Goal: Information Seeking & Learning: Compare options

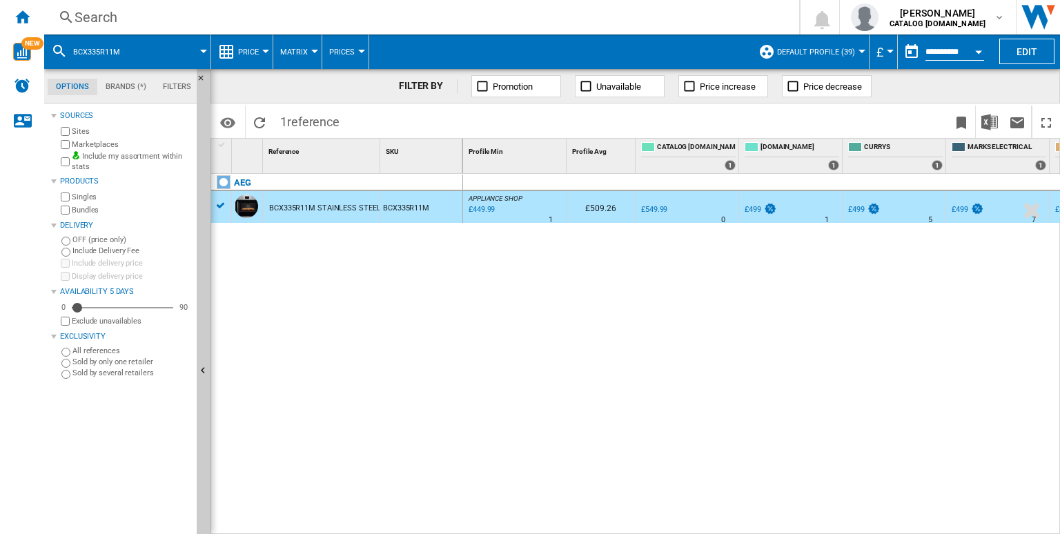
click at [480, 197] on span "APPLIANCE SHOP" at bounding box center [496, 199] width 54 height 8
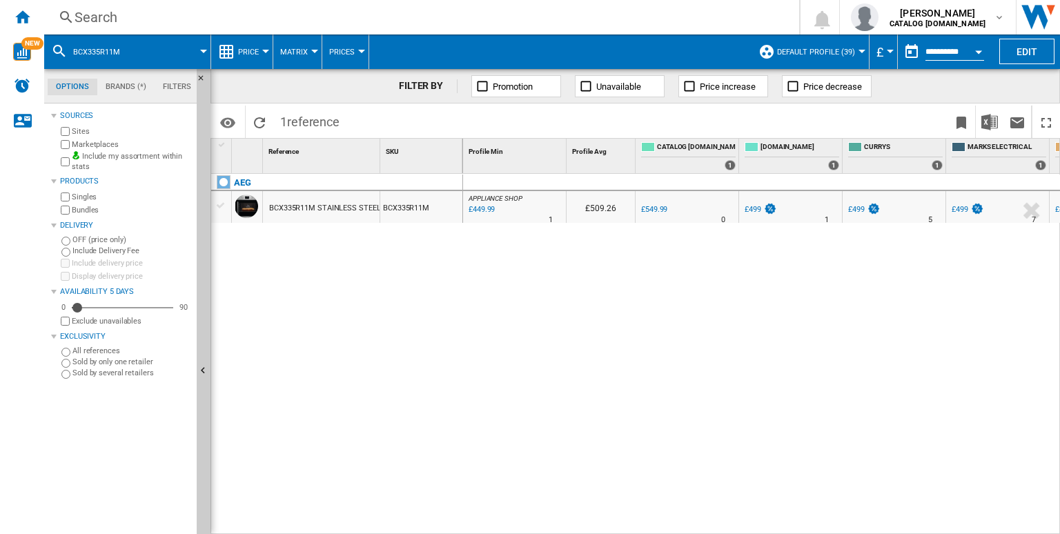
click at [485, 204] on div "£449.99" at bounding box center [481, 210] width 28 height 14
drag, startPoint x: 547, startPoint y: 527, endPoint x: 706, endPoint y: 528, distance: 158.8
click at [706, 528] on div "APPLIANCE SHOP : APPLIANCE SHOP -18.2 % £449.99 % N/A 1 APPLIANCE SHOP : APPLIA…" at bounding box center [762, 355] width 598 height 362
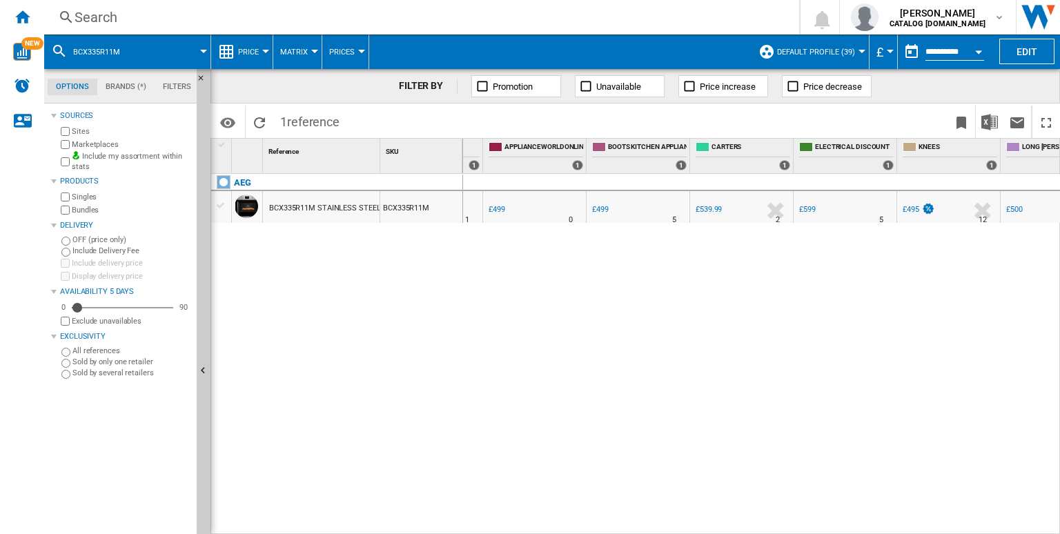
scroll to position [0, 634]
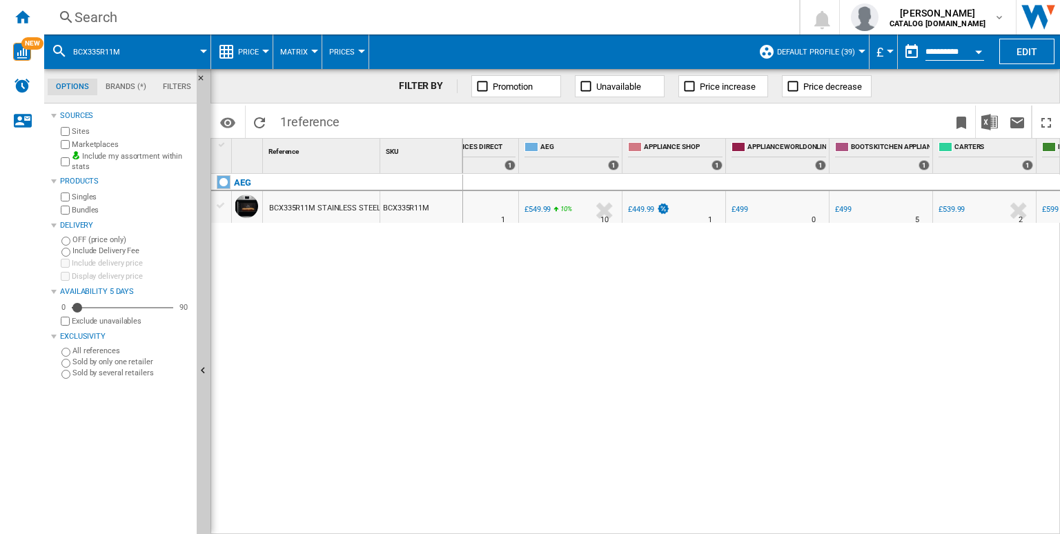
click at [635, 206] on div "£449.99" at bounding box center [641, 209] width 26 height 9
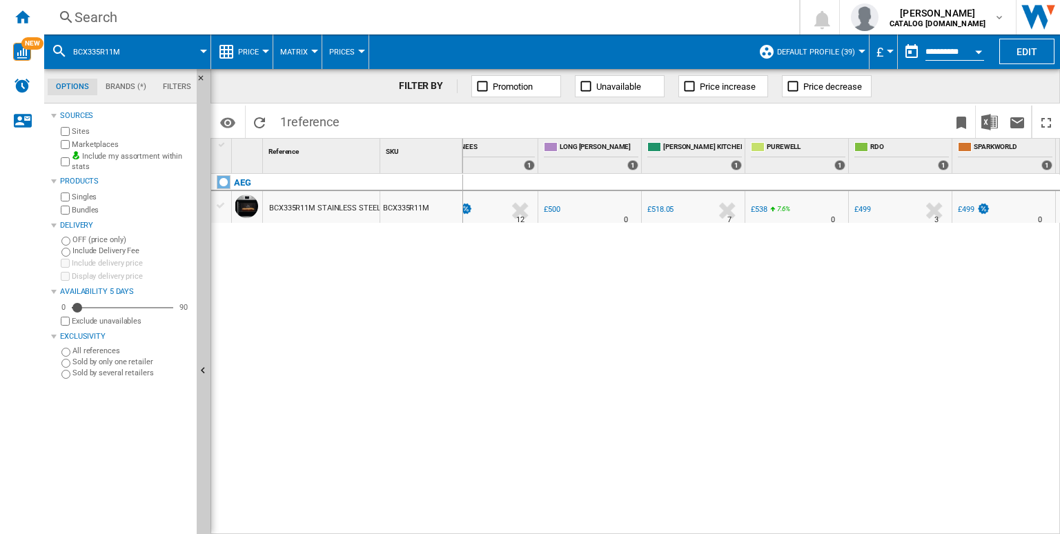
scroll to position [0, 1370]
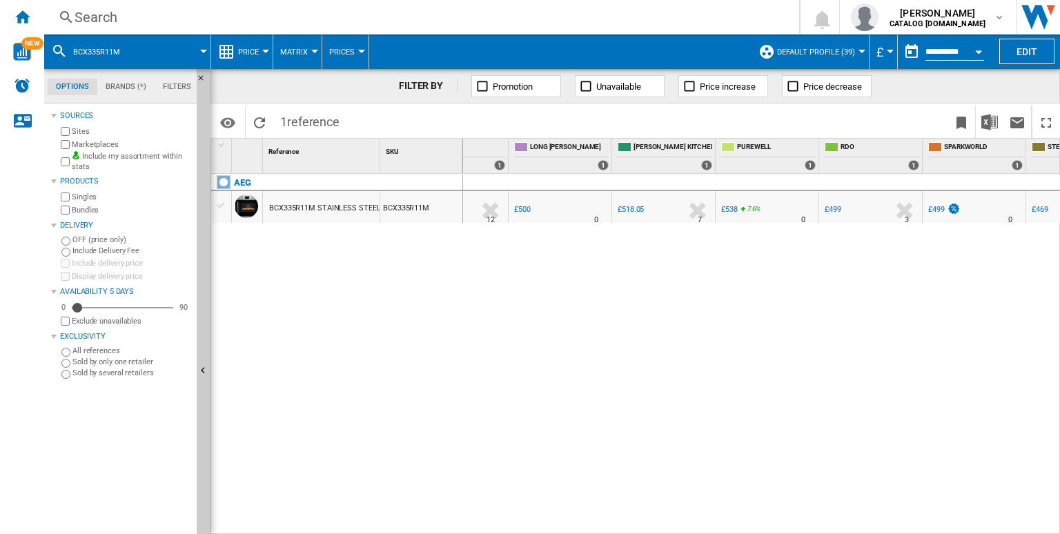
click at [745, 211] on div "7.6 %" at bounding box center [748, 211] width 7 height 17
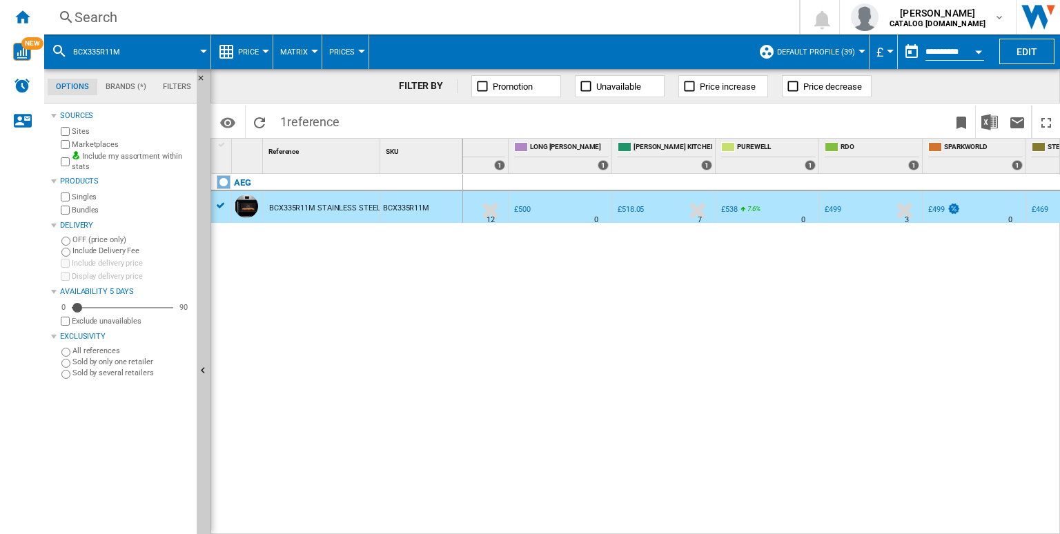
click at [732, 207] on div "£538" at bounding box center [729, 209] width 17 height 9
drag, startPoint x: 345, startPoint y: 320, endPoint x: 362, endPoint y: 353, distance: 36.7
click at [362, 353] on div "AEG BCX335R11M STAINLESS STEEL BCX335R11M" at bounding box center [337, 351] width 252 height 354
drag, startPoint x: 362, startPoint y: 353, endPoint x: 440, endPoint y: 318, distance: 85.0
click at [440, 318] on div "AEG BCX335R11M STAINLESS STEEL BCX335R11M" at bounding box center [337, 351] width 252 height 354
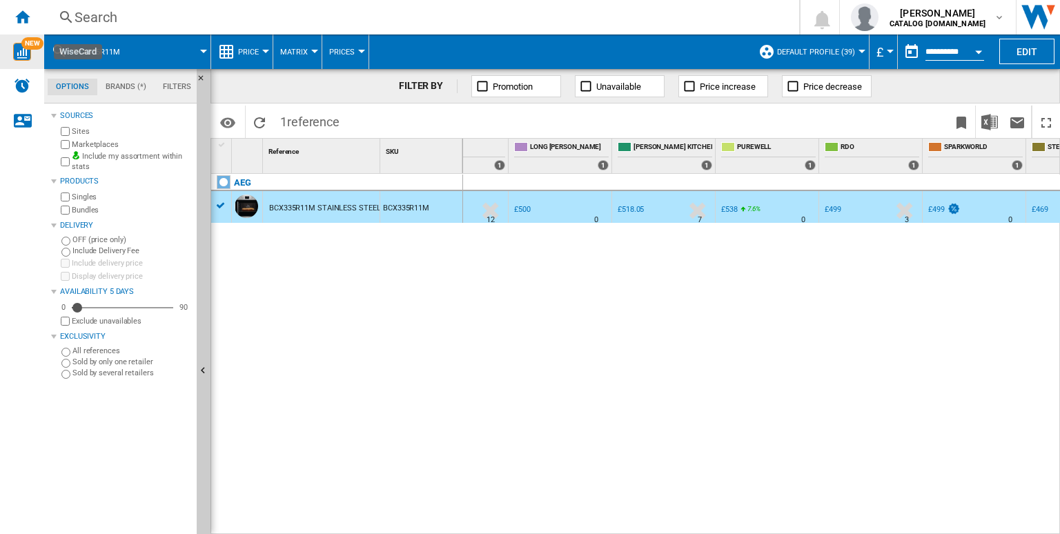
click at [17, 37] on div "NEW" at bounding box center [22, 52] width 44 height 35
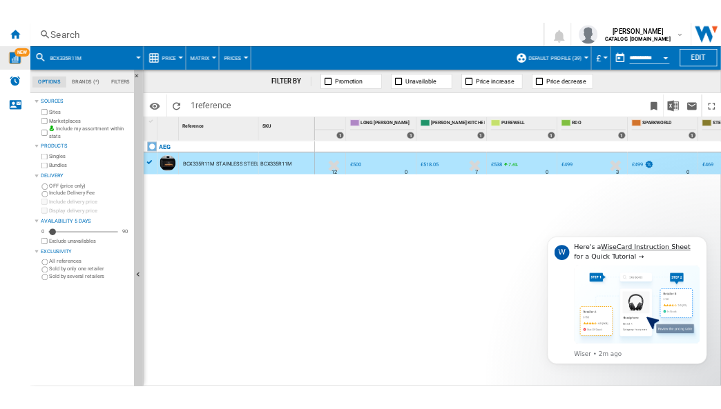
scroll to position [0, 0]
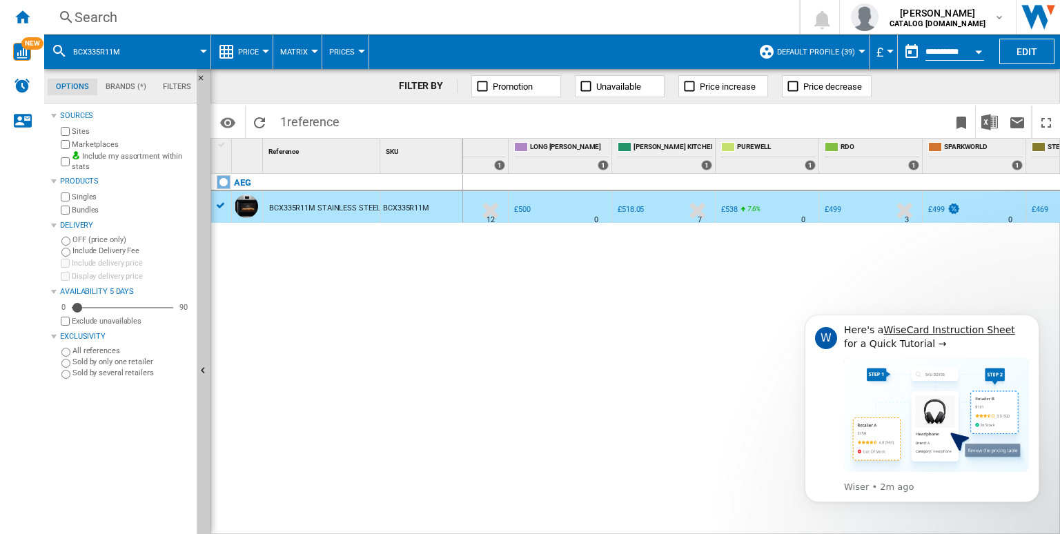
click at [641, 318] on div "APPLIANCE SHOP : APPLIANCE SHOP -18.2 % £449.99 % N/A 1 APPLIANCE SHOP : APPLIA…" at bounding box center [762, 355] width 598 height 362
click at [494, 307] on div "APPLIANCE SHOP : APPLIANCE SHOP -18.2 % £449.99 % N/A 1 APPLIANCE SHOP : APPLIA…" at bounding box center [762, 355] width 598 height 362
click at [1035, 320] on icon "Dismiss notification" at bounding box center [1036, 319] width 8 height 8
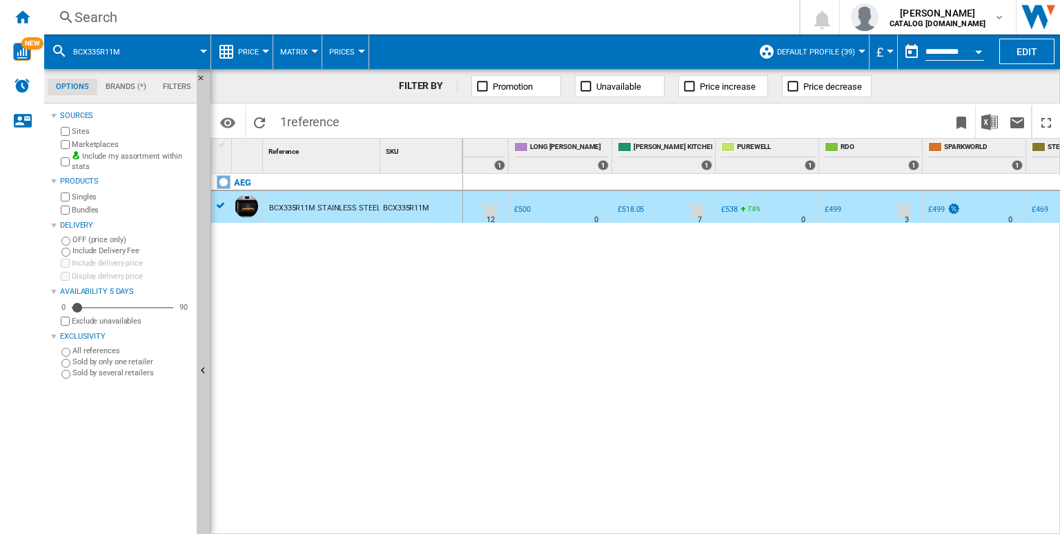
click at [850, 291] on div "APPLIANCE SHOP : APPLIANCE SHOP -18.2 % £449.99 % N/A 1 APPLIANCE SHOP : APPLIA…" at bounding box center [762, 355] width 598 height 362
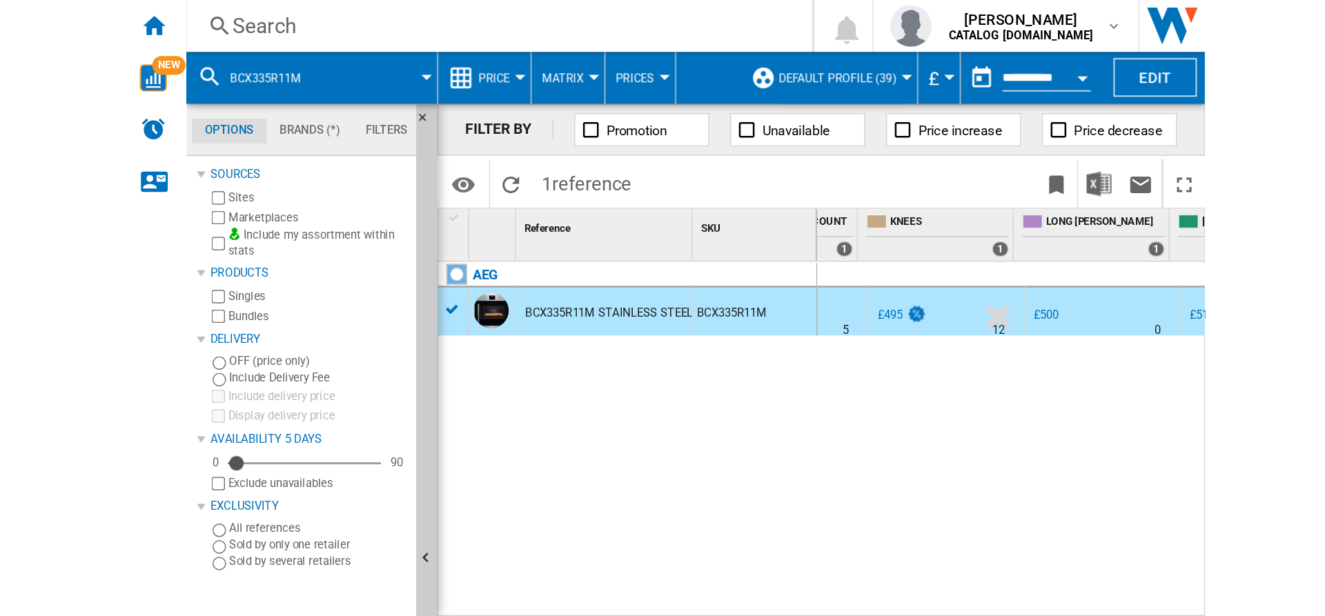
scroll to position [0, 1277]
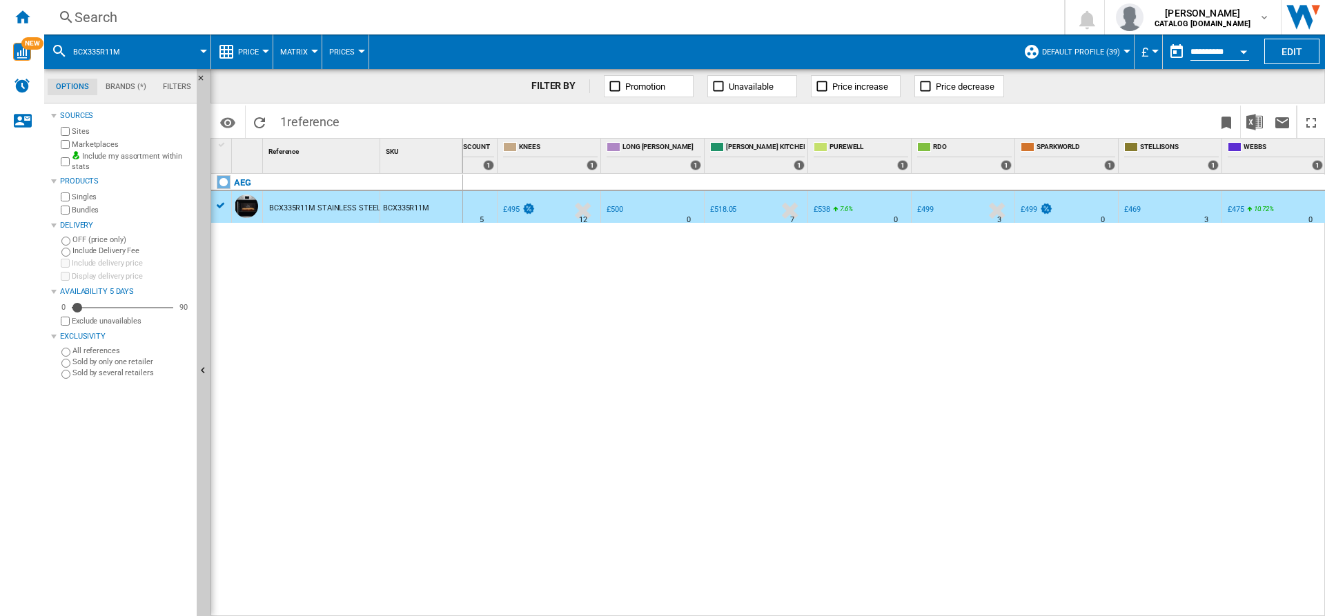
click at [412, 9] on div "Search" at bounding box center [552, 17] width 954 height 19
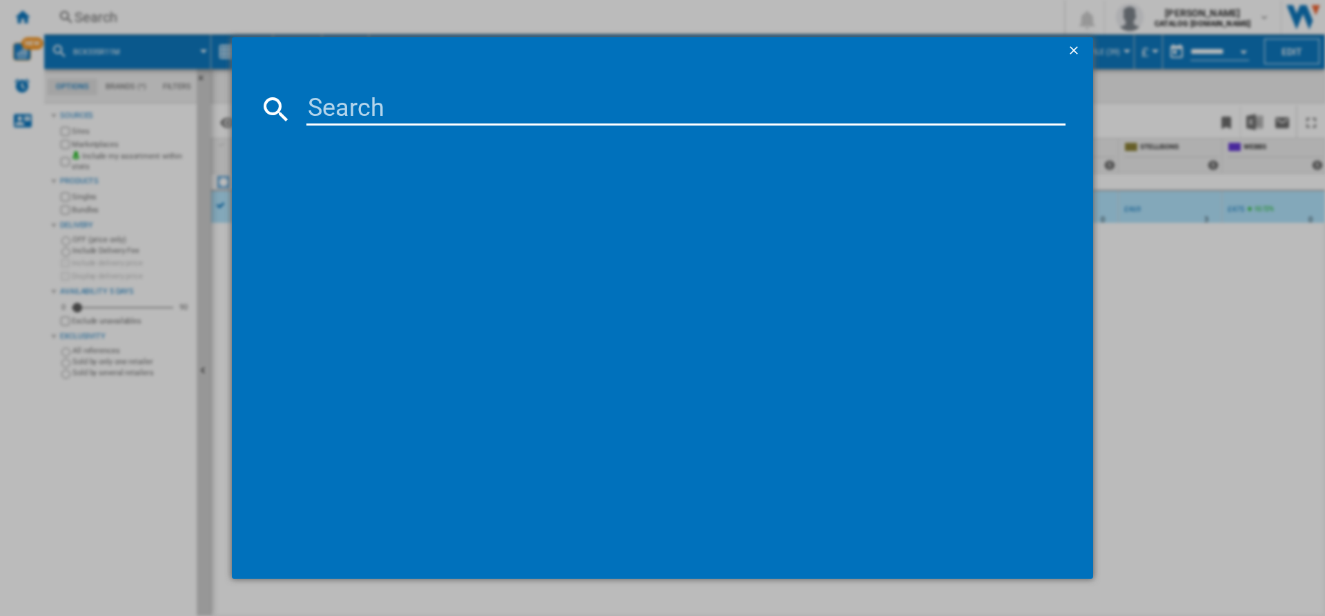
click at [467, 98] on input at bounding box center [686, 109] width 759 height 33
type input "TR959M6BC"
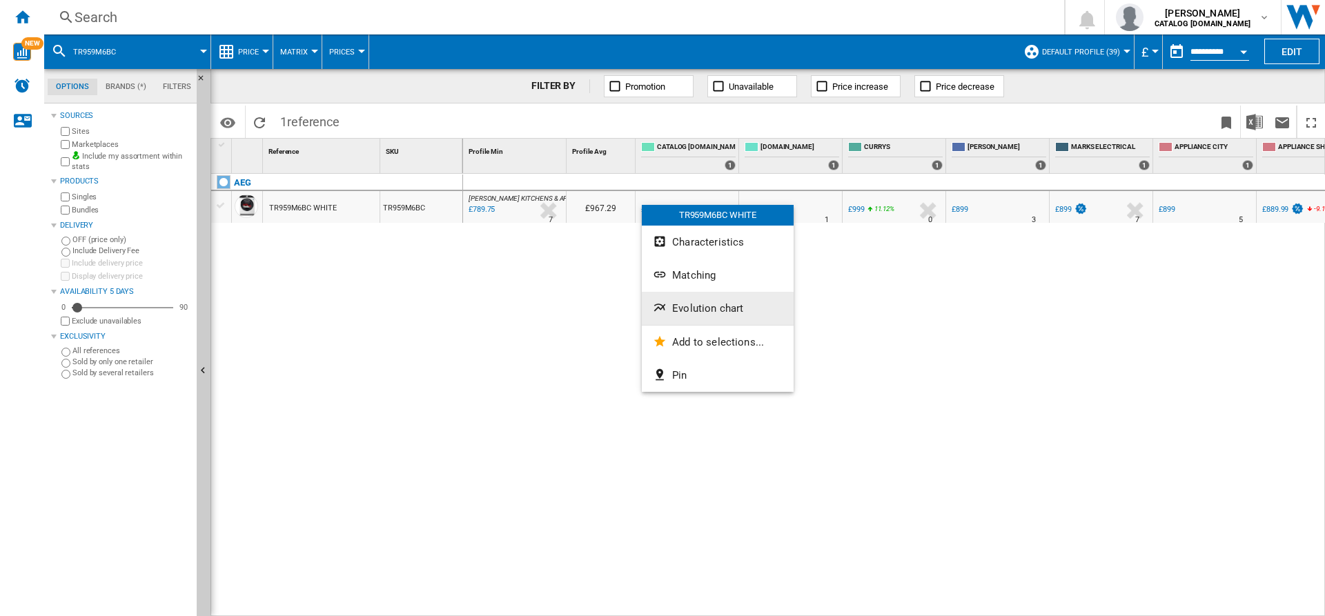
click at [706, 306] on span "Evolution chart" at bounding box center [707, 308] width 71 height 12
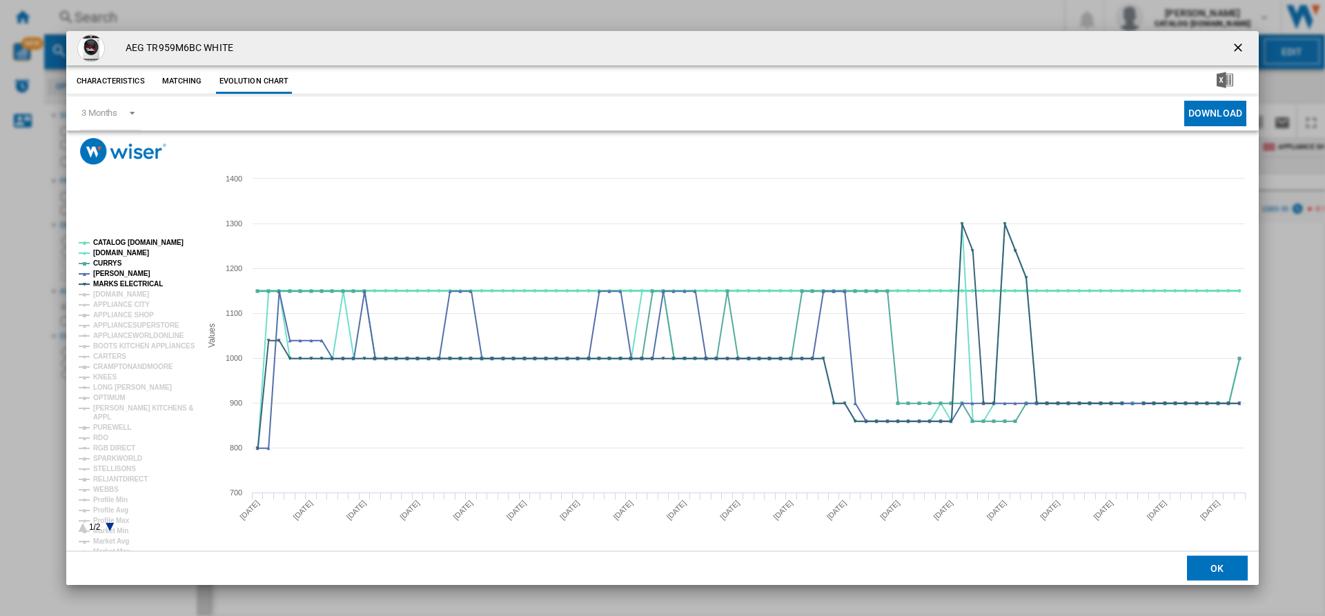
click at [134, 244] on tspan "CATALOG [DOMAIN_NAME]" at bounding box center [138, 243] width 90 height 8
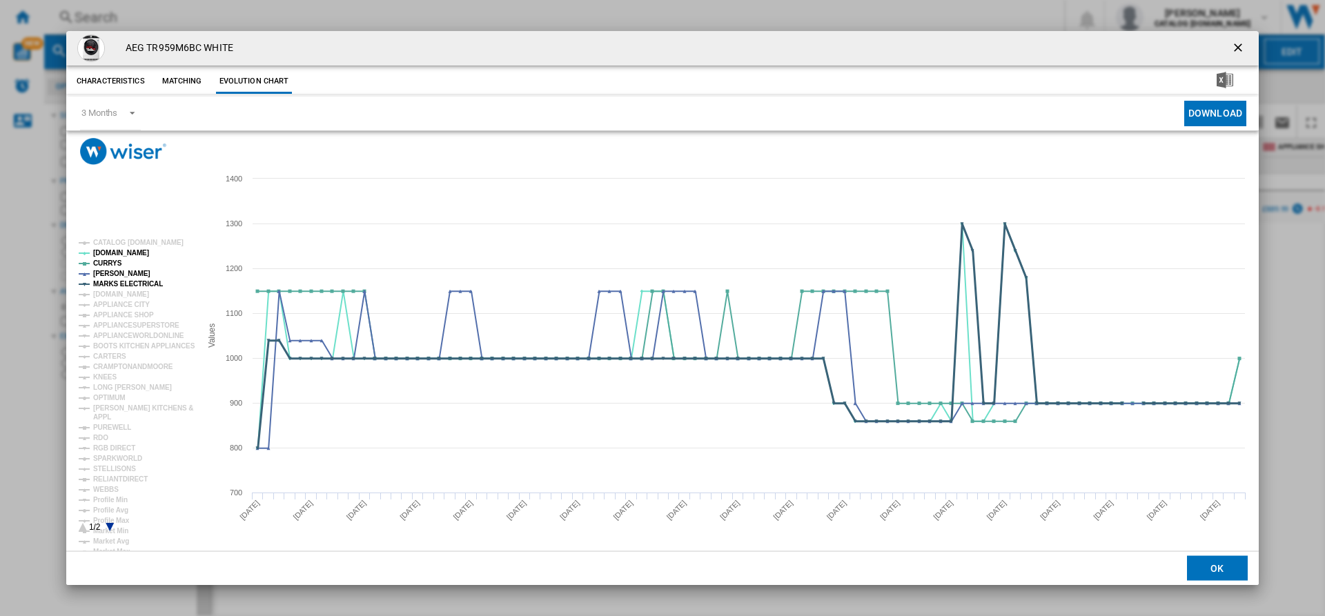
click at [127, 282] on tspan "MARKS ELECTRICAL" at bounding box center [128, 284] width 70 height 8
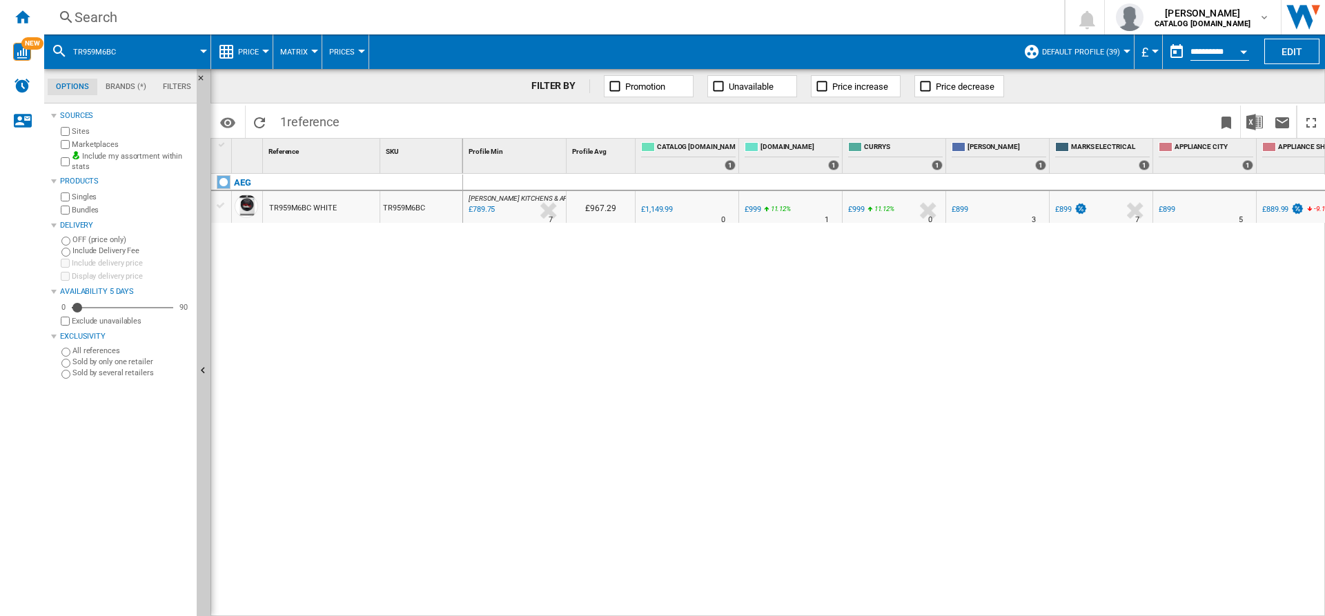
click at [391, 19] on div "Search" at bounding box center [552, 17] width 954 height 19
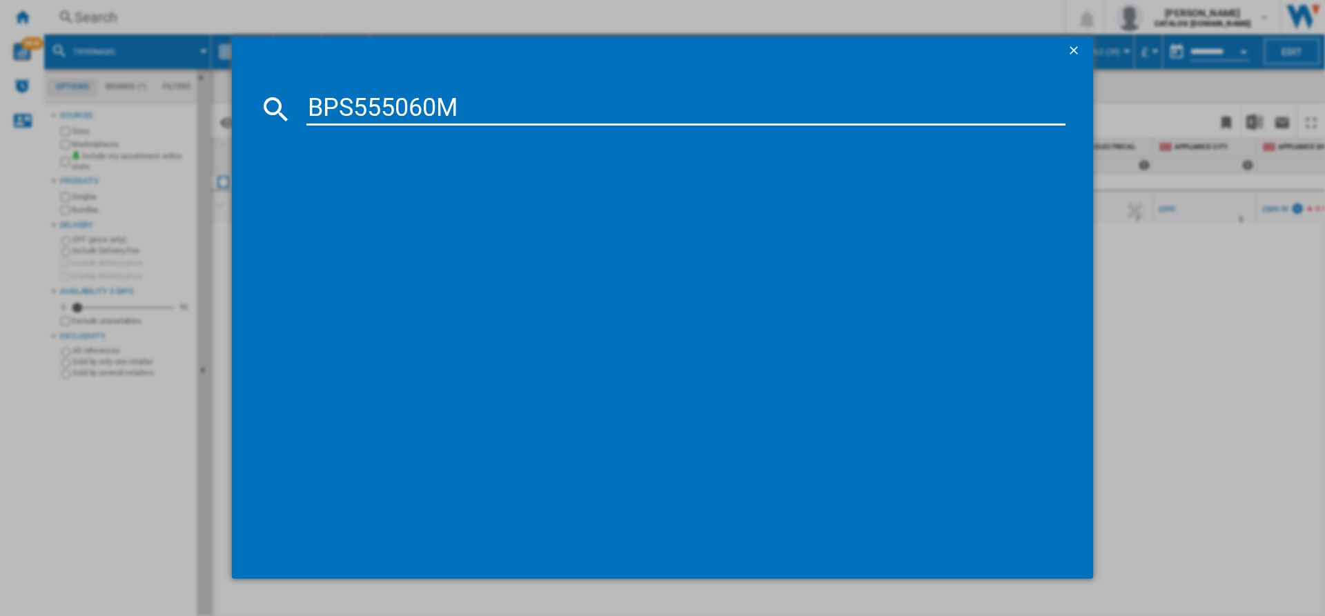
type input "BPS555060M"
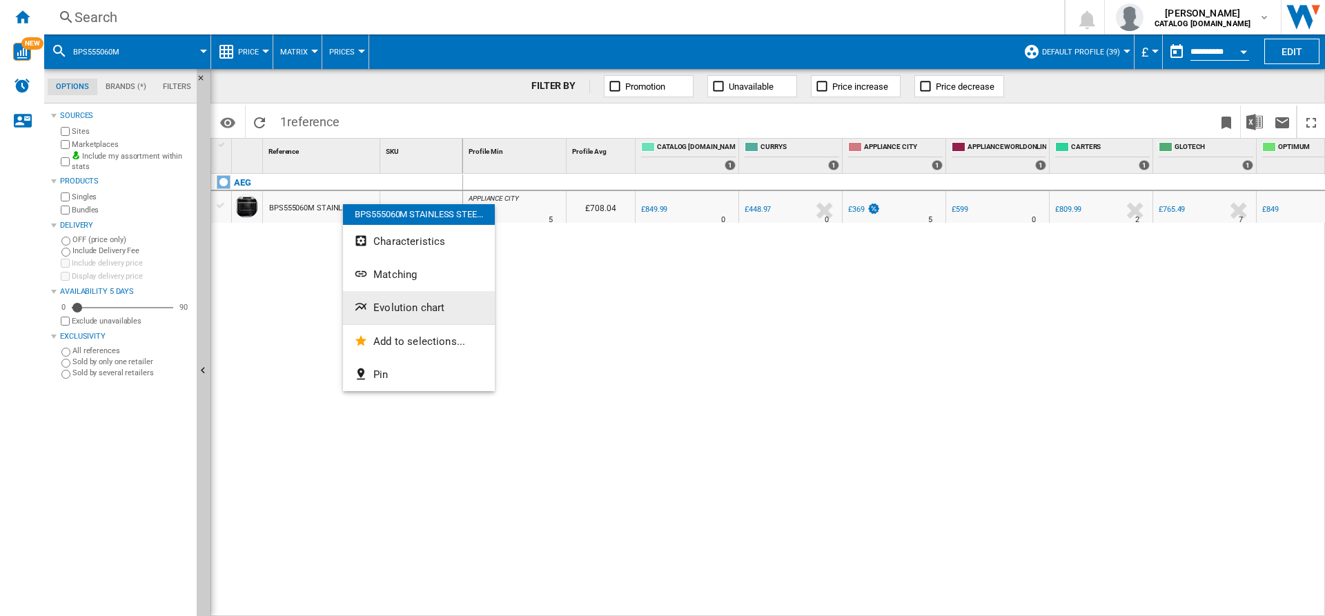
click at [402, 303] on span "Evolution chart" at bounding box center [408, 308] width 71 height 12
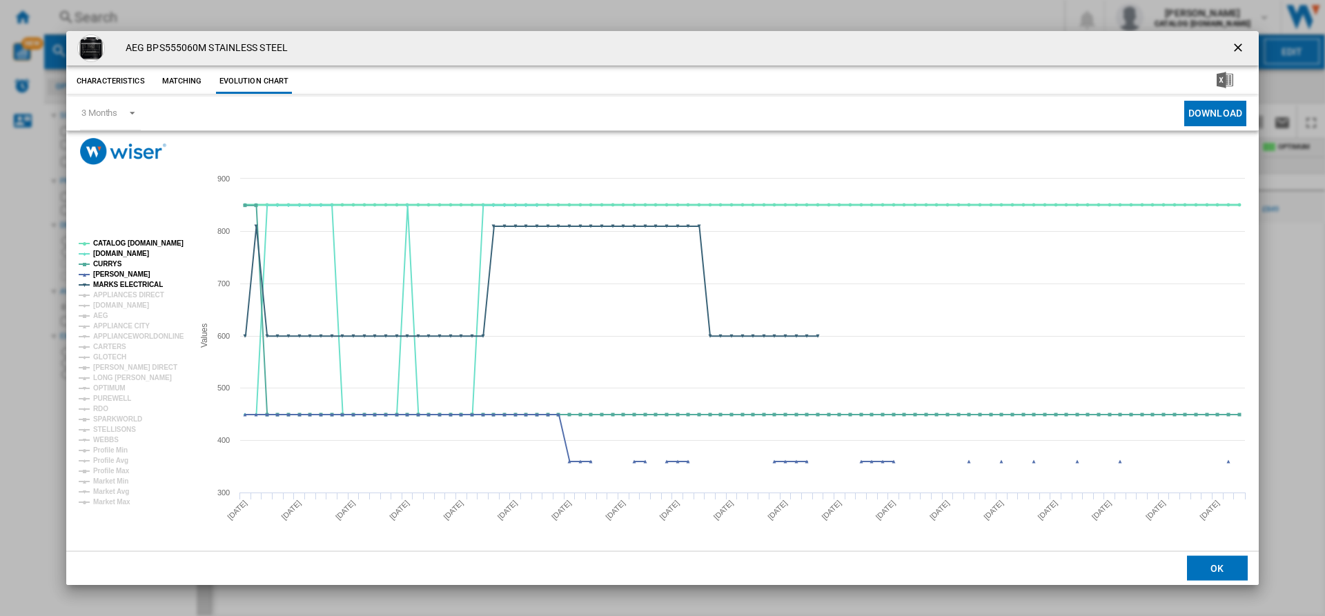
click at [137, 243] on tspan "CATALOG [DOMAIN_NAME]" at bounding box center [138, 244] width 90 height 8
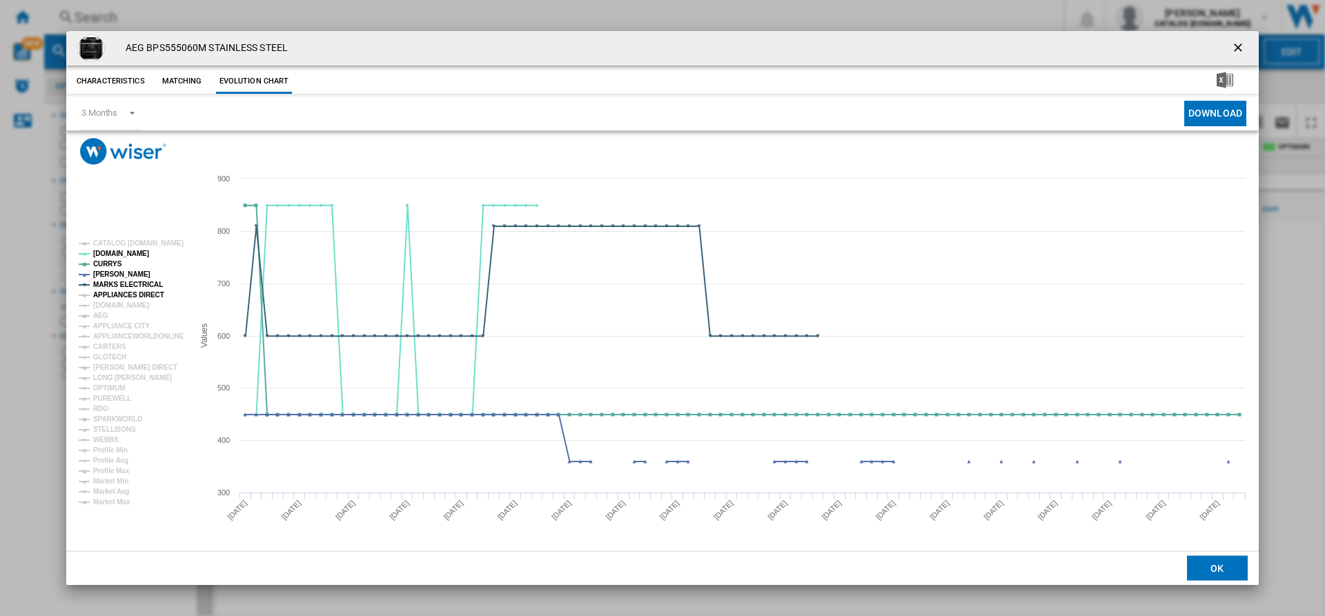
click at [116, 298] on tspan "APPLIANCES DIRECT" at bounding box center [128, 295] width 71 height 8
click at [124, 305] on tspan "[DOMAIN_NAME]" at bounding box center [121, 306] width 56 height 8
click at [1060, 39] on button "Product popup" at bounding box center [1240, 49] width 28 height 28
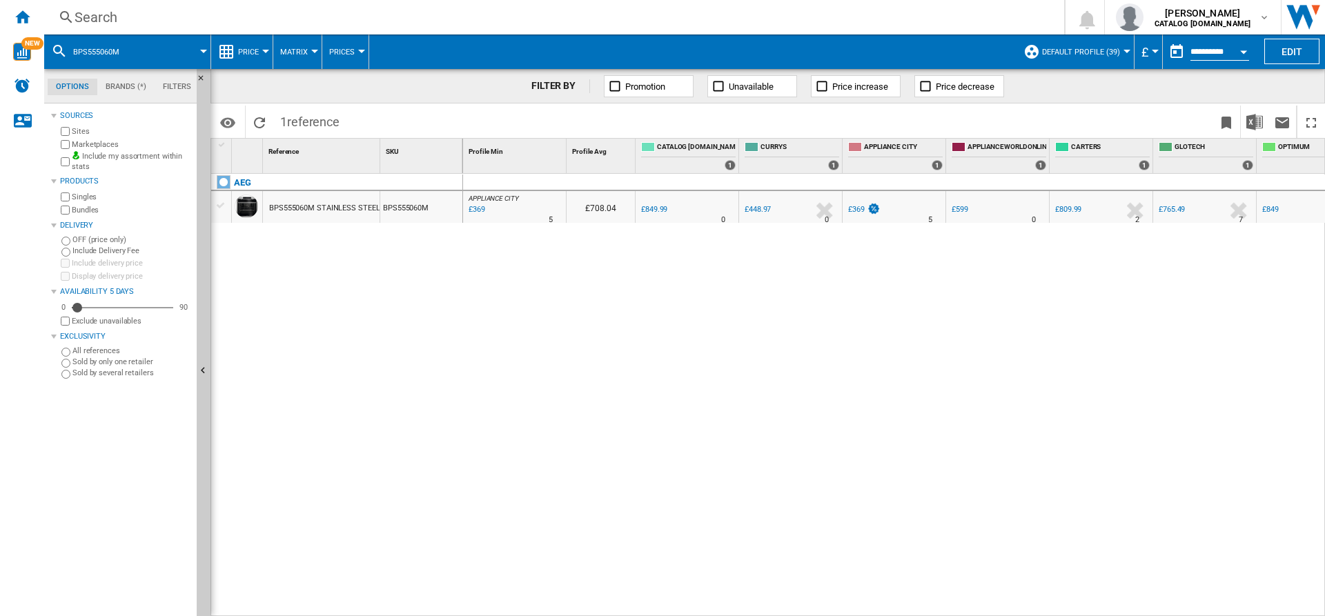
click at [85, 141] on label "Marketplaces" at bounding box center [131, 144] width 119 height 10
click at [498, 203] on div "%" at bounding box center [495, 211] width 7 height 17
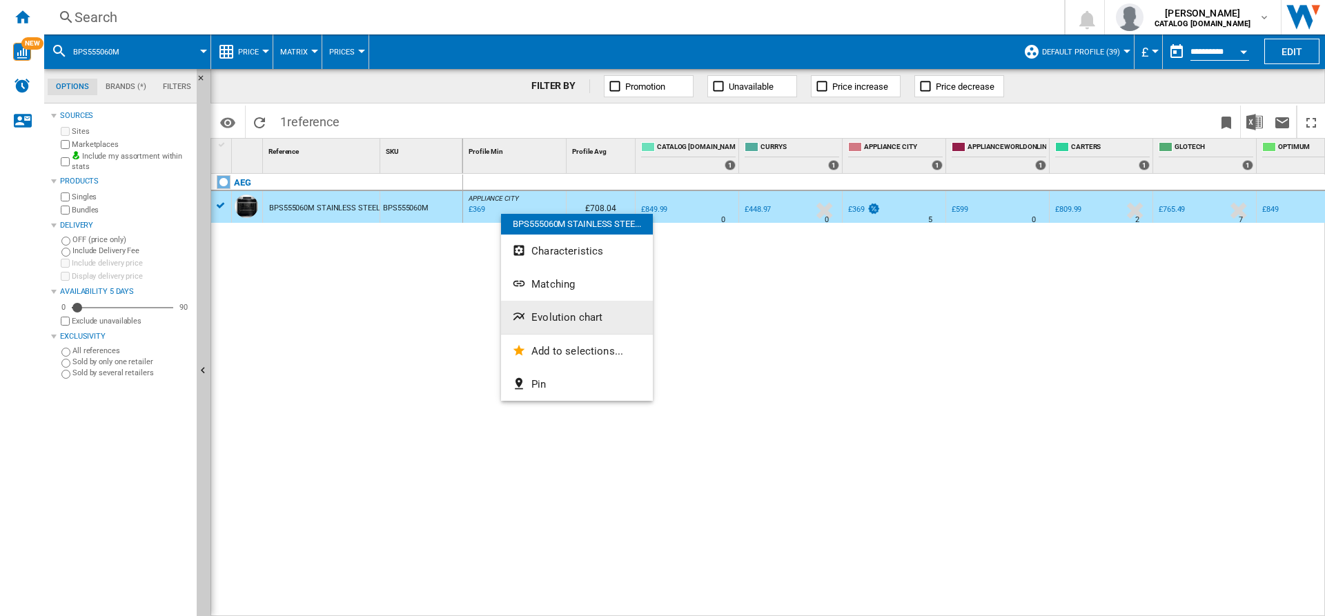
click at [546, 311] on button "Evolution chart" at bounding box center [577, 317] width 152 height 33
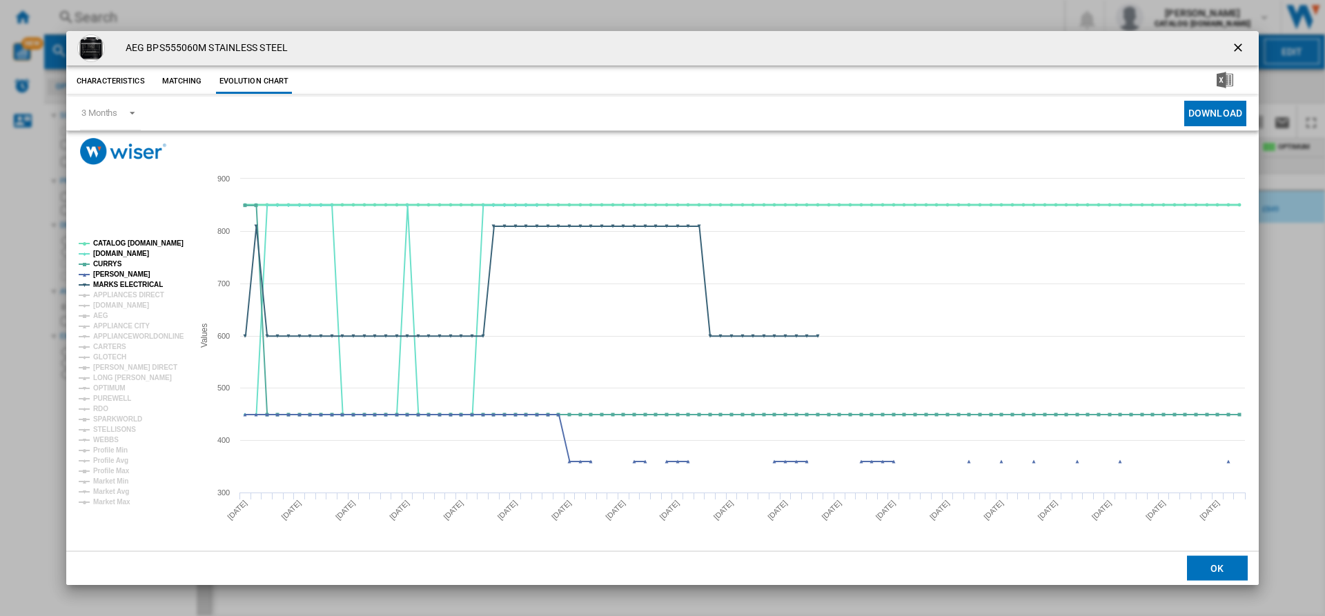
click at [136, 246] on tspan "CATALOG [DOMAIN_NAME]" at bounding box center [138, 244] width 90 height 8
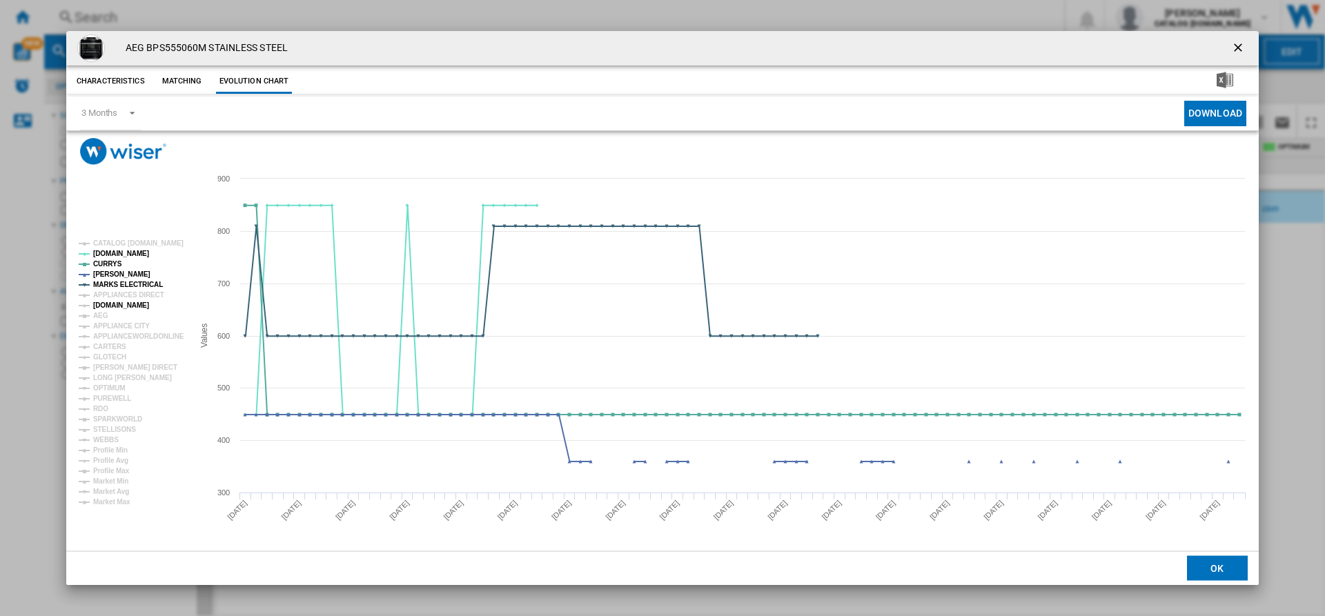
click at [117, 302] on tspan "[DOMAIN_NAME]" at bounding box center [121, 306] width 56 height 8
click at [122, 291] on tspan "APPLIANCES DIRECT" at bounding box center [128, 295] width 71 height 8
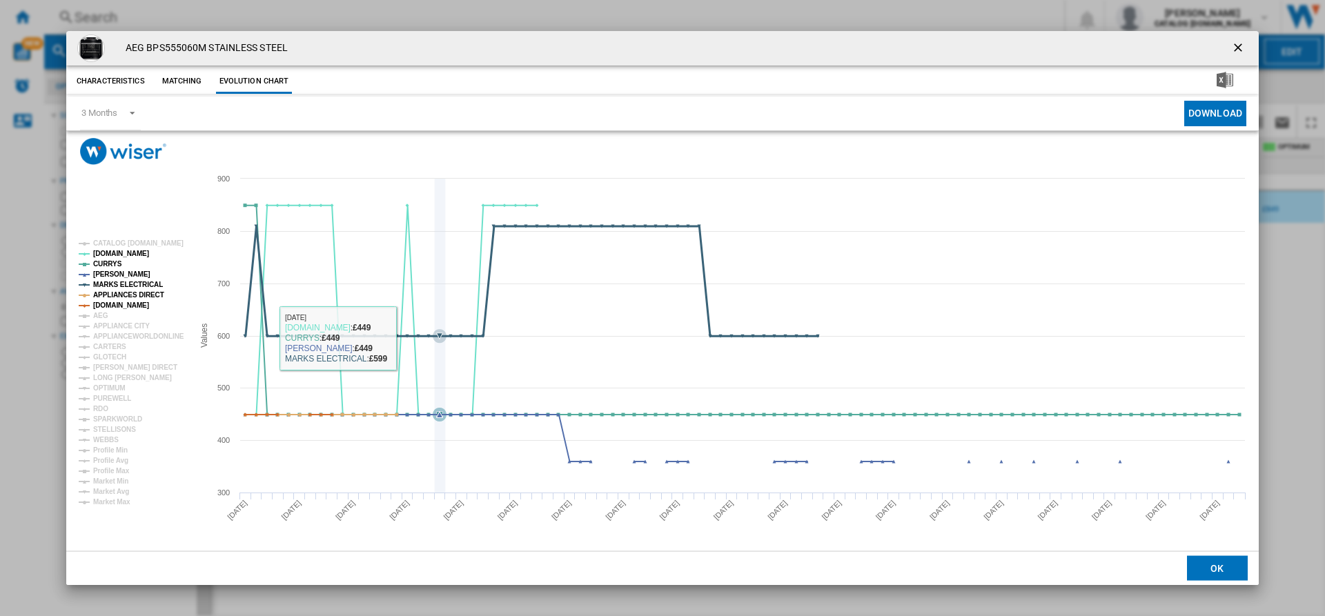
click at [439, 343] on icon "Product popup" at bounding box center [440, 336] width 14 height 14
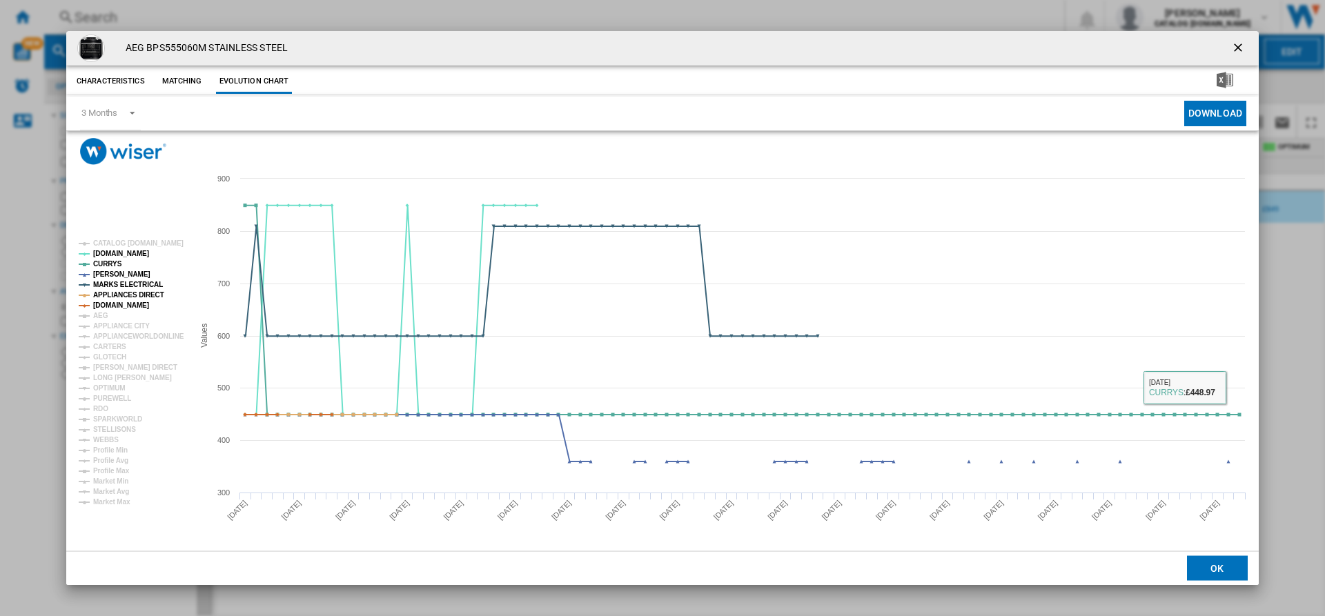
click at [1060, 48] on button "Product popup" at bounding box center [1240, 49] width 28 height 28
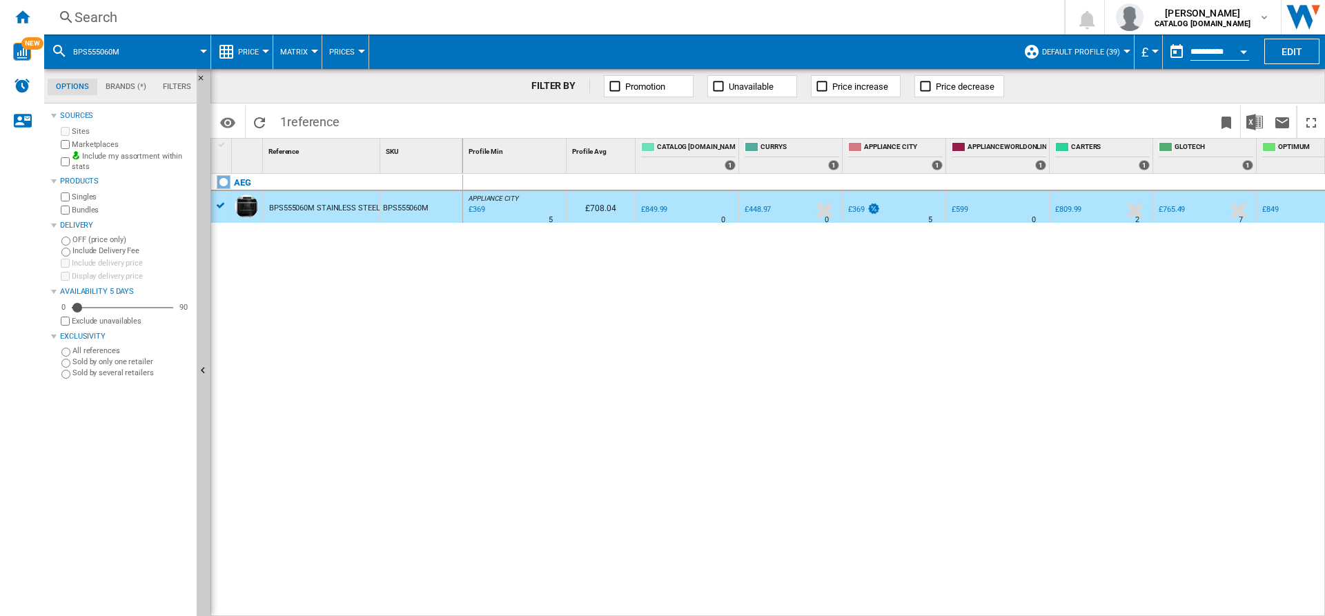
click at [792, 15] on div "Search" at bounding box center [552, 17] width 954 height 19
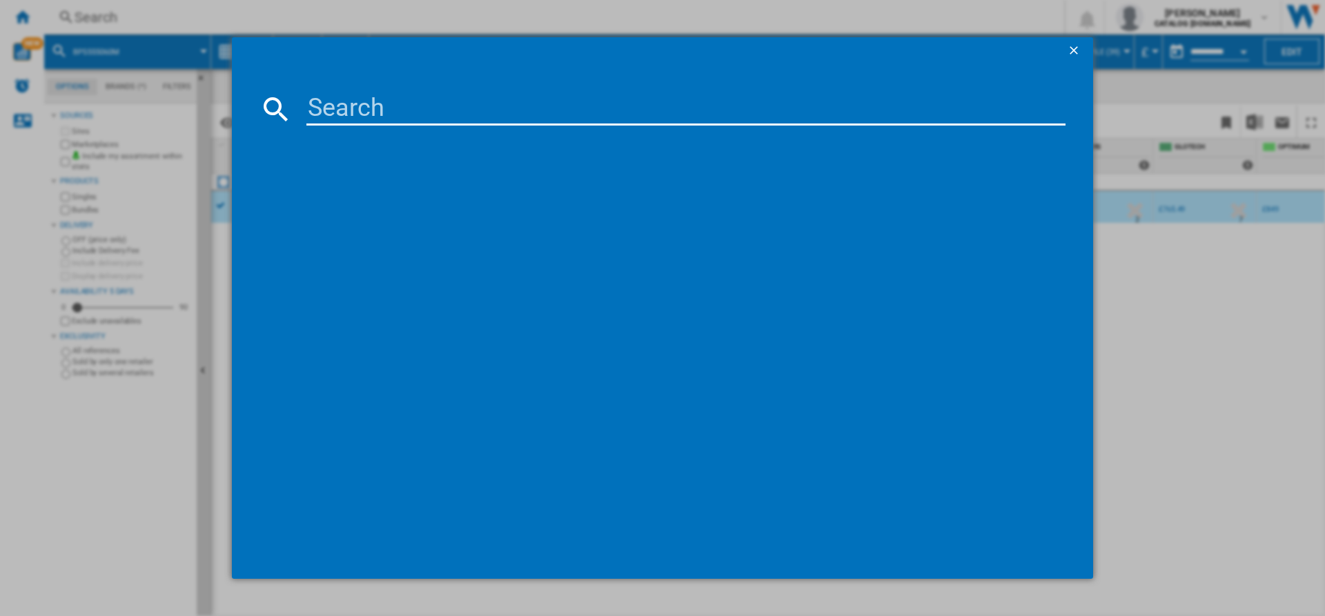
click at [401, 99] on input at bounding box center [686, 109] width 759 height 33
paste input "ILB64334CB"
type input "ILB64334CB"
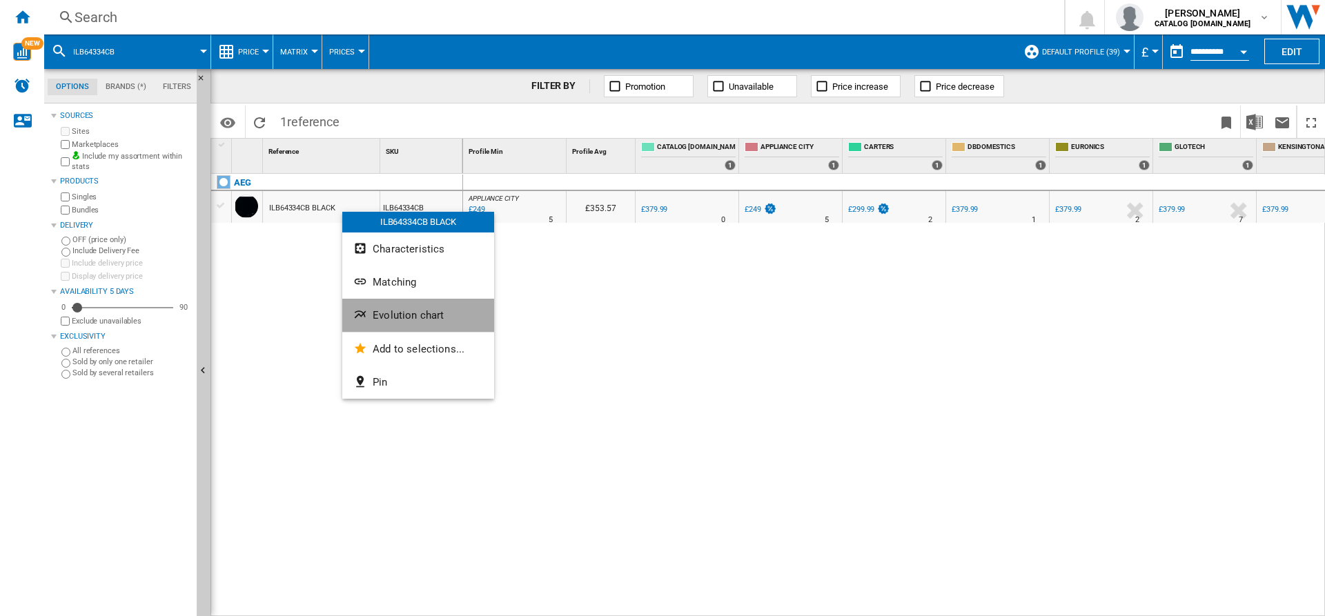
click at [411, 314] on span "Evolution chart" at bounding box center [408, 315] width 71 height 12
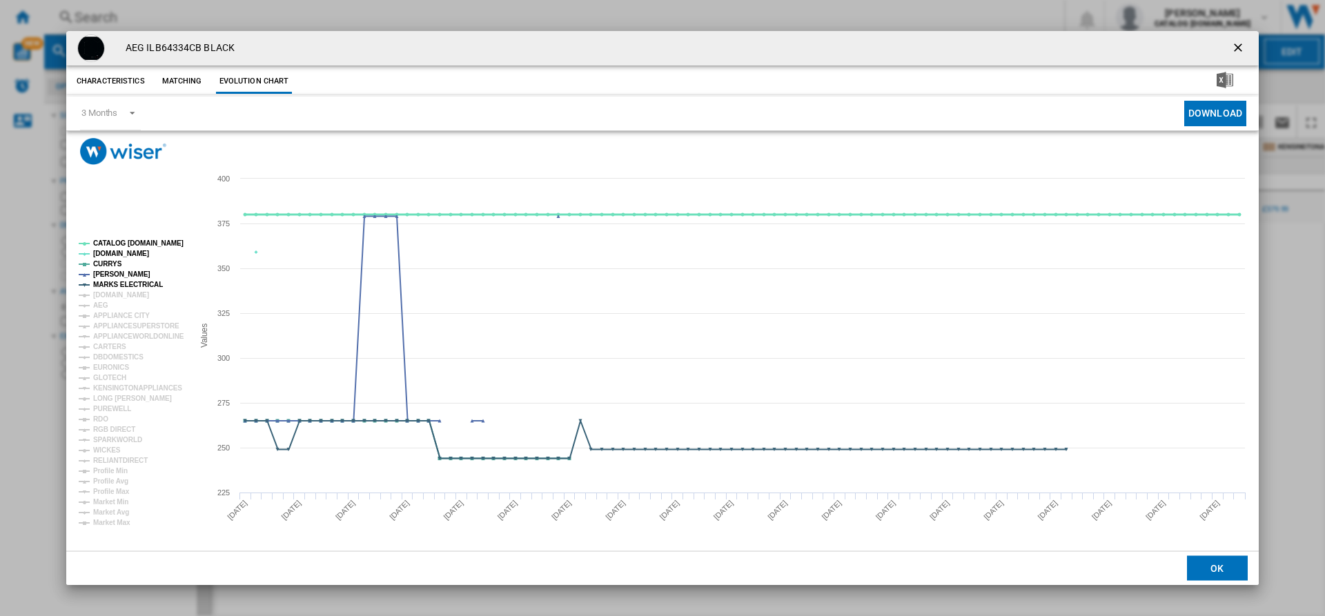
click at [124, 240] on tspan "CATALOG [DOMAIN_NAME]" at bounding box center [138, 244] width 90 height 8
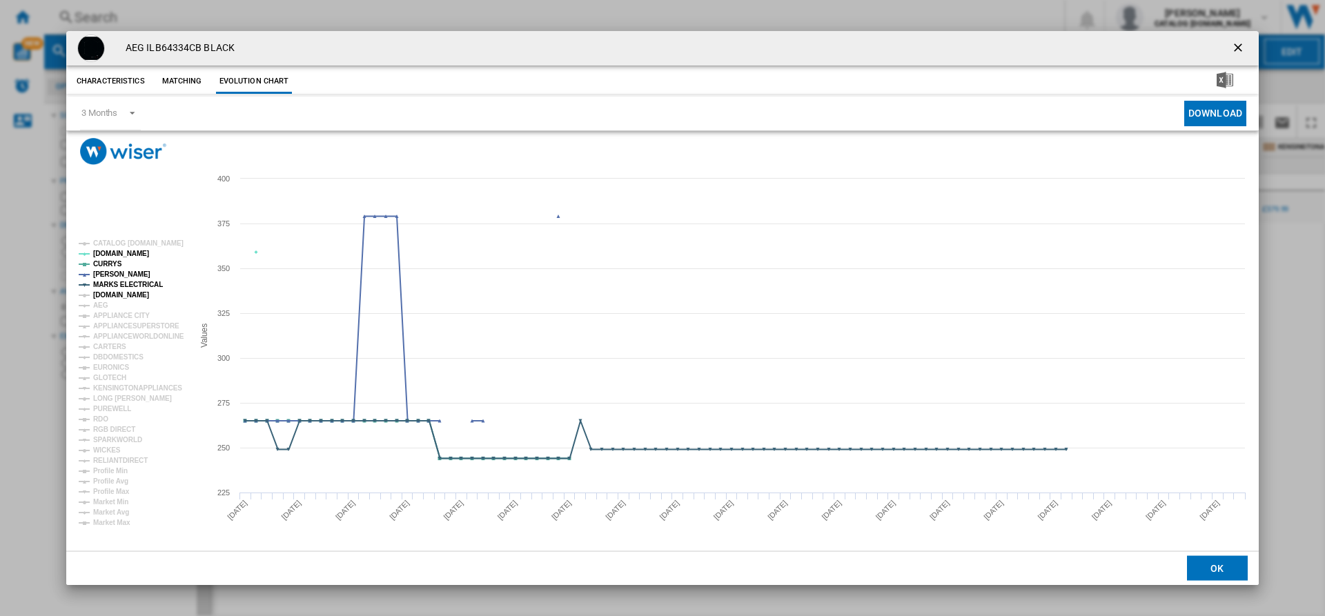
click at [113, 292] on tspan "[DOMAIN_NAME]" at bounding box center [121, 295] width 56 height 8
click at [1060, 47] on ng-md-icon "getI18NText('BUTTONS.CLOSE_DIALOG')" at bounding box center [1240, 49] width 17 height 17
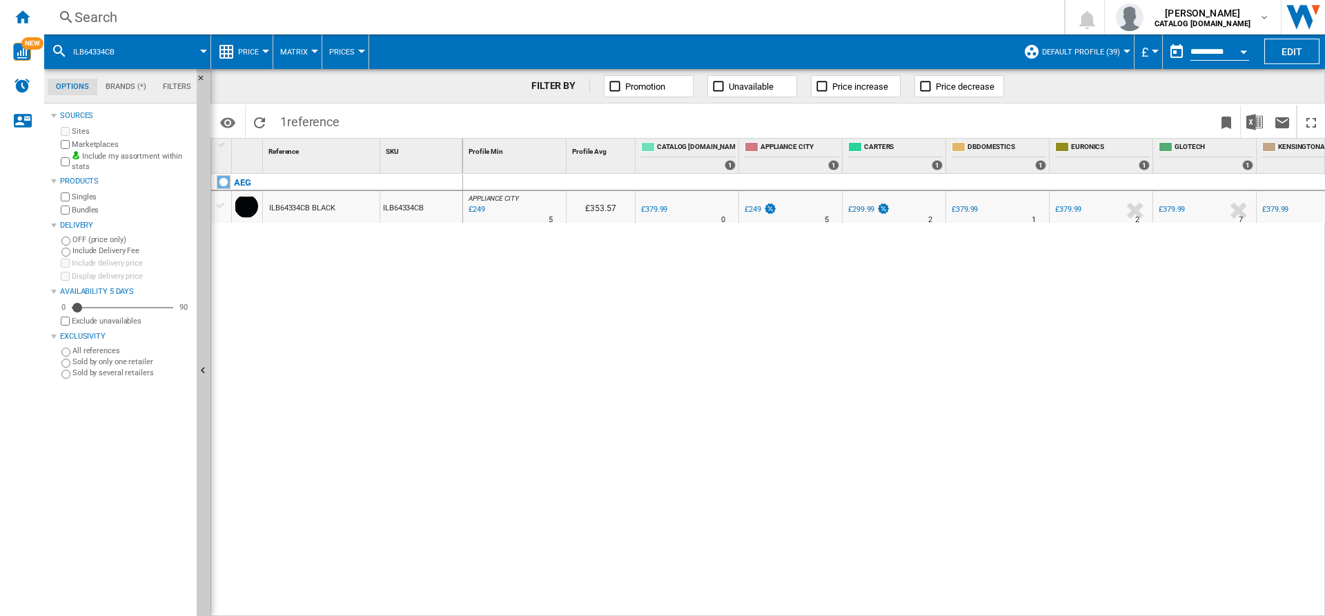
click at [79, 143] on label "Marketplaces" at bounding box center [131, 144] width 119 height 10
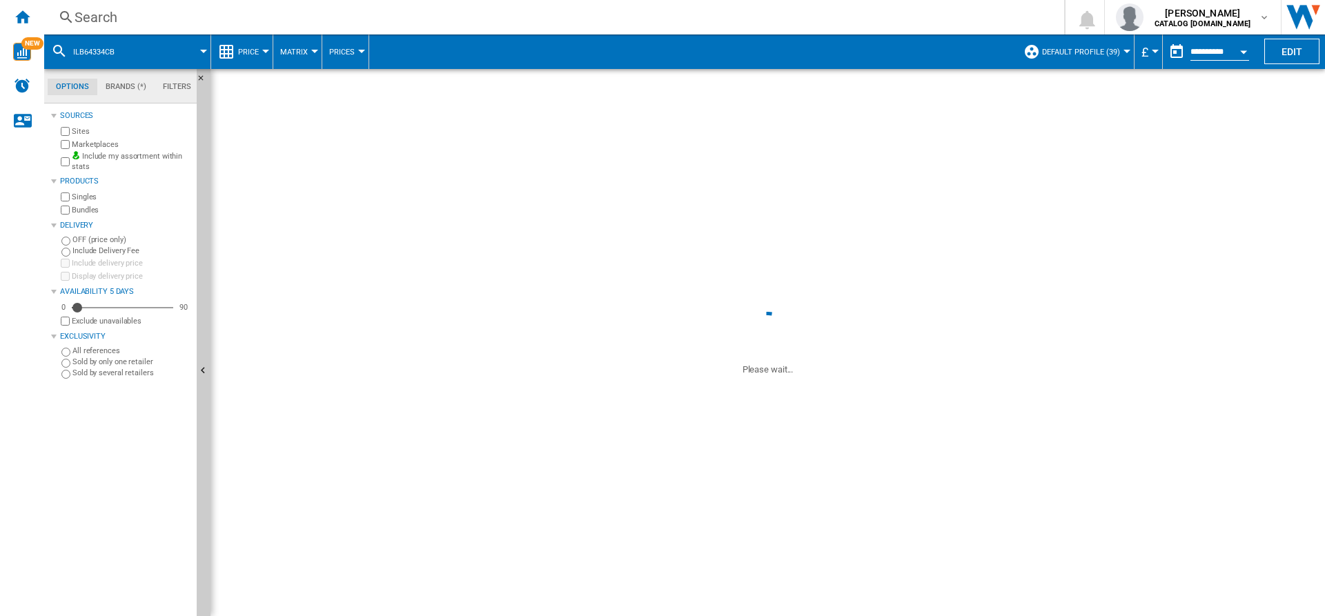
click at [360, 327] on div at bounding box center [662, 308] width 1325 height 616
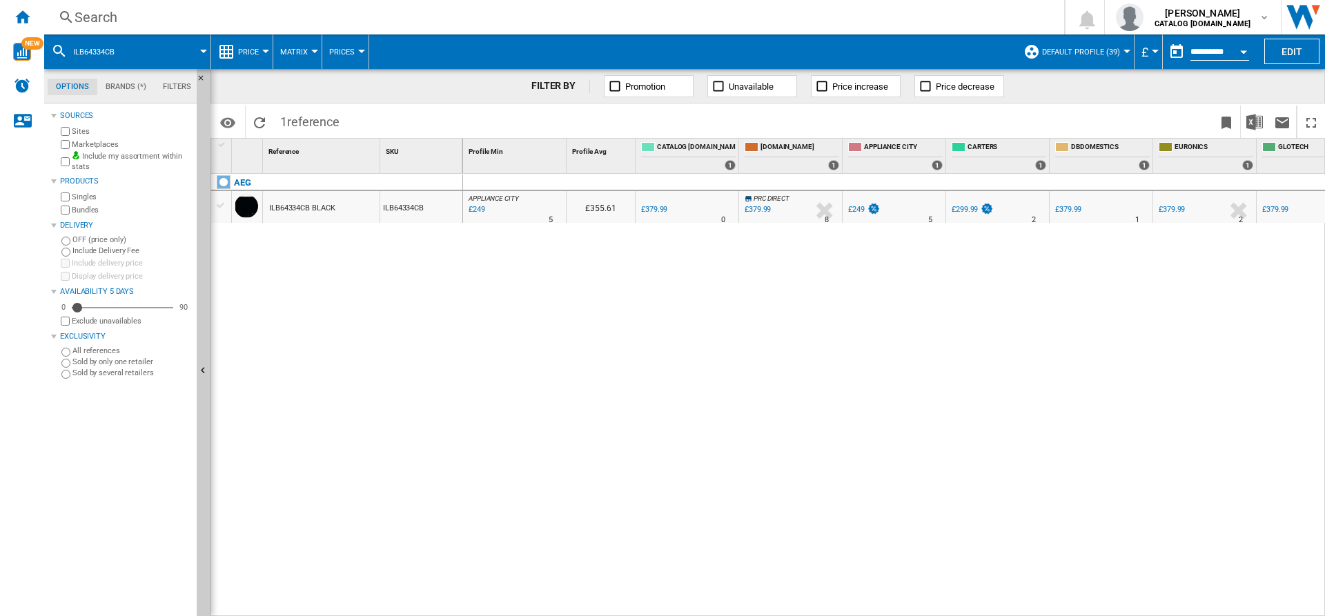
click at [465, 206] on div "APPLIANCE CITY : APPLIANCE CITY -34.5 % £249 % N/A 5 APPLIANCE CITY : APPLIANCE…" at bounding box center [514, 207] width 103 height 32
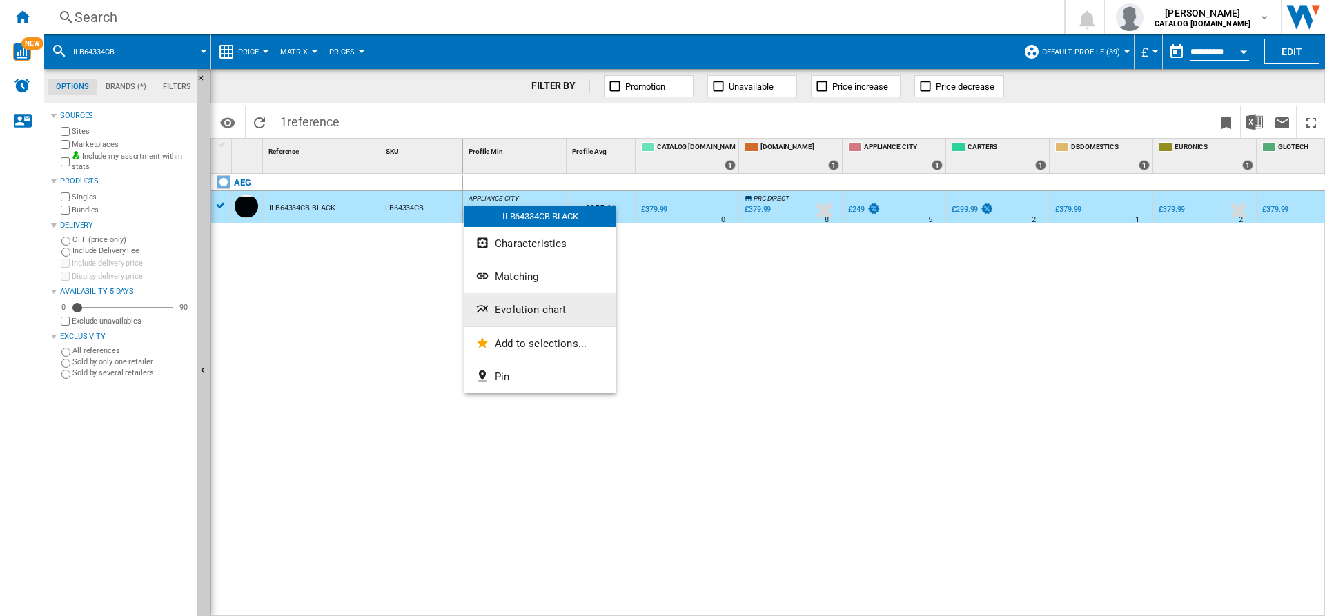
click at [538, 304] on span "Evolution chart" at bounding box center [530, 310] width 71 height 12
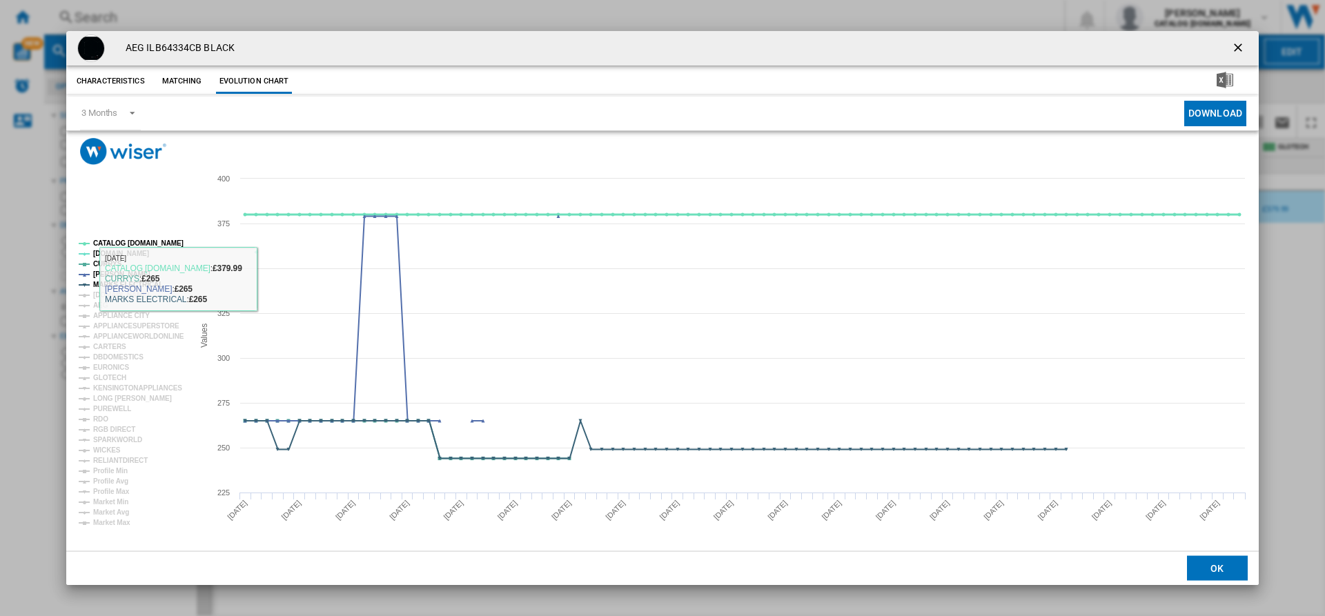
click at [117, 240] on tspan "CATALOG [DOMAIN_NAME]" at bounding box center [138, 244] width 90 height 8
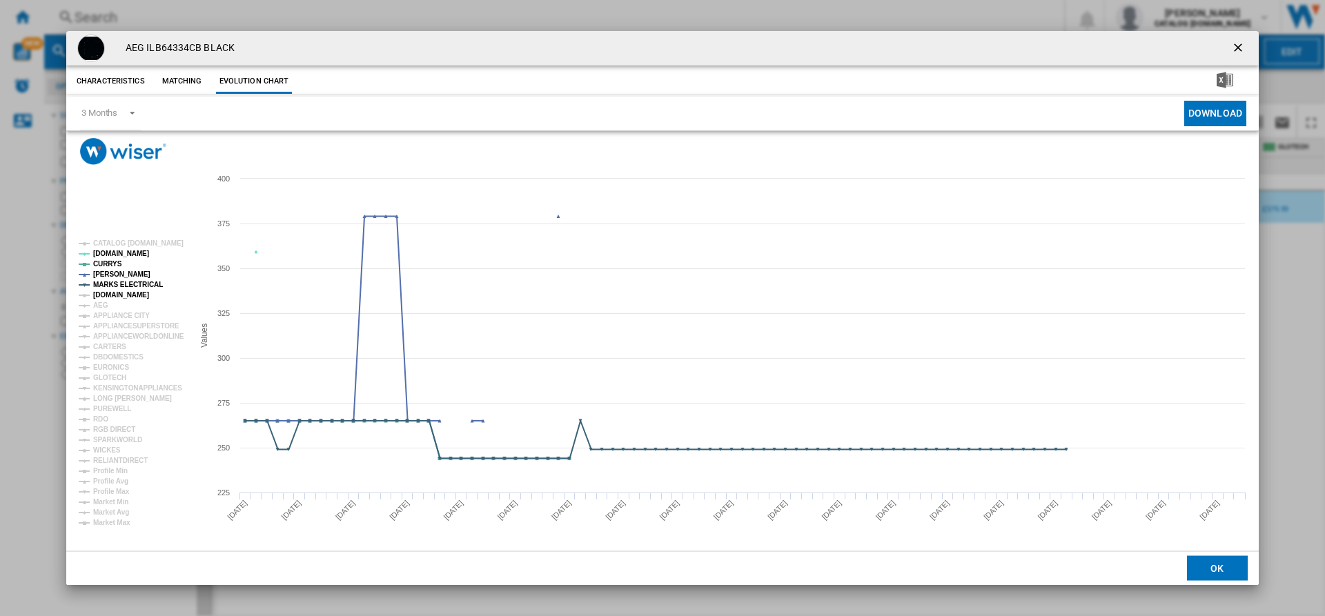
click at [115, 298] on tspan "[DOMAIN_NAME]" at bounding box center [121, 295] width 56 height 8
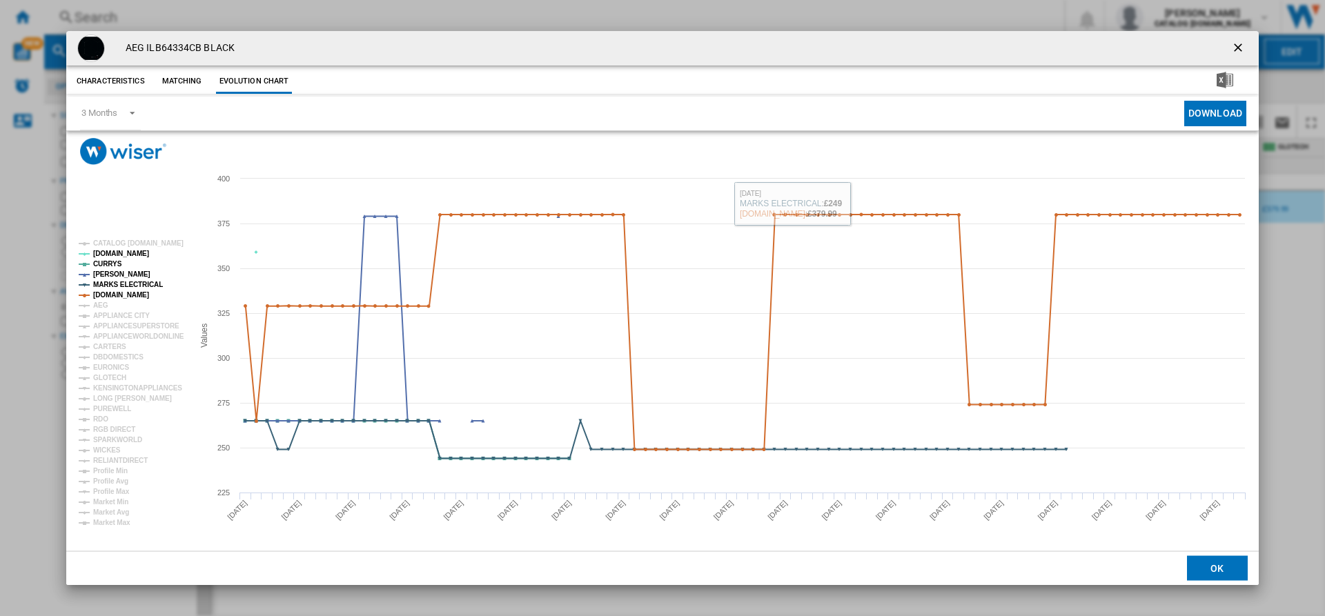
click at [1060, 47] on ng-md-icon "getI18NText('BUTTONS.CLOSE_DIALOG')" at bounding box center [1240, 49] width 17 height 17
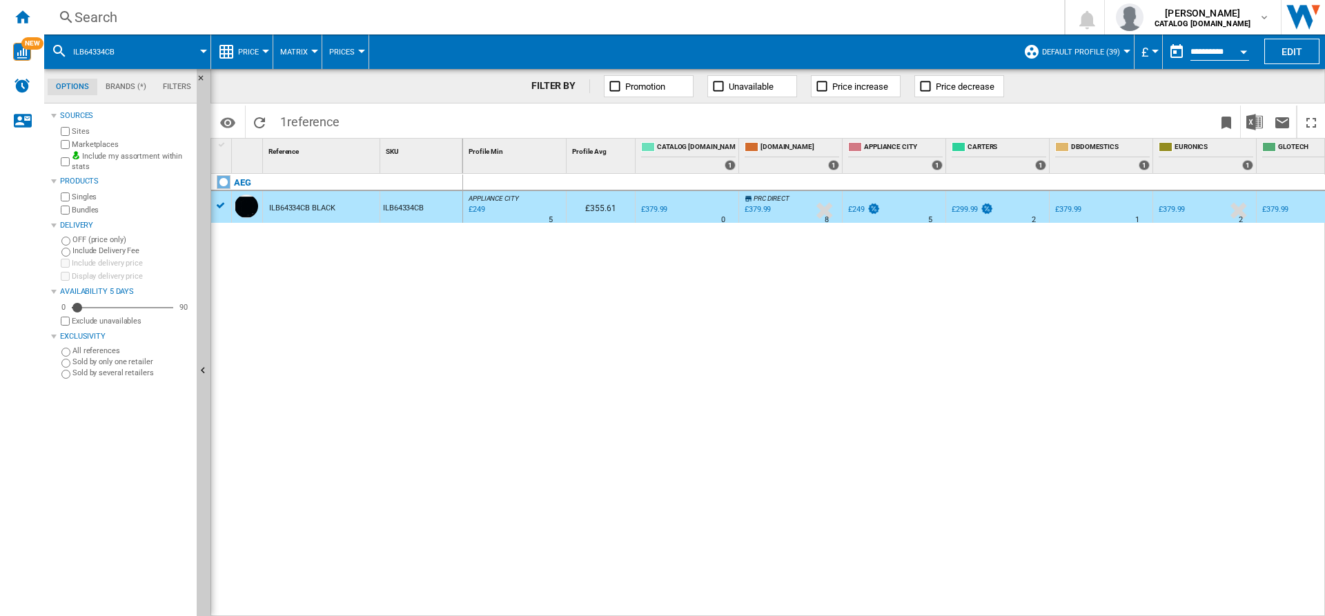
click at [770, 199] on span "PRC DIRECT" at bounding box center [772, 199] width 36 height 8
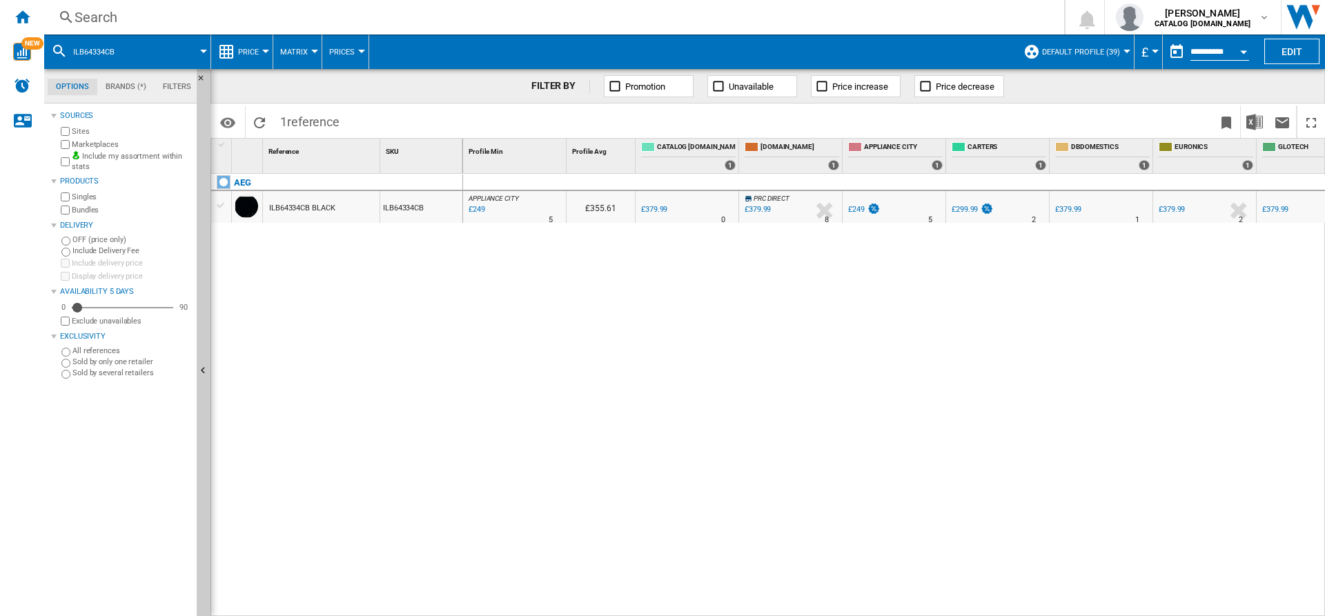
click at [759, 207] on div "£379.99" at bounding box center [758, 209] width 26 height 9
click at [332, 6] on div "Search Search 0 halicia patel CATALOG ELECTROLUX.UK CATALOG ELECTROLUX.UK My se…" at bounding box center [684, 17] width 1281 height 35
click at [330, 2] on div "Search Search 0 halicia patel CATALOG ELECTROLUX.UK CATALOG ELECTROLUX.UK My se…" at bounding box center [684, 17] width 1281 height 35
click at [352, 21] on div "Search" at bounding box center [552, 17] width 954 height 19
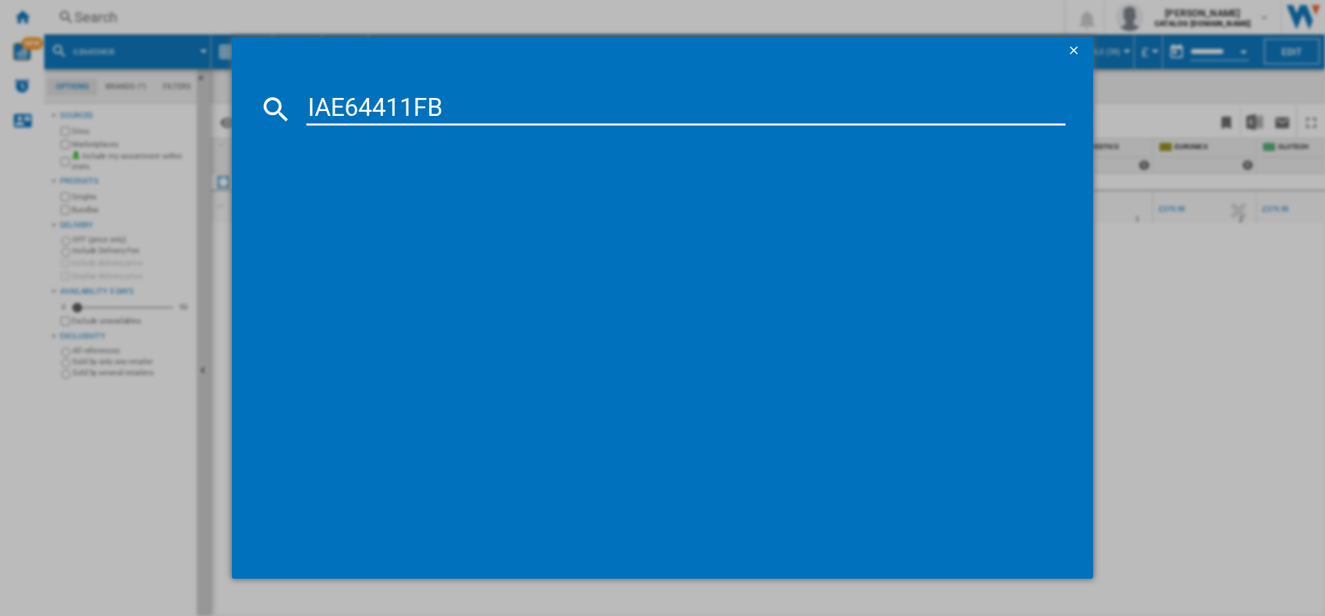
type input "IAE64411FB"
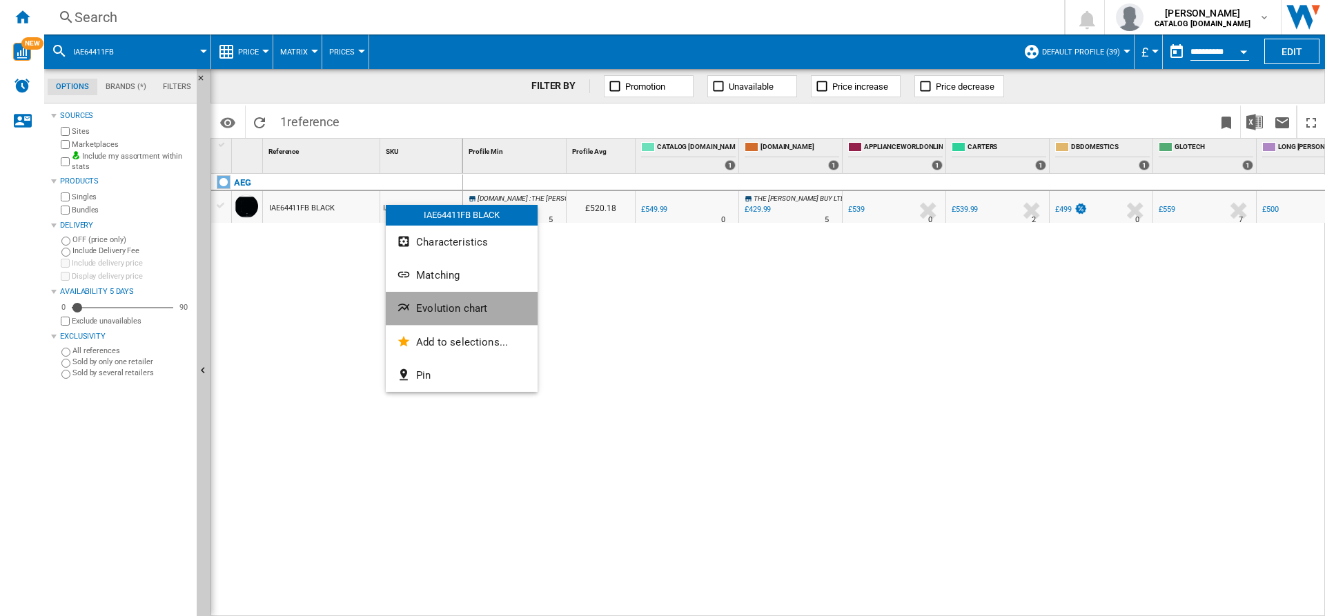
click at [460, 310] on span "Evolution chart" at bounding box center [451, 308] width 71 height 12
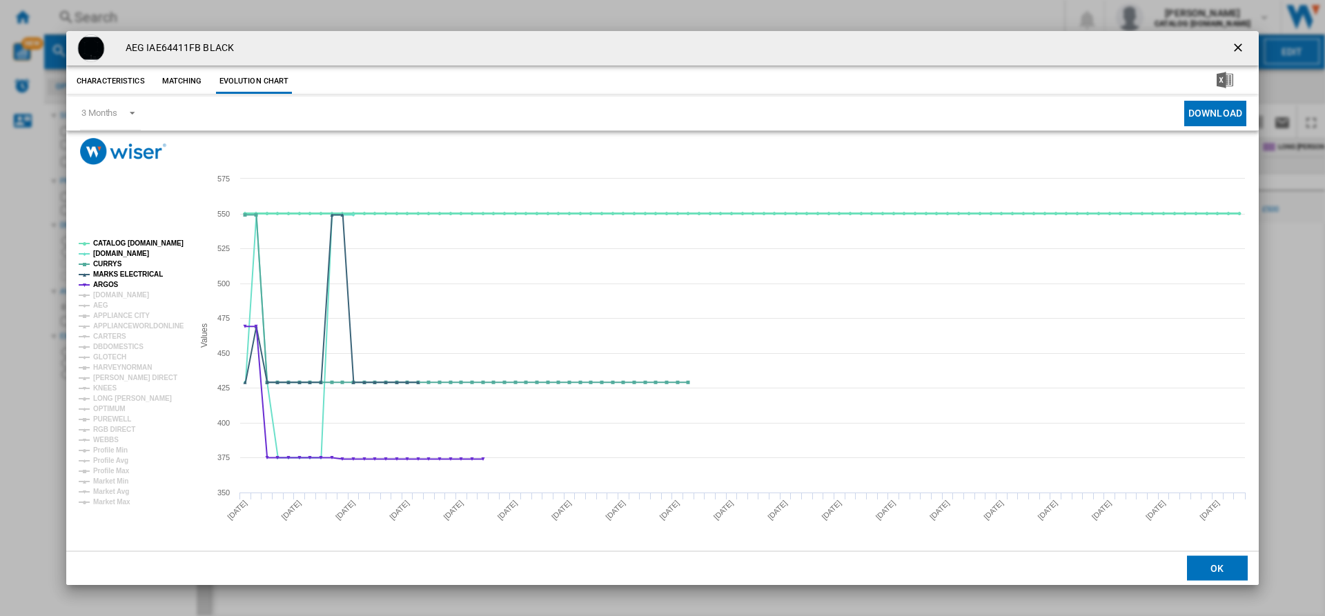
click at [133, 240] on tspan "CATALOG [DOMAIN_NAME]" at bounding box center [138, 244] width 90 height 8
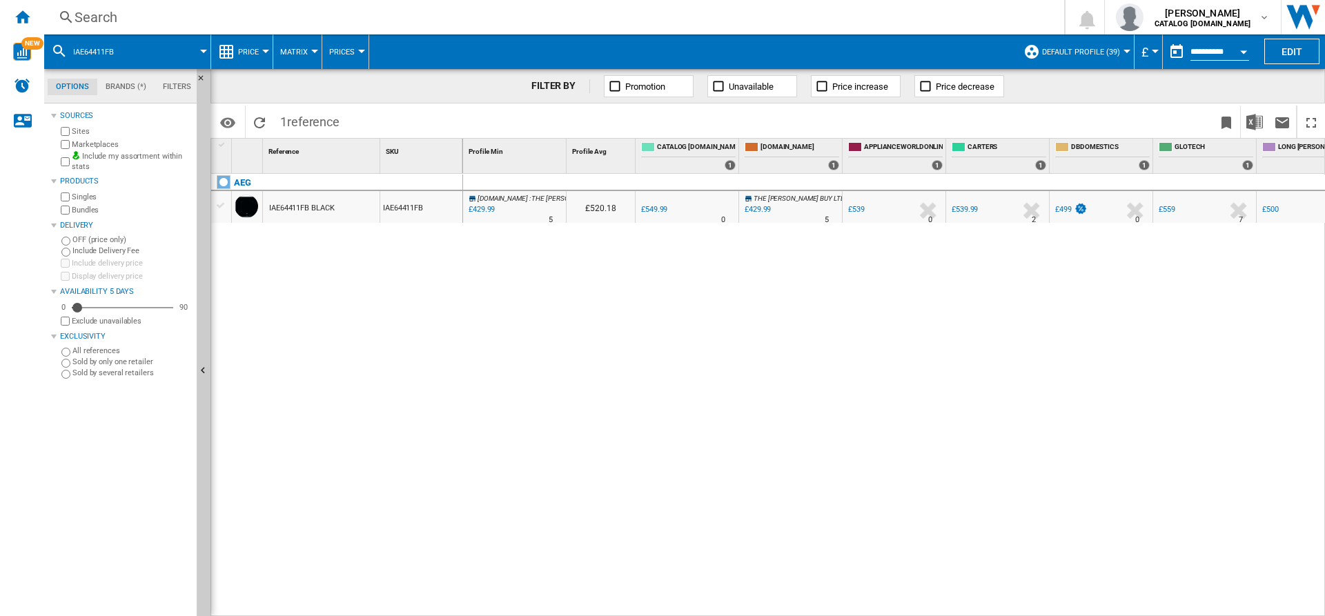
click at [83, 139] on label "Marketplaces" at bounding box center [131, 144] width 119 height 10
click at [402, 211] on div "IAE64411FB" at bounding box center [421, 207] width 82 height 32
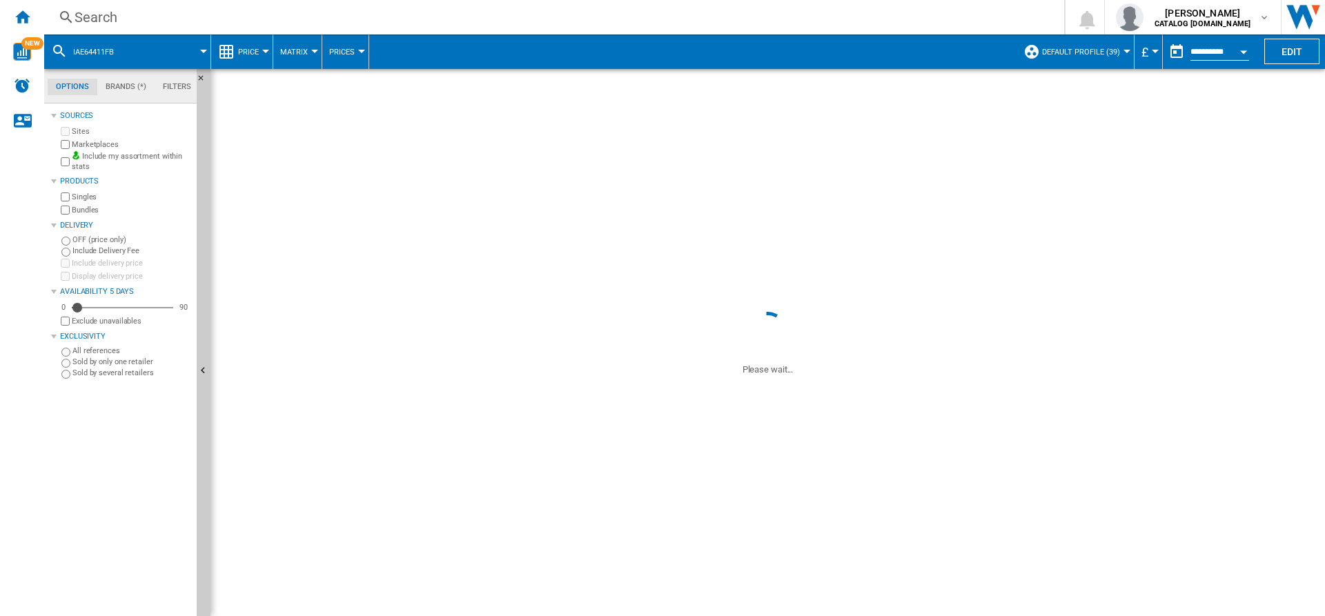
click at [456, 311] on div at bounding box center [662, 308] width 1325 height 616
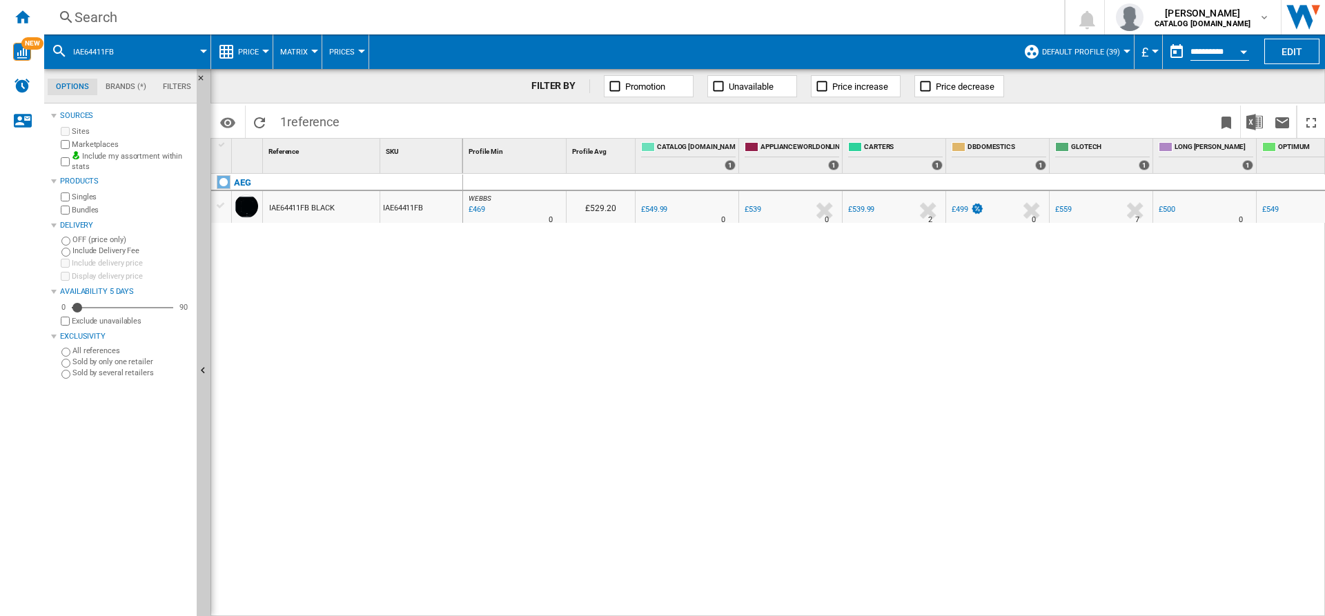
click at [341, 201] on div "IAE64411FB BLACK" at bounding box center [321, 207] width 117 height 32
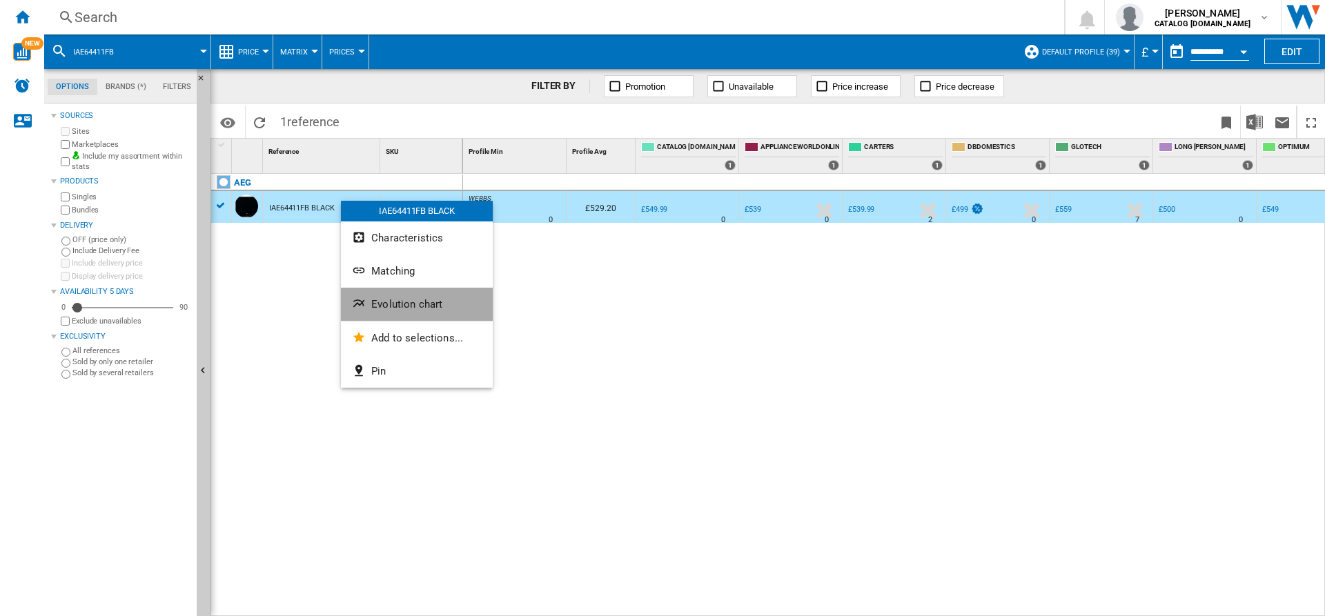
click at [395, 311] on button "Evolution chart" at bounding box center [417, 304] width 152 height 33
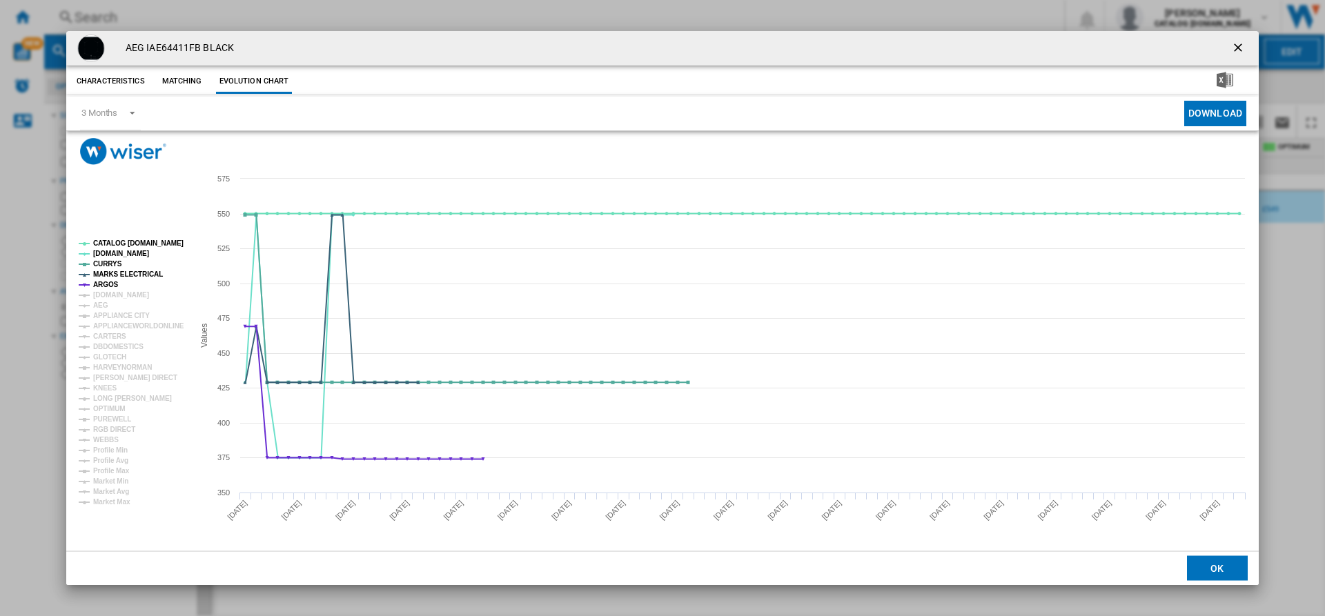
click at [118, 240] on tspan "CATALOG [DOMAIN_NAME]" at bounding box center [138, 244] width 90 height 8
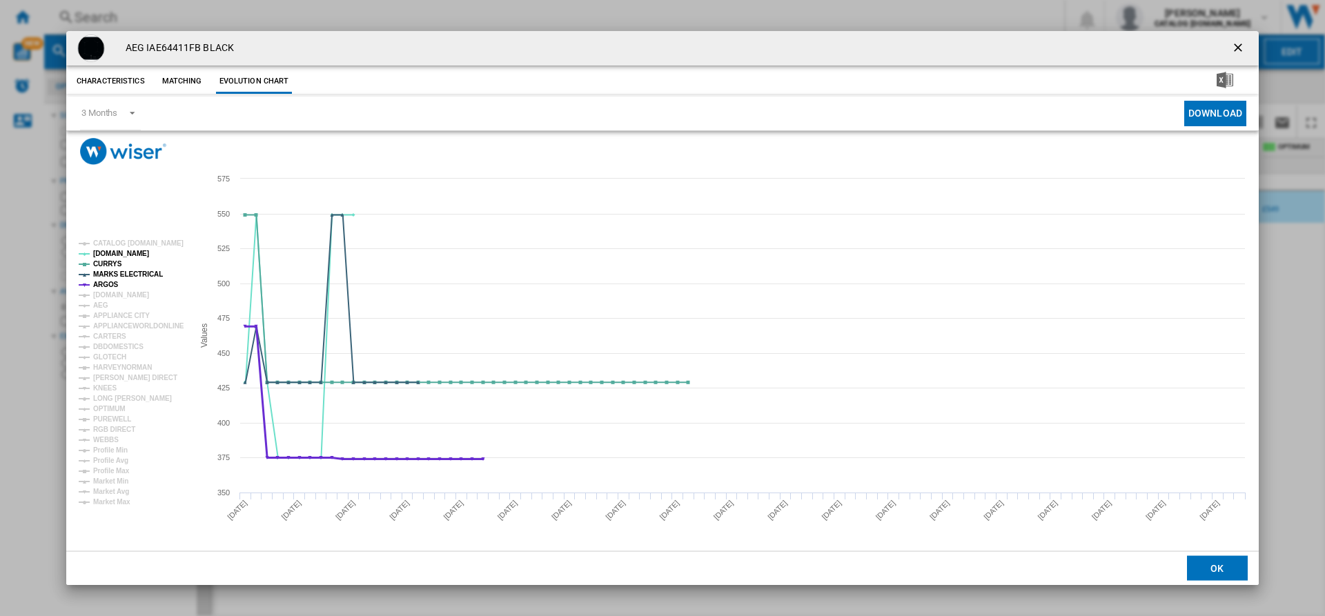
click at [101, 286] on tspan "ARGOS" at bounding box center [106, 285] width 26 height 8
click at [123, 291] on tspan "[DOMAIN_NAME]" at bounding box center [121, 295] width 56 height 8
click at [1060, 41] on ng-md-icon "getI18NText('BUTTONS.CLOSE_DIALOG')" at bounding box center [1240, 49] width 17 height 17
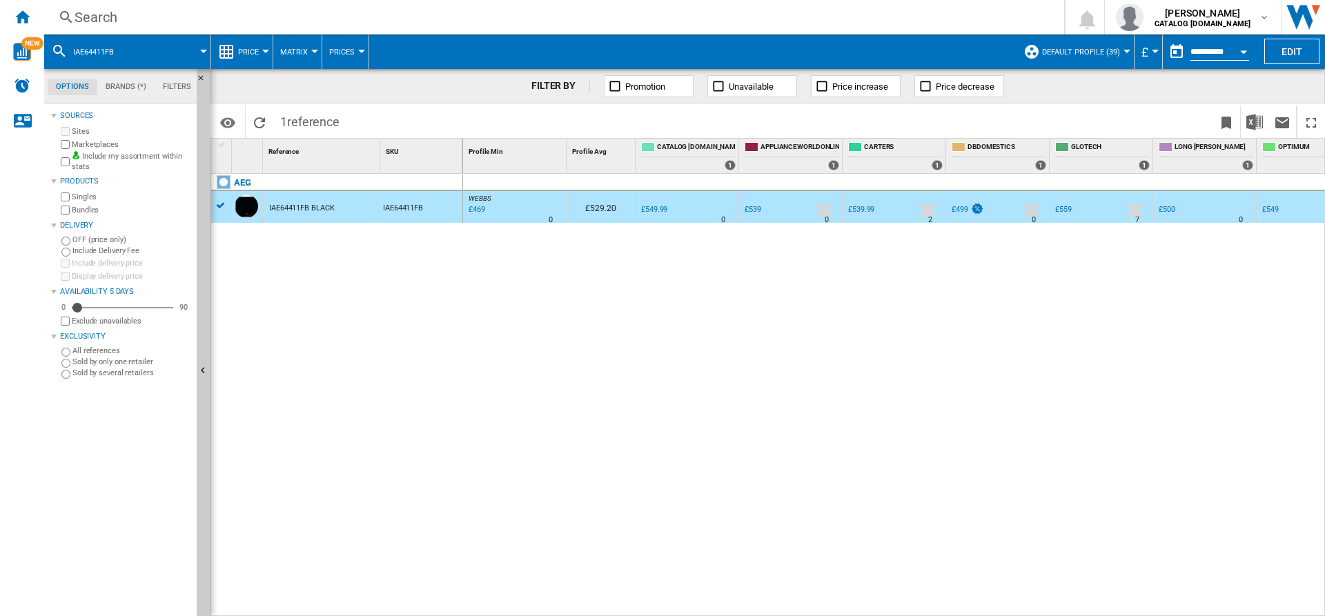
click at [80, 145] on label "Marketplaces" at bounding box center [131, 144] width 119 height 10
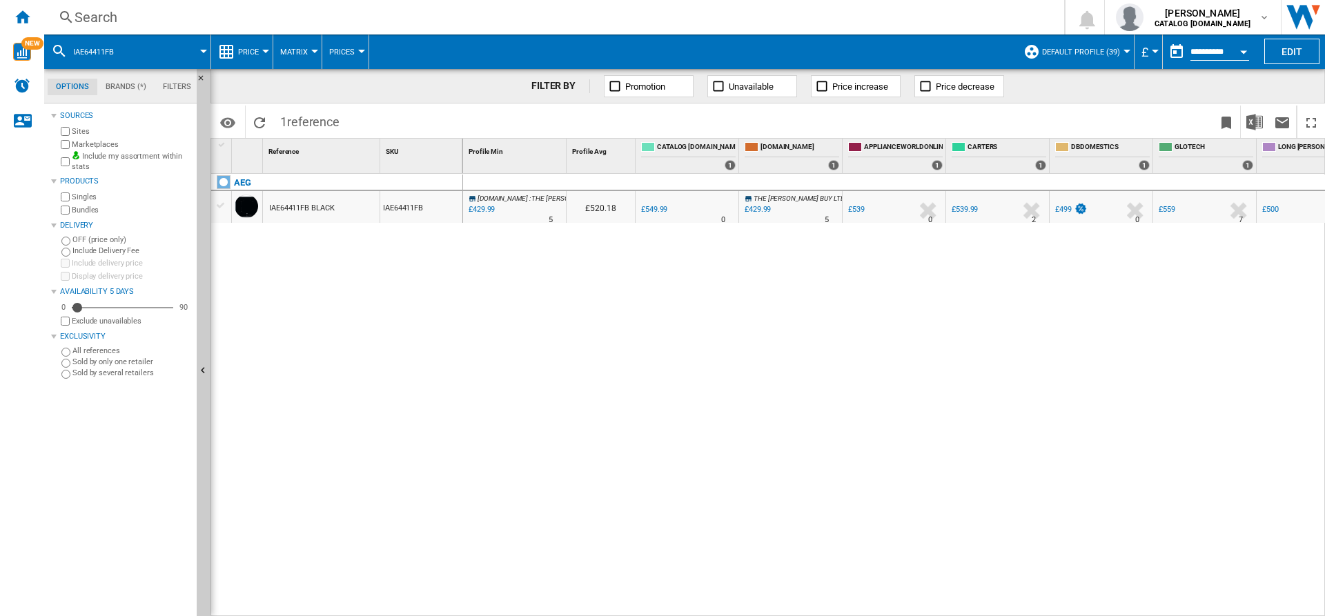
click at [75, 145] on label "Marketplaces" at bounding box center [131, 144] width 119 height 10
click at [477, 255] on div "WEBBS : WEBBS -14.7 % £469 % N/A 0 WEBBS : WEBBS £529.20 0.0 % £549.99 % N/A" at bounding box center [894, 395] width 863 height 443
click at [190, 21] on div "Search" at bounding box center [552, 17] width 954 height 19
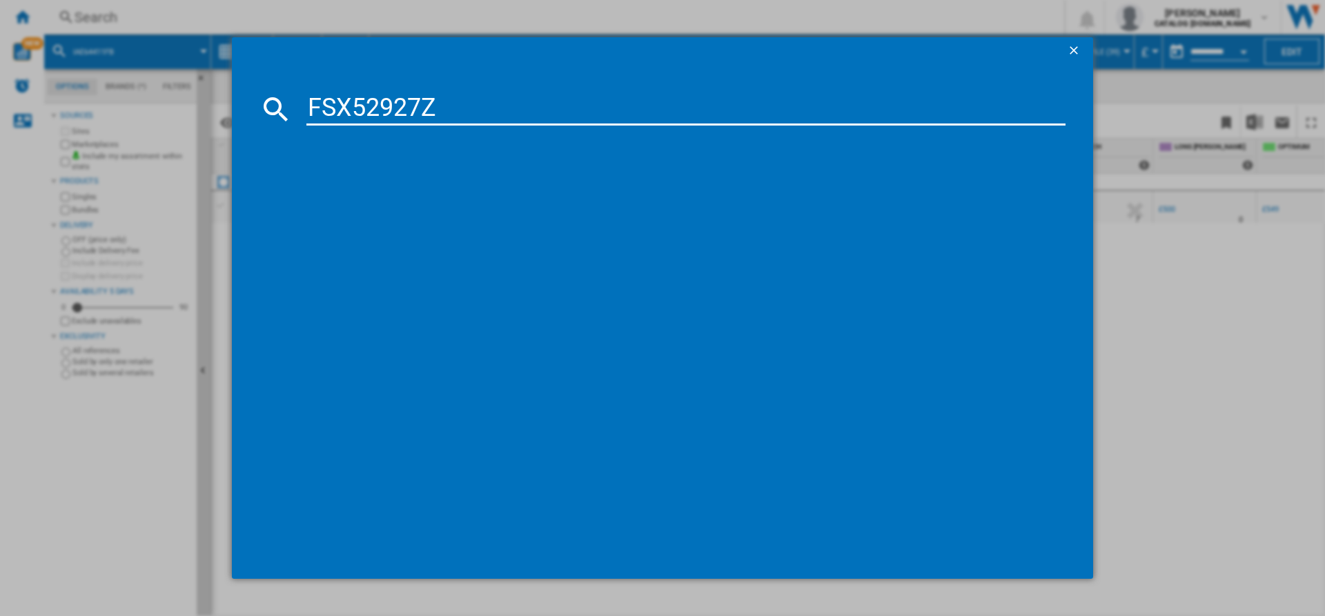
type input "FSX52927Z"
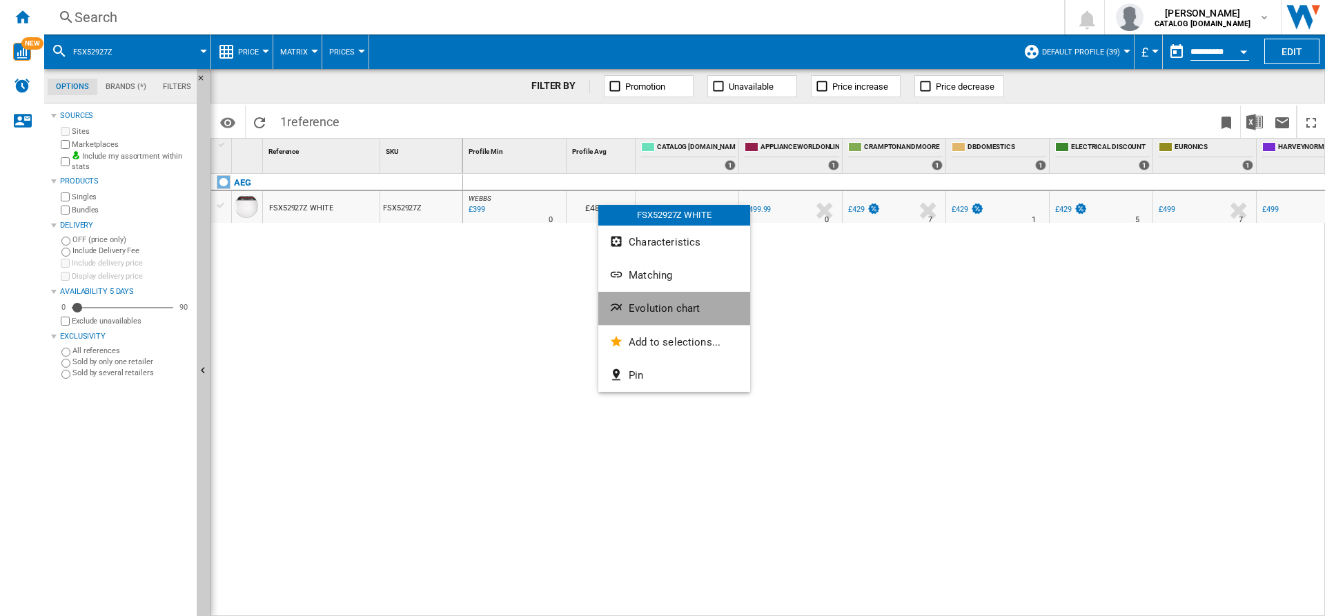
click at [649, 316] on button "Evolution chart" at bounding box center [675, 308] width 152 height 33
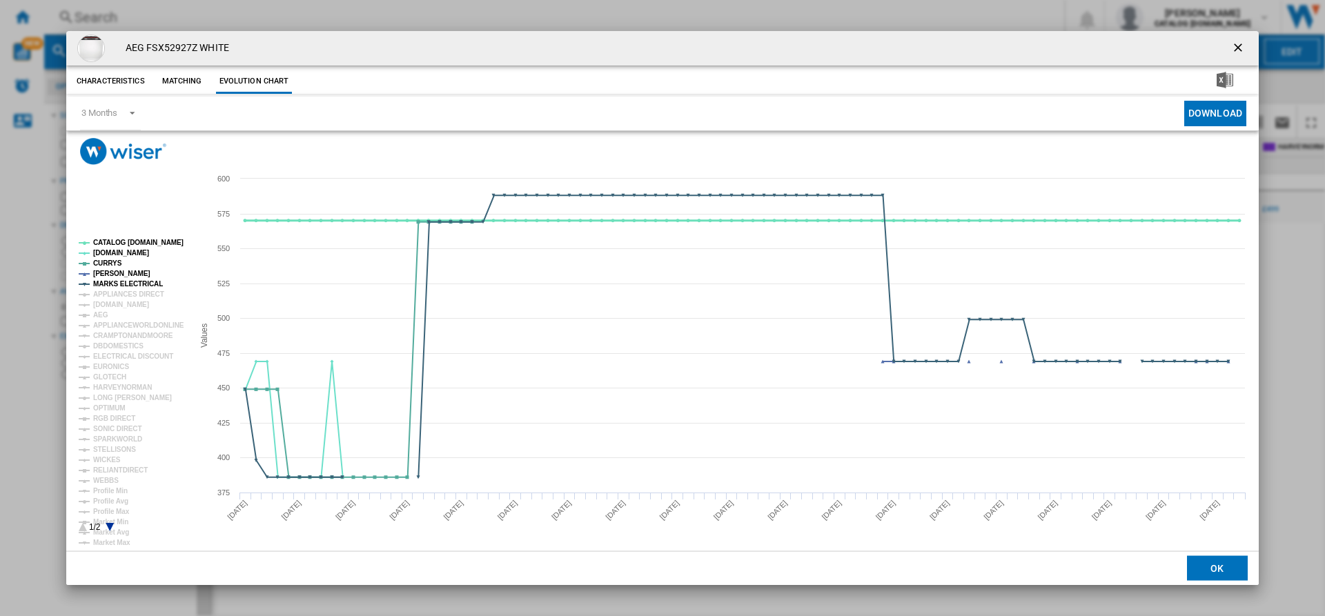
click at [142, 241] on tspan "CATALOG [DOMAIN_NAME]" at bounding box center [138, 243] width 90 height 8
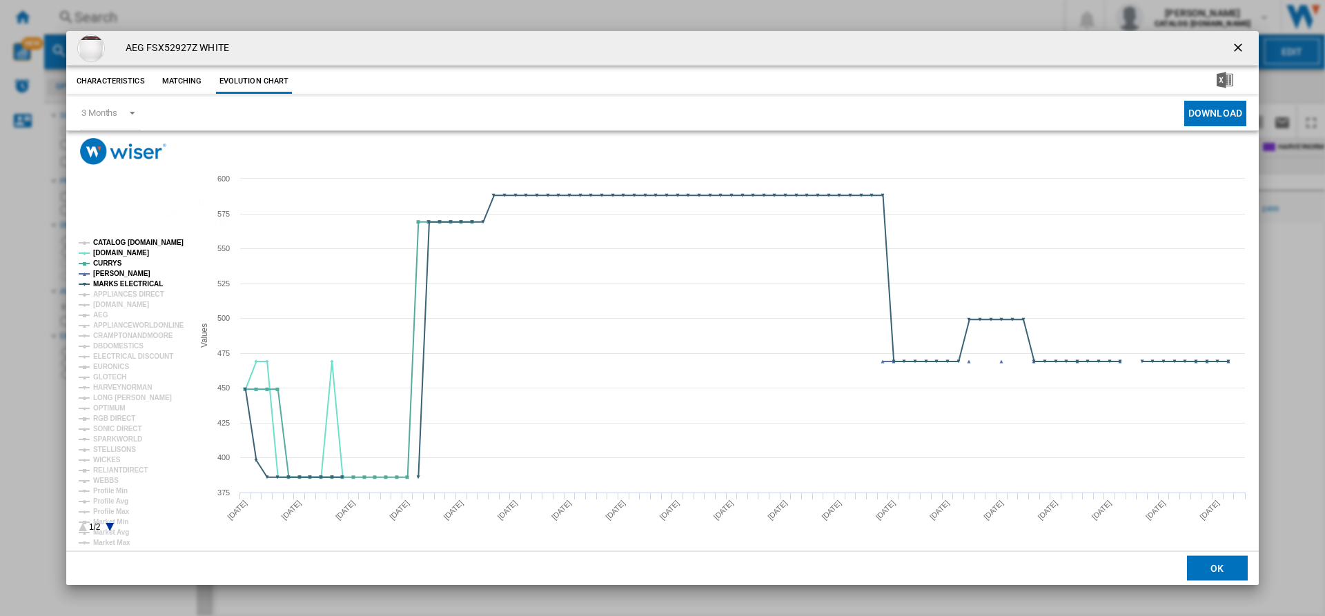
click at [137, 240] on tspan "CATALOG [DOMAIN_NAME]" at bounding box center [138, 243] width 90 height 8
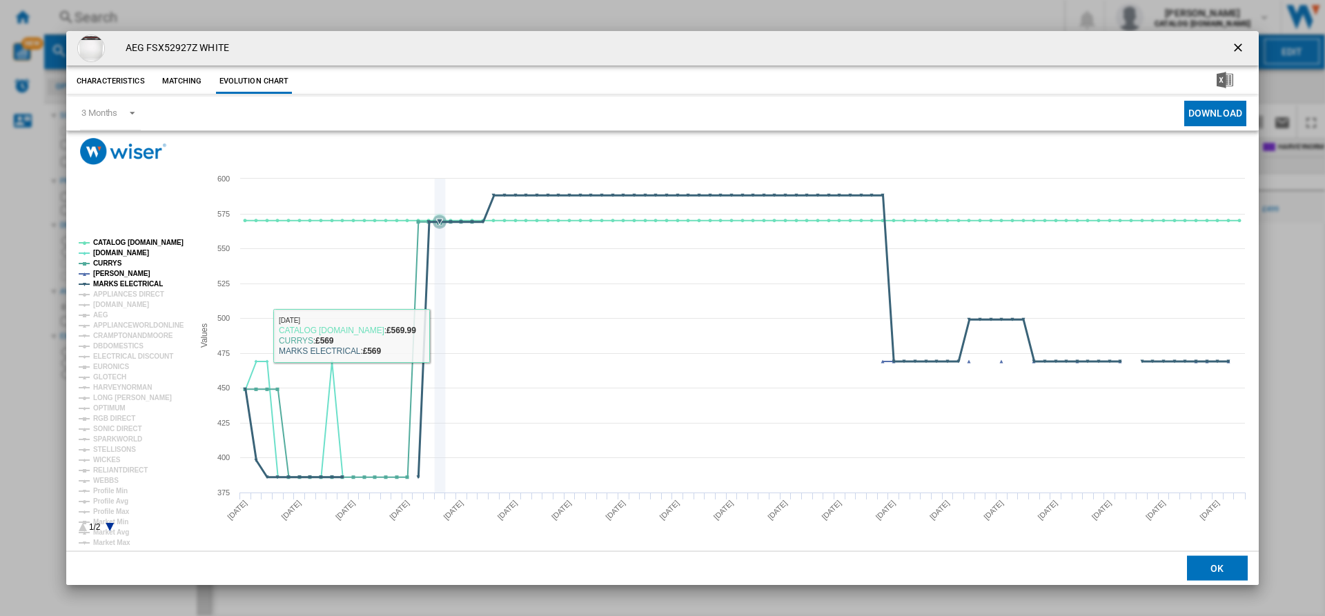
click at [440, 333] on icon "Product popup" at bounding box center [440, 336] width 0 height 314
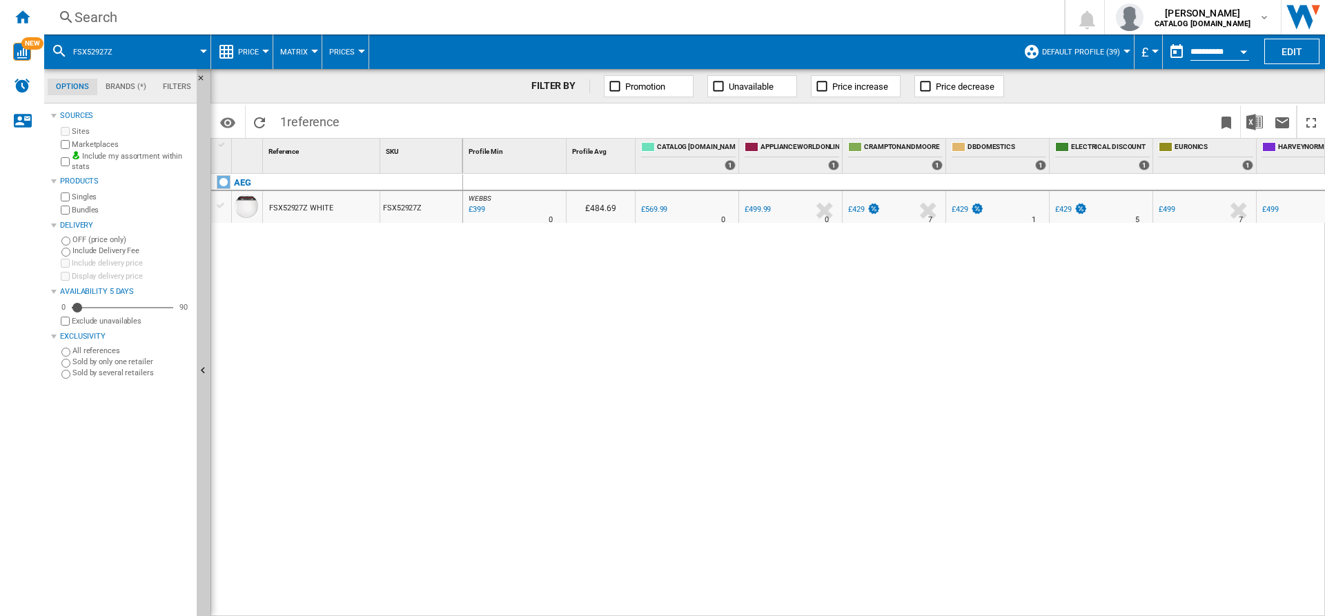
click at [284, 21] on div "Search" at bounding box center [552, 17] width 954 height 19
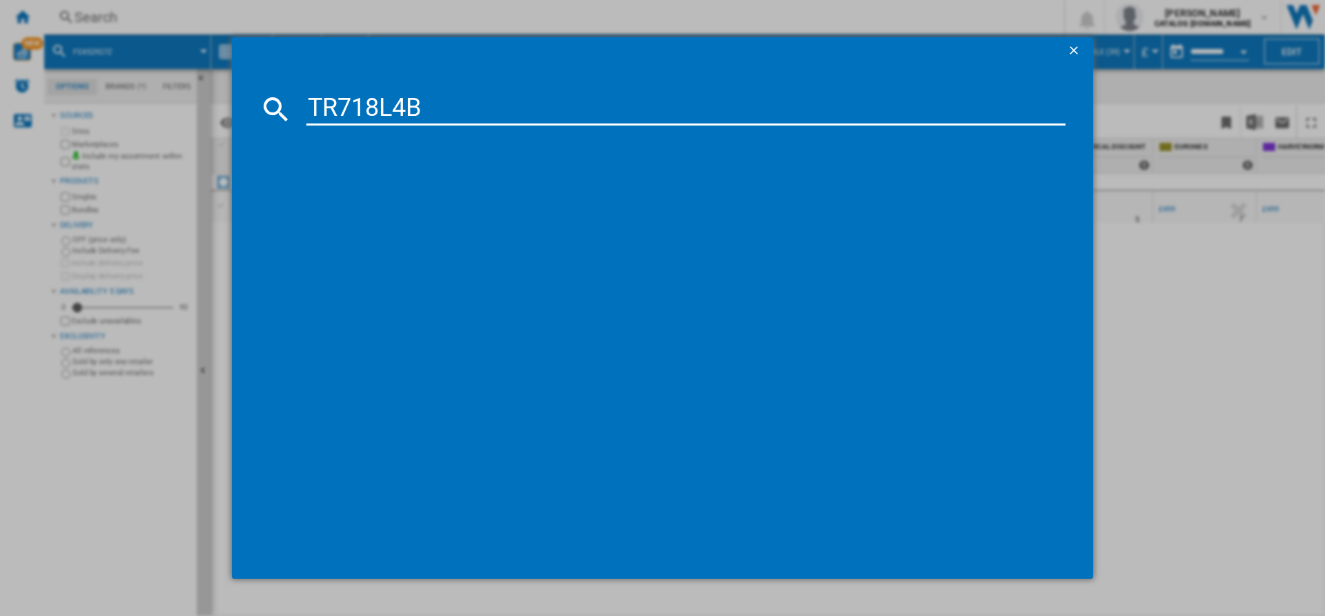
type input "TR718L4B"
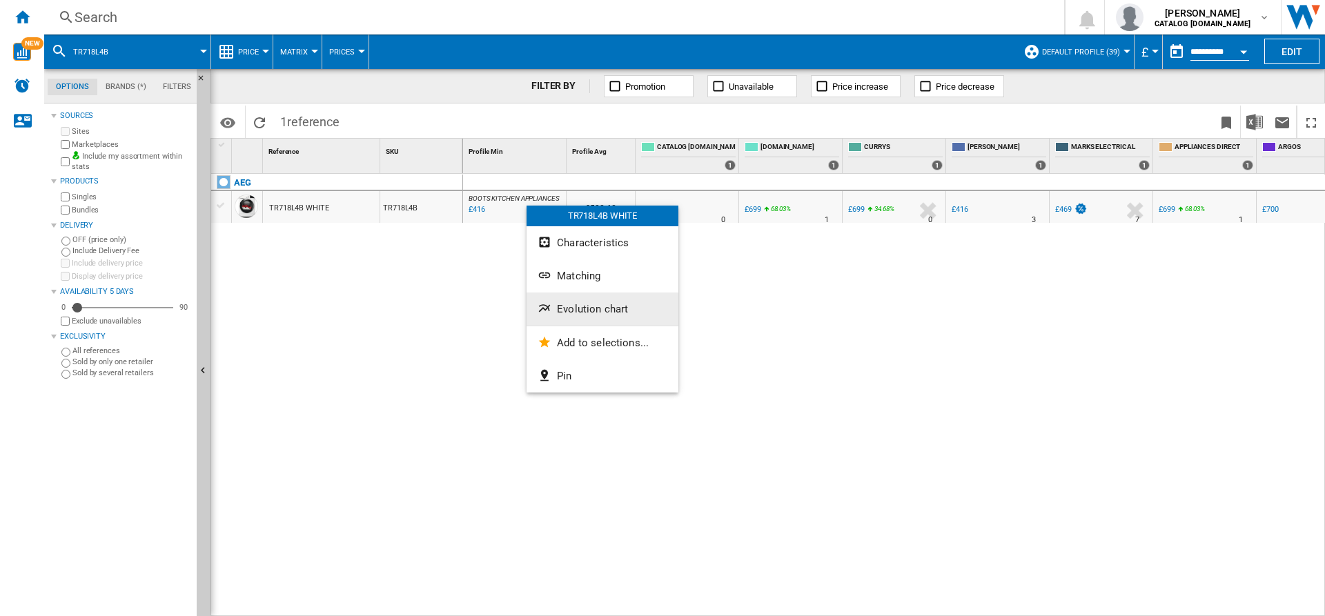
click at [605, 306] on span "Evolution chart" at bounding box center [592, 309] width 71 height 12
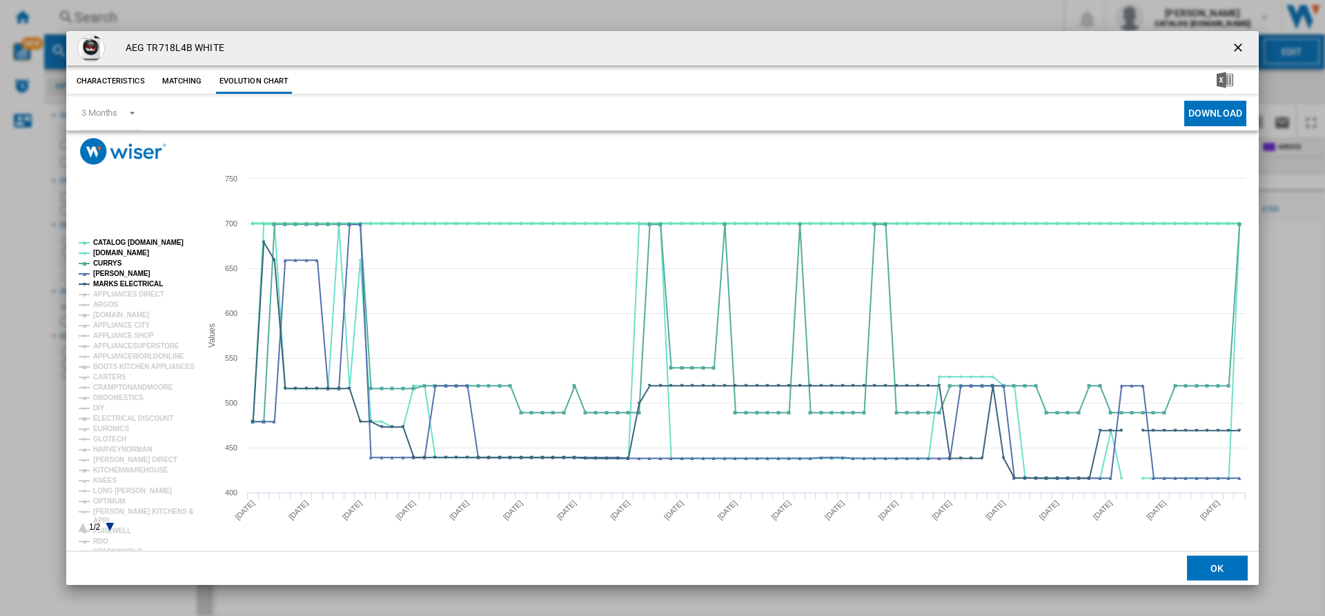
click at [131, 241] on tspan "CATALOG [DOMAIN_NAME]" at bounding box center [138, 243] width 90 height 8
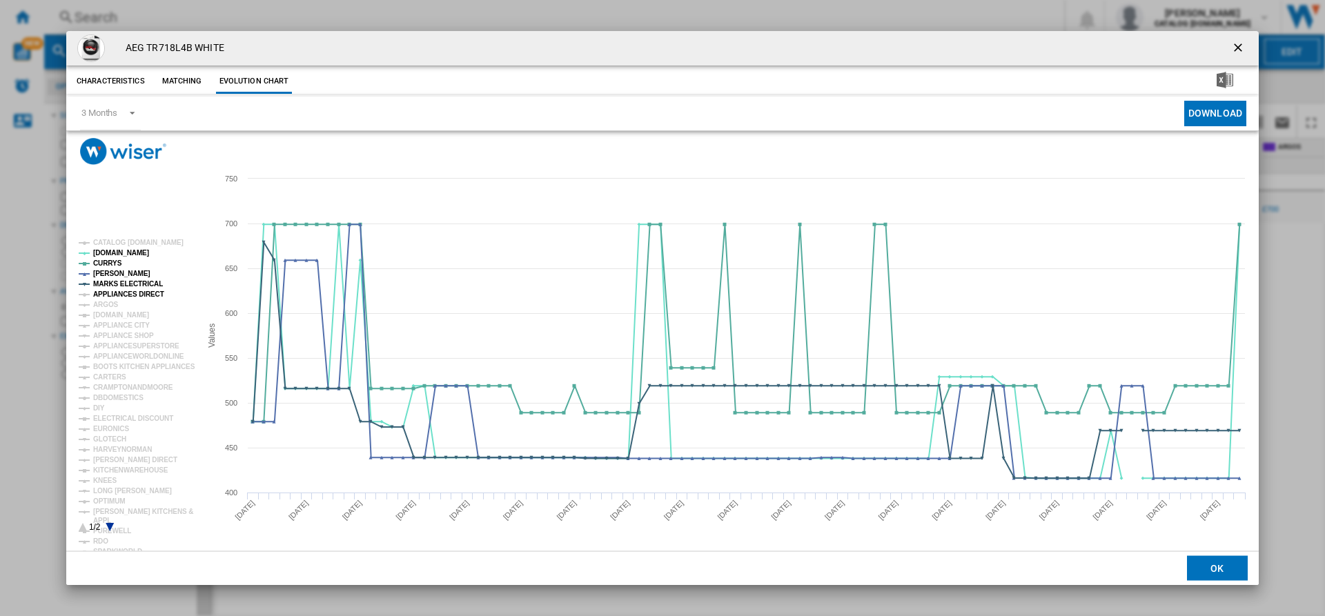
click at [132, 293] on tspan "APPLIANCES DIRECT" at bounding box center [128, 295] width 71 height 8
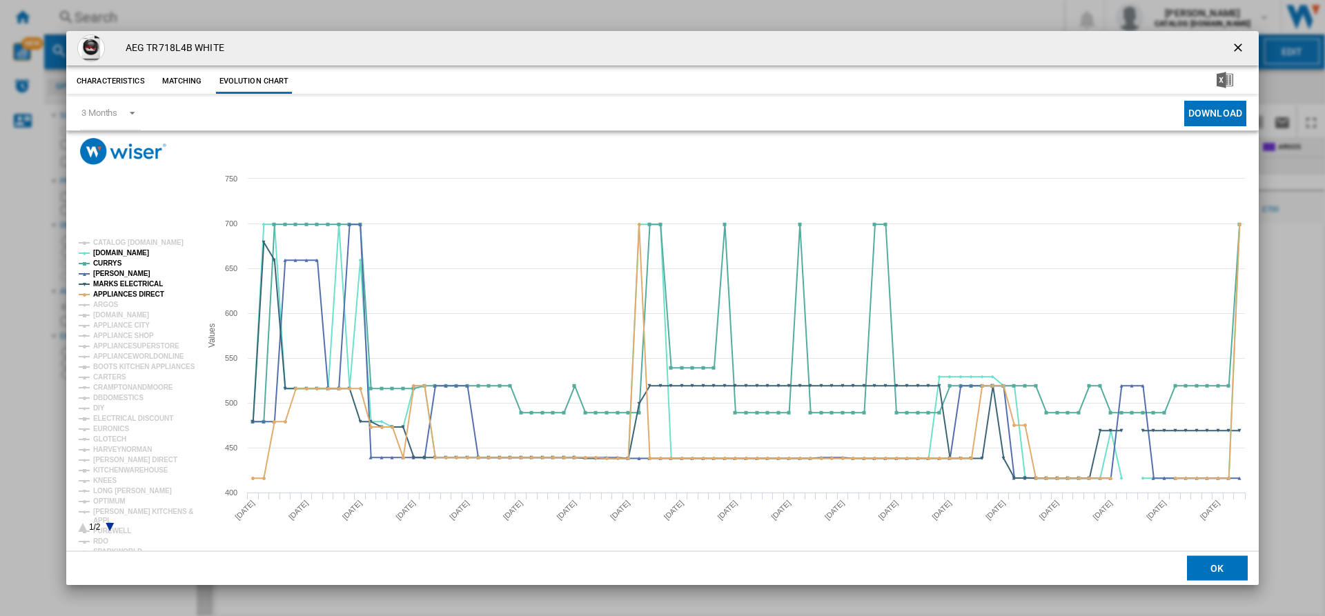
click at [132, 293] on tspan "APPLIANCES DIRECT" at bounding box center [128, 295] width 71 height 8
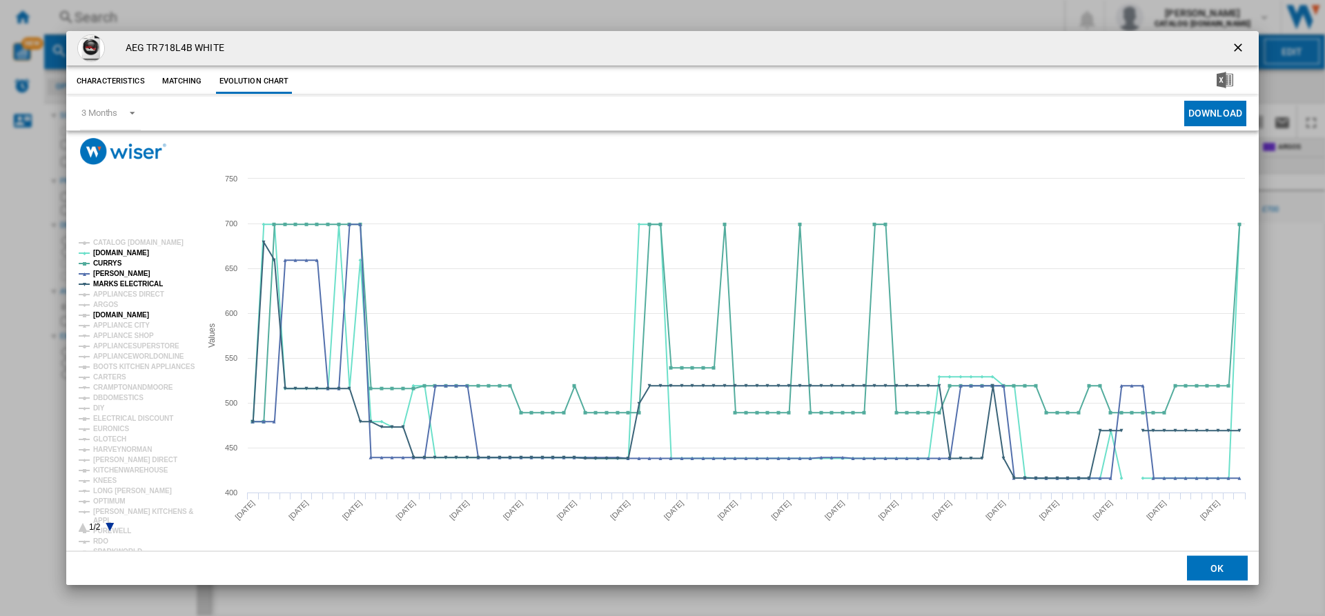
click at [129, 317] on tspan "[DOMAIN_NAME]" at bounding box center [121, 315] width 56 height 8
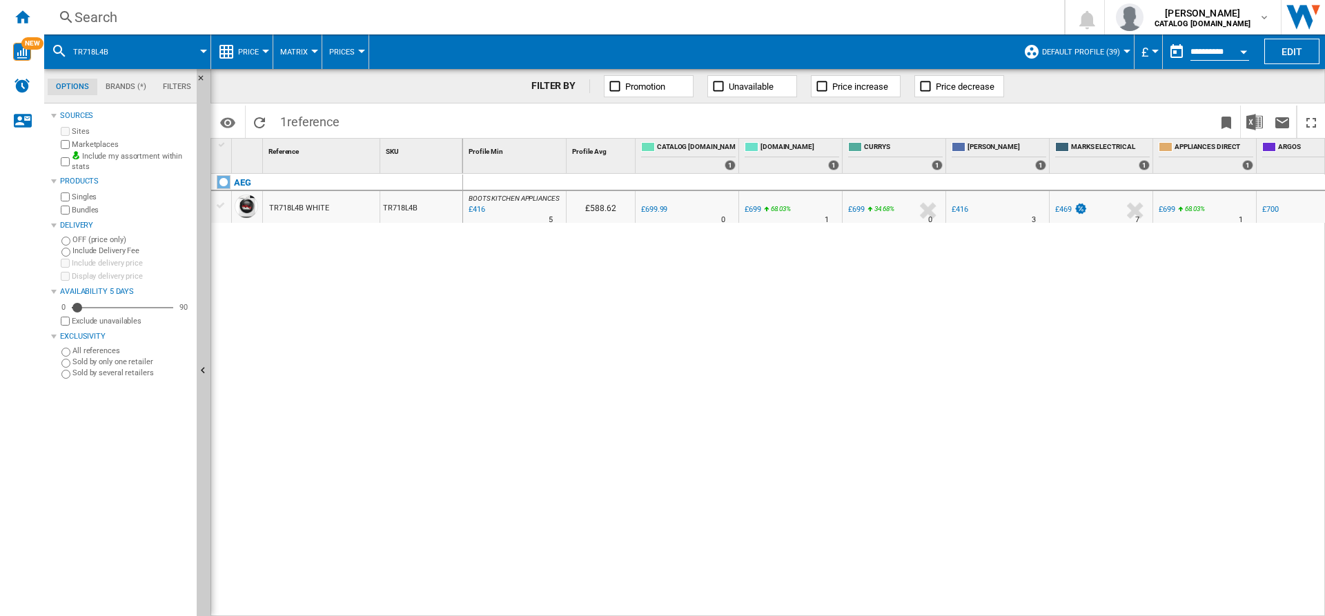
click at [104, 137] on label "Sites" at bounding box center [131, 131] width 119 height 10
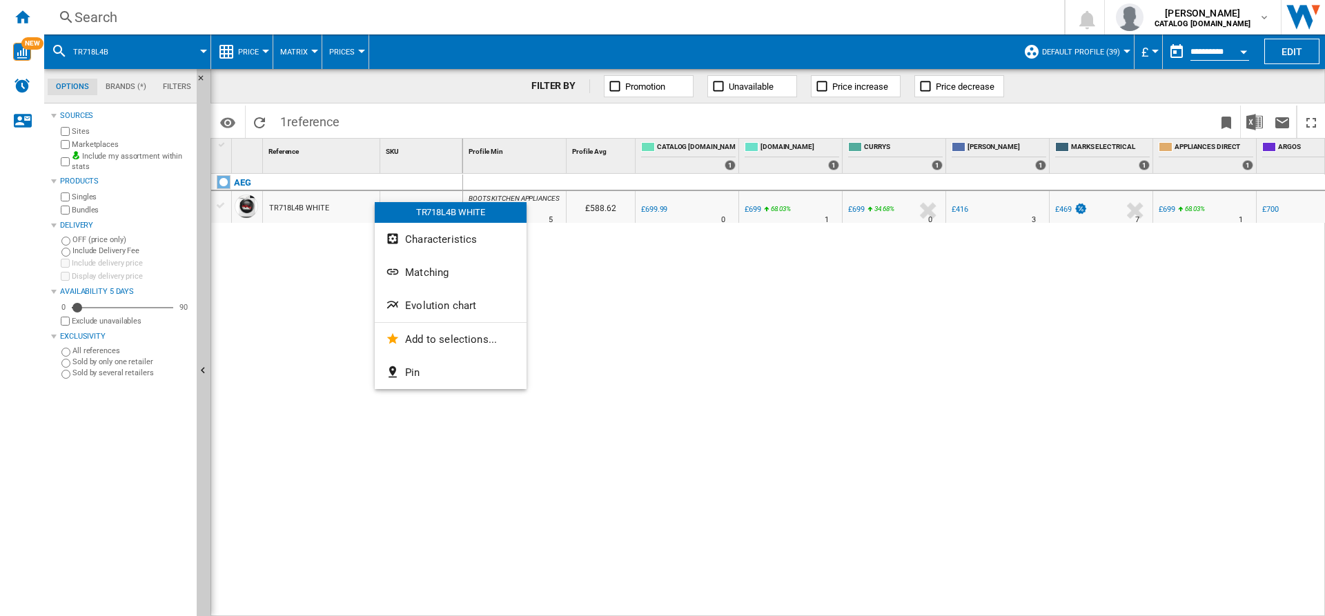
click at [335, 251] on div at bounding box center [662, 308] width 1325 height 616
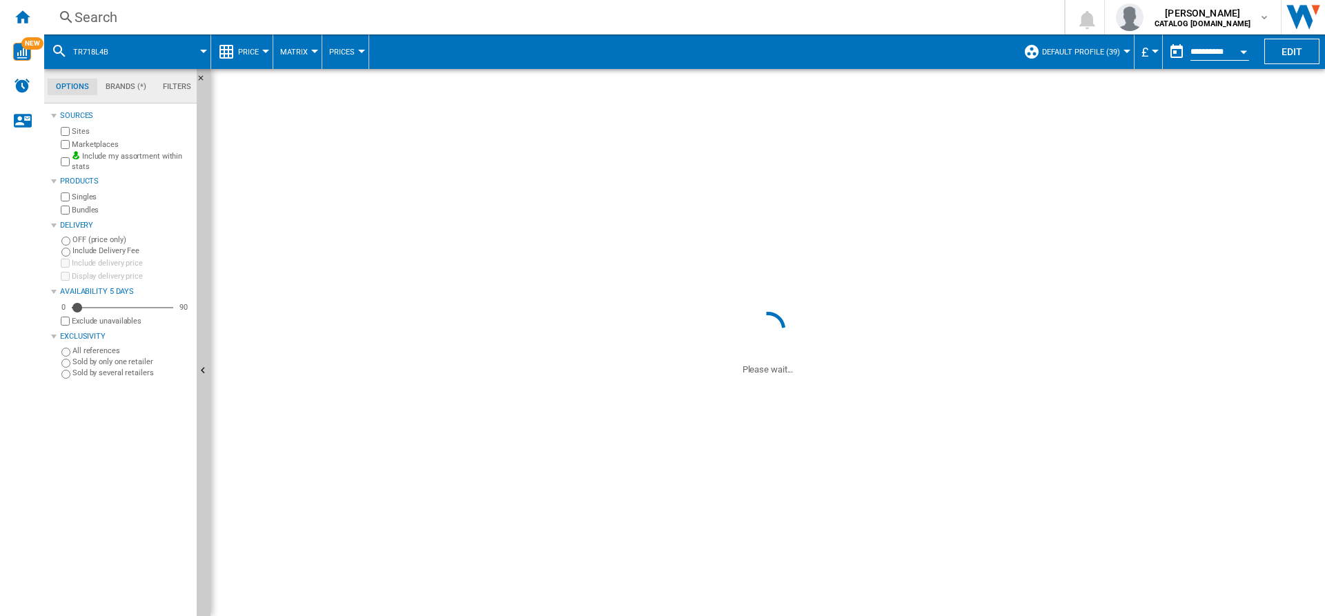
click at [446, 203] on div "TR718L4B" at bounding box center [421, 207] width 82 height 32
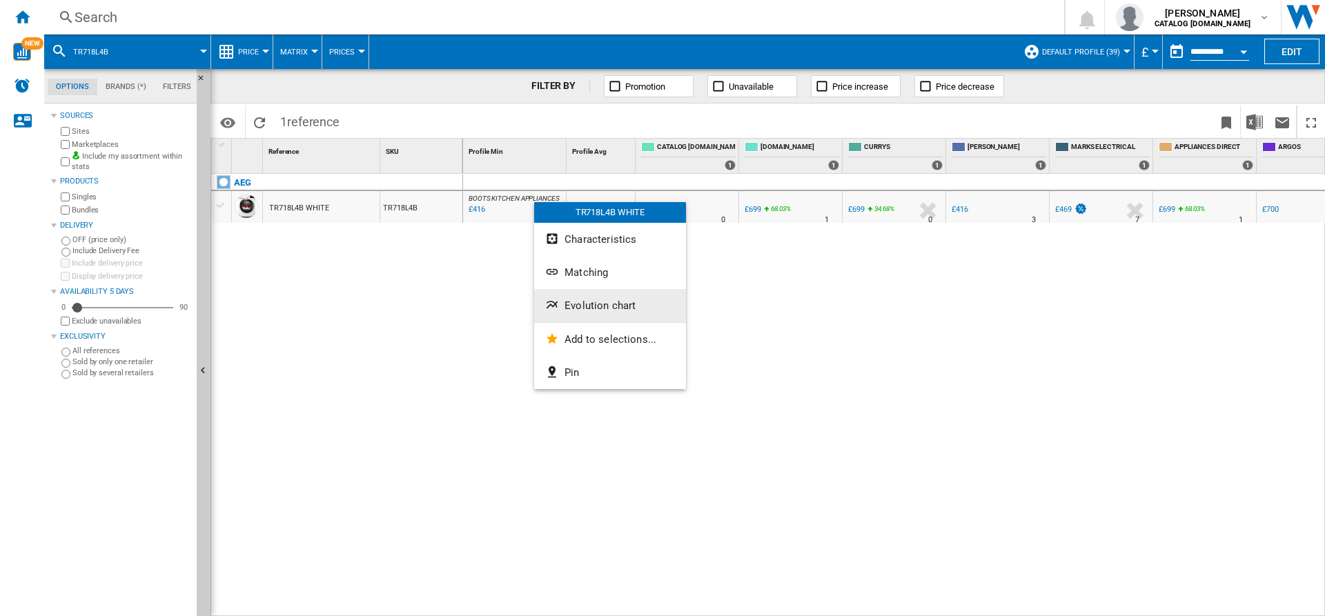
click at [585, 307] on span "Evolution chart" at bounding box center [600, 306] width 71 height 12
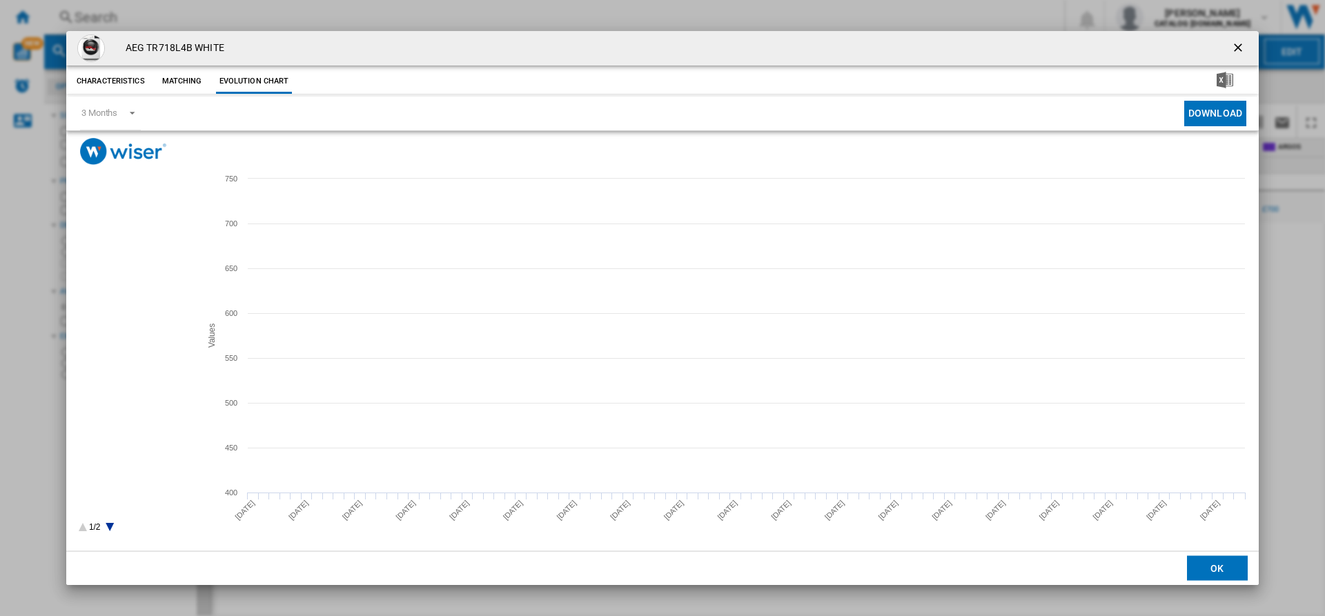
click at [125, 237] on rect "Product popup" at bounding box center [134, 386] width 122 height 304
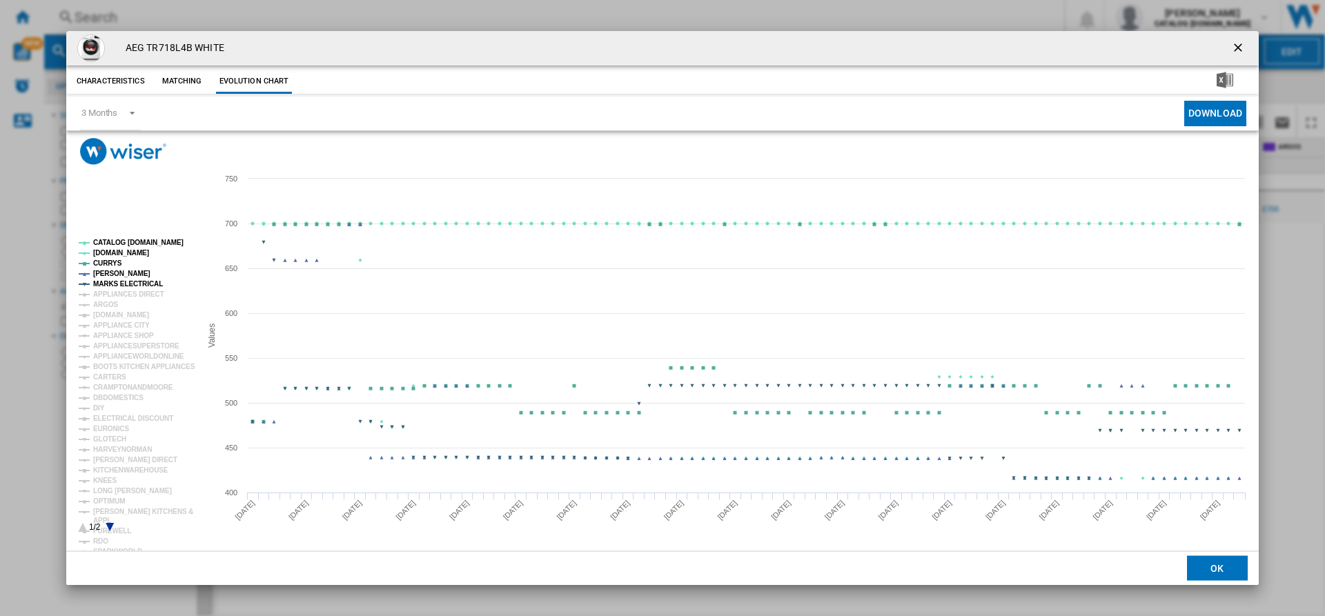
click at [126, 242] on tspan "CATALOG [DOMAIN_NAME]" at bounding box center [138, 243] width 90 height 8
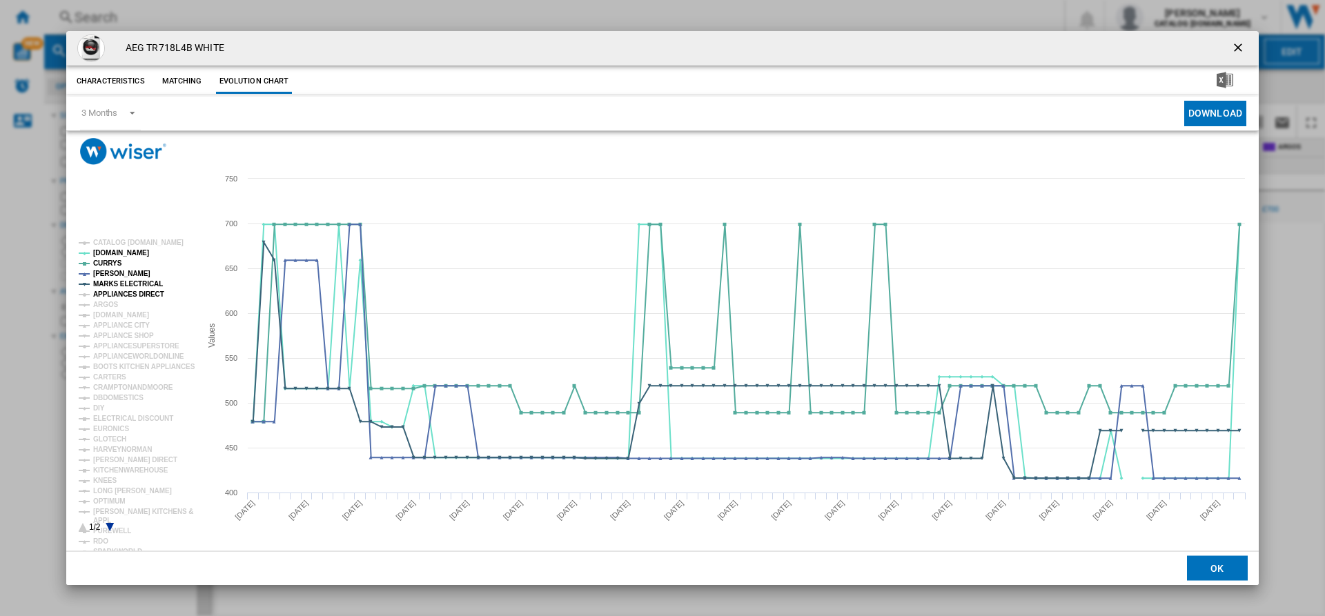
click at [114, 294] on tspan "APPLIANCES DIRECT" at bounding box center [128, 295] width 71 height 8
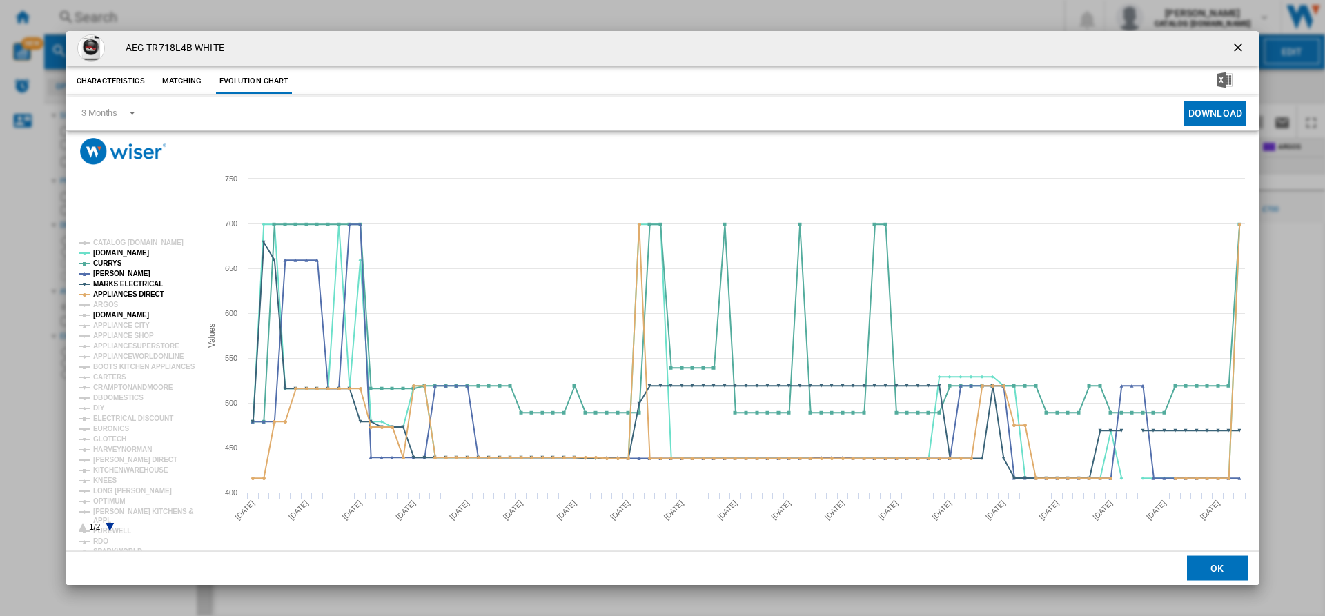
click at [119, 311] on tspan "[DOMAIN_NAME]" at bounding box center [121, 315] width 56 height 8
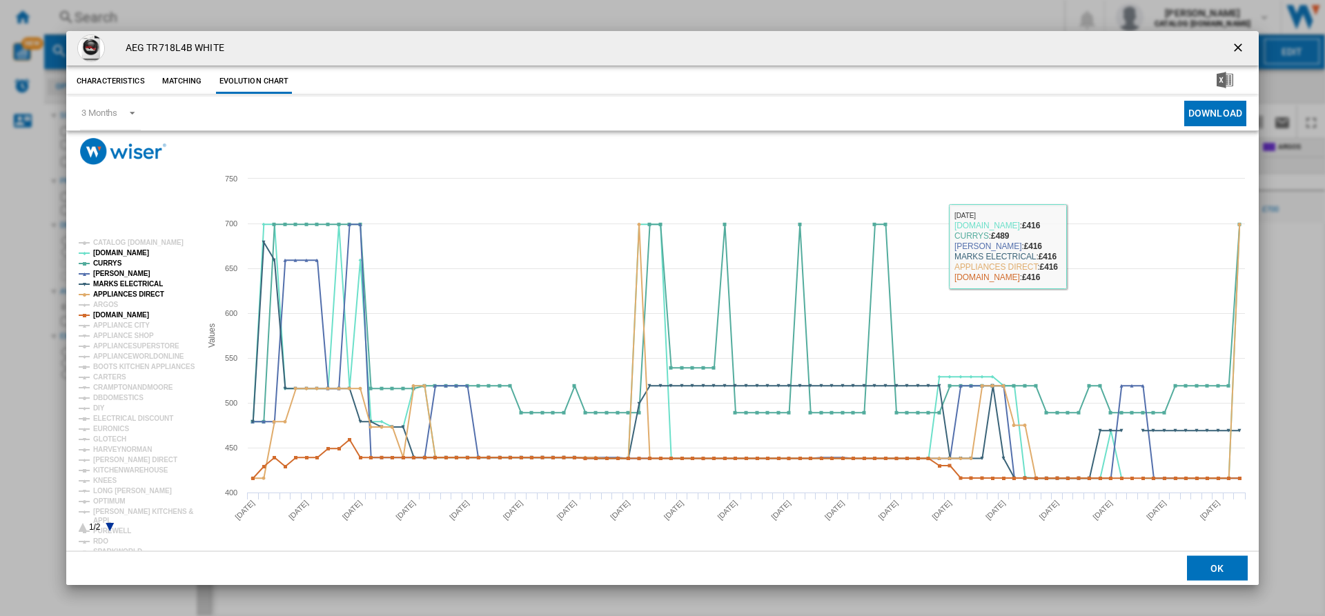
click at [1060, 42] on ng-md-icon "getI18NText('BUTTONS.CLOSE_DIALOG')" at bounding box center [1240, 49] width 17 height 17
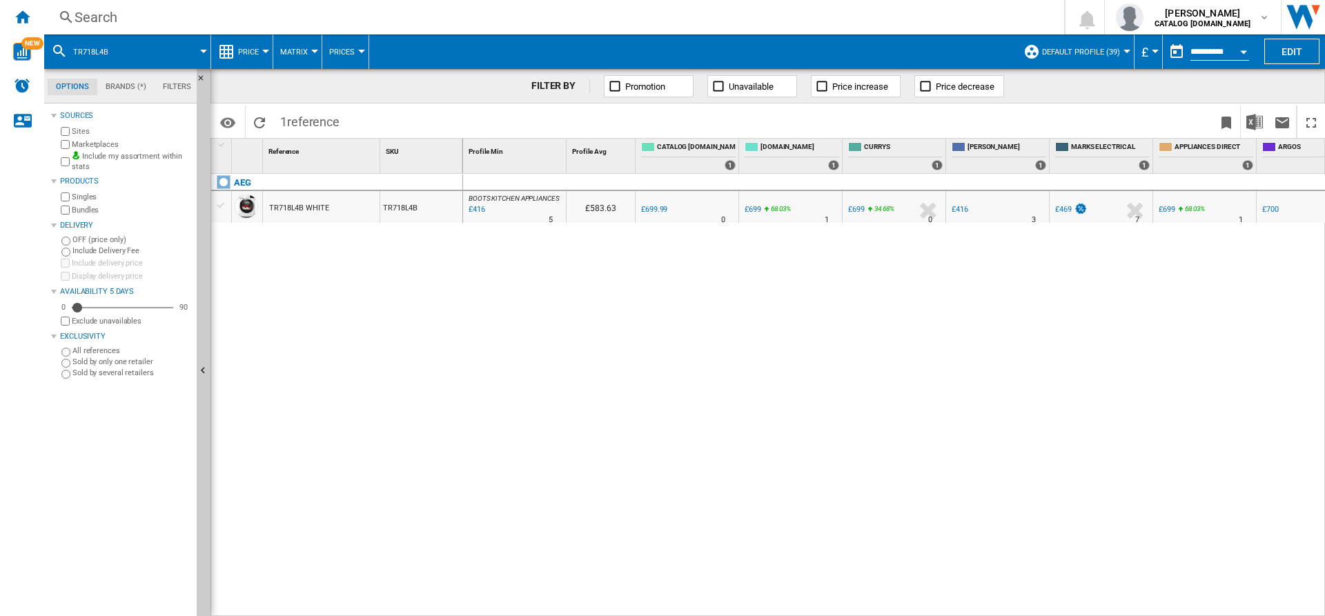
click at [741, 534] on div "BOOTS KITCHEN APPLIANCES : BOOTS KITCHEN APPLIANCES -40.6 % £416 % N/A 5 BOOTS …" at bounding box center [894, 395] width 863 height 443
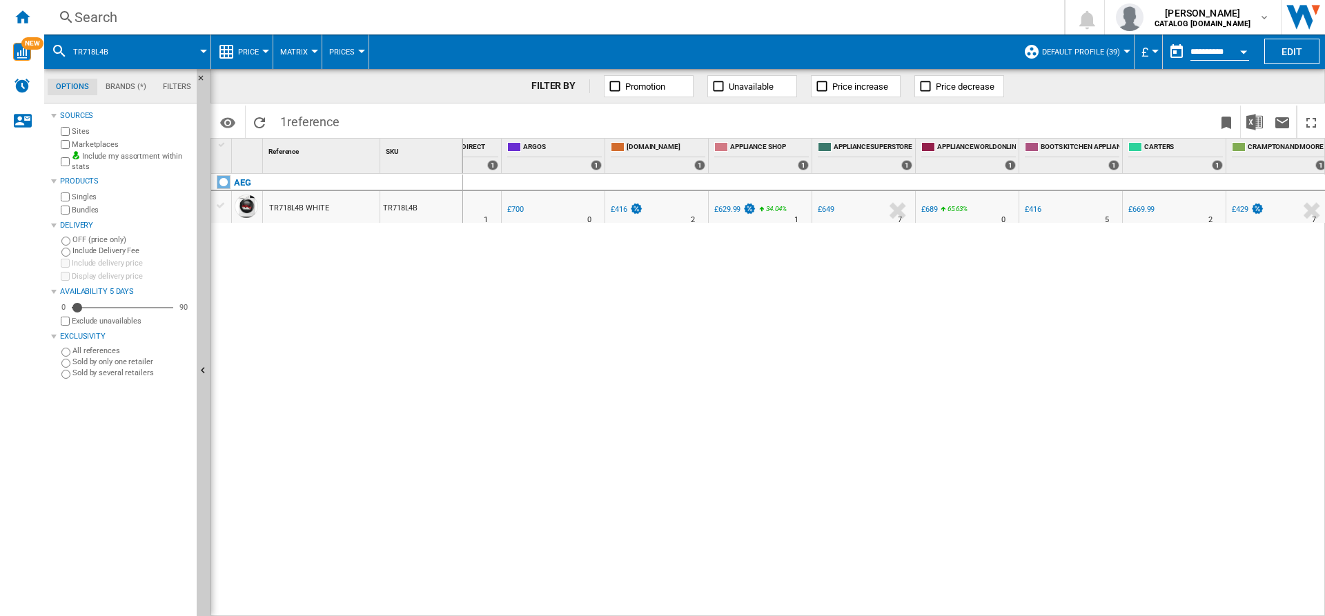
click at [619, 215] on div "£416" at bounding box center [626, 210] width 35 height 14
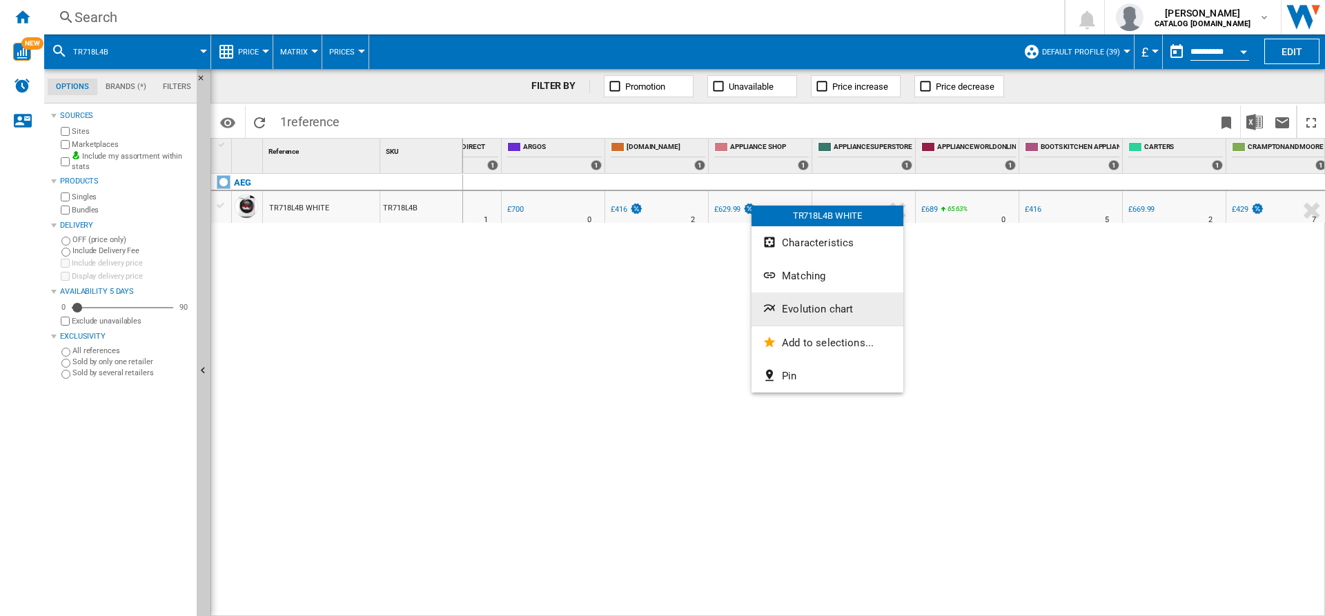
click at [813, 309] on span "Evolution chart" at bounding box center [817, 309] width 71 height 12
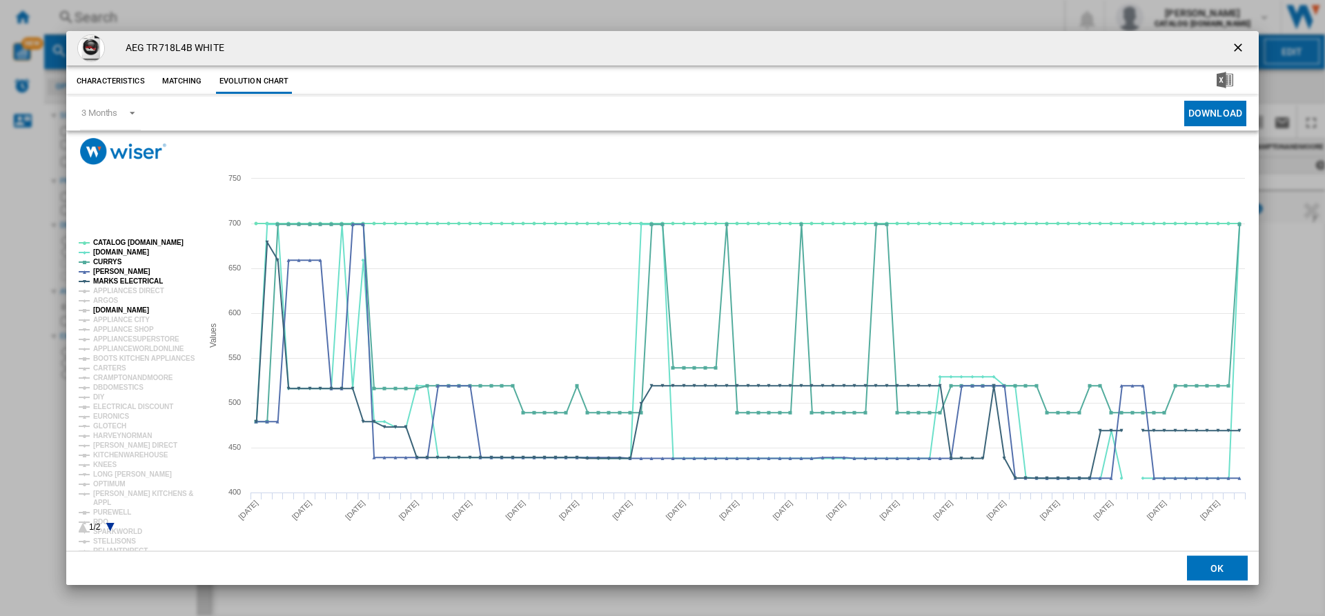
click at [109, 307] on tspan "[DOMAIN_NAME]" at bounding box center [121, 311] width 56 height 8
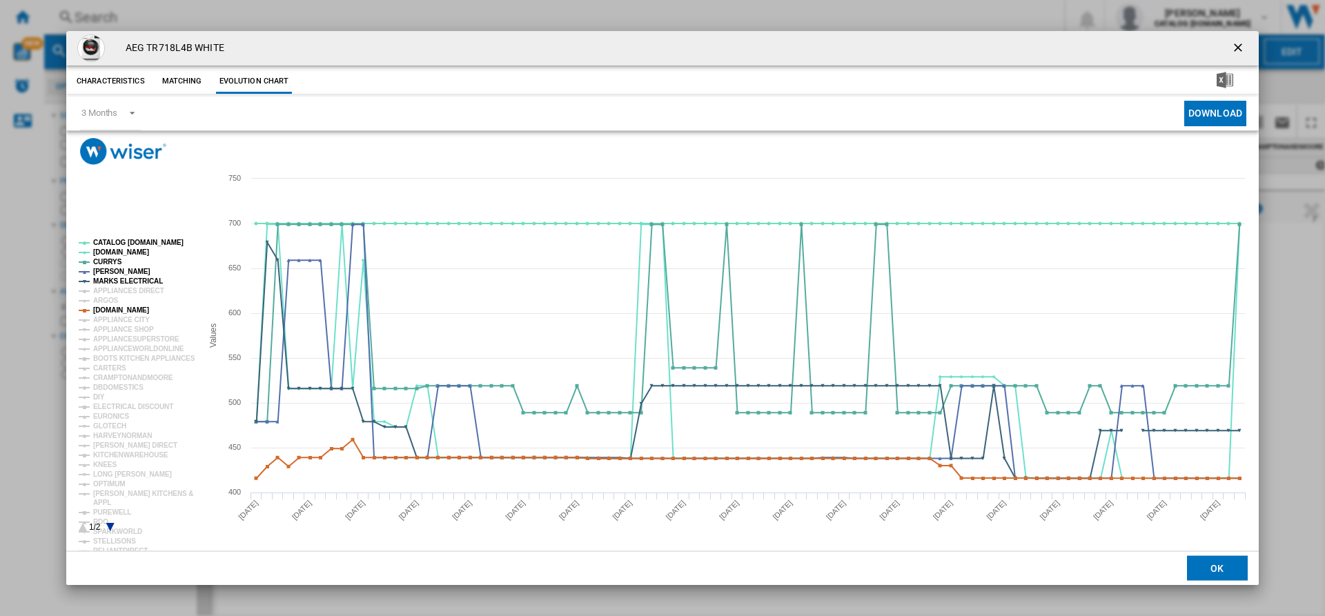
click at [398, 173] on rect "Product popup" at bounding box center [662, 358] width 1193 height 387
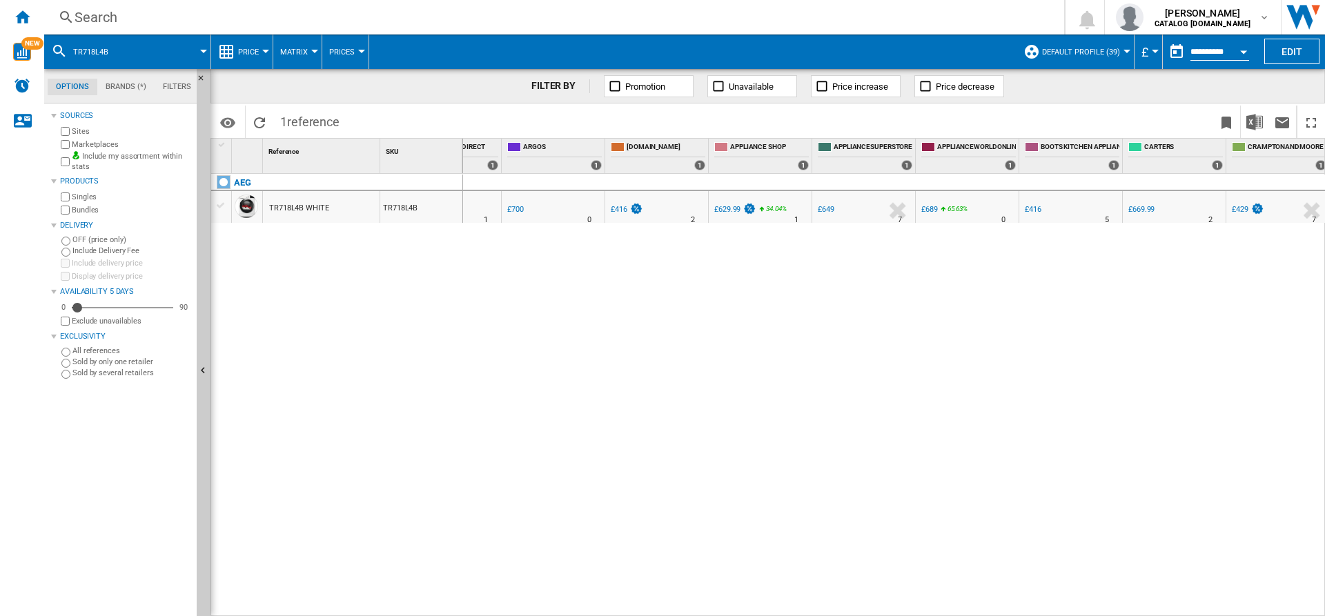
click at [93, 139] on label "Marketplaces" at bounding box center [131, 144] width 119 height 10
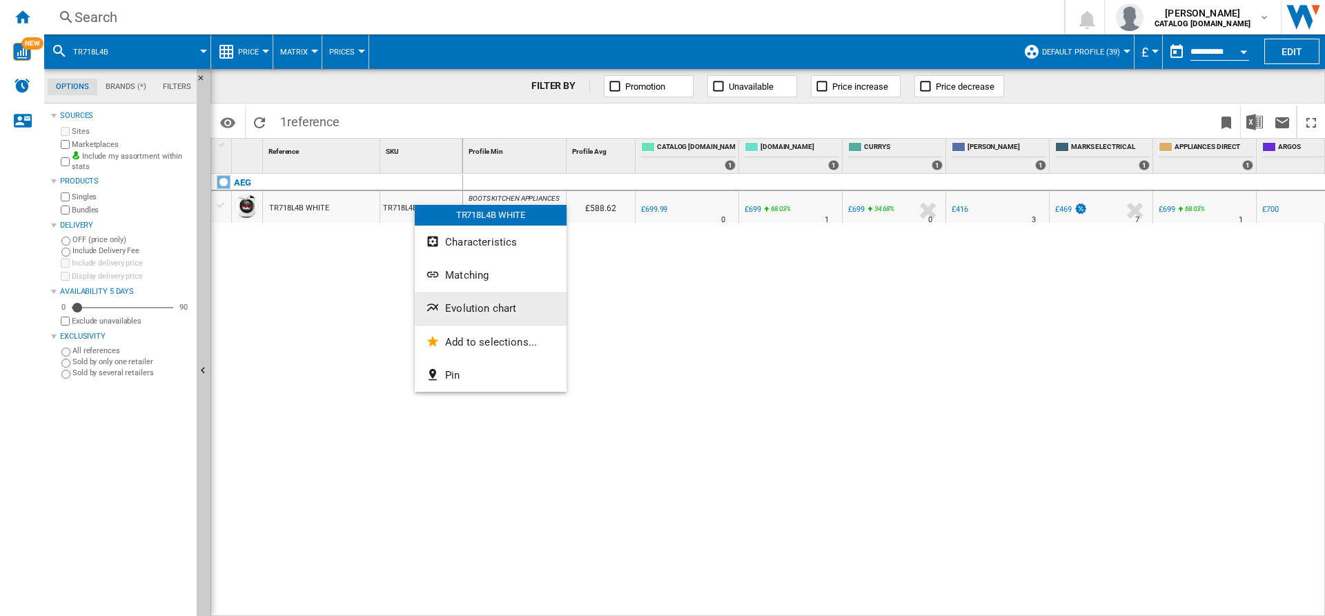
click at [475, 302] on span "Evolution chart" at bounding box center [480, 308] width 71 height 12
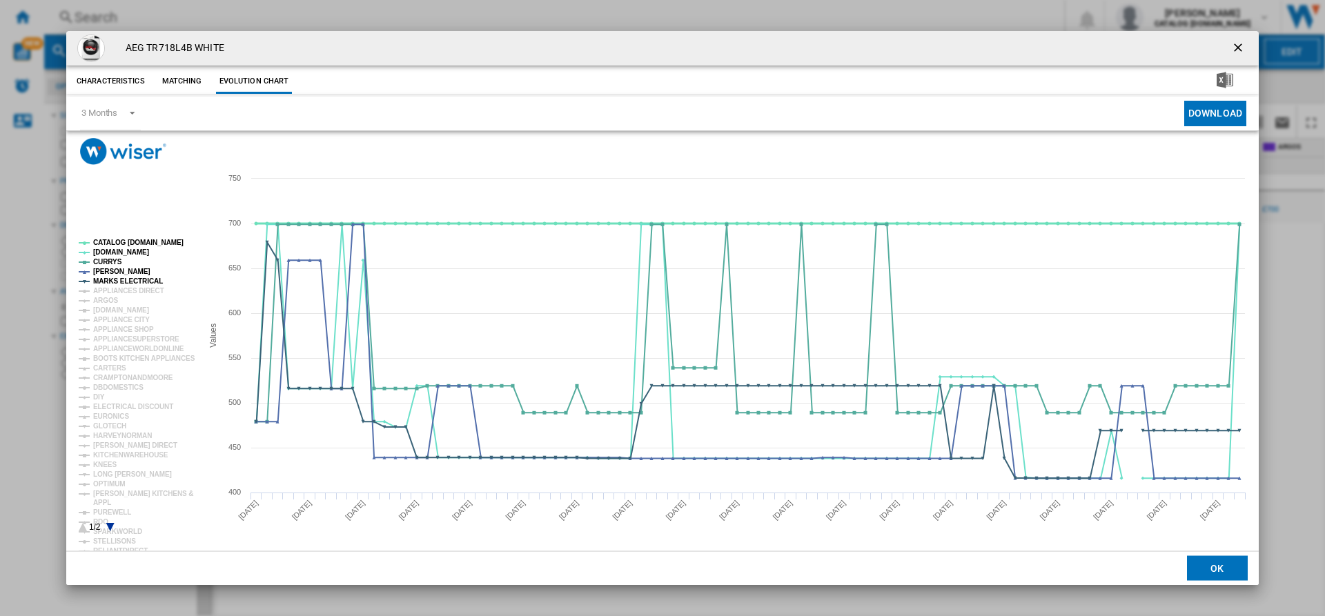
click at [120, 240] on tspan "CATALOG [DOMAIN_NAME]" at bounding box center [138, 243] width 90 height 8
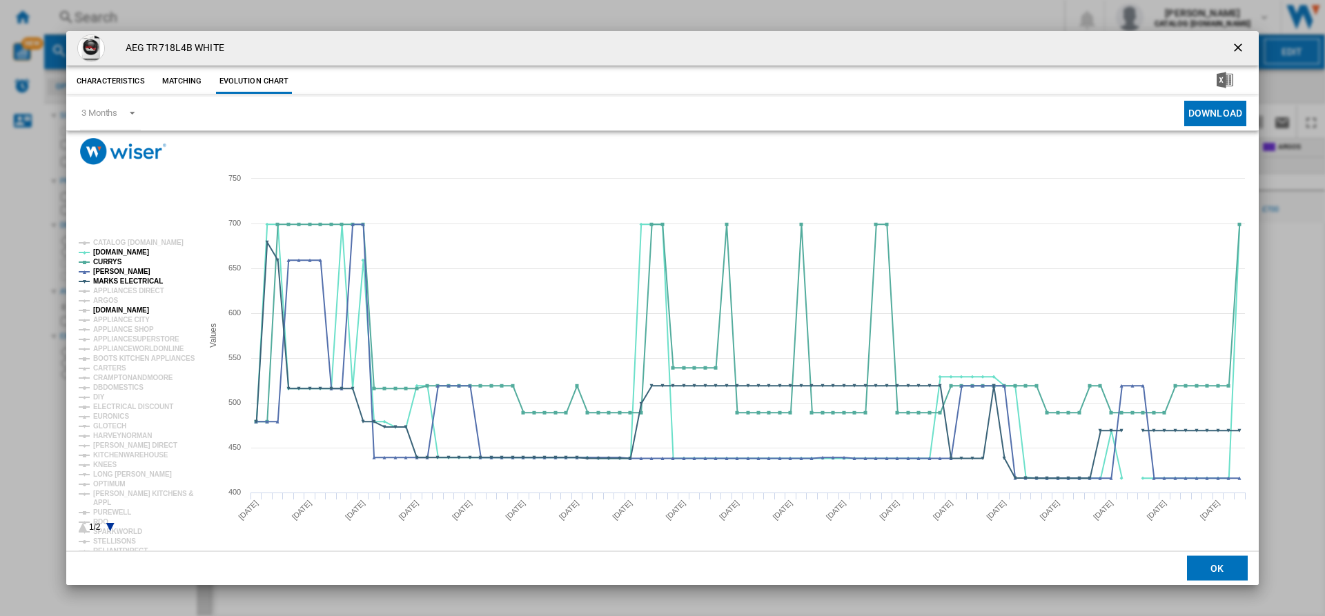
click at [117, 311] on tspan "[DOMAIN_NAME]" at bounding box center [121, 311] width 56 height 8
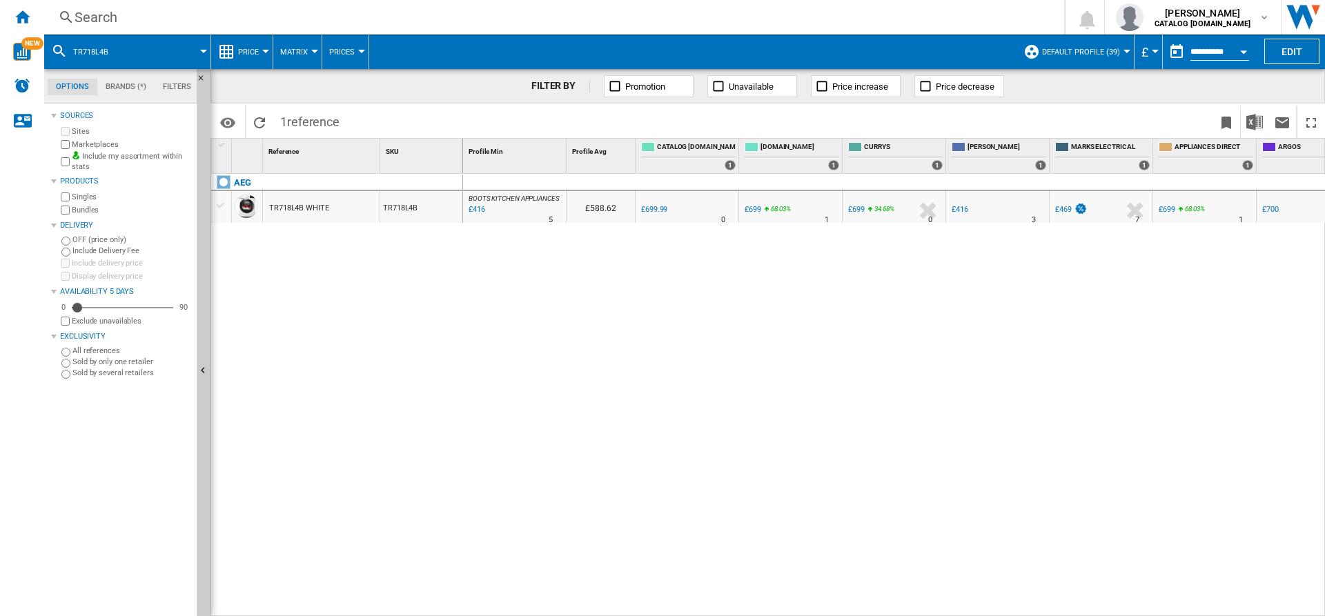
click at [330, 19] on div "Search" at bounding box center [552, 17] width 954 height 19
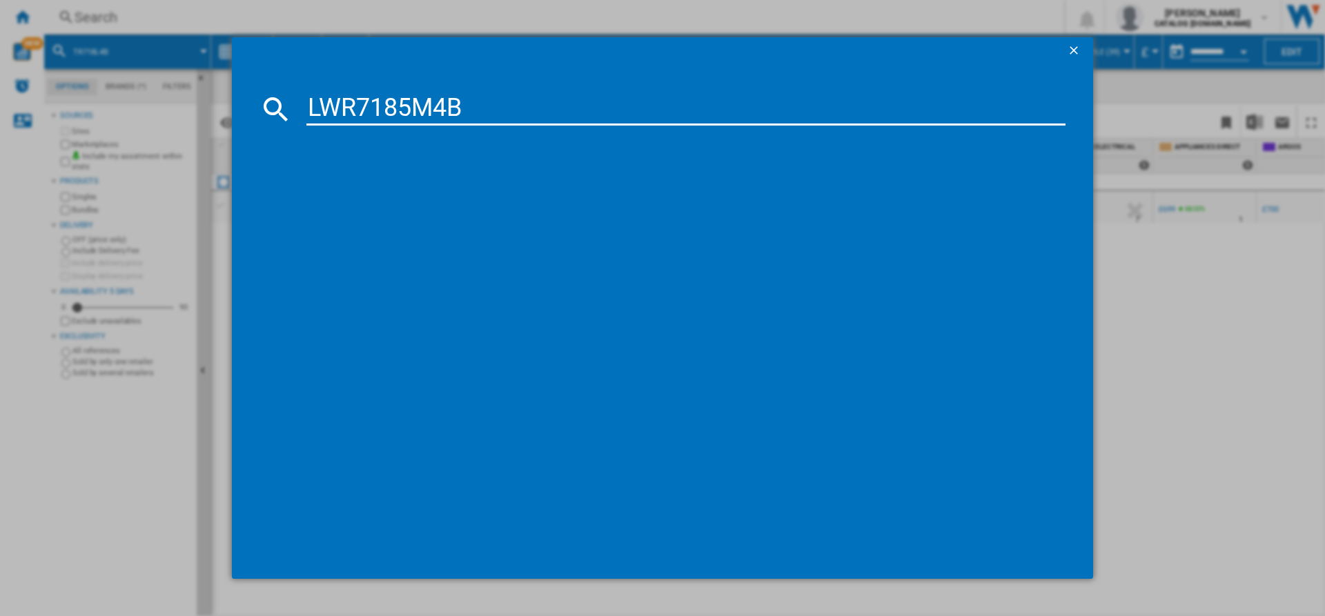
type input "LWR7185M4B"
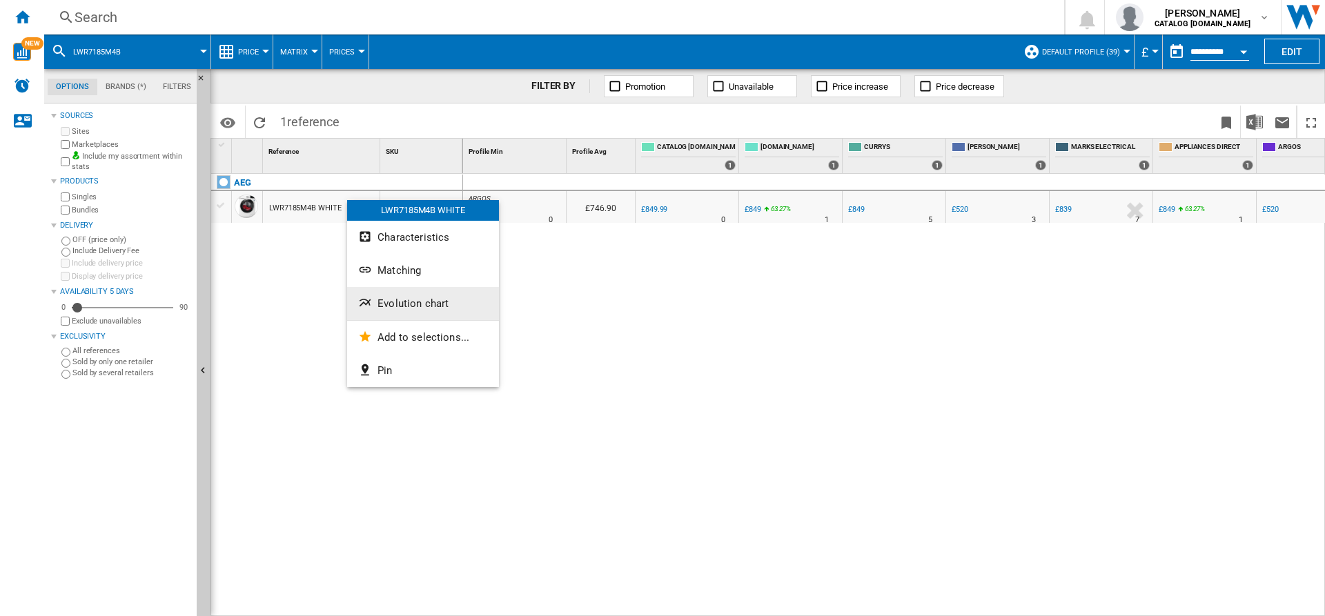
click at [430, 320] on button "Evolution chart" at bounding box center [423, 303] width 152 height 33
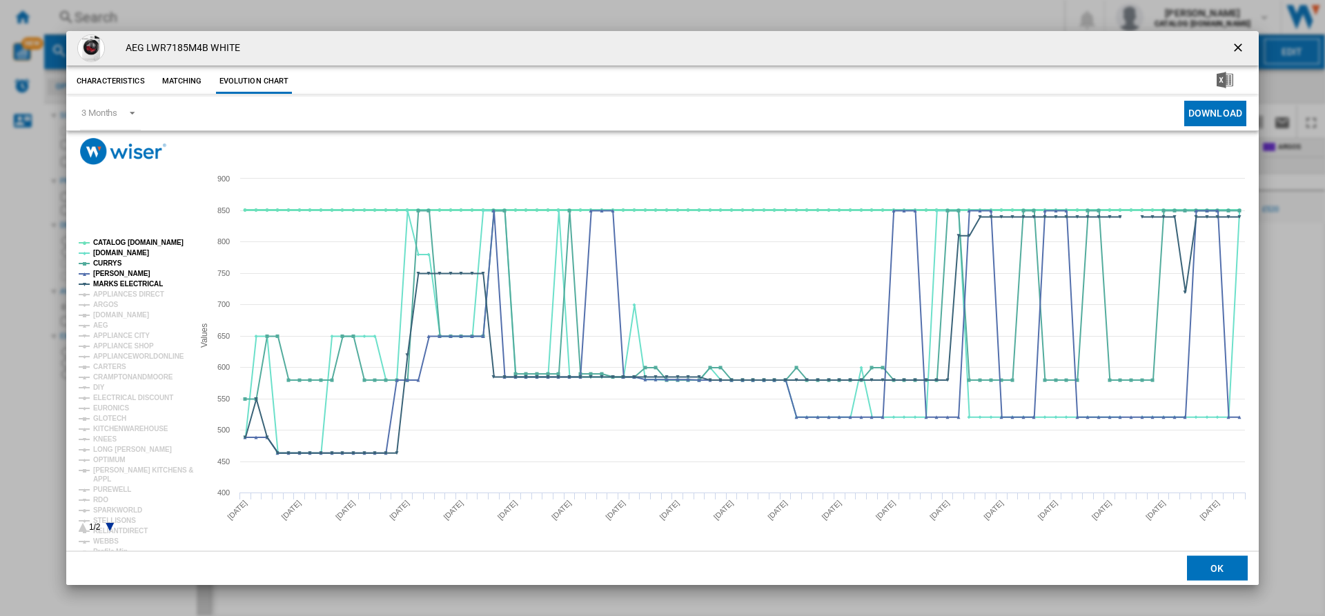
click at [160, 241] on tspan "CATALOG [DOMAIN_NAME]" at bounding box center [138, 243] width 90 height 8
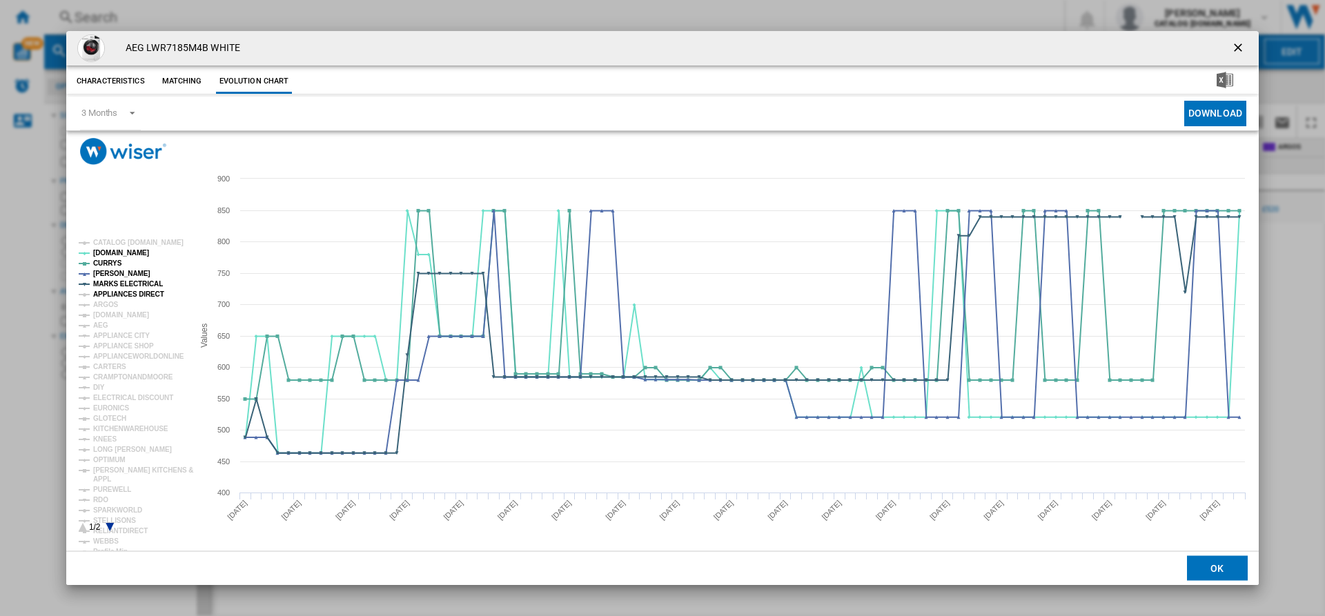
click at [125, 294] on tspan "APPLIANCES DIRECT" at bounding box center [128, 295] width 71 height 8
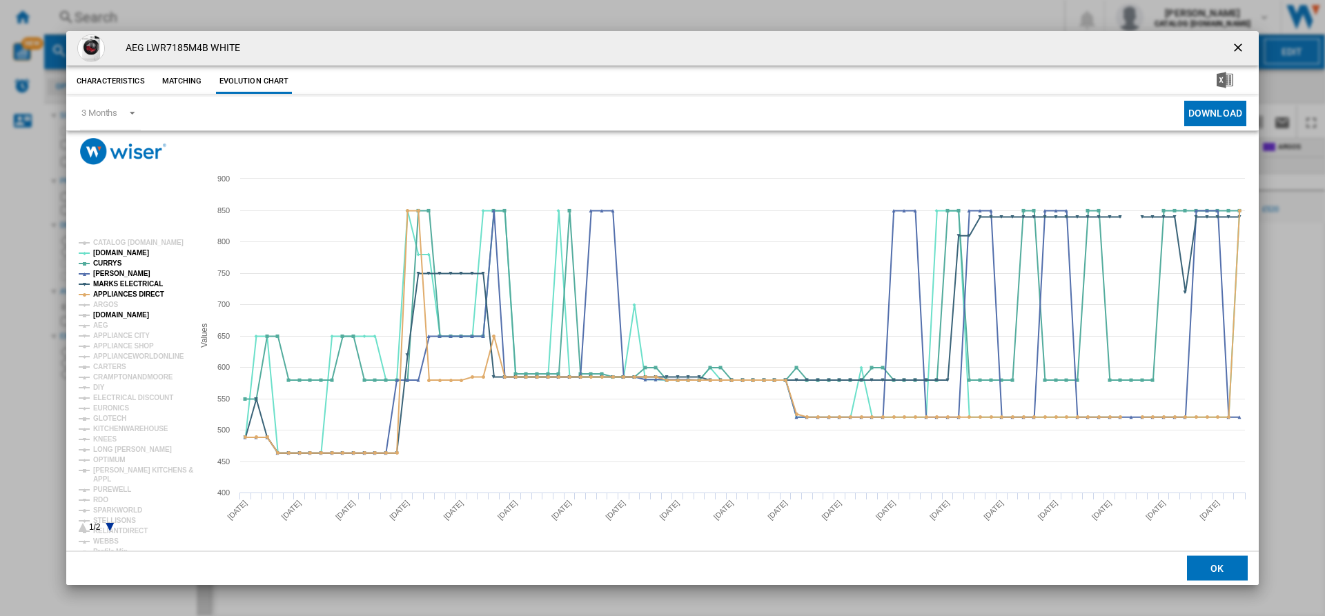
click at [117, 316] on tspan "[DOMAIN_NAME]" at bounding box center [121, 315] width 56 height 8
click at [186, 51] on h4 "AEG LWR7185M4B WHITE" at bounding box center [179, 48] width 121 height 14
copy h4 "LWR7185M4B"
click at [186, 51] on h4 "AEG LWR7185M4B WHITE" at bounding box center [179, 48] width 121 height 14
click at [1060, 54] on button "Product popup" at bounding box center [1240, 49] width 28 height 28
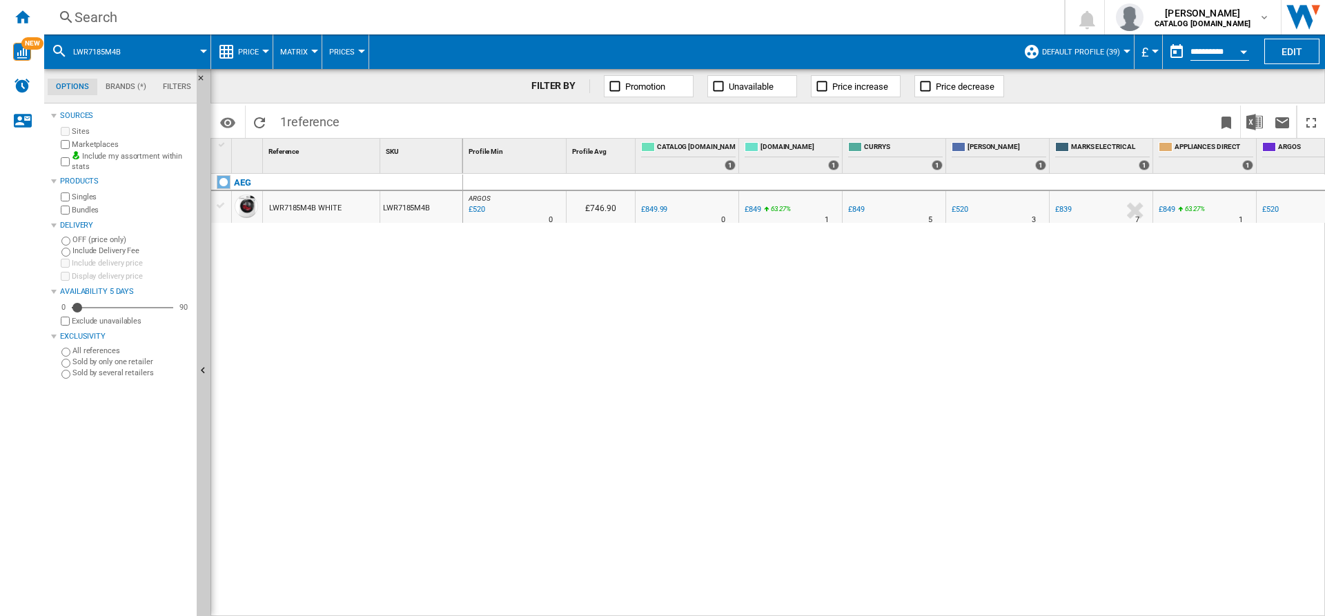
click at [75, 142] on label "Marketplaces" at bounding box center [131, 144] width 119 height 10
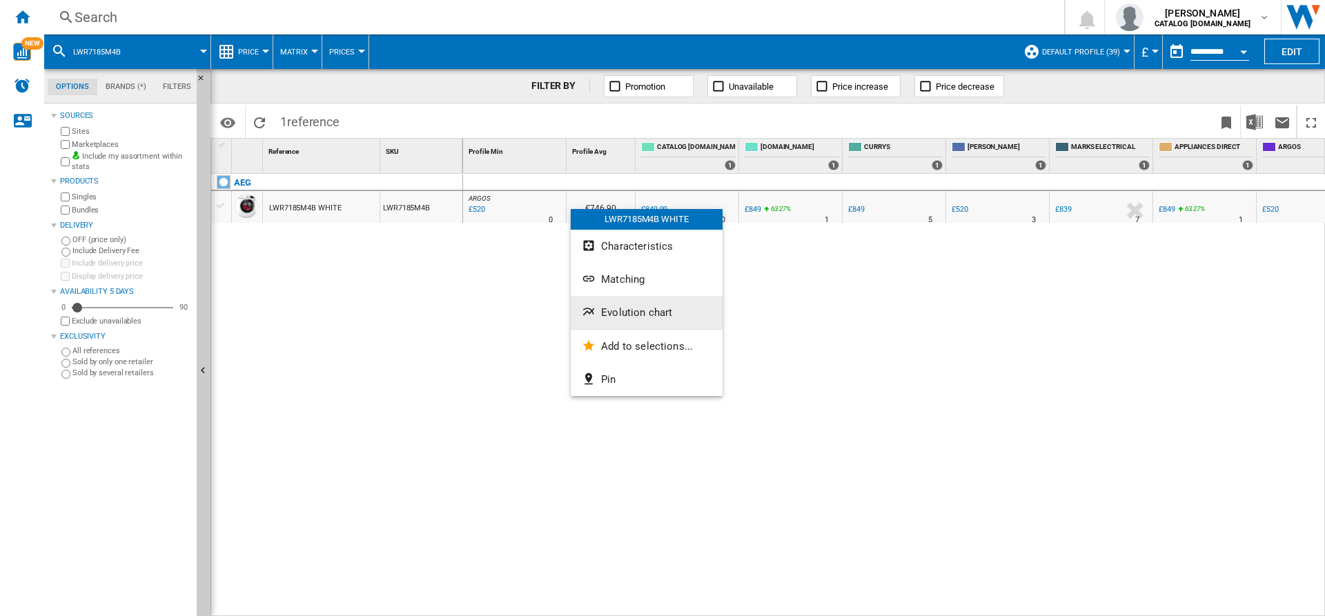
click at [640, 318] on span "Evolution chart" at bounding box center [636, 313] width 71 height 12
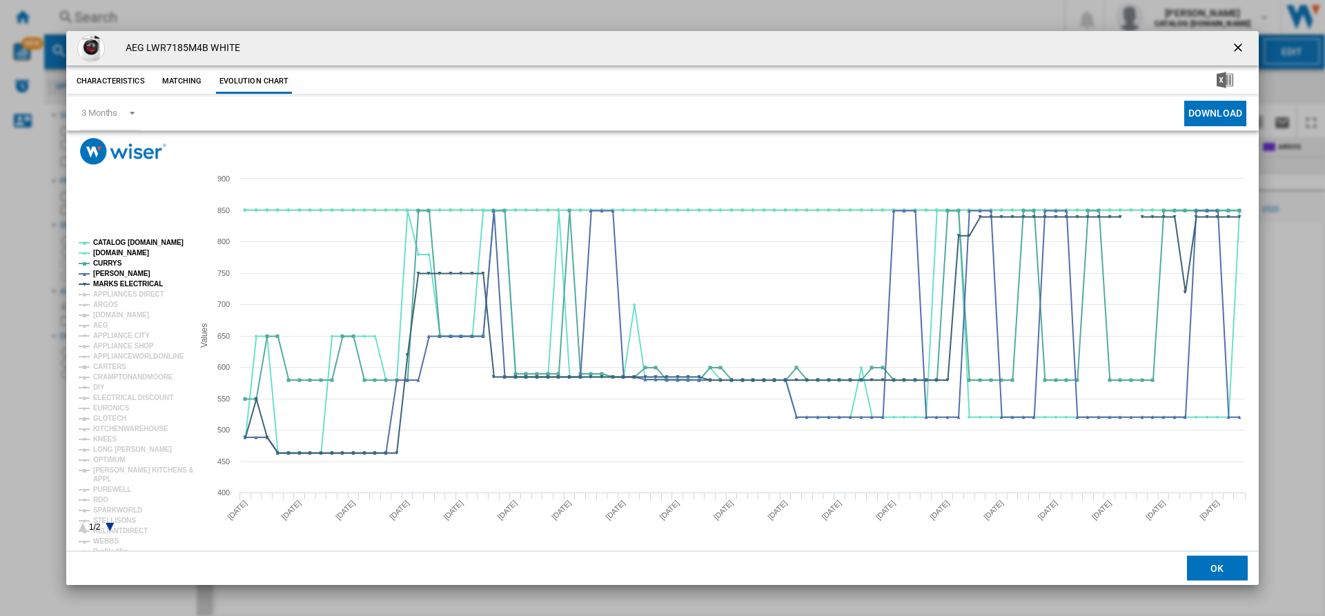
click at [139, 237] on rect "Product popup" at bounding box center [130, 386] width 115 height 304
click at [139, 239] on rect "Product popup" at bounding box center [130, 386] width 115 height 304
click at [115, 311] on tspan "[DOMAIN_NAME]" at bounding box center [121, 315] width 56 height 8
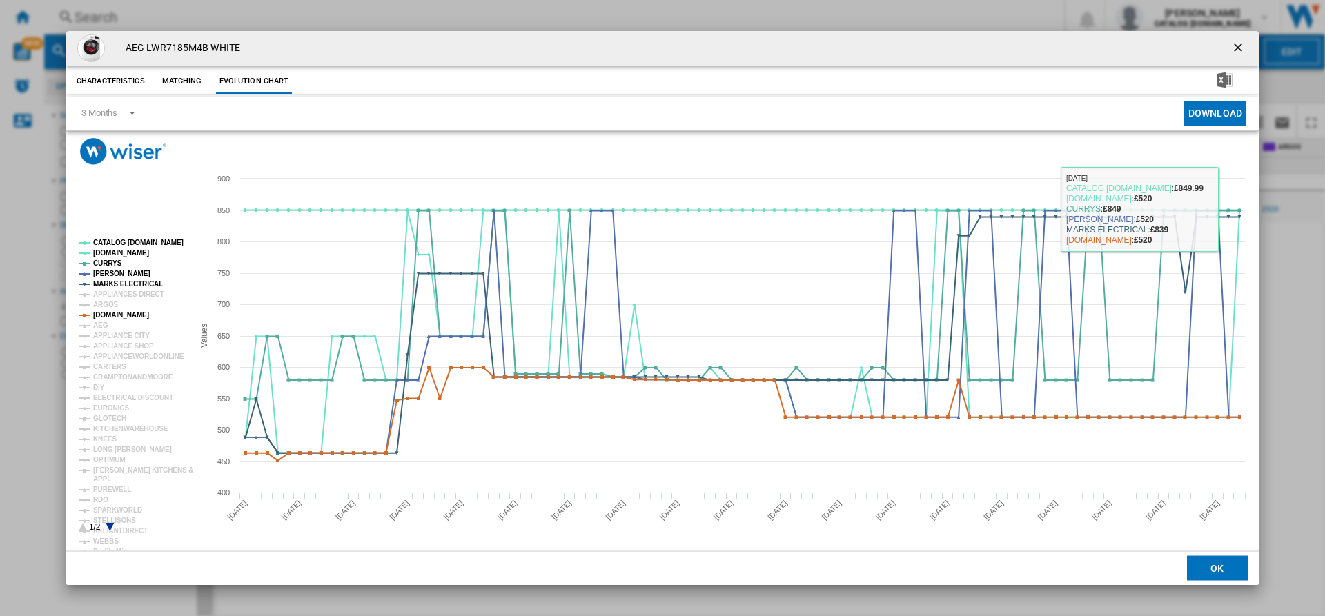
click at [1060, 44] on ng-md-icon "getI18NText('BUTTONS.CLOSE_DIALOG')" at bounding box center [1240, 49] width 17 height 17
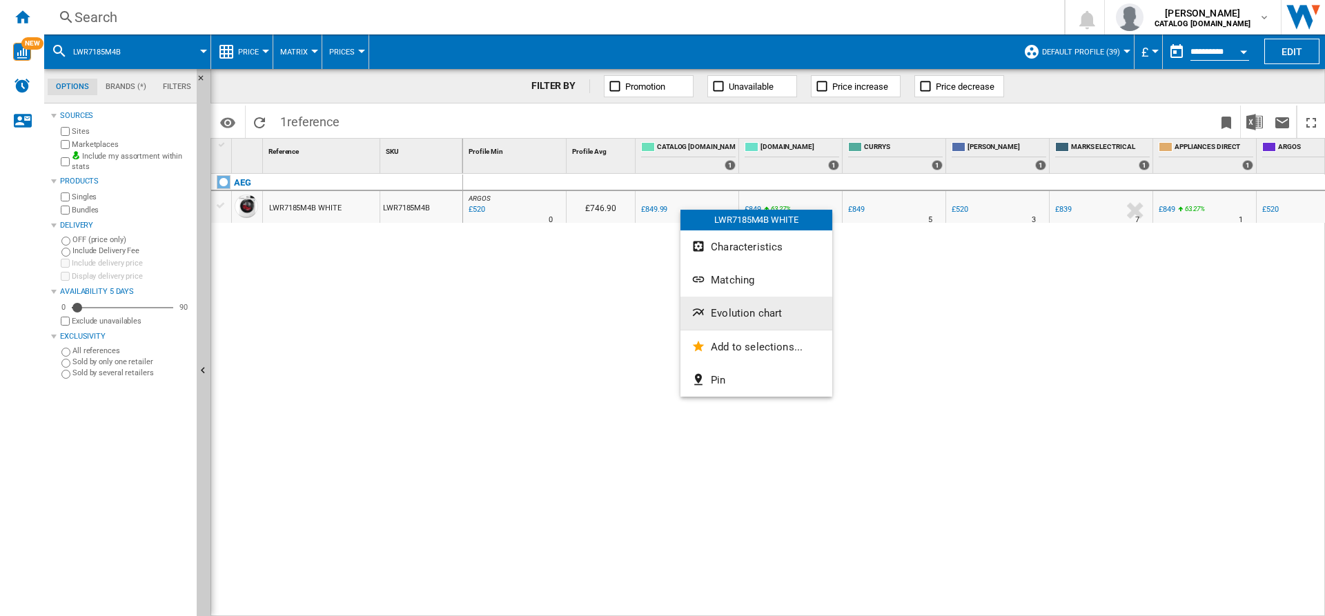
click at [733, 315] on span "Evolution chart" at bounding box center [746, 313] width 71 height 12
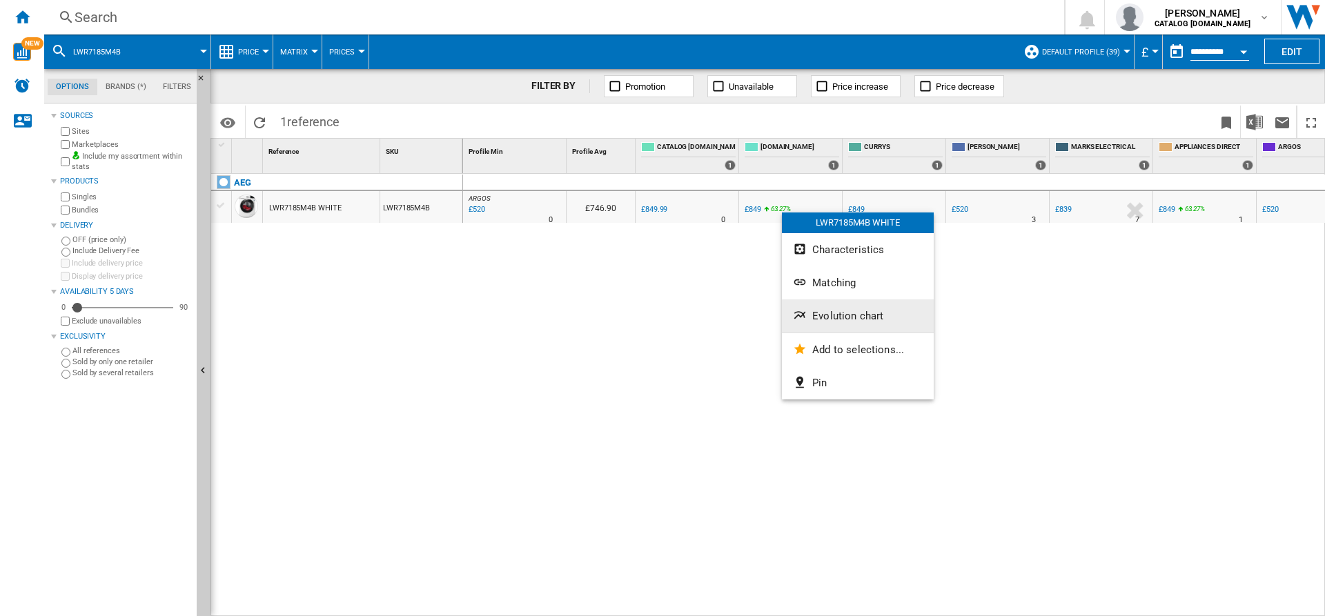
click at [839, 314] on span "Evolution chart" at bounding box center [848, 316] width 71 height 12
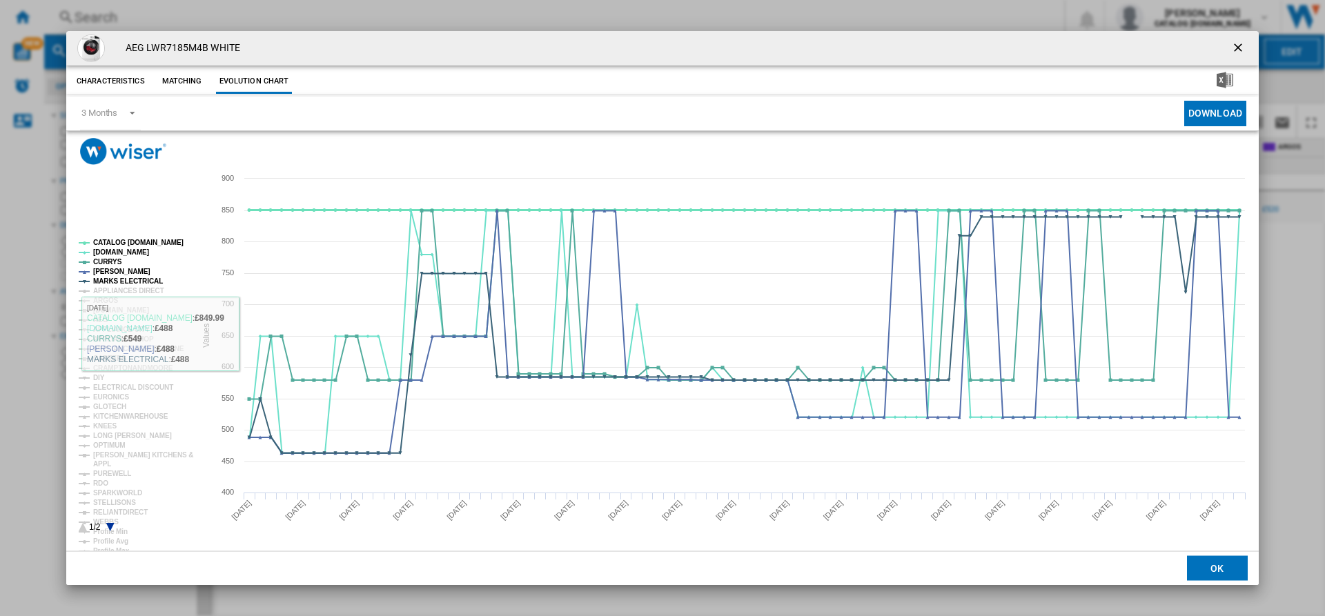
click at [118, 240] on tspan "CATALOG [DOMAIN_NAME]" at bounding box center [138, 243] width 90 height 8
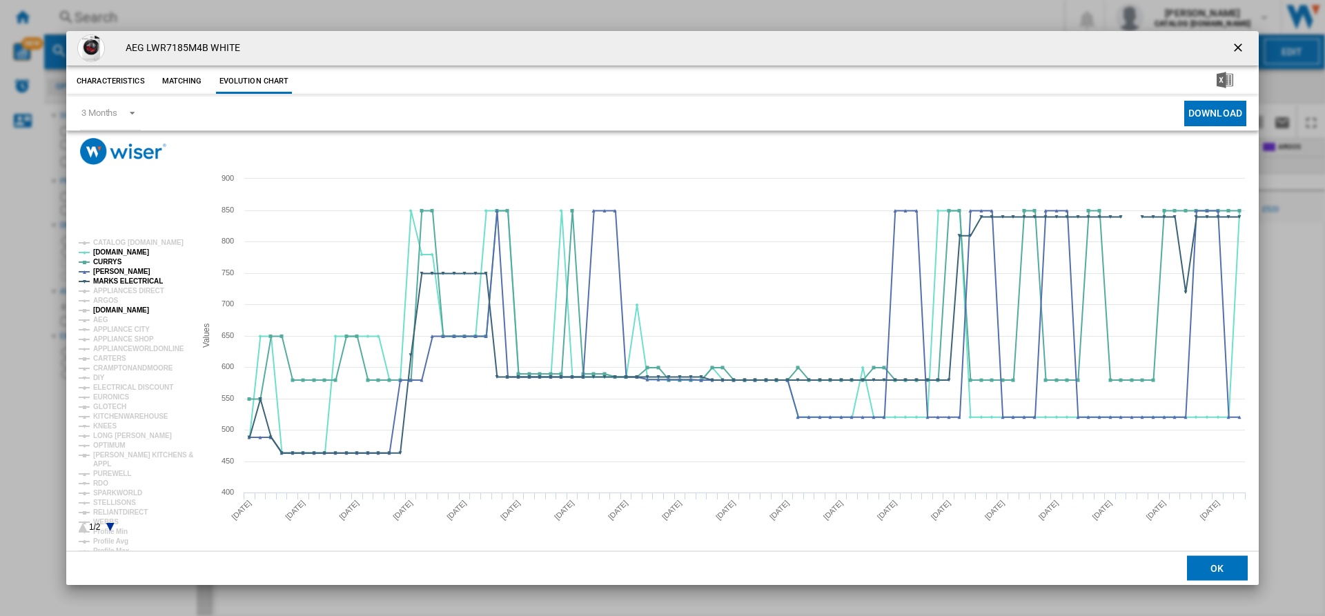
click at [124, 310] on tspan "[DOMAIN_NAME]" at bounding box center [121, 311] width 56 height 8
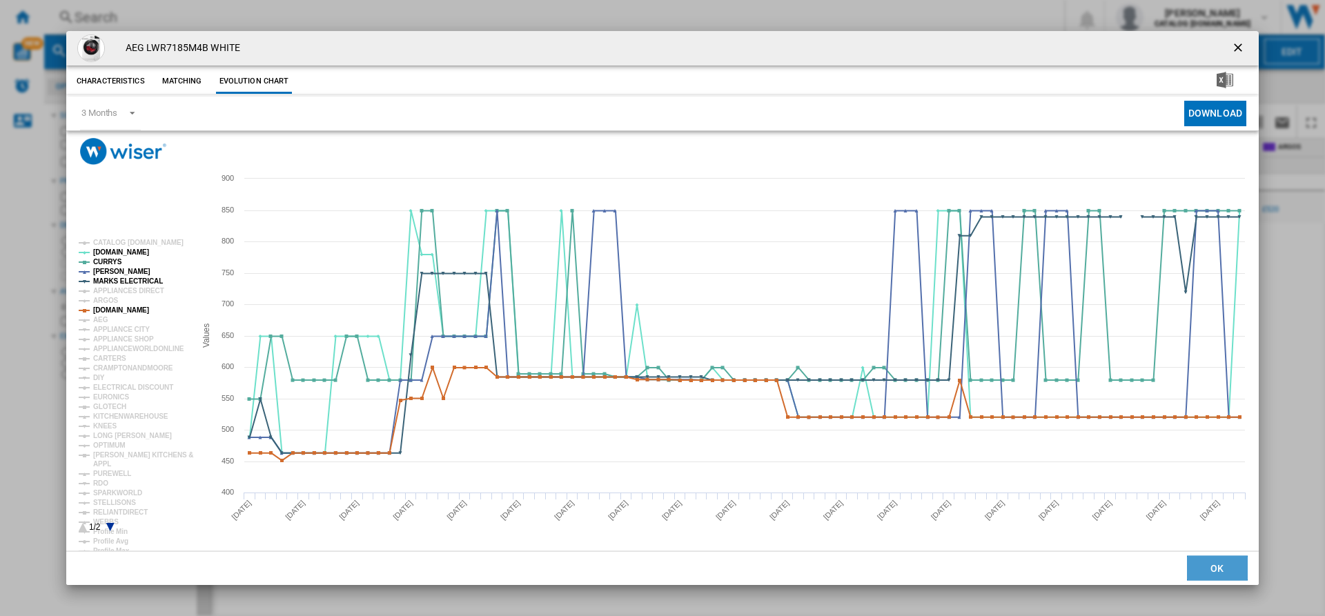
click at [1060, 534] on button "OK" at bounding box center [1217, 568] width 61 height 25
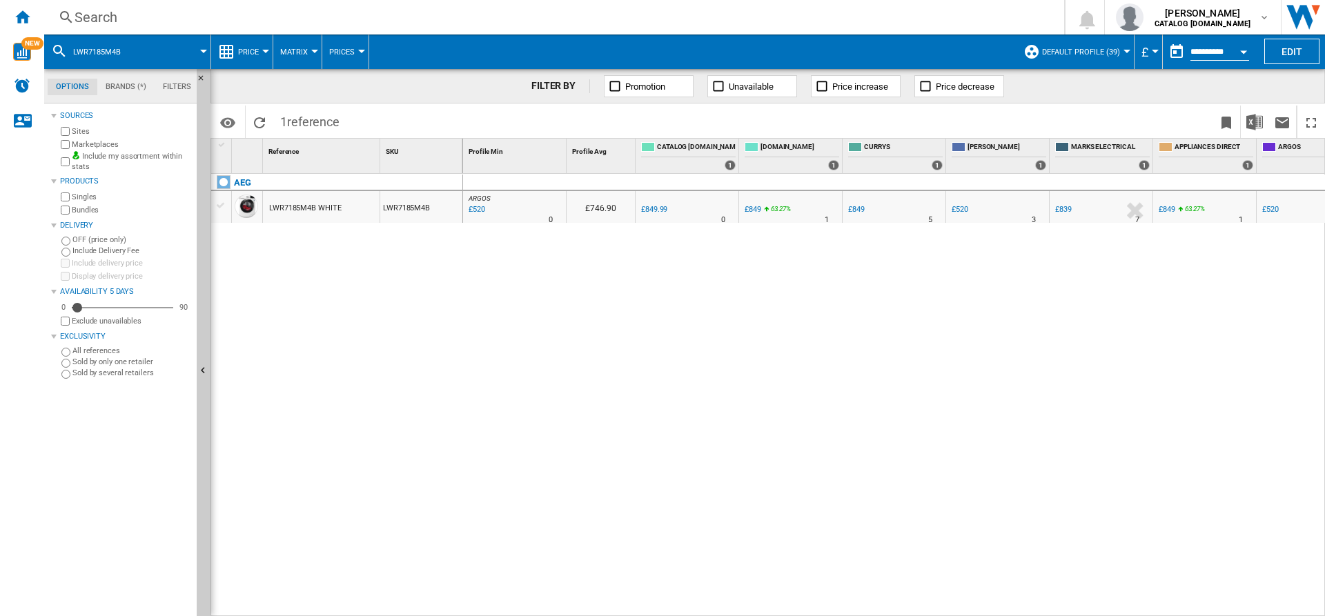
drag, startPoint x: 703, startPoint y: 607, endPoint x: 785, endPoint y: 605, distance: 82.2
click at [785, 534] on div "ARGOS : UK CO ARGOS -38.8 % £520 % N/A 0 ARGOS : UK CO ARGOS £746.90 0.0 % £849…" at bounding box center [894, 395] width 863 height 443
click at [833, 534] on div "ARGOS : UK CO ARGOS -38.8 % £520 % N/A 0 ARGOS : UK CO ARGOS £746.90 0.0 % £849…" at bounding box center [894, 395] width 863 height 443
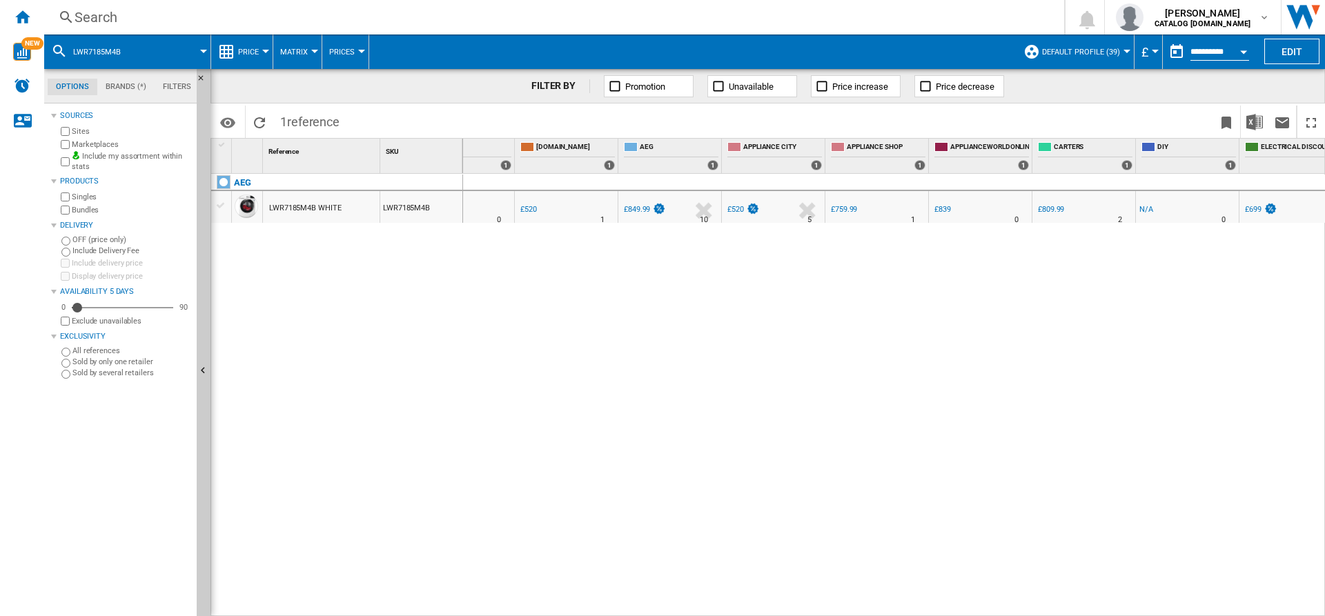
scroll to position [0, 853]
click at [524, 209] on div "£520" at bounding box center [522, 209] width 17 height 9
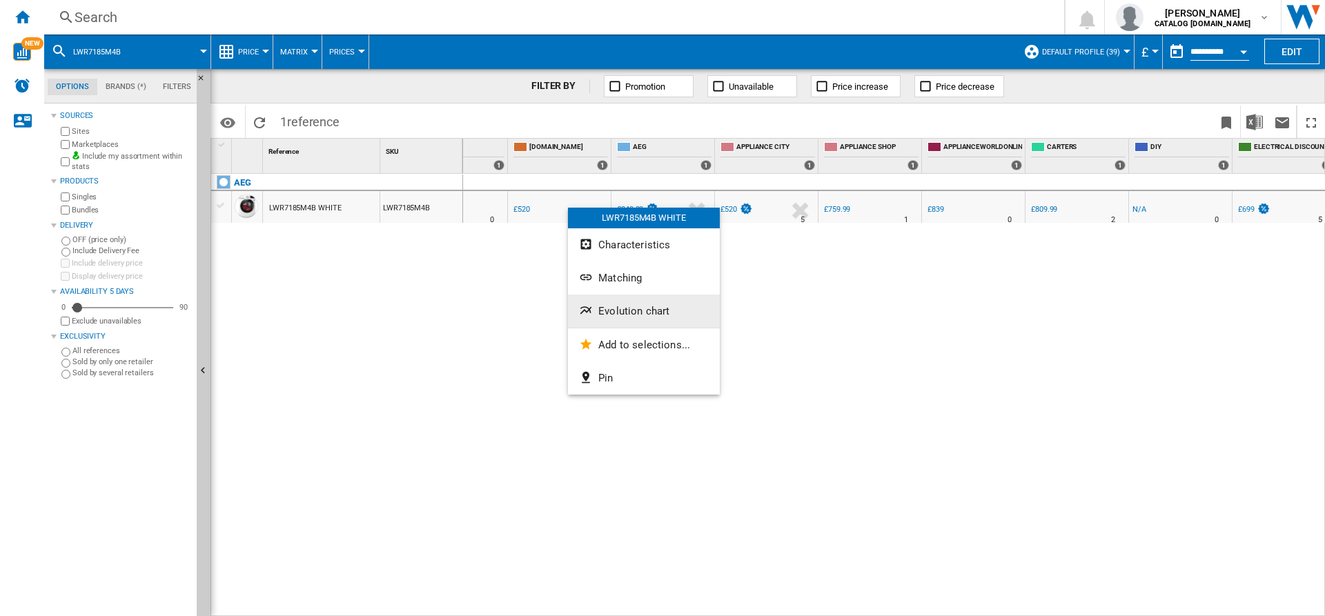
click at [627, 309] on span "Evolution chart" at bounding box center [634, 311] width 71 height 12
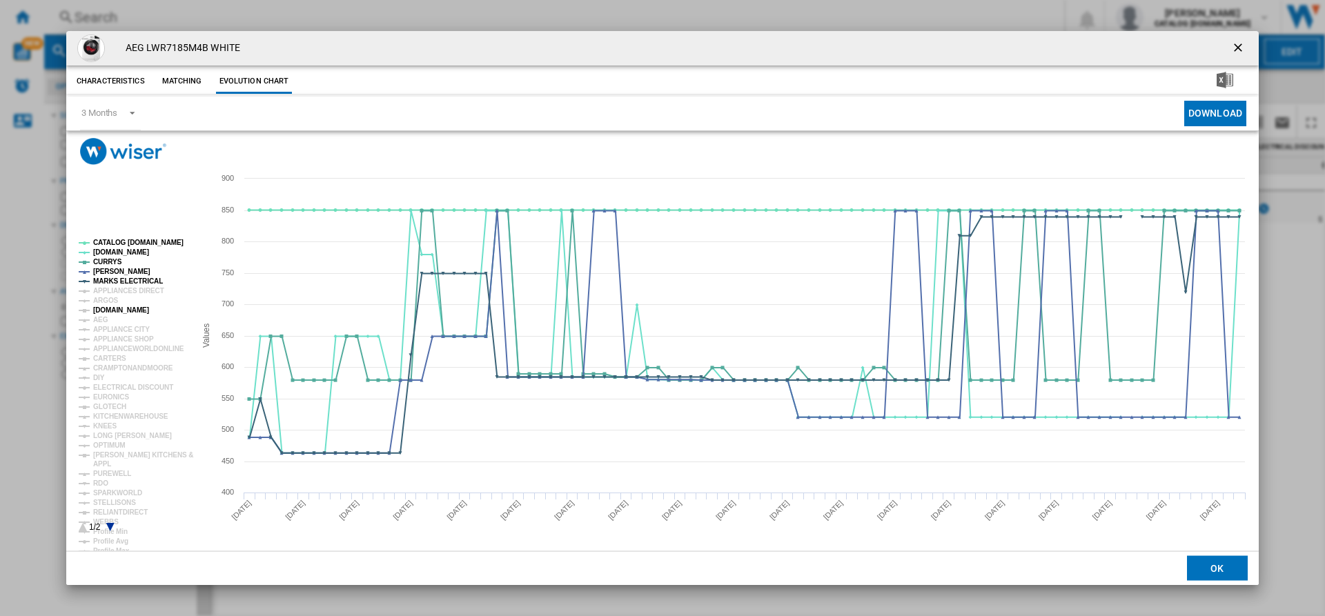
click at [126, 309] on tspan "[DOMAIN_NAME]" at bounding box center [121, 311] width 56 height 8
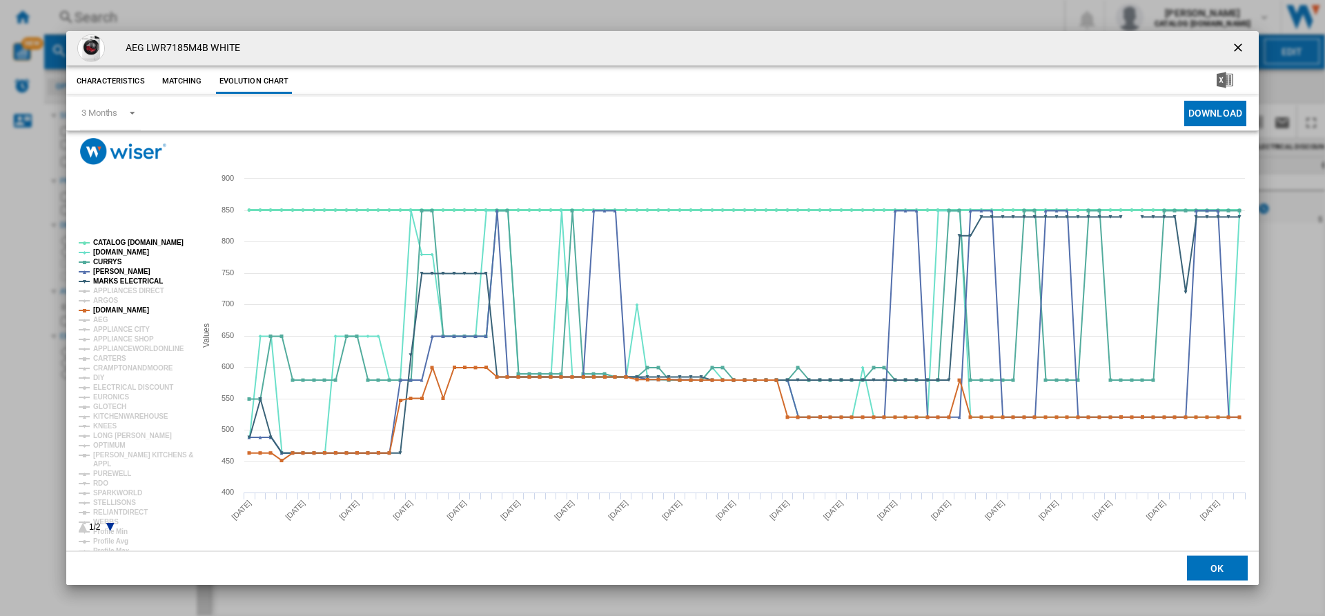
click at [133, 242] on tspan "CATALOG [DOMAIN_NAME]" at bounding box center [138, 243] width 90 height 8
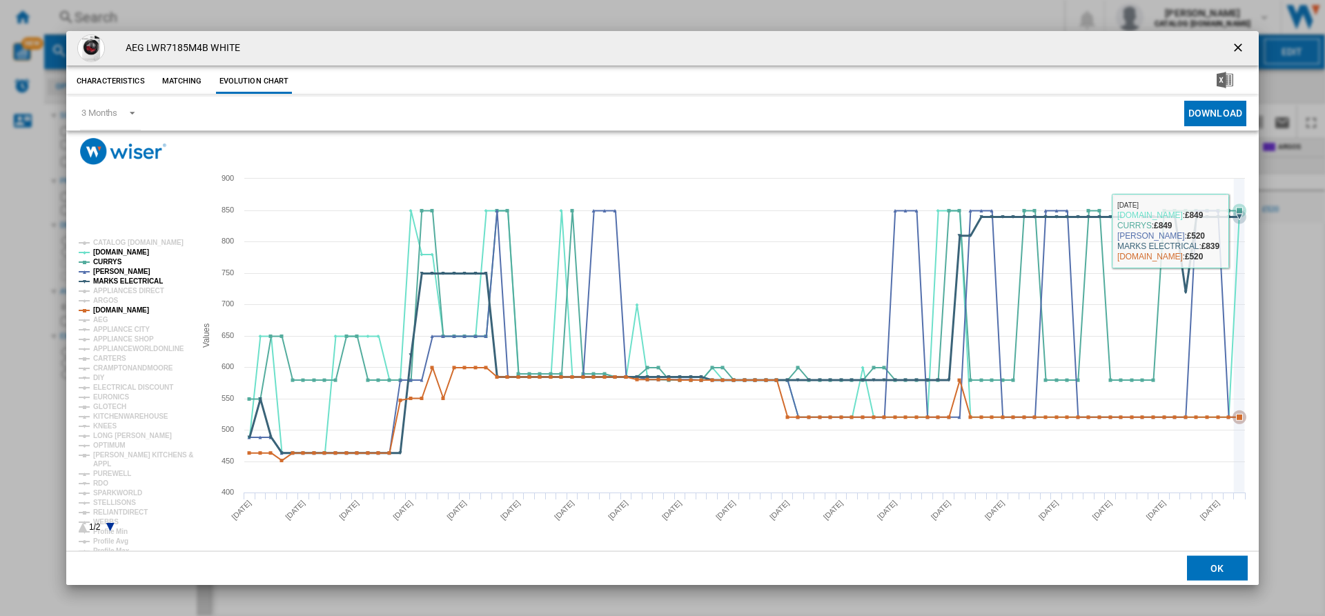
scroll to position [0, 853]
click at [313, 59] on div "AEG LWR7185M4B WHITE" at bounding box center [662, 48] width 1193 height 35
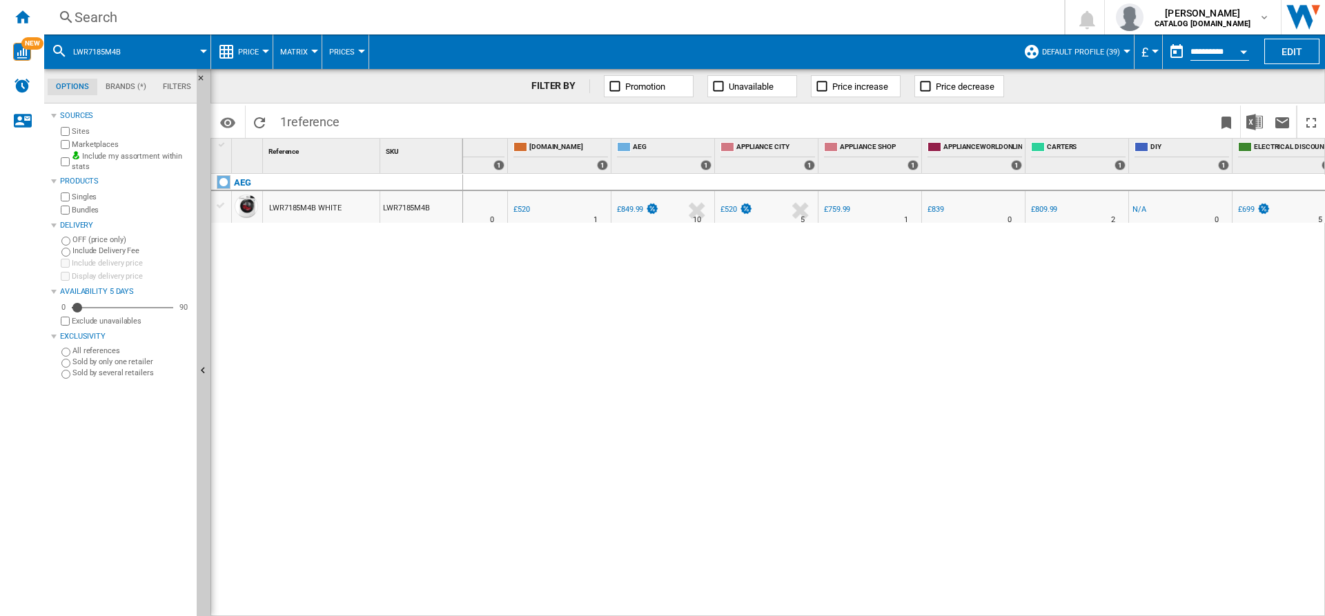
click at [294, 12] on div "Search" at bounding box center [552, 17] width 954 height 19
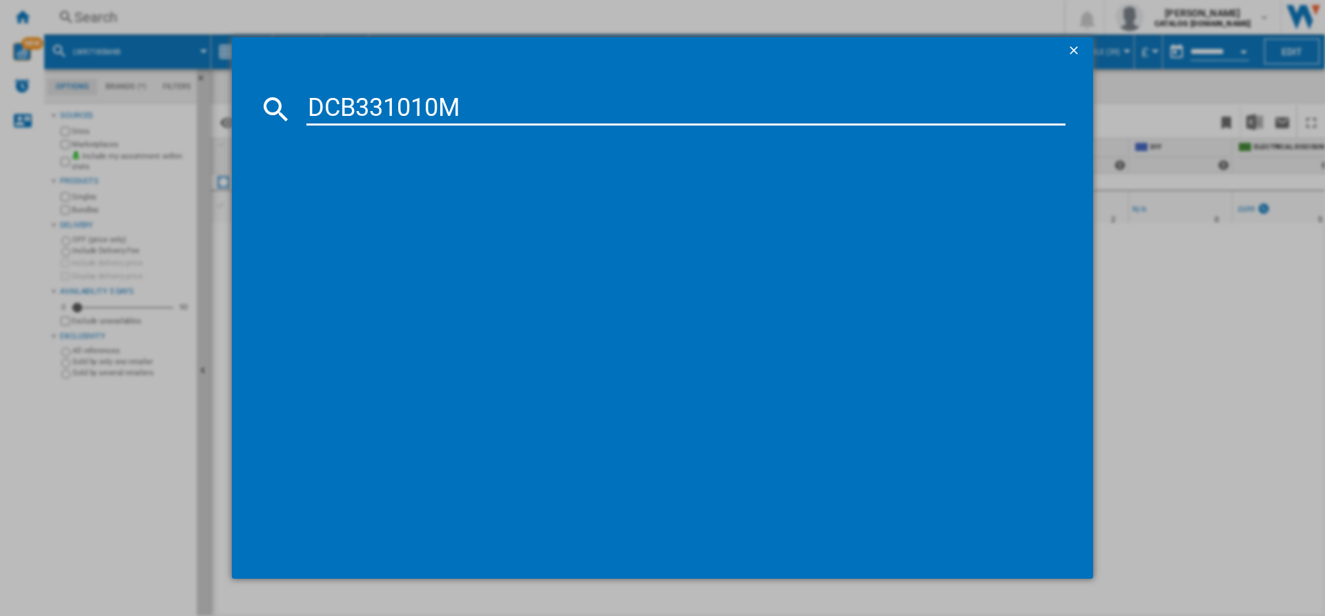
type input "DCB331010M"
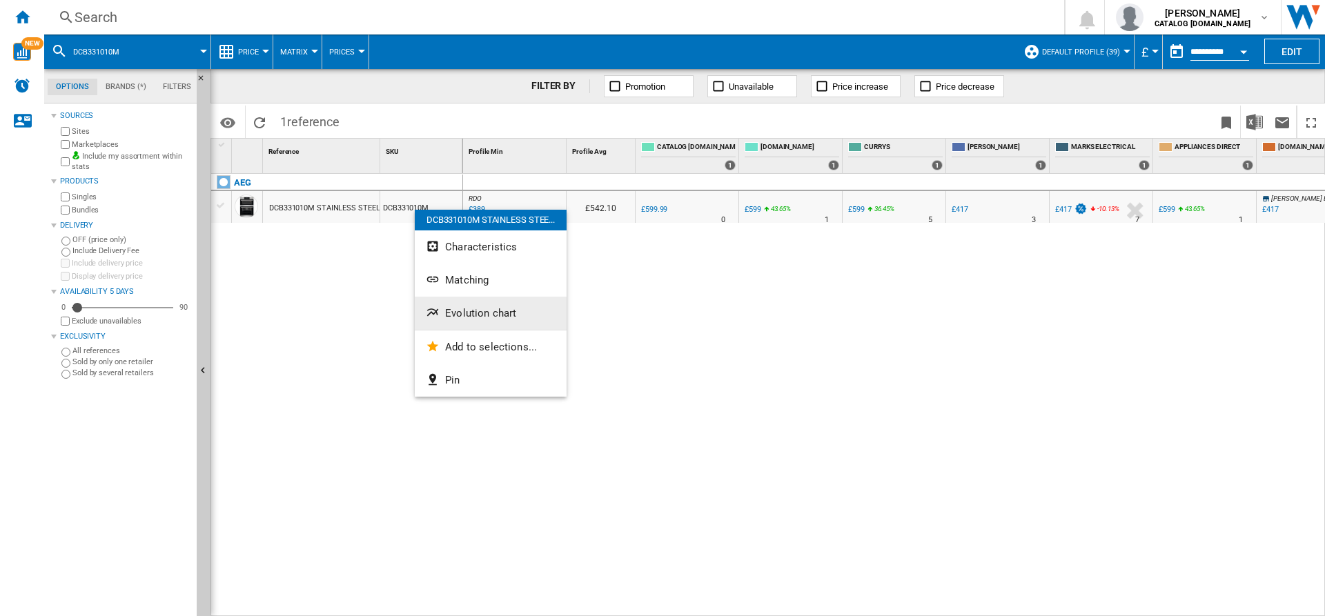
click at [467, 309] on span "Evolution chart" at bounding box center [480, 313] width 71 height 12
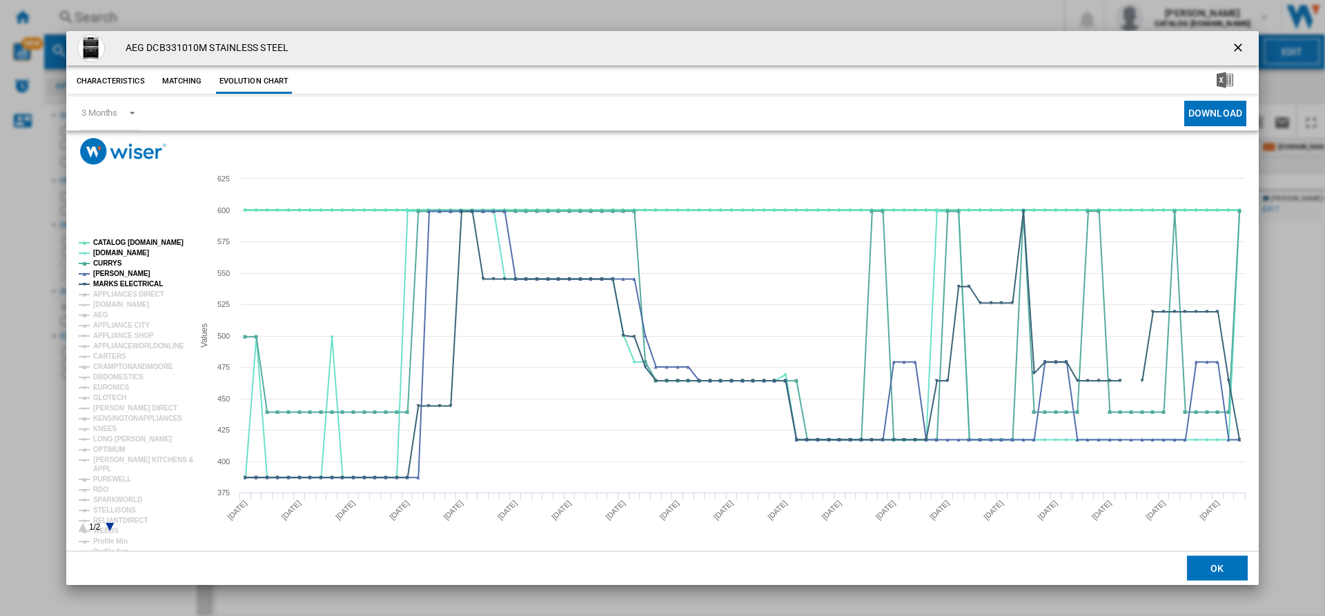
click at [114, 242] on tspan "CATALOG [DOMAIN_NAME]" at bounding box center [138, 243] width 90 height 8
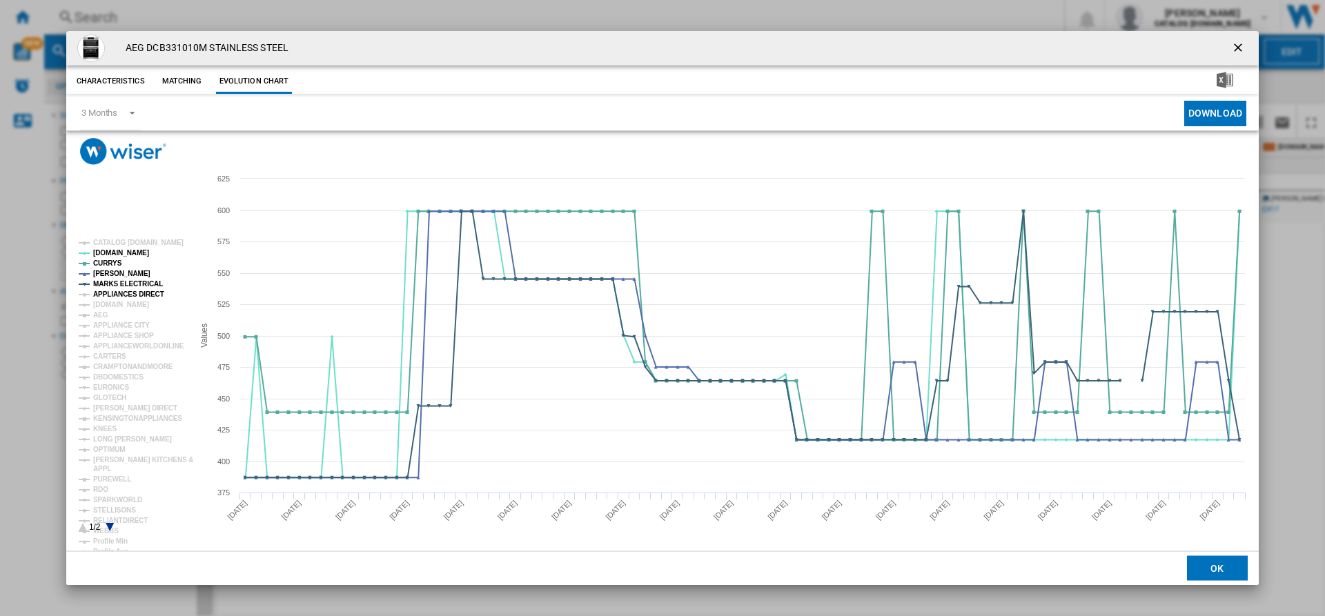
click at [113, 296] on tspan "APPLIANCES DIRECT" at bounding box center [128, 295] width 71 height 8
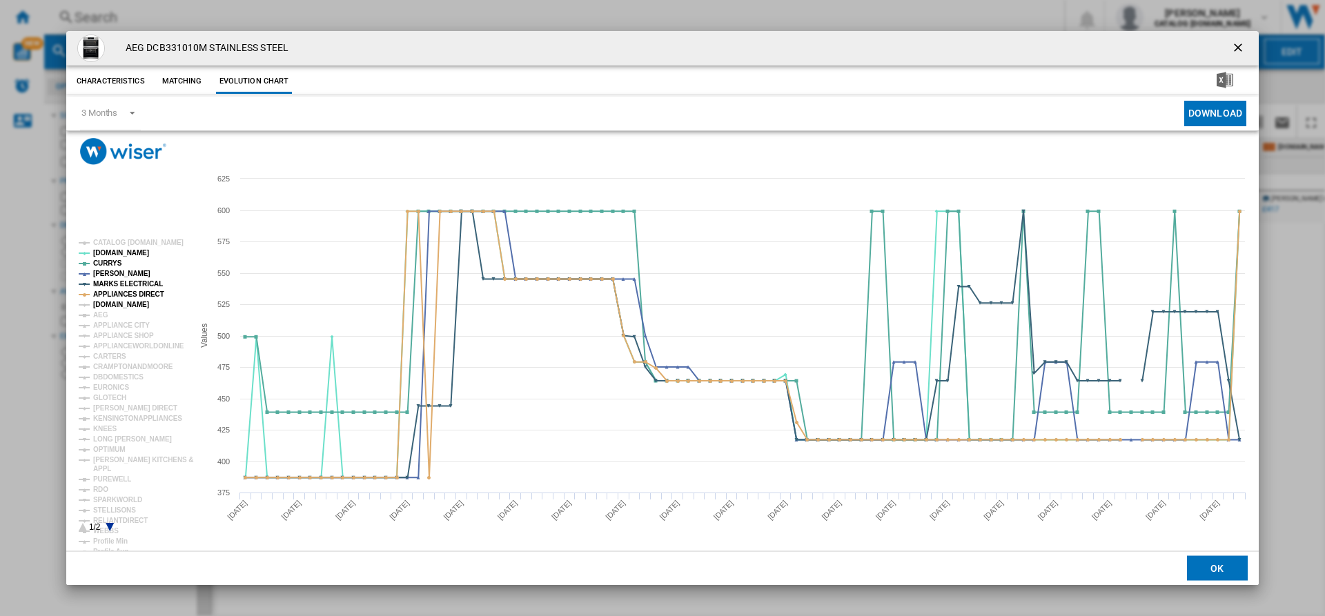
click at [113, 305] on tspan "[DOMAIN_NAME]" at bounding box center [121, 305] width 56 height 8
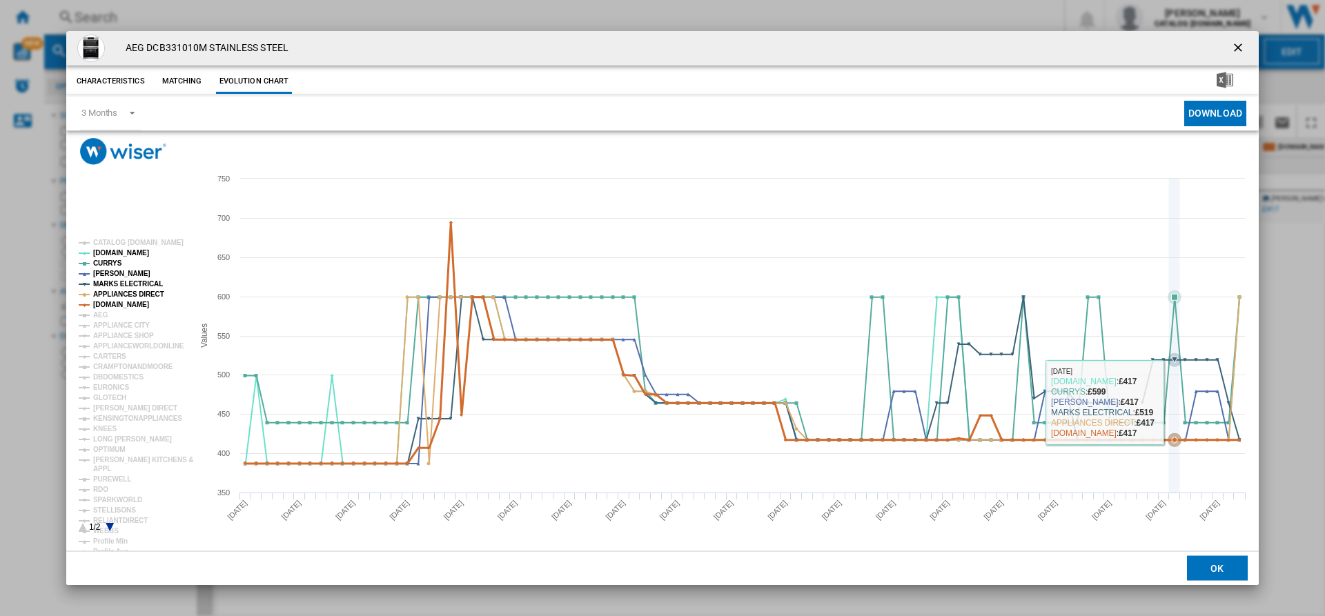
click at [1171, 402] on icon "Product popup" at bounding box center [743, 369] width 1008 height 143
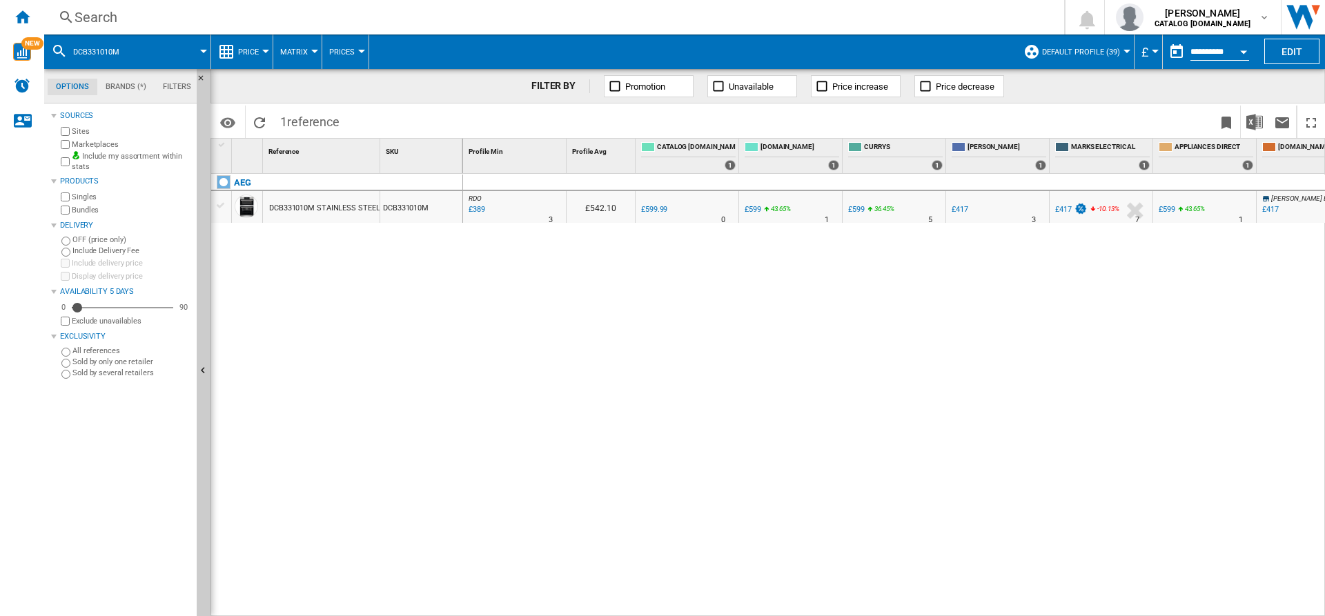
click at [117, 142] on label "Marketplaces" at bounding box center [131, 144] width 119 height 10
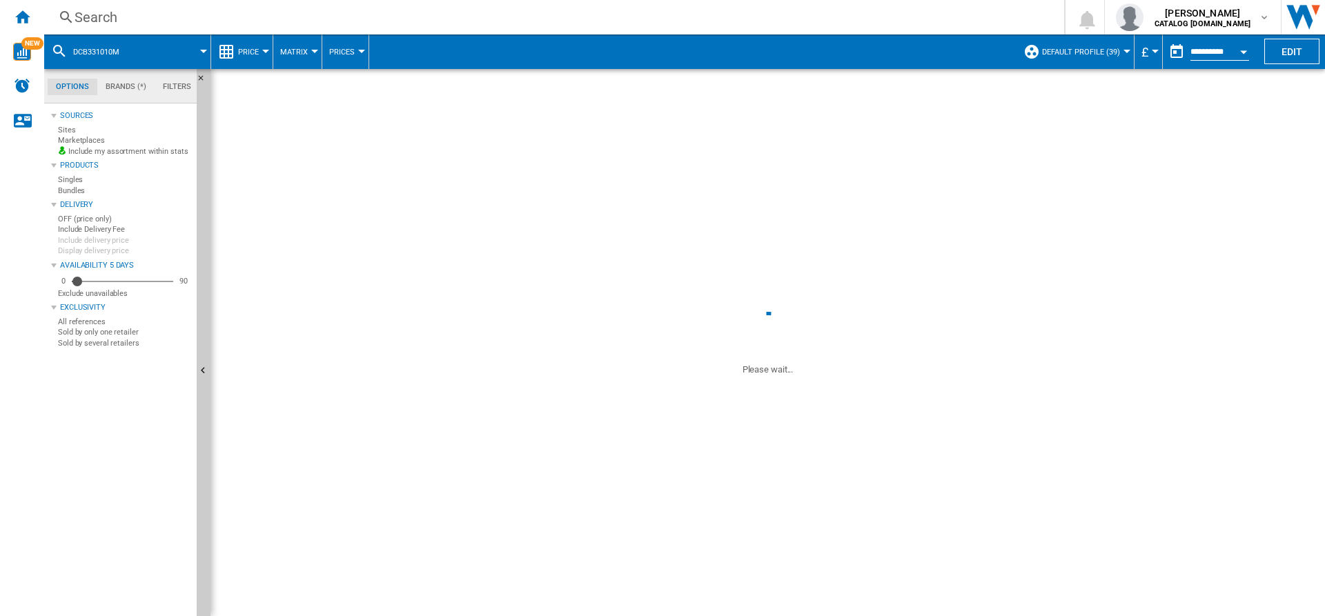
click at [616, 297] on div at bounding box center [662, 308] width 1325 height 616
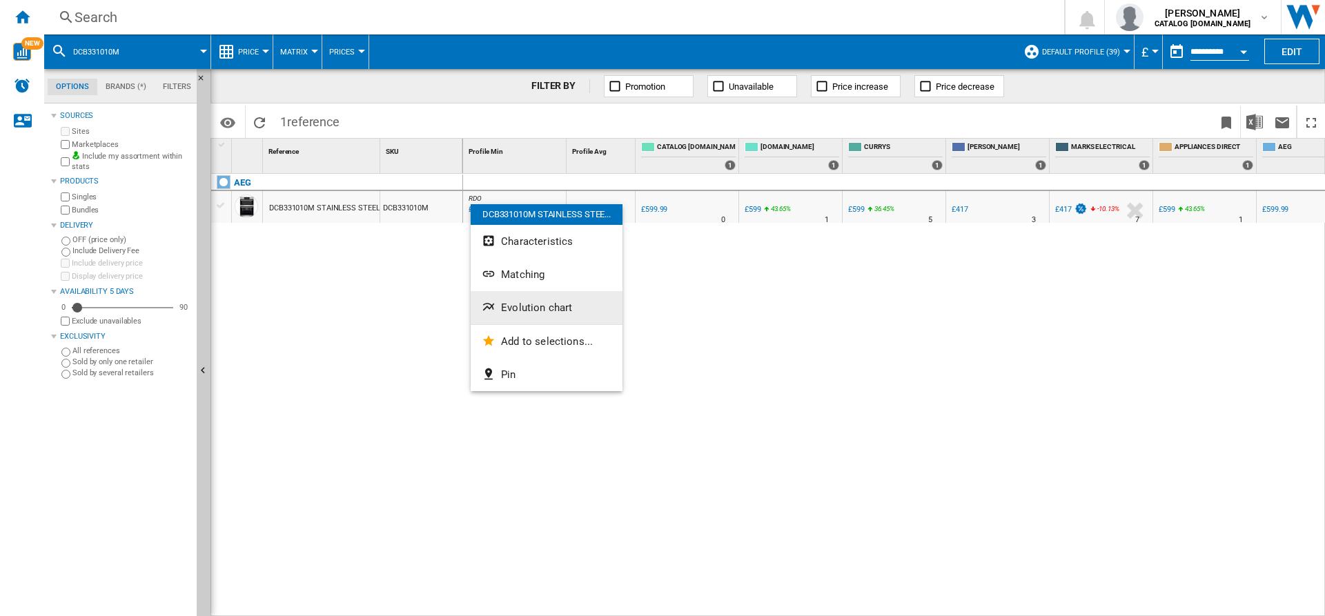
click at [518, 313] on span "Evolution chart" at bounding box center [536, 308] width 71 height 12
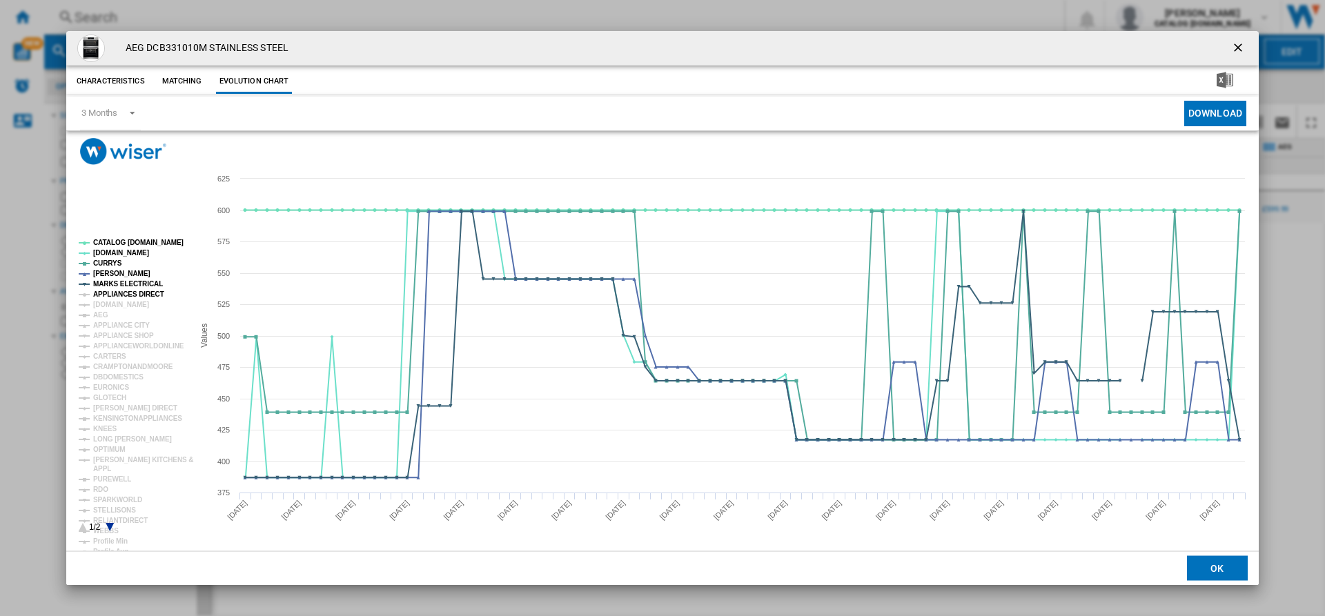
click at [119, 294] on tspan "APPLIANCES DIRECT" at bounding box center [128, 295] width 71 height 8
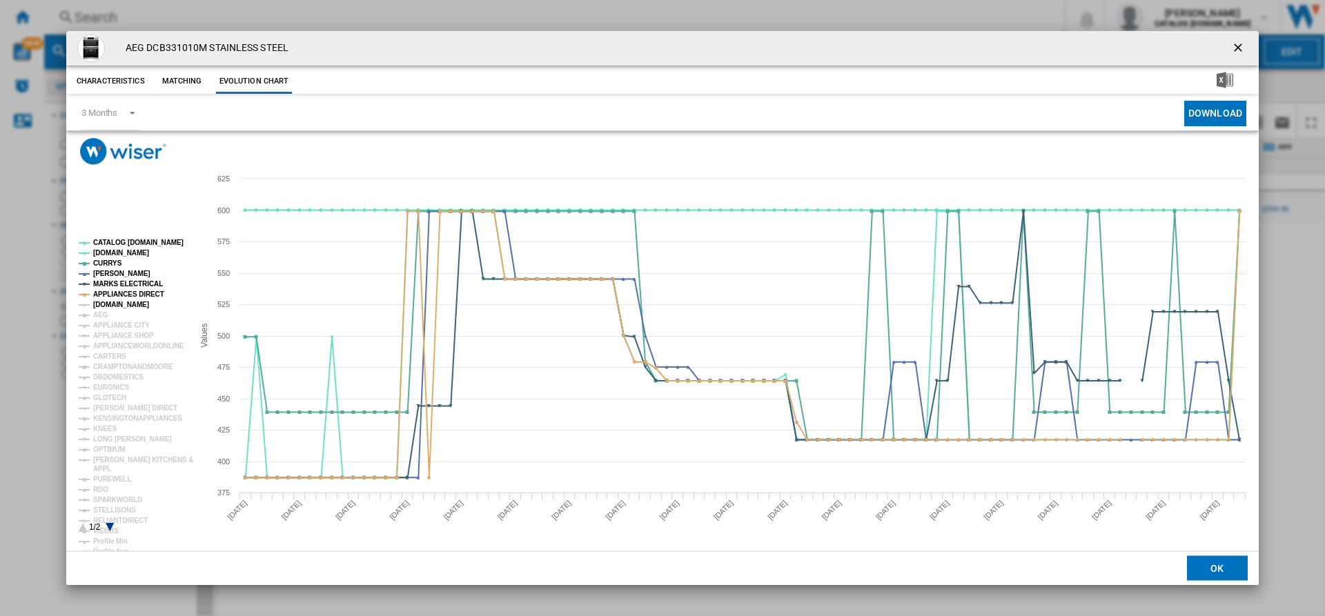
click at [126, 303] on tspan "[DOMAIN_NAME]" at bounding box center [121, 305] width 56 height 8
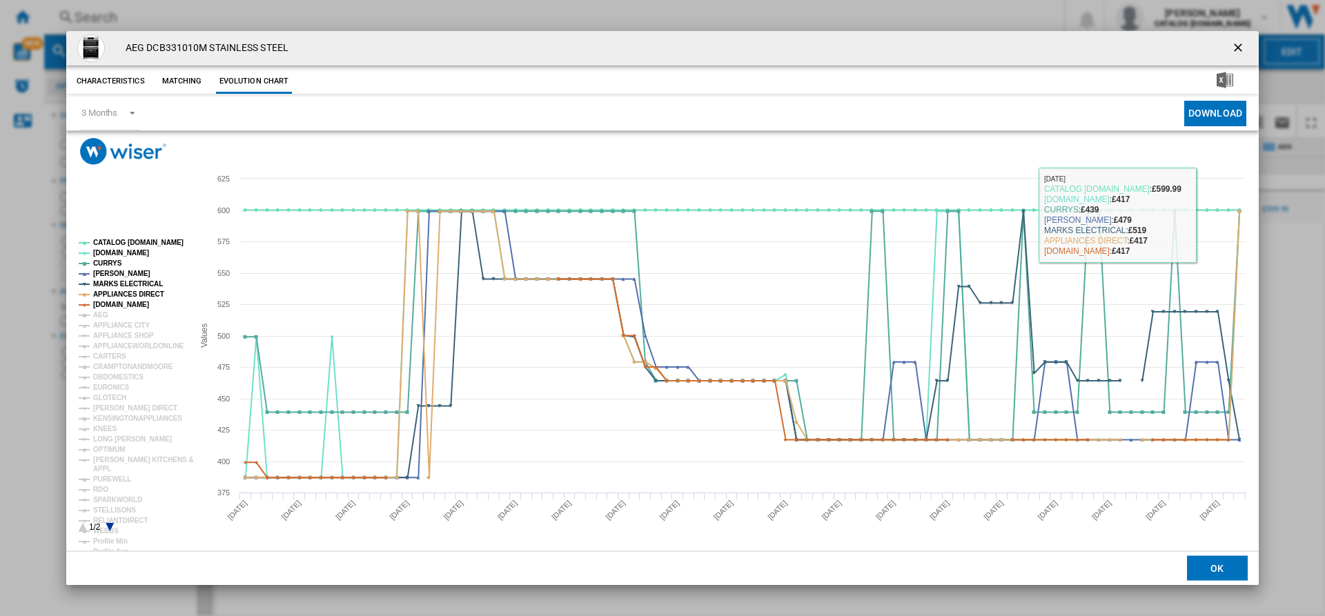
click at [1234, 43] on ng-md-icon "getI18NText('BUTTONS.CLOSE_DIALOG')" at bounding box center [1240, 49] width 17 height 17
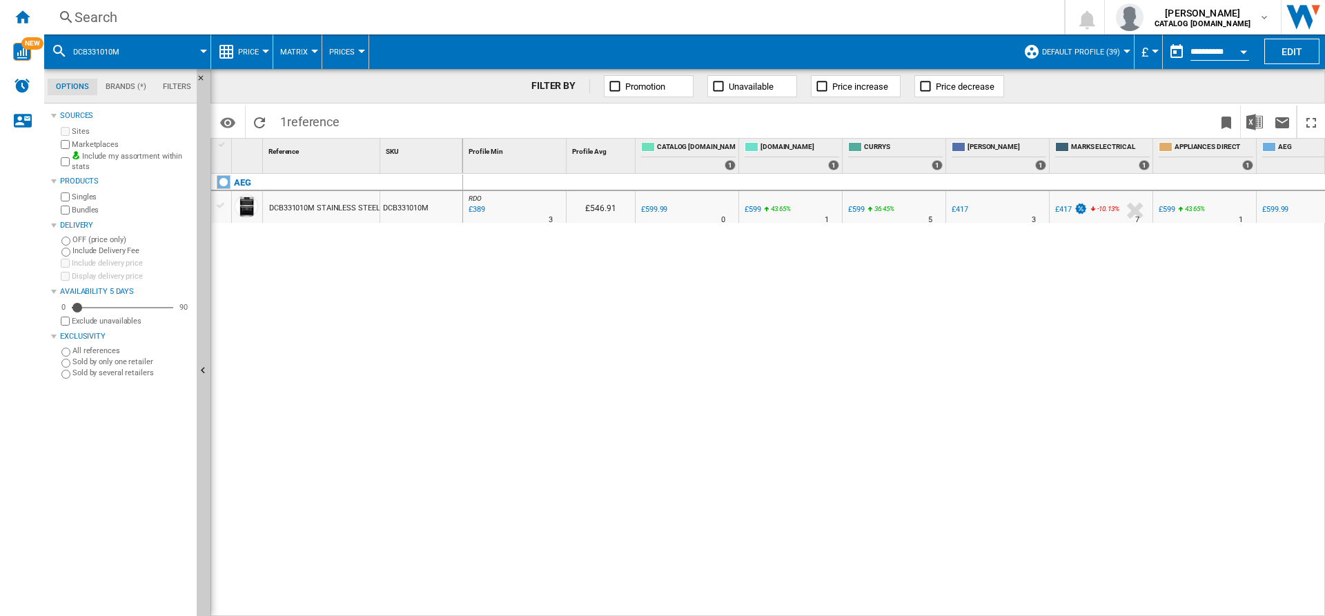
click at [88, 141] on label "Marketplaces" at bounding box center [131, 144] width 119 height 10
click at [324, 208] on div "DCB331010M STAINLESS STEEL" at bounding box center [324, 209] width 110 height 32
click at [318, 250] on div at bounding box center [662, 308] width 1325 height 616
click at [310, 204] on div "DCB331010M STAINLESS STEEL" at bounding box center [324, 209] width 110 height 32
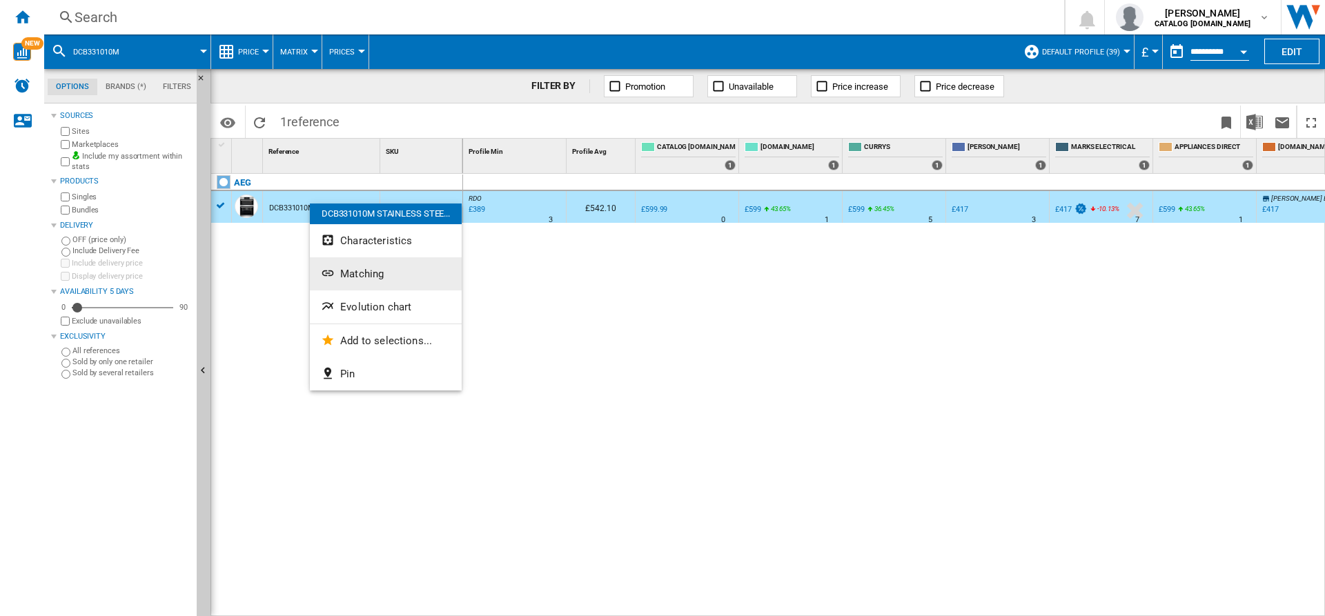
click at [358, 289] on button "Matching" at bounding box center [386, 273] width 152 height 33
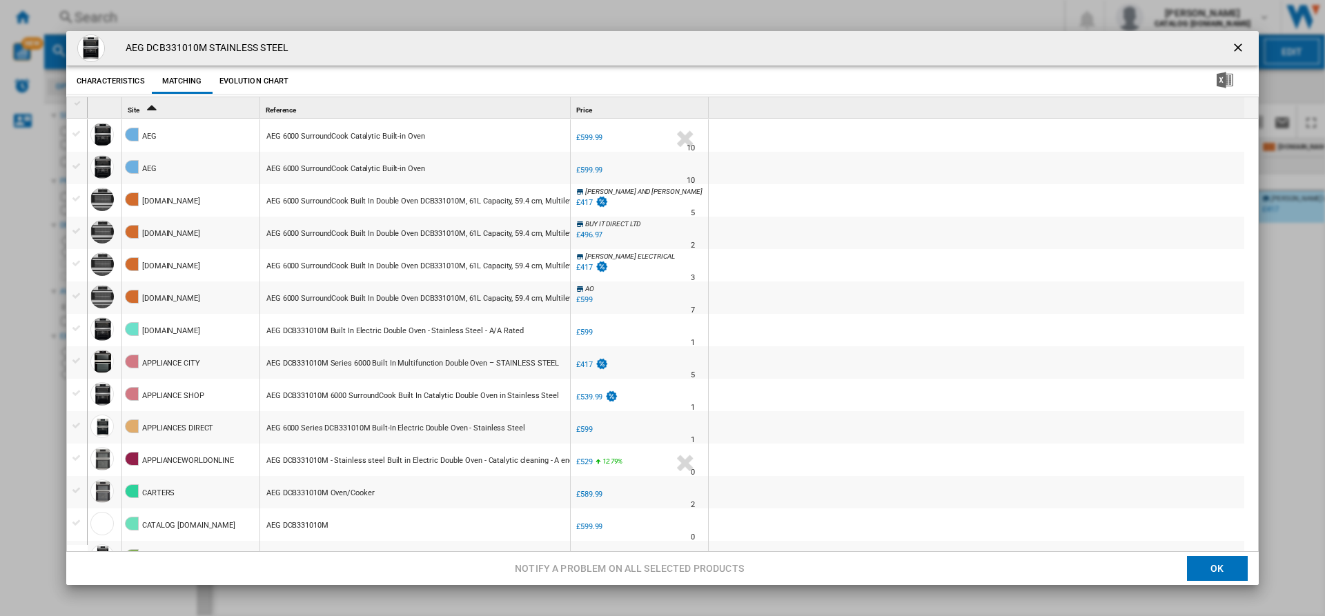
click at [248, 75] on button "Evolution chart" at bounding box center [254, 81] width 77 height 25
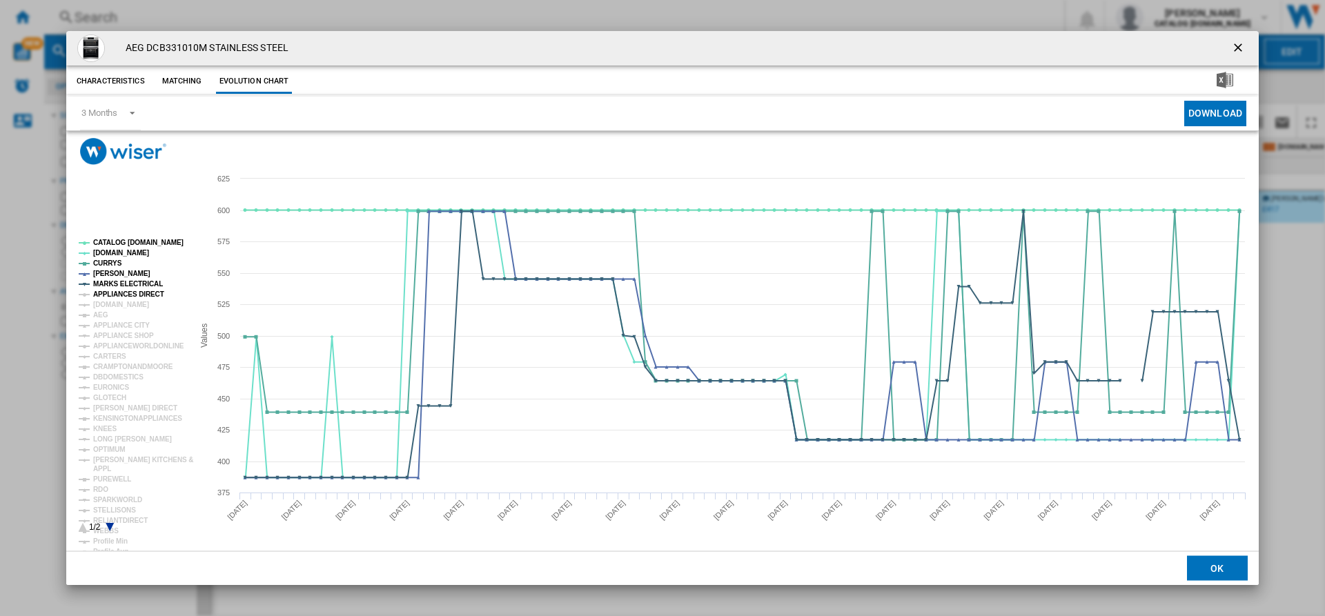
click at [110, 296] on tspan "APPLIANCES DIRECT" at bounding box center [128, 295] width 71 height 8
click at [124, 307] on tspan "[DOMAIN_NAME]" at bounding box center [121, 305] width 56 height 8
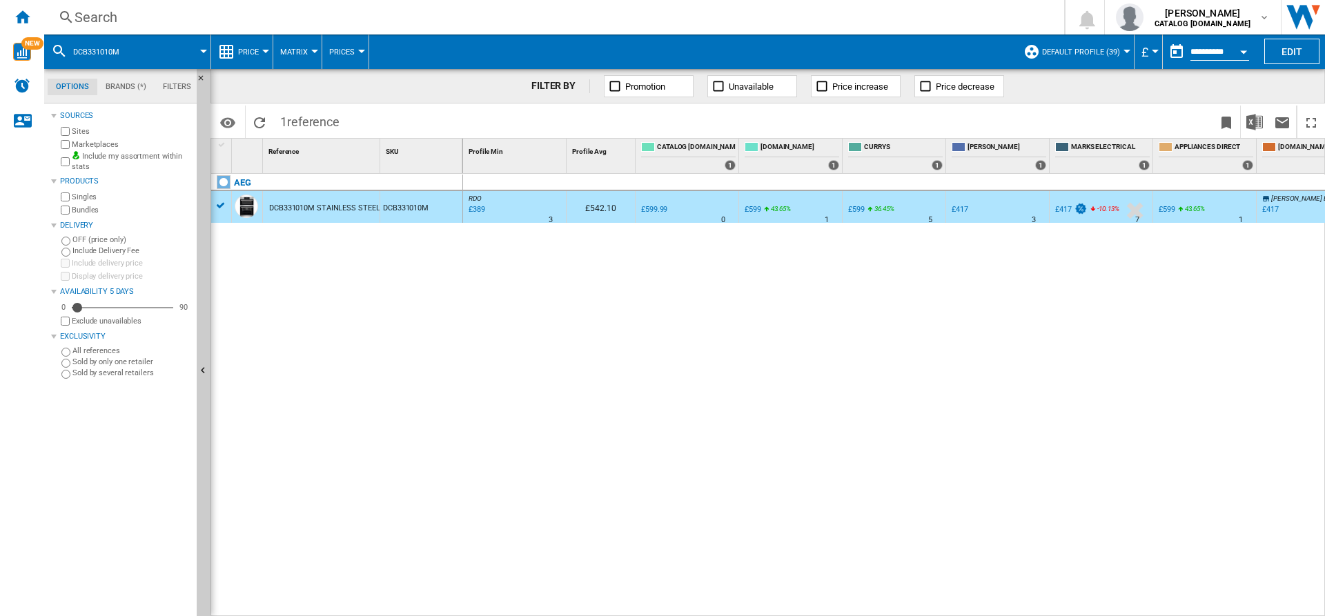
click at [1283, 201] on span "[PERSON_NAME] ELECTRICAL" at bounding box center [1317, 199] width 90 height 8
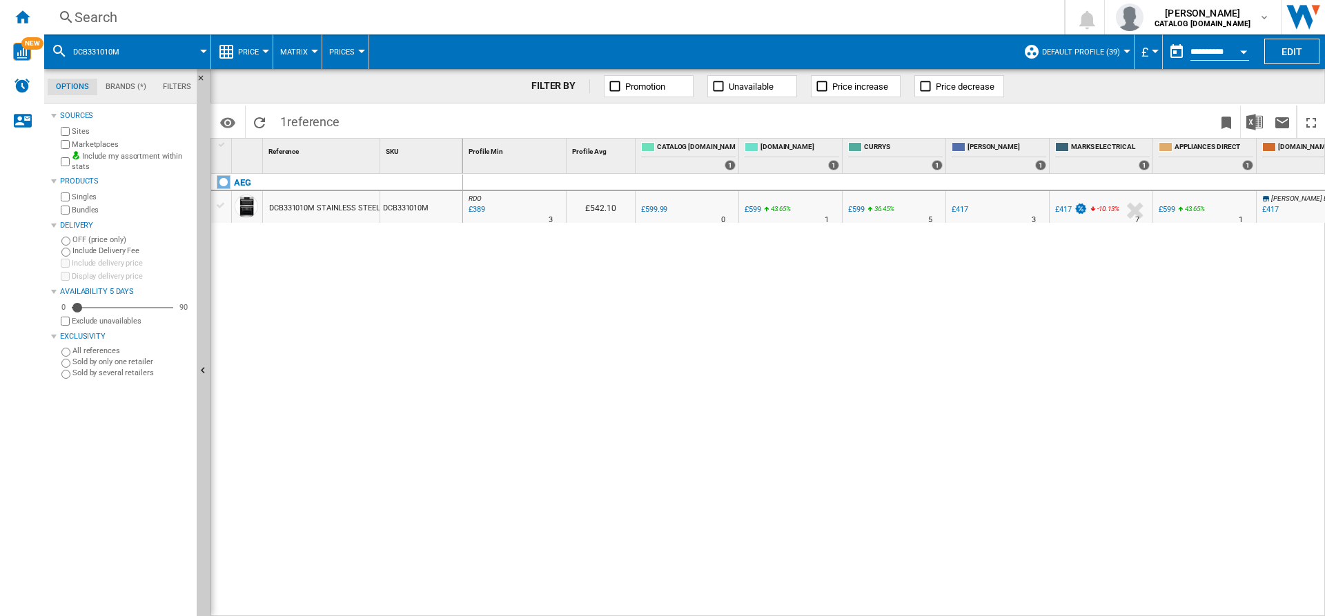
click at [1277, 198] on span "[PERSON_NAME] ELECTRICAL" at bounding box center [1317, 199] width 90 height 8
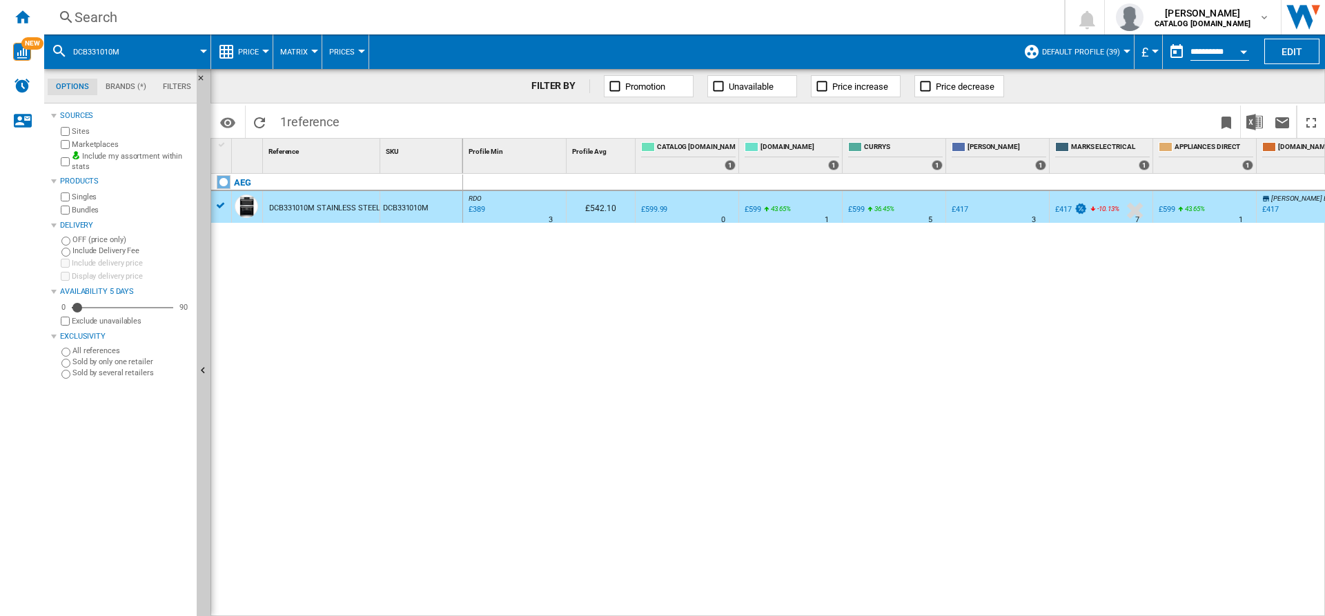
click at [1277, 206] on div "£417" at bounding box center [1271, 209] width 17 height 9
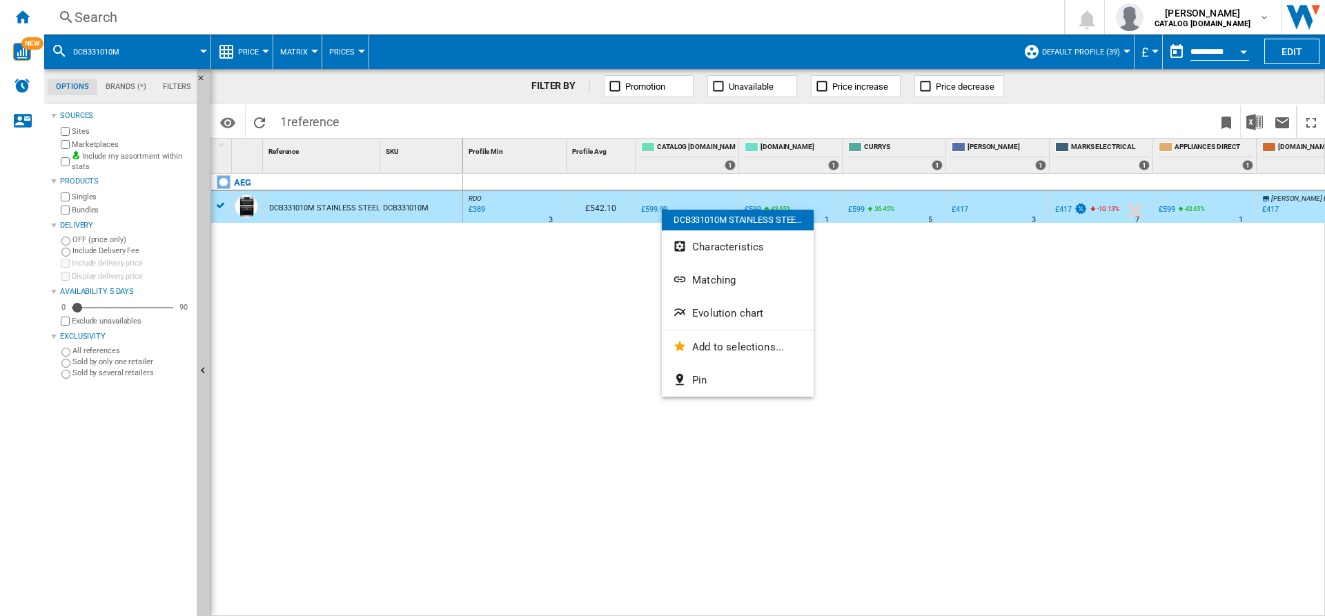
click at [579, 301] on div at bounding box center [662, 308] width 1325 height 616
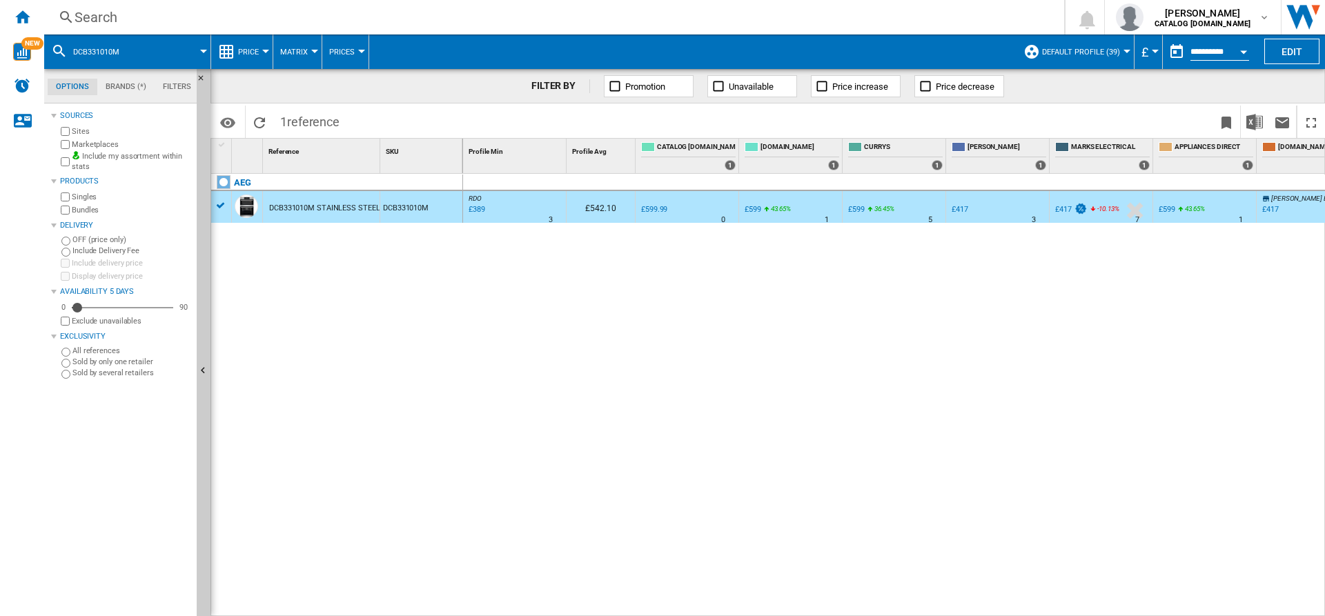
click at [84, 147] on label "Marketplaces" at bounding box center [131, 144] width 119 height 10
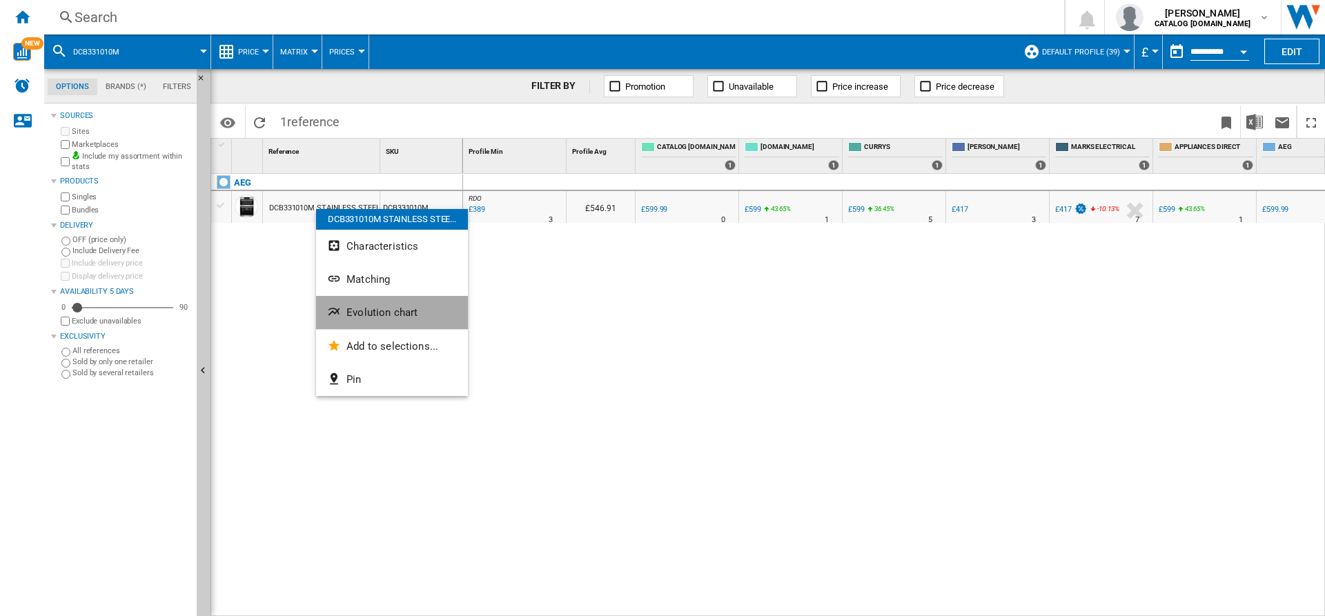
click at [373, 310] on span "Evolution chart" at bounding box center [382, 313] width 71 height 12
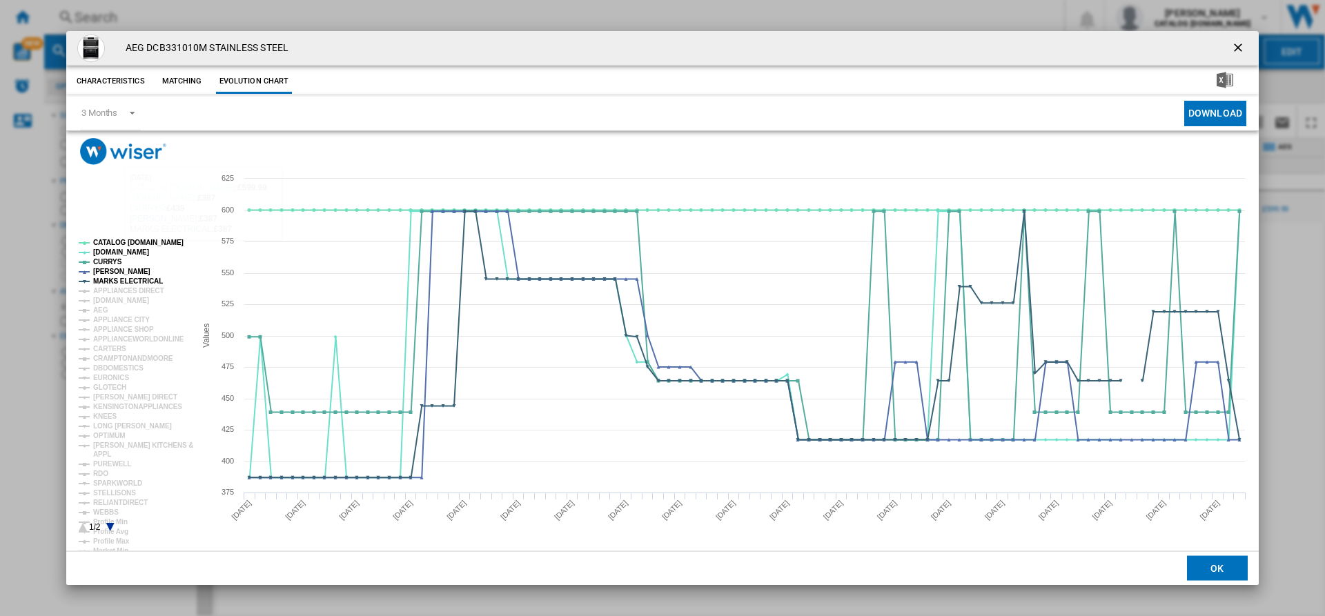
click at [177, 46] on h4 "AEG DCB331010M STAINLESS STEEL" at bounding box center [204, 48] width 170 height 14
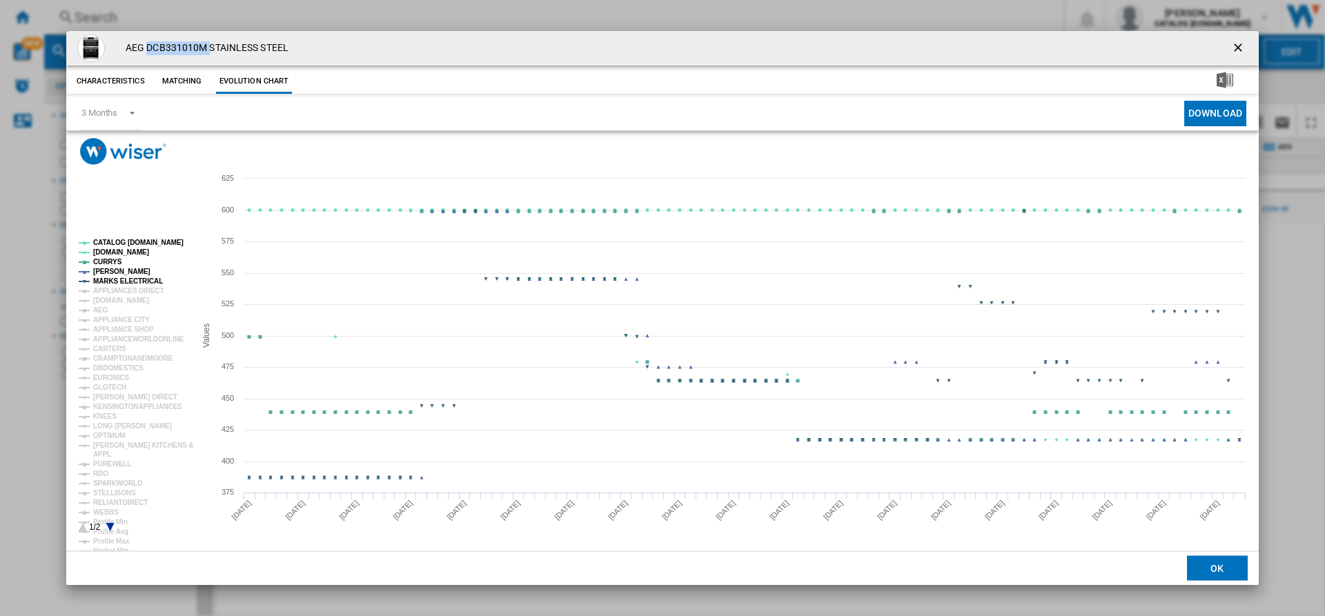
click at [177, 46] on h4 "AEG DCB331010M STAINLESS STEEL" at bounding box center [204, 48] width 170 height 14
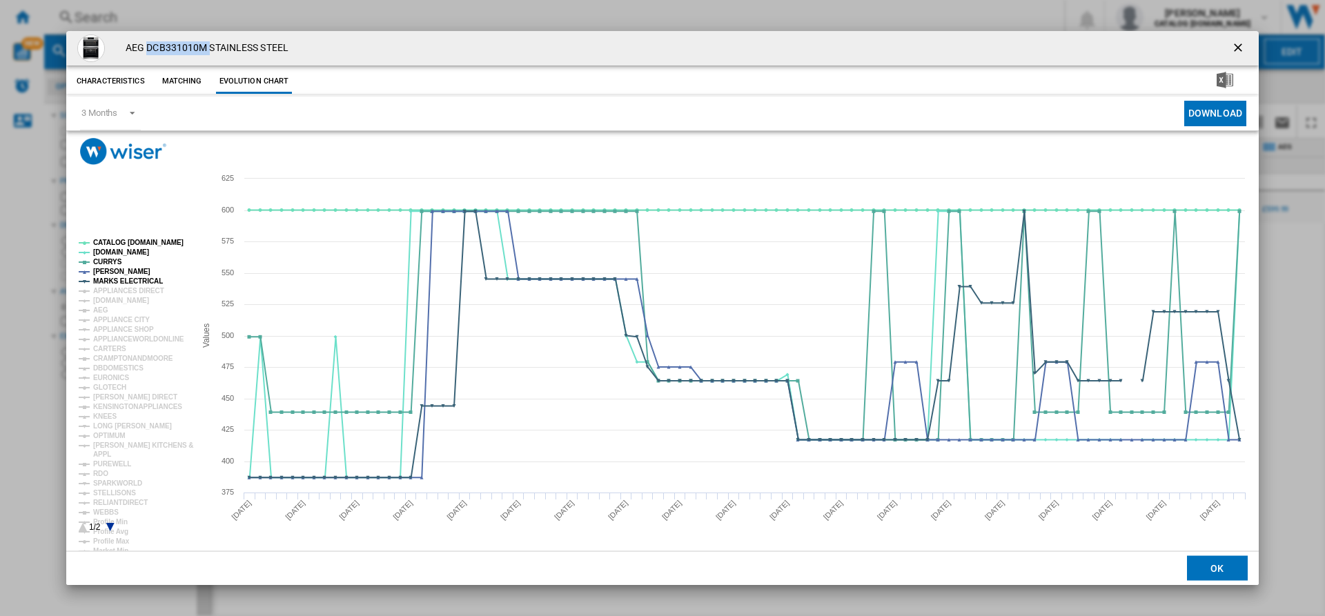
copy h4 "DCB331010M"
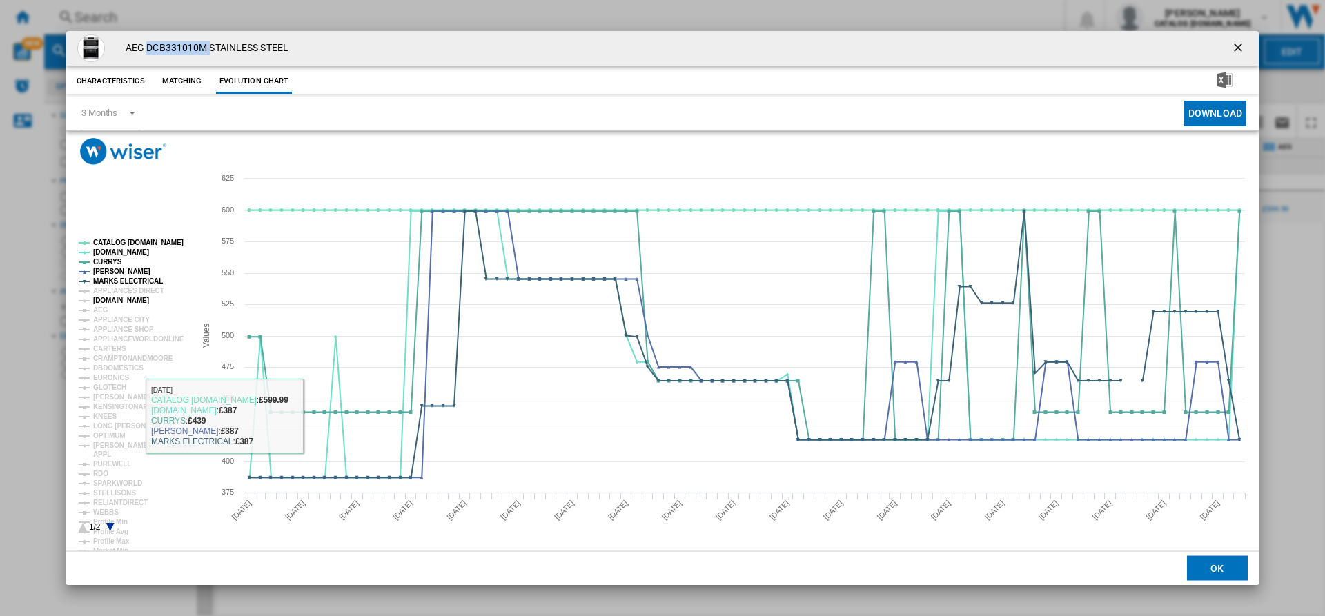
click at [120, 298] on tspan "[DOMAIN_NAME]" at bounding box center [121, 301] width 56 height 8
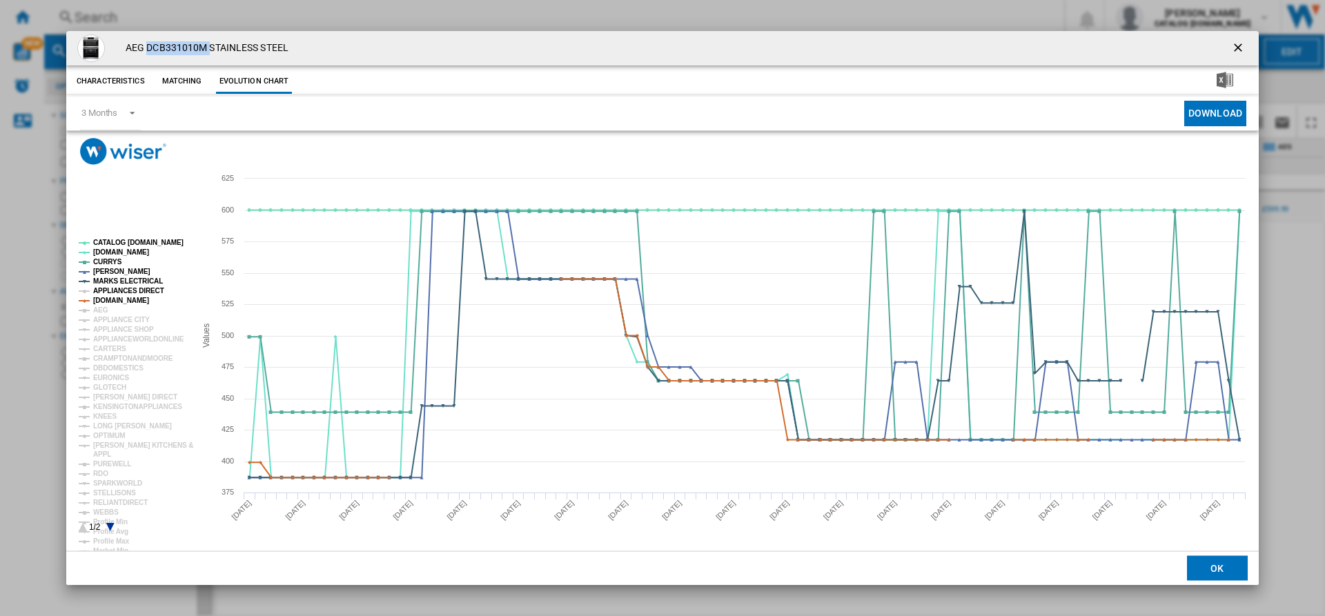
click at [135, 291] on tspan "APPLIANCES DIRECT" at bounding box center [128, 291] width 71 height 8
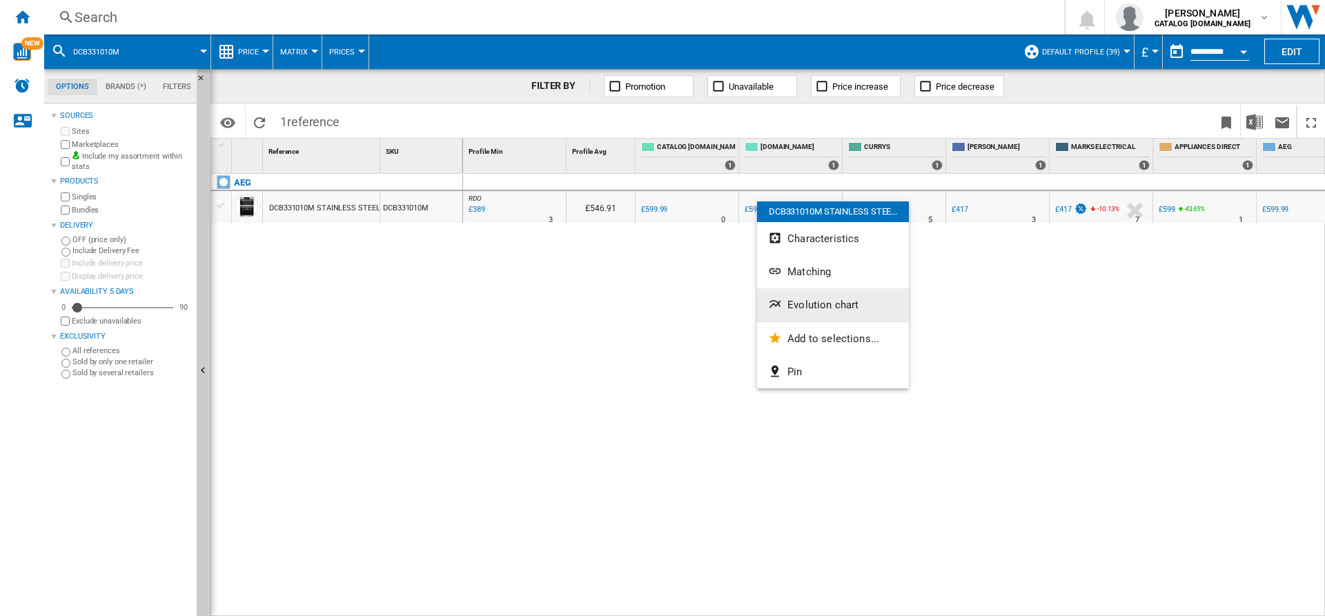
click at [822, 302] on span "Evolution chart" at bounding box center [823, 305] width 71 height 12
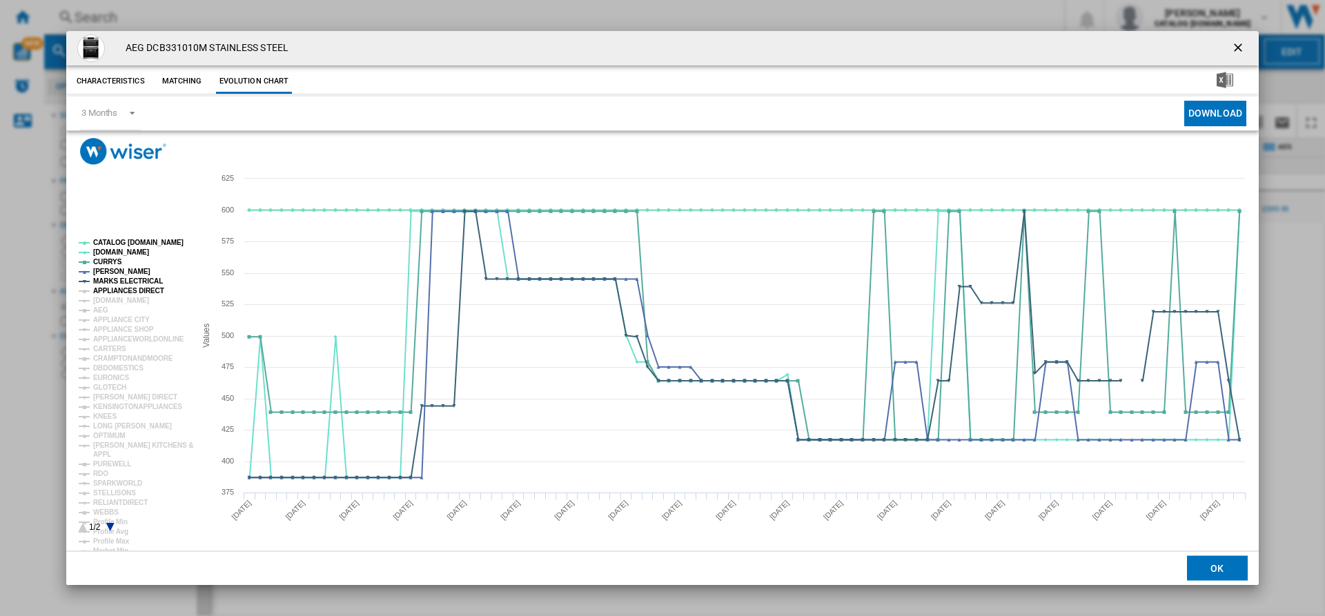
click at [122, 292] on tspan "APPLIANCES DIRECT" at bounding box center [128, 291] width 71 height 8
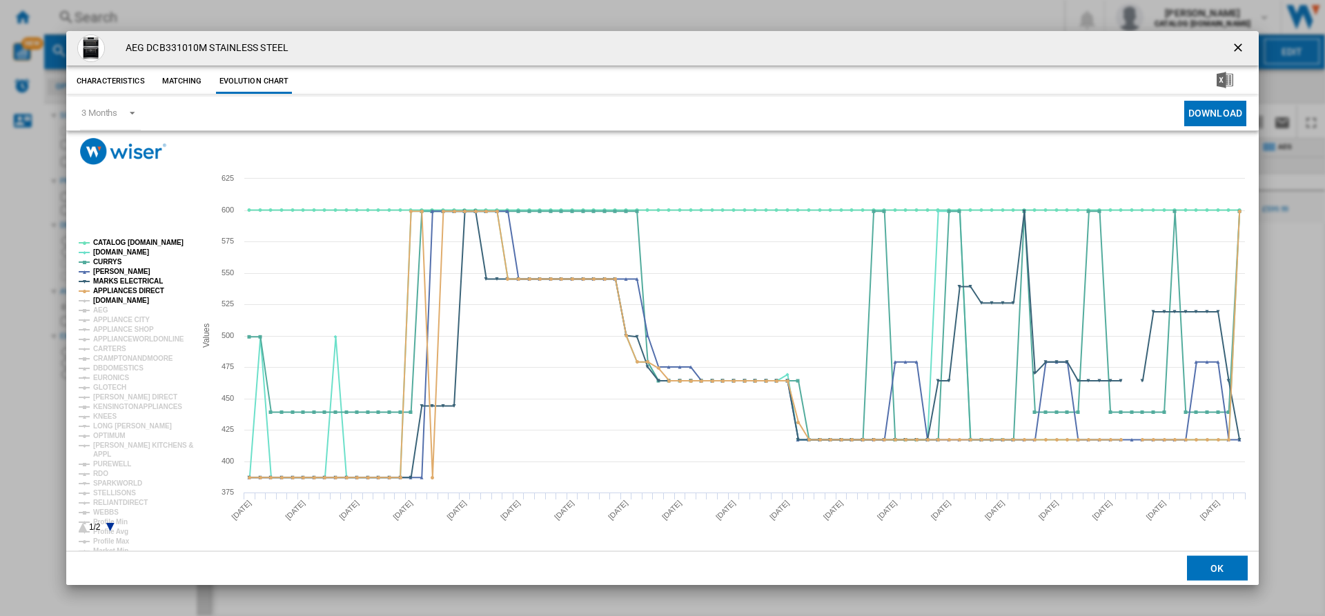
click at [132, 301] on tspan "[DOMAIN_NAME]" at bounding box center [121, 301] width 56 height 8
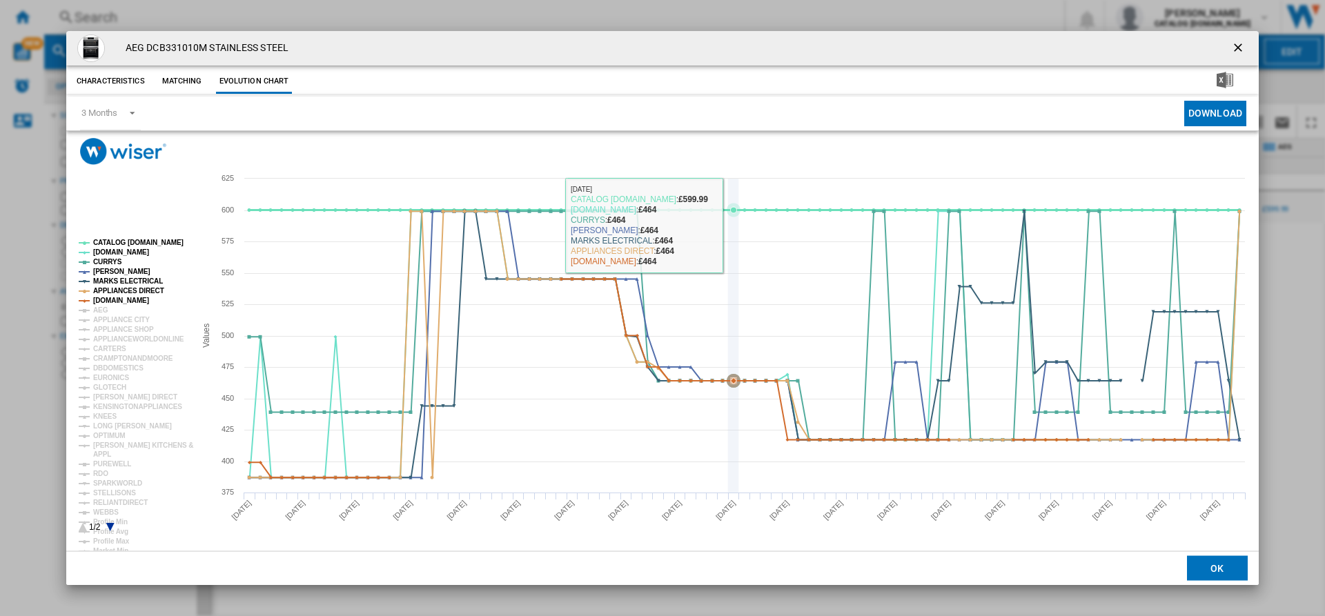
click at [734, 225] on icon "Product popup" at bounding box center [734, 336] width 0 height 314
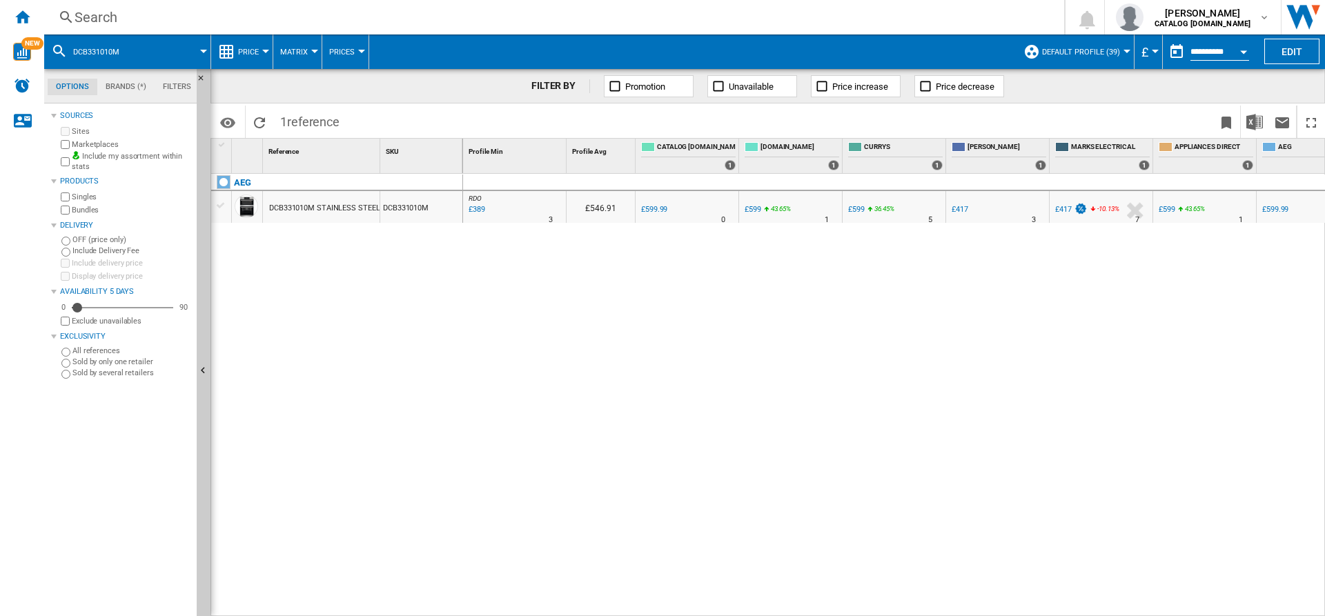
click at [88, 144] on label "Marketplaces" at bounding box center [131, 144] width 119 height 10
click at [329, 208] on div "DCB331010M STAINLESS STEEL" at bounding box center [324, 209] width 110 height 32
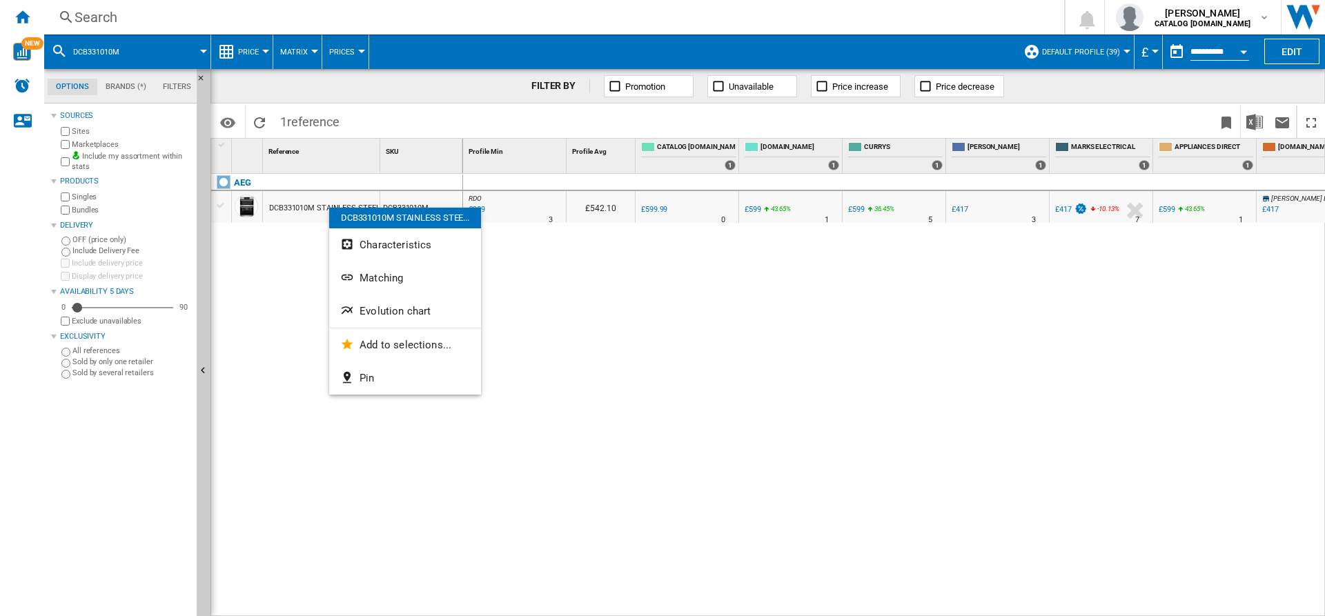
click at [353, 211] on div "DCB331010M STAINLESS STEE..." at bounding box center [405, 218] width 152 height 21
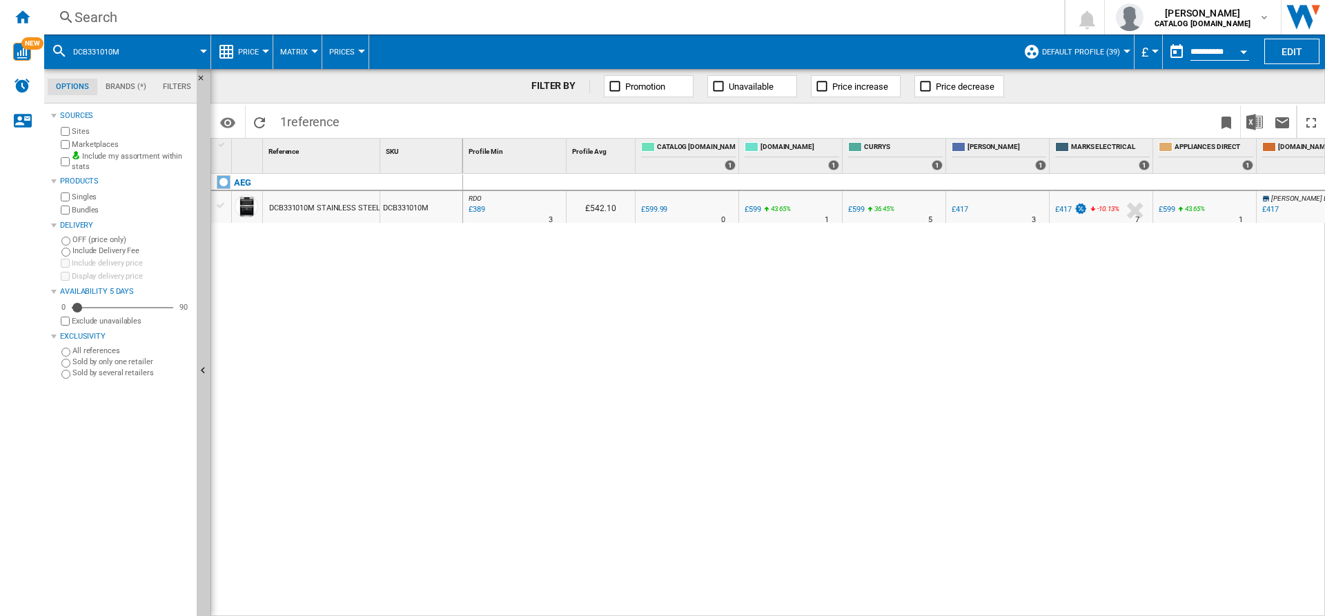
click at [353, 211] on div "DCB331010M STAINLESS STEEL" at bounding box center [324, 209] width 110 height 32
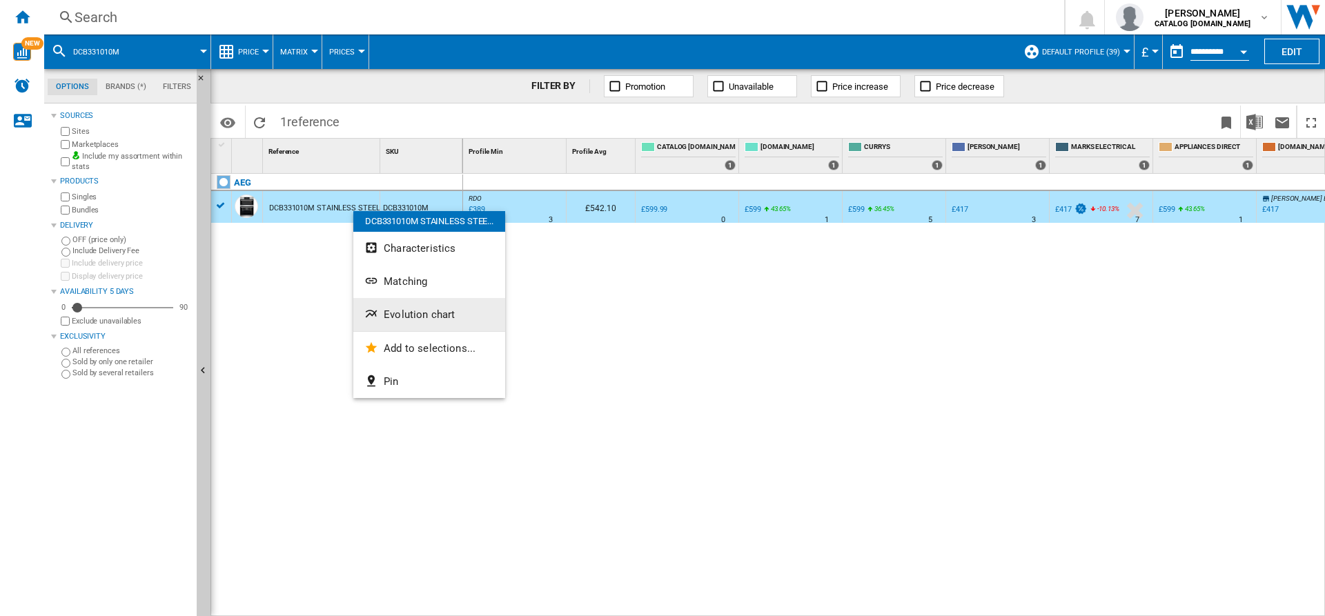
click at [410, 306] on button "Evolution chart" at bounding box center [429, 314] width 152 height 33
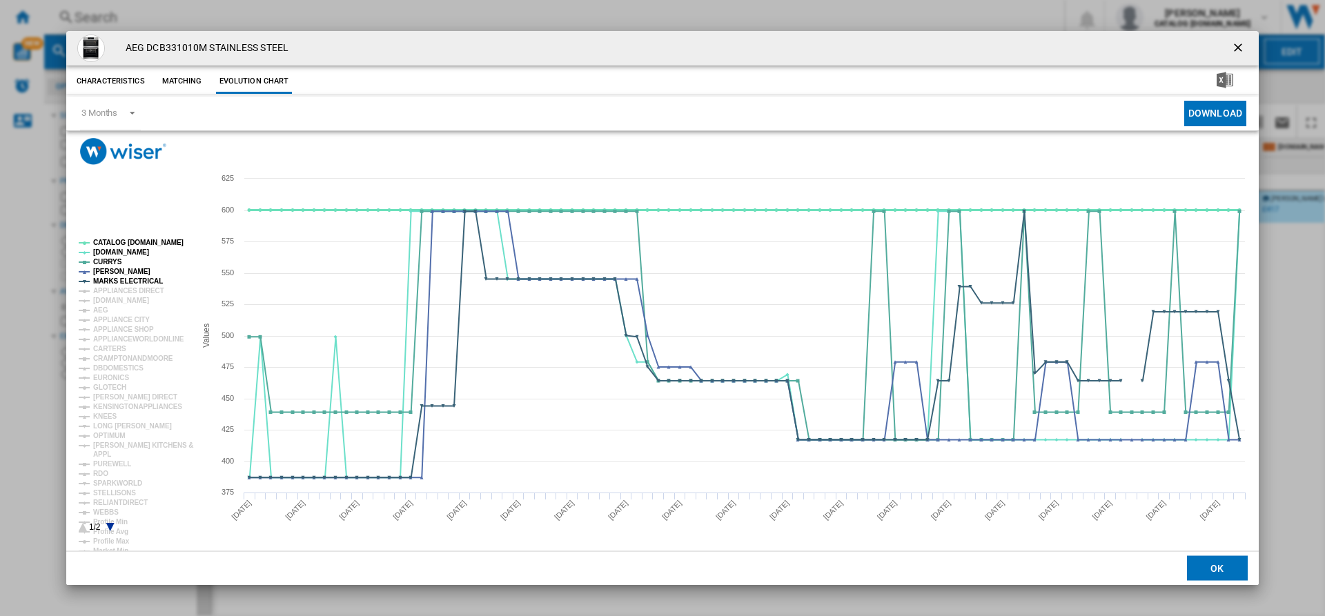
click at [121, 242] on tspan "CATALOG [DOMAIN_NAME]" at bounding box center [138, 243] width 90 height 8
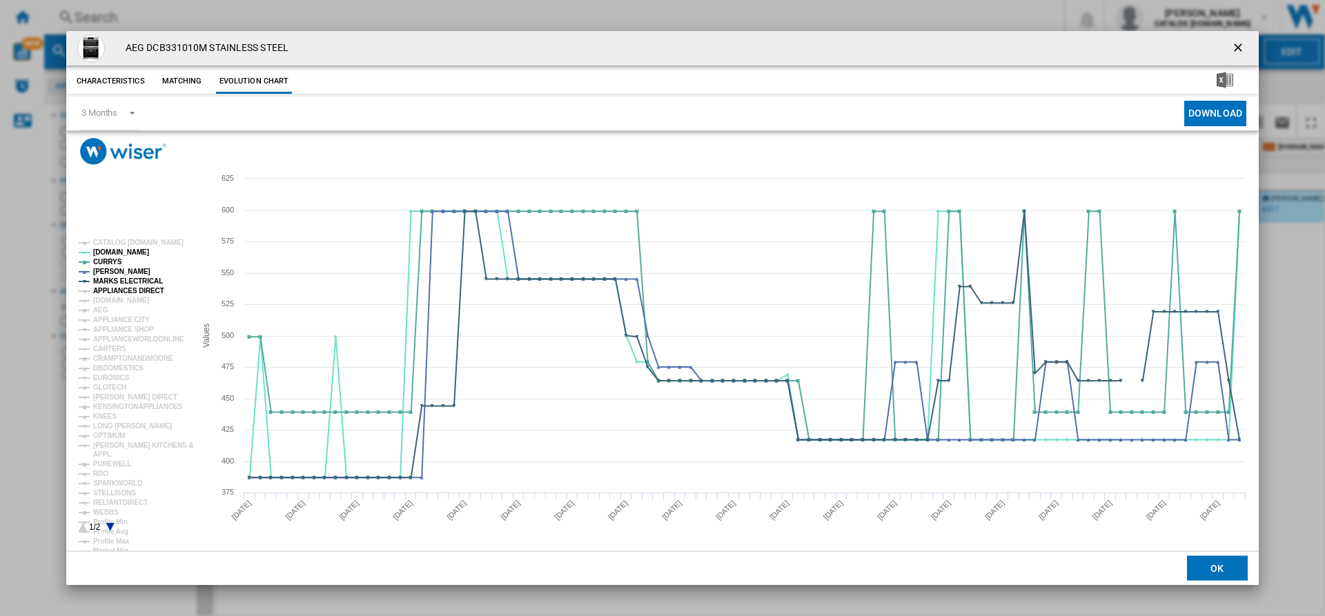
click at [125, 290] on tspan "APPLIANCES DIRECT" at bounding box center [128, 291] width 71 height 8
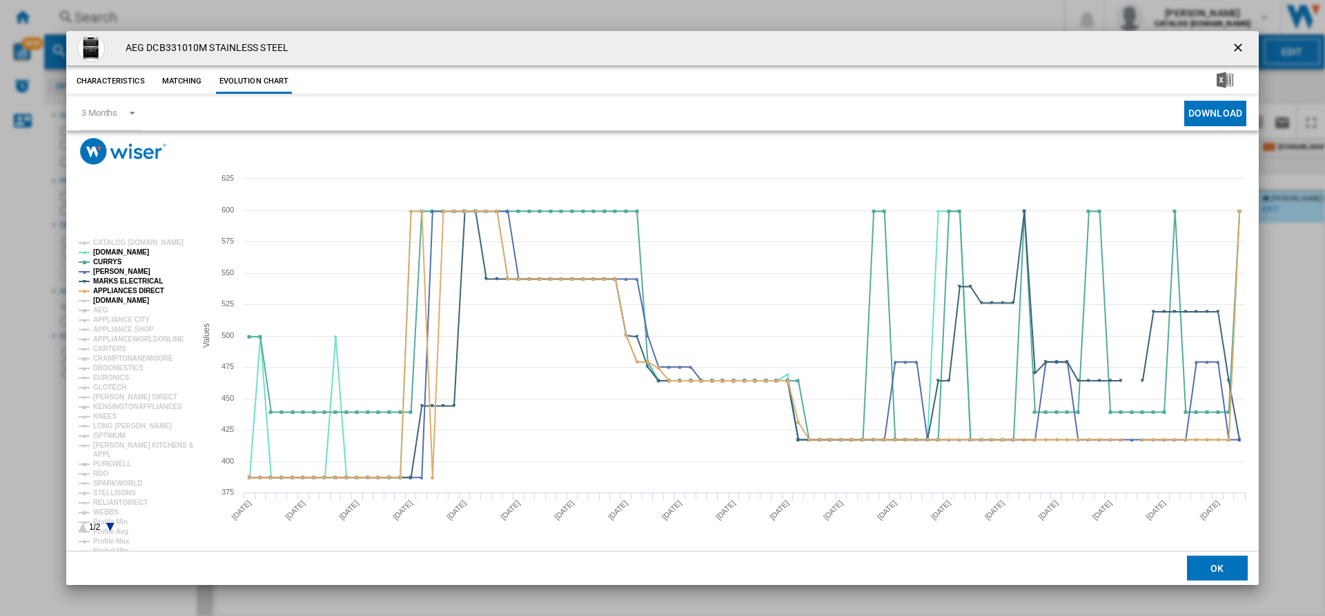
click at [116, 303] on tspan "[DOMAIN_NAME]" at bounding box center [121, 301] width 56 height 8
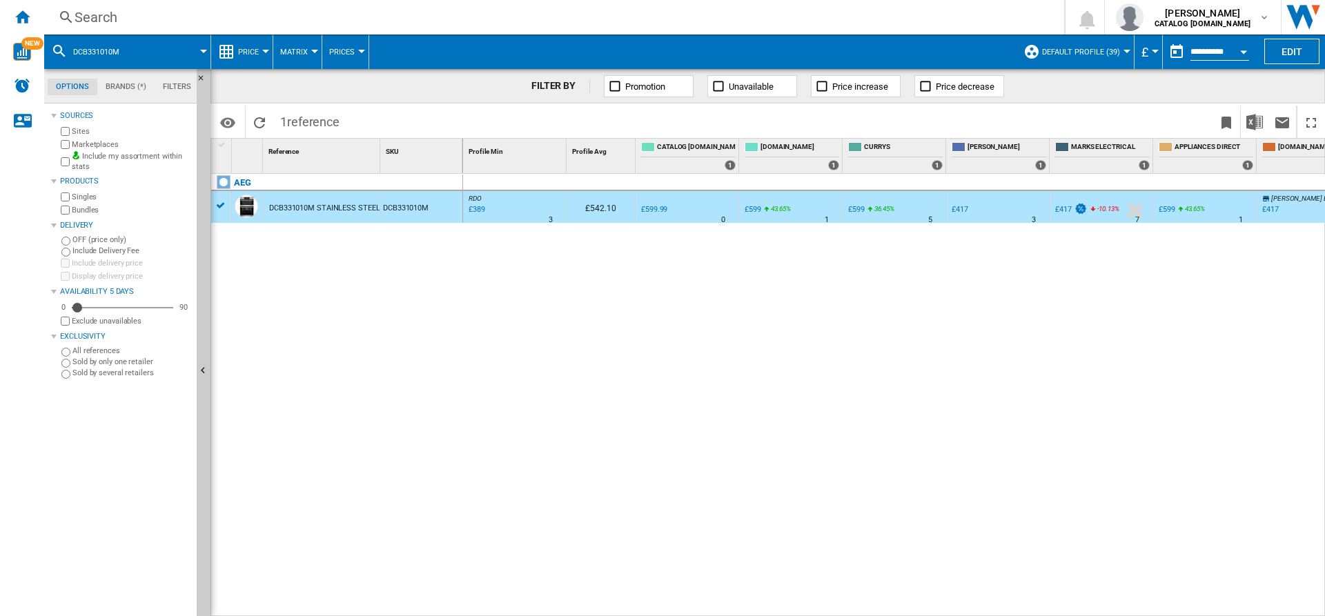
click at [82, 144] on label "Marketplaces" at bounding box center [131, 144] width 119 height 10
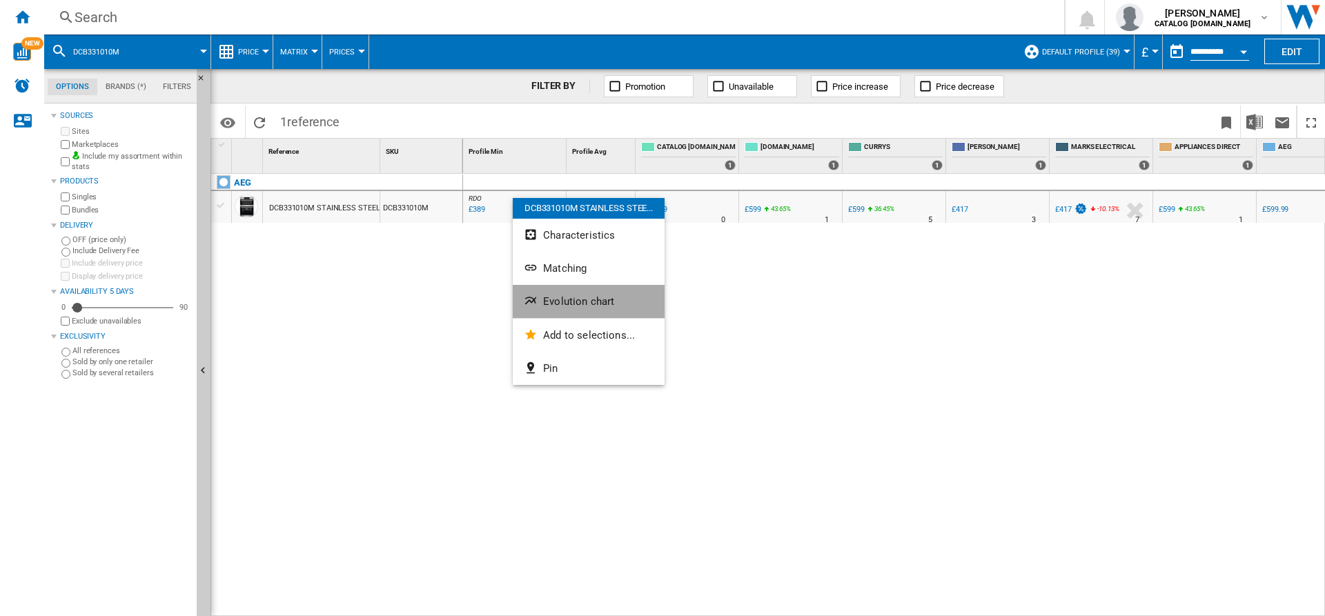
click at [565, 302] on span "Evolution chart" at bounding box center [578, 301] width 71 height 12
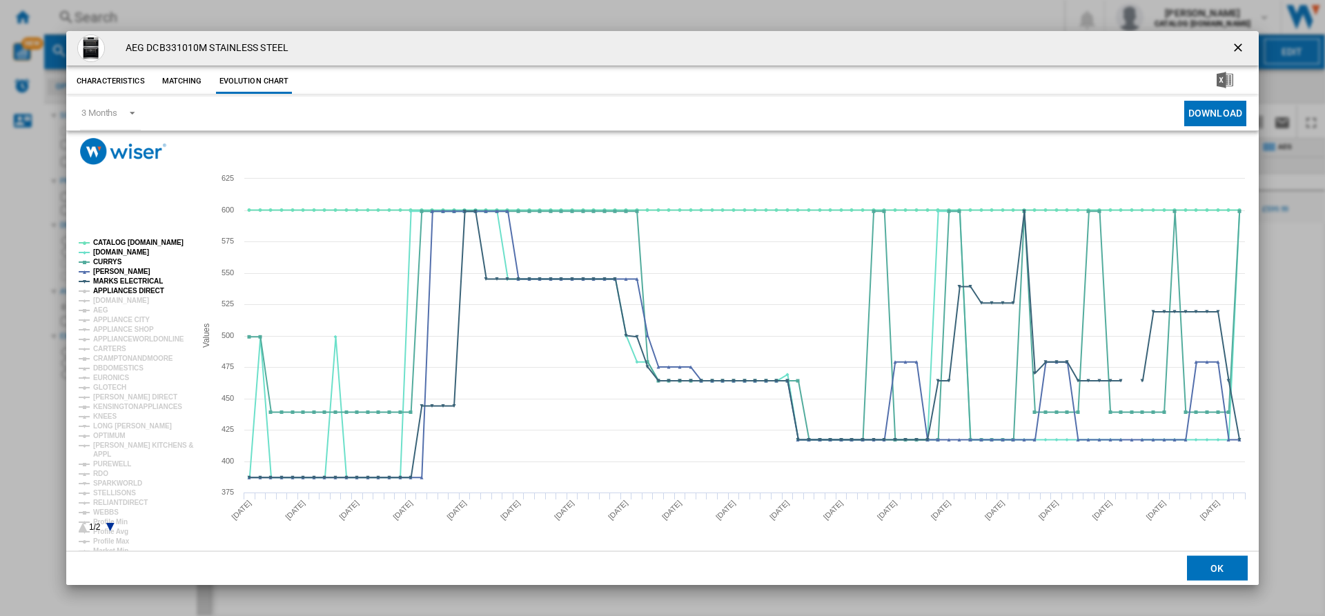
click at [130, 289] on tspan "APPLIANCES DIRECT" at bounding box center [128, 291] width 71 height 8
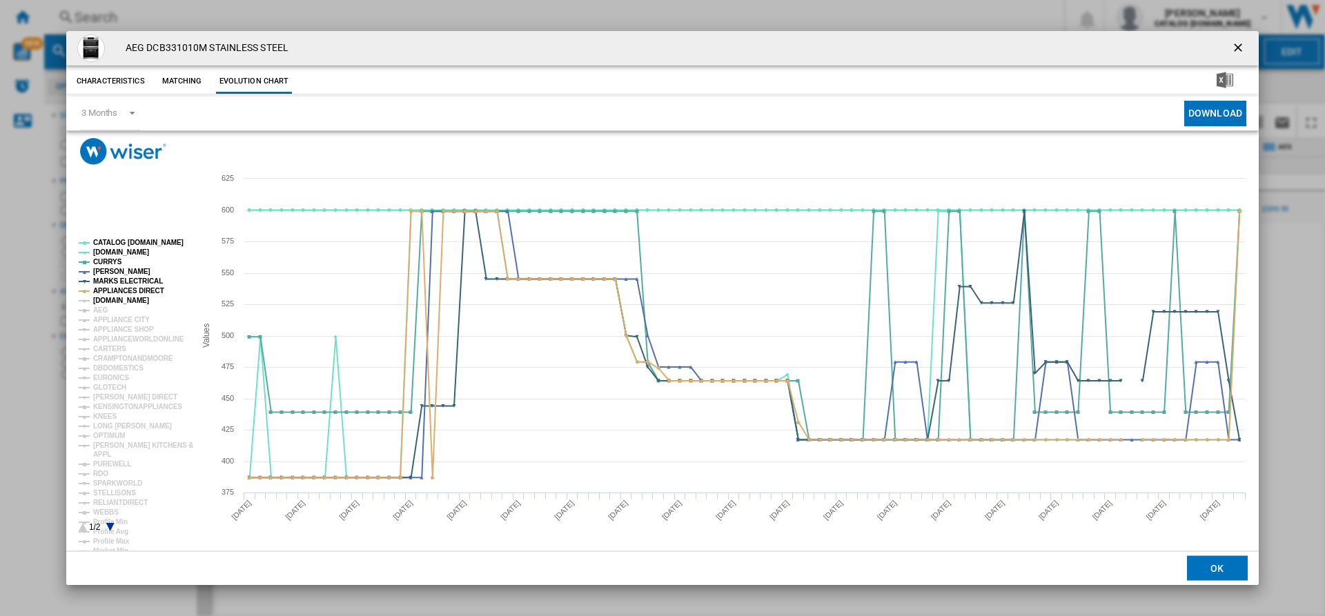
click at [137, 300] on tspan "[DOMAIN_NAME]" at bounding box center [121, 301] width 56 height 8
click at [340, 162] on div "Please wait... Created with Highcharts 5.0.14 Values 400 450 500 550 600 375 42…" at bounding box center [662, 341] width 1193 height 420
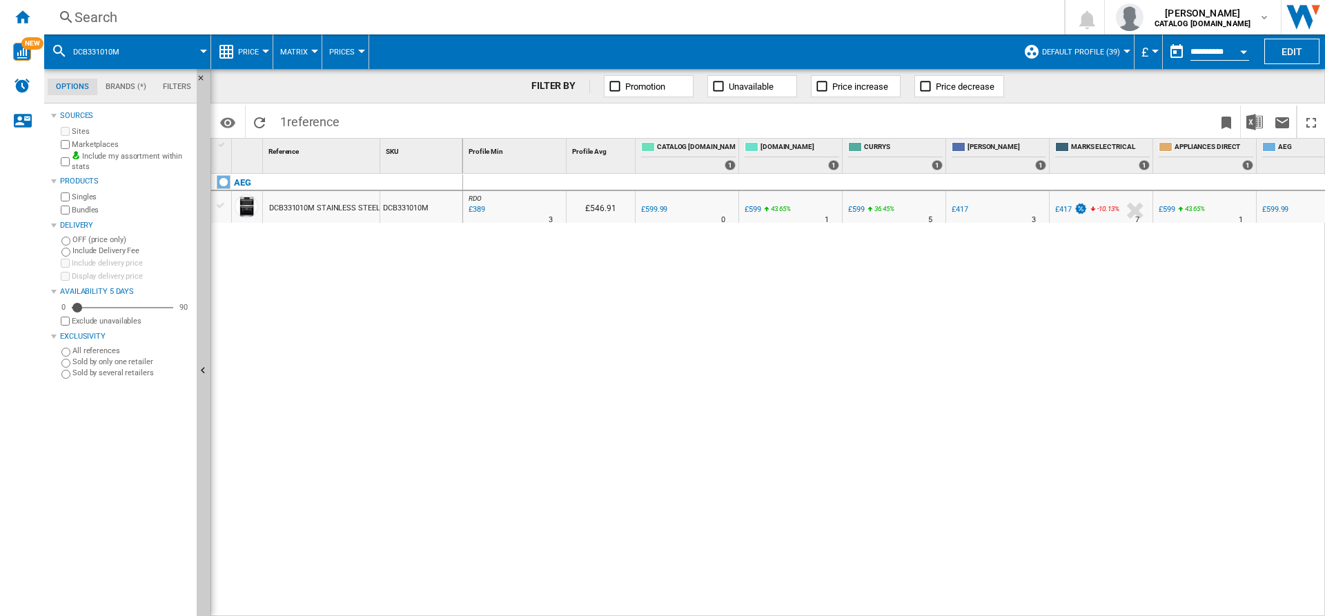
click at [302, 15] on div "Search" at bounding box center [552, 17] width 954 height 19
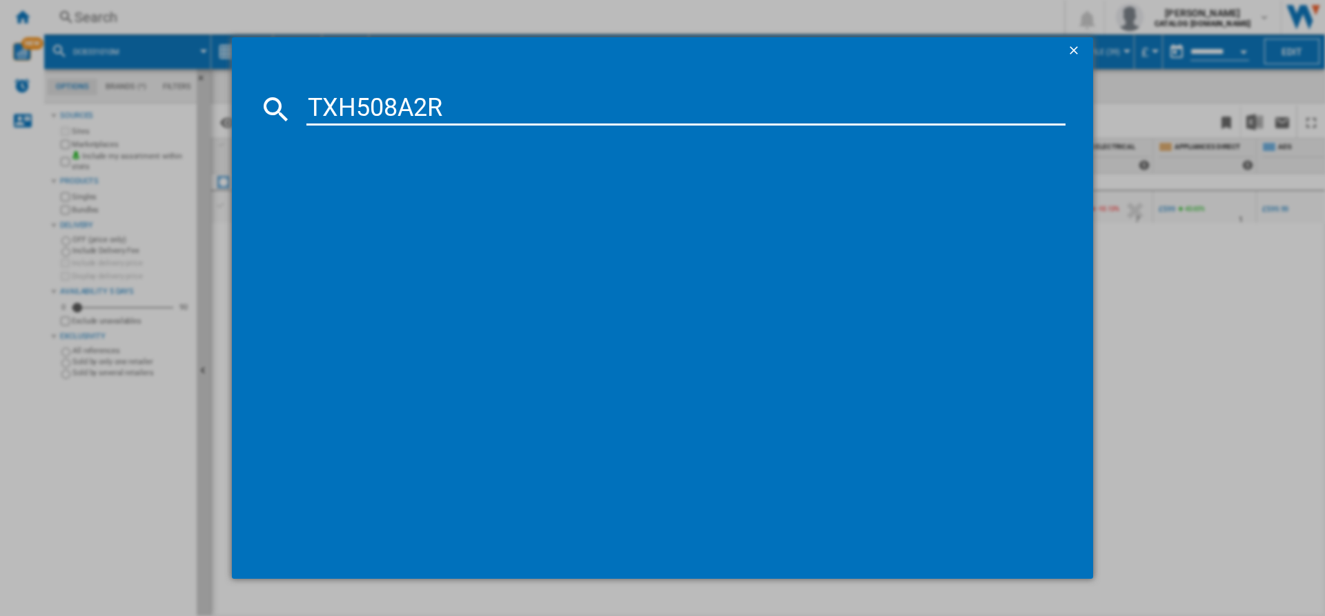
type input "TXH508A2R"
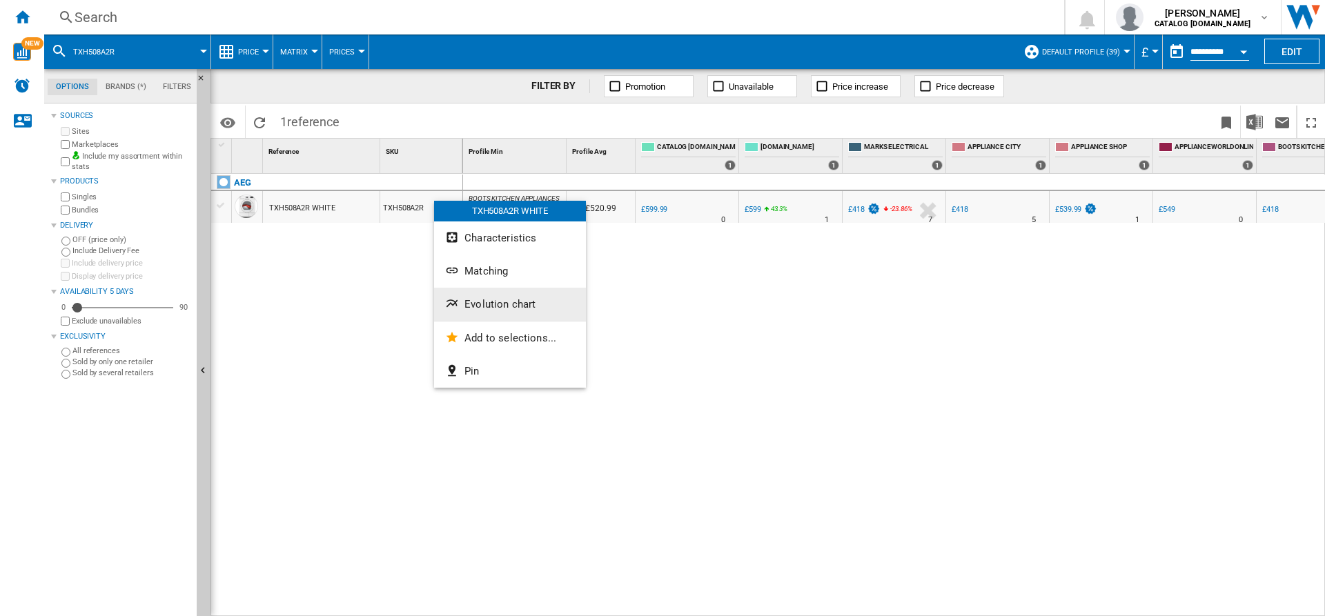
click at [509, 293] on button "Evolution chart" at bounding box center [510, 304] width 152 height 33
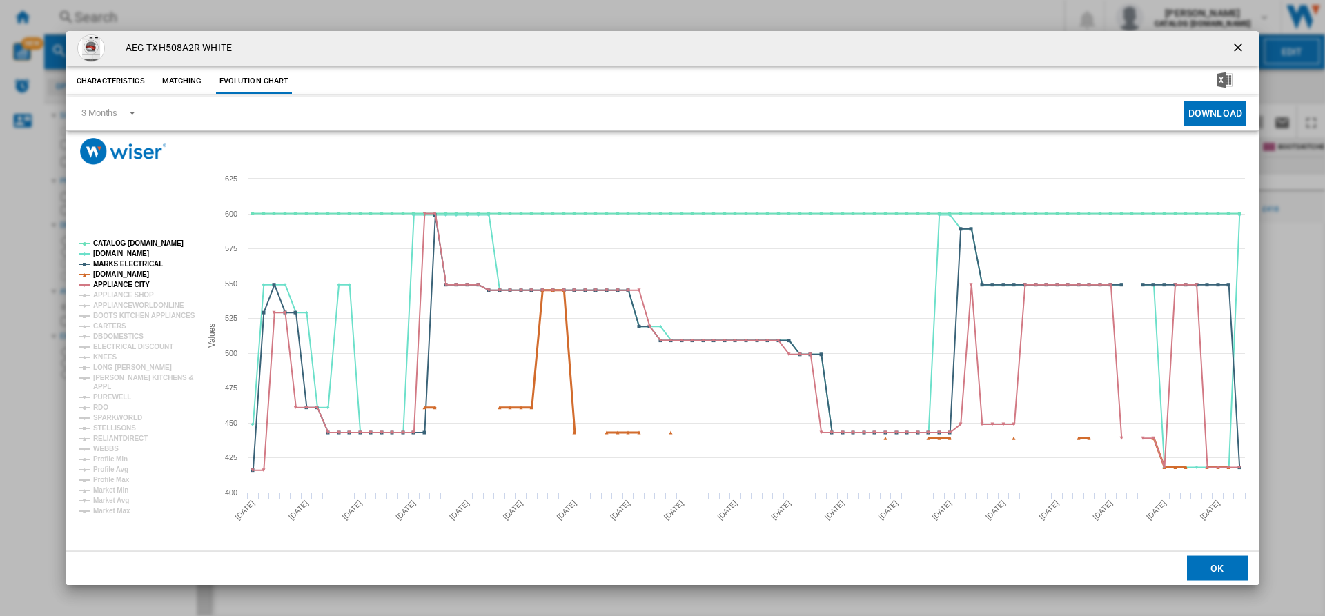
click at [117, 281] on tspan "APPLIANCE CITY" at bounding box center [121, 285] width 57 height 8
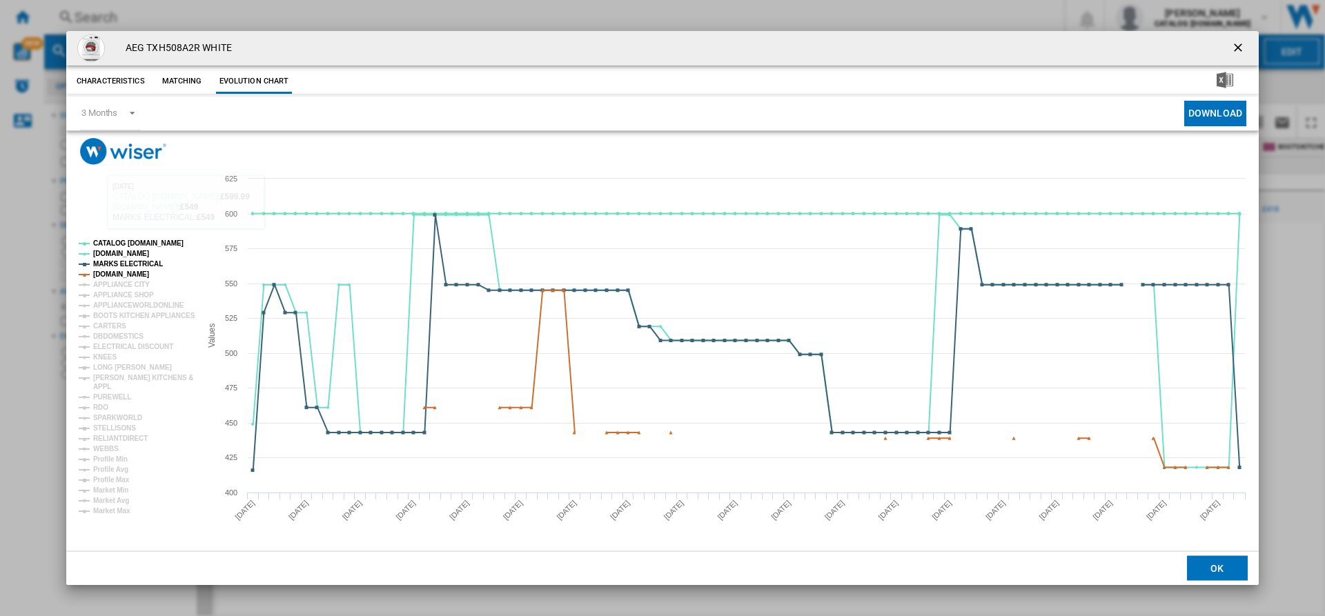
click at [192, 51] on h4 "AEG TXH508A2R WHITE" at bounding box center [175, 48] width 113 height 14
copy h4 "TXH508A2R"
click at [1232, 46] on ng-md-icon "getI18NText('BUTTONS.CLOSE_DIALOG')" at bounding box center [1240, 49] width 17 height 17
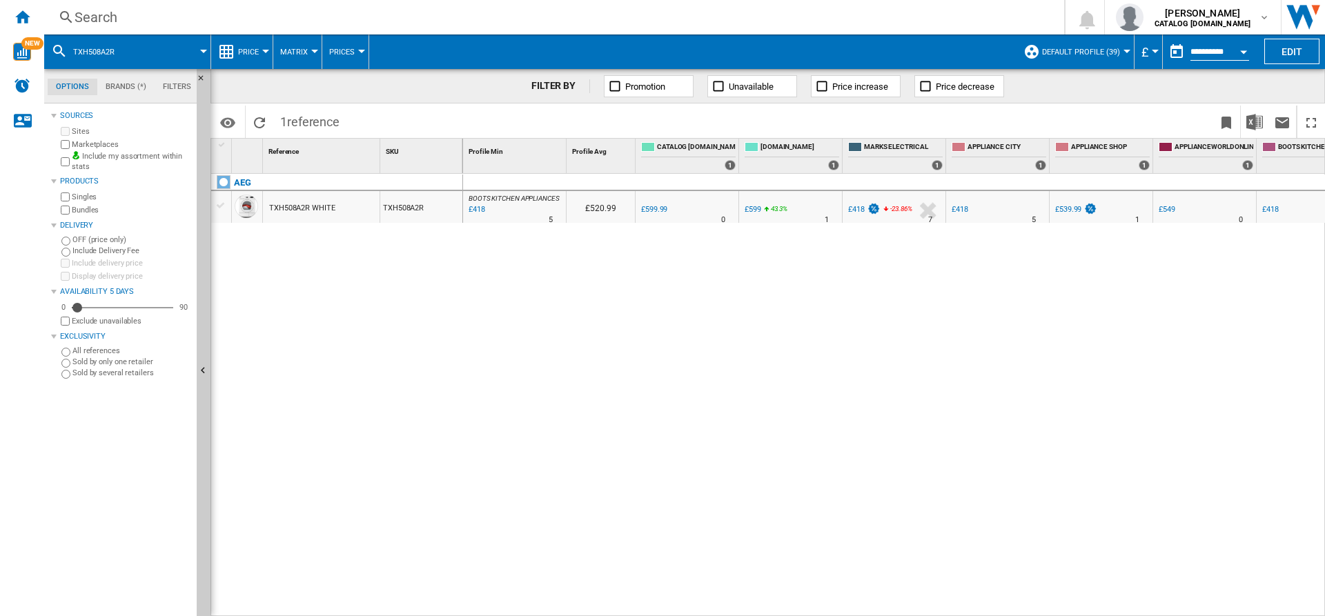
click at [72, 148] on label "Marketplaces" at bounding box center [131, 144] width 119 height 10
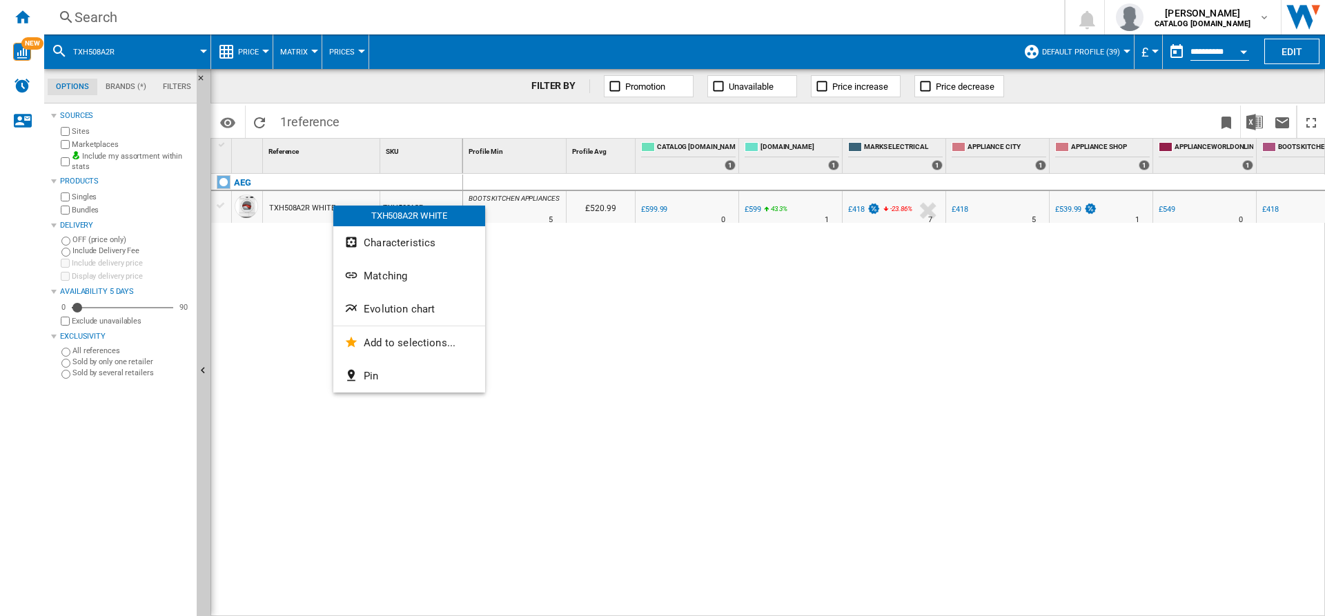
click at [297, 244] on div at bounding box center [662, 308] width 1325 height 616
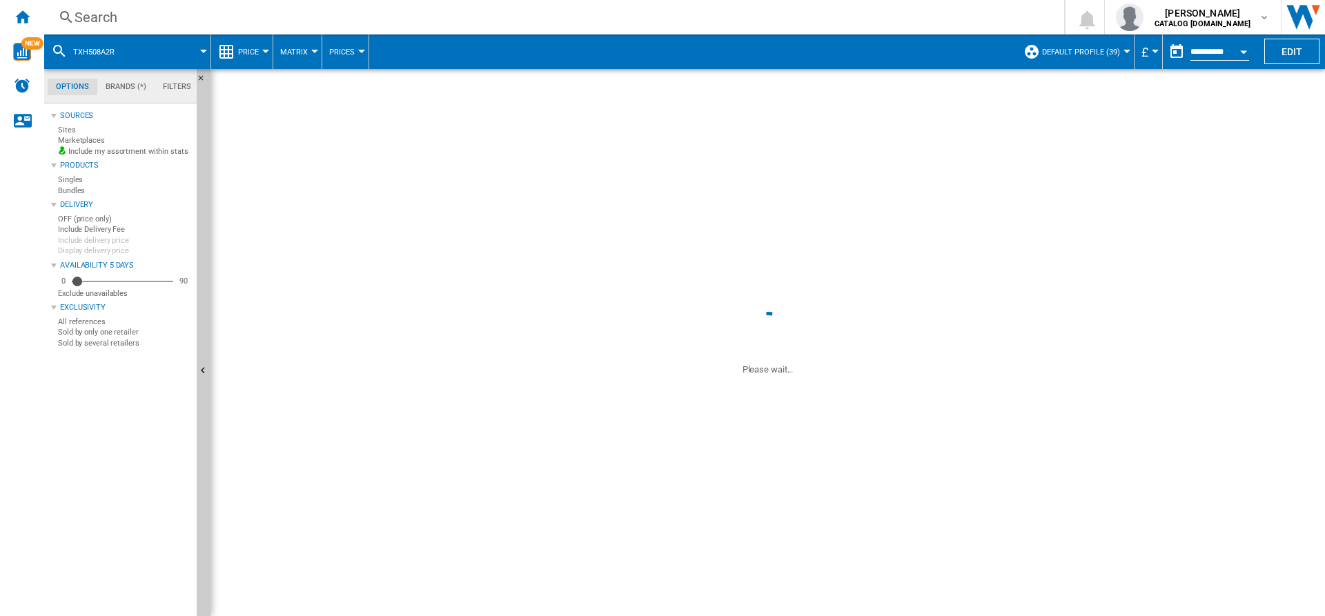
click at [307, 210] on div "TXH508A2R WHITE" at bounding box center [302, 209] width 66 height 32
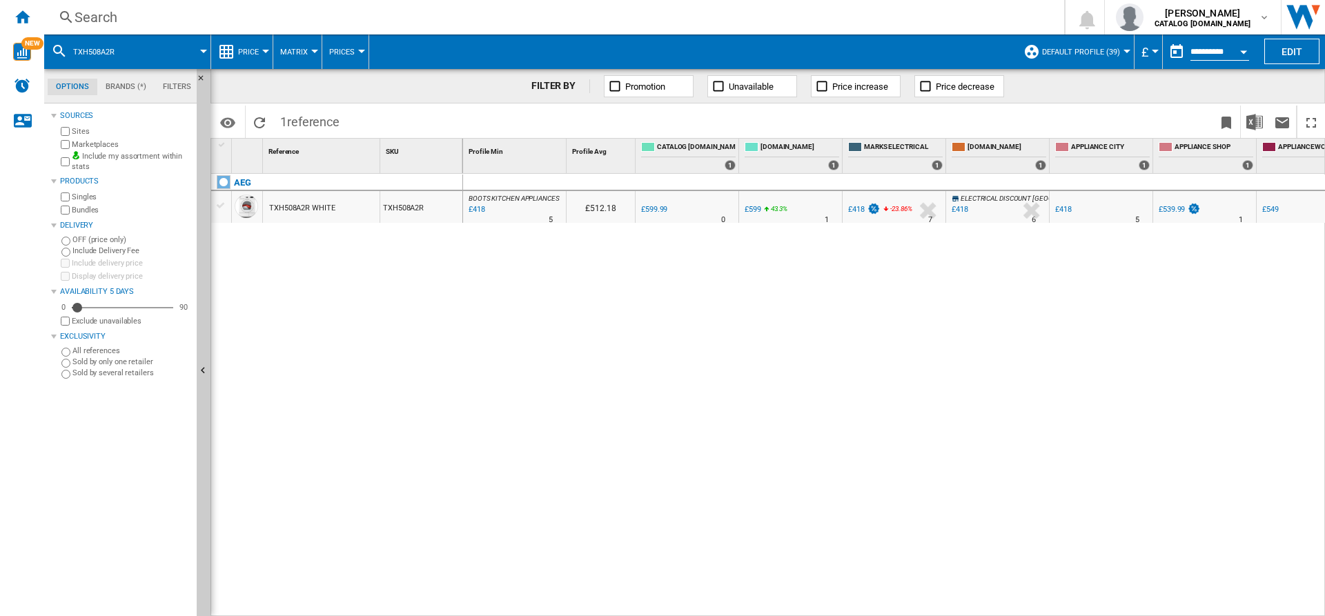
click at [313, 207] on div "TXH508A2R WHITE" at bounding box center [302, 209] width 66 height 32
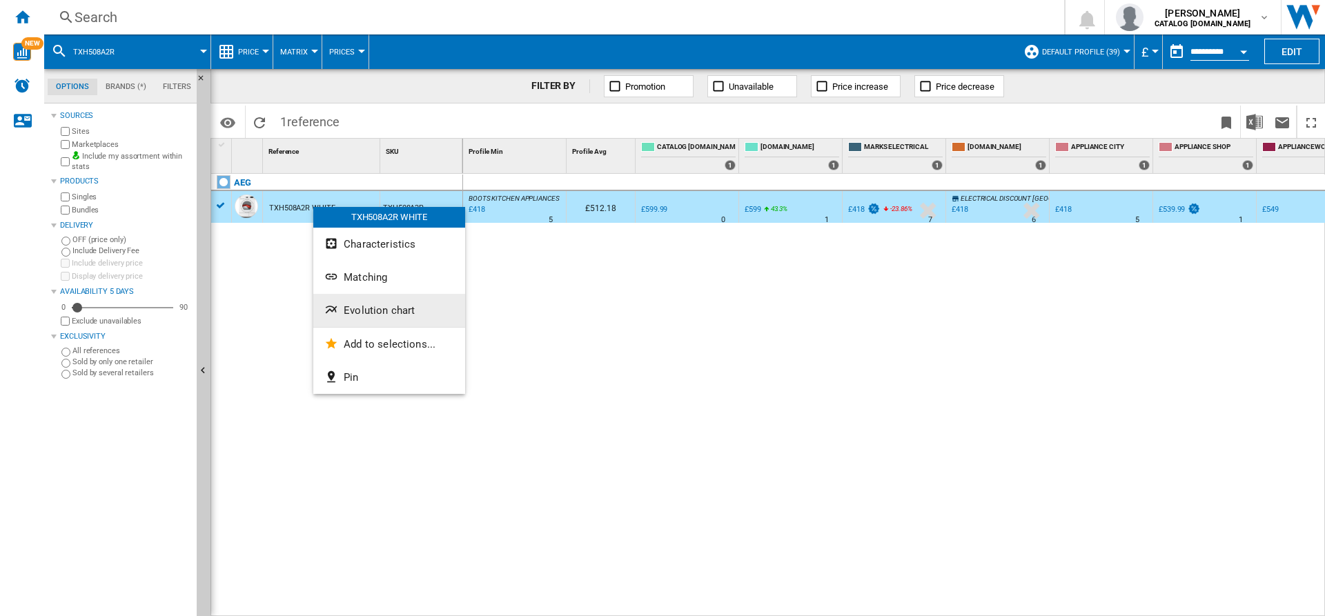
click at [375, 319] on button "Evolution chart" at bounding box center [389, 310] width 152 height 33
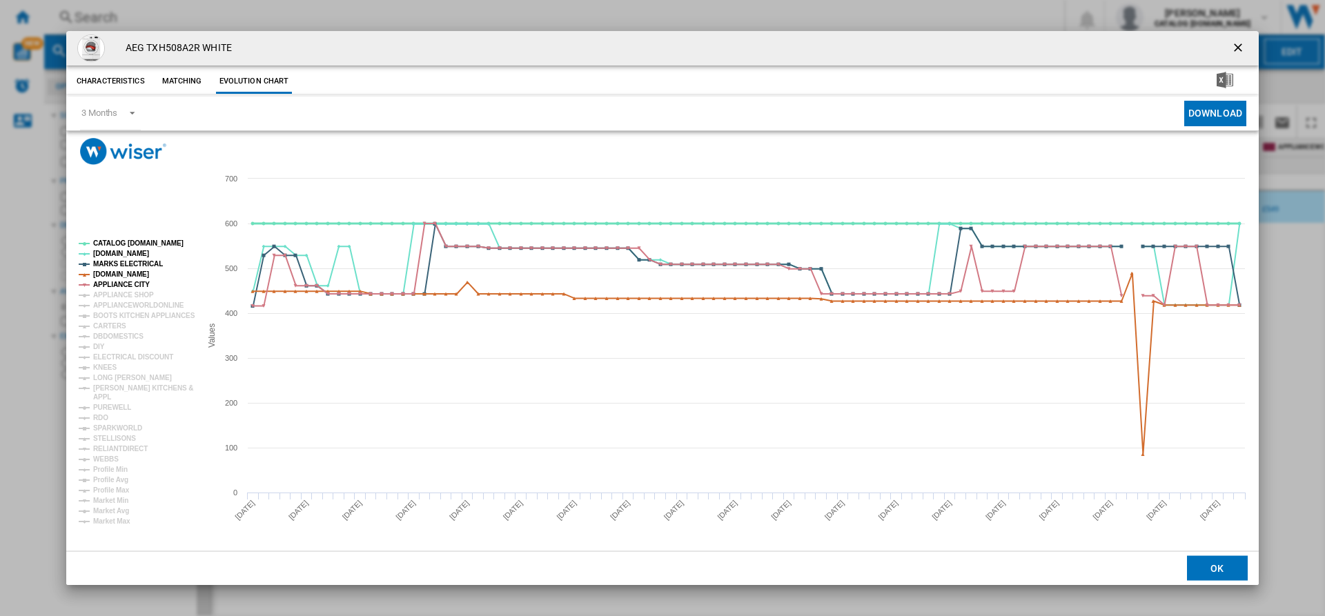
click at [130, 240] on tspan "CATALOG [DOMAIN_NAME]" at bounding box center [138, 244] width 90 height 8
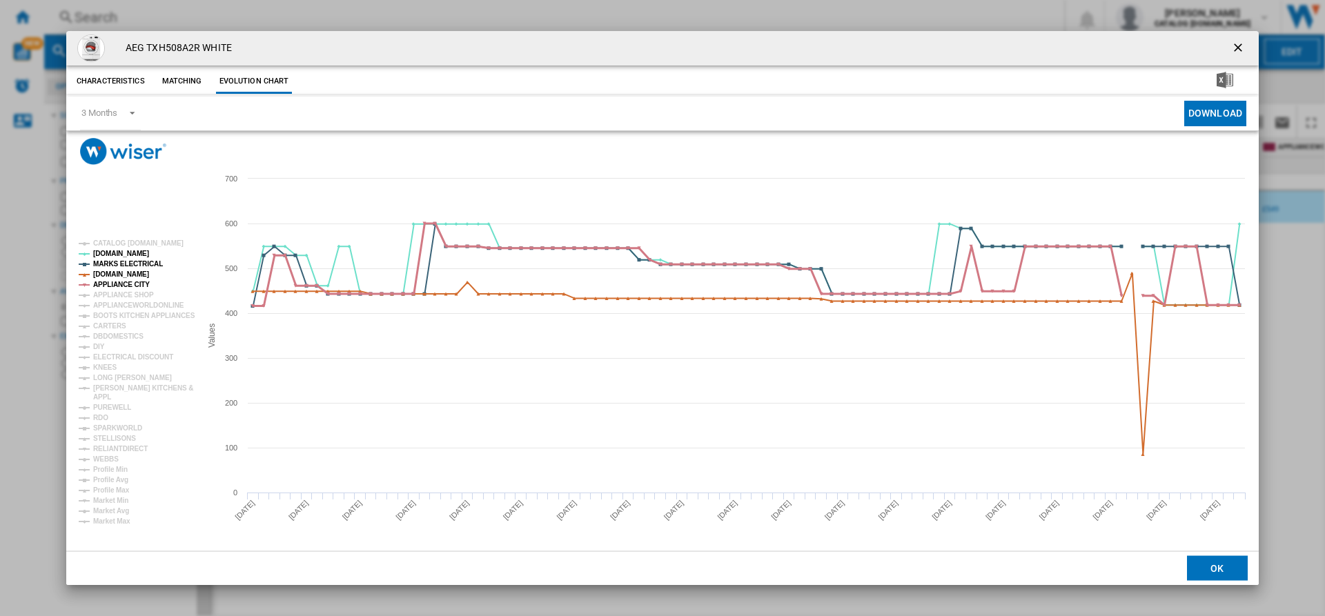
click at [121, 284] on tspan "APPLIANCE CITY" at bounding box center [121, 285] width 57 height 8
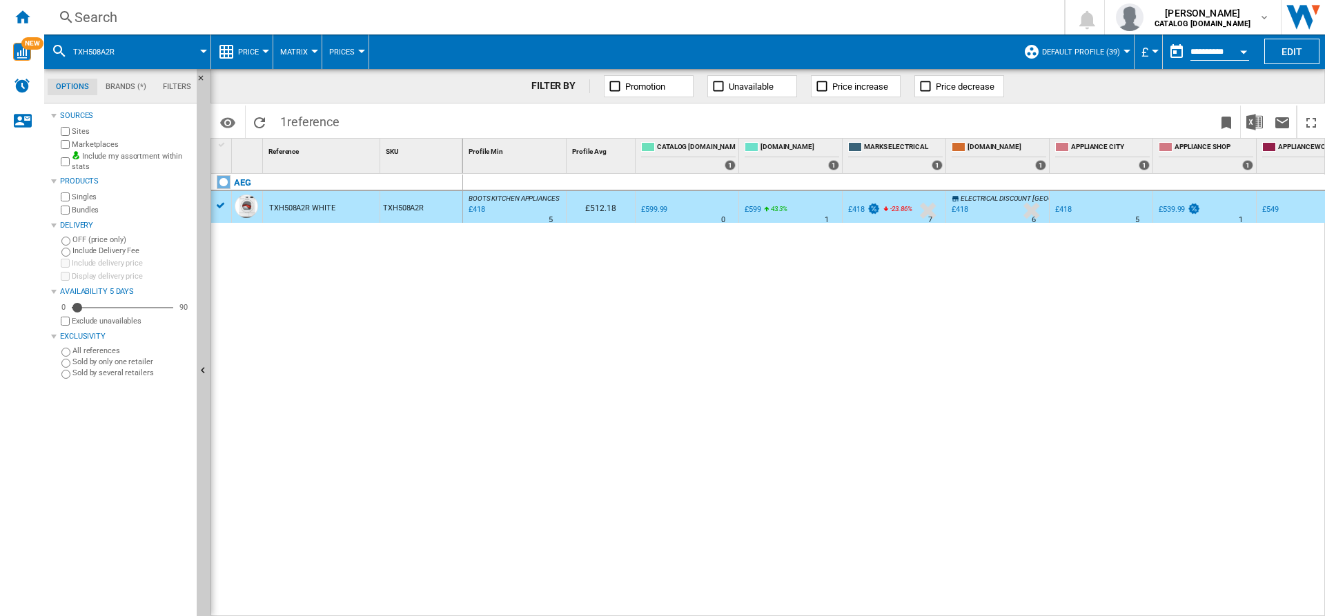
click at [115, 142] on label "Marketplaces" at bounding box center [131, 144] width 119 height 10
click at [334, 364] on div "AEG TXH508A2R WHITE TXH508A2R" at bounding box center [337, 392] width 252 height 436
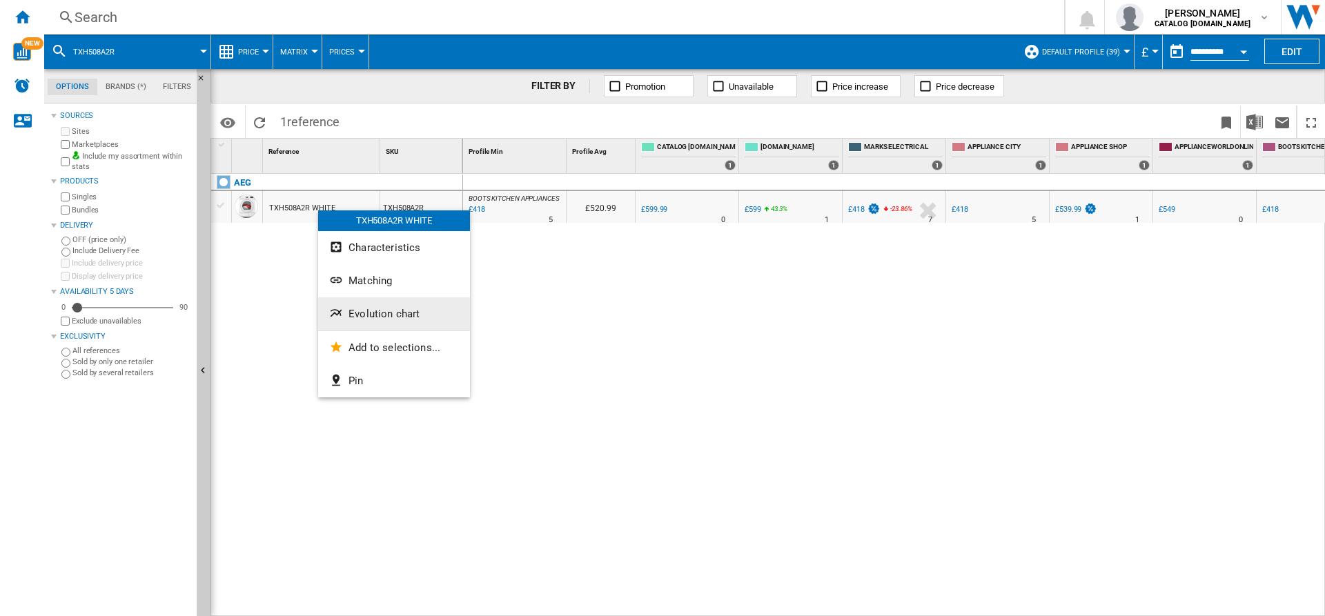
click at [369, 305] on button "Evolution chart" at bounding box center [394, 314] width 152 height 33
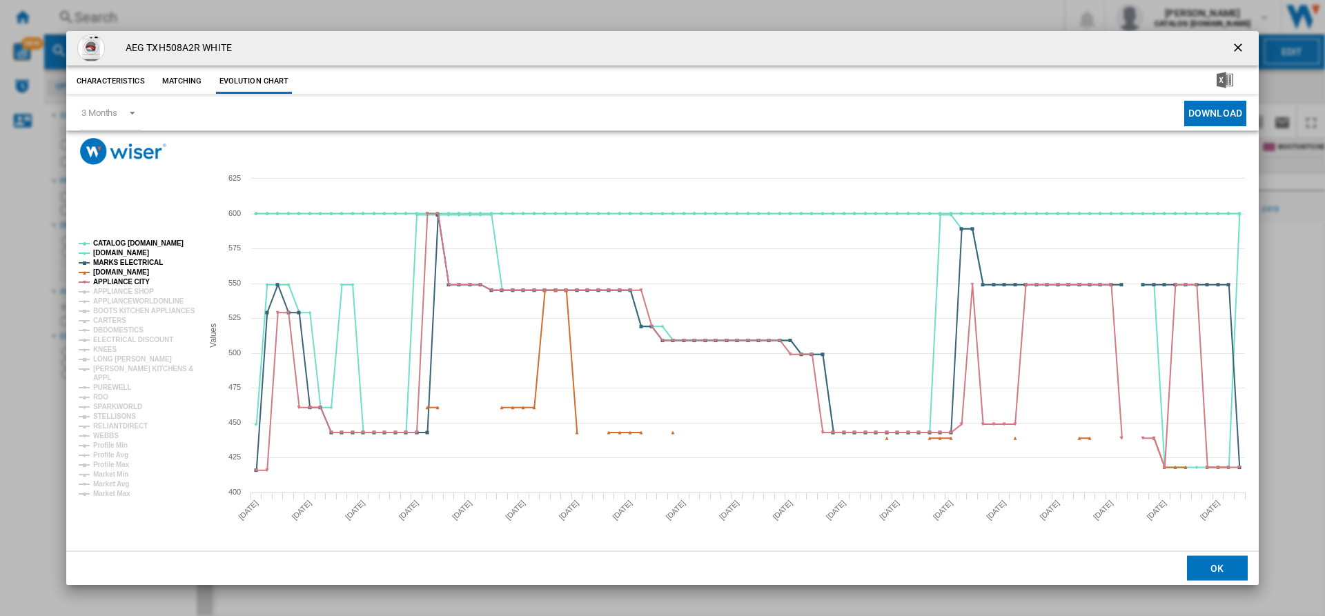
click at [1240, 50] on ng-md-icon "getI18NText('BUTTONS.CLOSE_DIALOG')" at bounding box center [1240, 49] width 17 height 17
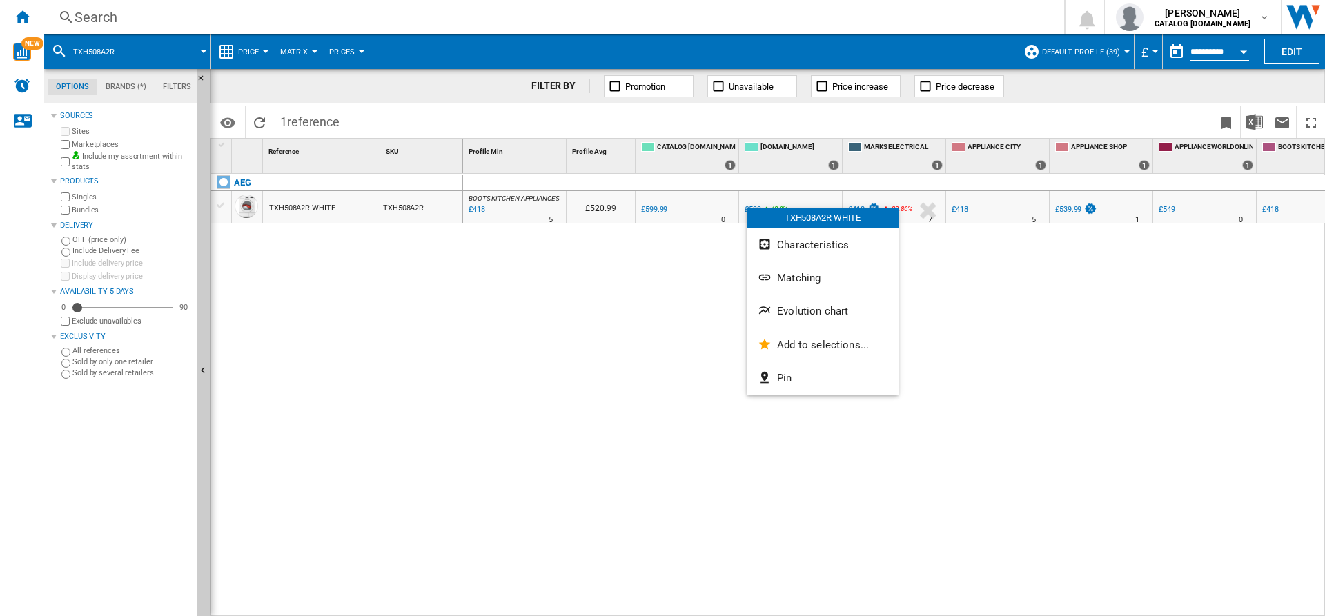
click at [659, 351] on div at bounding box center [662, 308] width 1325 height 616
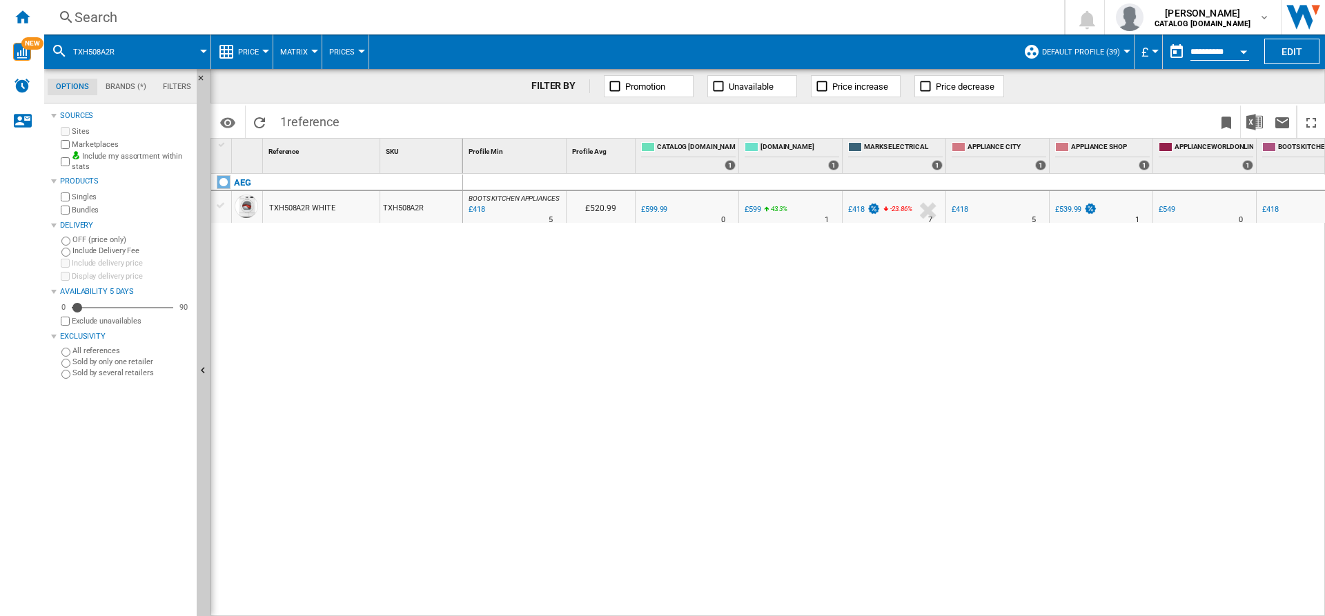
click at [151, 20] on div "Search" at bounding box center [552, 17] width 954 height 19
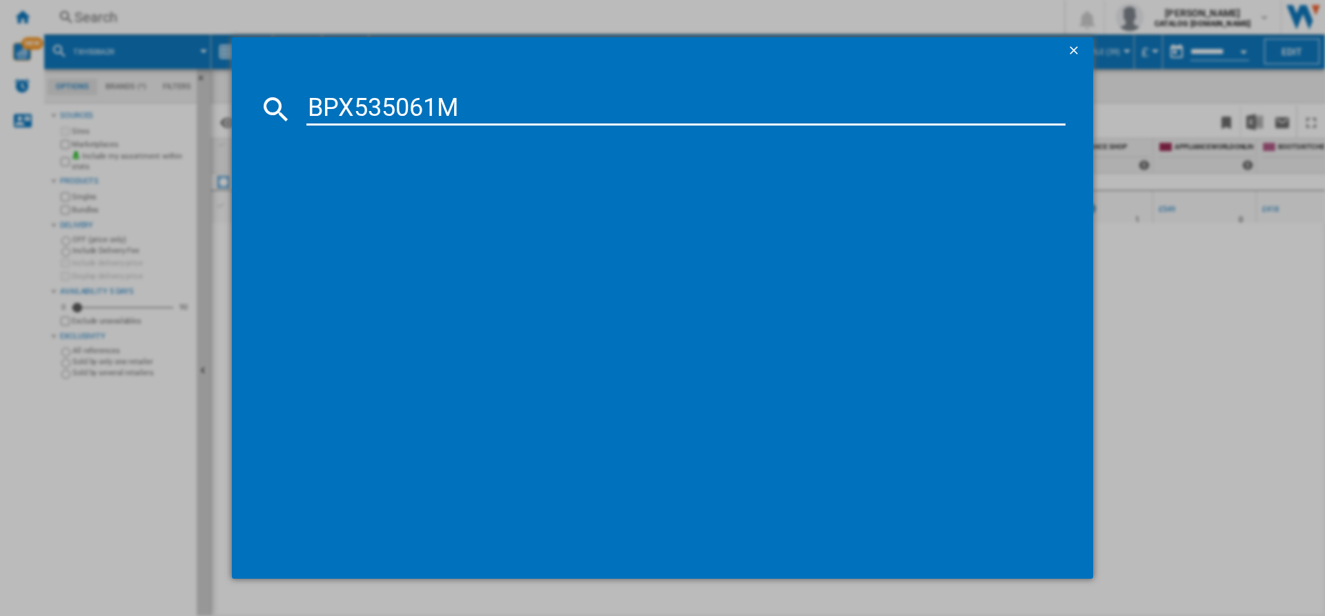
type input "BPX535061M"
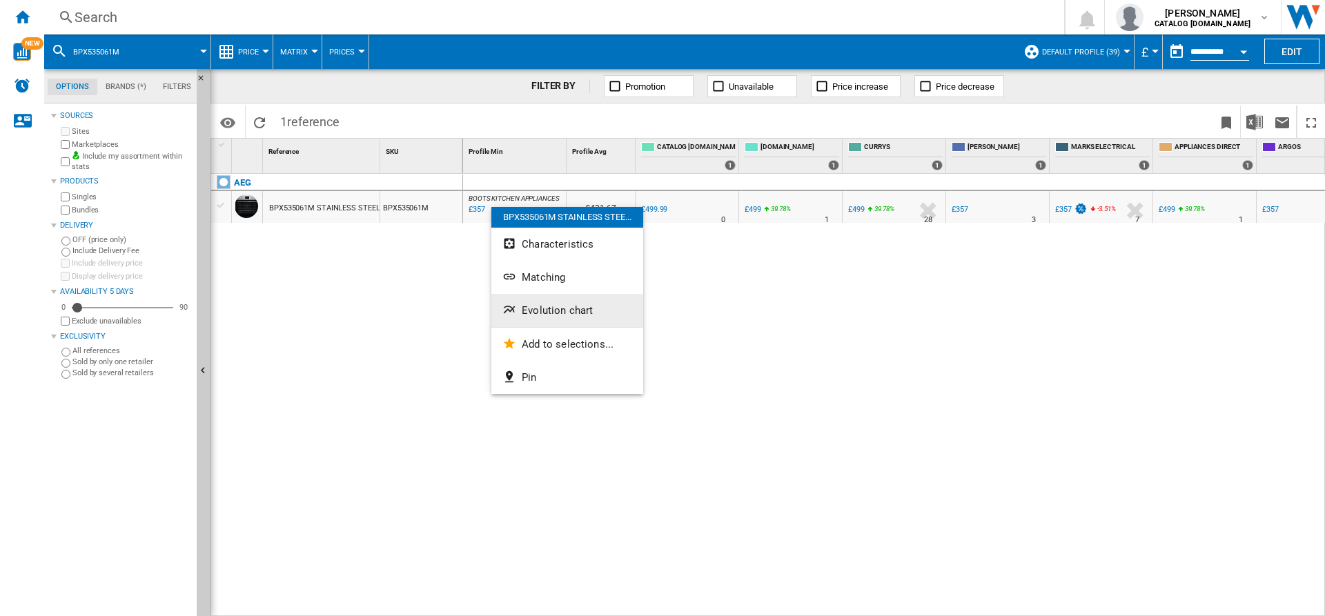
click at [563, 300] on button "Evolution chart" at bounding box center [568, 310] width 152 height 33
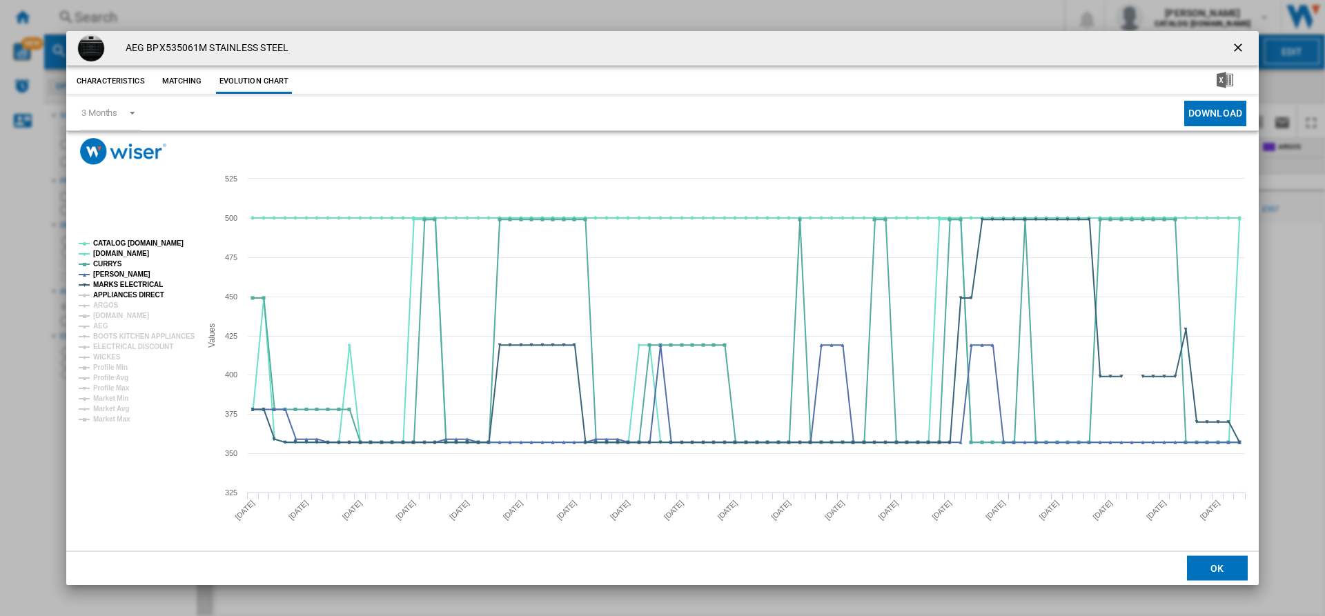
click at [123, 294] on tspan "APPLIANCES DIRECT" at bounding box center [128, 295] width 71 height 8
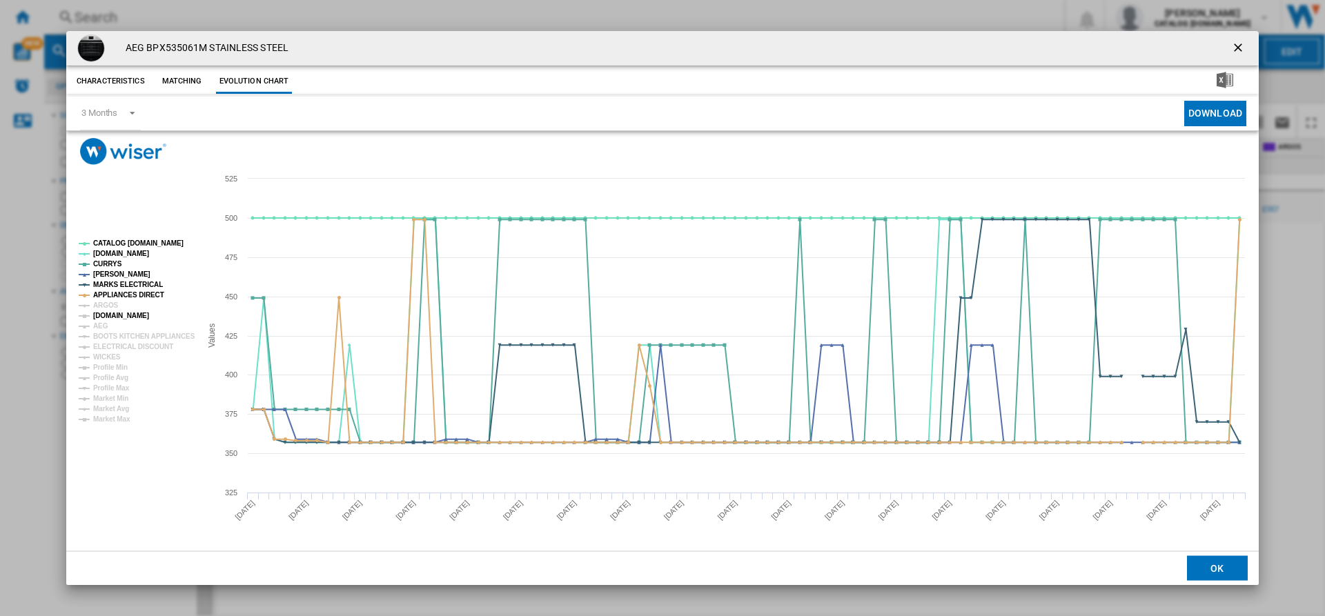
click at [113, 316] on tspan "[DOMAIN_NAME]" at bounding box center [121, 316] width 56 height 8
click at [159, 244] on tspan "CATALOG [DOMAIN_NAME]" at bounding box center [138, 244] width 90 height 8
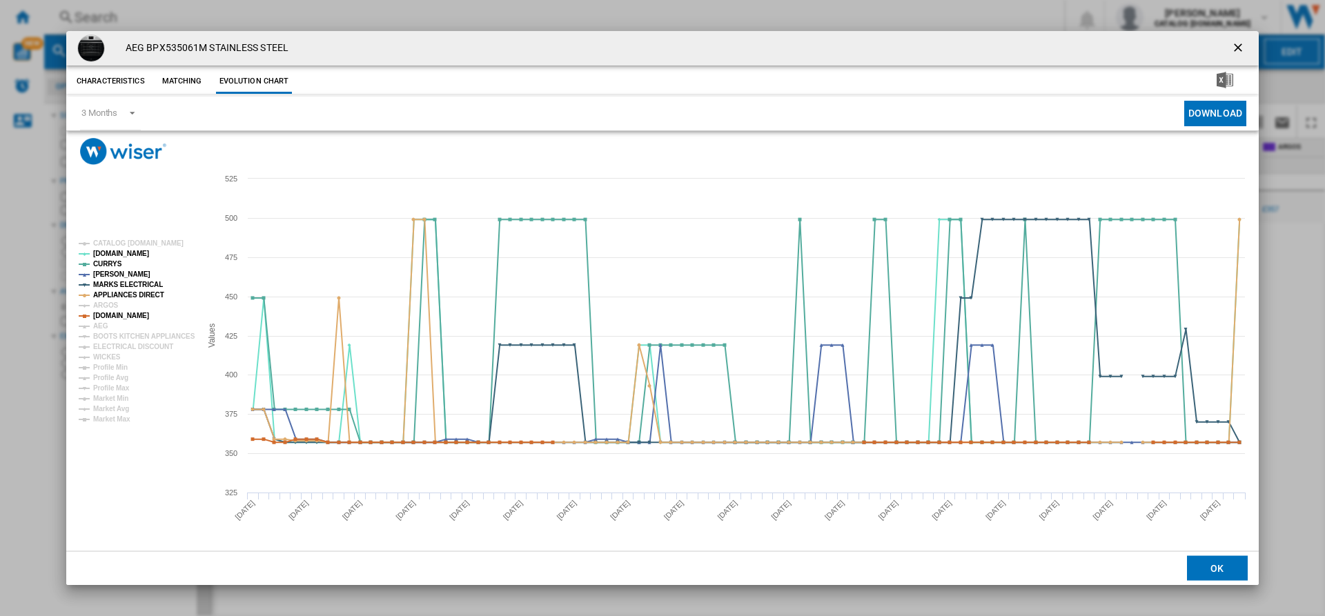
click at [164, 50] on h4 "AEG BPX535061M STAINLESS STEEL" at bounding box center [204, 48] width 170 height 14
copy h4 "BPX535061M"
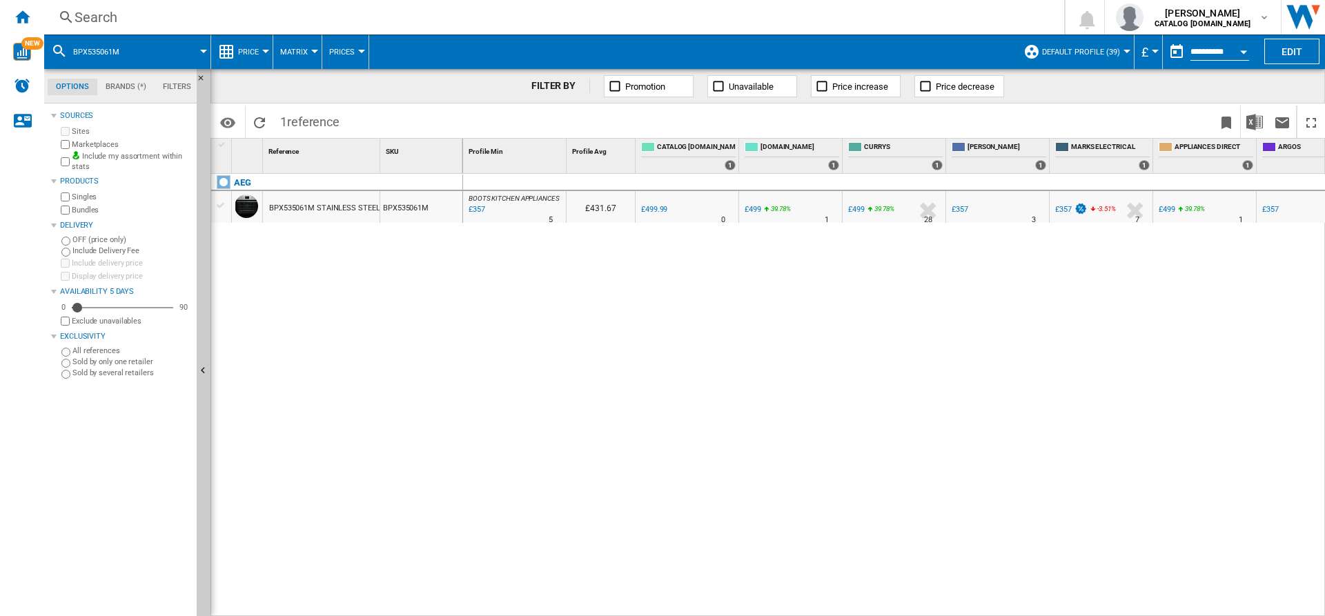
click at [645, 16] on div "Search" at bounding box center [552, 17] width 954 height 19
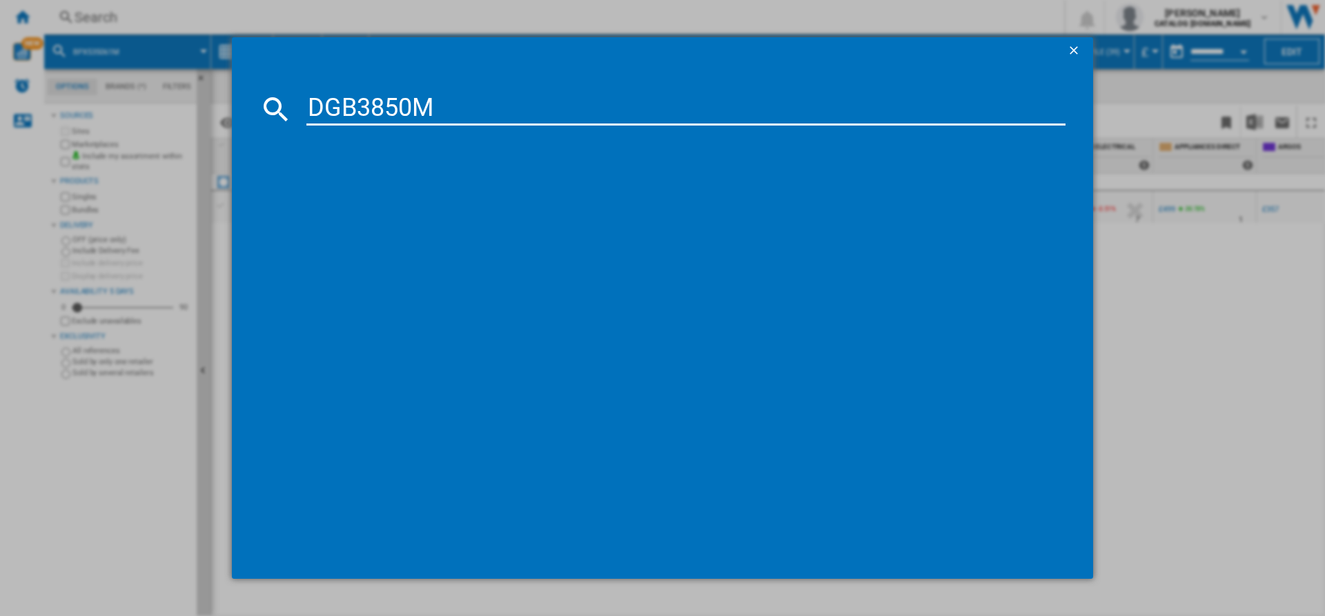
type input "DGB3850M"
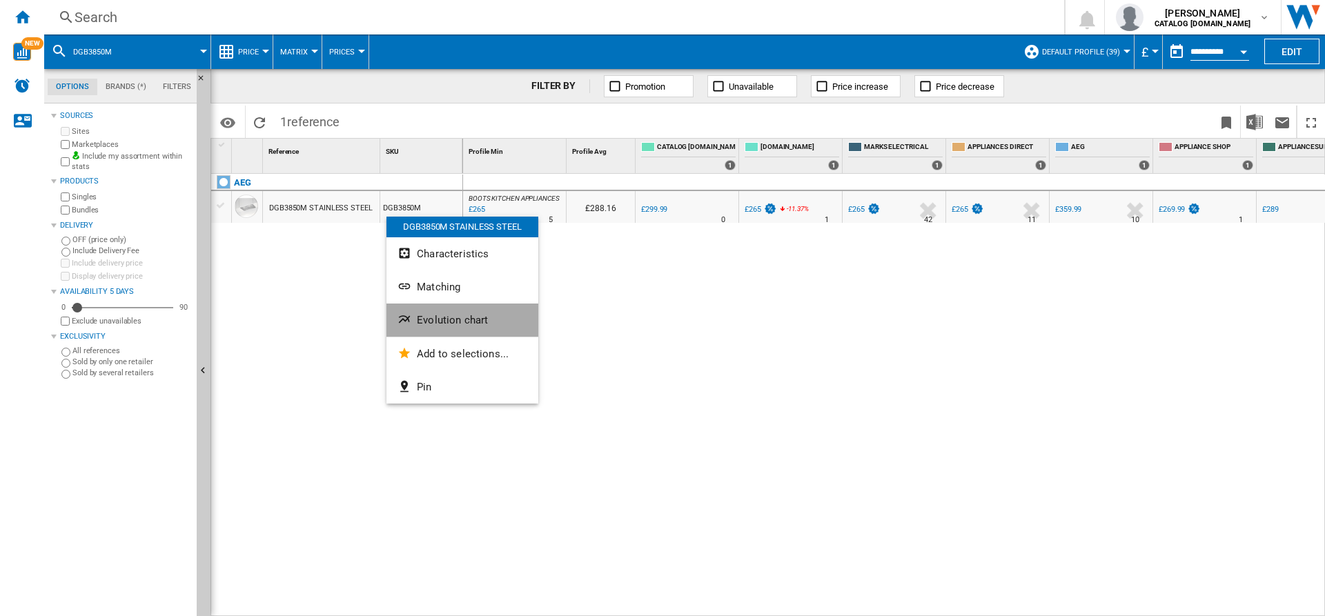
click at [453, 304] on button "Evolution chart" at bounding box center [463, 320] width 152 height 33
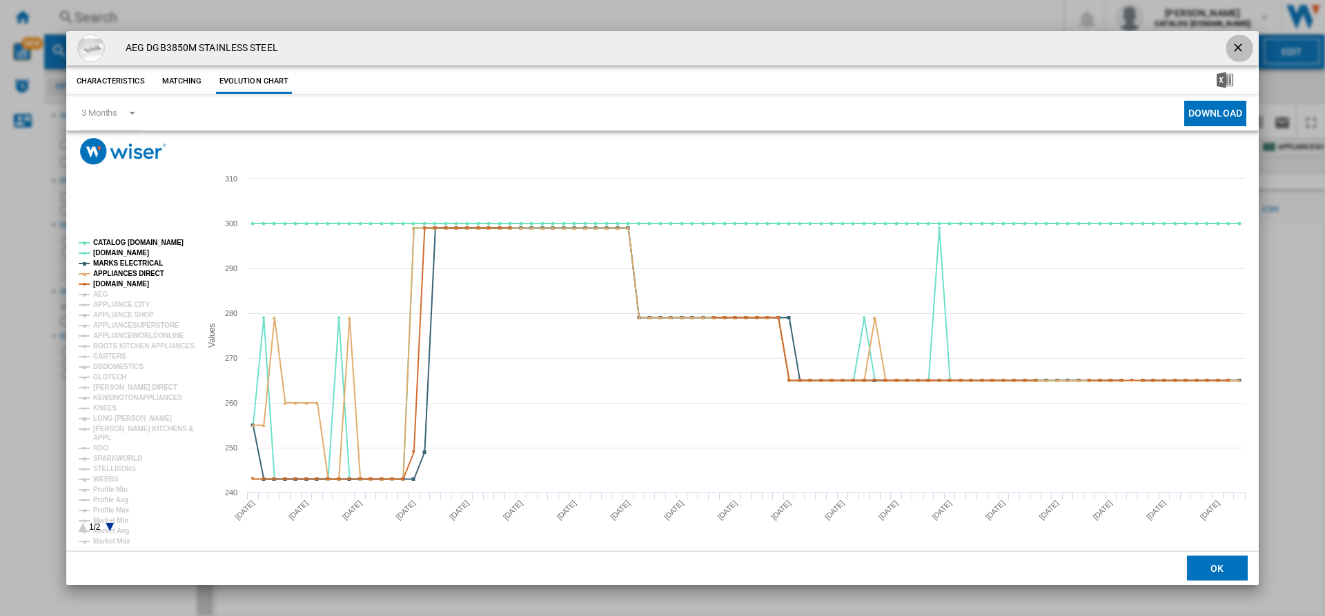
click at [1238, 43] on ng-md-icon "getI18NText('BUTTONS.CLOSE_DIALOG')" at bounding box center [1240, 49] width 17 height 17
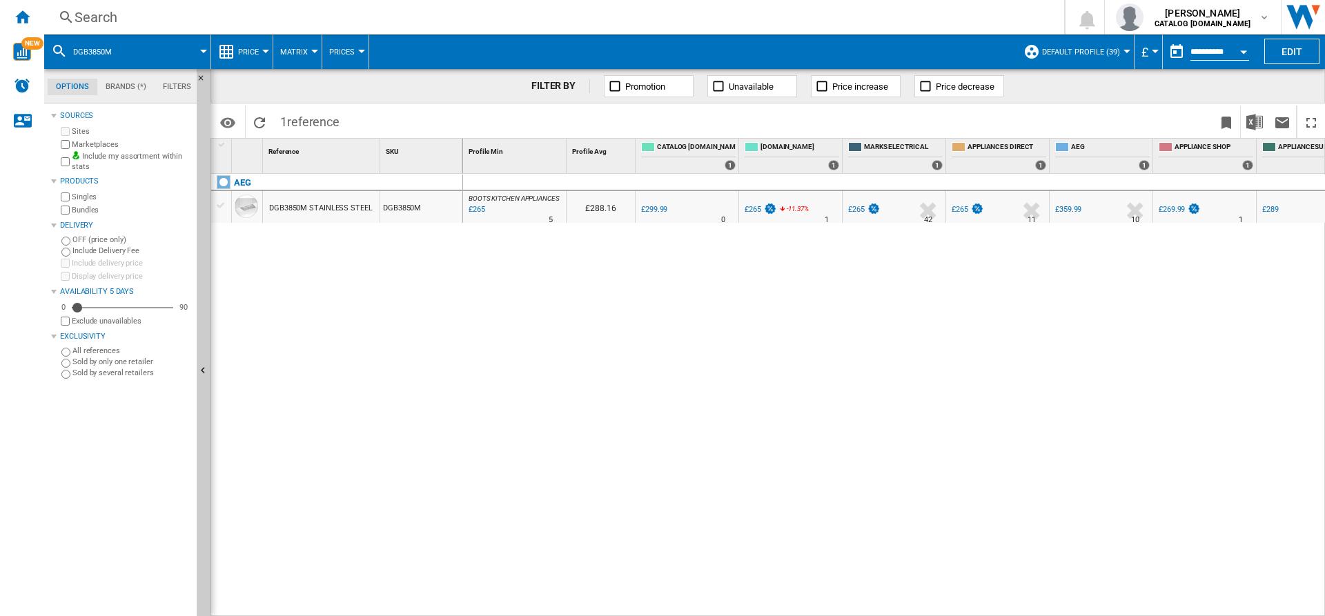
click at [89, 146] on label "Marketplaces" at bounding box center [131, 144] width 119 height 10
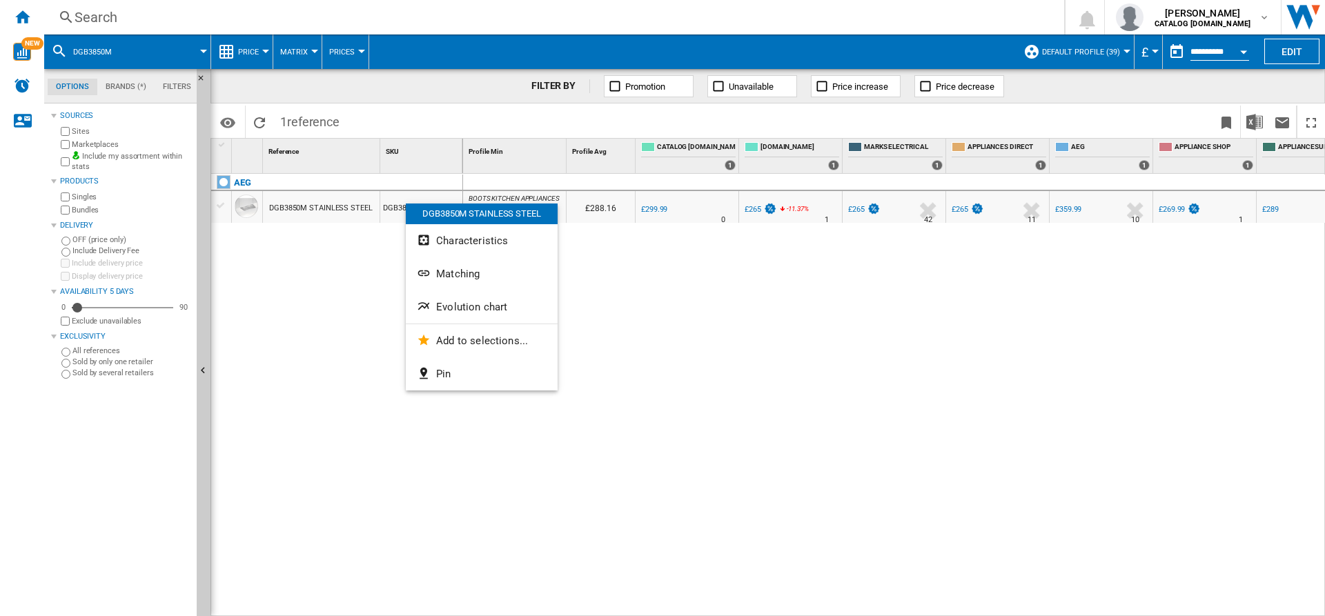
click at [368, 298] on div at bounding box center [662, 308] width 1325 height 616
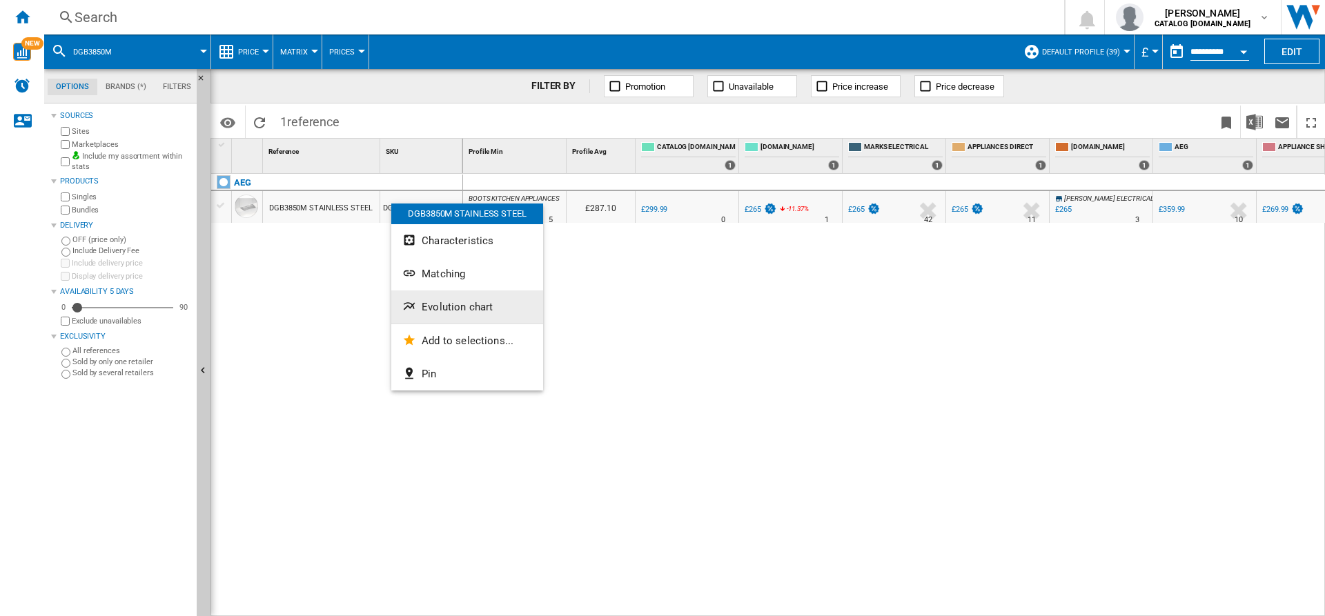
click at [446, 304] on span "Evolution chart" at bounding box center [457, 307] width 71 height 12
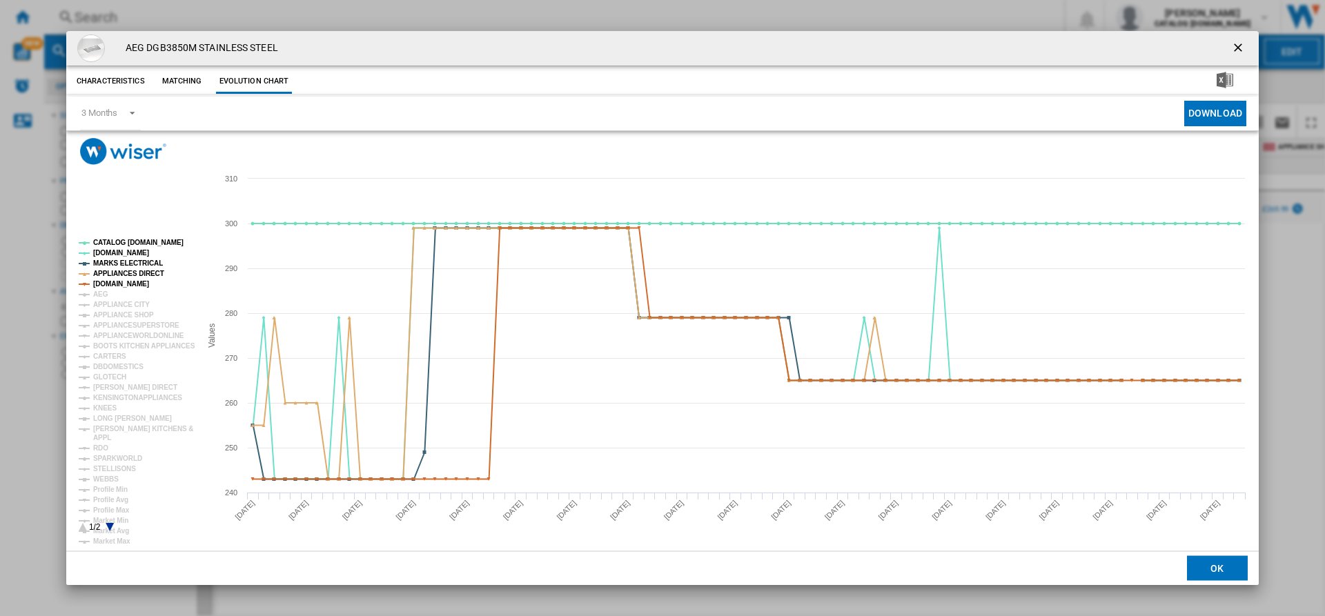
click at [414, 48] on div "AEG DGB3850M STAINLESS STEEL" at bounding box center [662, 48] width 1193 height 35
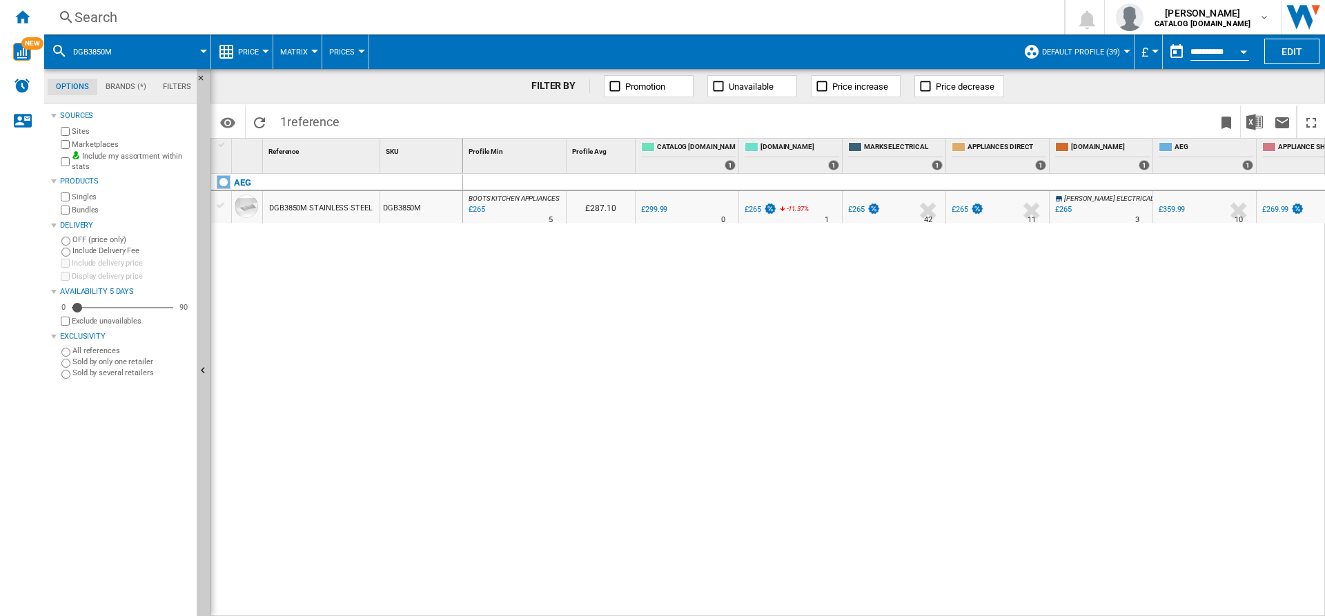
click at [109, 142] on label "Marketplaces" at bounding box center [131, 144] width 119 height 10
click at [146, 18] on div "Search" at bounding box center [552, 17] width 954 height 19
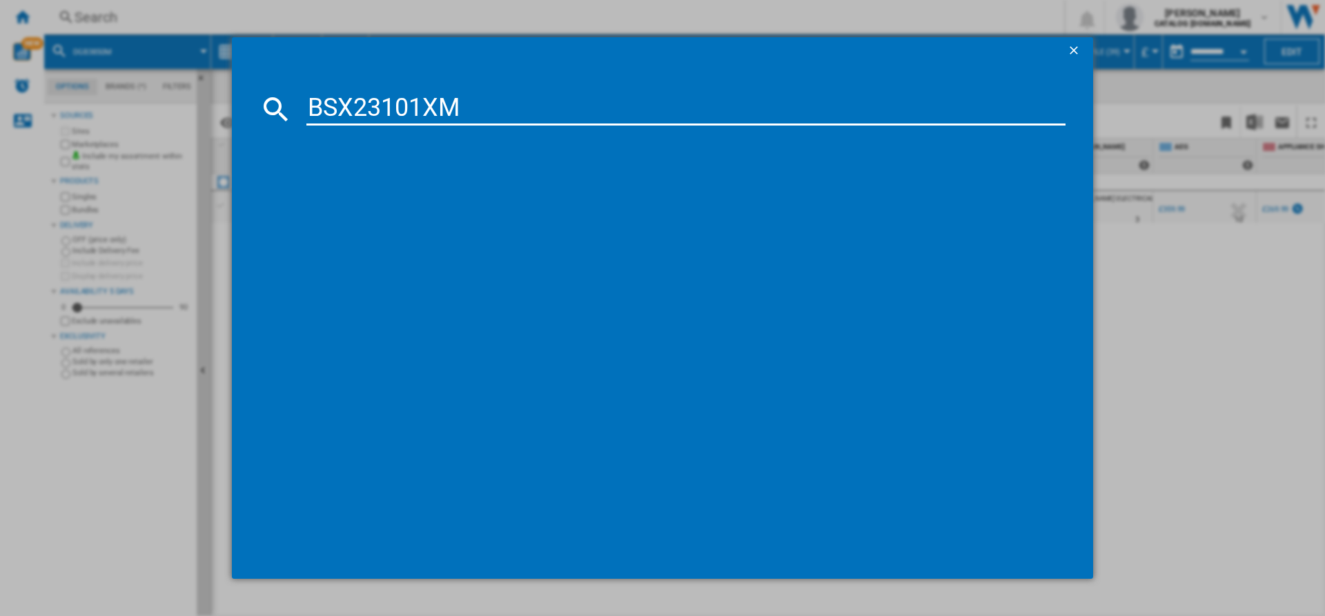
type input "BSX23101XM"
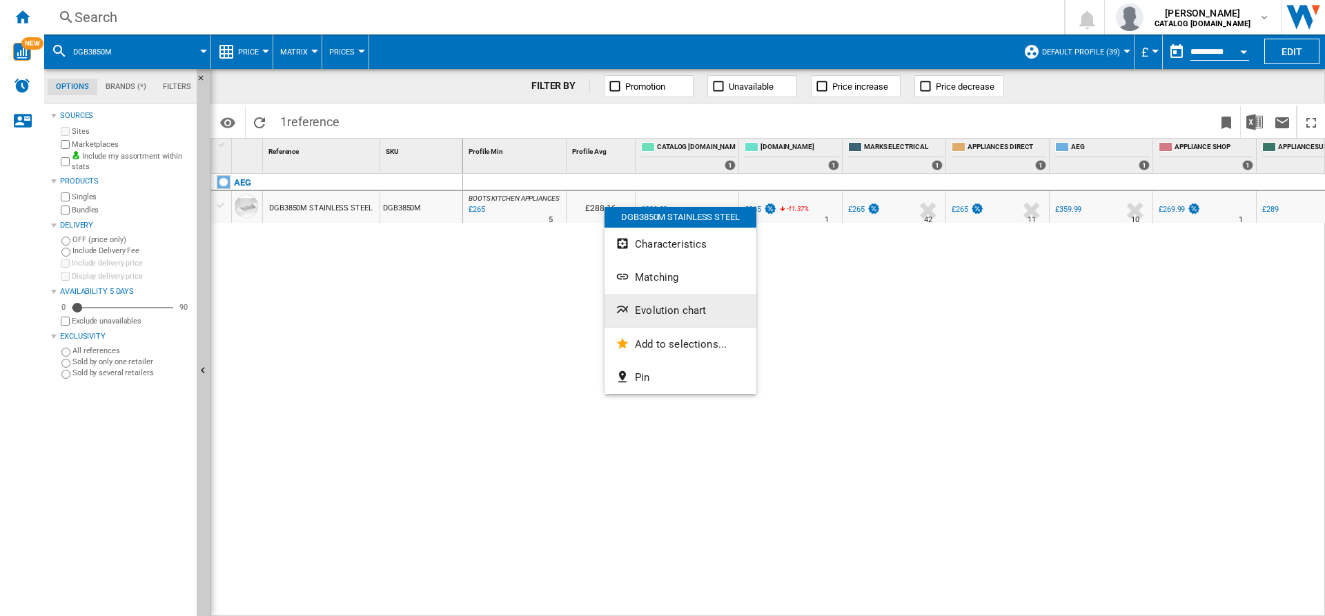
click at [653, 305] on span "Evolution chart" at bounding box center [670, 310] width 71 height 12
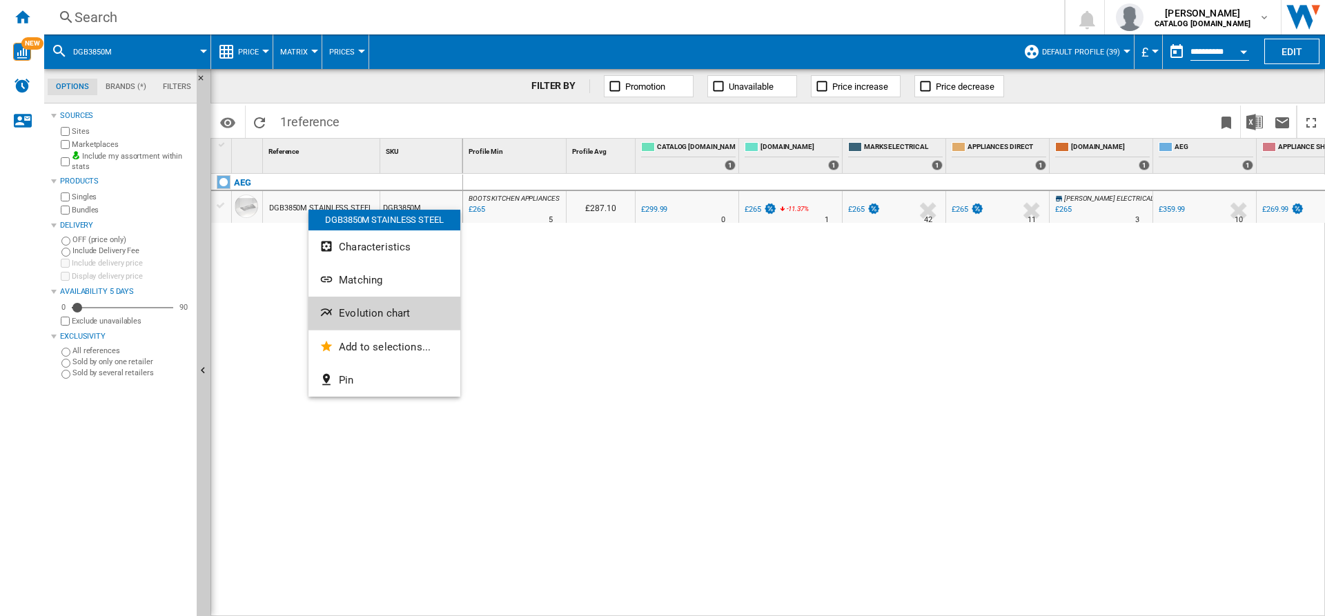
click at [372, 307] on span "Evolution chart" at bounding box center [374, 313] width 71 height 12
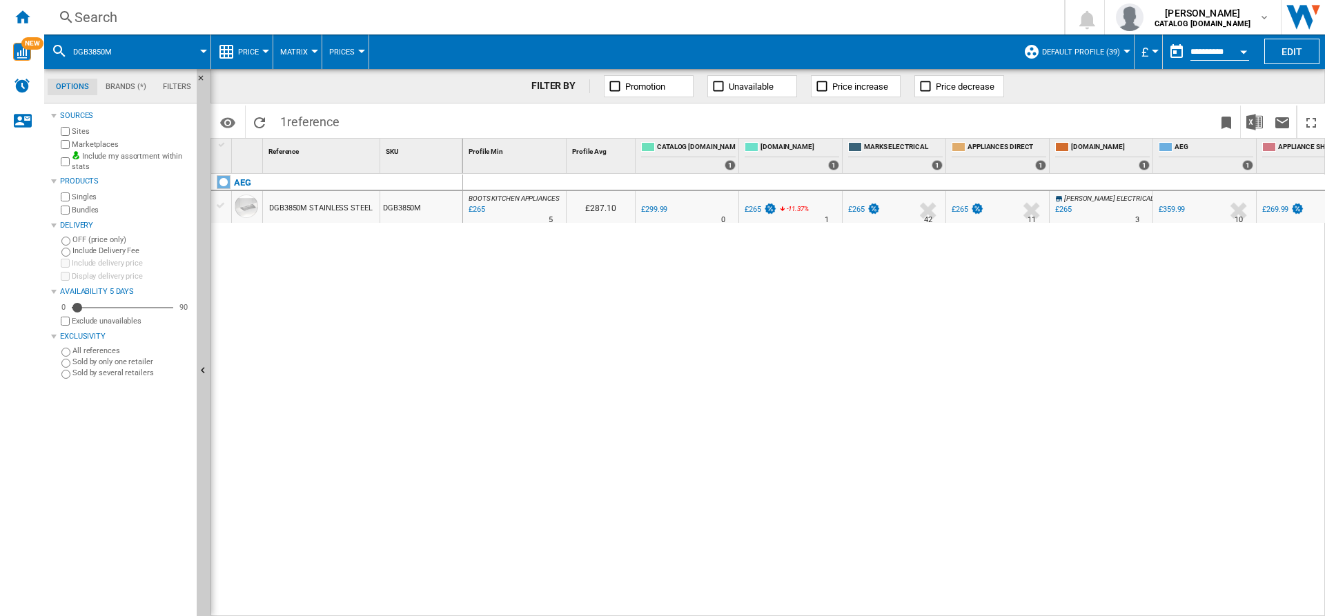
click at [338, 26] on div "Search" at bounding box center [552, 17] width 954 height 19
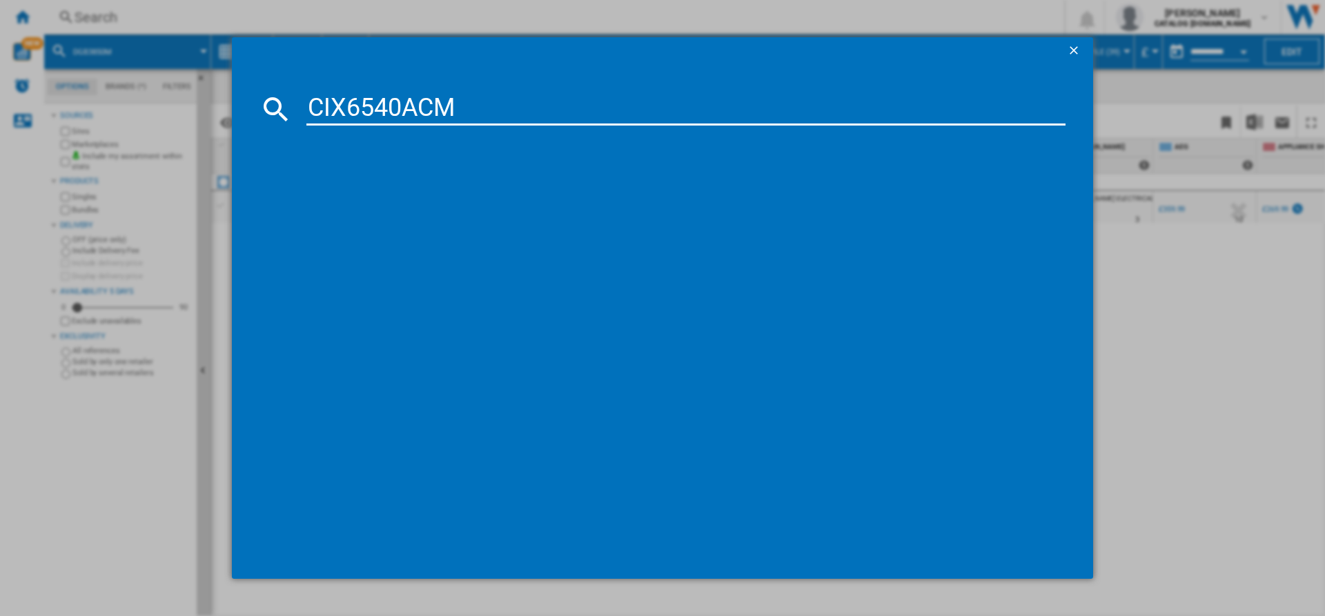
type input "CIX6540ACM"
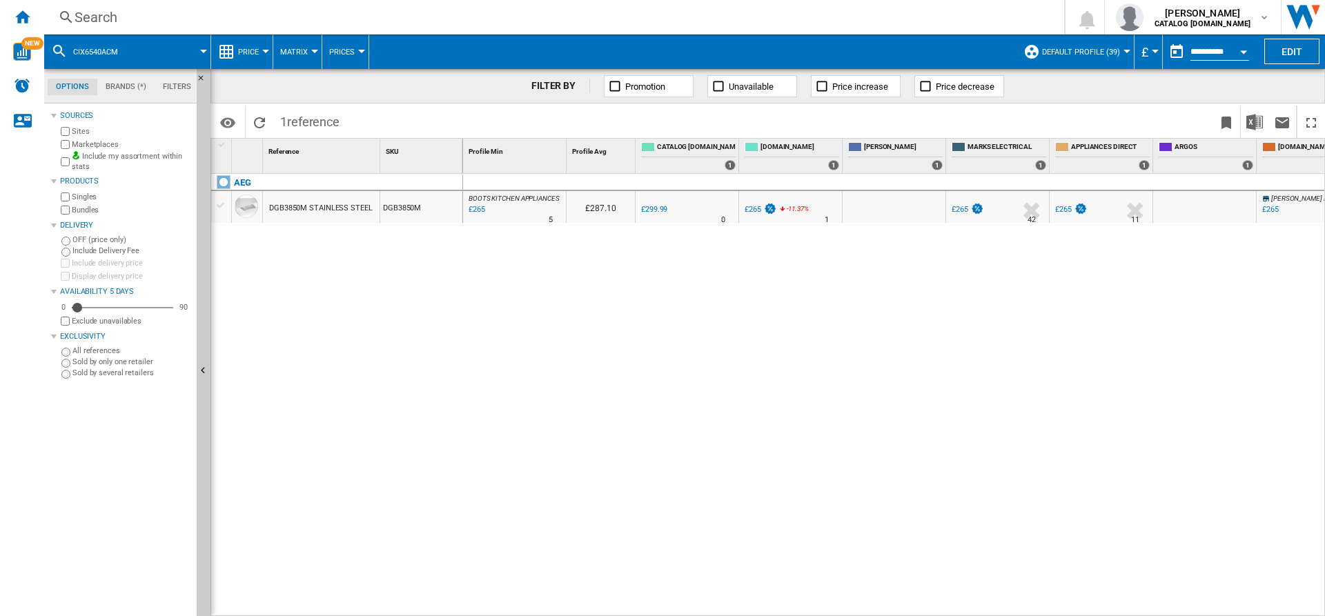
click at [87, 143] on label "Marketplaces" at bounding box center [131, 144] width 119 height 10
click at [640, 309] on div "BOOTS KITCHEN APPLIANCES : BOOTS KITCHEN APPLIANCES -24.8 % £699 % N/A 5 BOOTS …" at bounding box center [894, 395] width 863 height 443
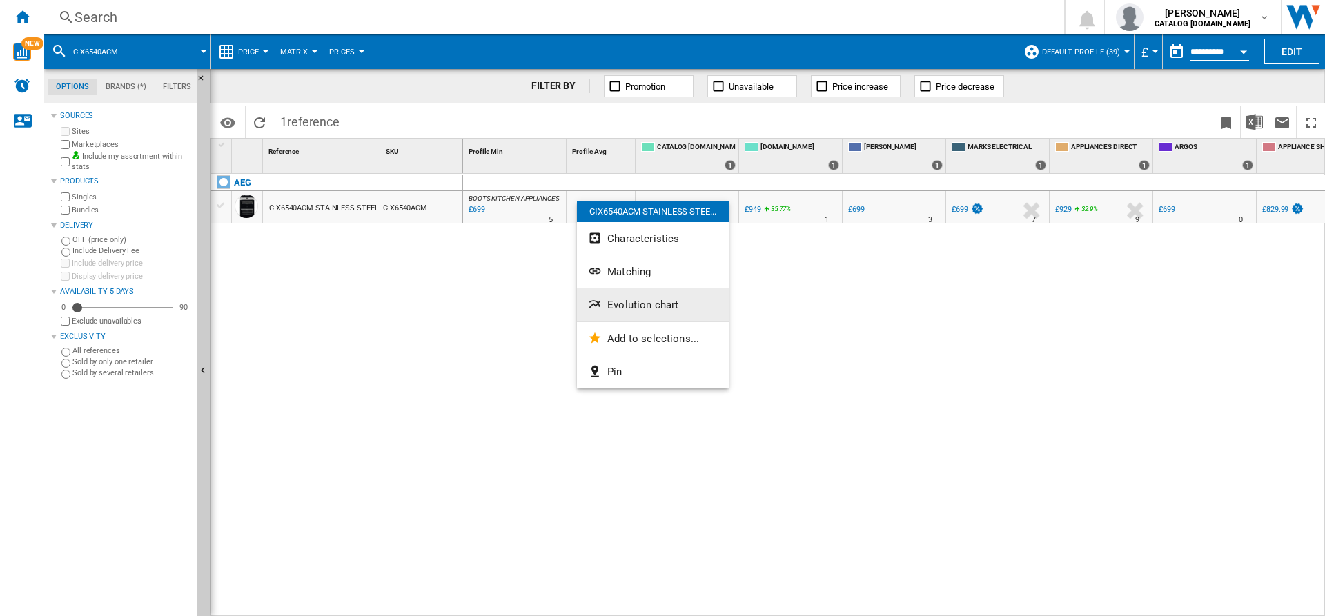
click at [650, 298] on button "Evolution chart" at bounding box center [653, 305] width 152 height 33
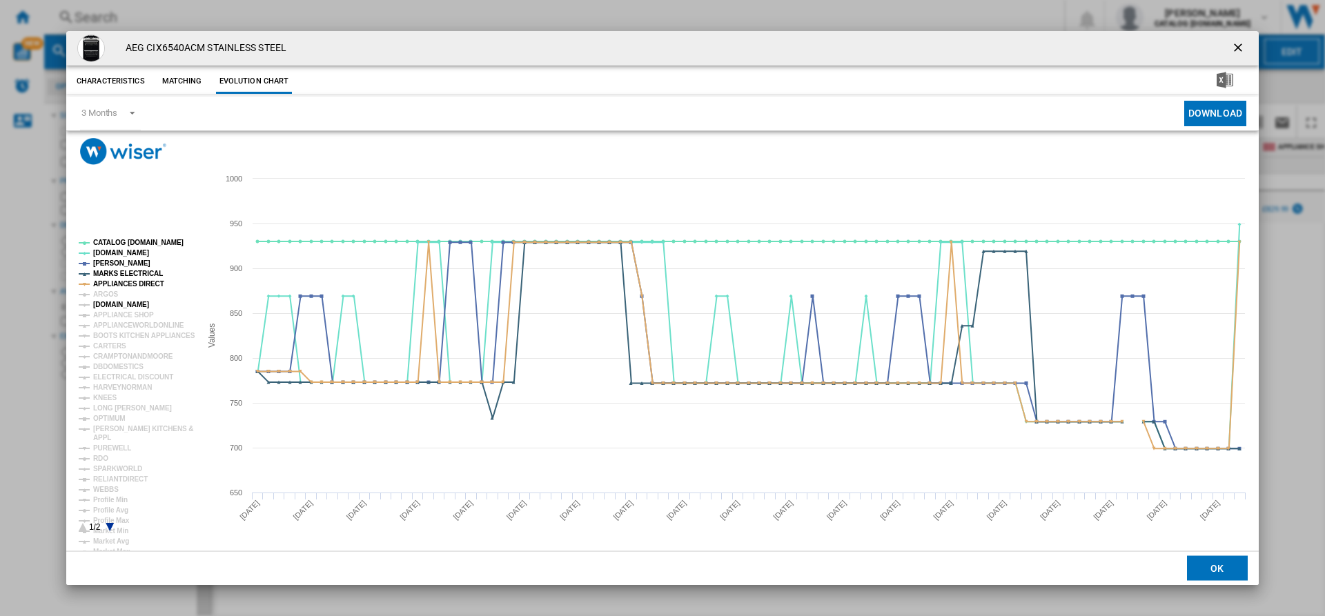
click at [119, 303] on tspan "[DOMAIN_NAME]" at bounding box center [121, 305] width 56 height 8
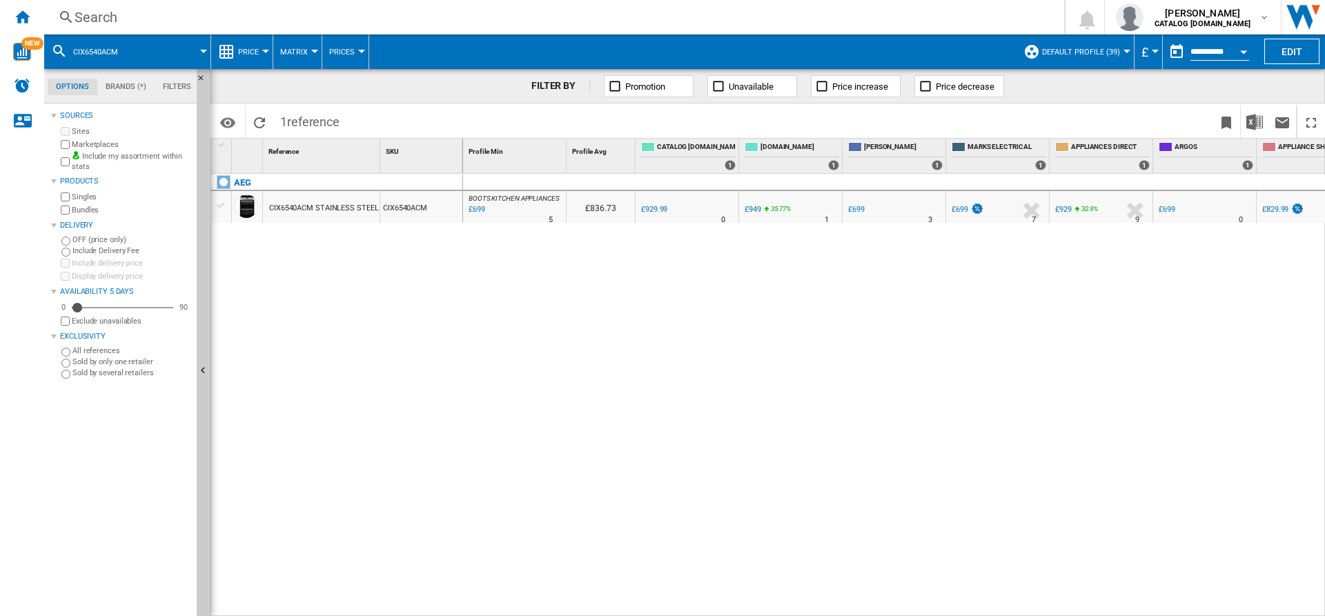
click at [447, 18] on div "Search" at bounding box center [552, 17] width 954 height 19
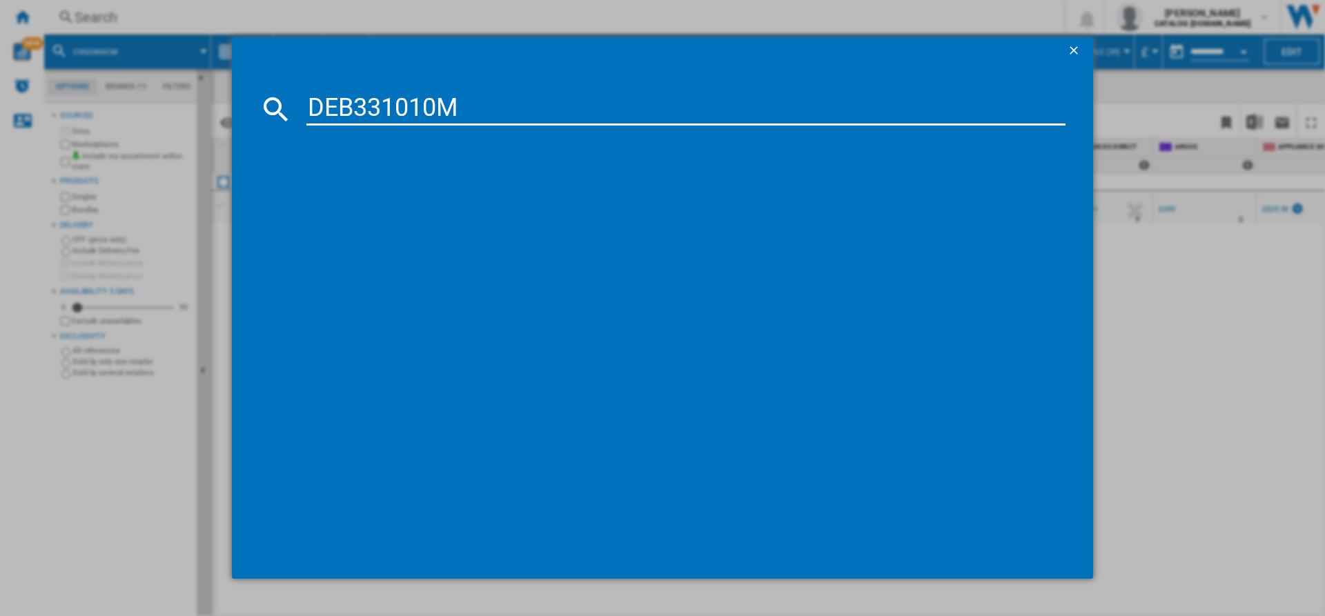
type input "DEB331010M"
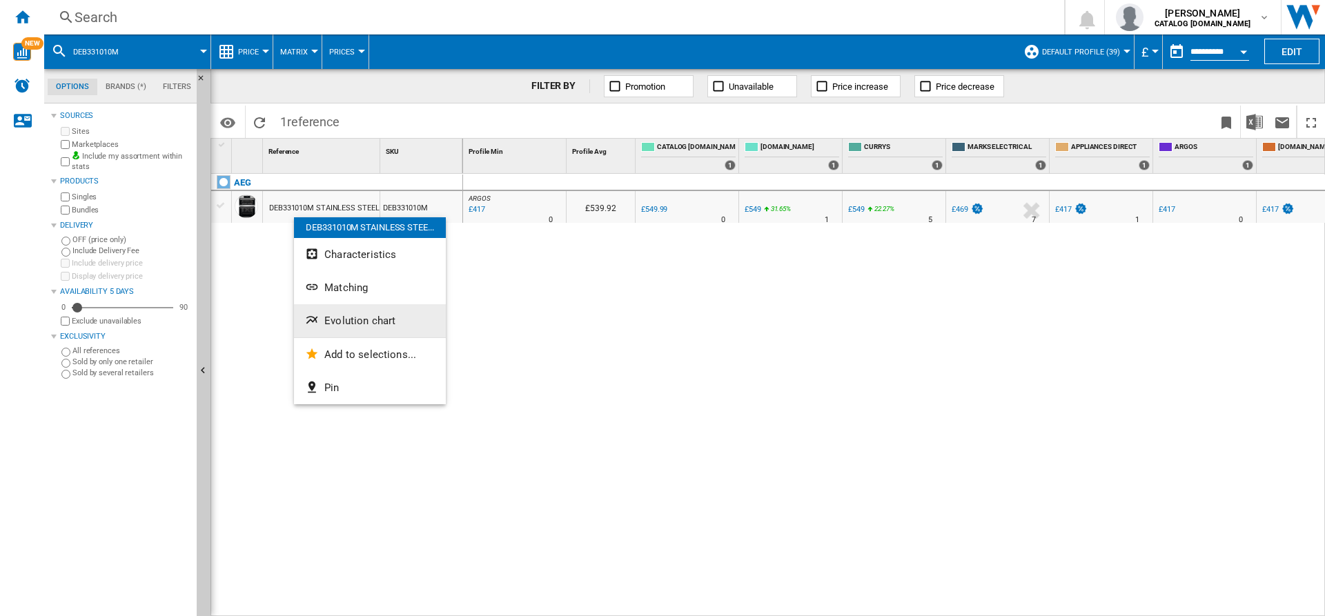
click at [364, 316] on span "Evolution chart" at bounding box center [359, 321] width 71 height 12
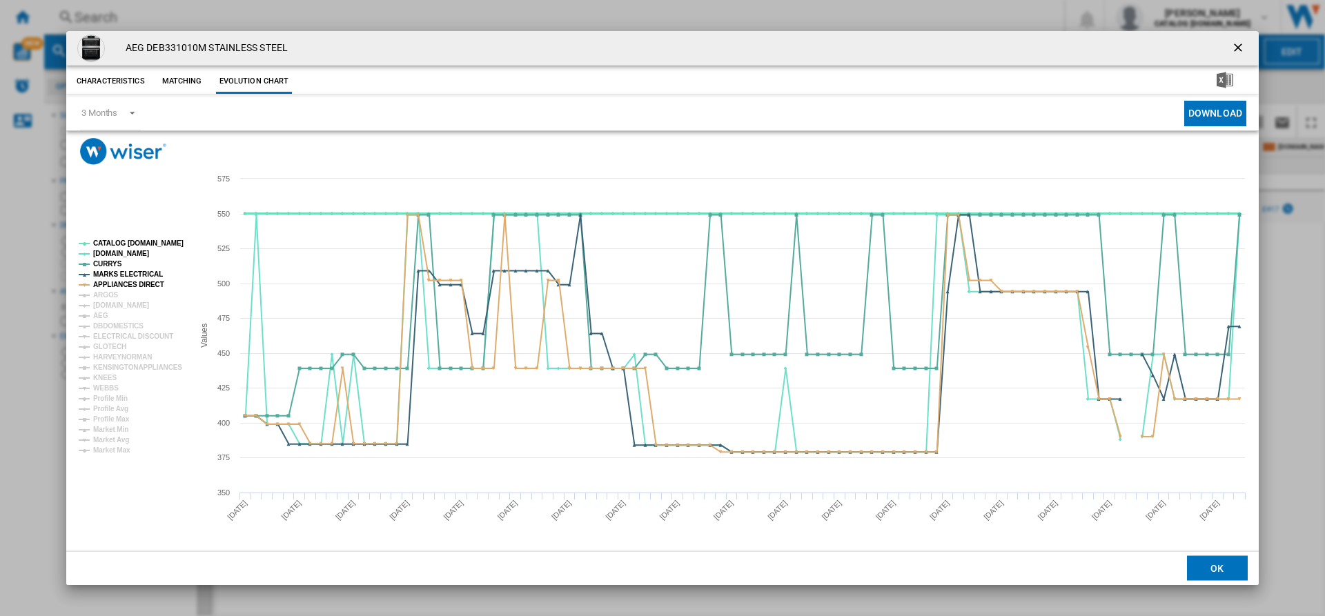
click at [135, 243] on tspan "CATALOG [DOMAIN_NAME]" at bounding box center [138, 244] width 90 height 8
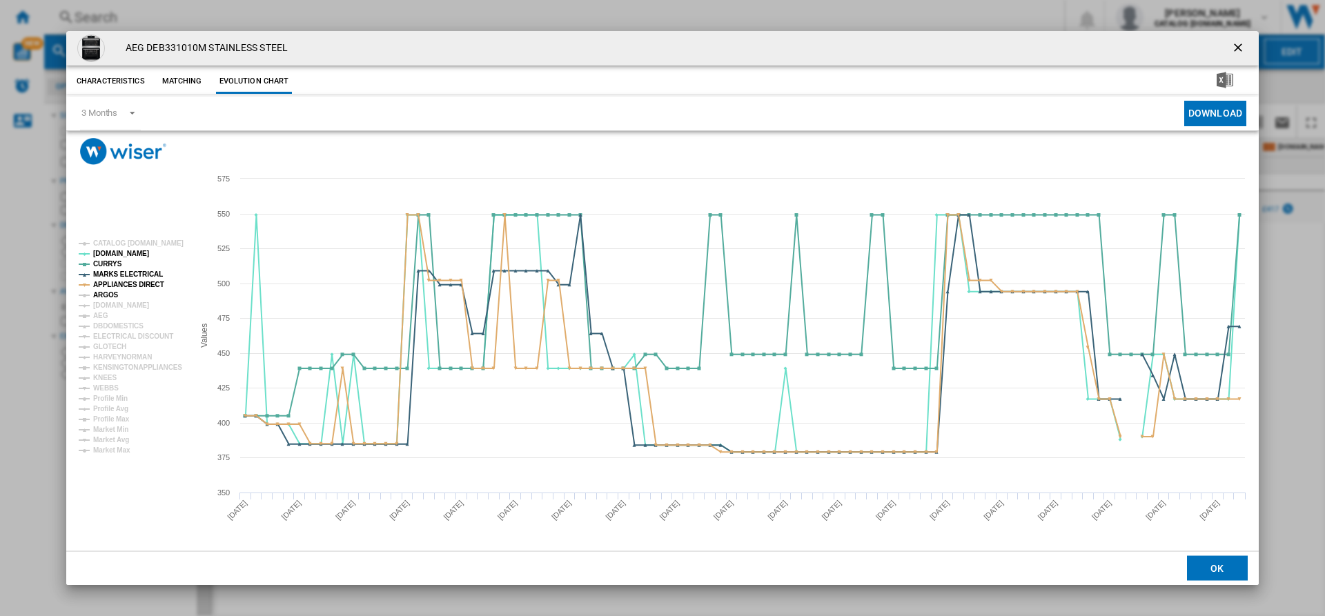
click at [112, 293] on tspan "ARGOS" at bounding box center [106, 295] width 26 height 8
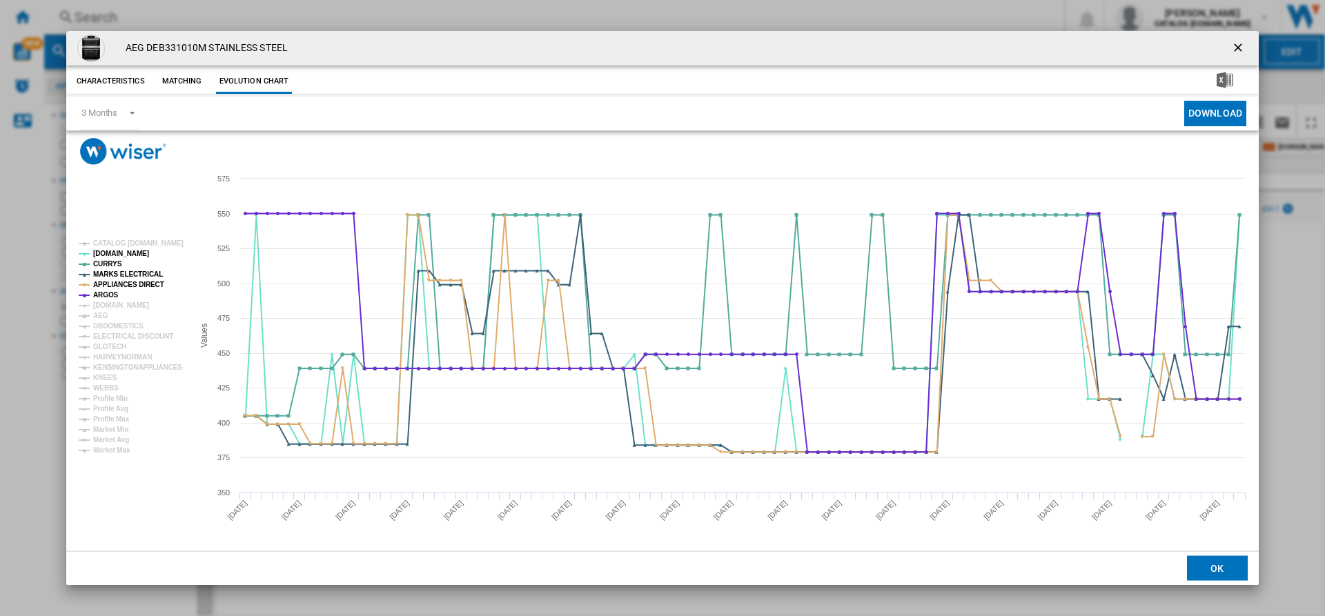
click at [112, 293] on tspan "ARGOS" at bounding box center [106, 295] width 26 height 8
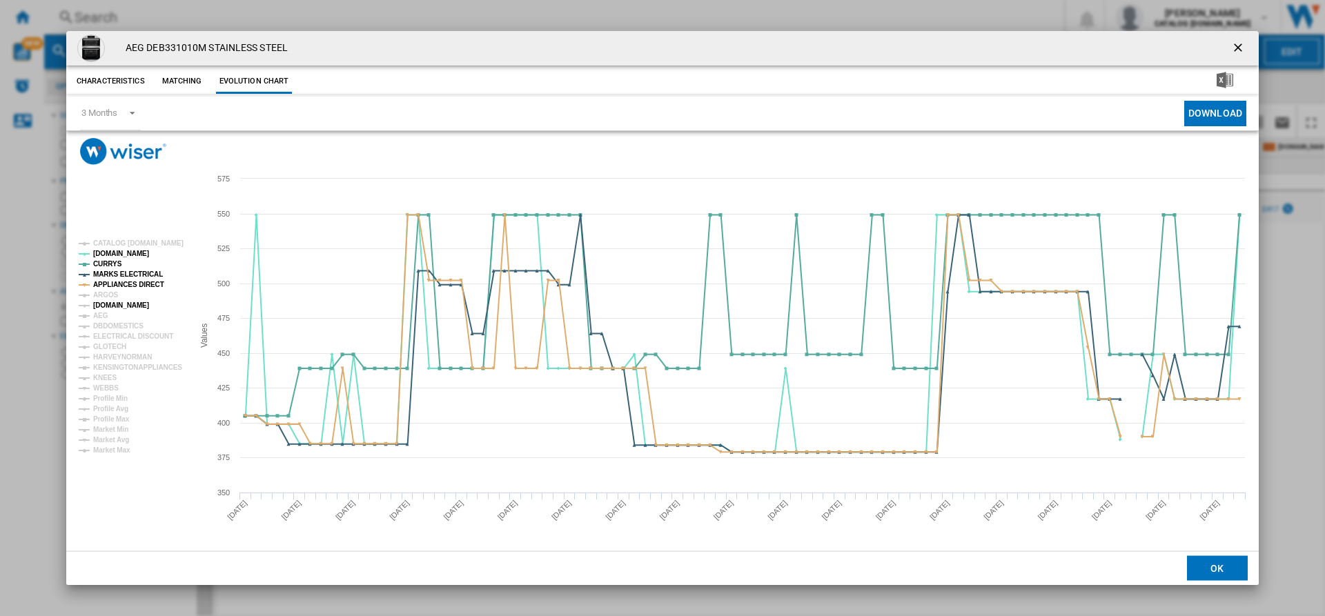
click at [128, 305] on tspan "[DOMAIN_NAME]" at bounding box center [121, 306] width 56 height 8
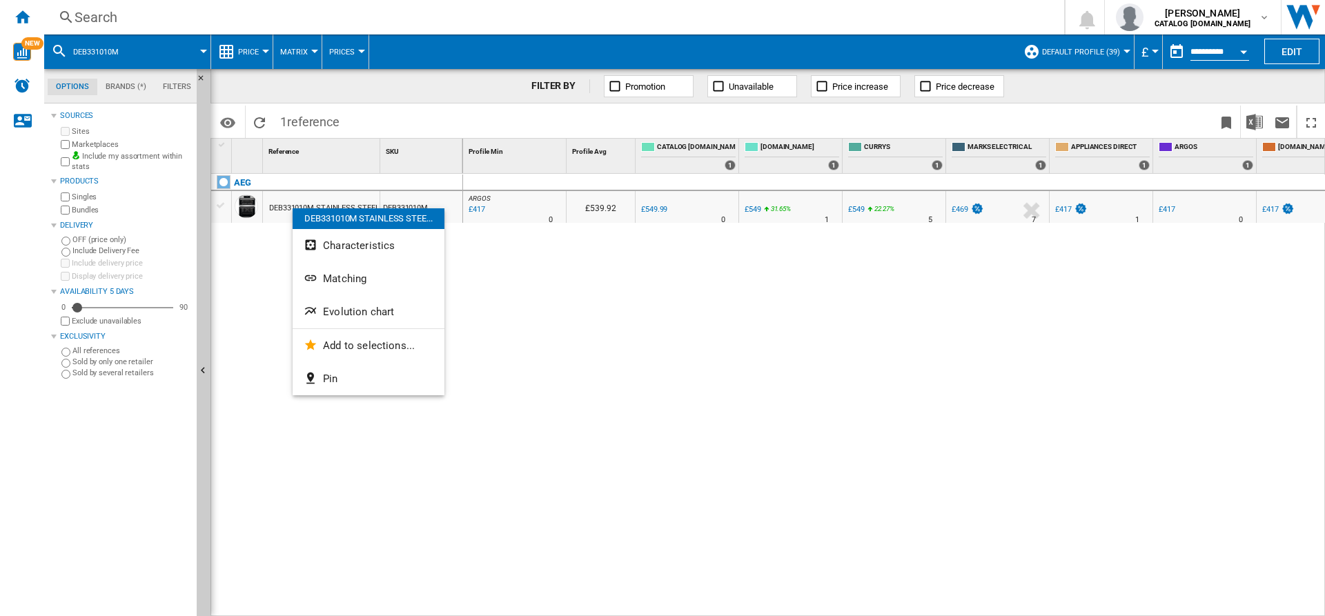
click at [260, 254] on div at bounding box center [662, 308] width 1325 height 616
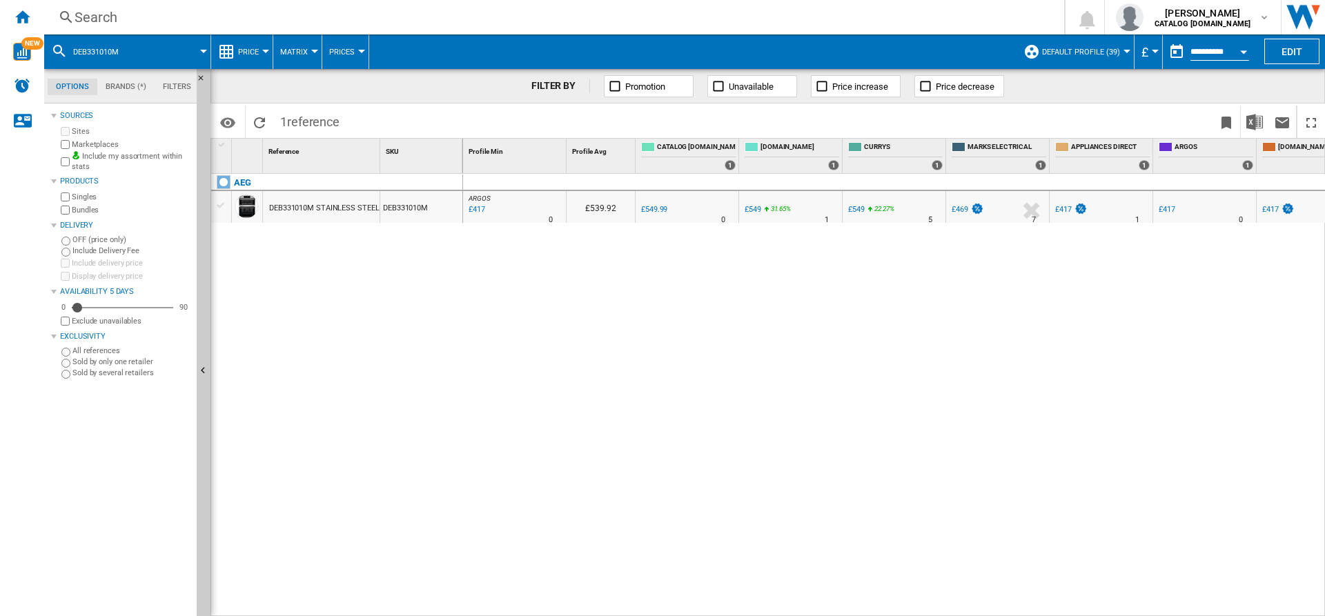
click at [82, 142] on label "Marketplaces" at bounding box center [131, 144] width 119 height 10
click at [353, 295] on div "AEG DEB331010M STAINLESS STEEL DEB331010M" at bounding box center [337, 392] width 252 height 436
click at [317, 209] on div "DEB331010M STAINLESS STEEL" at bounding box center [324, 209] width 110 height 32
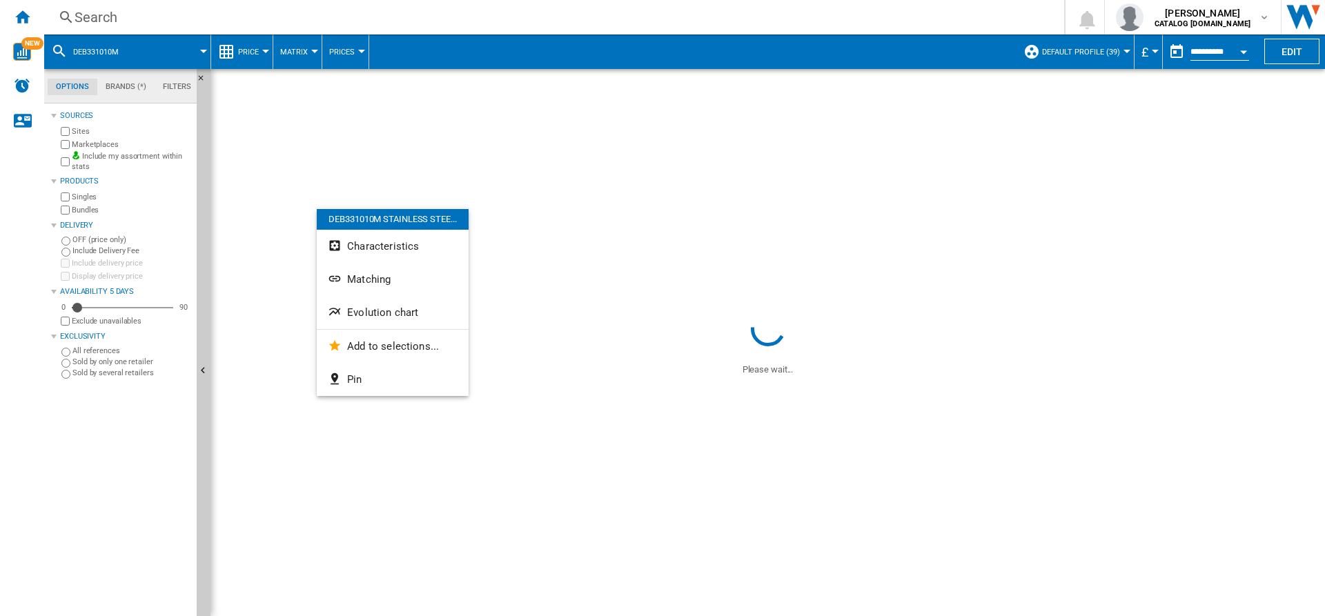
click at [268, 293] on div at bounding box center [662, 308] width 1325 height 616
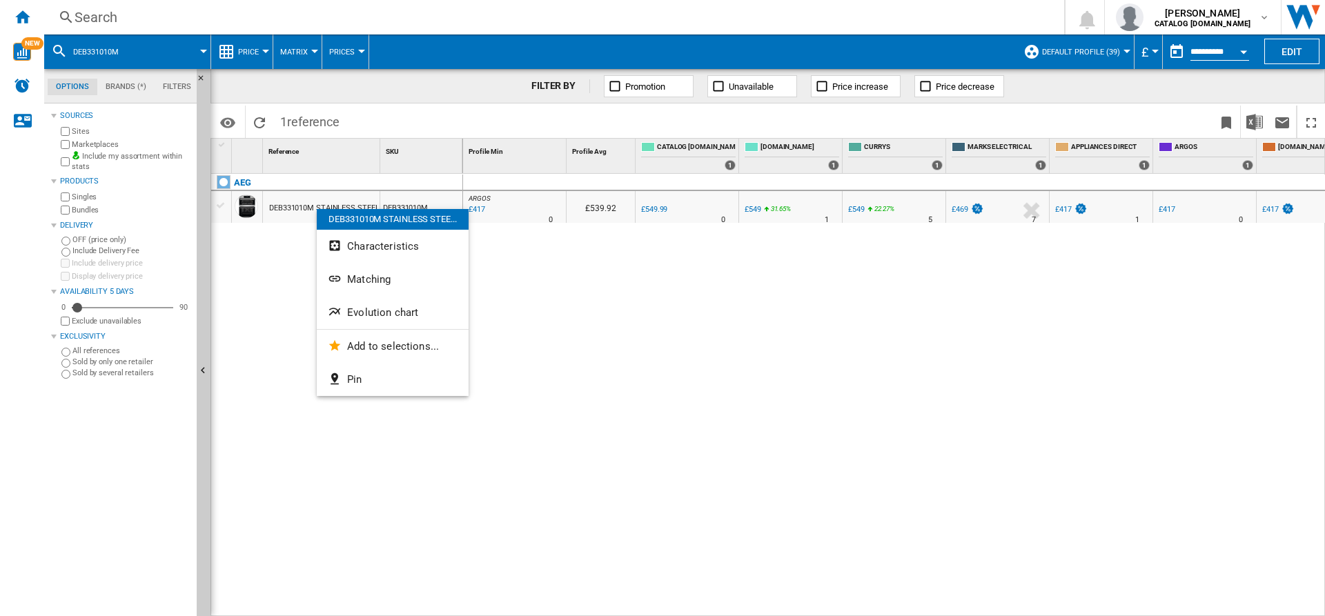
click at [518, 315] on div "ARGOS : UK CO ARGOS -24.2 % £417 % N/A 0 ARGOS : UK CO ARGOS £539.92 0.0 % £549…" at bounding box center [894, 395] width 863 height 443
click at [580, 217] on div "£539.92" at bounding box center [601, 207] width 68 height 32
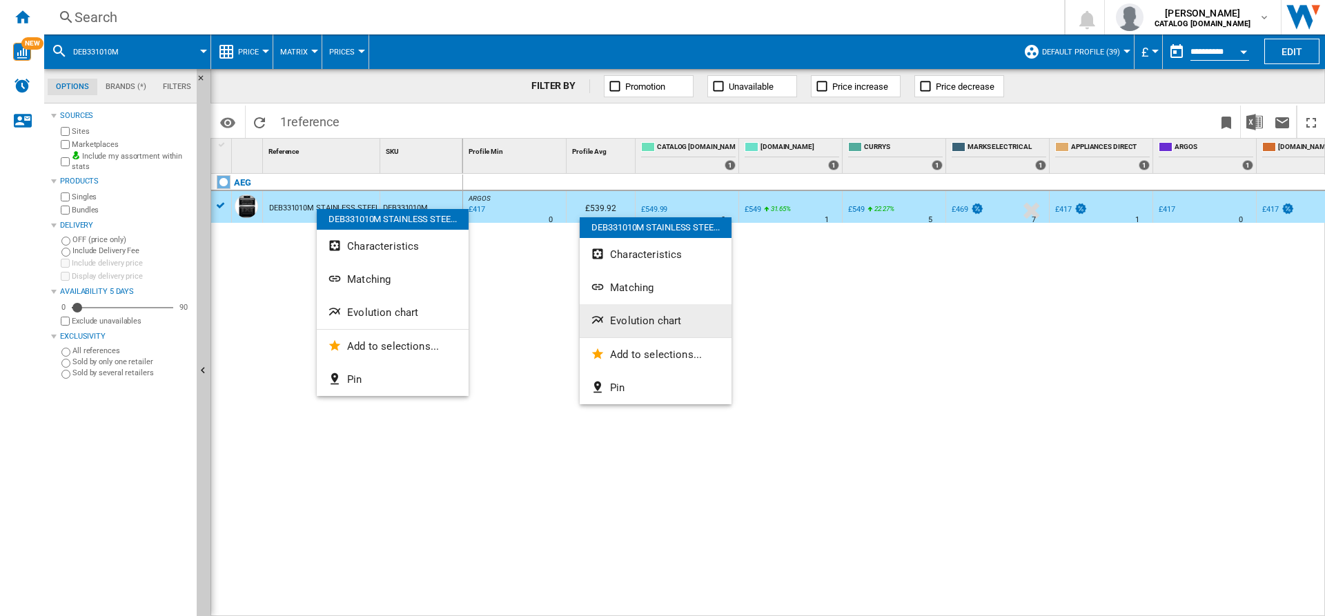
click at [637, 311] on button "Evolution chart" at bounding box center [656, 320] width 152 height 33
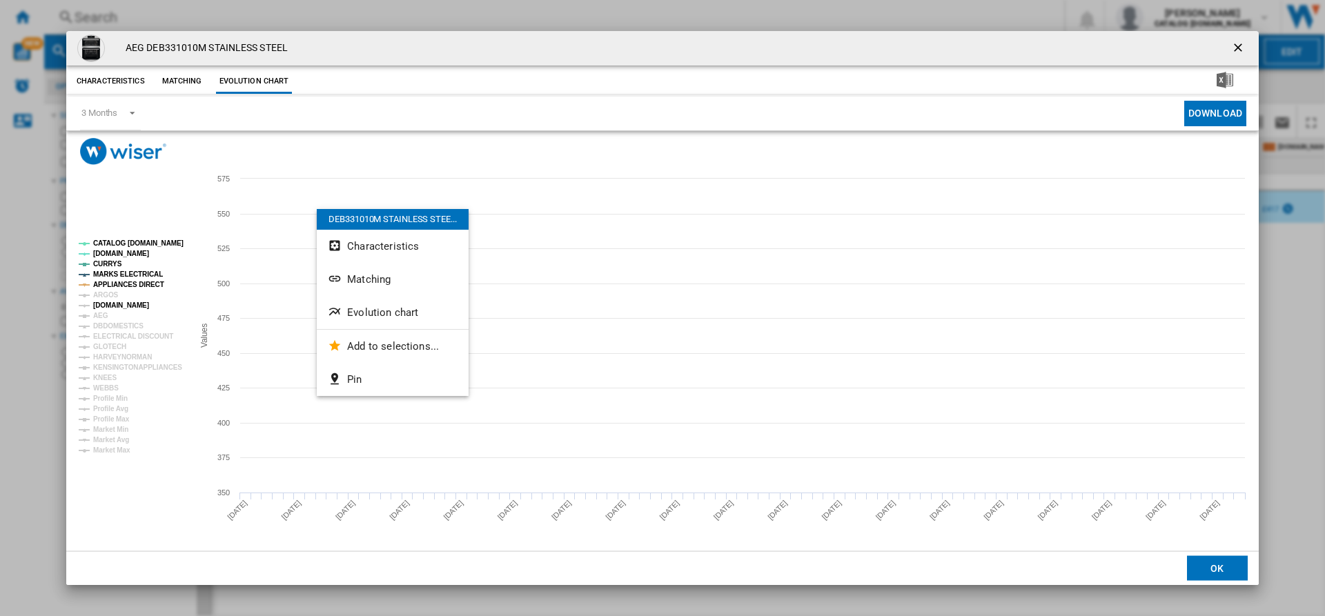
click at [113, 307] on tspan "[DOMAIN_NAME]" at bounding box center [121, 306] width 56 height 8
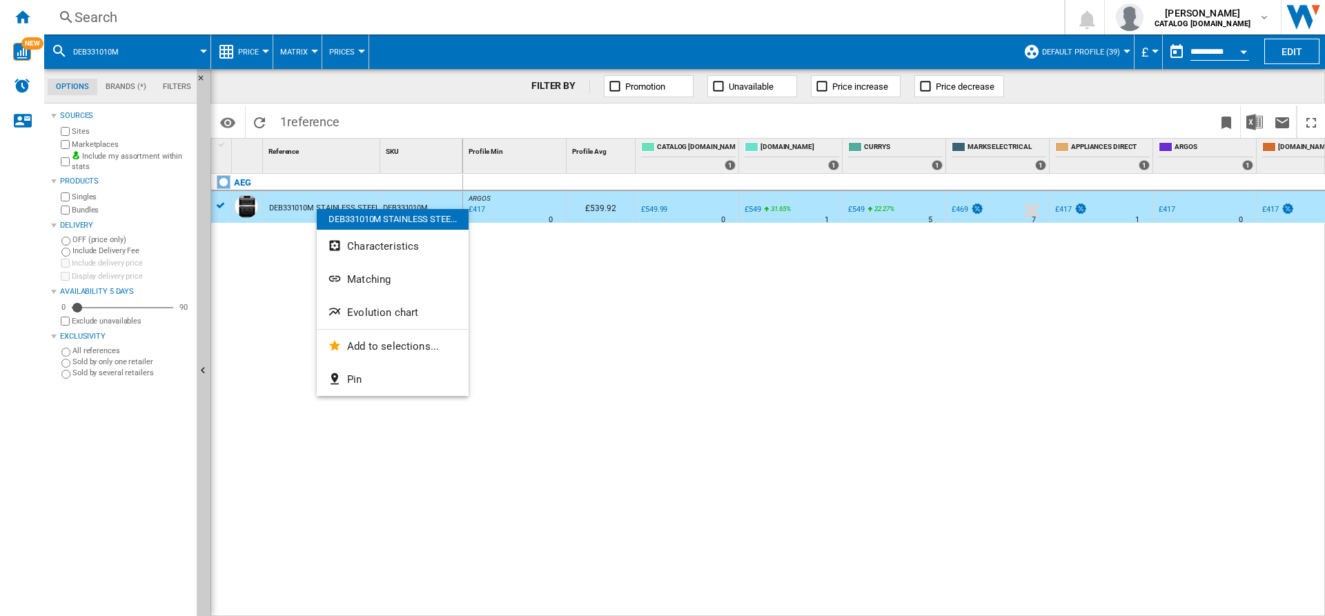
click at [603, 315] on div "ARGOS : UK CO ARGOS -24.2 % £417 % N/A 0 ARGOS : UK CO ARGOS £539.92 0.0 % £549…" at bounding box center [894, 395] width 863 height 443
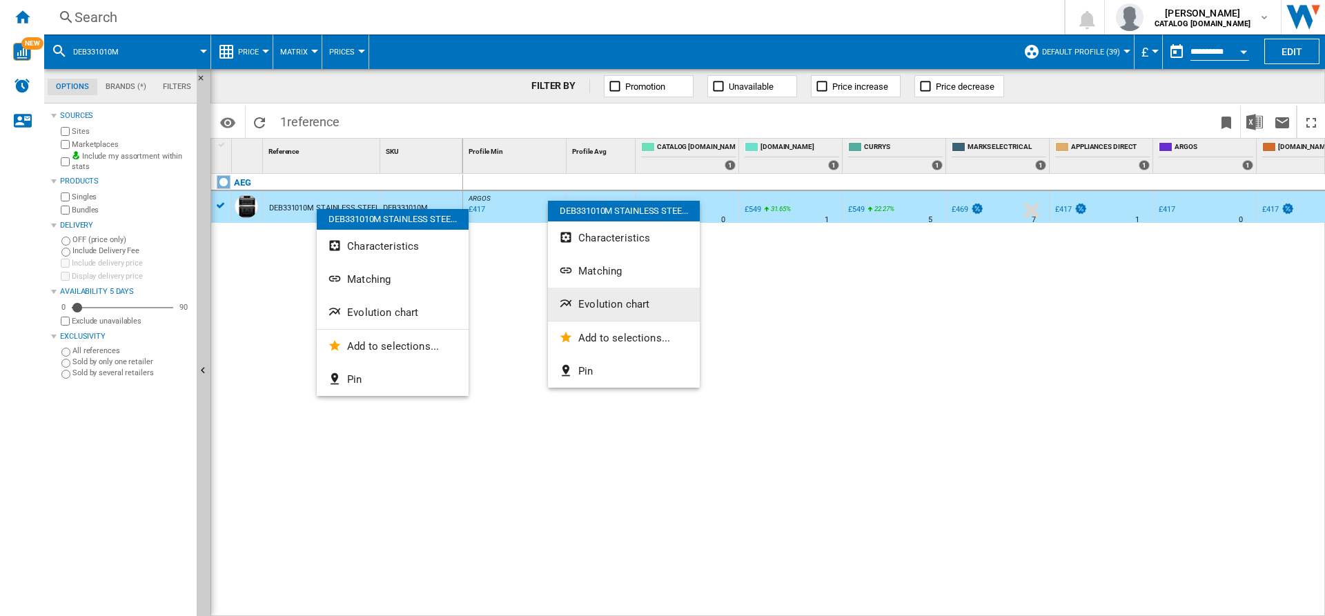
click at [606, 301] on span "Evolution chart" at bounding box center [613, 304] width 71 height 12
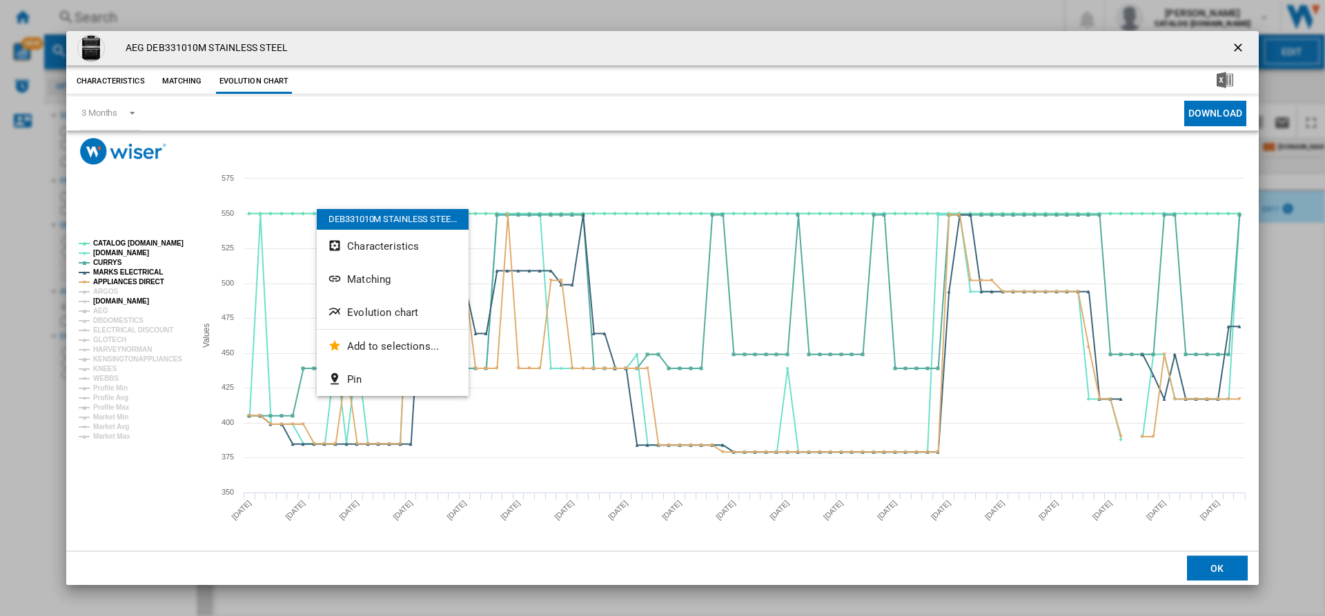
click at [102, 299] on tspan "[DOMAIN_NAME]" at bounding box center [121, 302] width 56 height 8
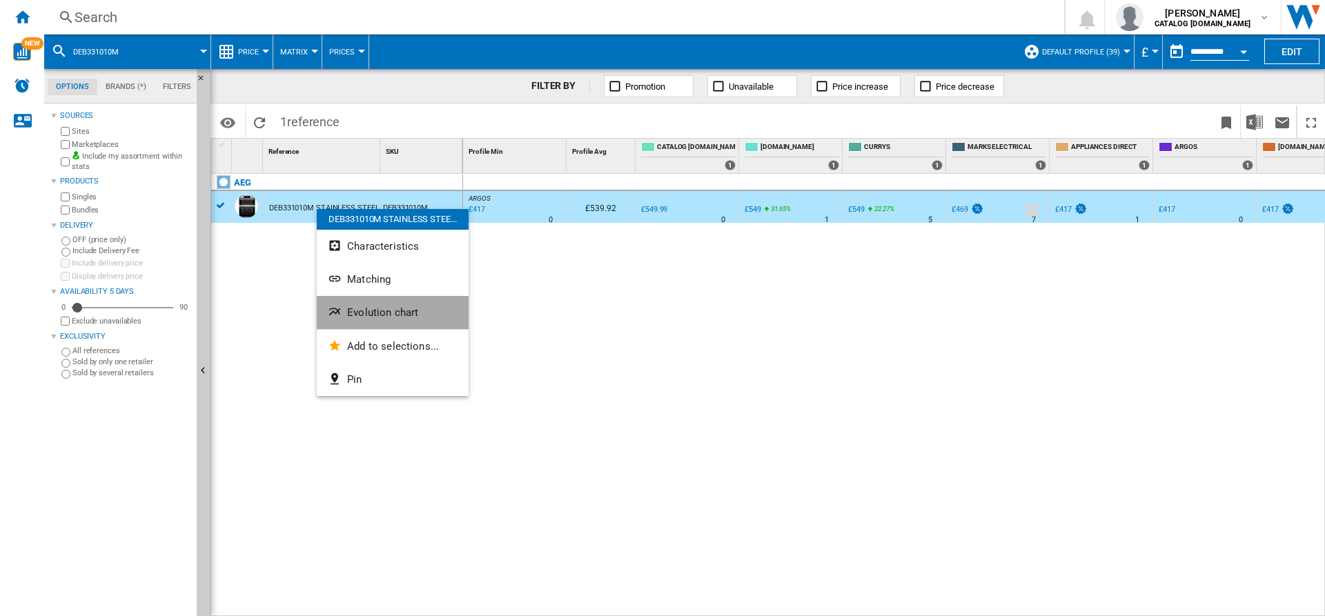
click at [379, 306] on button "Evolution chart" at bounding box center [393, 312] width 152 height 33
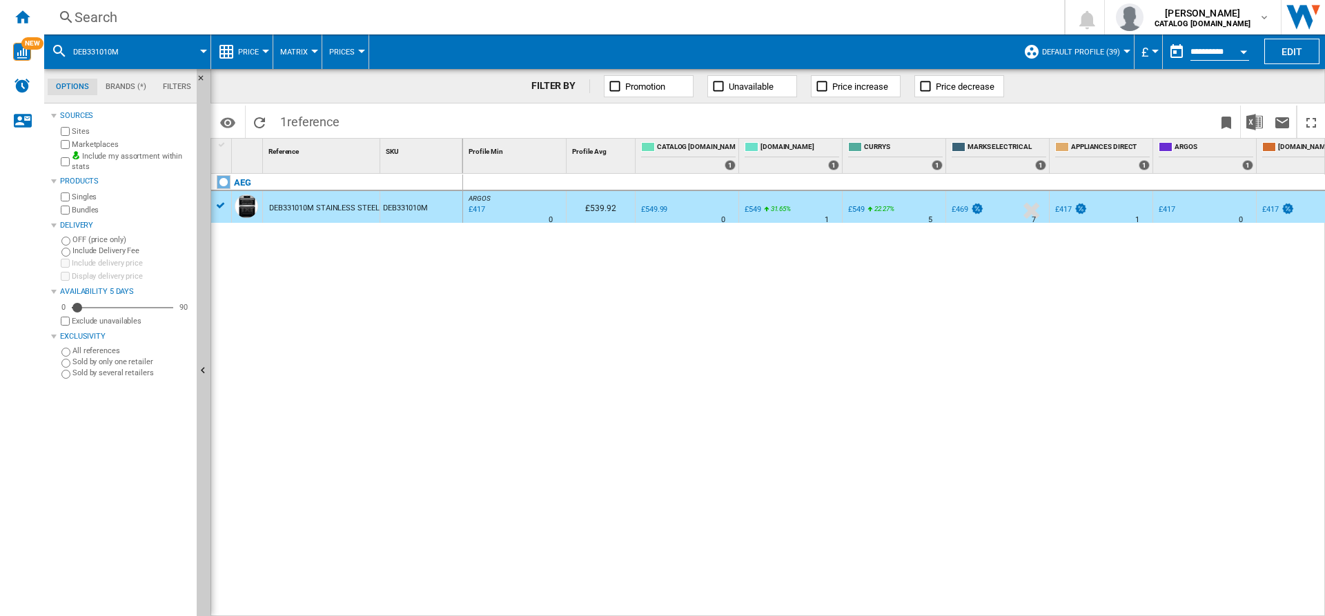
click at [326, 21] on div "Search" at bounding box center [552, 17] width 954 height 19
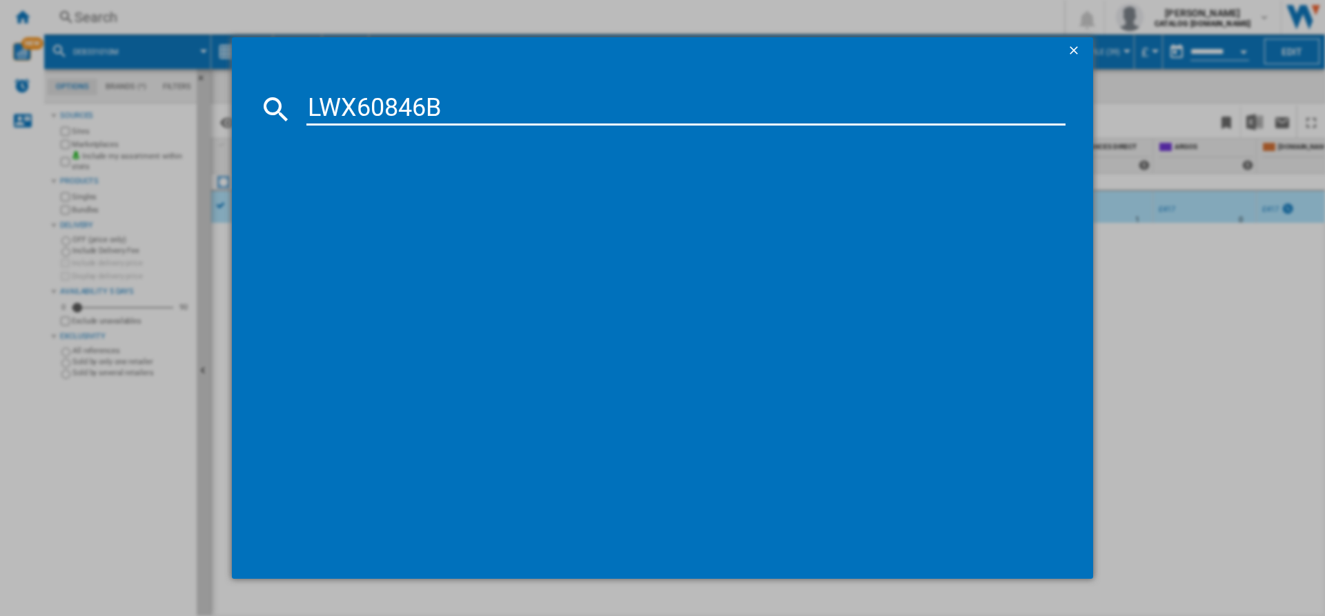
type input "LWX60846B"
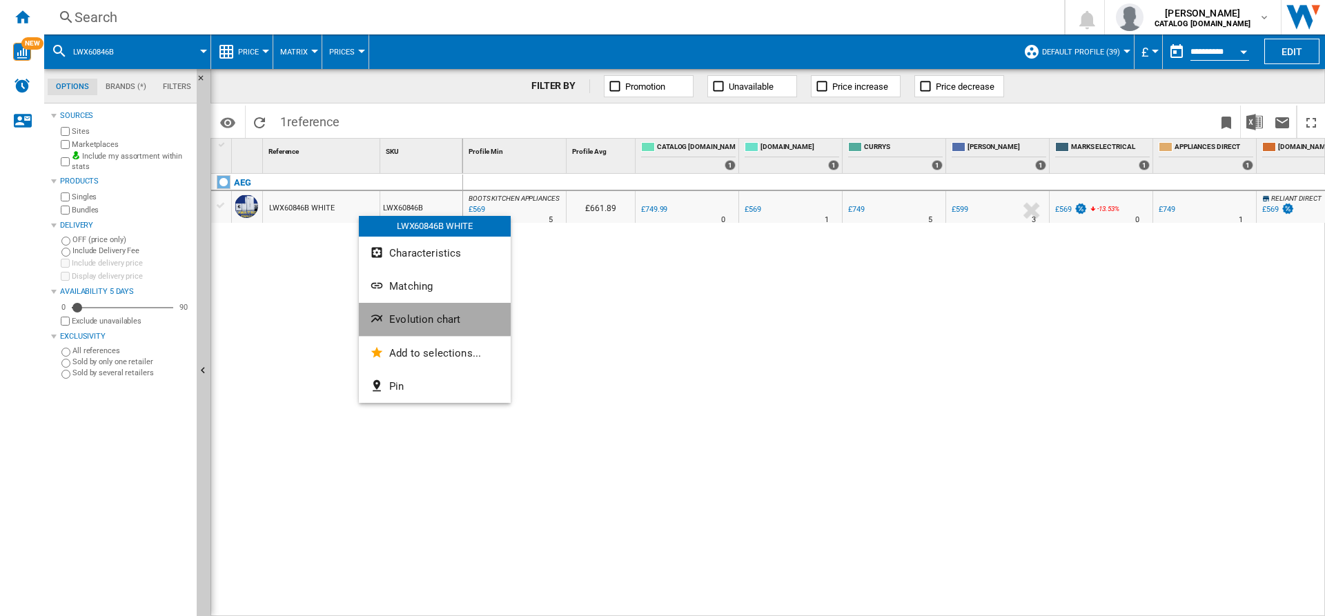
click at [431, 312] on button "Evolution chart" at bounding box center [435, 319] width 152 height 33
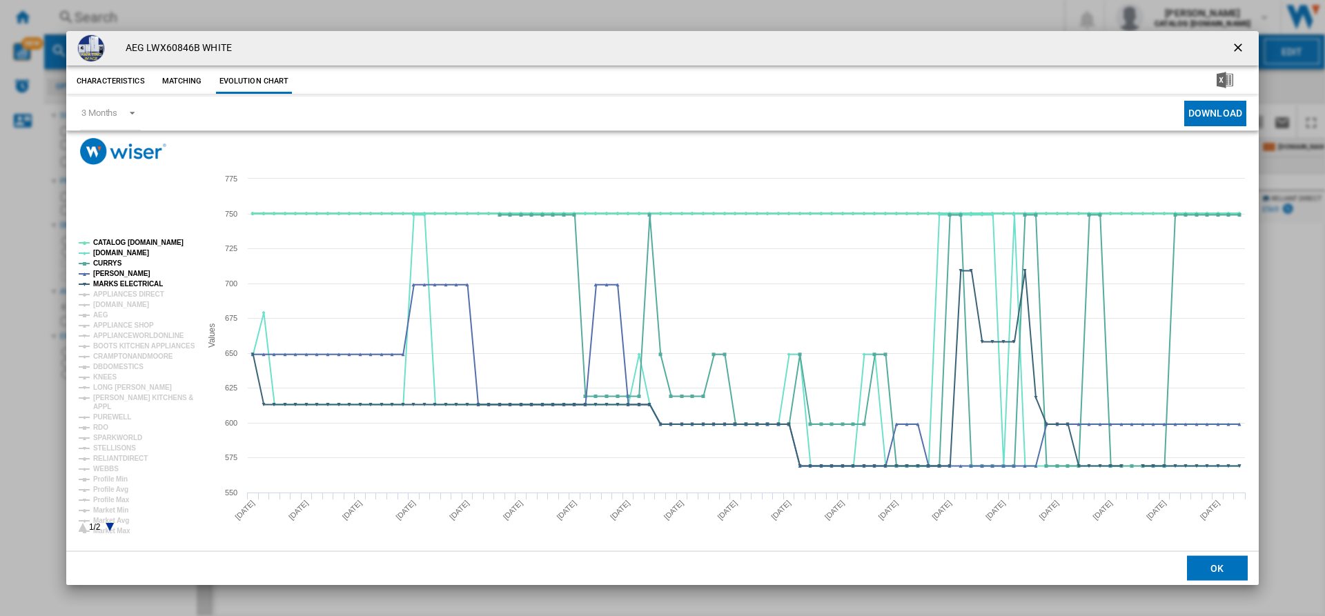
click at [115, 242] on tspan "CATALOG [DOMAIN_NAME]" at bounding box center [138, 243] width 90 height 8
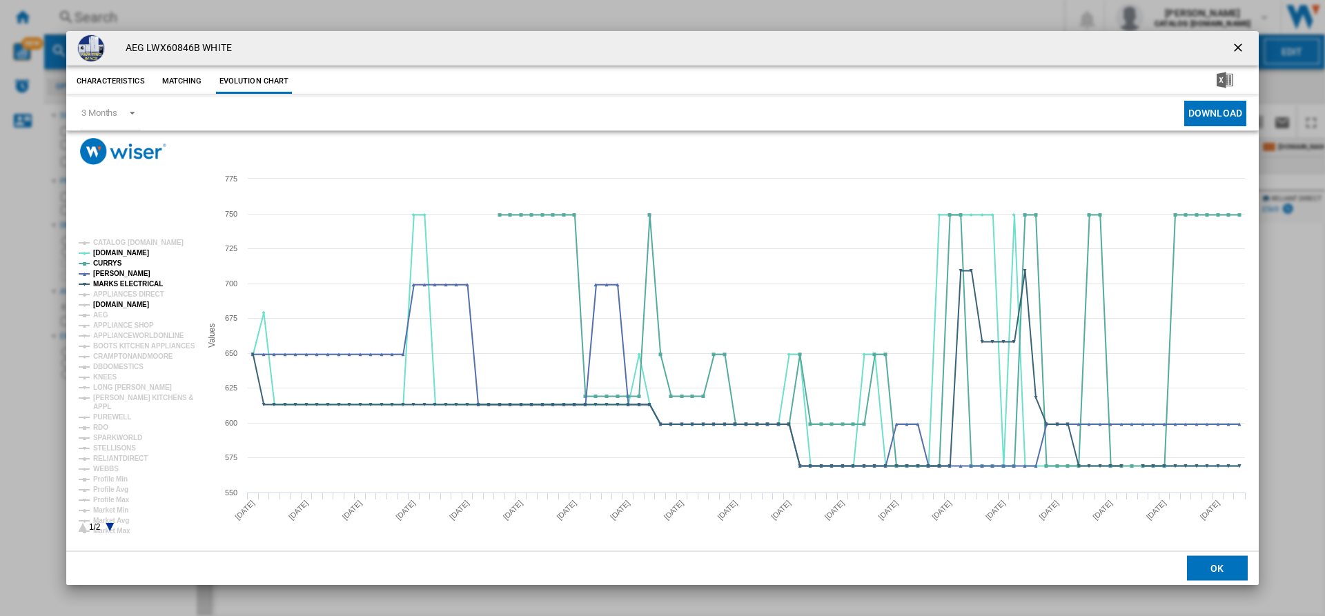
click at [114, 309] on tspan "[DOMAIN_NAME]" at bounding box center [121, 305] width 56 height 8
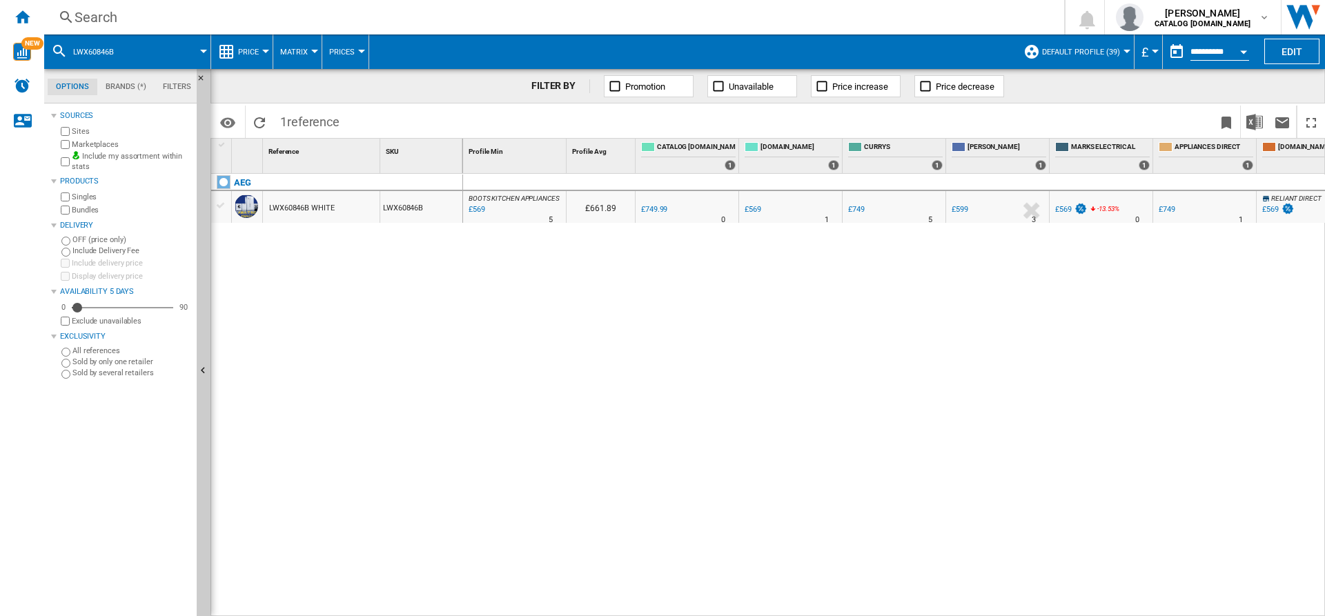
click at [99, 141] on label "Marketplaces" at bounding box center [131, 144] width 119 height 10
click at [152, 21] on div "Search" at bounding box center [552, 17] width 954 height 19
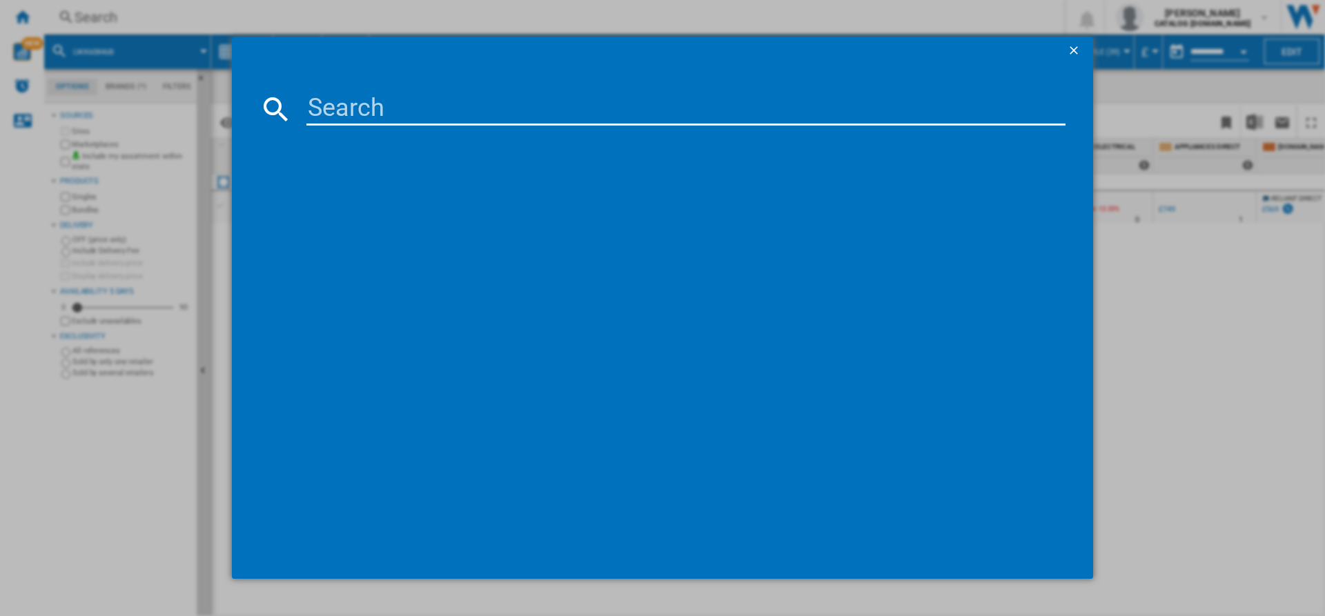
click at [314, 101] on input at bounding box center [686, 109] width 759 height 33
type input "HK634060XB"
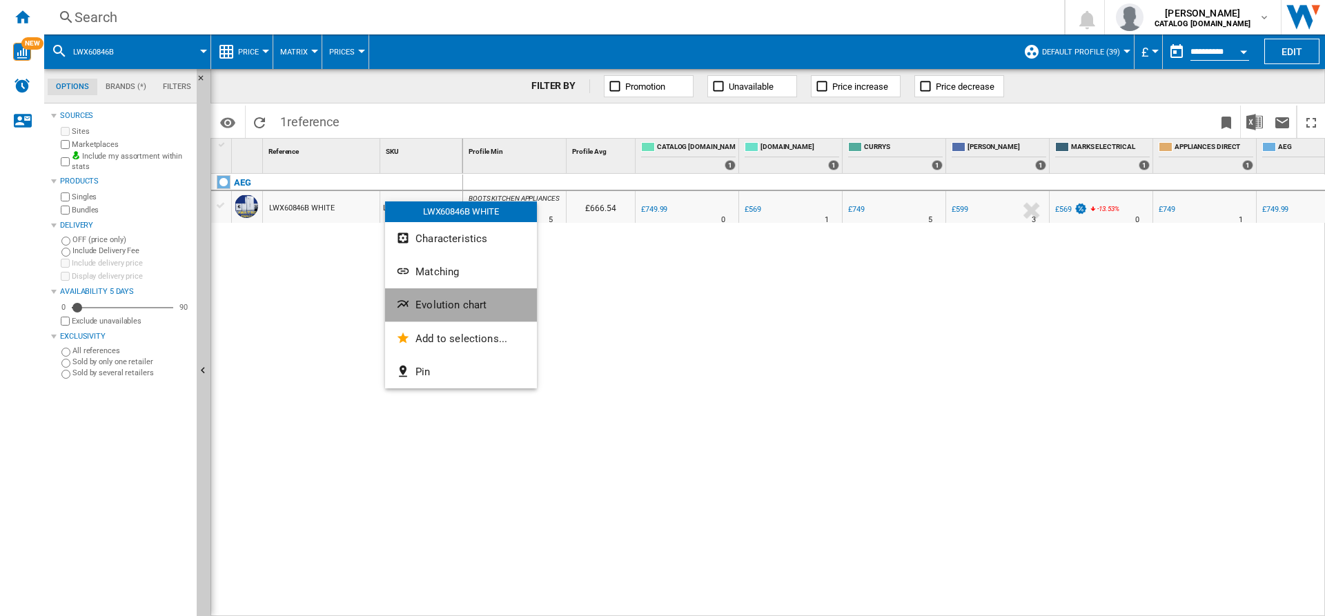
click at [462, 306] on span "Evolution chart" at bounding box center [451, 305] width 71 height 12
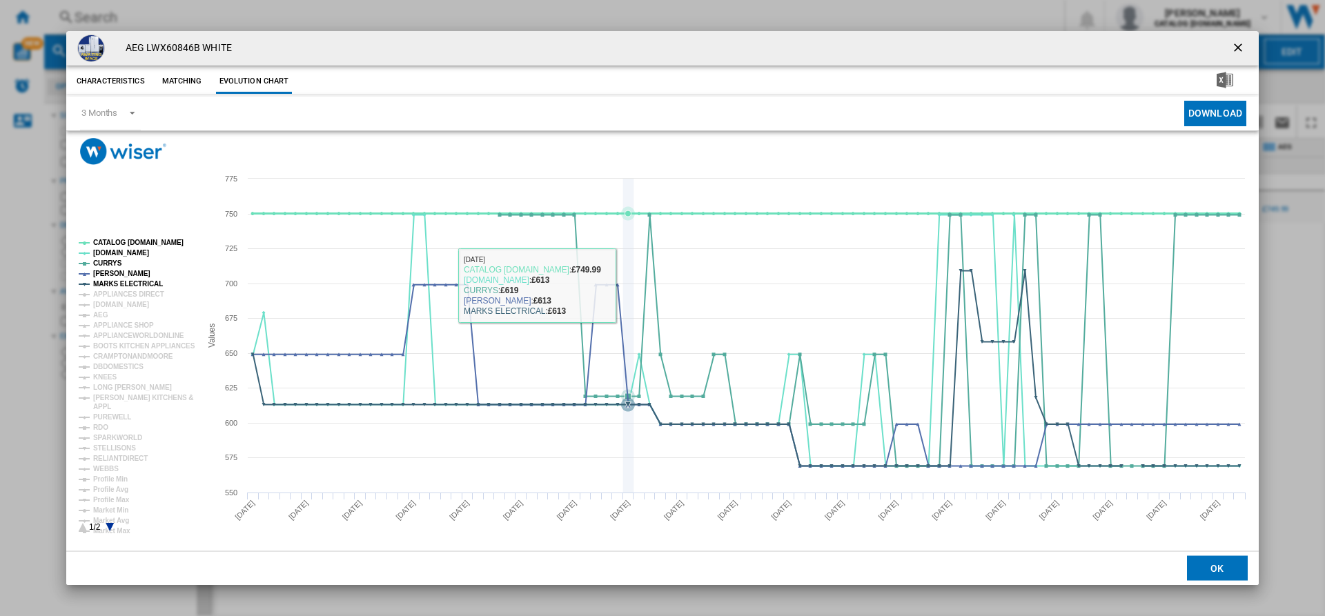
click at [629, 291] on icon "Product popup" at bounding box center [629, 336] width 0 height 314
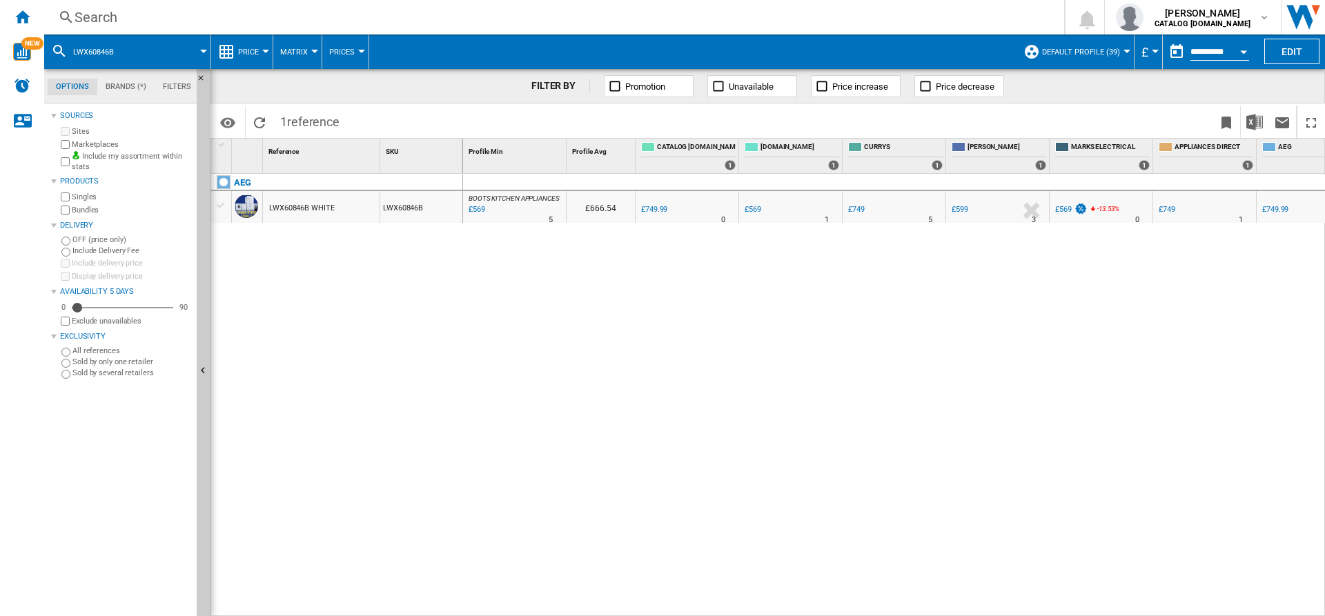
click at [409, 2] on div "Search Search 0 halicia patel CATALOG ELECTROLUX.UK CATALOG ELECTROLUX.UK My se…" at bounding box center [684, 17] width 1281 height 35
click at [442, 28] on div "Search Search 0 halicia patel CATALOG ELECTROLUX.UK CATALOG ELECTROLUX.UK My se…" at bounding box center [684, 17] width 1281 height 35
click at [431, 23] on div "Search" at bounding box center [552, 17] width 954 height 19
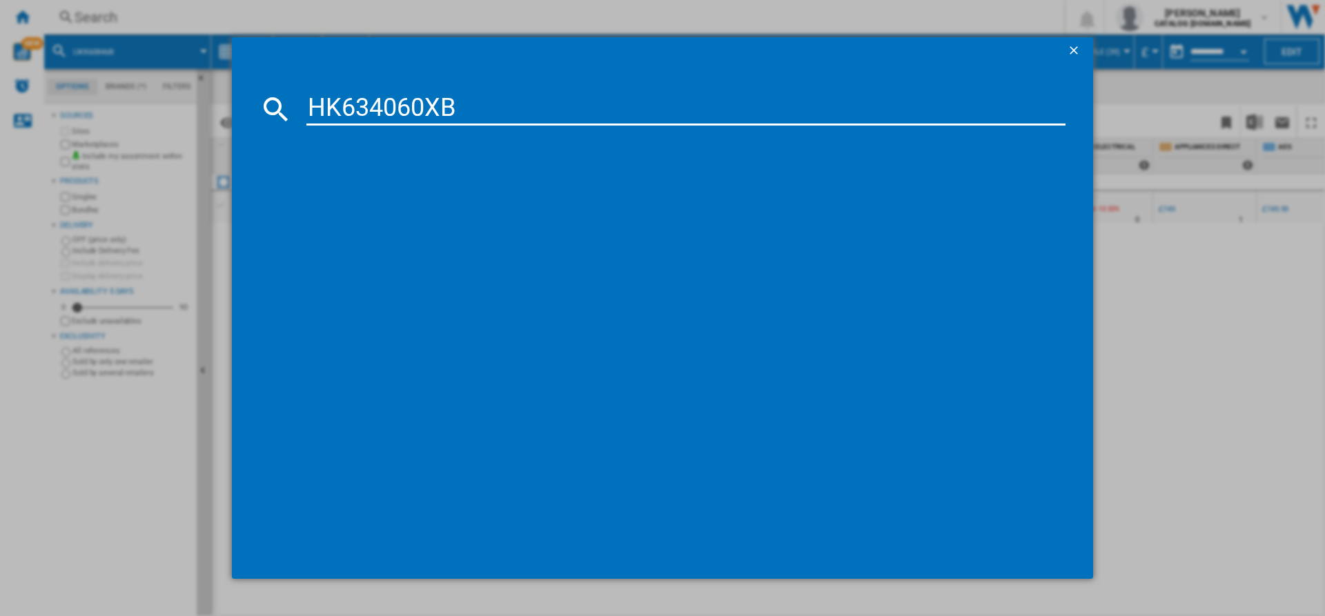
type input "HK634060XB"
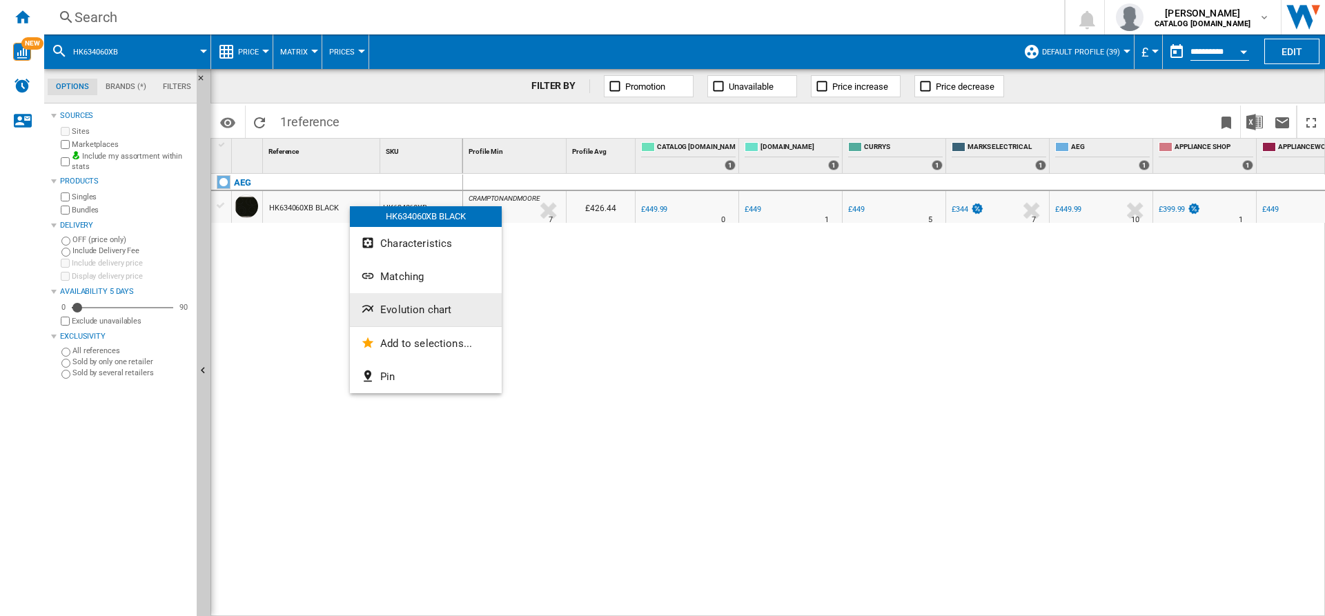
click at [423, 306] on span "Evolution chart" at bounding box center [415, 310] width 71 height 12
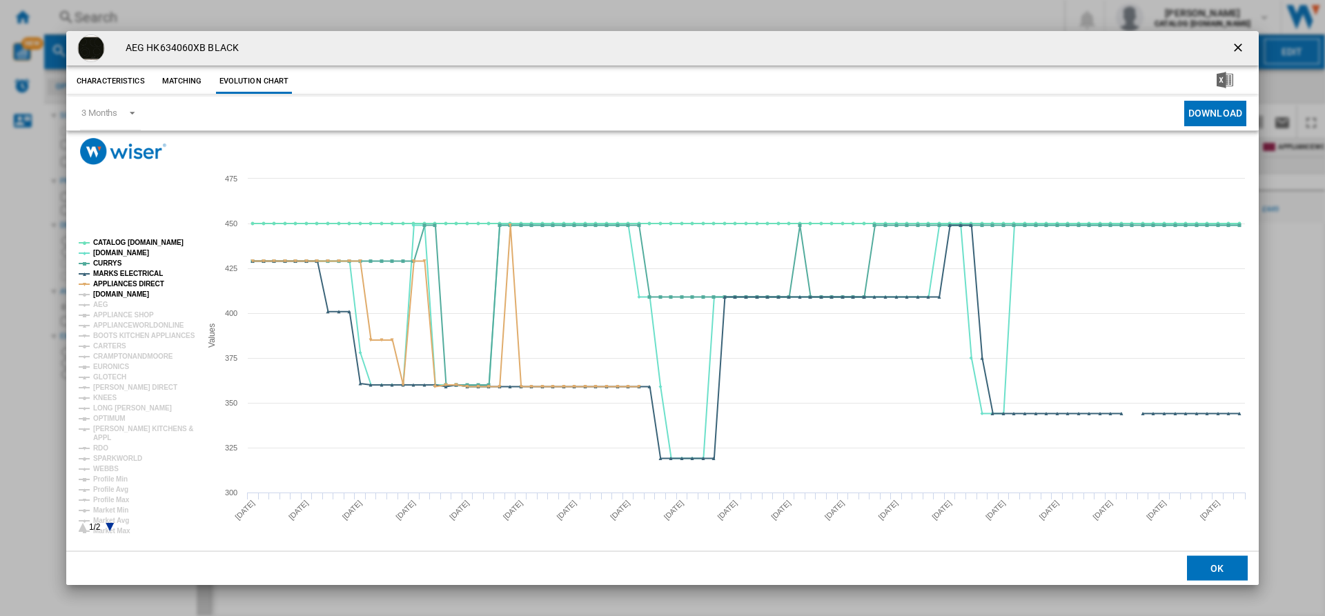
click at [112, 291] on tspan "[DOMAIN_NAME]" at bounding box center [121, 295] width 56 height 8
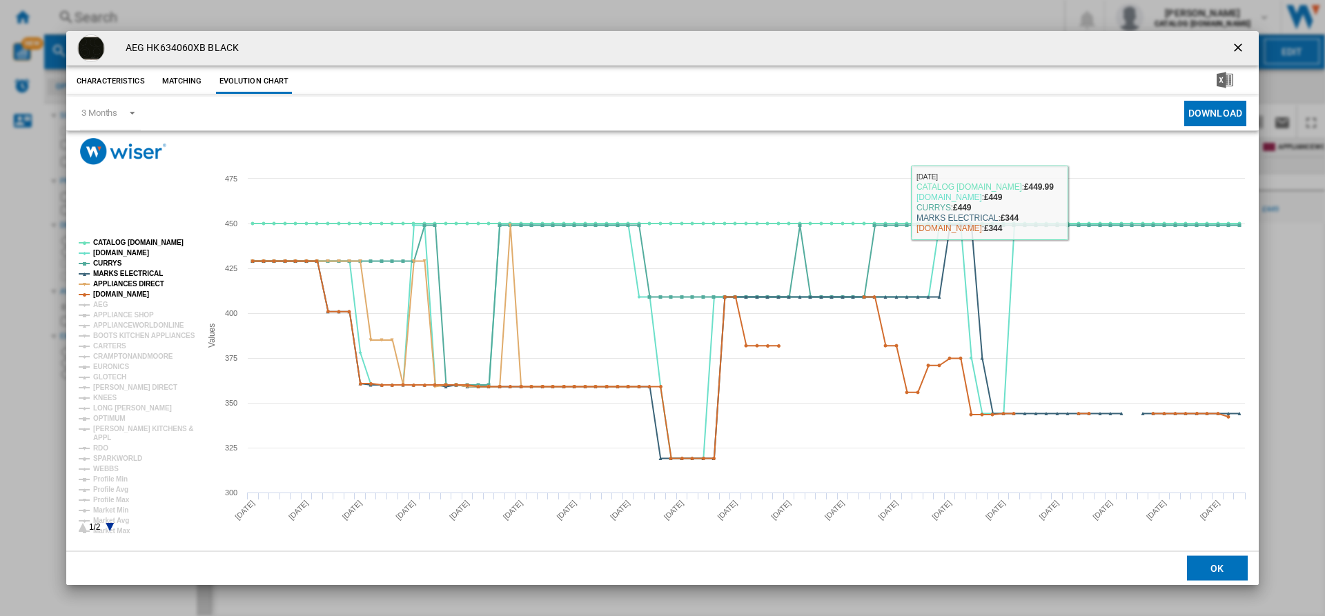
click at [1234, 46] on ng-md-icon "getI18NText('BUTTONS.CLOSE_DIALOG')" at bounding box center [1240, 49] width 17 height 17
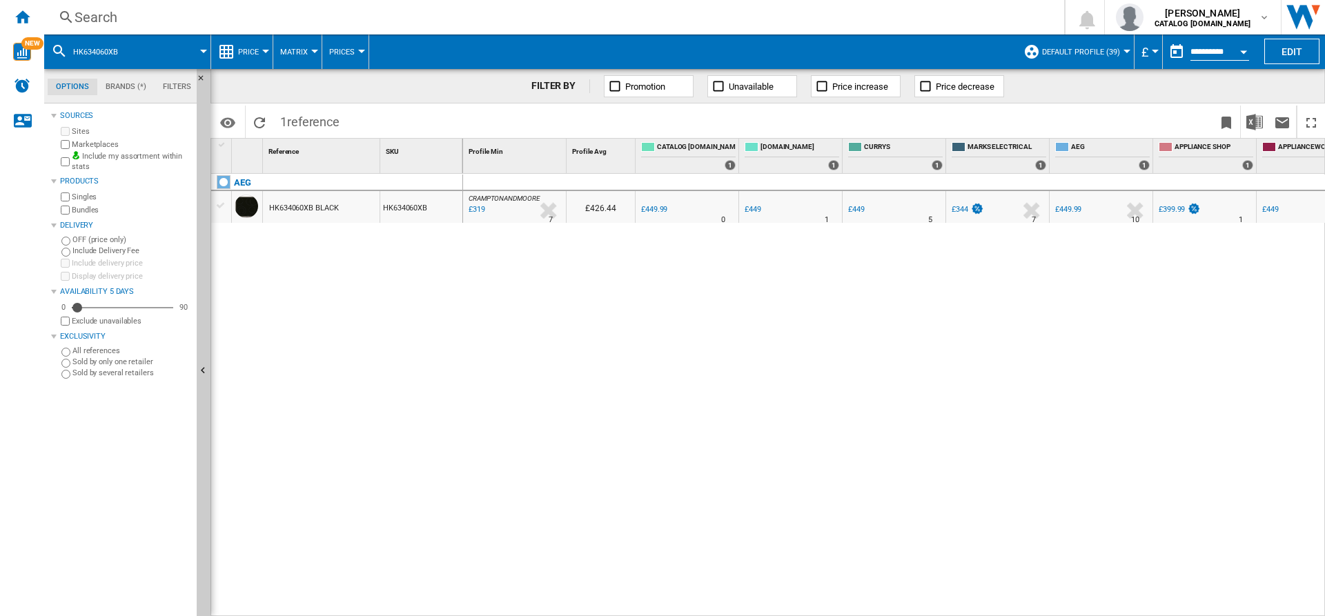
click at [80, 144] on label "Marketplaces" at bounding box center [131, 144] width 119 height 10
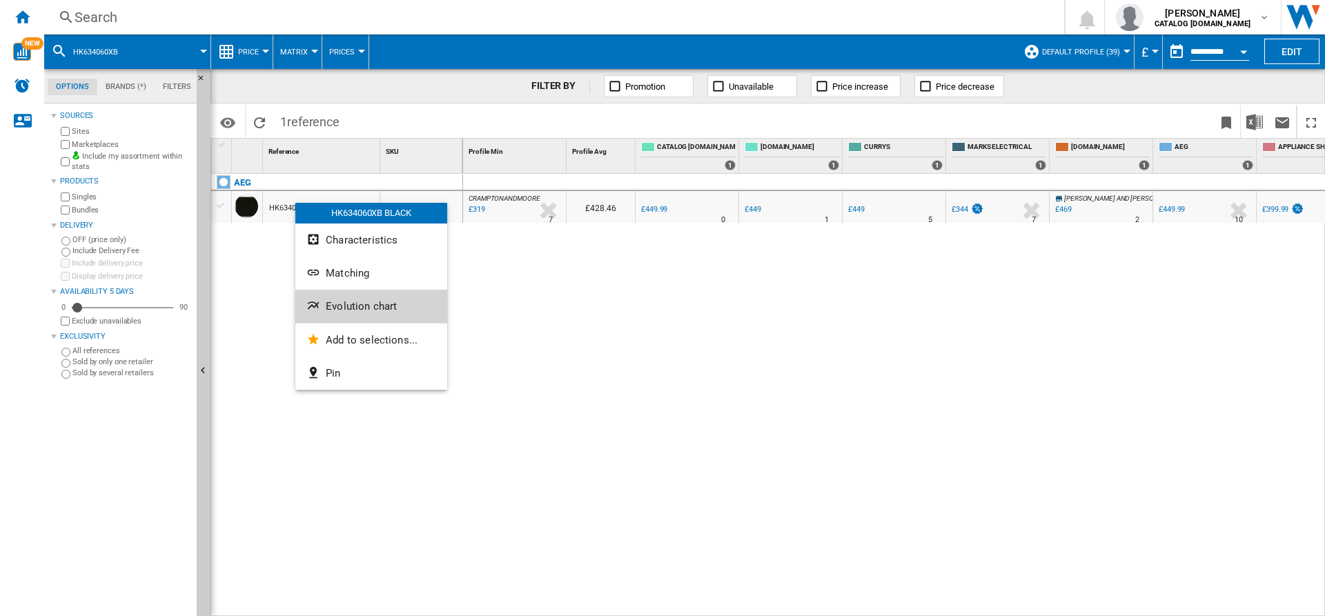
click at [354, 304] on span "Evolution chart" at bounding box center [361, 306] width 71 height 12
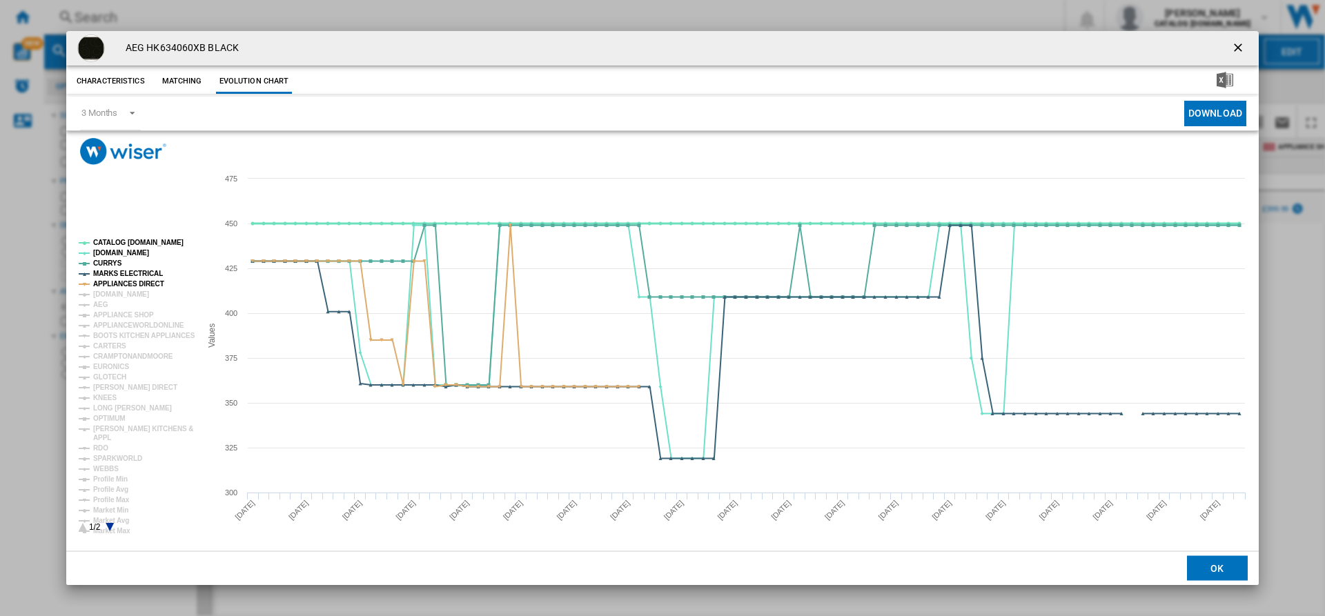
click at [123, 244] on tspan "CATALOG [DOMAIN_NAME]" at bounding box center [138, 243] width 90 height 8
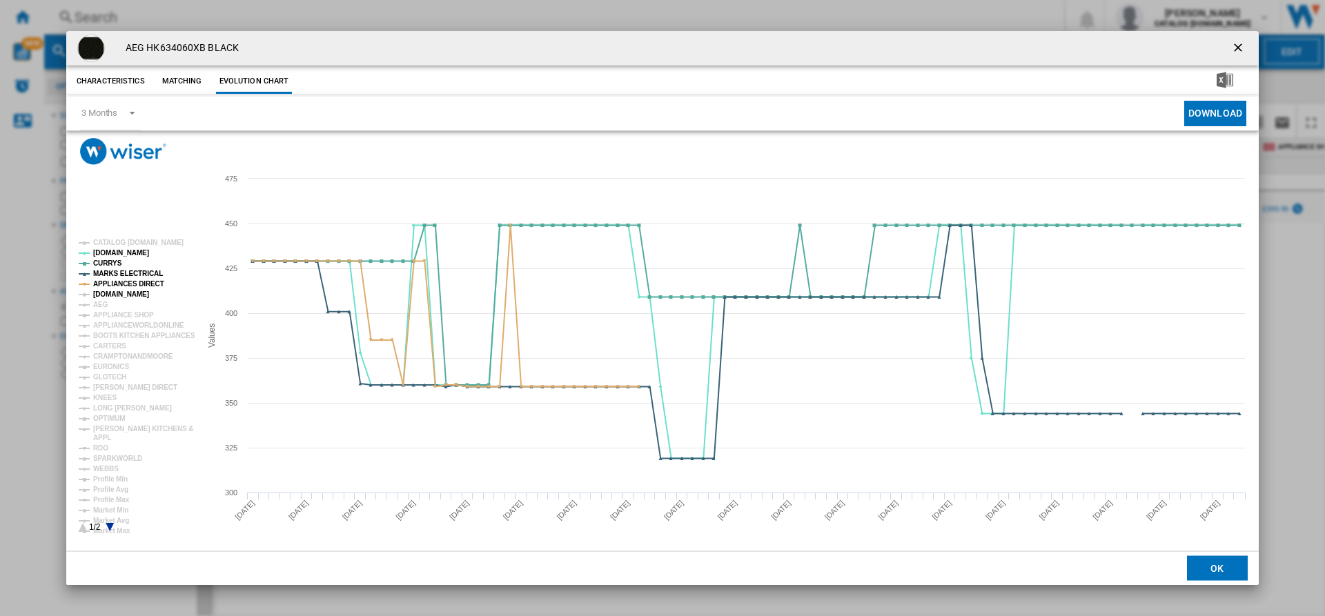
click at [118, 293] on tspan "[DOMAIN_NAME]" at bounding box center [121, 295] width 56 height 8
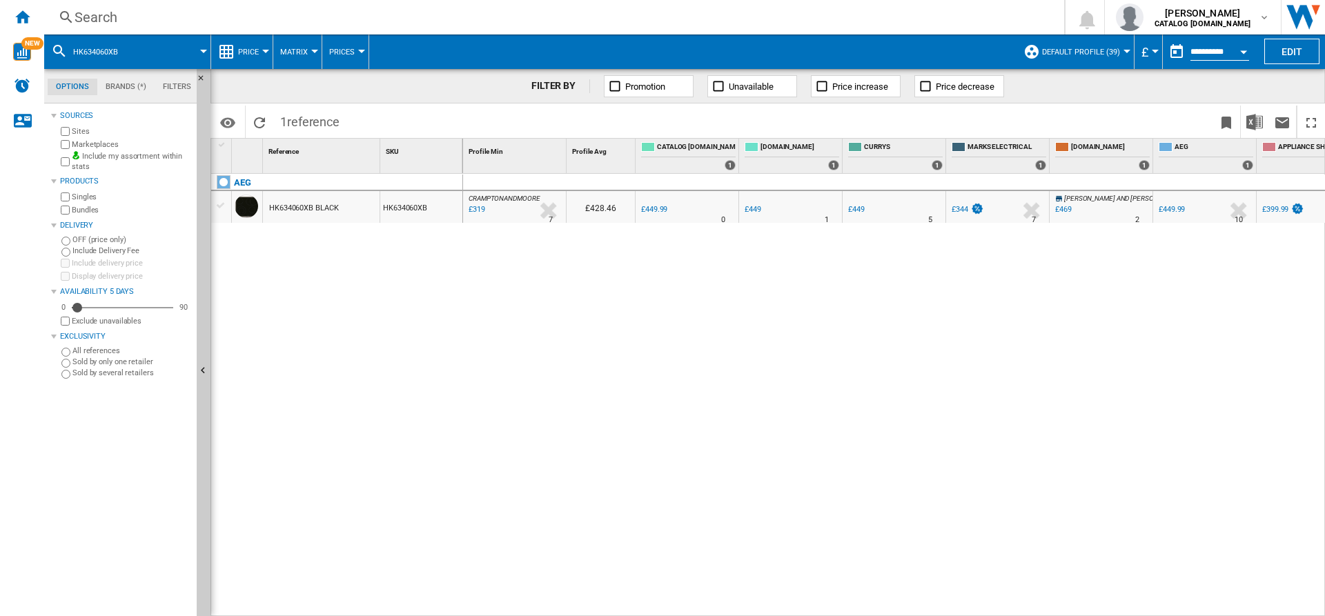
click at [81, 142] on label "Marketplaces" at bounding box center [131, 144] width 119 height 10
click at [304, 283] on div "AEG HK634060XB BLACK HK634060XB" at bounding box center [337, 392] width 252 height 436
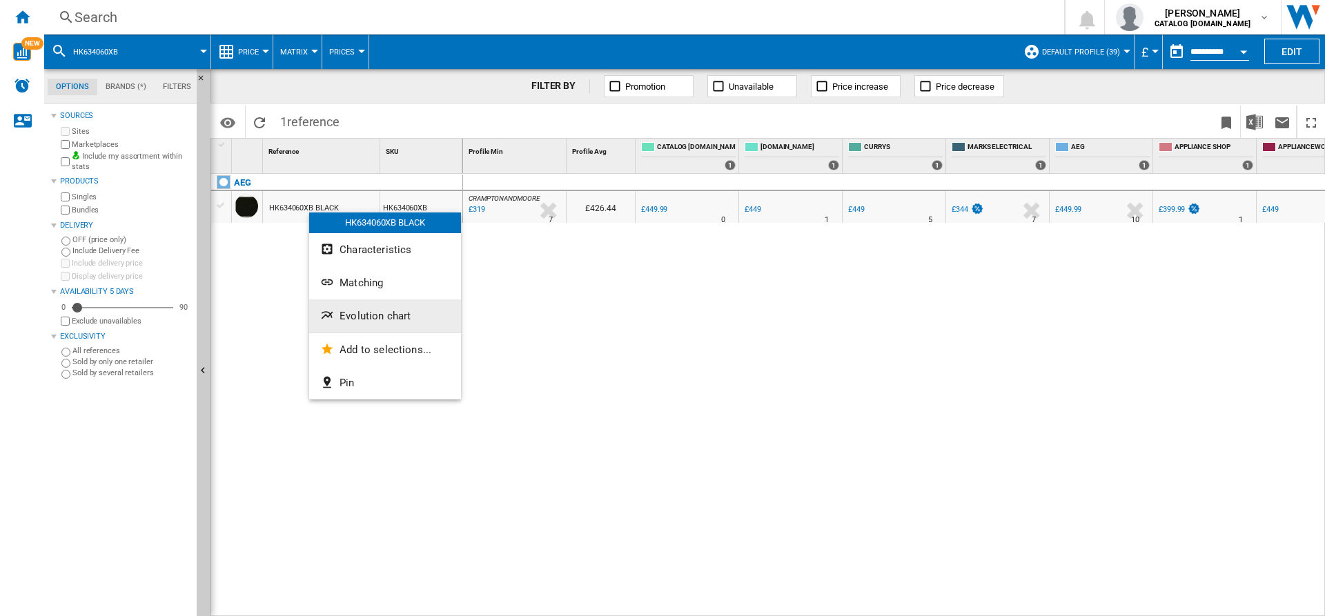
click at [378, 308] on button "Evolution chart" at bounding box center [385, 316] width 152 height 33
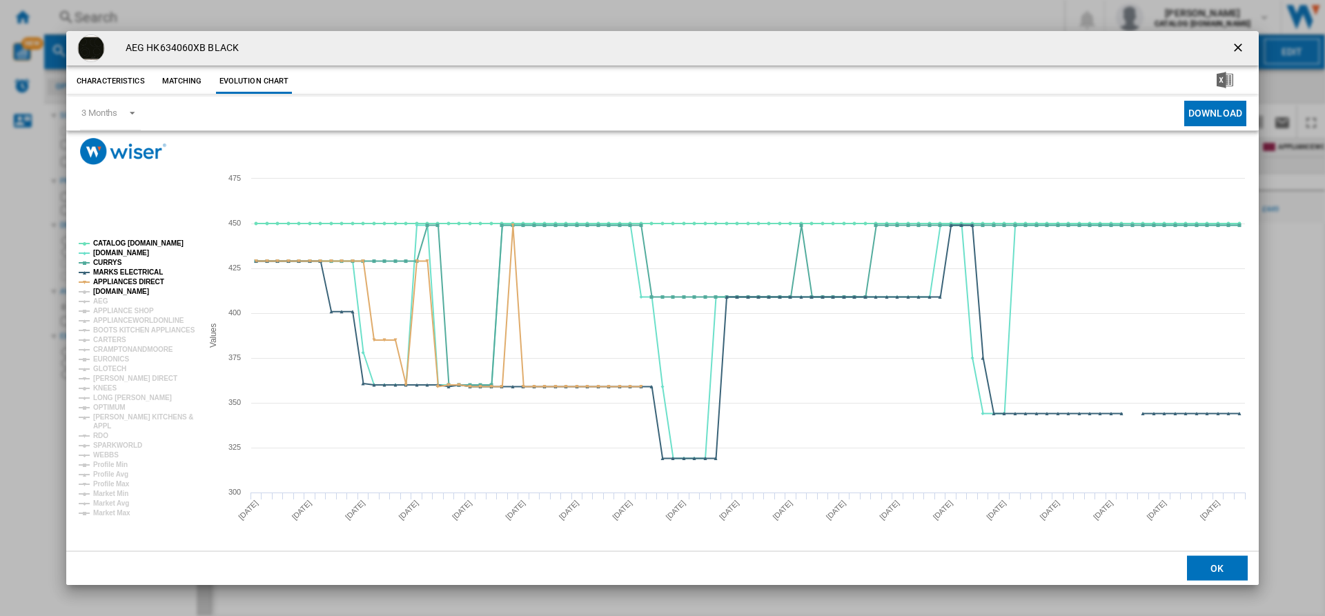
click at [115, 291] on tspan "[DOMAIN_NAME]" at bounding box center [121, 292] width 56 height 8
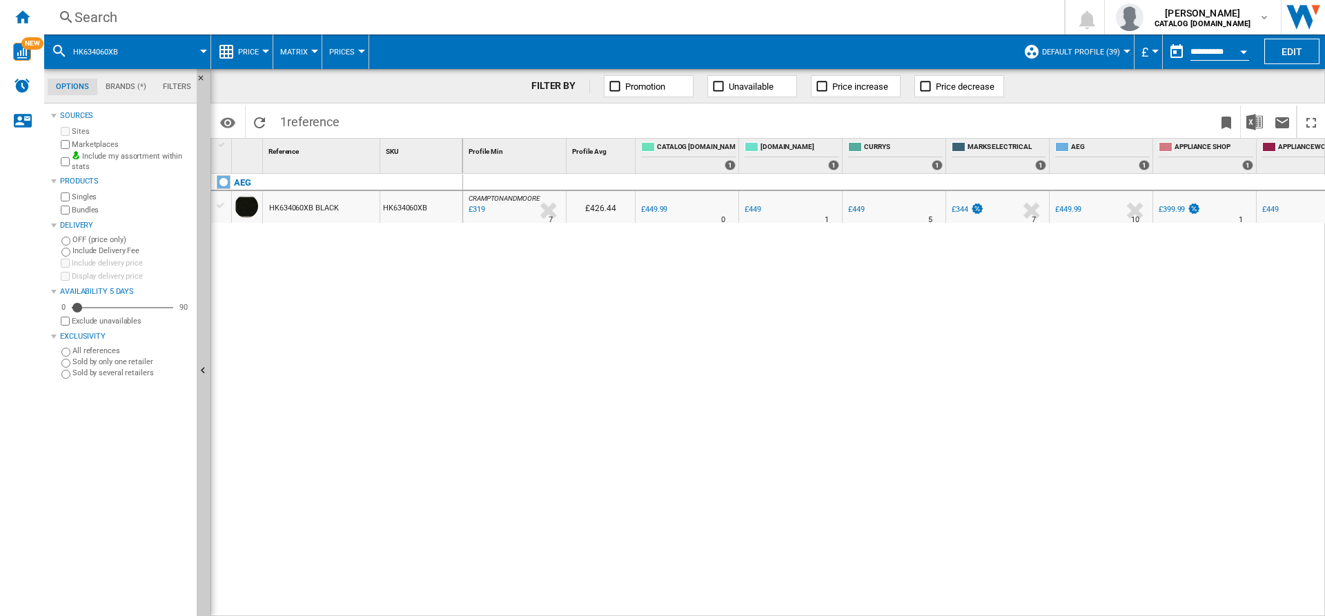
click at [103, 143] on label "Marketplaces" at bounding box center [131, 144] width 119 height 10
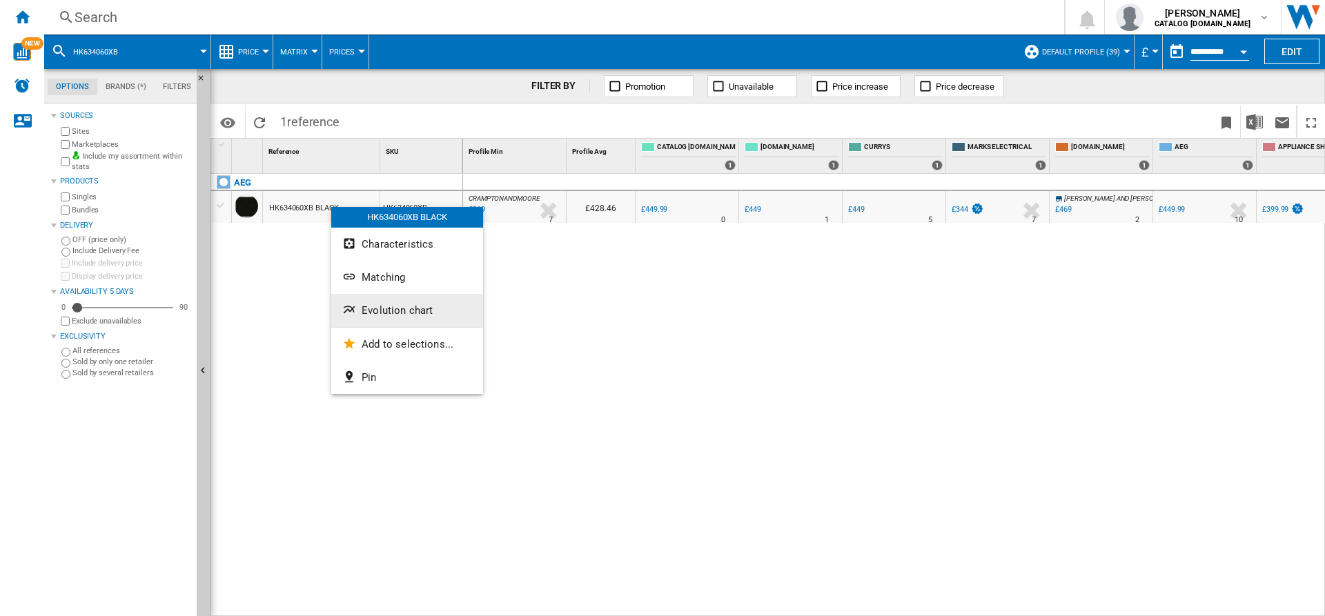
click at [395, 311] on span "Evolution chart" at bounding box center [397, 310] width 71 height 12
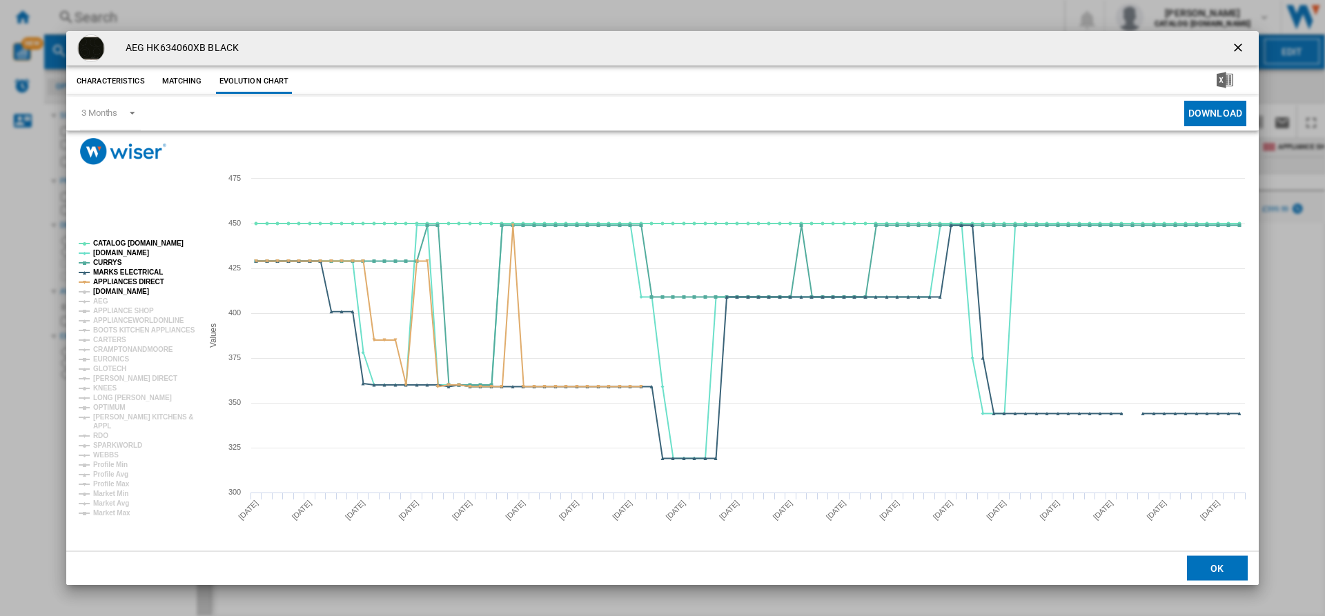
click at [113, 288] on tspan "[DOMAIN_NAME]" at bounding box center [121, 292] width 56 height 8
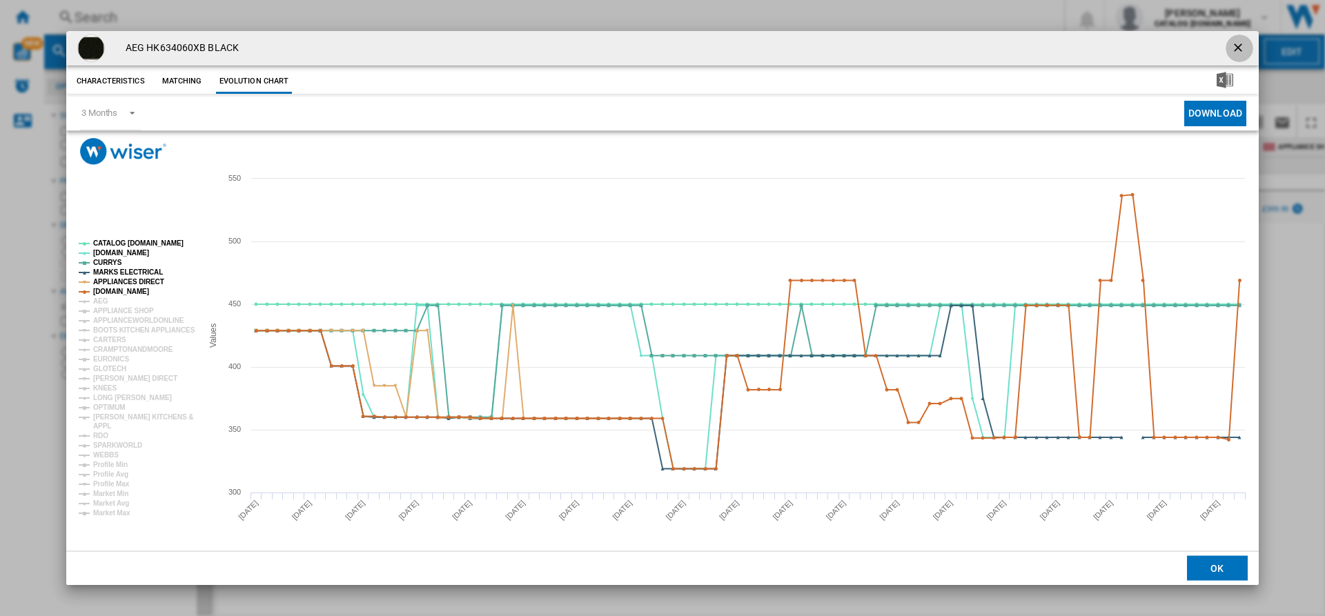
click at [1241, 35] on button "Product popup" at bounding box center [1240, 49] width 28 height 28
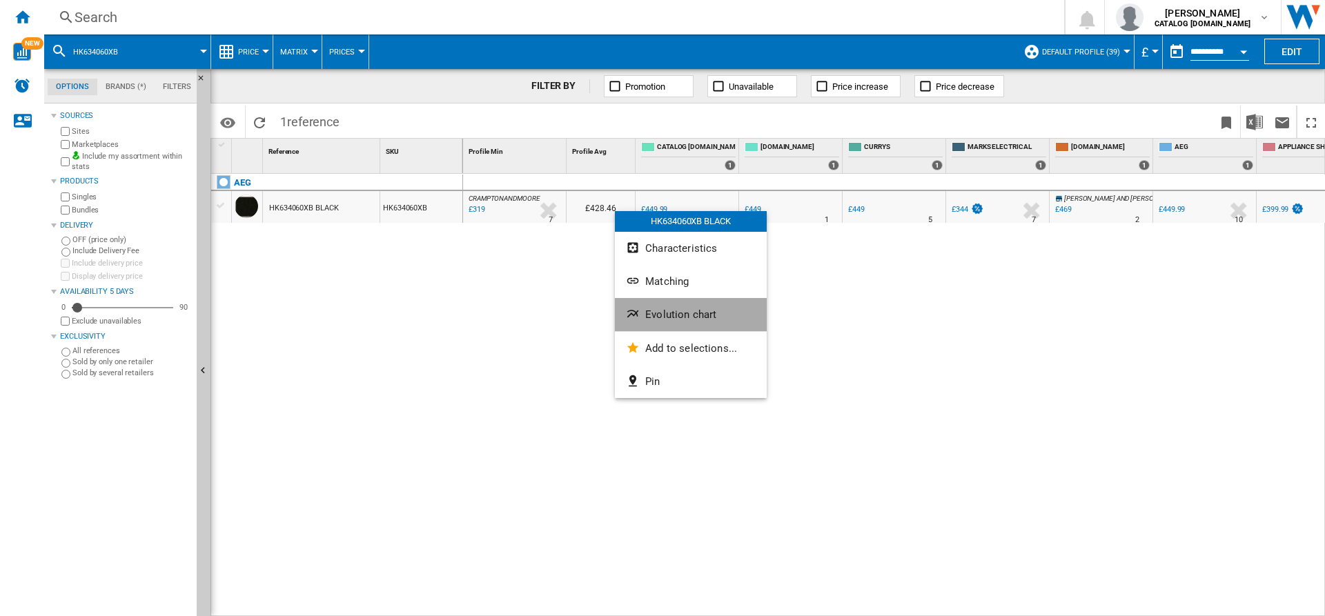
click at [651, 316] on span "Evolution chart" at bounding box center [680, 315] width 71 height 12
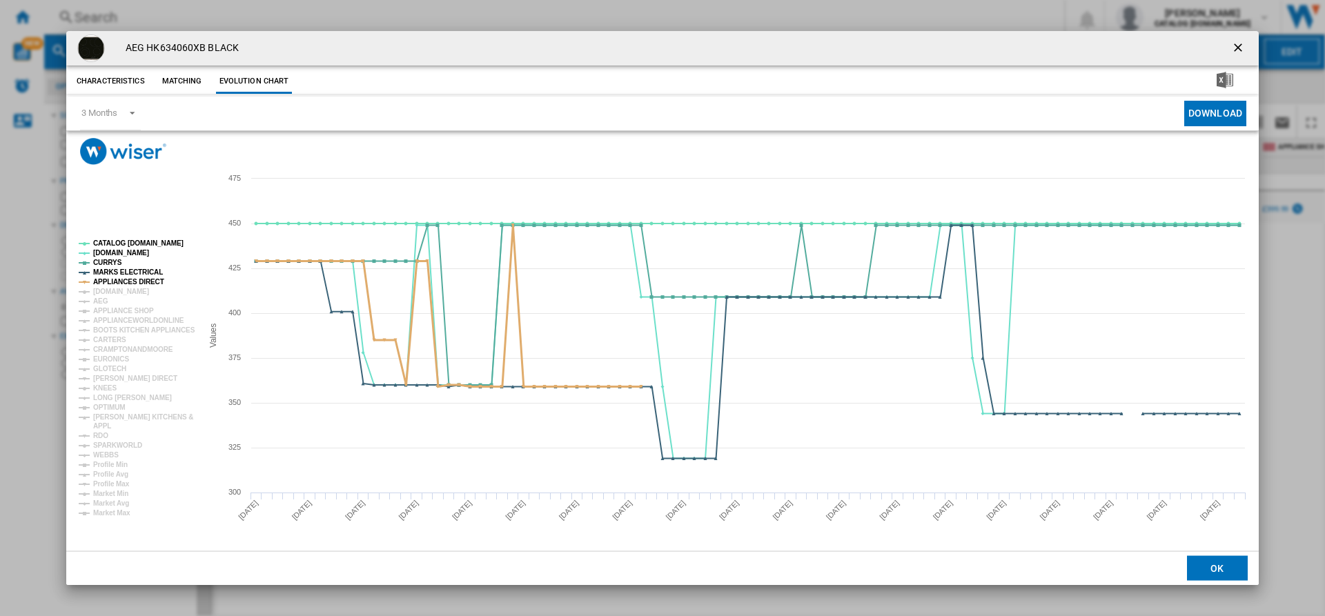
click at [122, 285] on tspan "APPLIANCES DIRECT" at bounding box center [128, 282] width 71 height 8
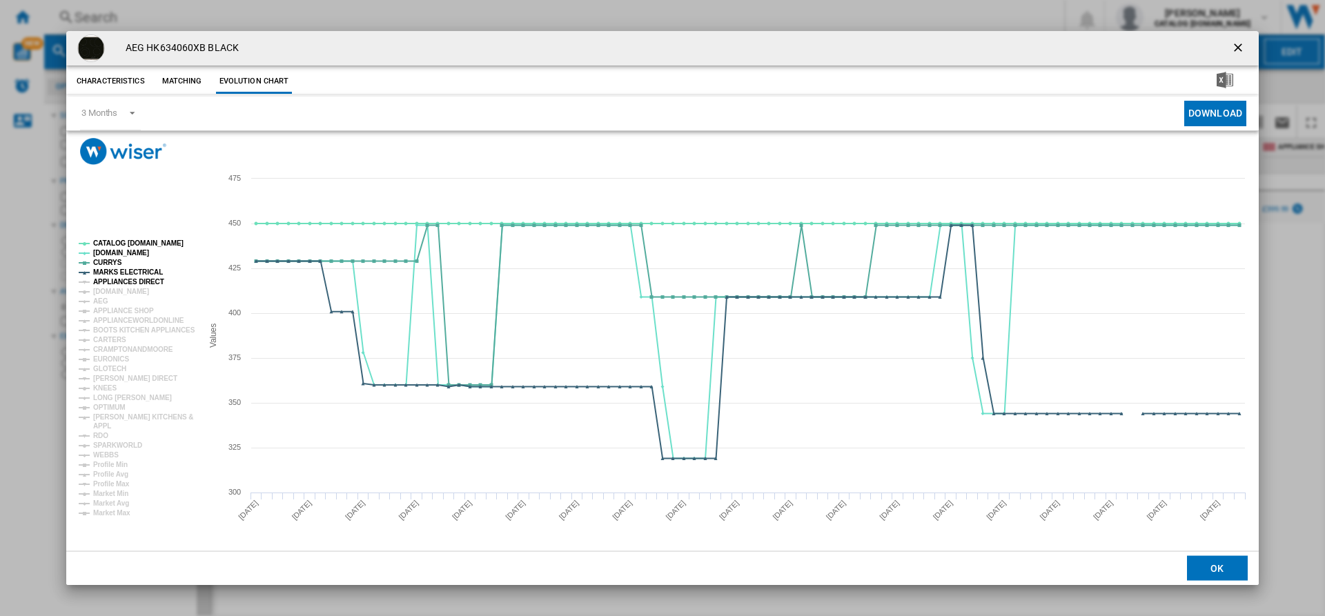
click at [119, 282] on tspan "APPLIANCES DIRECT" at bounding box center [128, 282] width 71 height 8
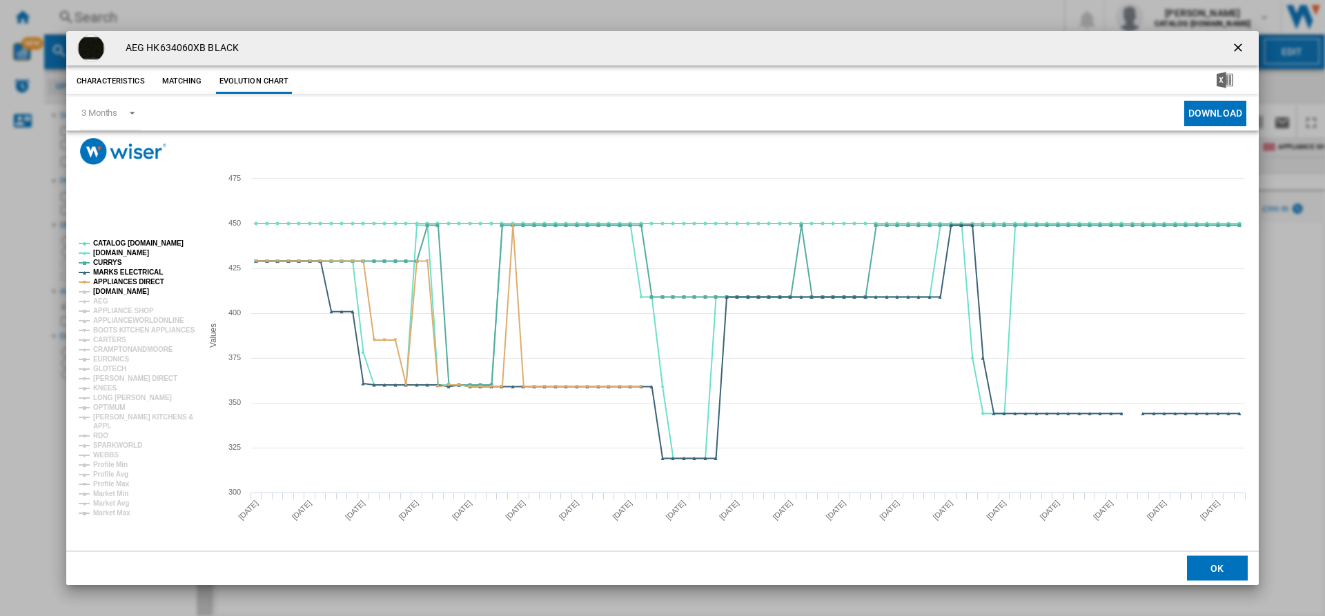
click at [124, 288] on tspan "[DOMAIN_NAME]" at bounding box center [121, 292] width 56 height 8
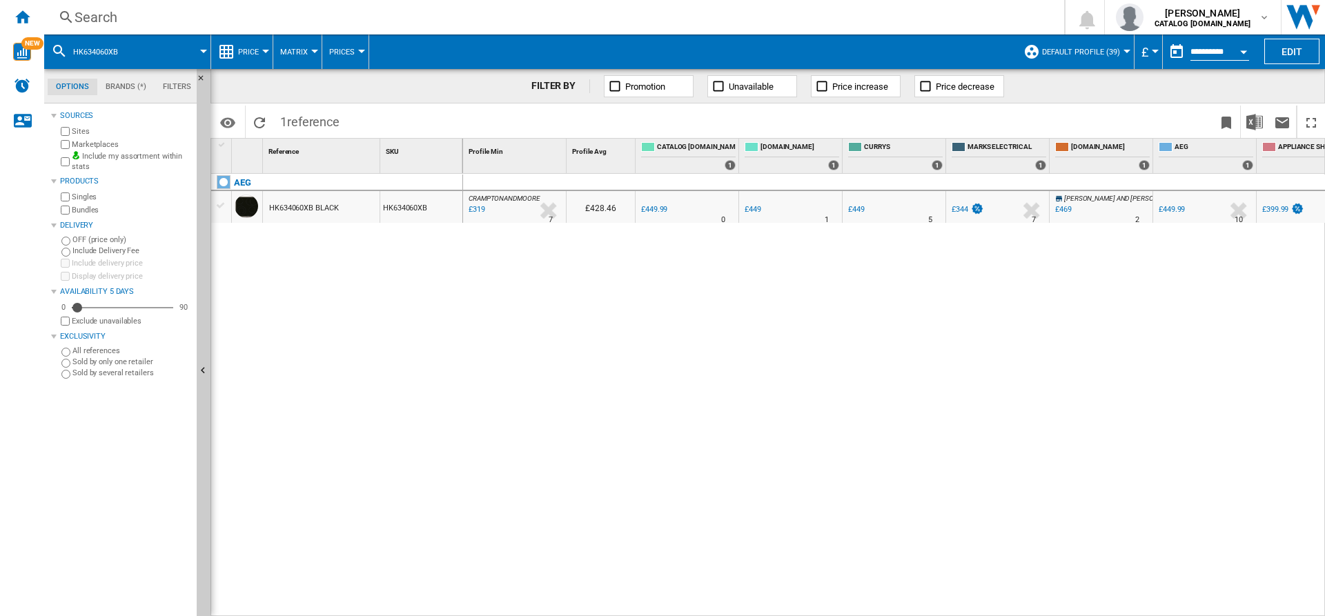
click at [85, 142] on label "Marketplaces" at bounding box center [131, 144] width 119 height 10
click at [634, 307] on div "CRAMPTONANDMOORE : CRAMPTONANDMOORE -29.1 % £319 % N/A 7 CRAMPTONANDMOORE : CRA…" at bounding box center [894, 395] width 863 height 443
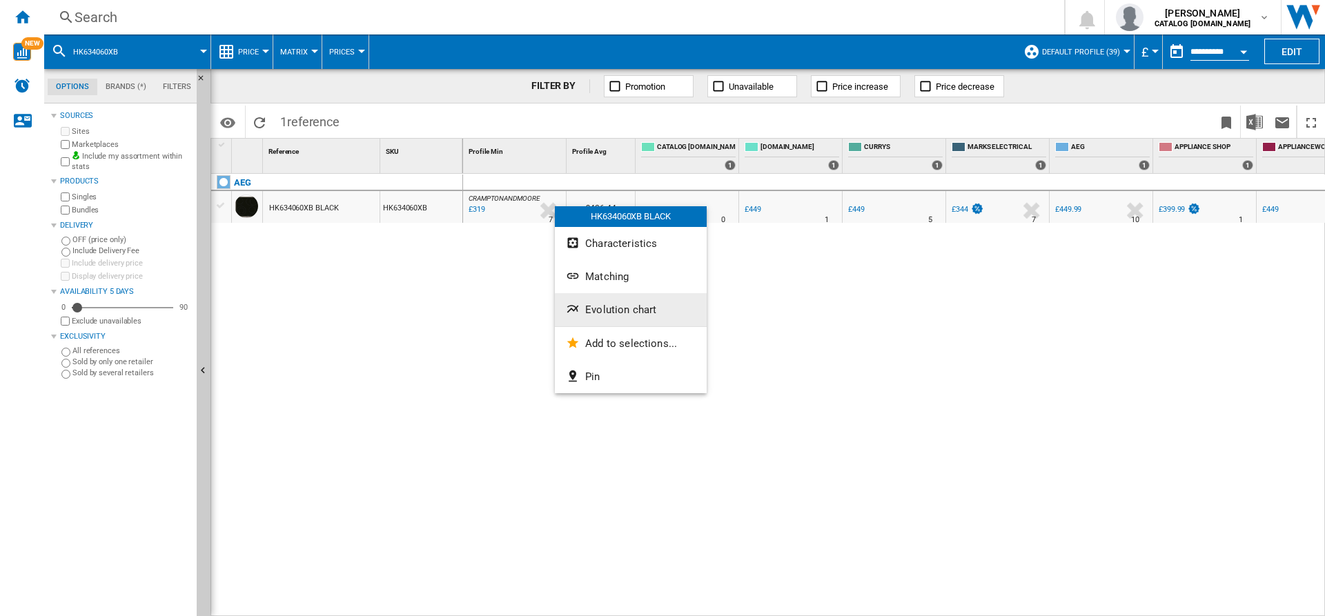
click at [603, 322] on button "Evolution chart" at bounding box center [631, 309] width 152 height 33
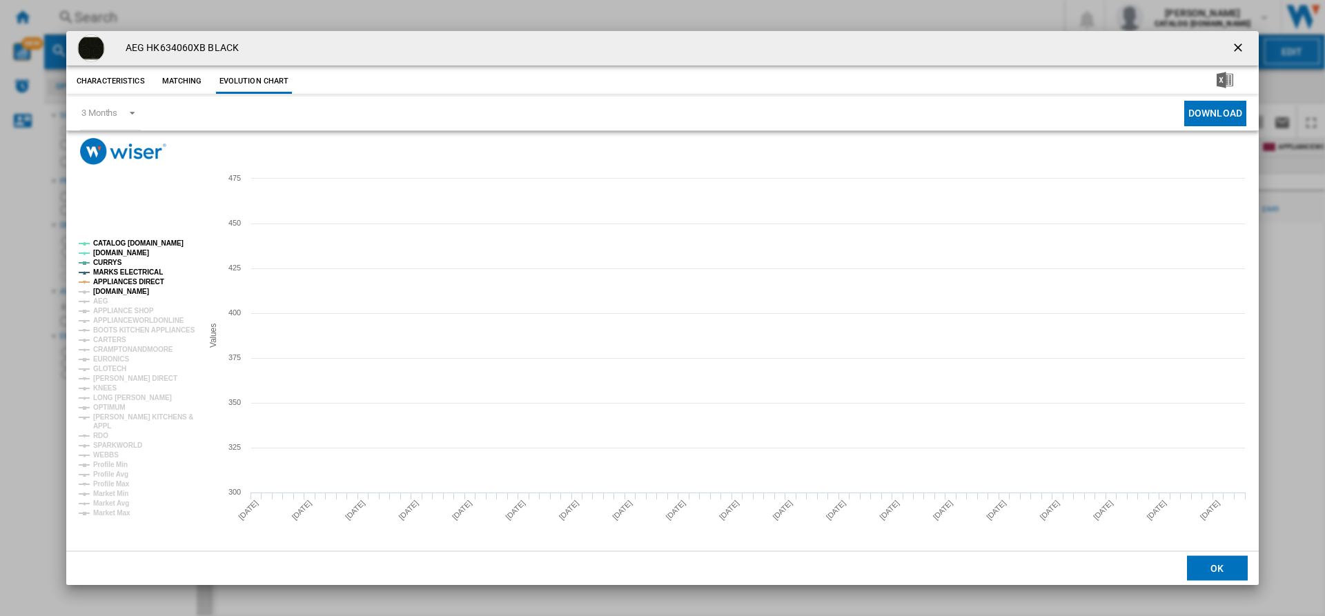
click at [134, 291] on tspan "[DOMAIN_NAME]" at bounding box center [121, 292] width 56 height 8
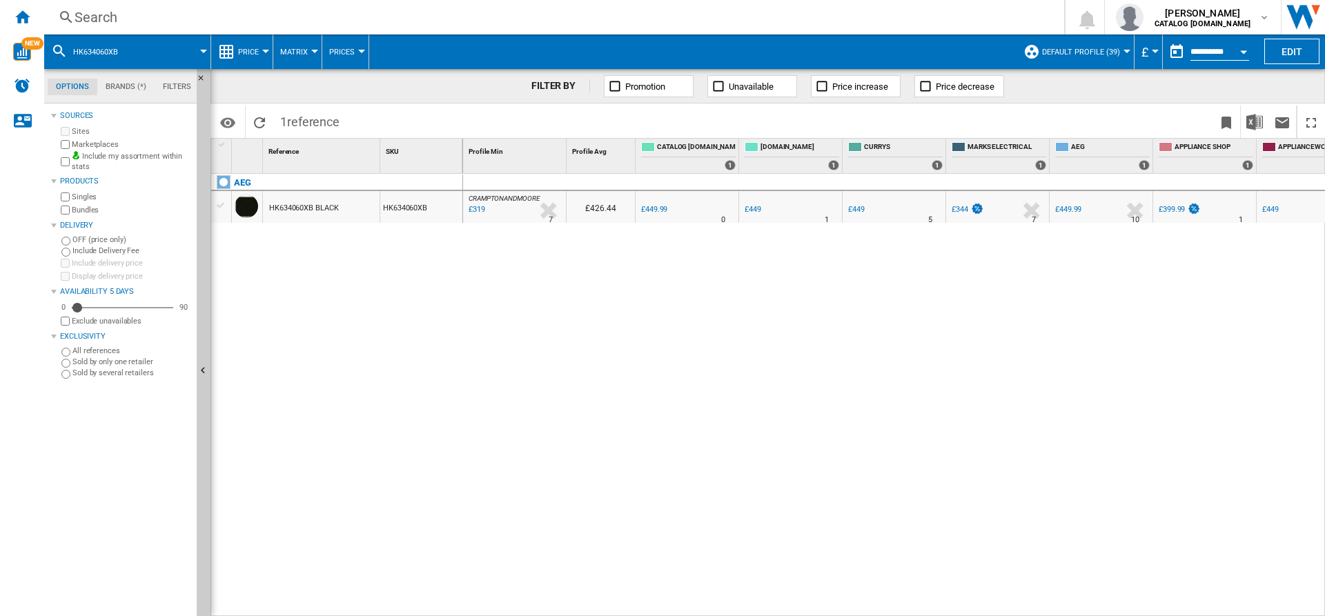
click at [278, 14] on div "Search" at bounding box center [552, 17] width 954 height 19
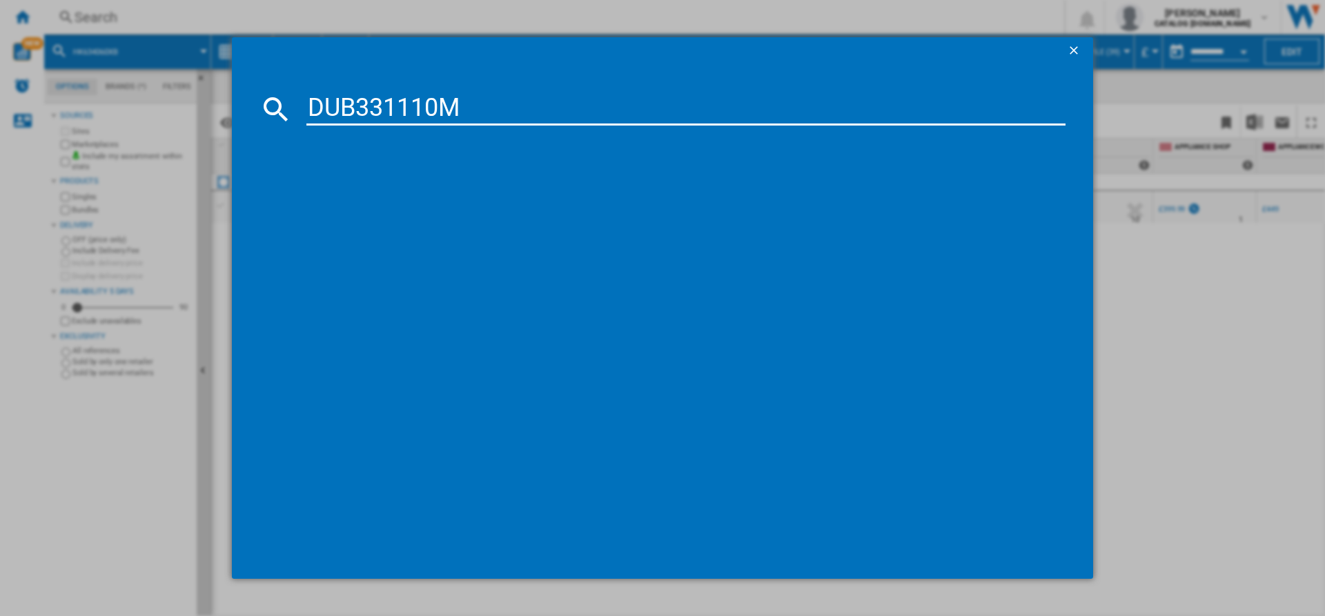
type input "DUB331110M"
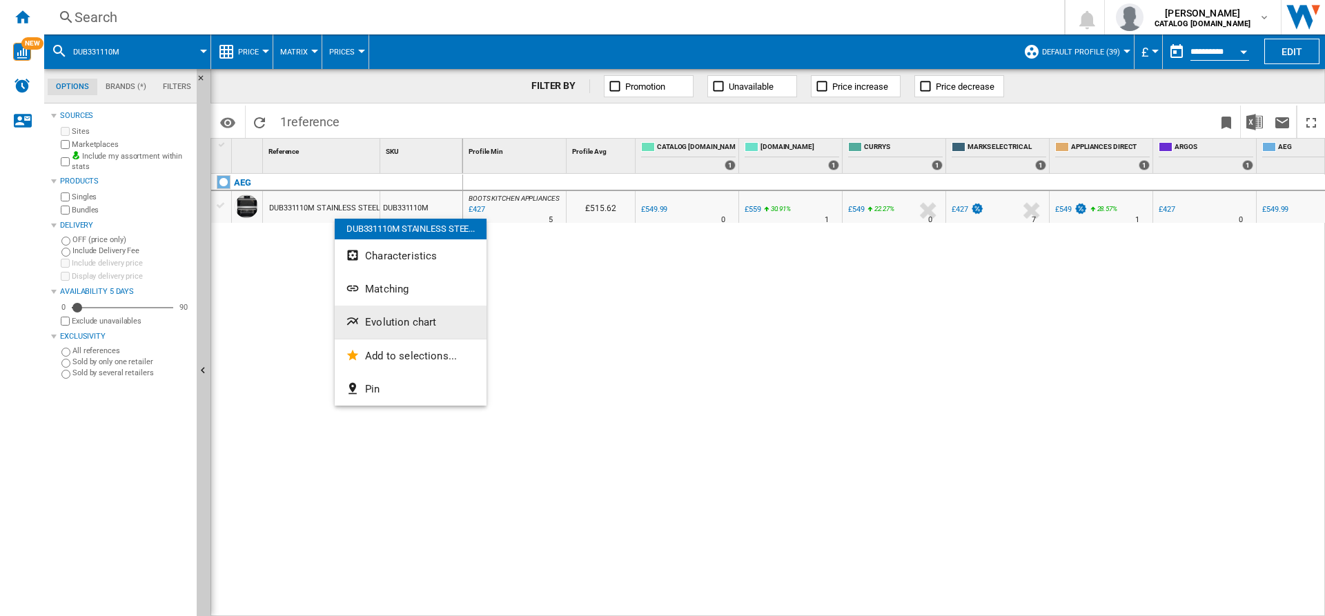
click at [361, 331] on ng-md-icon "Evolution chart" at bounding box center [354, 323] width 17 height 17
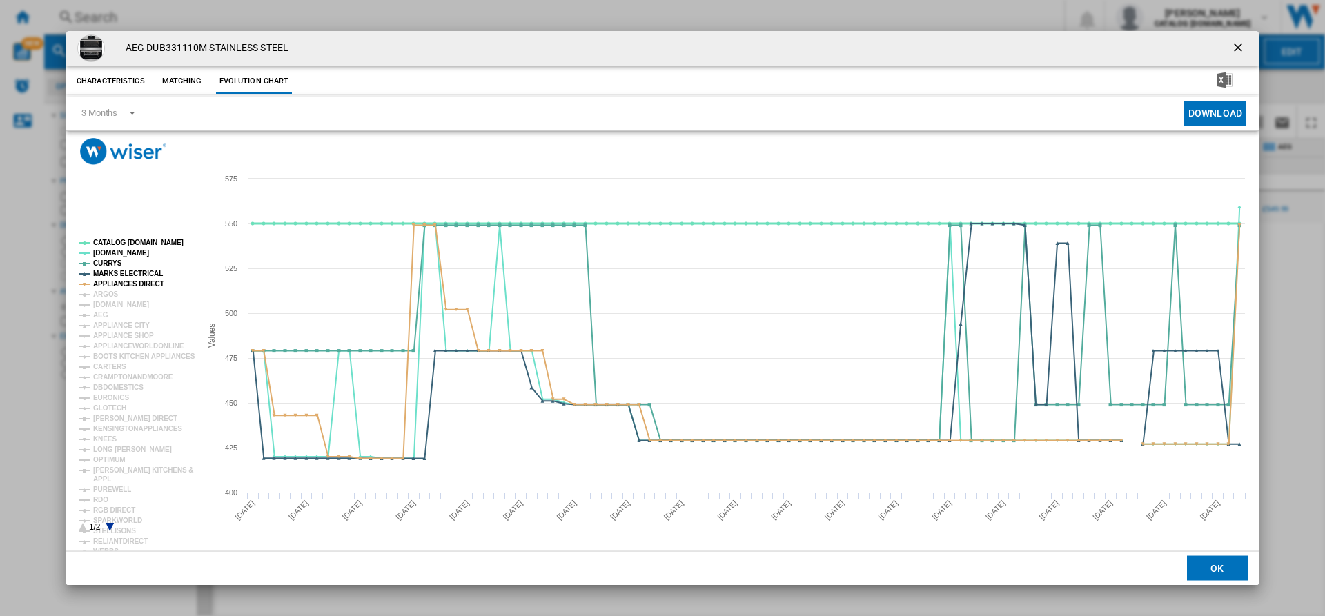
click at [124, 243] on tspan "CATALOG [DOMAIN_NAME]" at bounding box center [138, 243] width 90 height 8
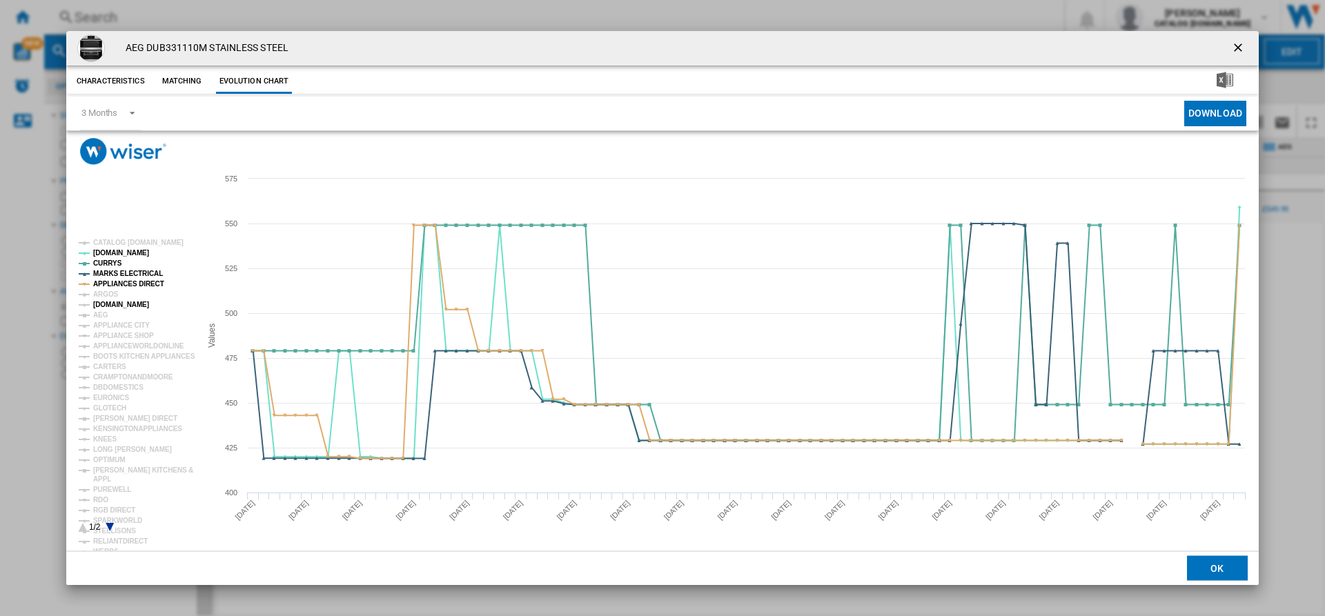
click at [109, 301] on tspan "[DOMAIN_NAME]" at bounding box center [121, 305] width 56 height 8
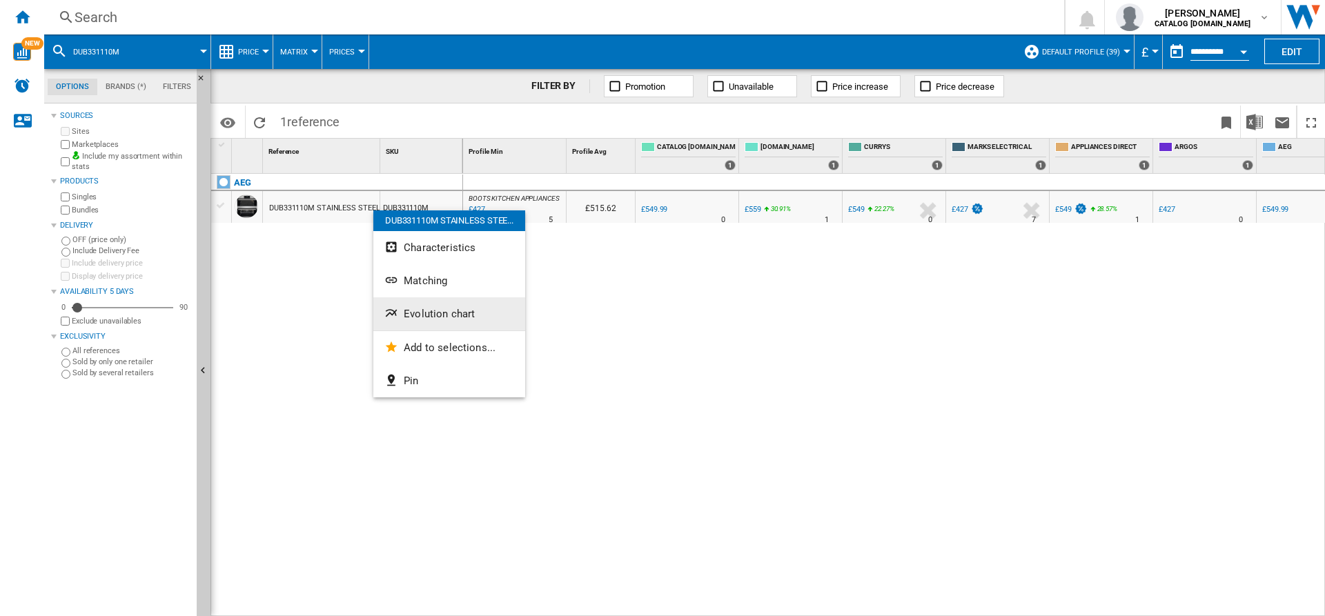
click at [430, 305] on button "Evolution chart" at bounding box center [449, 314] width 152 height 33
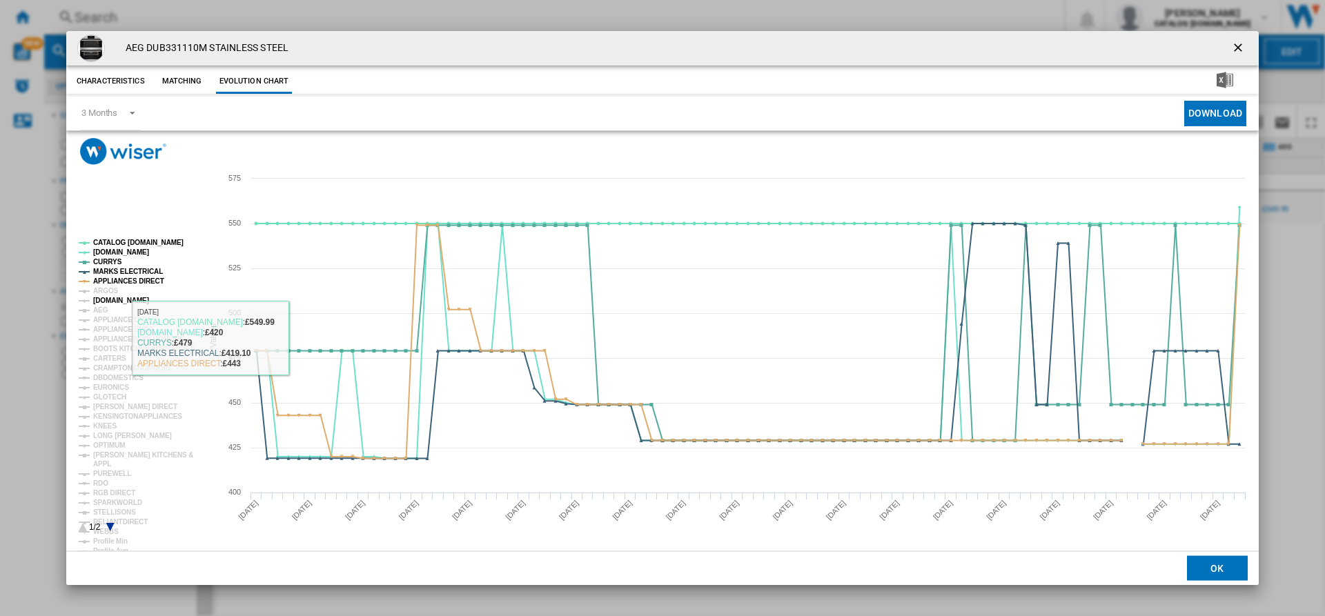
click at [133, 298] on tspan "[DOMAIN_NAME]" at bounding box center [121, 301] width 56 height 8
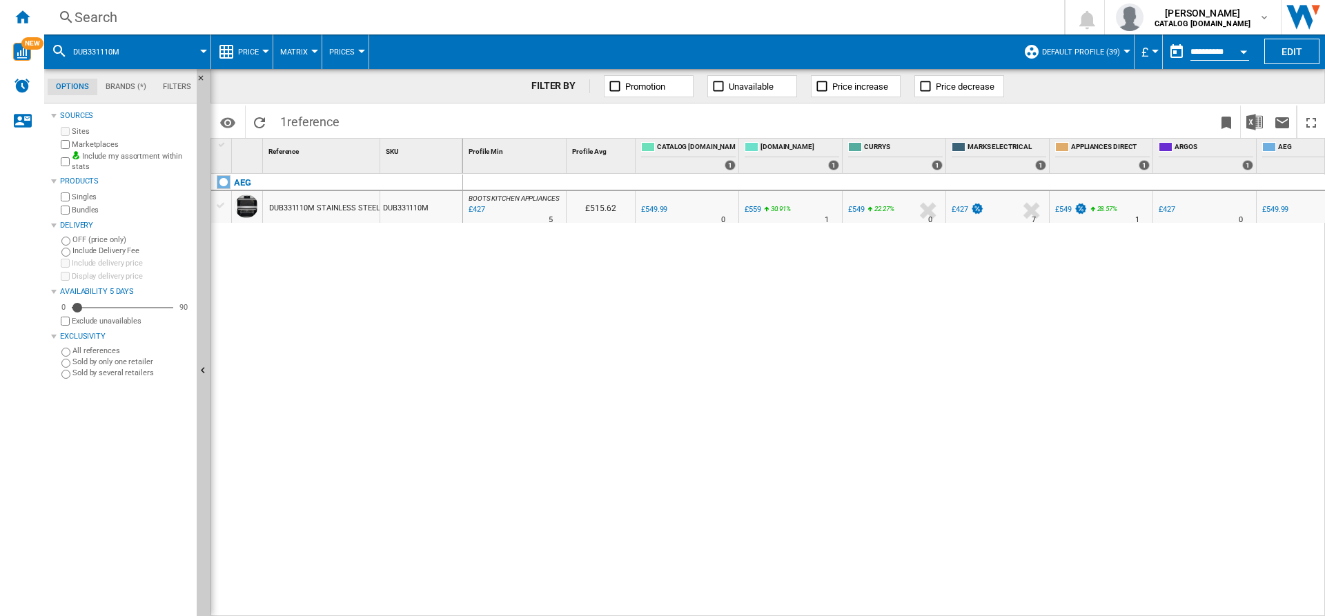
click at [415, 21] on div "Search" at bounding box center [552, 17] width 954 height 19
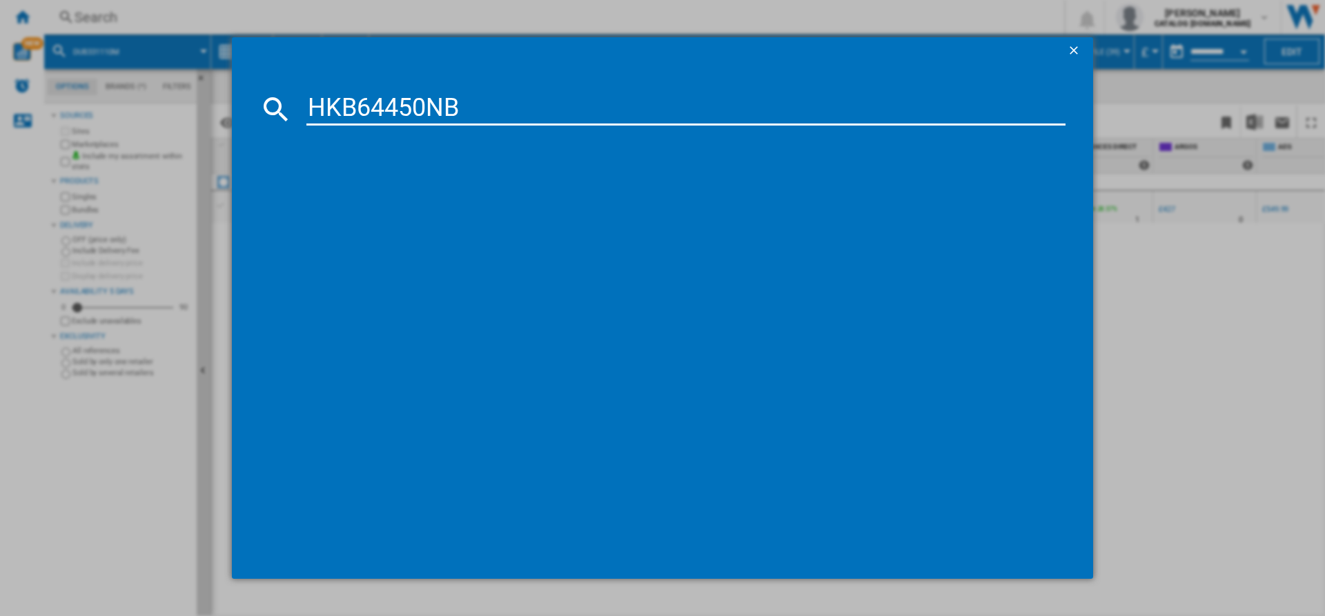
type input "HKB64450NB"
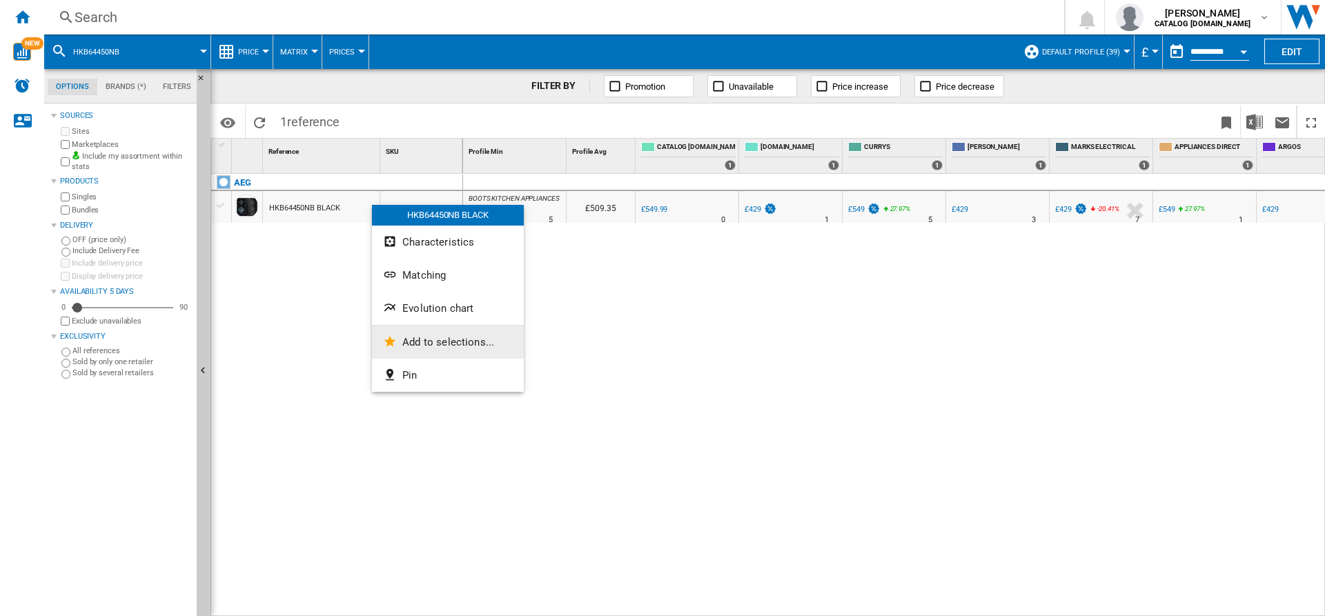
click at [429, 327] on button "Add to selections..." at bounding box center [448, 342] width 152 height 33
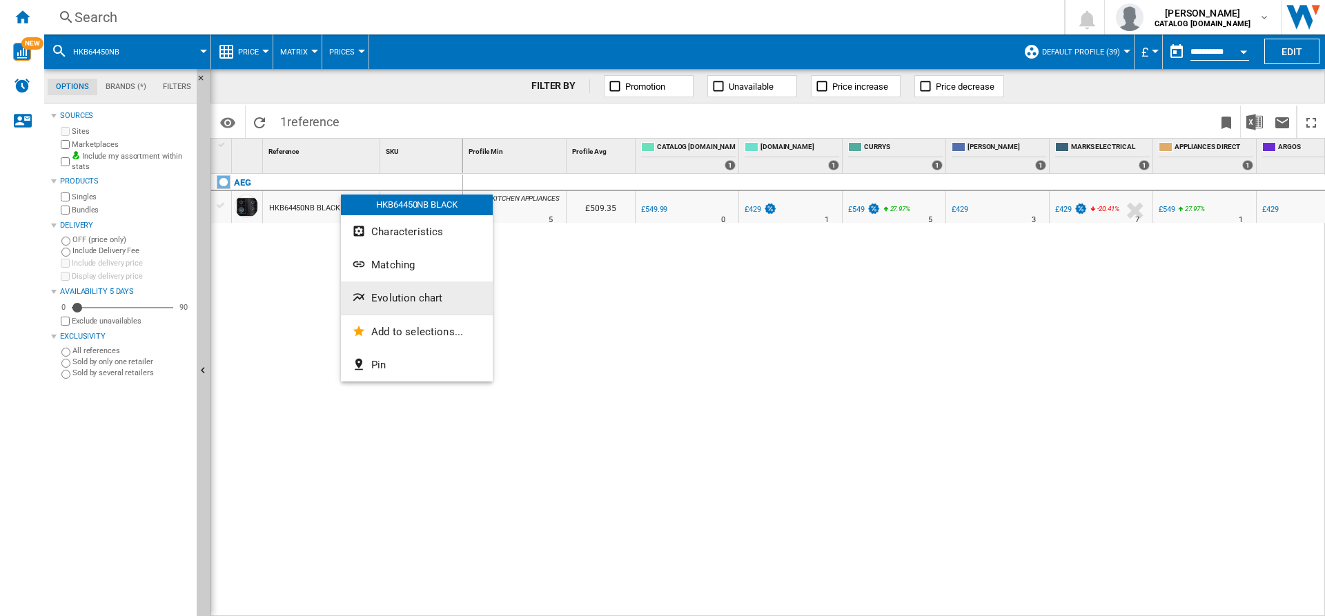
click at [407, 294] on span "Evolution chart" at bounding box center [406, 298] width 71 height 12
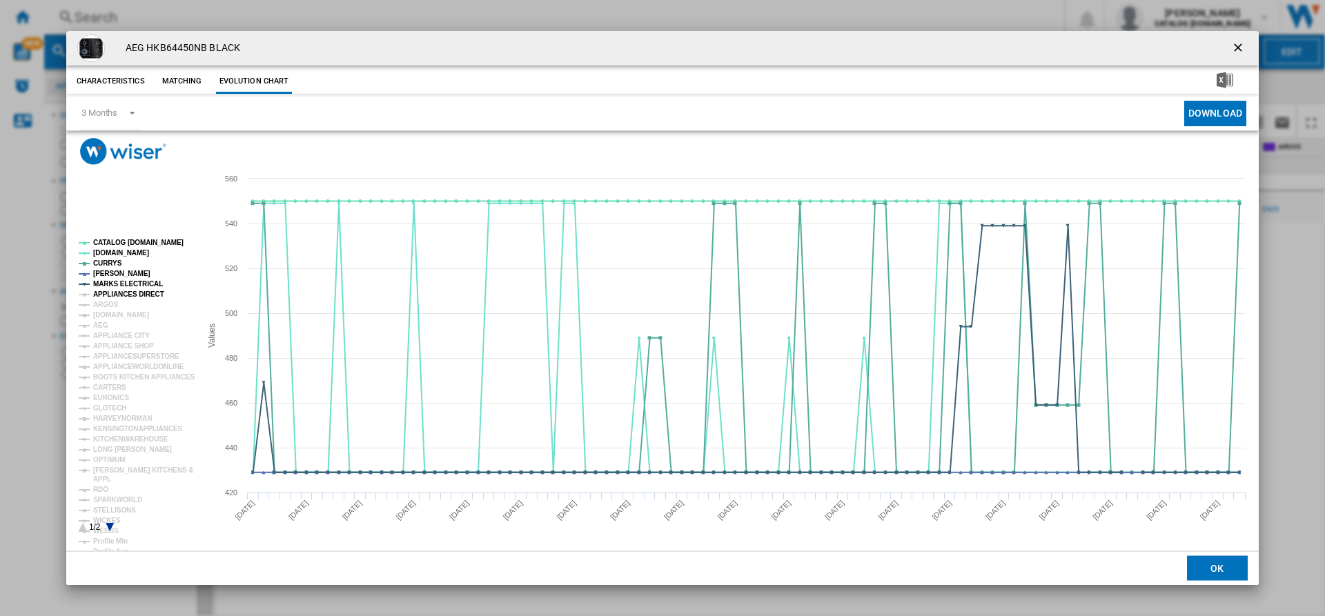
click at [123, 291] on tspan "APPLIANCES DIRECT" at bounding box center [128, 295] width 71 height 8
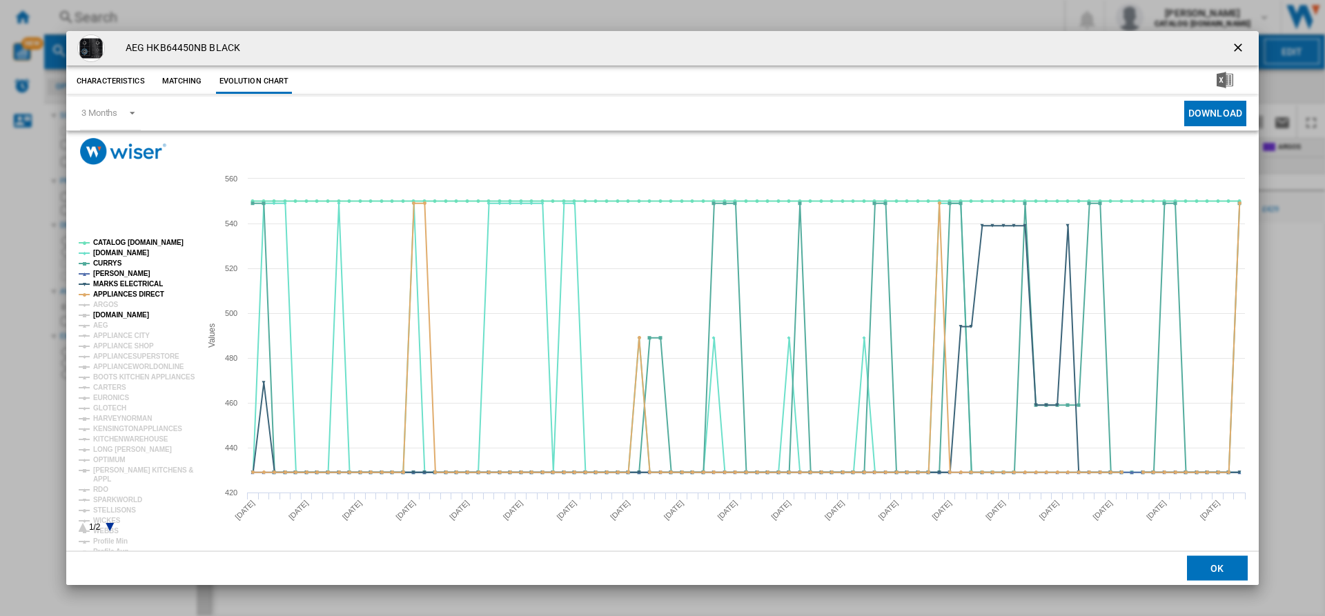
click at [128, 313] on tspan "[DOMAIN_NAME]" at bounding box center [121, 315] width 56 height 8
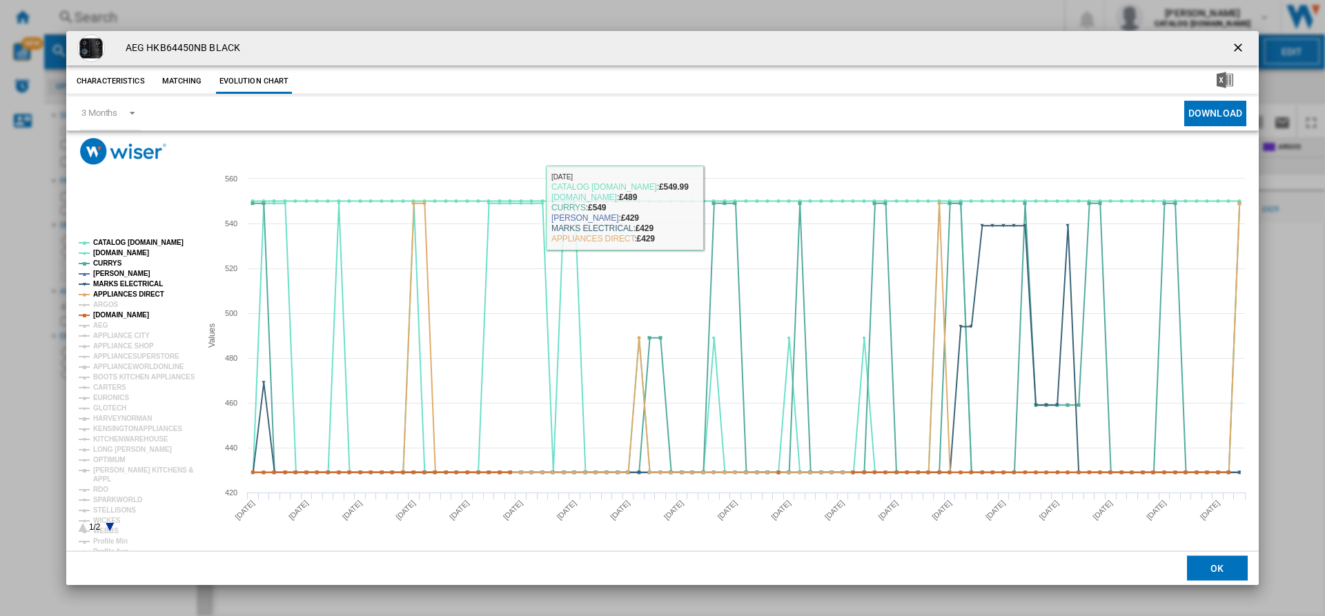
click at [702, 166] on rect "Product popup" at bounding box center [662, 358] width 1193 height 387
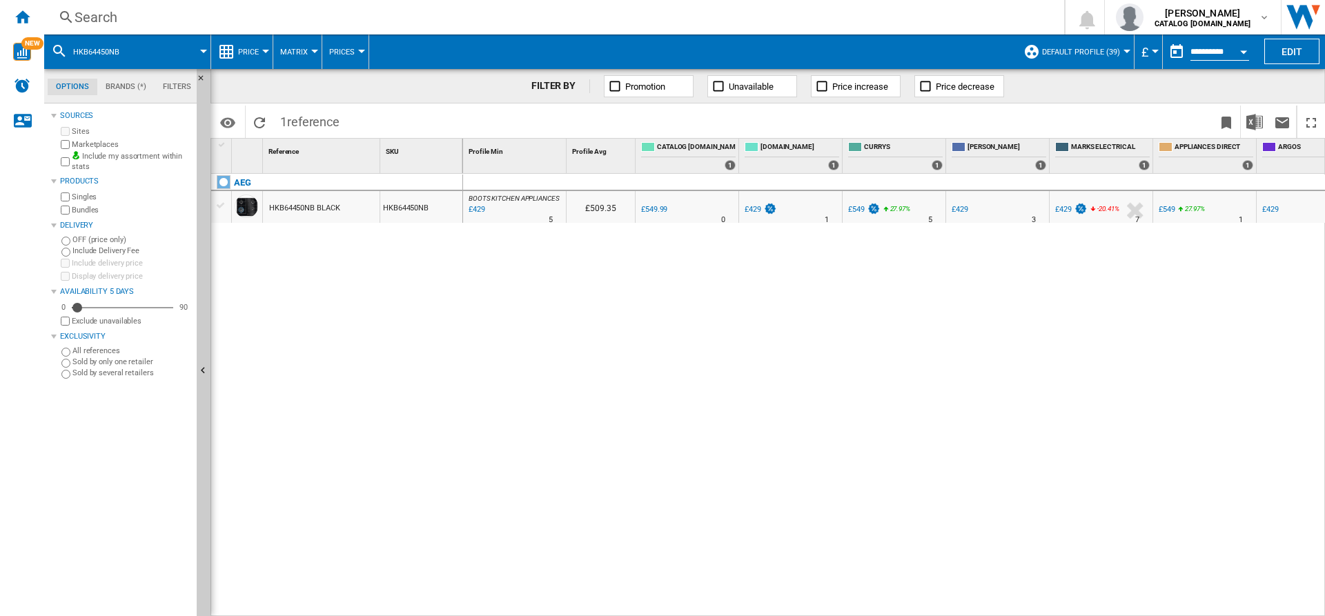
click at [569, 19] on div "Search" at bounding box center [552, 17] width 954 height 19
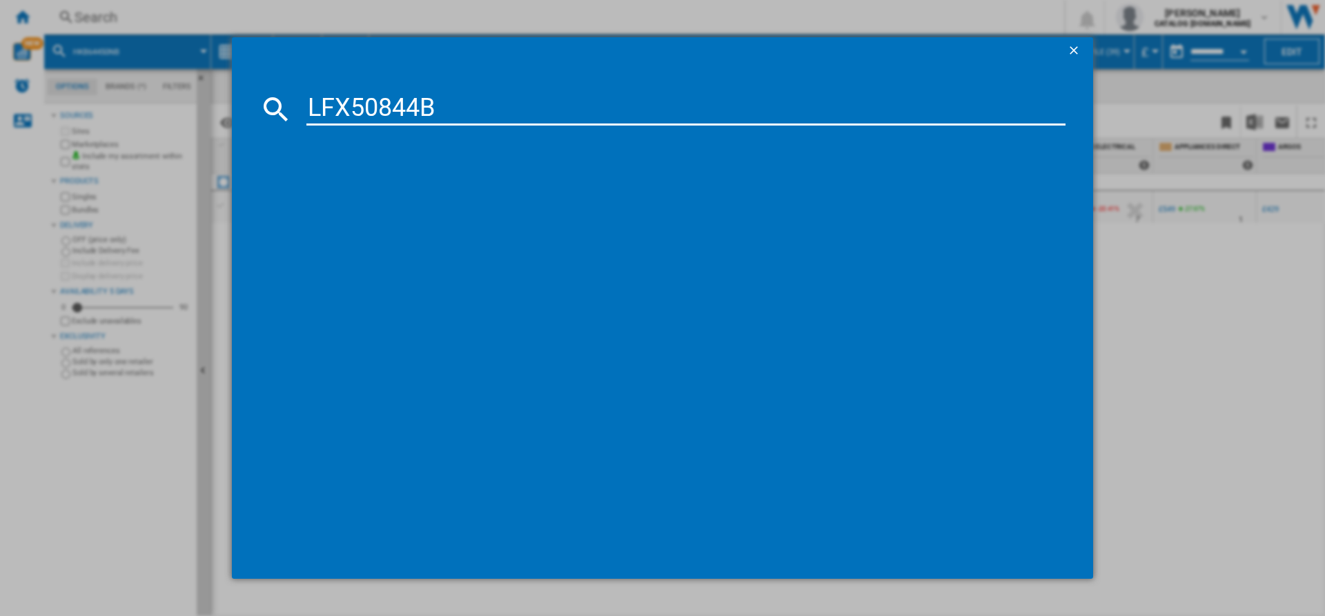
type input "LFX50844B"
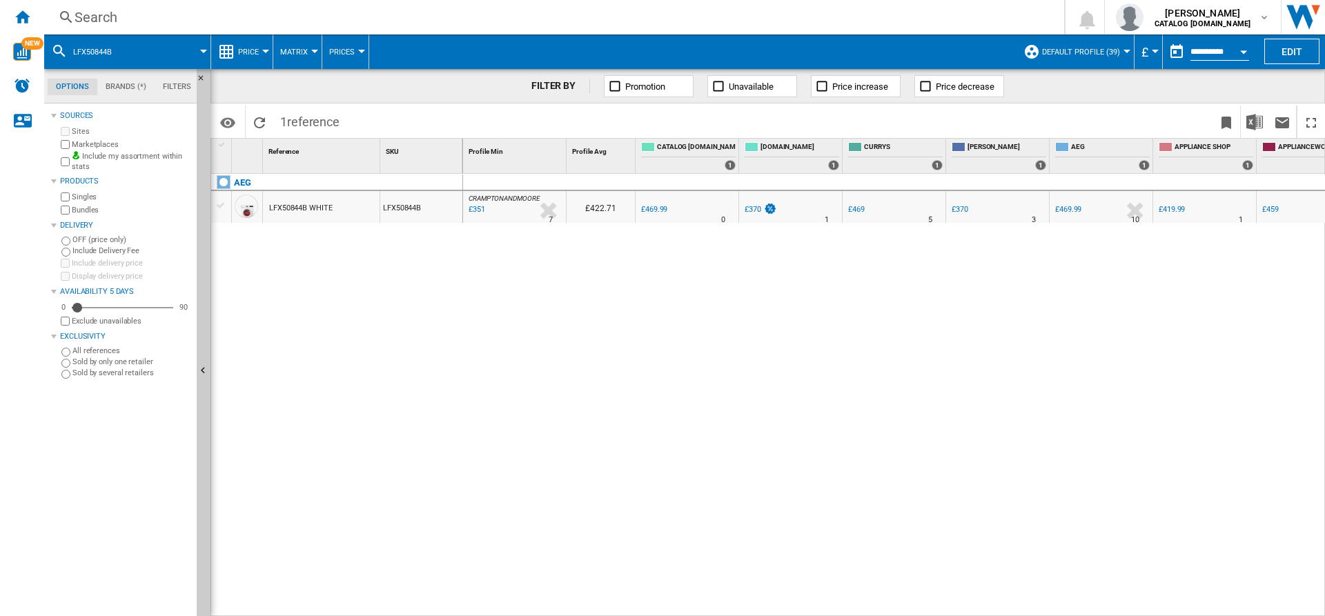
click at [412, 201] on div "LFX50844B" at bounding box center [421, 207] width 82 height 32
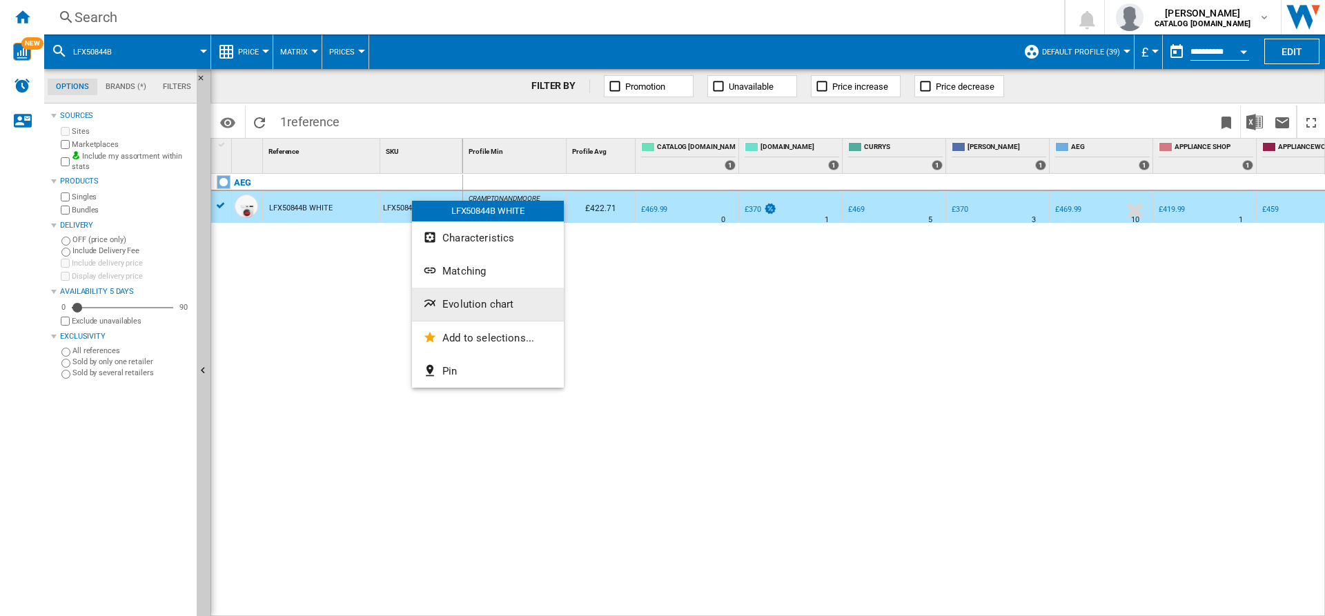
click at [467, 319] on button "Evolution chart" at bounding box center [488, 304] width 152 height 33
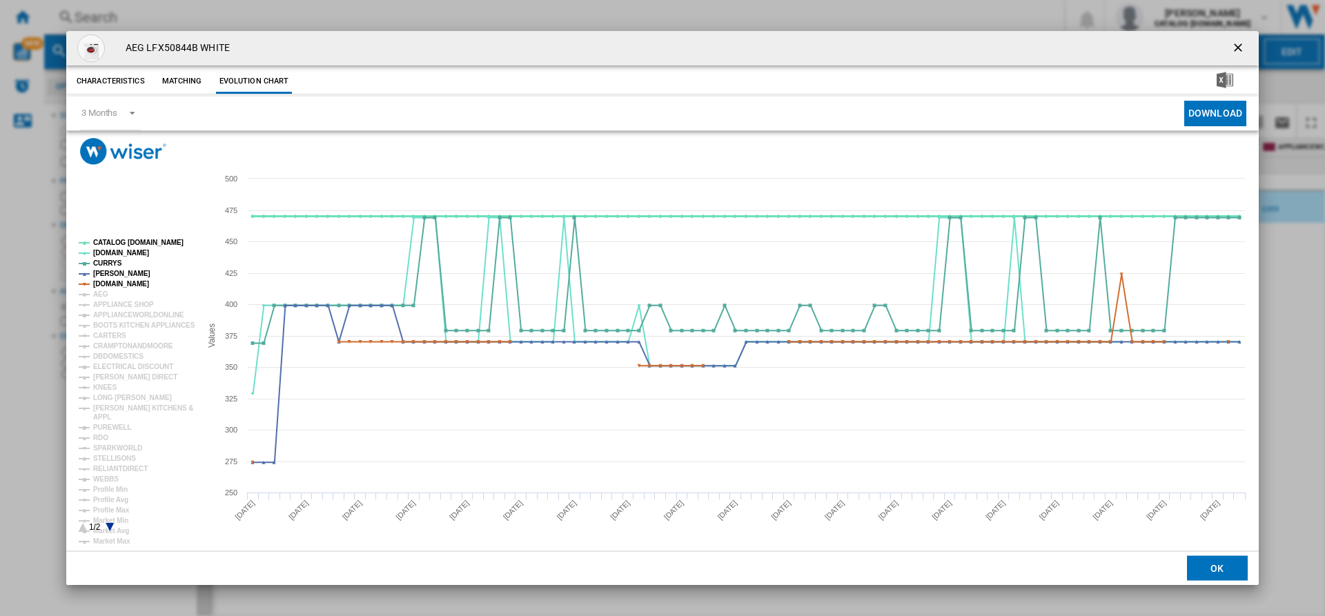
click at [135, 240] on tspan "CATALOG [DOMAIN_NAME]" at bounding box center [138, 243] width 90 height 8
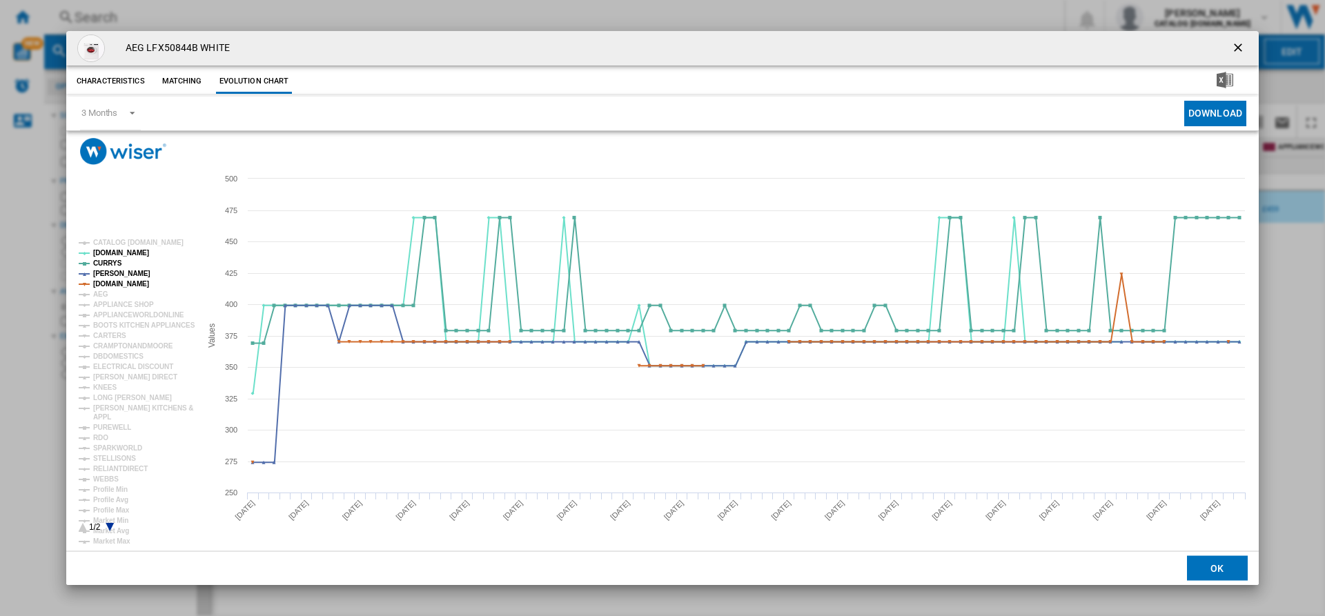
click at [177, 47] on h4 "AEG LFX50844B WHITE" at bounding box center [174, 48] width 111 height 14
copy h4 "LFX50844B"
click at [440, 110] on span "Product popup" at bounding box center [403, 114] width 525 height 34
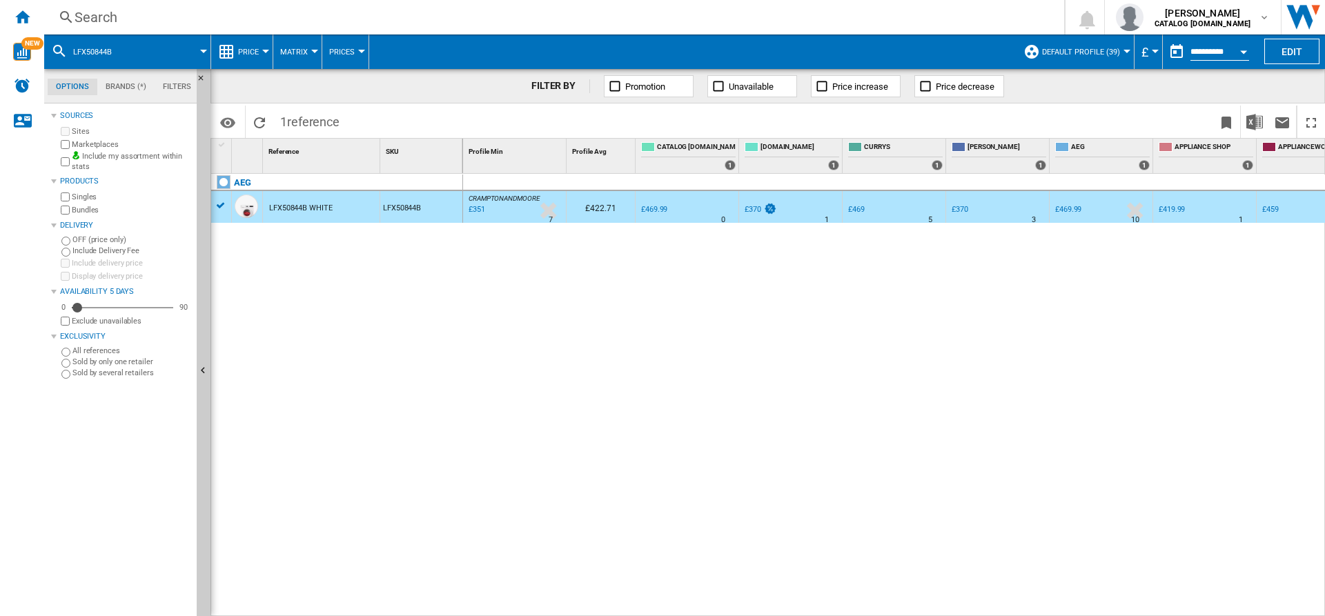
click at [380, 14] on div "Search" at bounding box center [552, 17] width 954 height 19
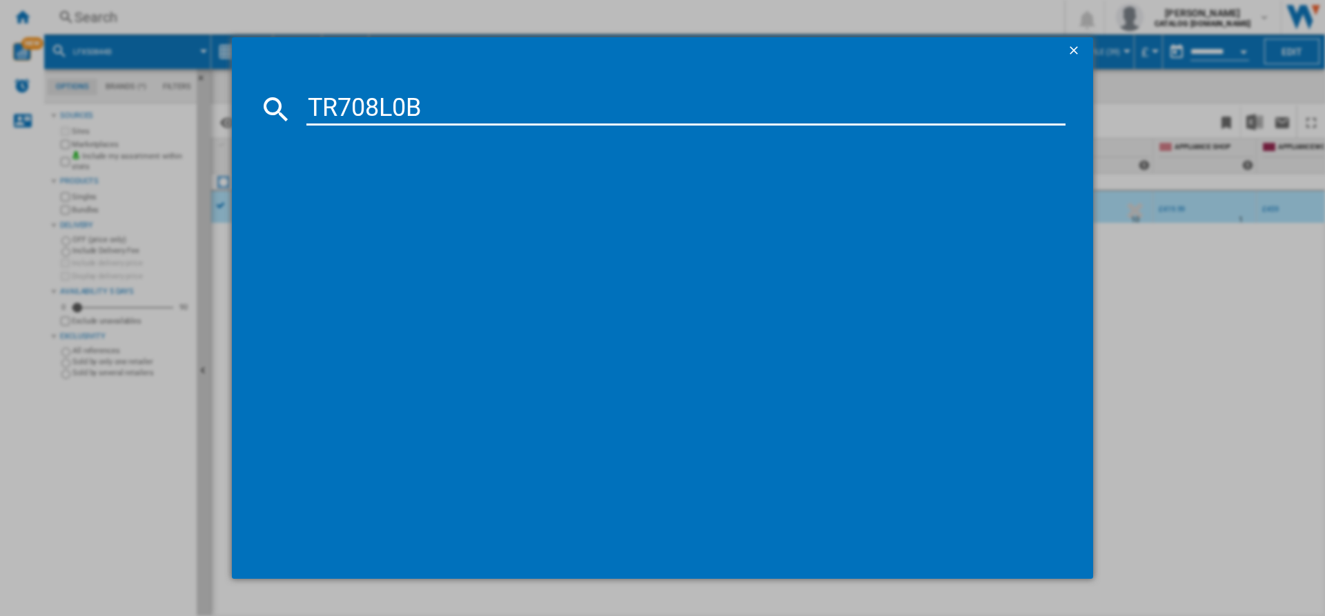
type input "TR708L0B"
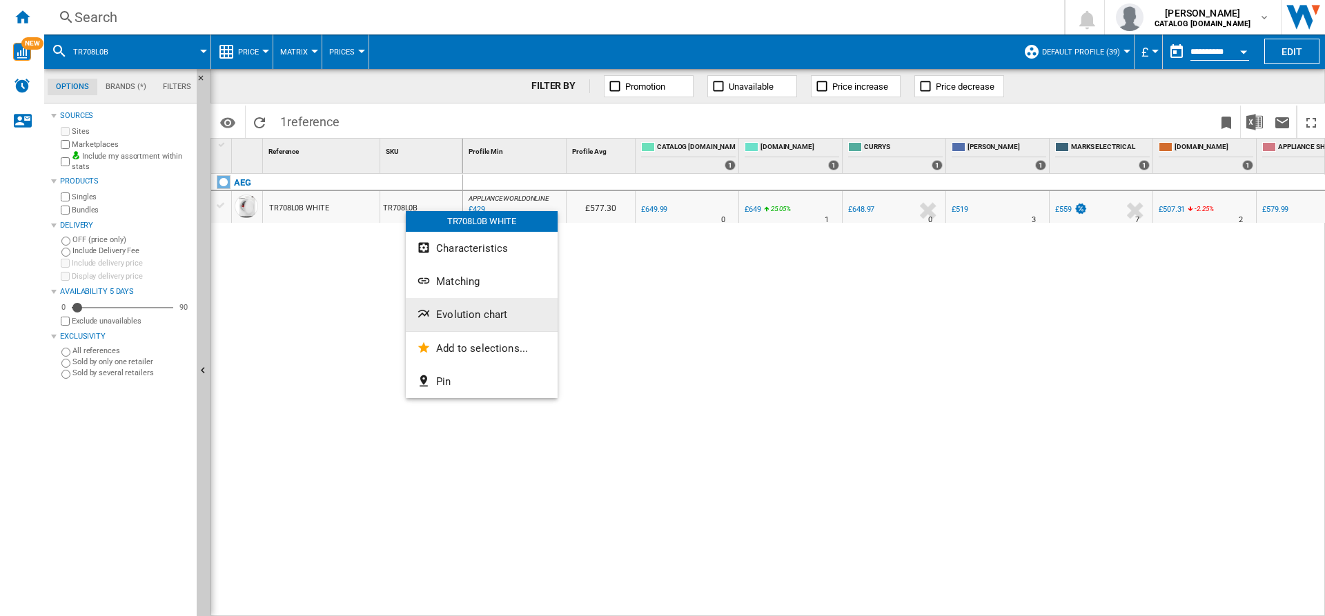
click at [484, 316] on span "Evolution chart" at bounding box center [471, 315] width 71 height 12
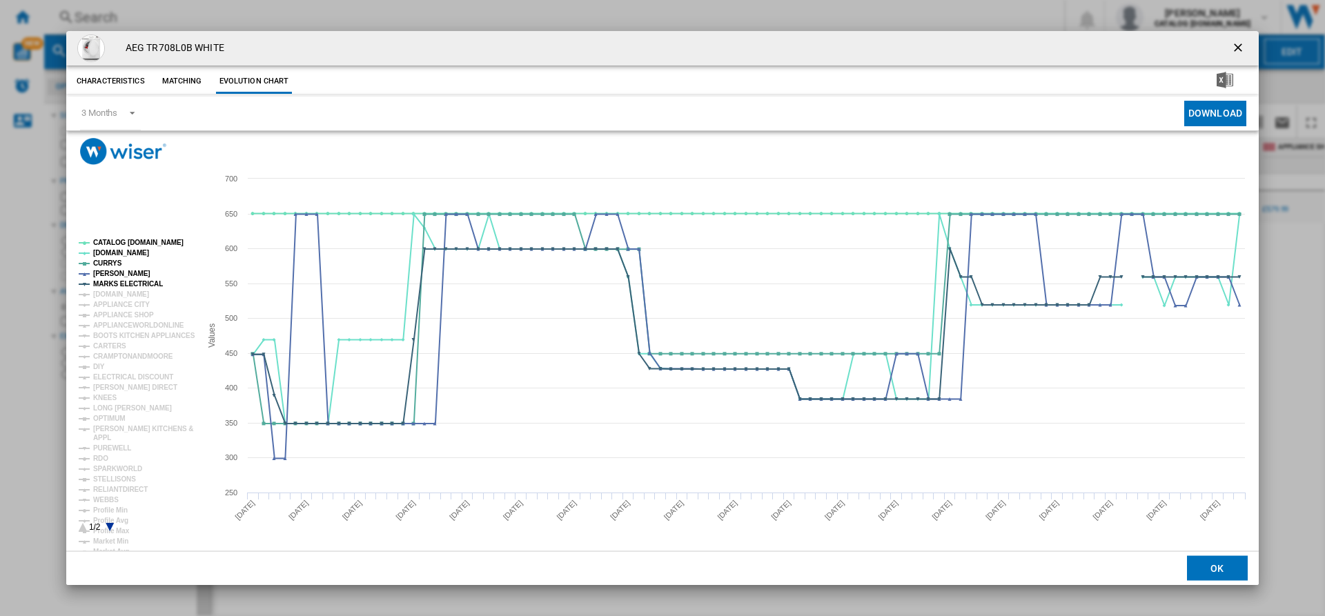
click at [128, 235] on rect "Product popup" at bounding box center [134, 386] width 122 height 304
click at [129, 237] on rect "Product popup" at bounding box center [134, 386] width 122 height 304
click at [134, 240] on tspan "CATALOG [DOMAIN_NAME]" at bounding box center [138, 243] width 90 height 8
click at [135, 291] on tspan "[DOMAIN_NAME]" at bounding box center [121, 295] width 56 height 8
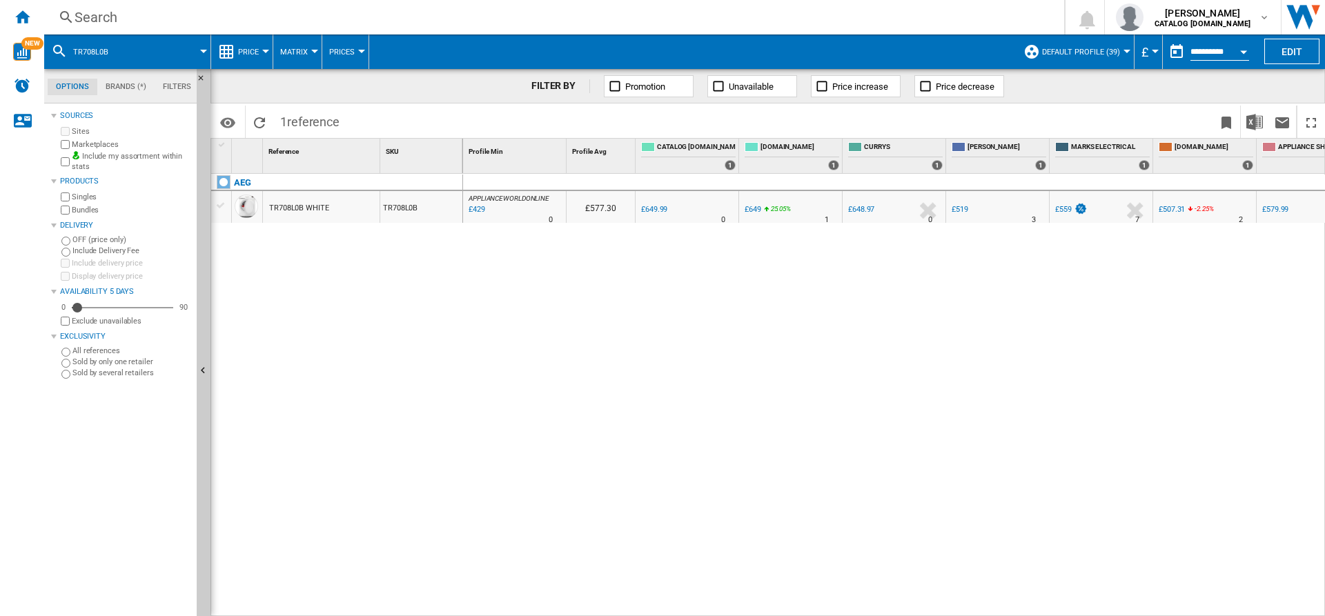
click at [1174, 213] on div "£507.31" at bounding box center [1172, 209] width 26 height 9
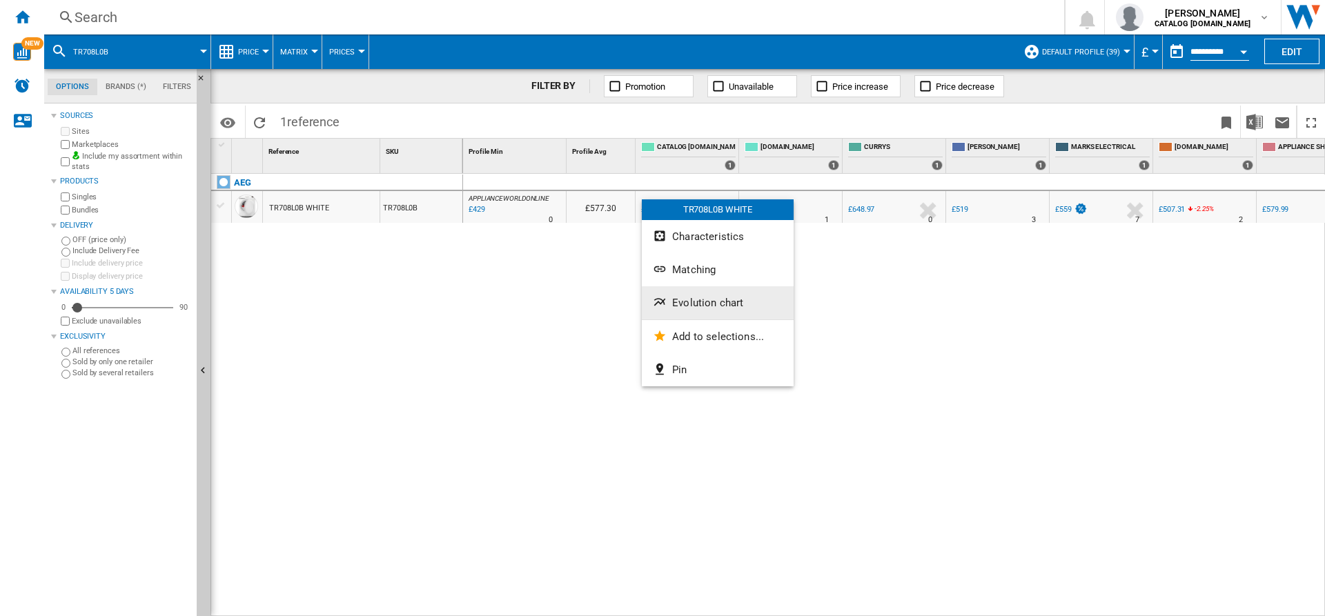
click at [690, 305] on span "Evolution chart" at bounding box center [707, 303] width 71 height 12
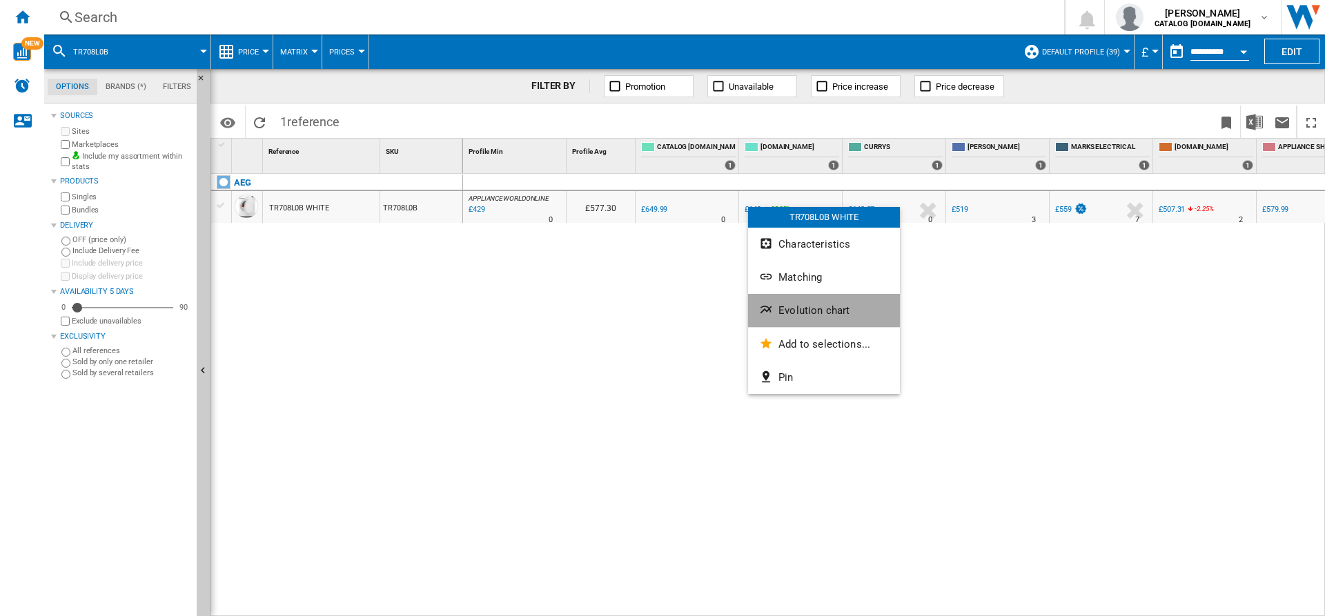
click at [817, 315] on span "Evolution chart" at bounding box center [814, 310] width 71 height 12
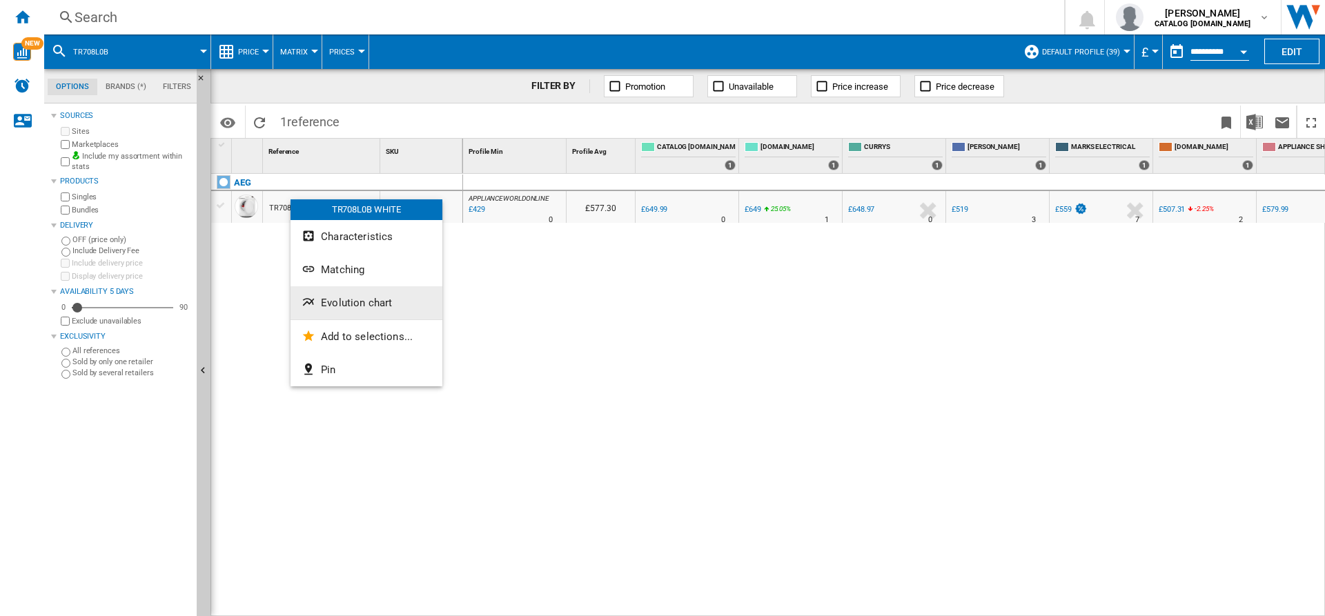
click at [361, 300] on span "Evolution chart" at bounding box center [356, 303] width 71 height 12
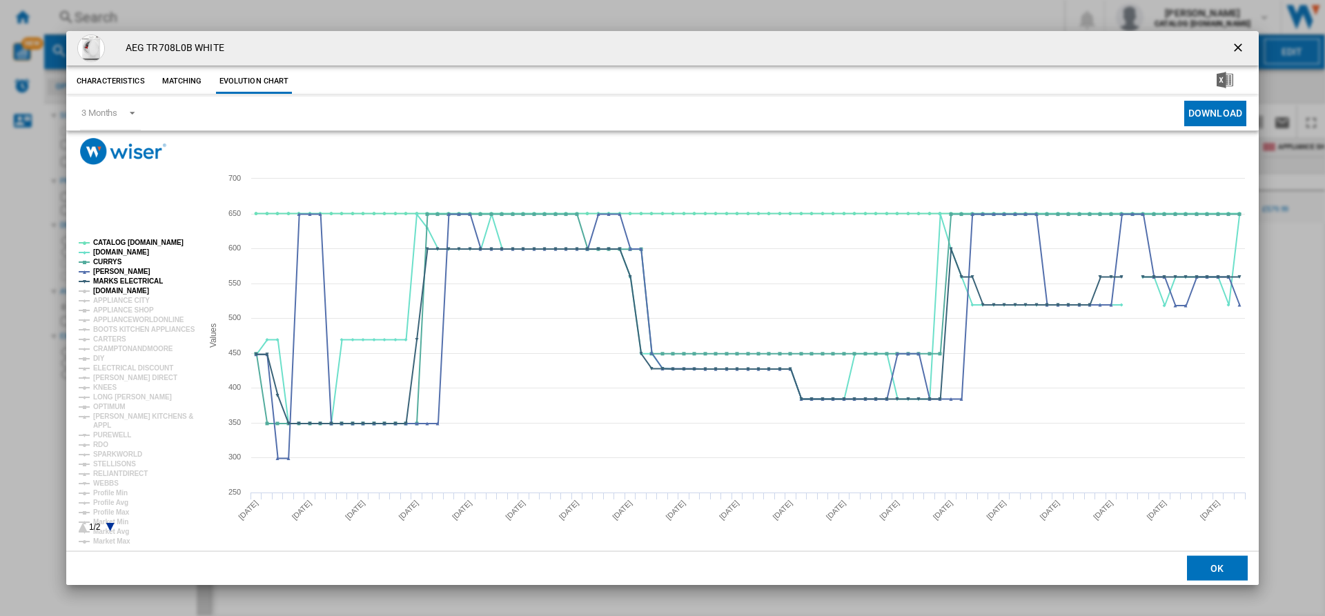
click at [120, 288] on tspan "[DOMAIN_NAME]" at bounding box center [121, 291] width 56 height 8
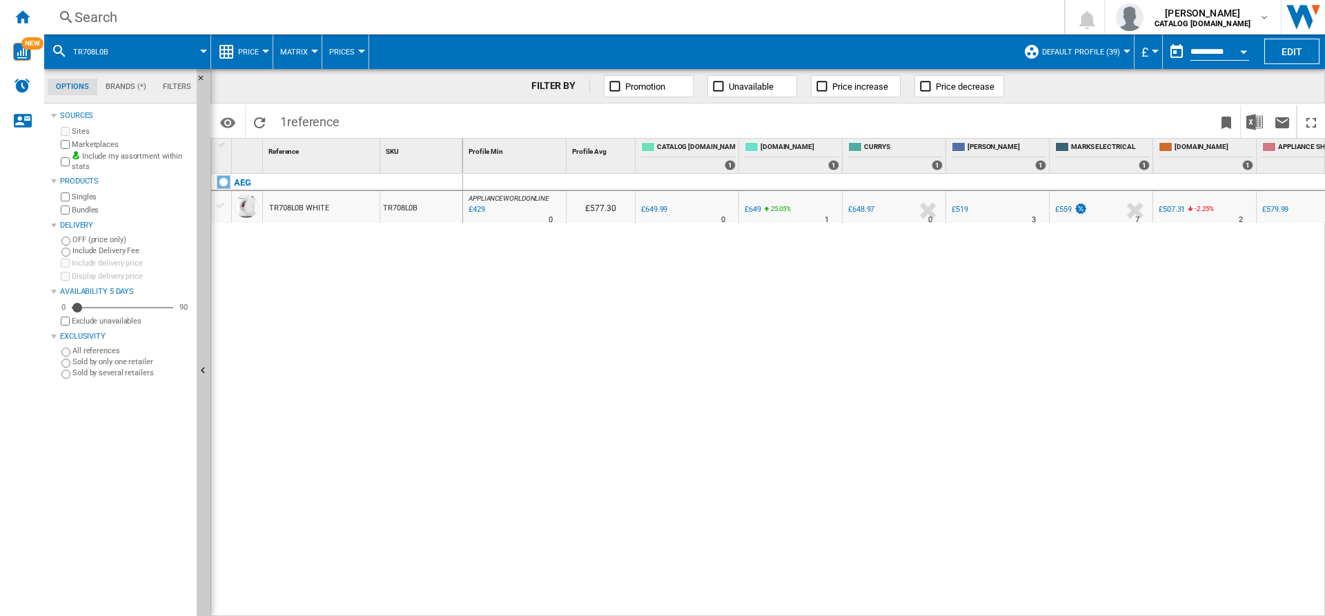
click at [101, 138] on div "Marketplaces" at bounding box center [124, 144] width 133 height 13
click at [108, 141] on label "Marketplaces" at bounding box center [131, 144] width 119 height 10
click at [107, 146] on label "Marketplaces" at bounding box center [131, 144] width 119 height 10
click at [75, 146] on label "Marketplaces" at bounding box center [131, 144] width 119 height 10
click at [287, 14] on div "Search" at bounding box center [552, 17] width 954 height 19
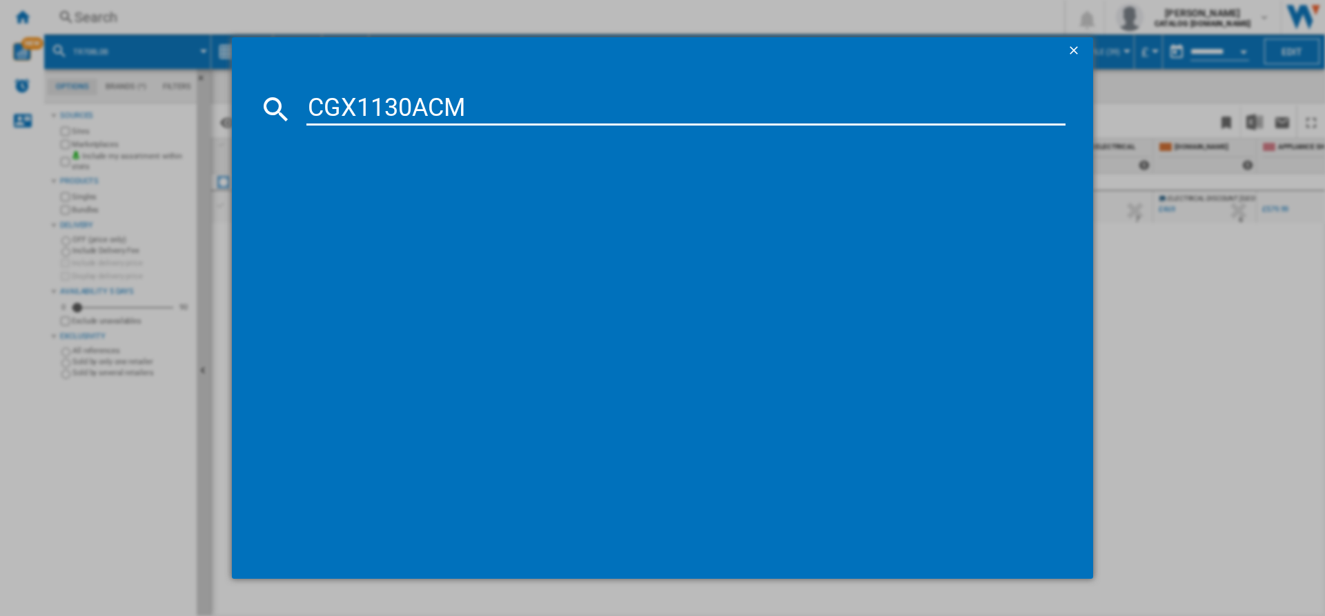
type input "CGX1130ACM"
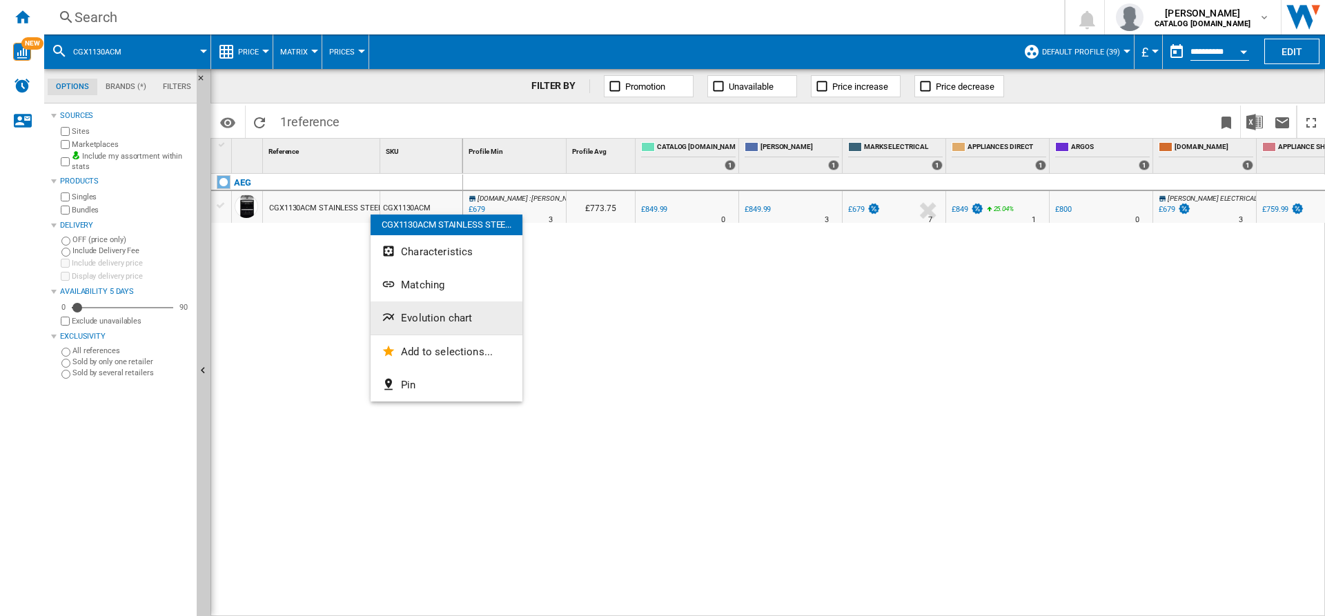
click at [438, 318] on span "Evolution chart" at bounding box center [436, 318] width 71 height 12
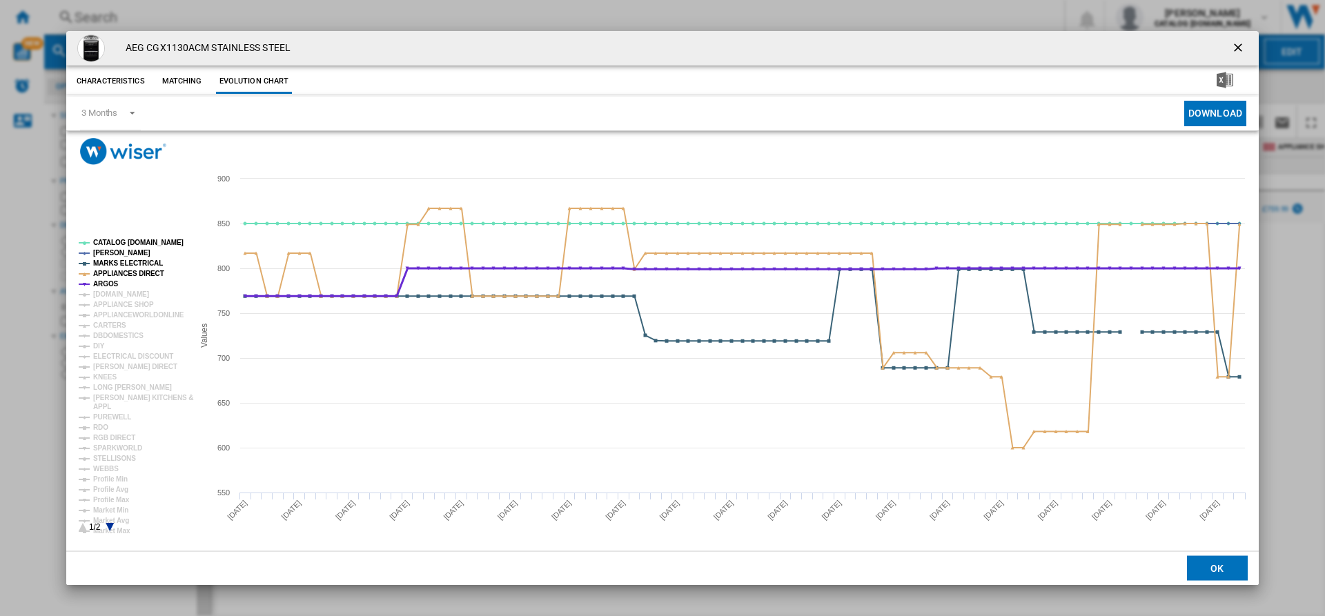
click at [104, 284] on tspan "ARGOS" at bounding box center [106, 284] width 26 height 8
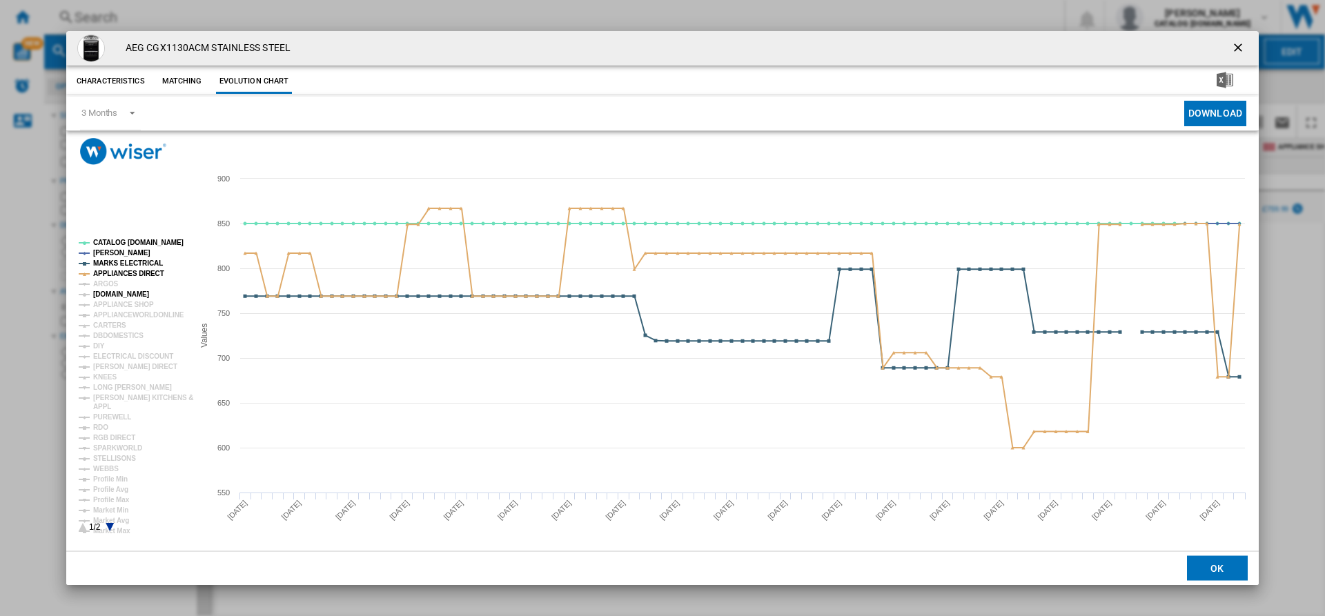
click at [119, 293] on tspan "[DOMAIN_NAME]" at bounding box center [121, 295] width 56 height 8
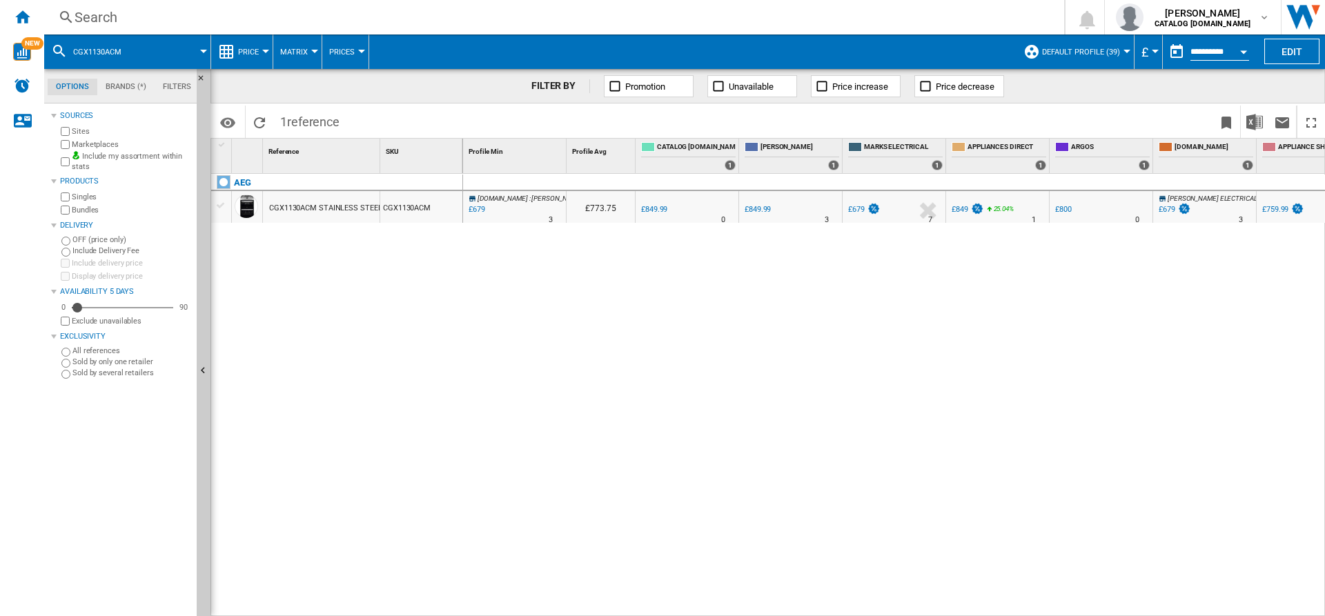
click at [97, 142] on label "Marketplaces" at bounding box center [131, 144] width 119 height 10
click at [246, 16] on div "Search" at bounding box center [552, 17] width 954 height 19
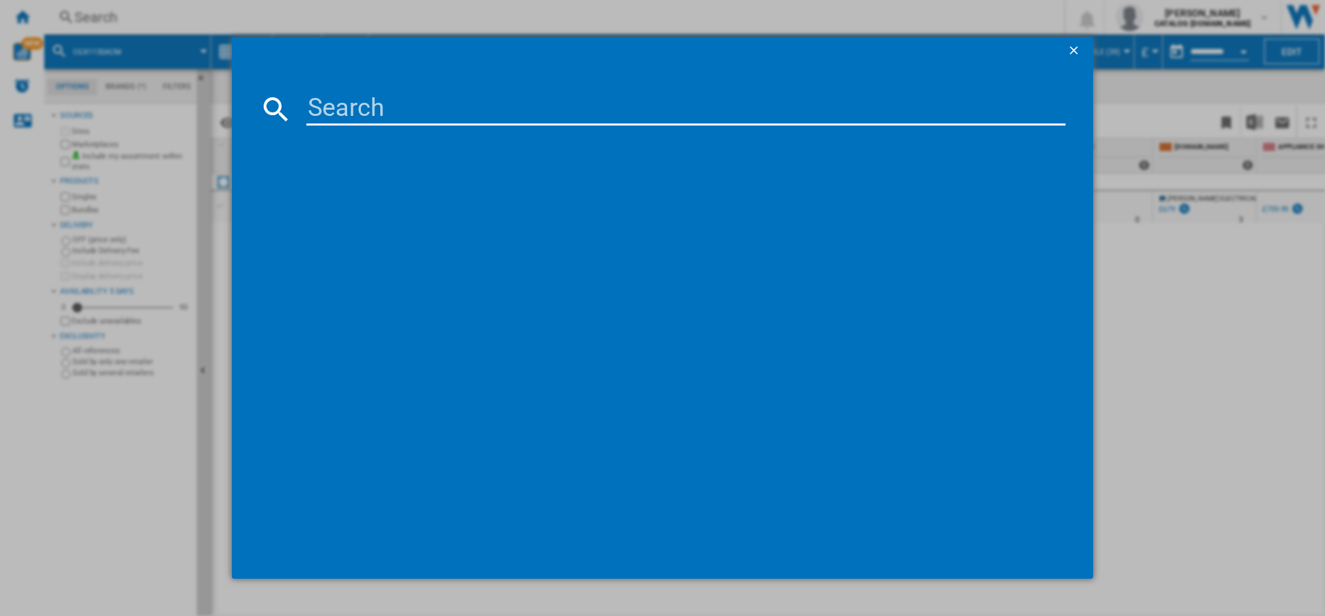
type input "TXH508A4R"
click at [350, 113] on input "TXH508A4R" at bounding box center [686, 109] width 759 height 33
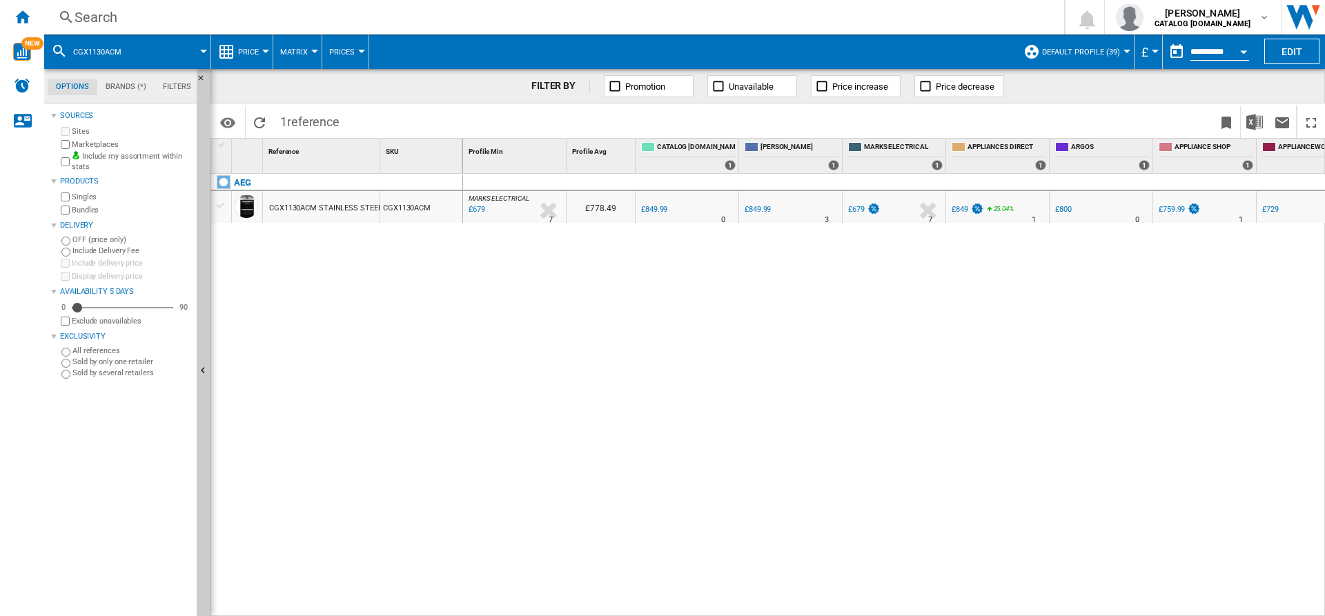
click at [302, 12] on div "Search" at bounding box center [552, 17] width 954 height 19
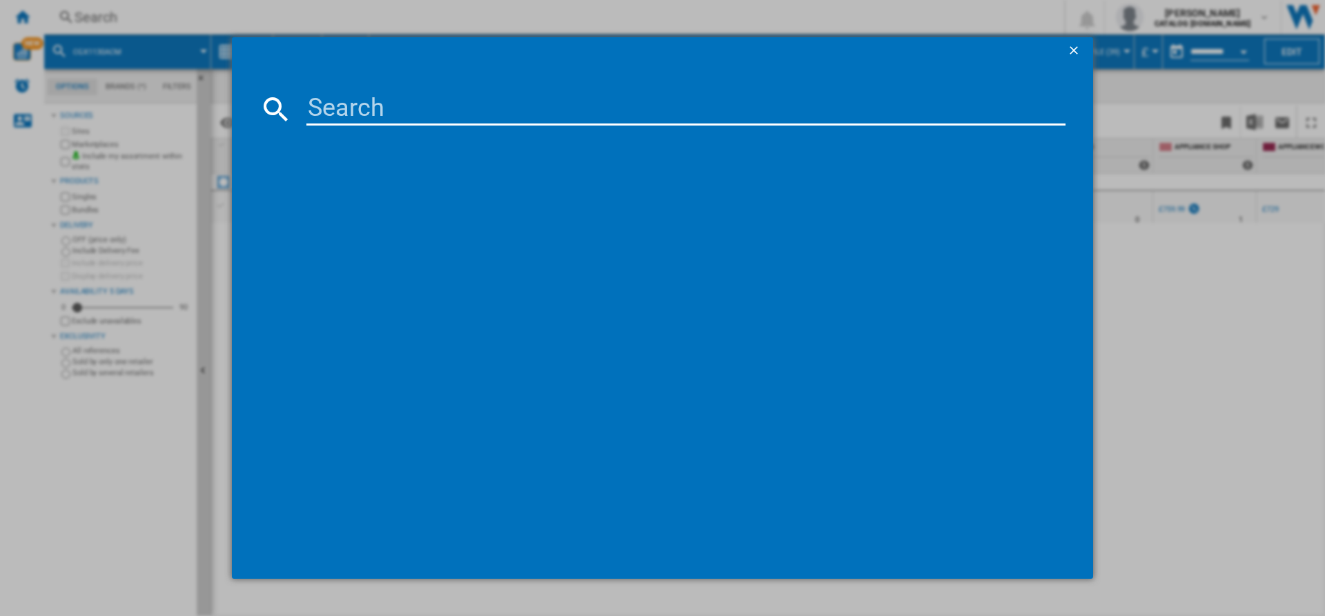
click at [373, 105] on input at bounding box center [686, 109] width 759 height 33
type input "TXH508A4R"
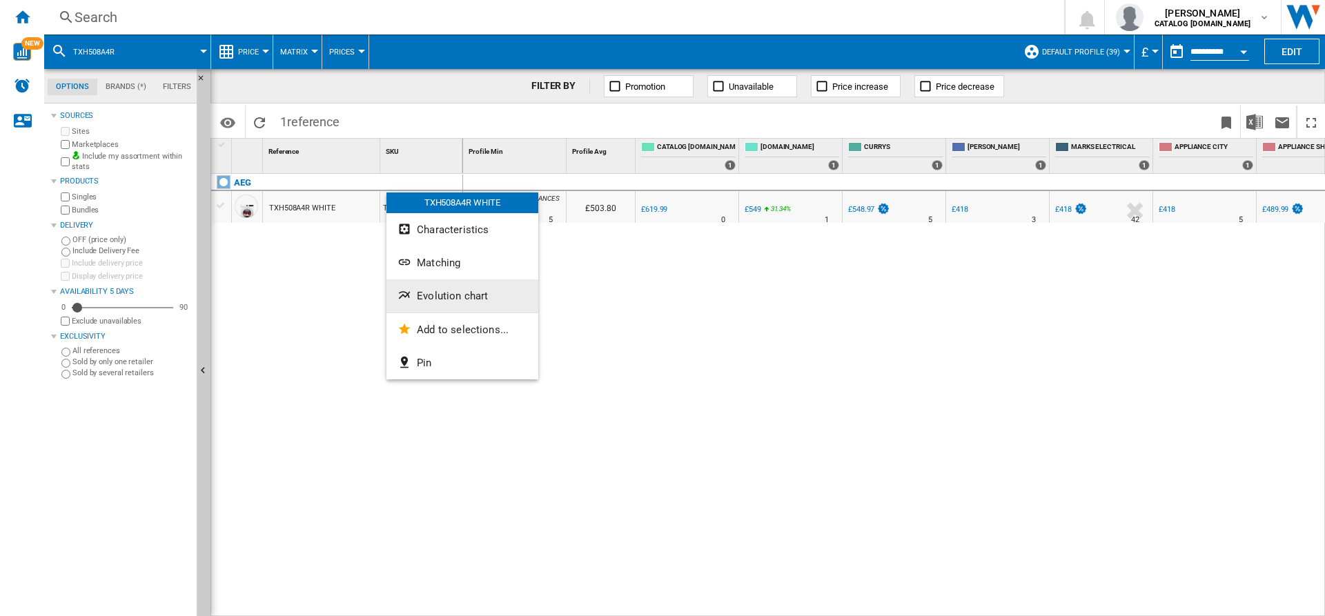
click at [471, 293] on span "Evolution chart" at bounding box center [452, 296] width 71 height 12
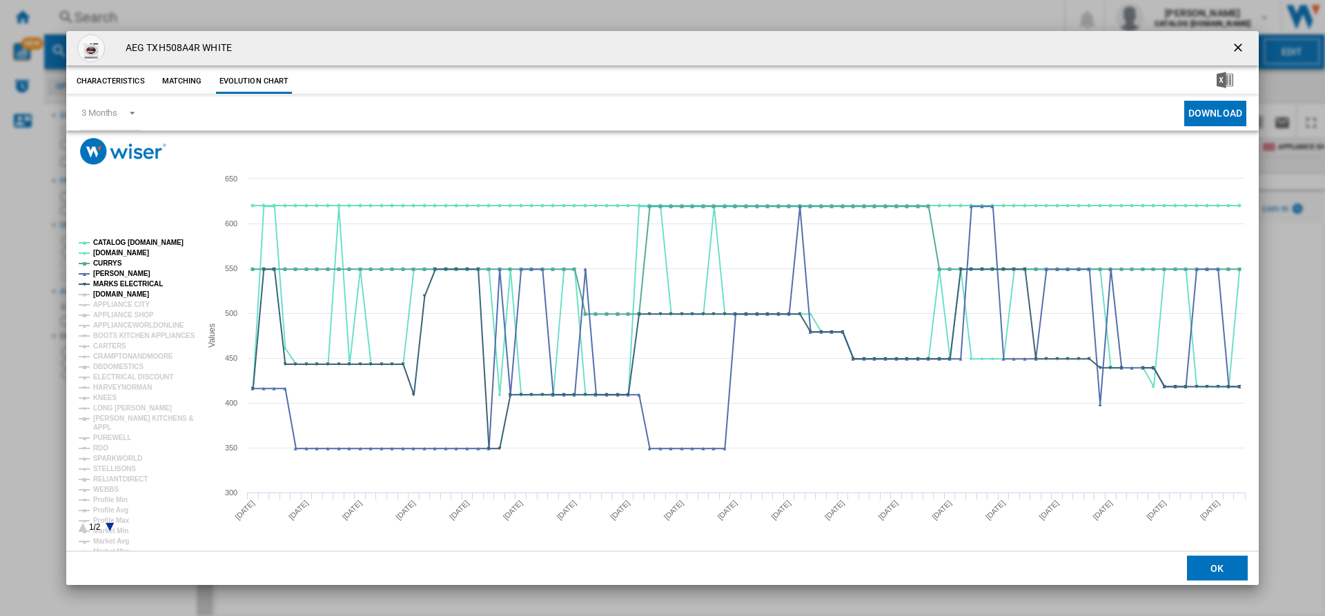
click at [117, 294] on tspan "[DOMAIN_NAME]" at bounding box center [121, 295] width 56 height 8
click at [162, 58] on div "AEG TXH508A4R WHITE" at bounding box center [662, 48] width 1193 height 35
copy h4 "TXH508A4R"
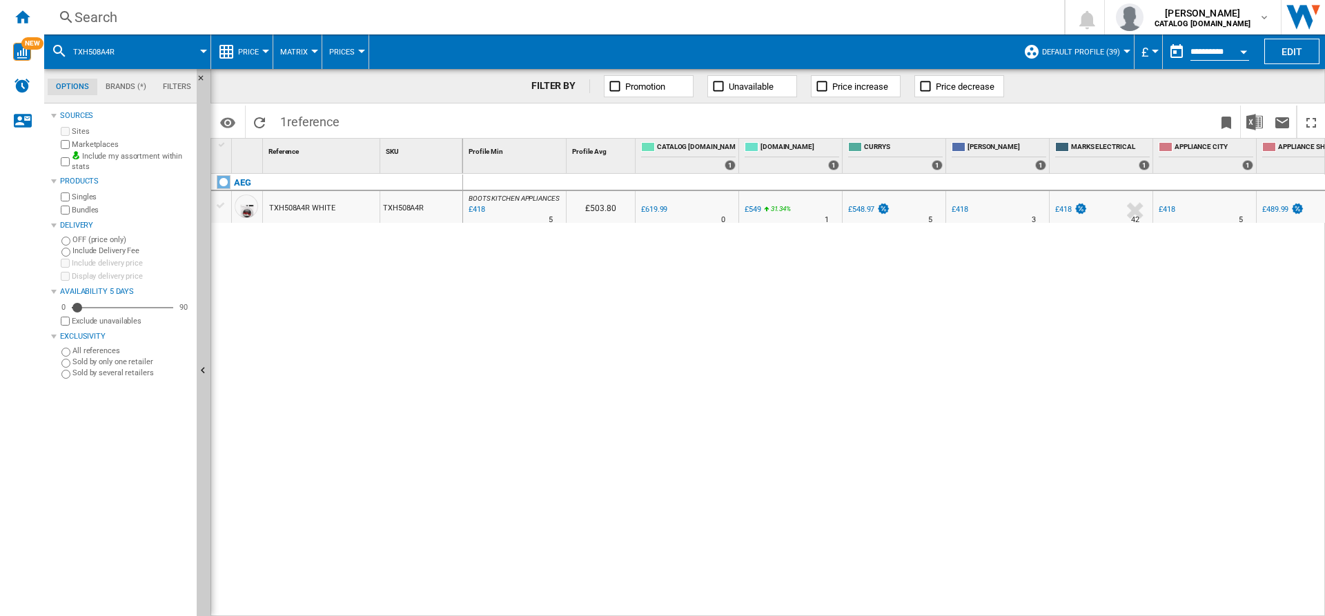
click at [440, 17] on div "Search" at bounding box center [552, 17] width 954 height 19
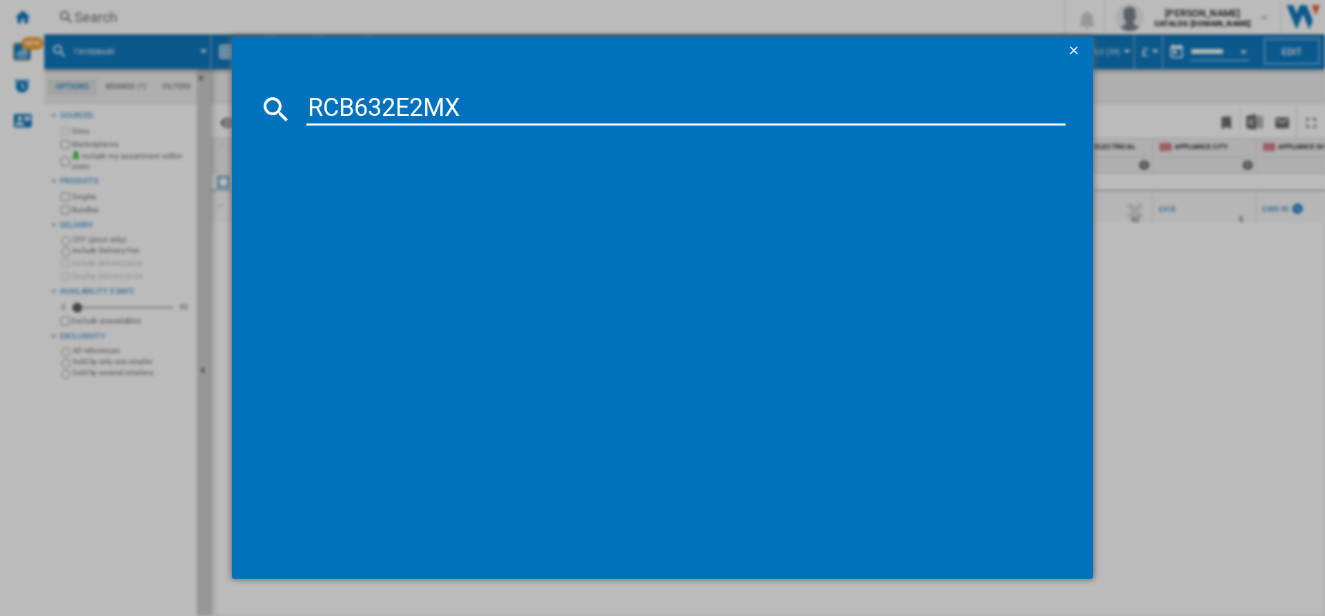
type input "RCB632E2MX"
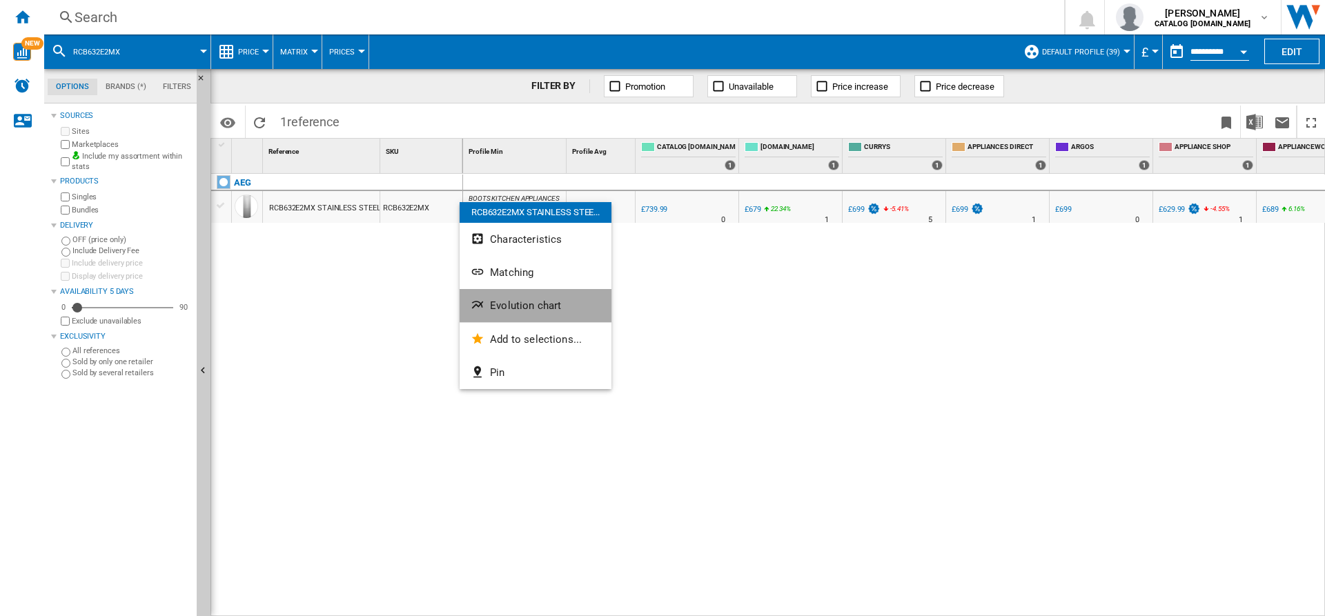
click at [521, 307] on span "Evolution chart" at bounding box center [525, 306] width 71 height 12
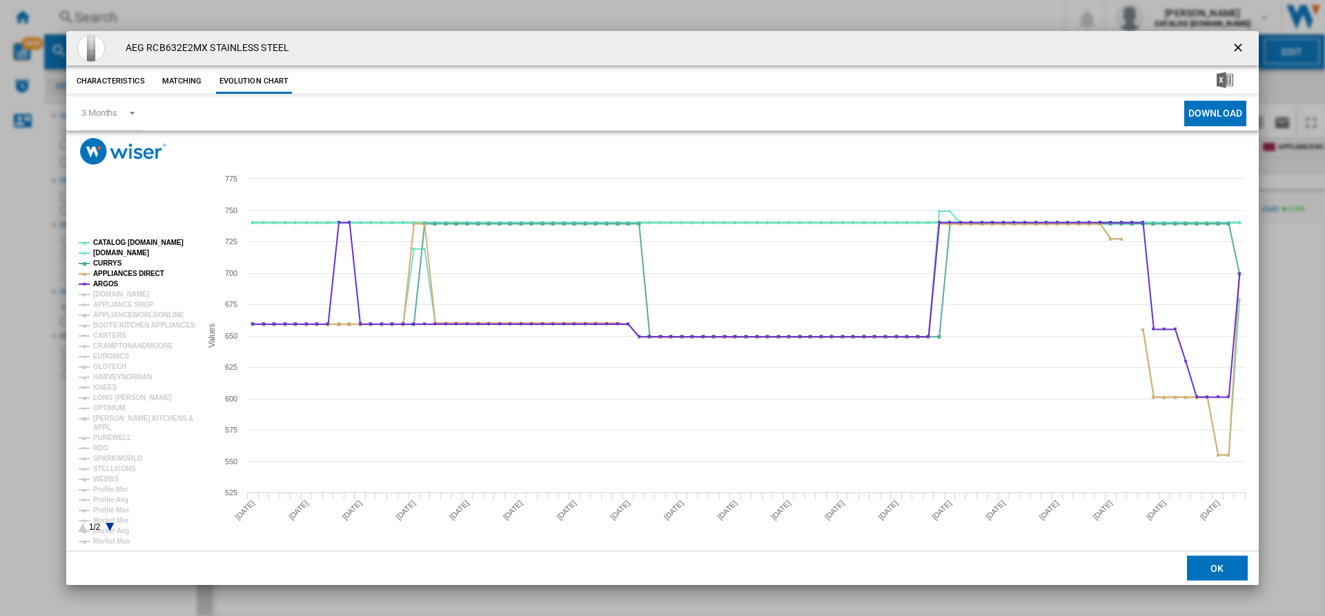
click at [136, 244] on tspan "CATALOG [DOMAIN_NAME]" at bounding box center [138, 243] width 90 height 8
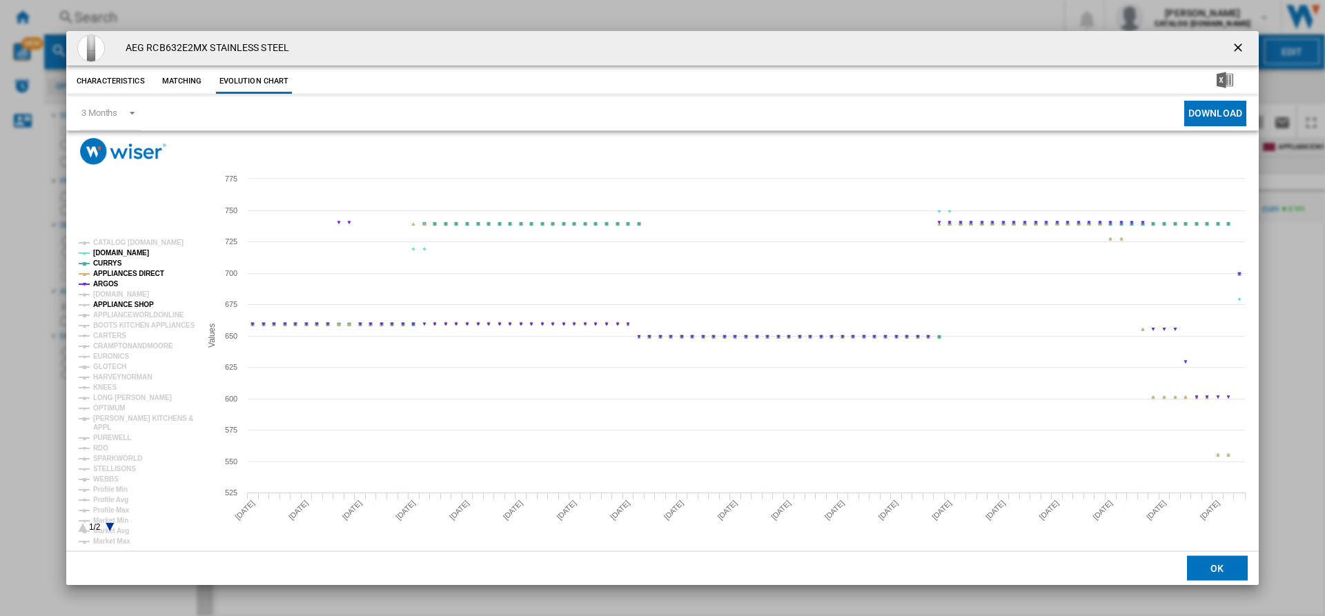
click at [117, 301] on tspan "APPLIANCE SHOP" at bounding box center [123, 305] width 61 height 8
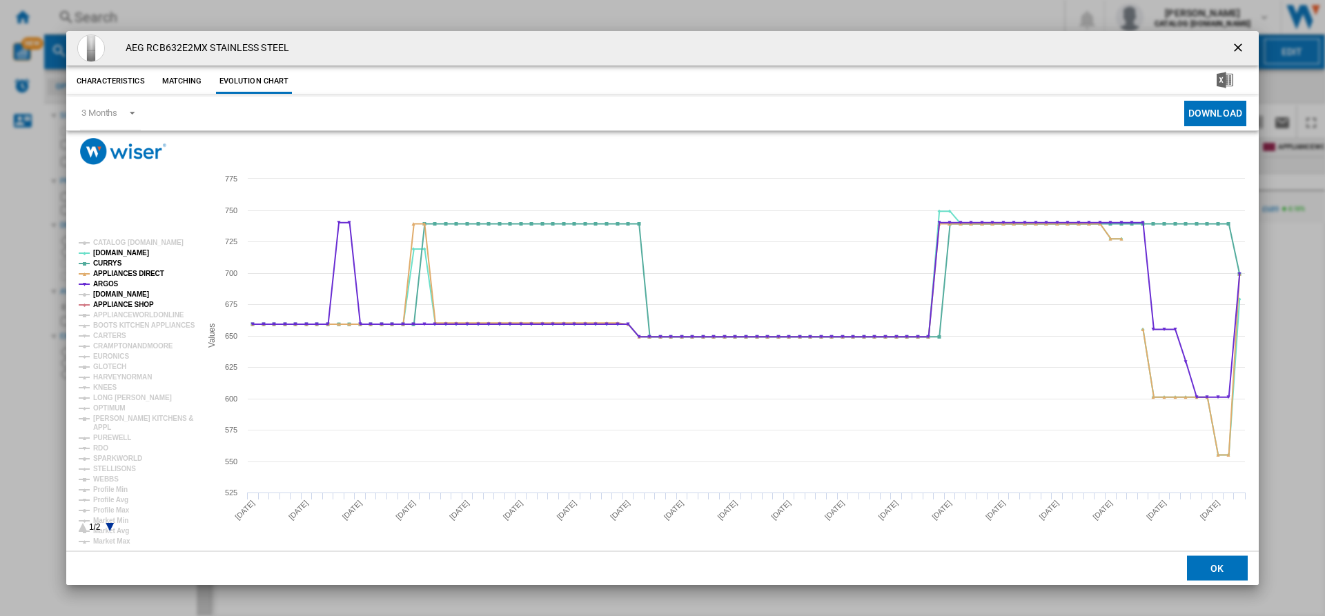
click at [112, 293] on tspan "[DOMAIN_NAME]" at bounding box center [121, 295] width 56 height 8
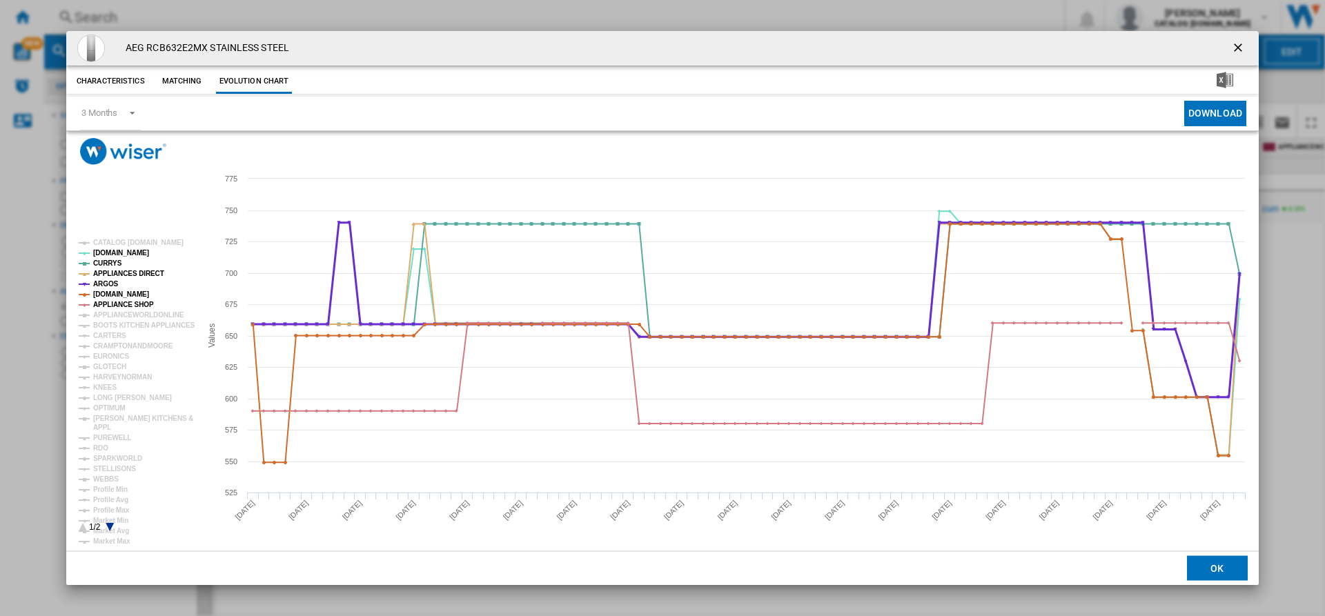
click at [103, 284] on tspan "ARGOS" at bounding box center [106, 284] width 26 height 8
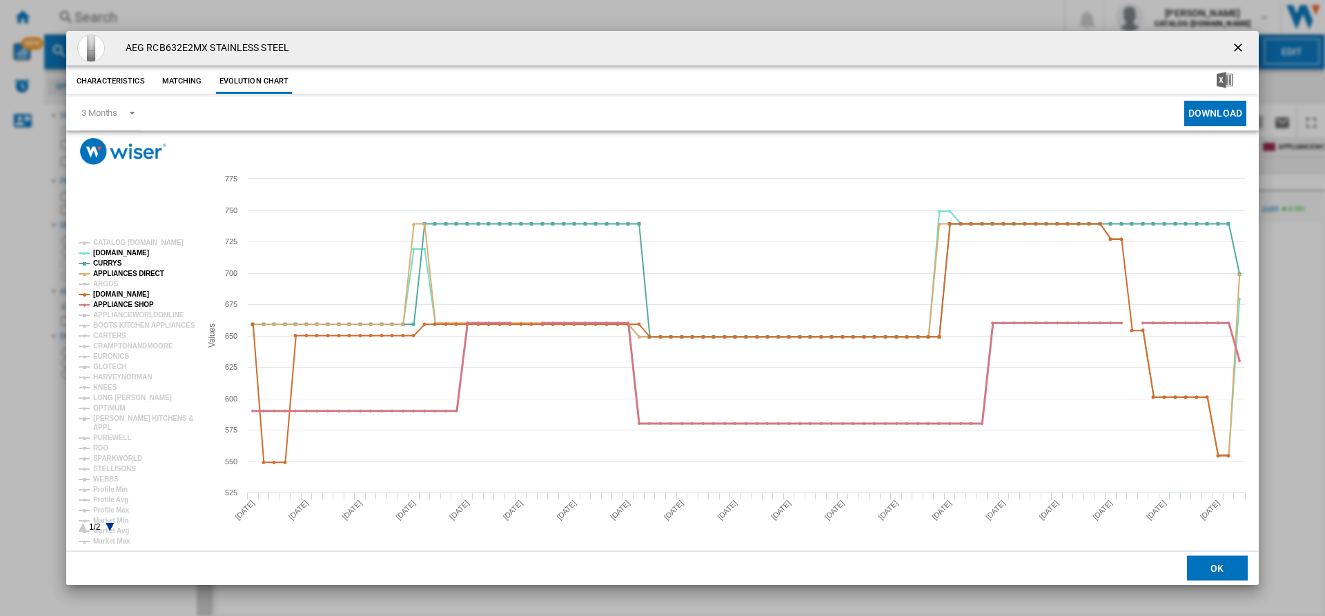
click at [116, 305] on tspan "APPLIANCE SHOP" at bounding box center [123, 305] width 61 height 8
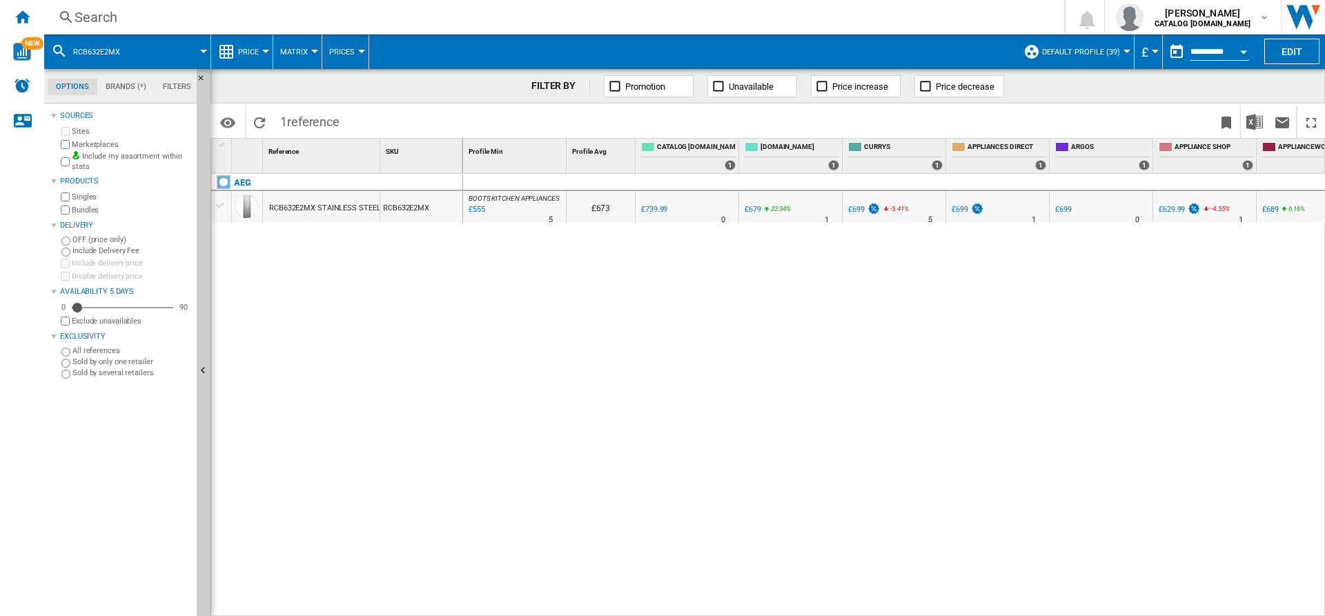
click at [93, 148] on label "Marketplaces" at bounding box center [131, 144] width 119 height 10
click at [327, 205] on div "RCB632E2MX STAINLESS STEEL" at bounding box center [324, 209] width 111 height 32
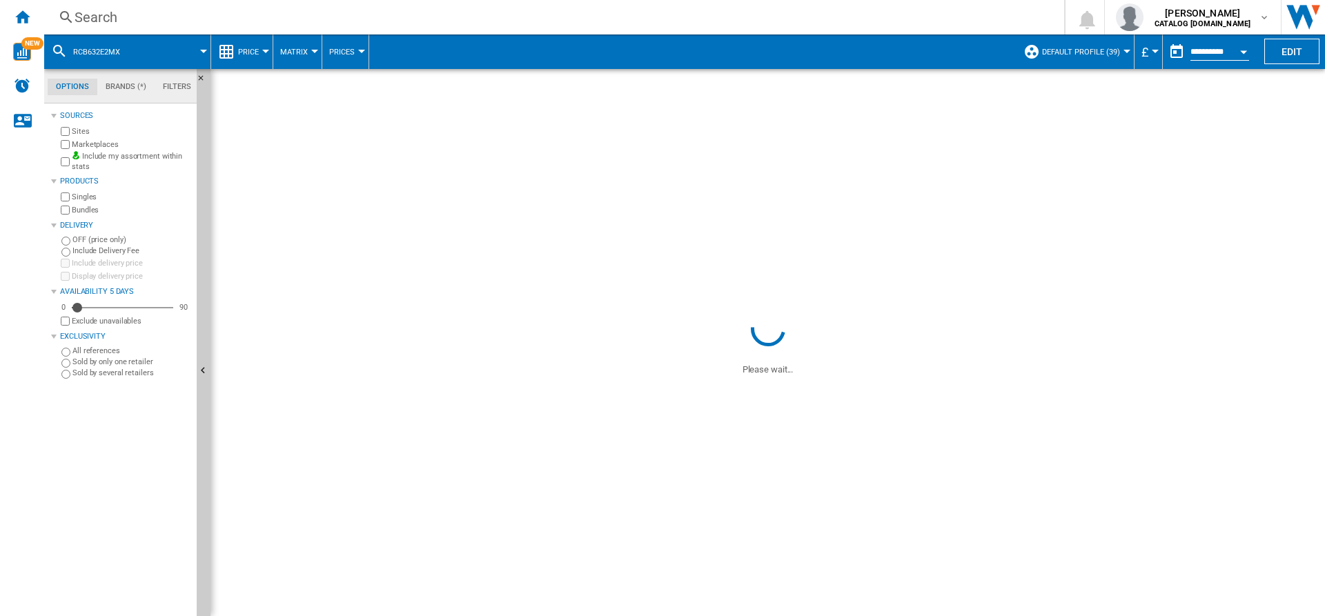
click at [364, 349] on div at bounding box center [662, 308] width 1325 height 616
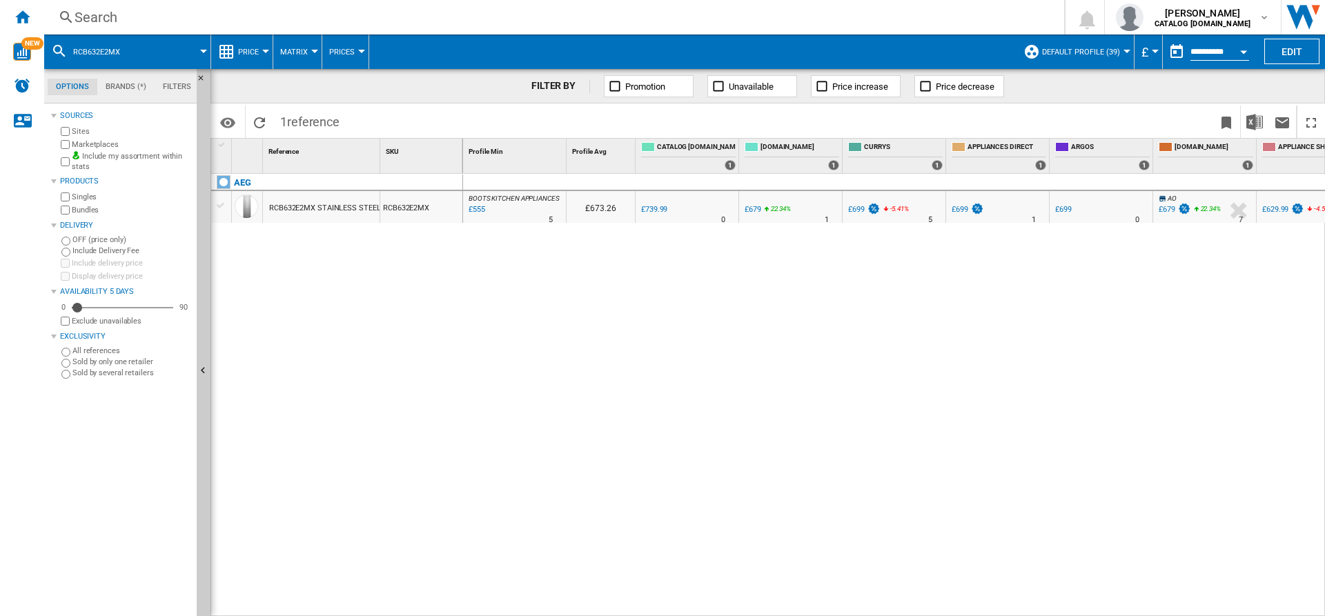
click at [373, 195] on div "RCB632E2MX STAINLESS STEEL" at bounding box center [324, 209] width 111 height 32
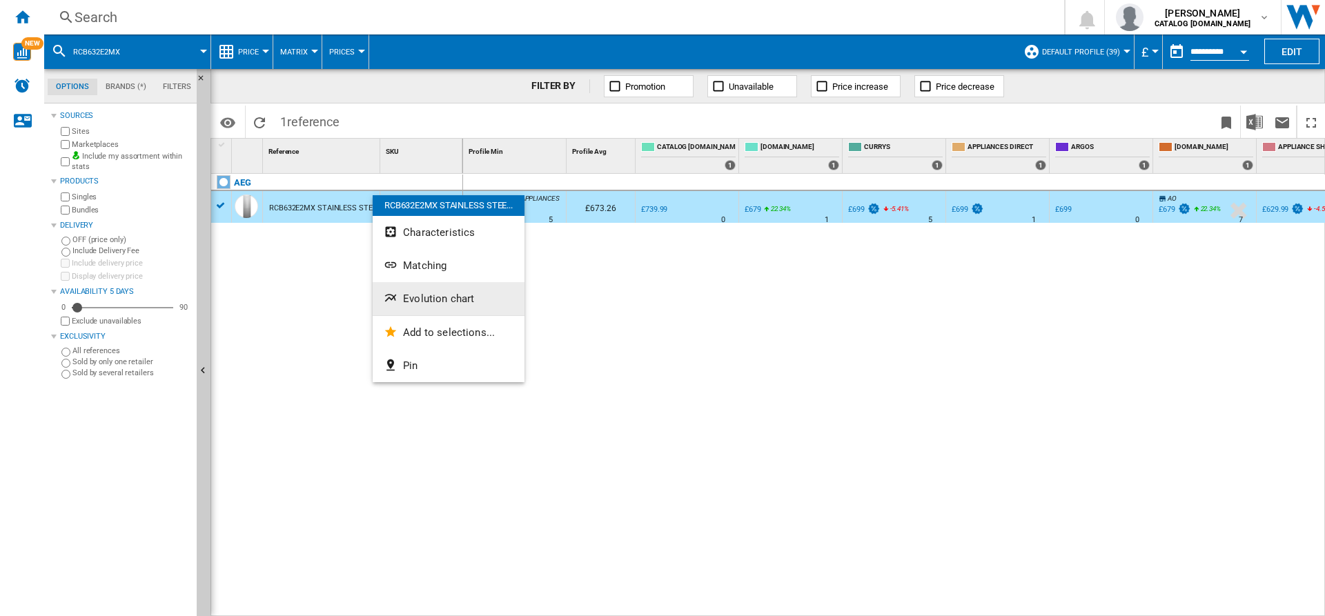
click at [406, 309] on button "Evolution chart" at bounding box center [449, 298] width 152 height 33
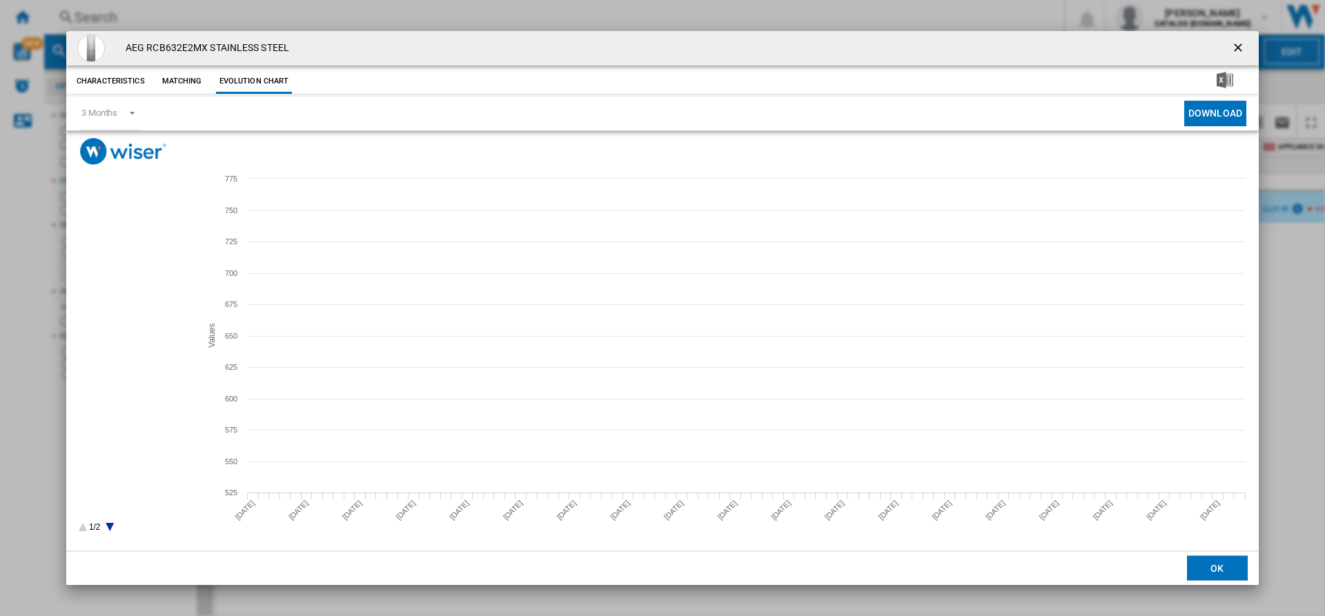
click at [118, 292] on tspan "[DOMAIN_NAME]" at bounding box center [121, 295] width 56 height 8
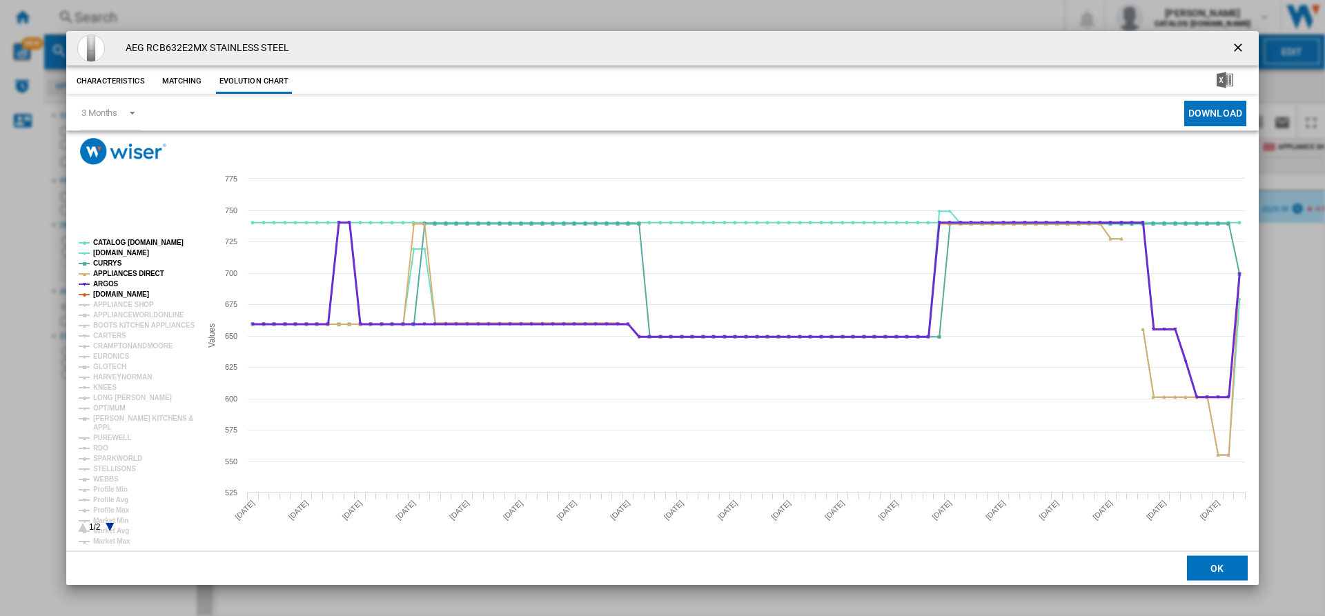
click at [105, 282] on tspan "ARGOS" at bounding box center [106, 284] width 26 height 8
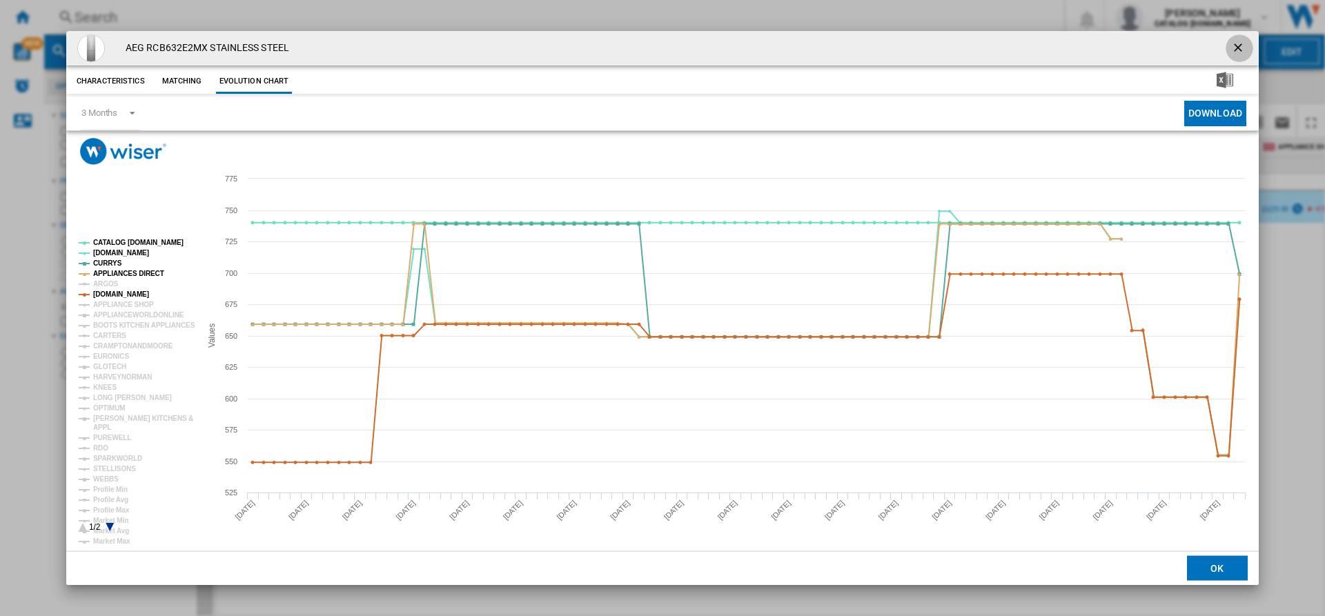
click at [1243, 44] on ng-md-icon "getI18NText('BUTTONS.CLOSE_DIALOG')" at bounding box center [1240, 49] width 17 height 17
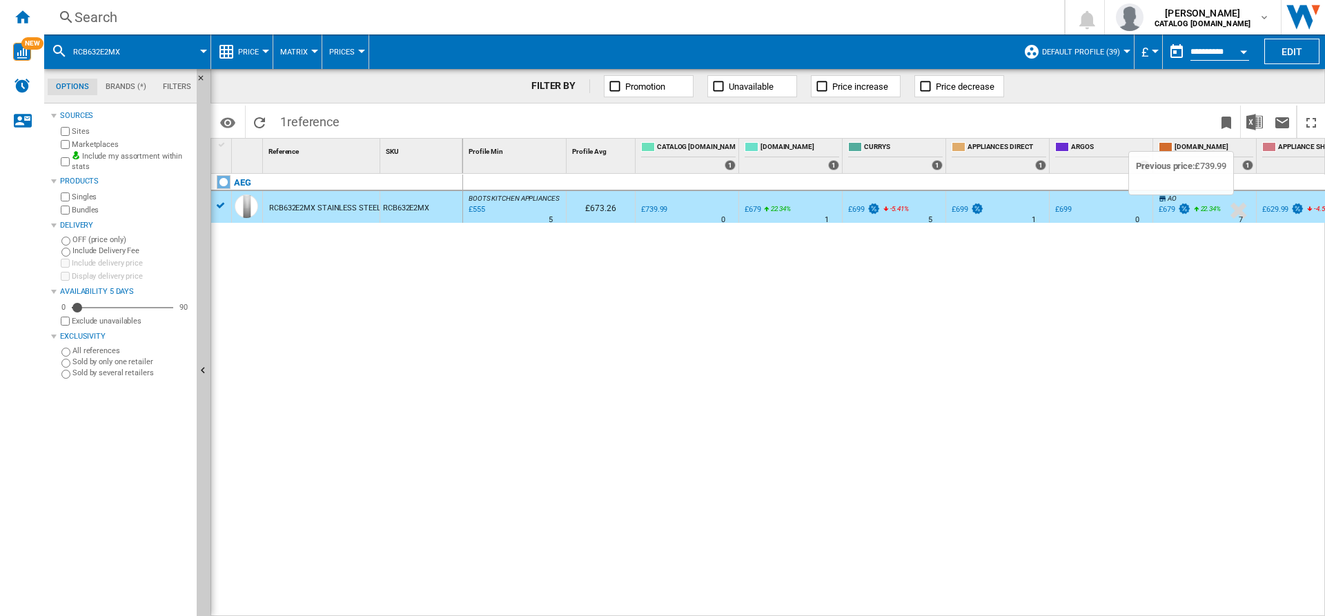
click at [1189, 208] on img at bounding box center [1185, 209] width 14 height 12
click at [91, 142] on label "Marketplaces" at bounding box center [131, 144] width 119 height 10
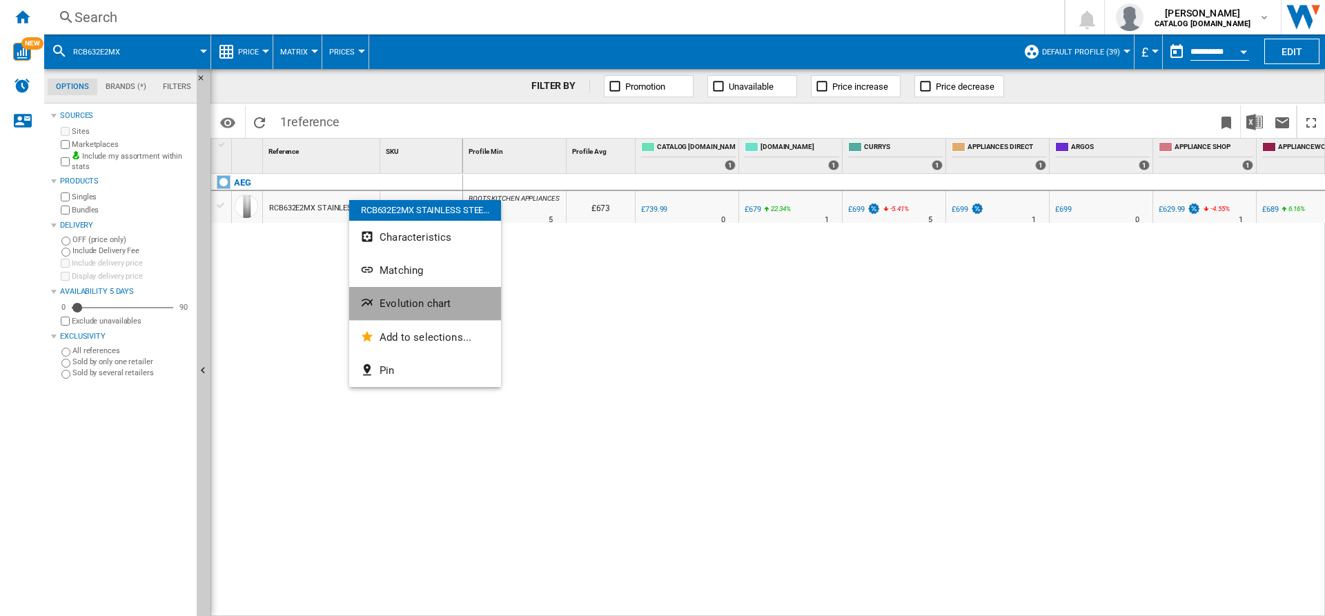
click at [405, 298] on span "Evolution chart" at bounding box center [415, 304] width 71 height 12
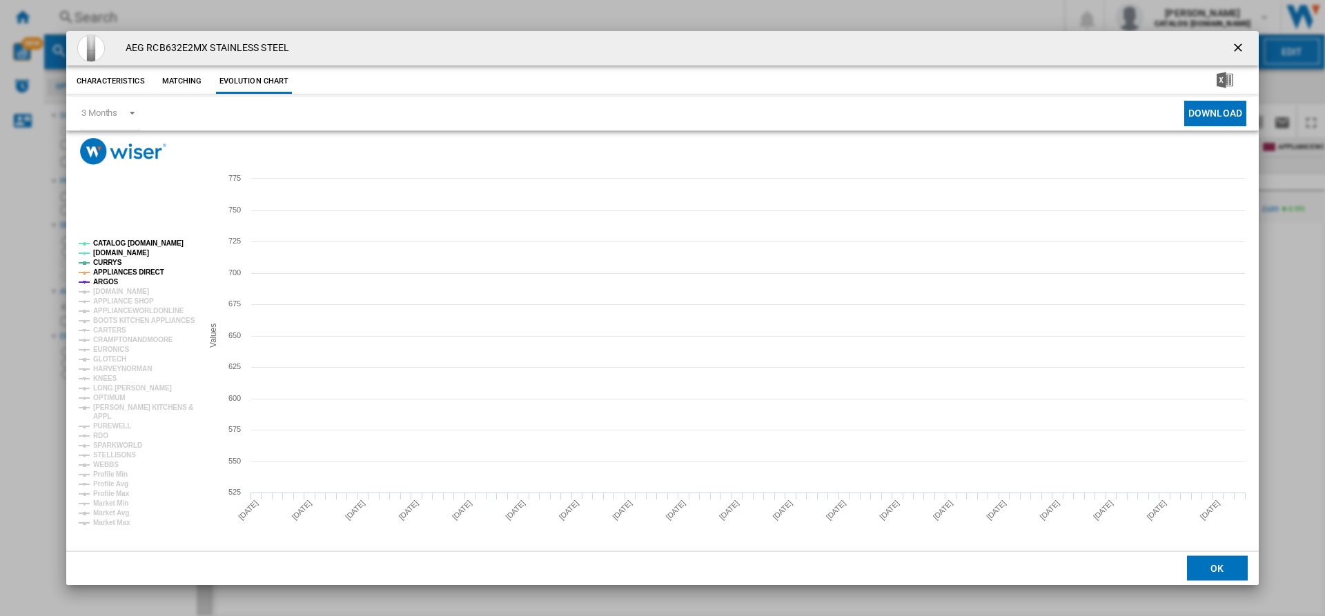
click at [117, 243] on tspan "CATALOG [DOMAIN_NAME]" at bounding box center [138, 244] width 90 height 8
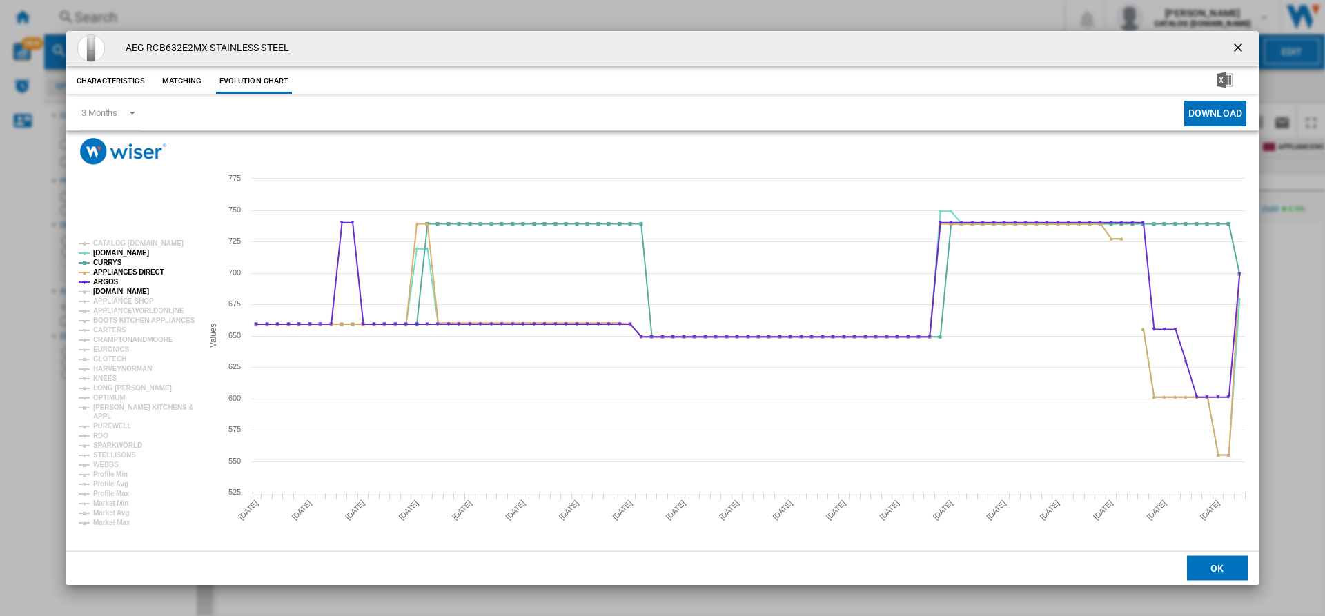
click at [104, 292] on tspan "[DOMAIN_NAME]" at bounding box center [121, 292] width 56 height 8
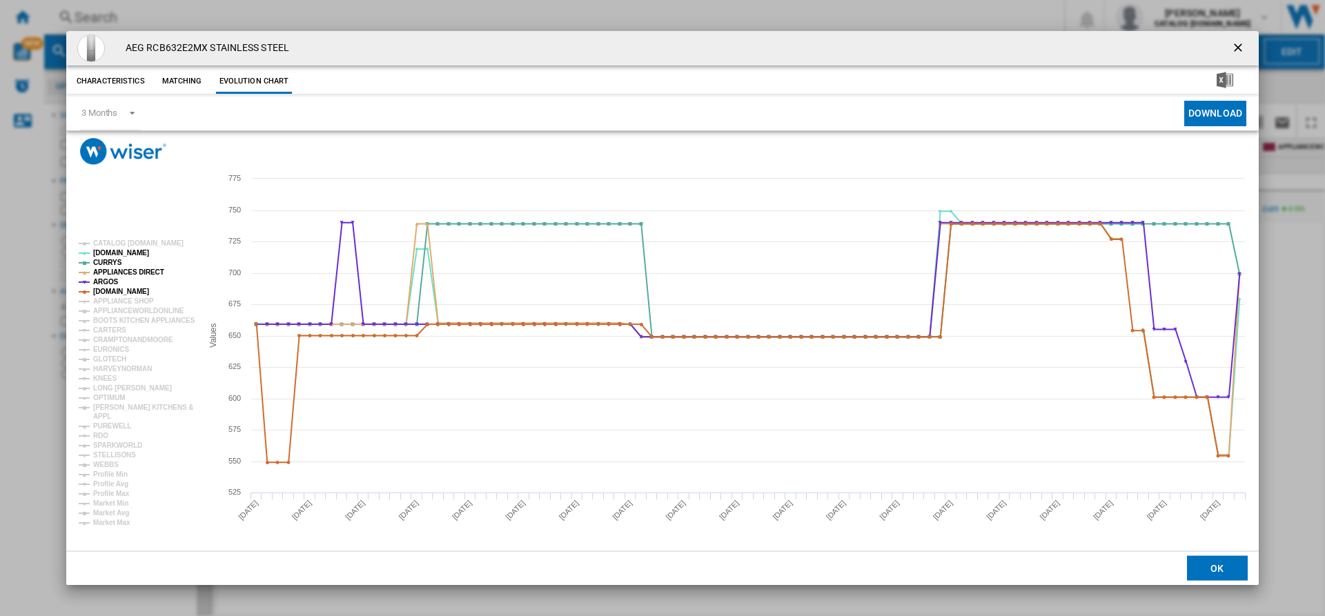
click at [1229, 40] on button "Product popup" at bounding box center [1240, 49] width 28 height 28
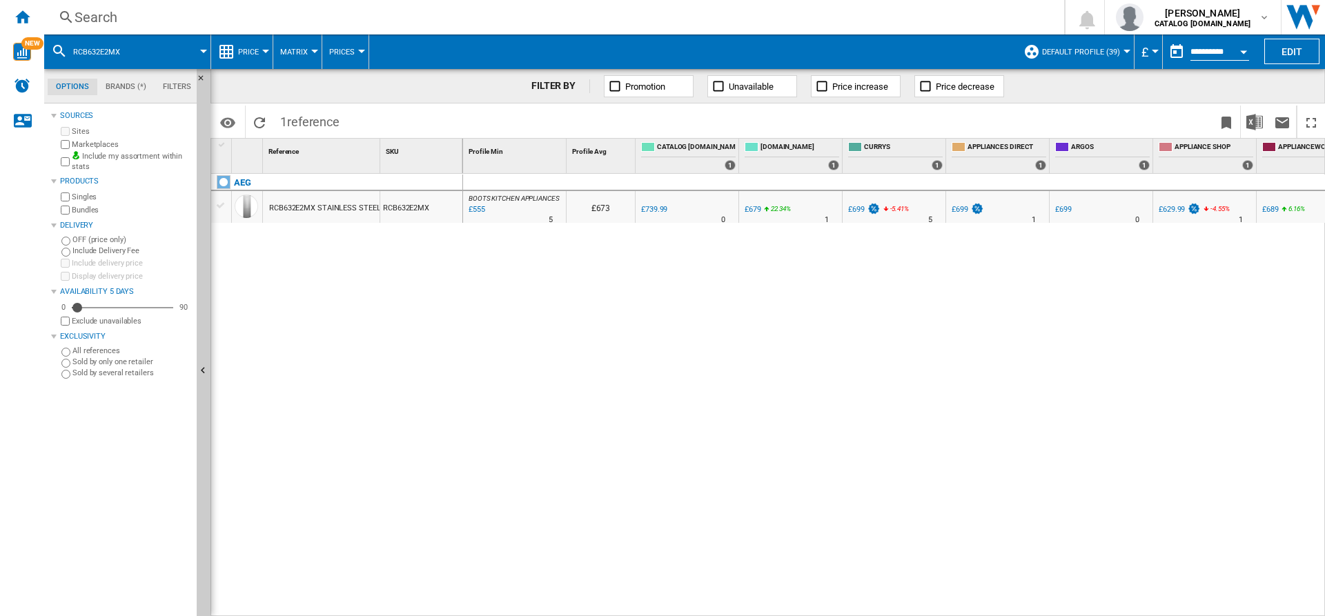
click at [80, 145] on label "Marketplaces" at bounding box center [131, 144] width 119 height 10
click at [1171, 205] on div "£679" at bounding box center [1167, 209] width 17 height 9
click at [223, 17] on div "Search" at bounding box center [552, 17] width 954 height 19
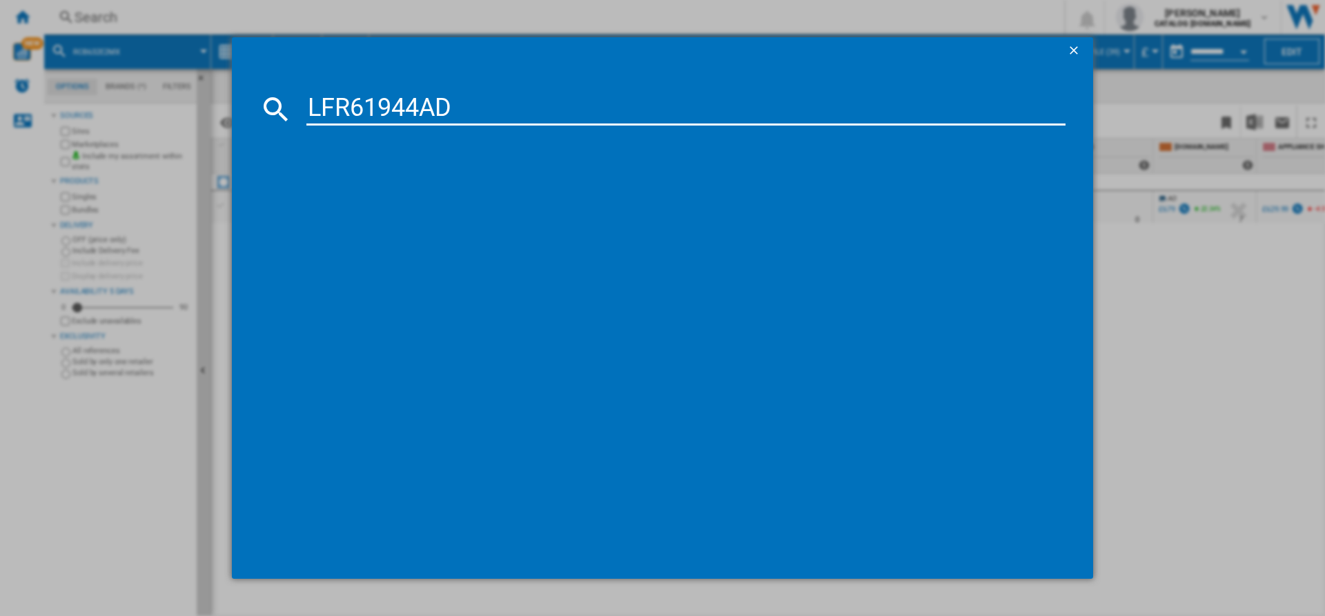
type input "LFR61944AD"
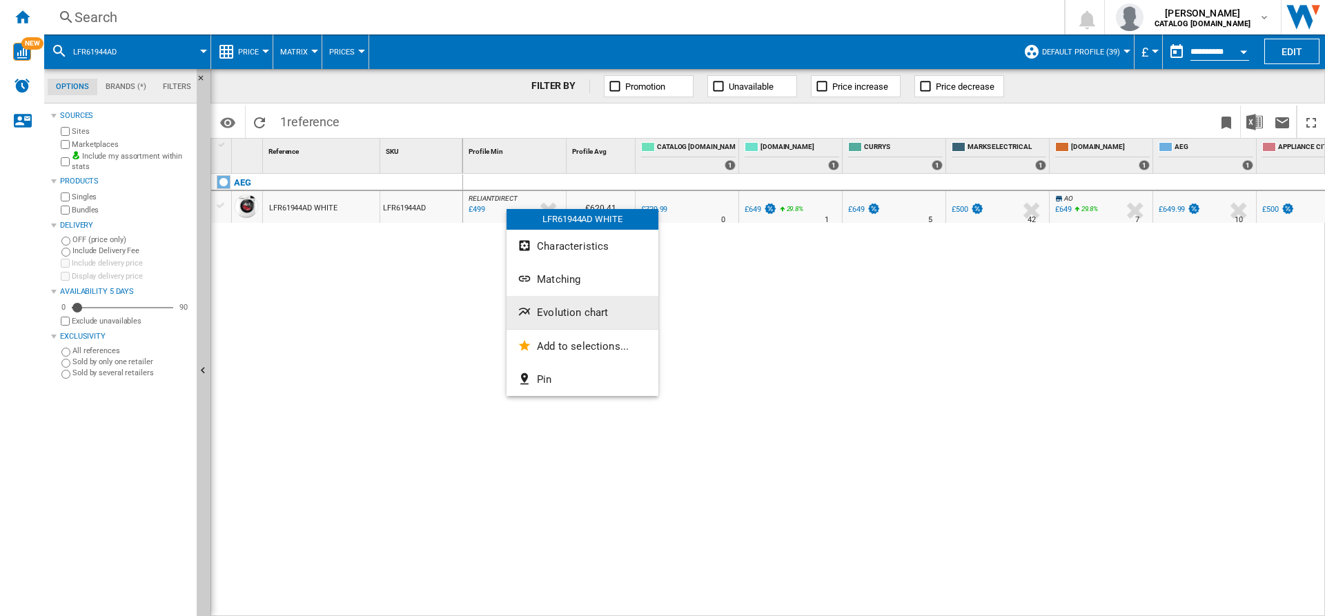
click at [567, 306] on button "Evolution chart" at bounding box center [583, 312] width 152 height 33
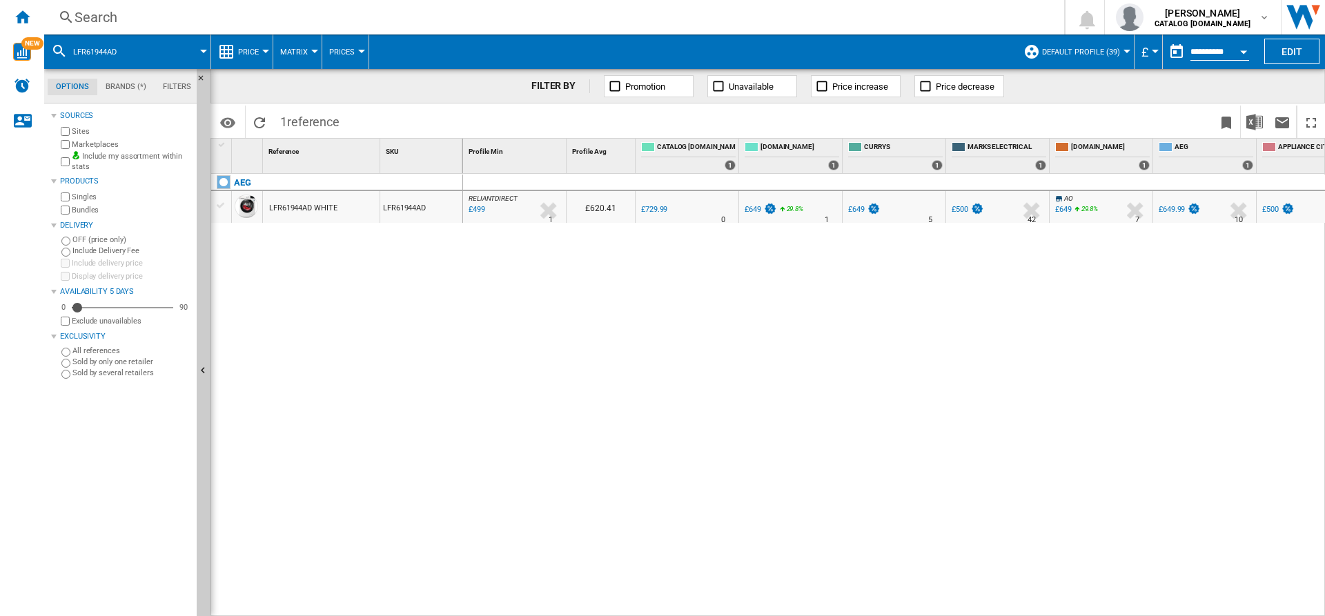
click at [82, 142] on label "Marketplaces" at bounding box center [131, 144] width 119 height 10
click at [440, 327] on div "AEG LFR61944AD WHITE LFR61944AD" at bounding box center [337, 392] width 252 height 436
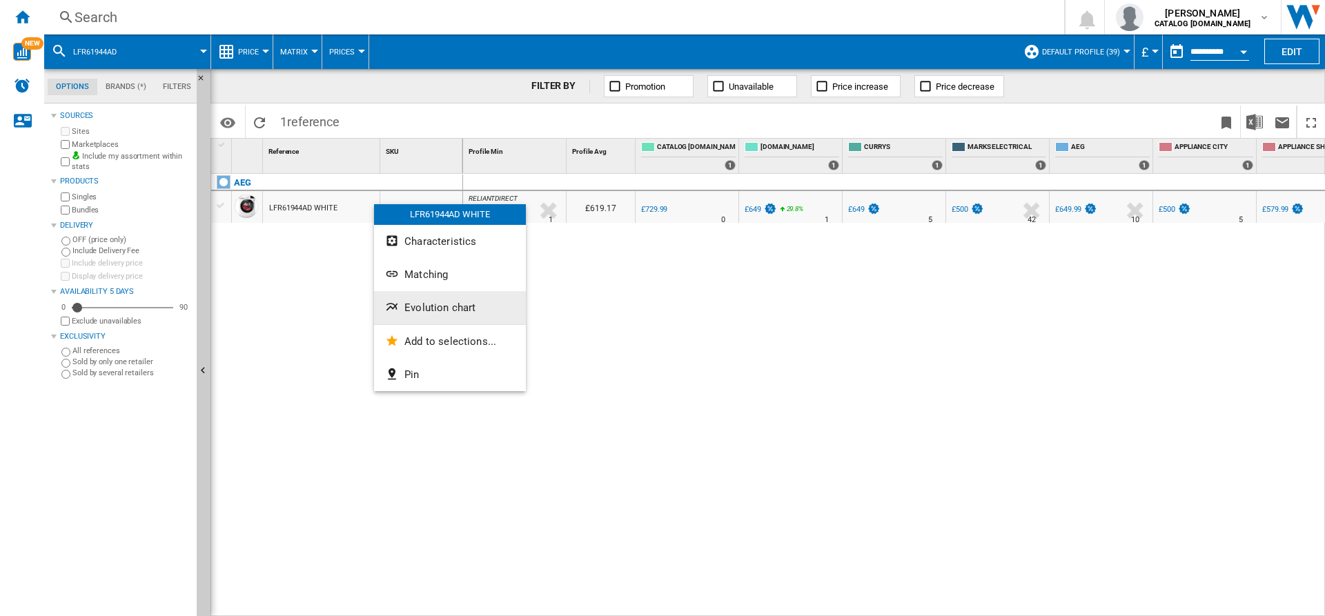
click at [442, 304] on span "Evolution chart" at bounding box center [440, 308] width 71 height 12
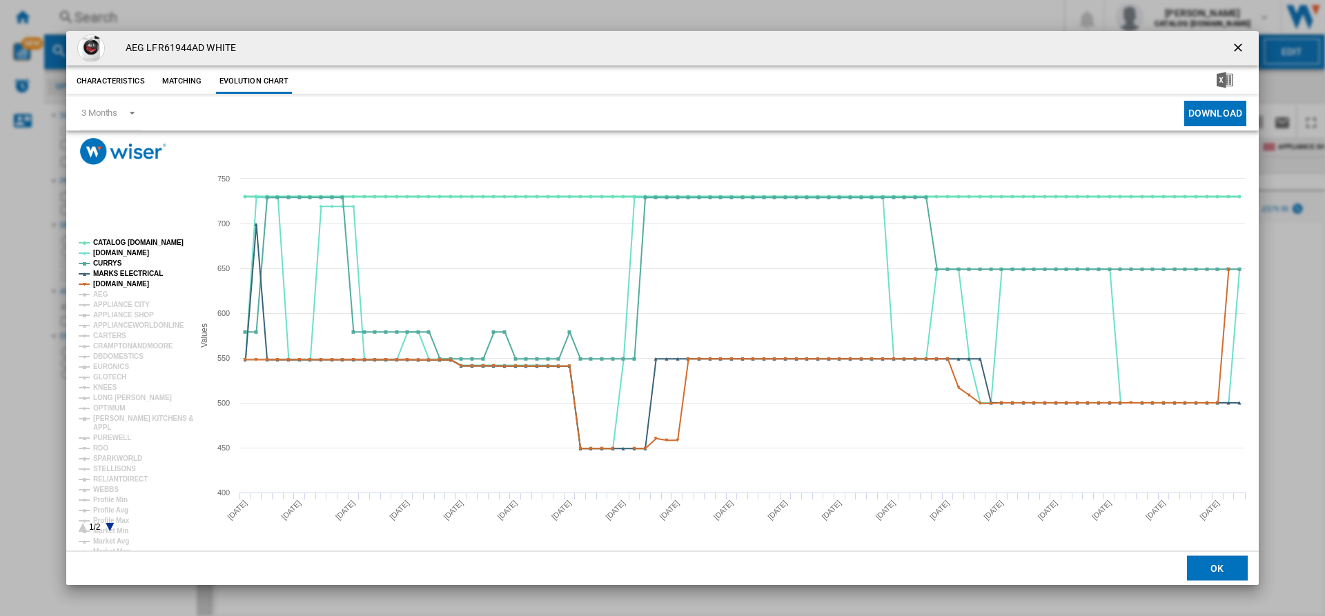
click at [128, 242] on tspan "CATALOG [DOMAIN_NAME]" at bounding box center [138, 243] width 90 height 8
click at [516, 175] on rect "Product popup" at bounding box center [662, 358] width 1193 height 387
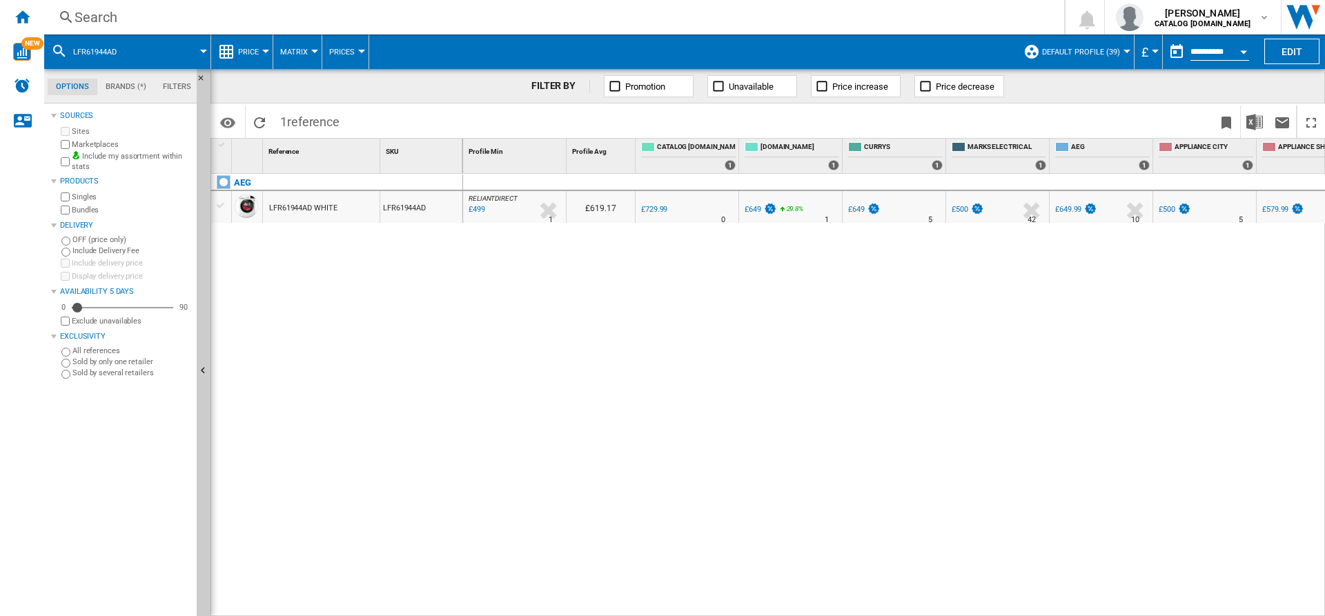
click at [420, 19] on div "Search" at bounding box center [552, 17] width 954 height 19
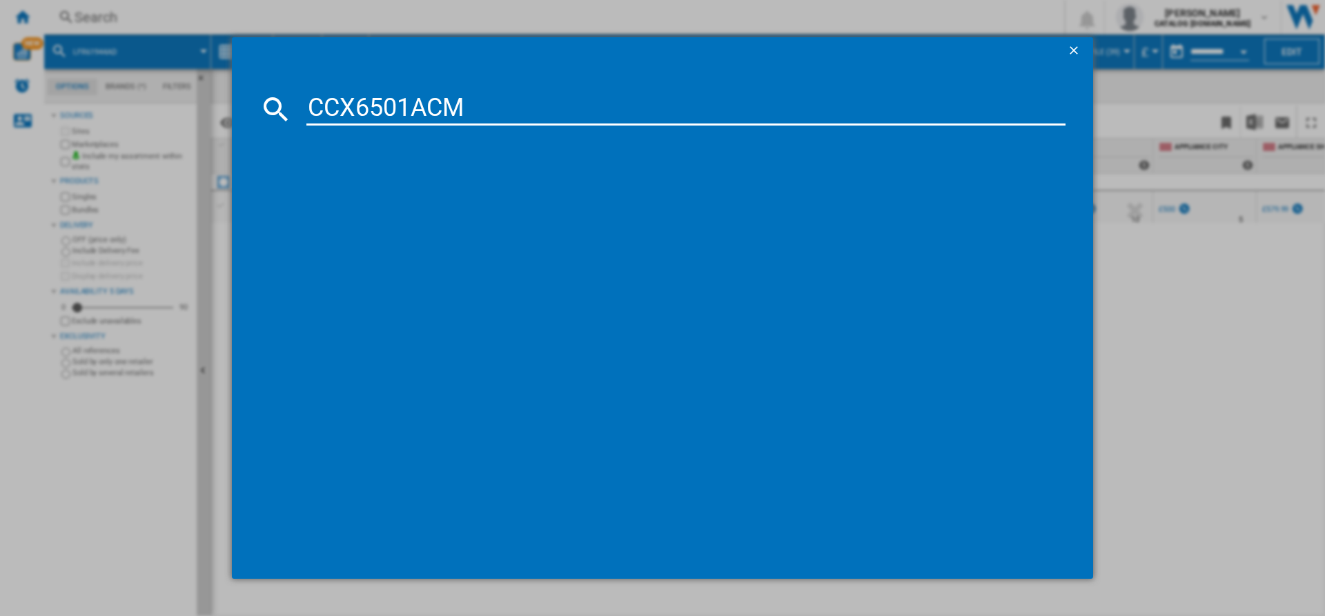
type input "CCX6501ACM"
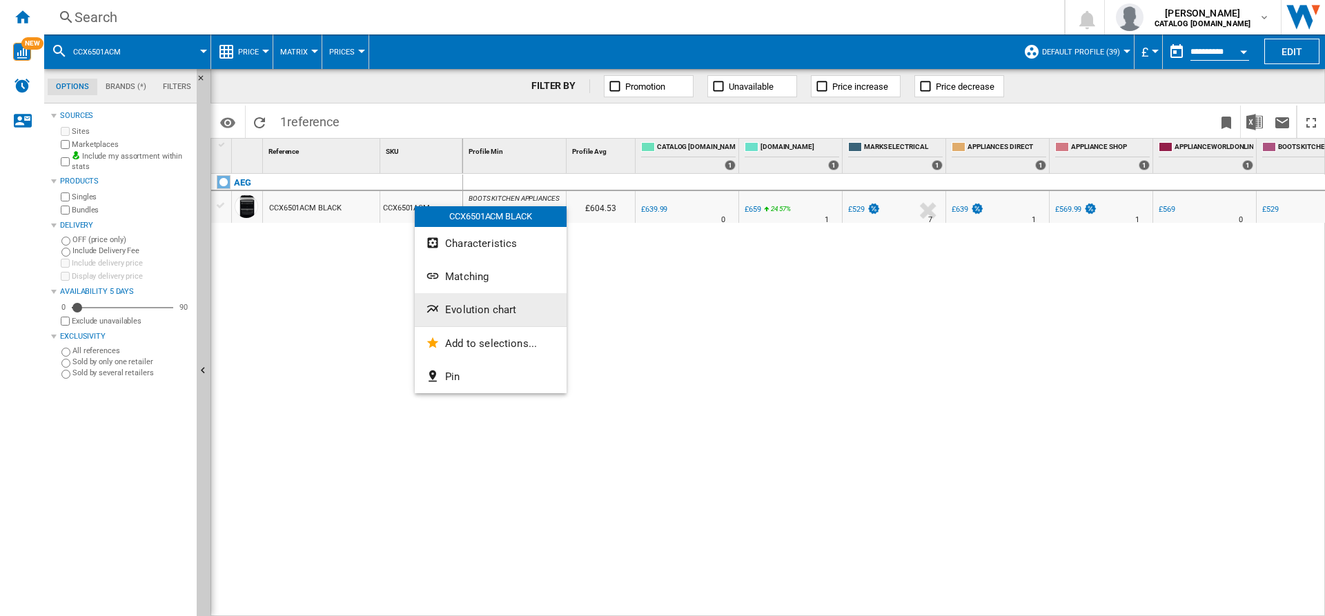
click at [471, 308] on span "Evolution chart" at bounding box center [480, 310] width 71 height 12
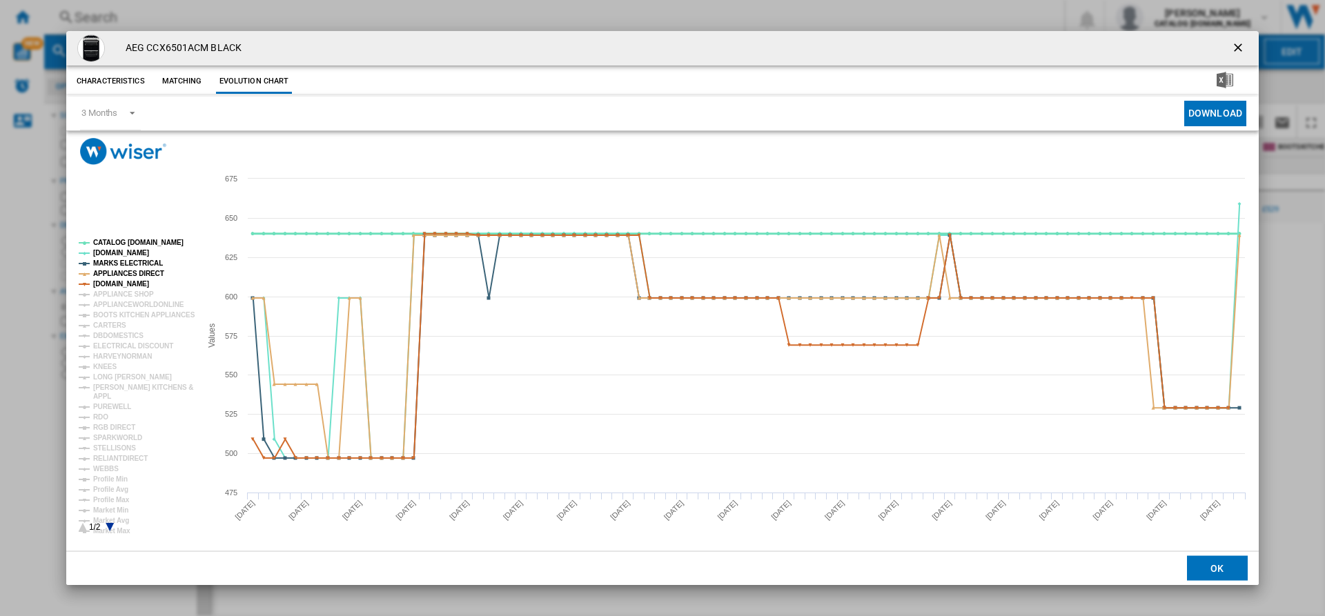
click at [142, 242] on tspan "CATALOG [DOMAIN_NAME]" at bounding box center [138, 243] width 90 height 8
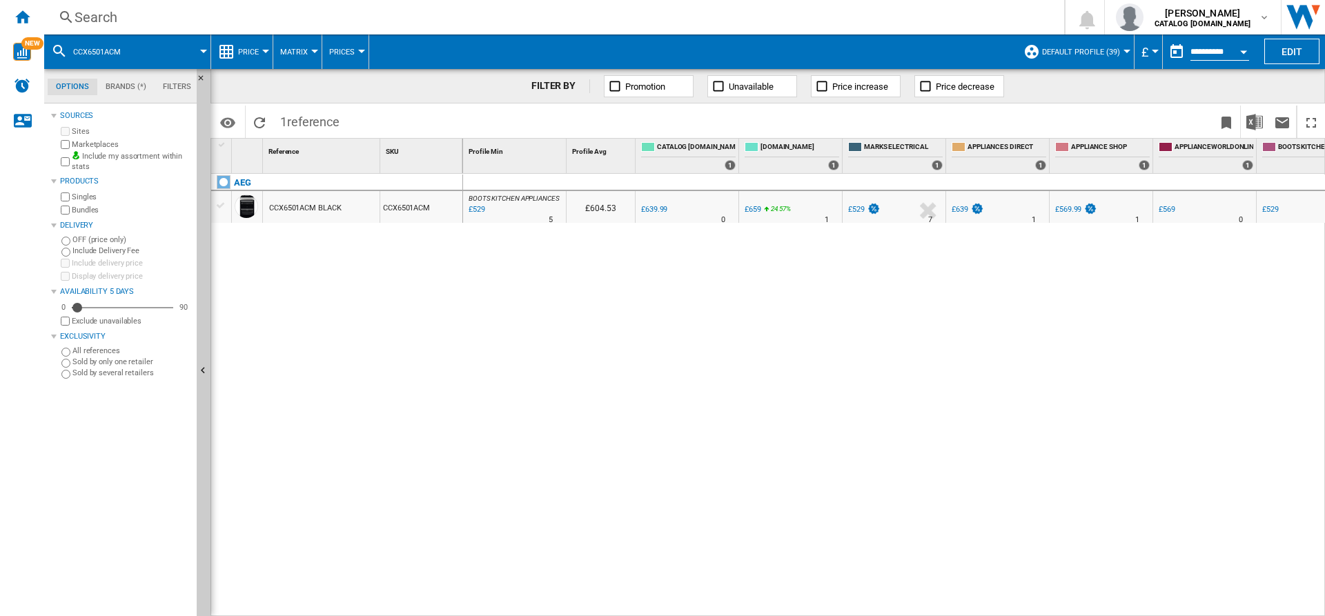
click at [451, 14] on div "Search" at bounding box center [552, 17] width 954 height 19
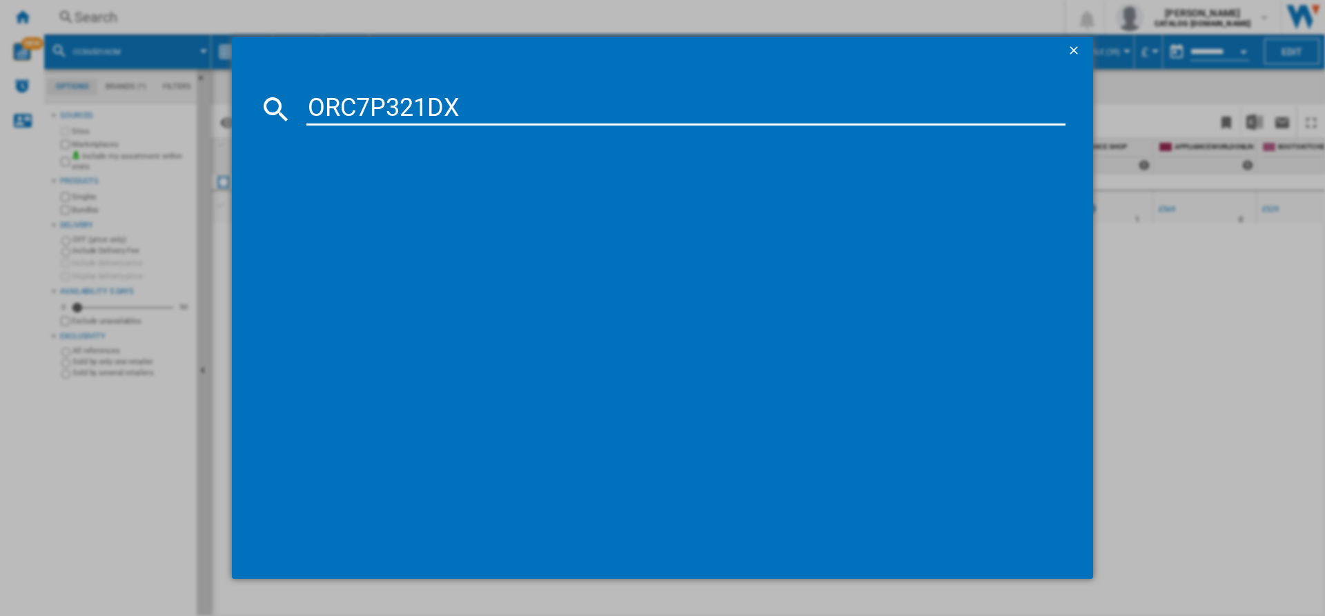
type input "ORC7P321DX"
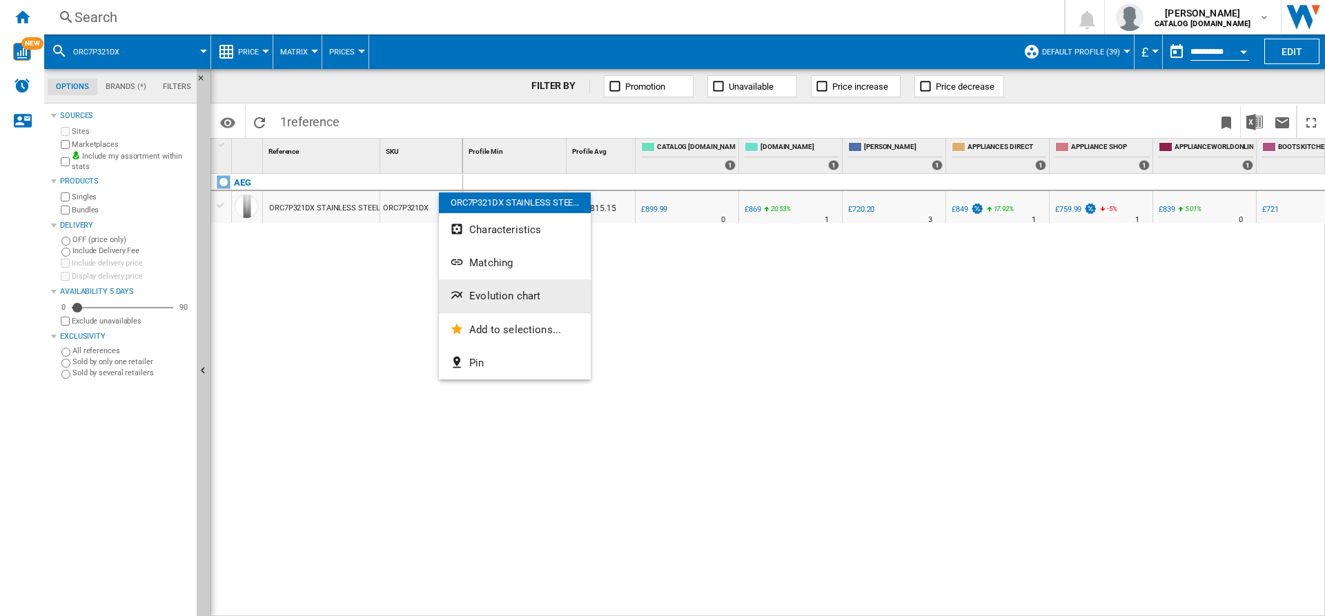
click at [525, 288] on button "Evolution chart" at bounding box center [515, 296] width 152 height 33
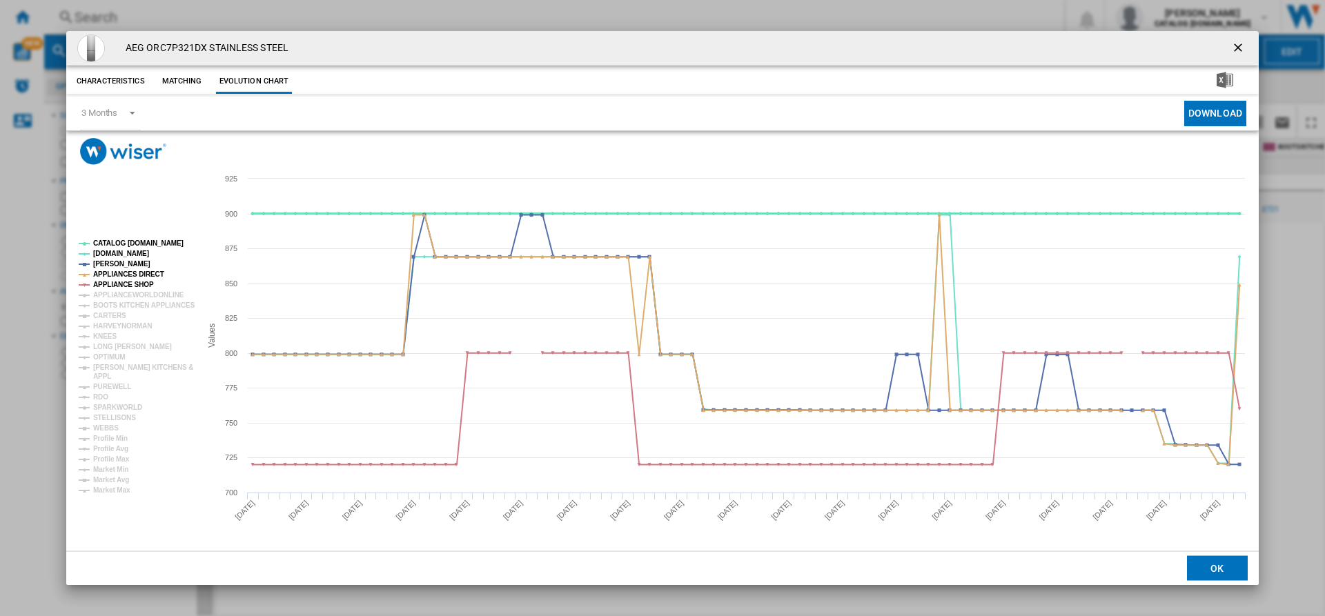
click at [136, 243] on tspan "CATALOG [DOMAIN_NAME]" at bounding box center [138, 244] width 90 height 8
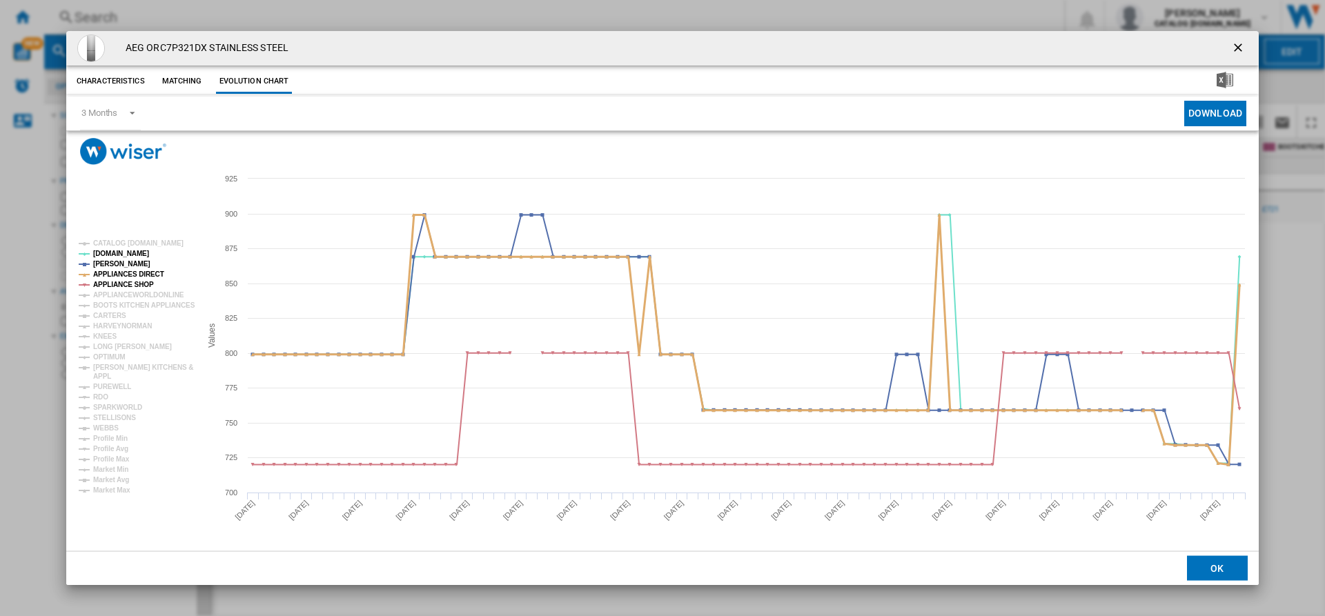
click at [126, 276] on tspan "APPLIANCES DIRECT" at bounding box center [128, 275] width 71 height 8
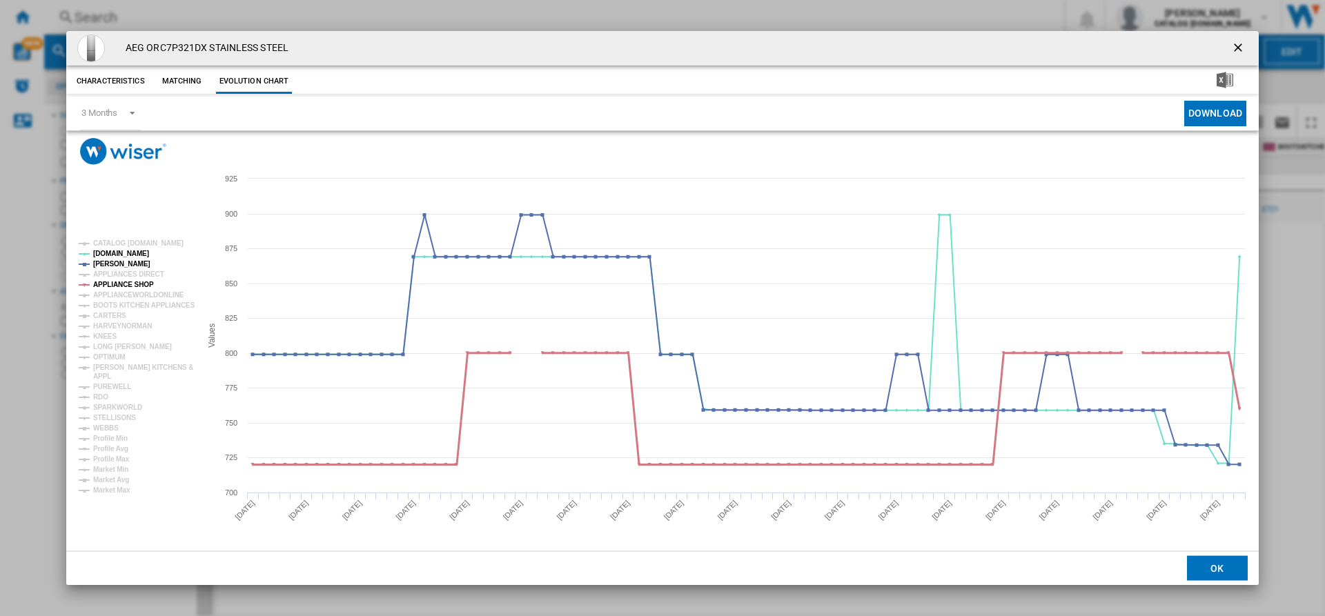
click at [132, 282] on tspan "APPLIANCE SHOP" at bounding box center [123, 285] width 61 height 8
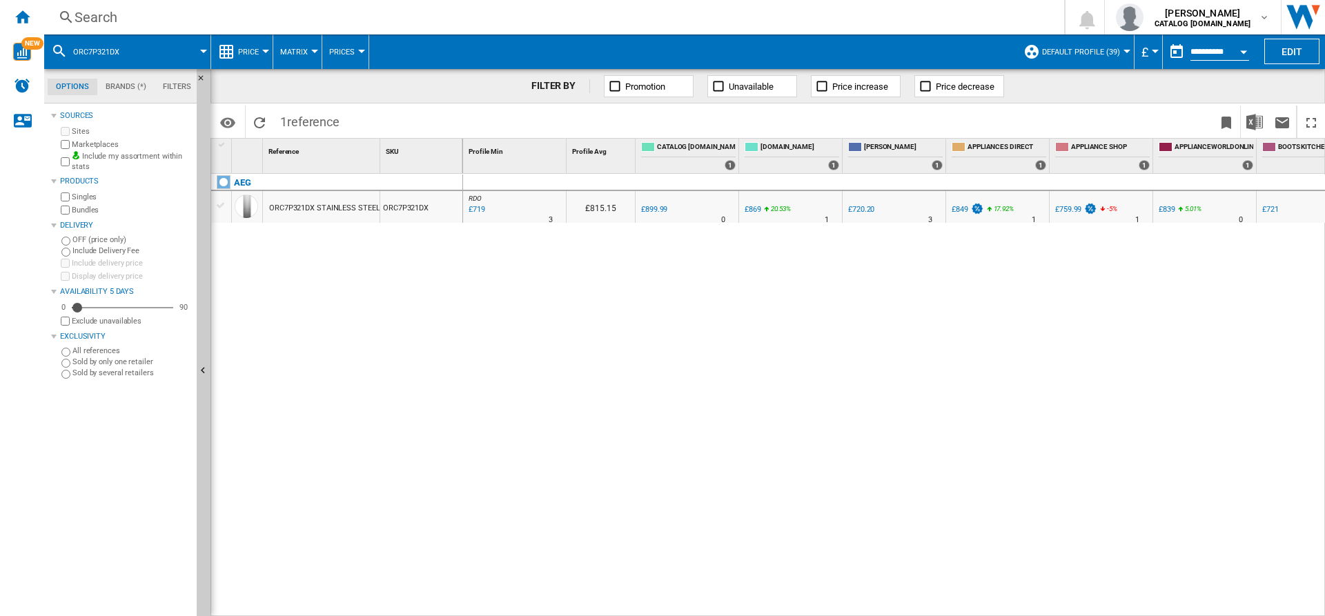
click at [90, 142] on label "Marketplaces" at bounding box center [131, 144] width 119 height 10
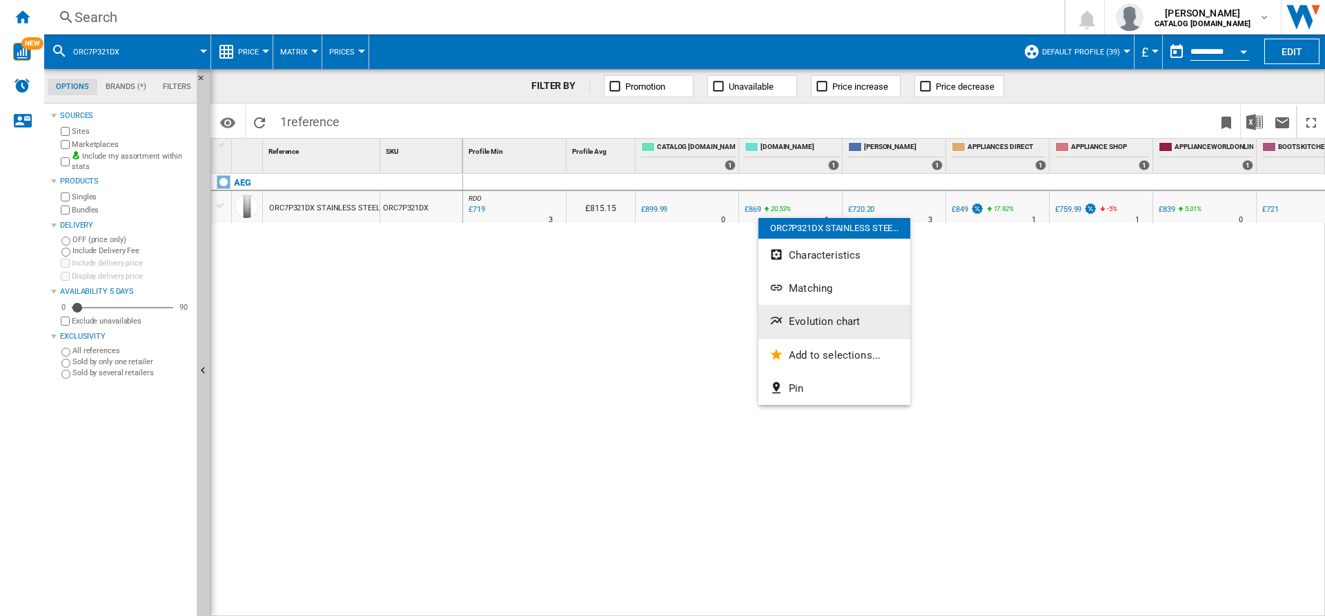
click at [813, 320] on span "Evolution chart" at bounding box center [824, 321] width 71 height 12
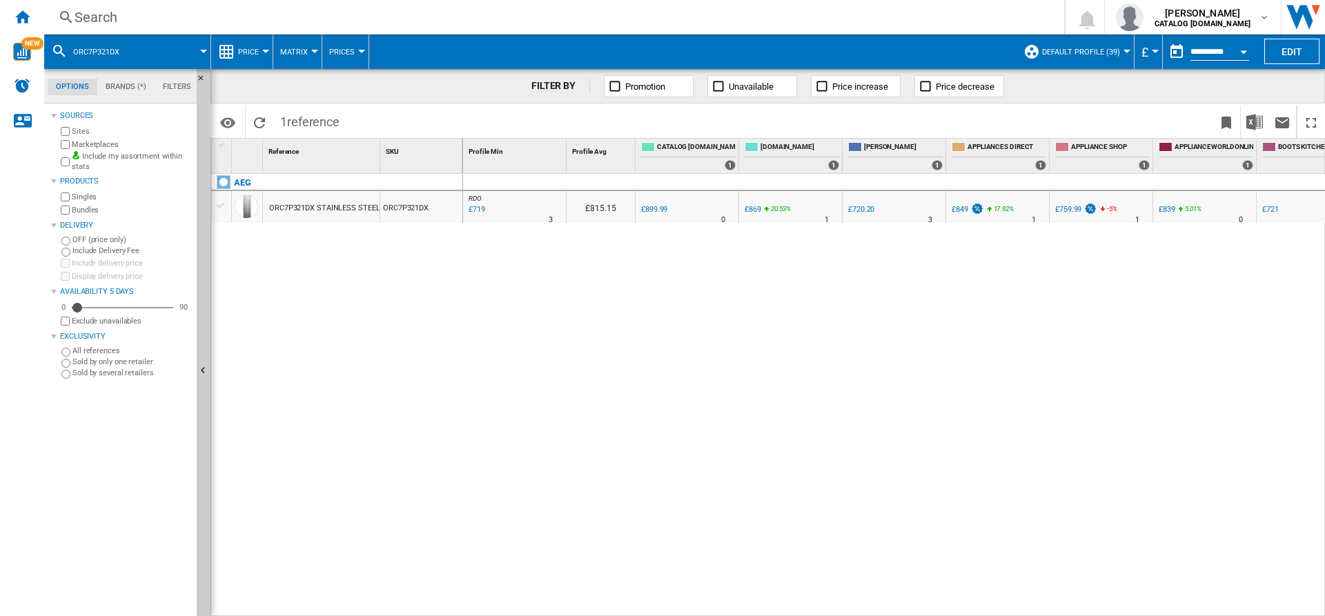
click at [710, 220] on div "0.0 % £899.99 % N/A 0" at bounding box center [687, 211] width 97 height 32
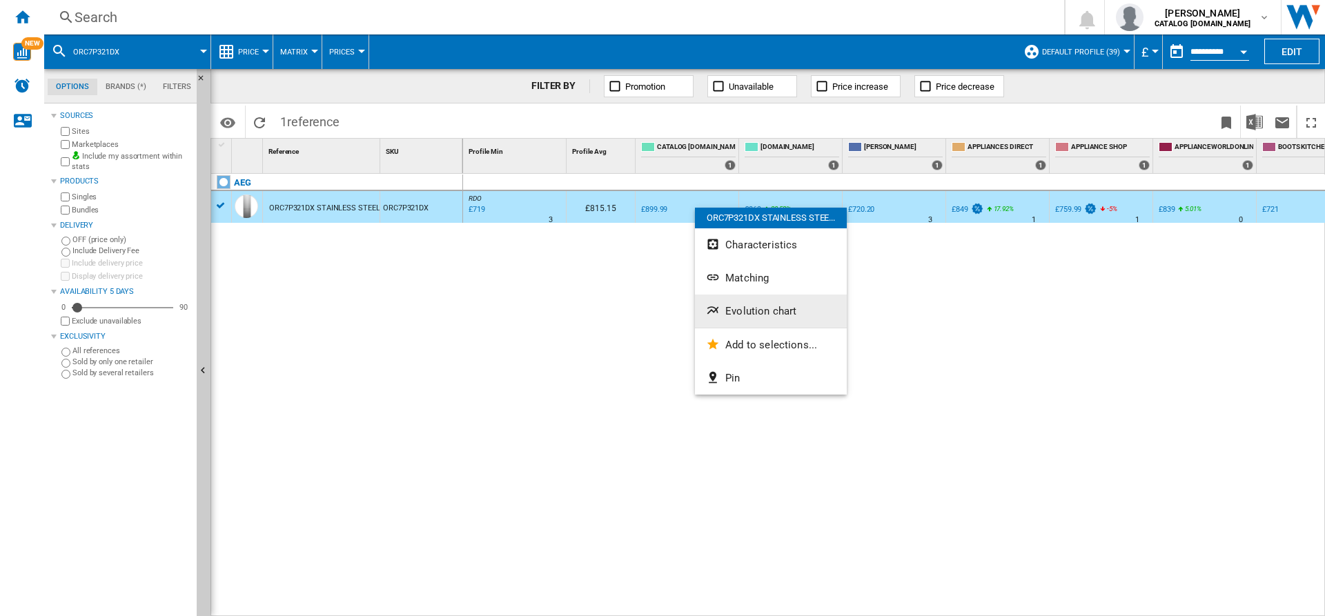
click at [750, 309] on span "Evolution chart" at bounding box center [761, 311] width 71 height 12
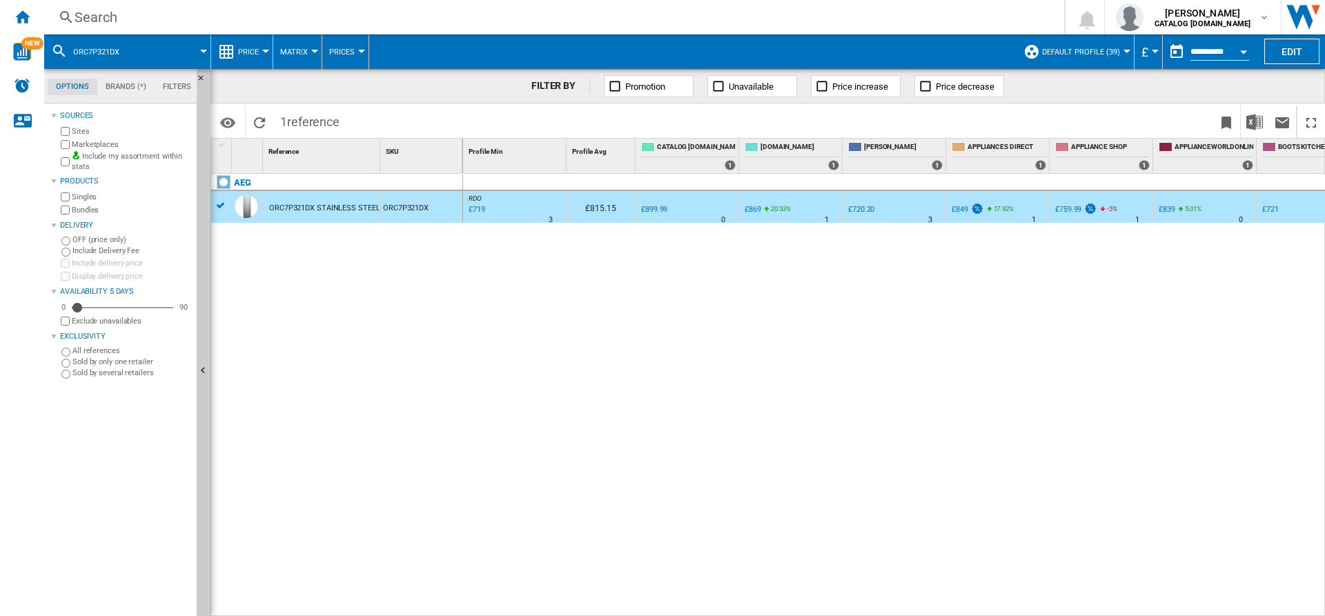
click at [270, 15] on div "Search" at bounding box center [552, 17] width 954 height 19
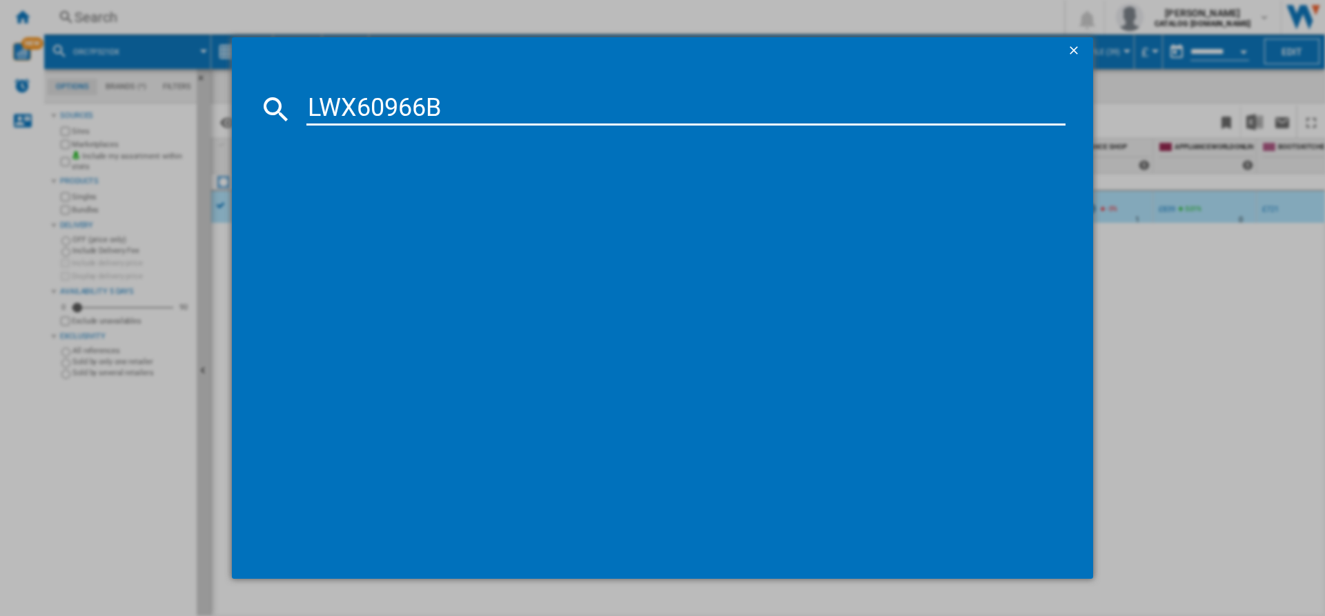
type input "LWX60966B"
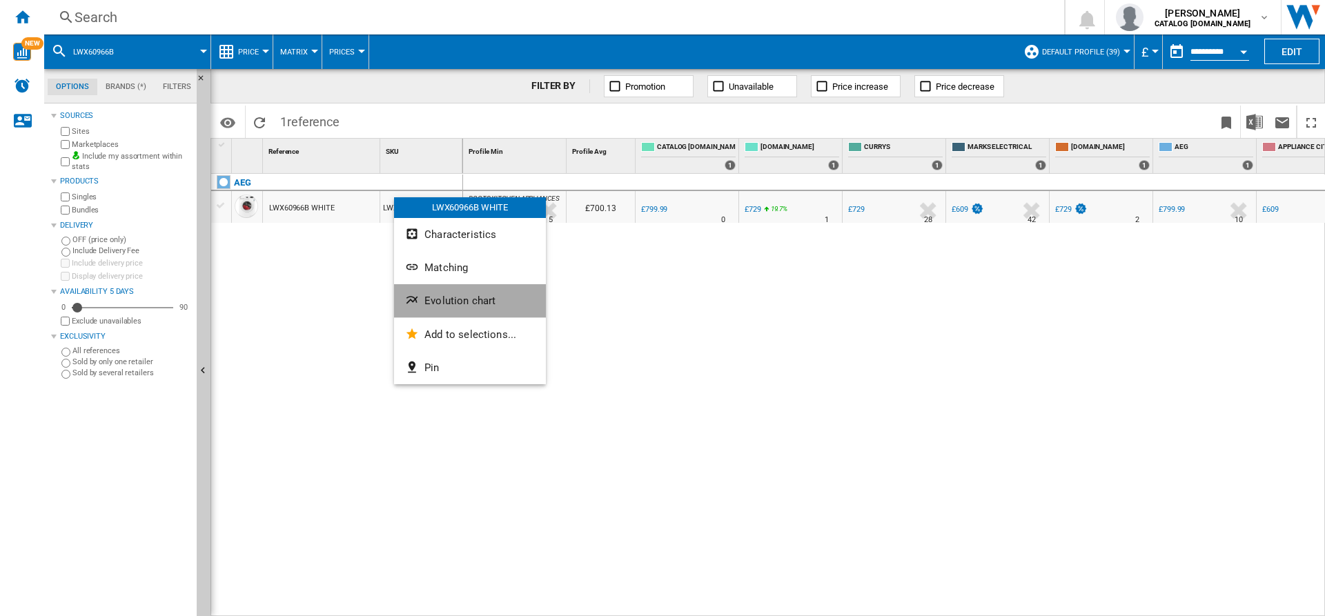
click at [471, 299] on span "Evolution chart" at bounding box center [460, 301] width 71 height 12
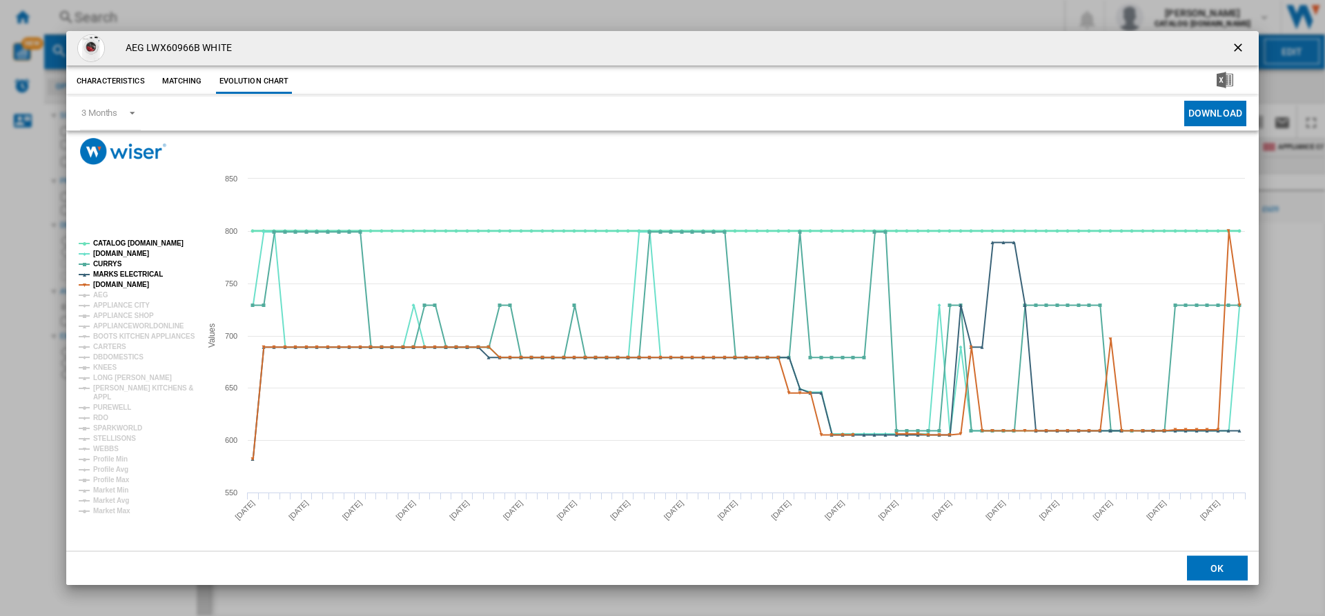
click at [141, 243] on tspan "CATALOG [DOMAIN_NAME]" at bounding box center [138, 244] width 90 height 8
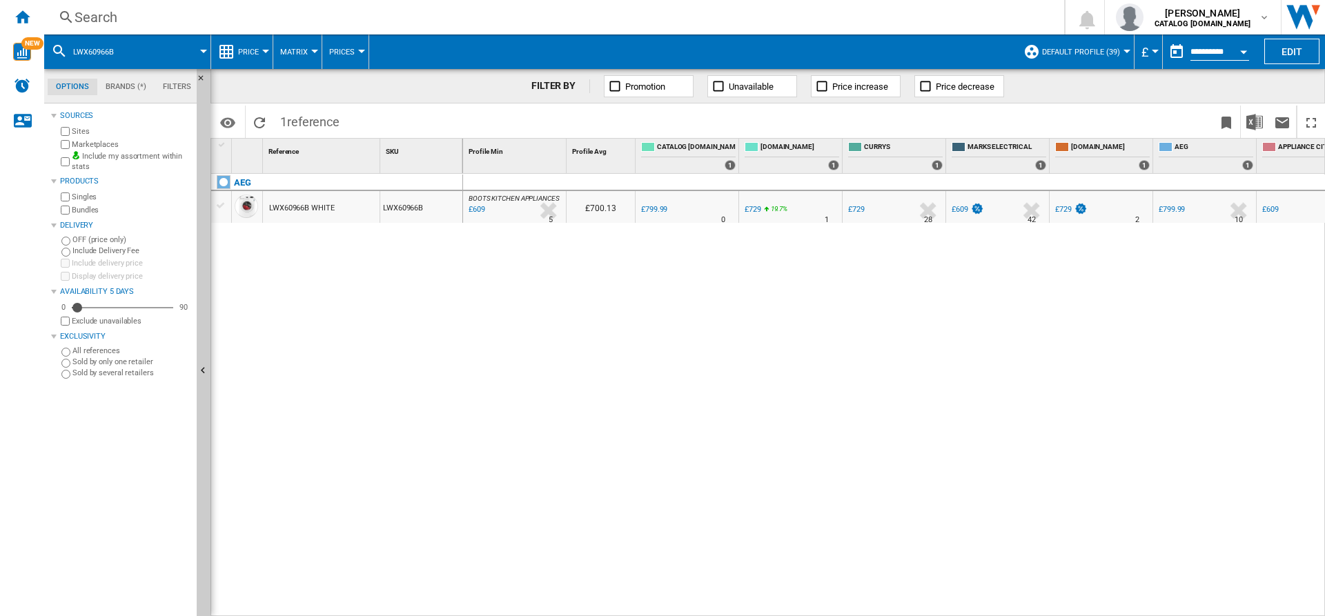
click at [112, 141] on label "Marketplaces" at bounding box center [131, 144] width 119 height 10
click at [434, 290] on div "AEG LWX60966B WHITE LWX60966B" at bounding box center [337, 392] width 252 height 436
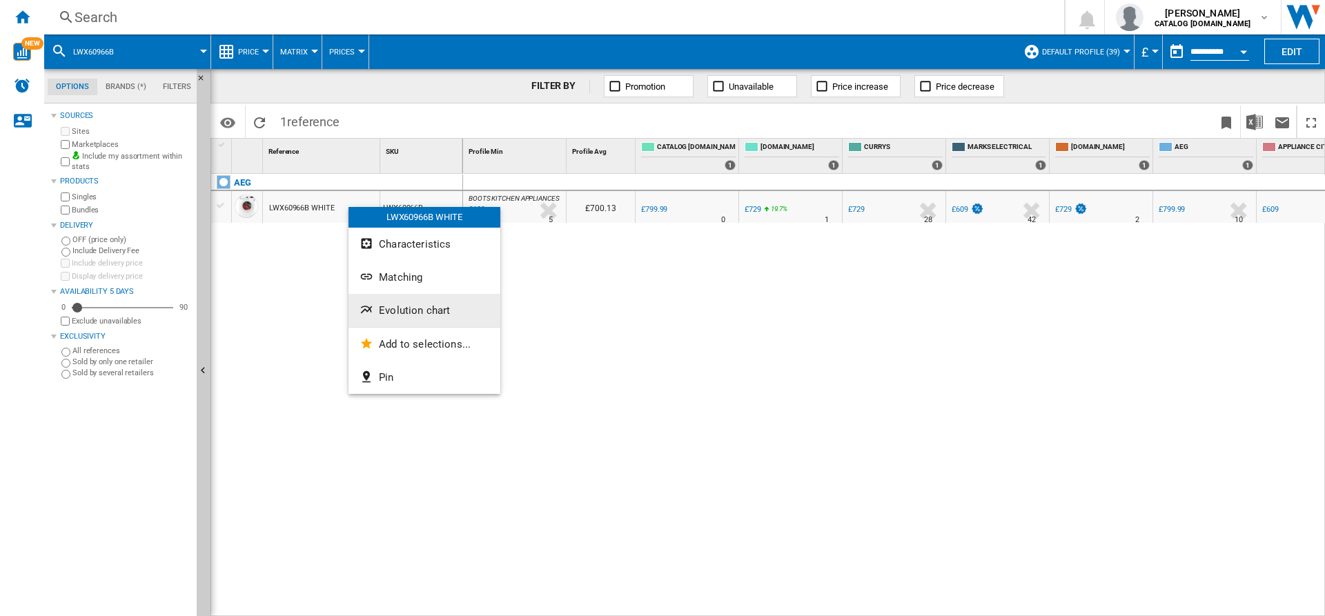
click at [419, 304] on span "Evolution chart" at bounding box center [414, 310] width 71 height 12
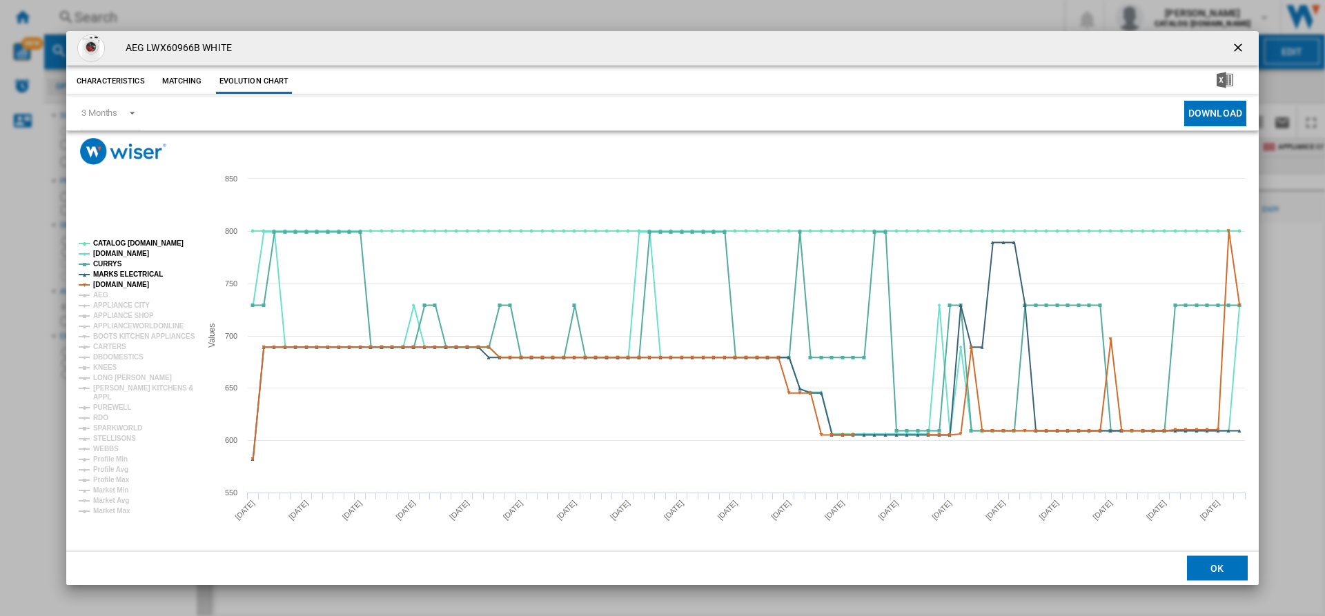
click at [171, 45] on h4 "AEG LWX60966B WHITE" at bounding box center [175, 48] width 113 height 14
copy h4 "LWX60966B"
click at [379, 78] on div "Characteristics Matching Evolution chart" at bounding box center [662, 80] width 1193 height 28
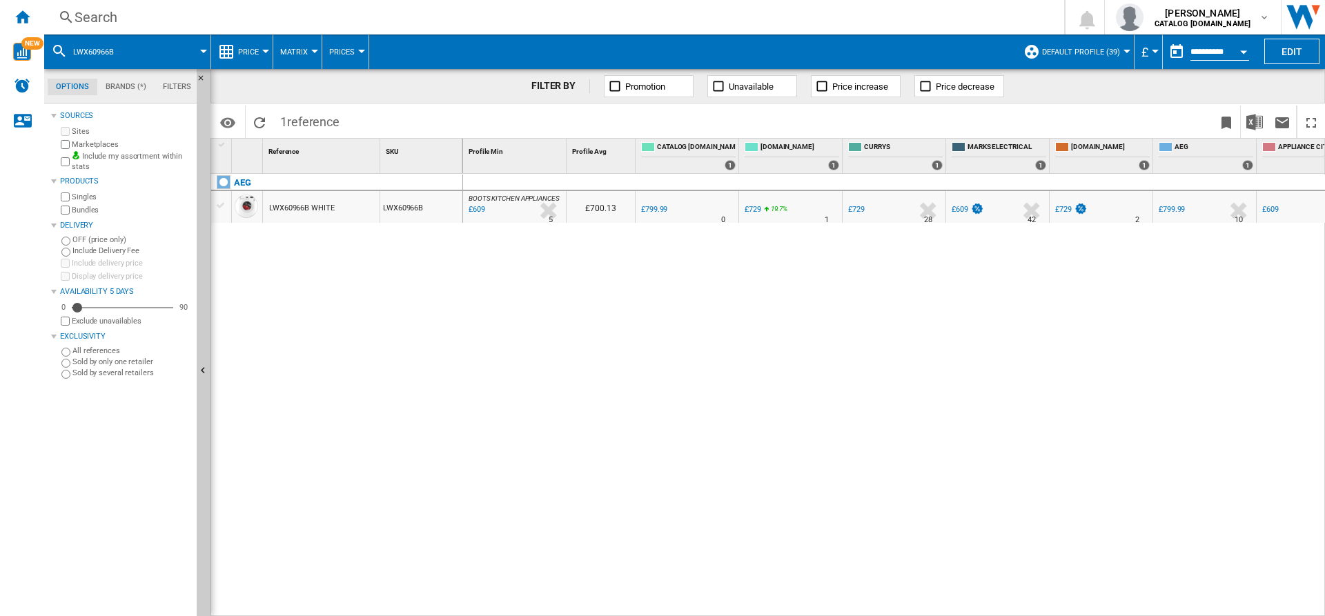
click at [332, 16] on div "Search" at bounding box center [552, 17] width 954 height 19
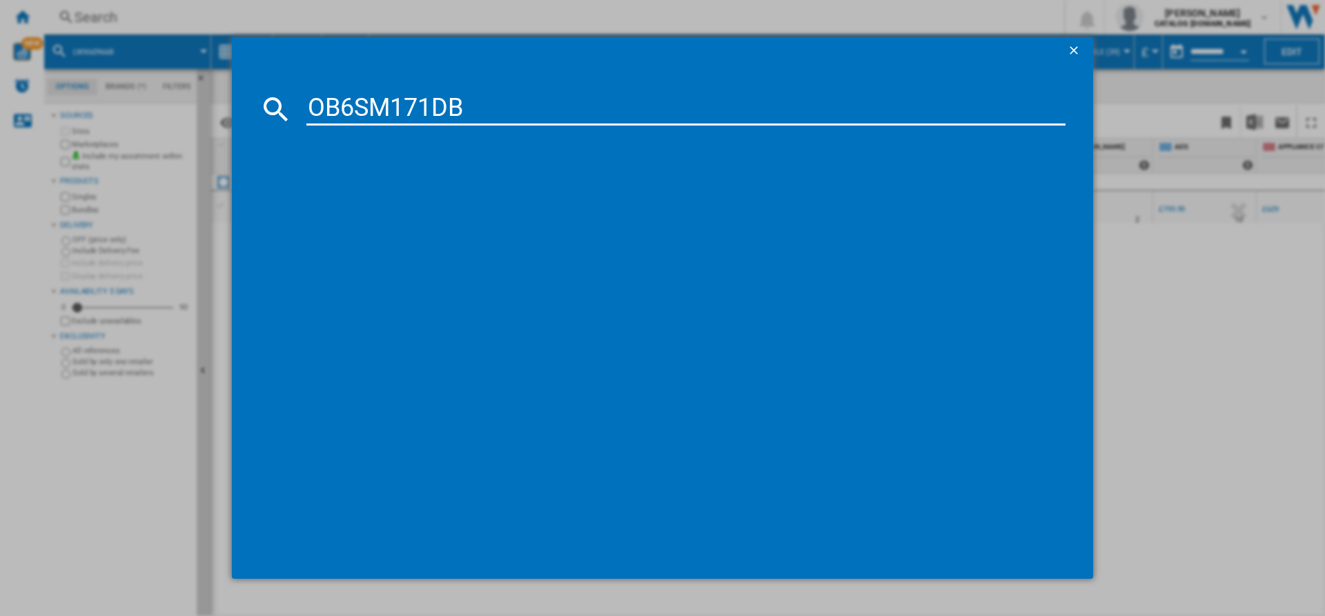
type input "OB6SM171DB"
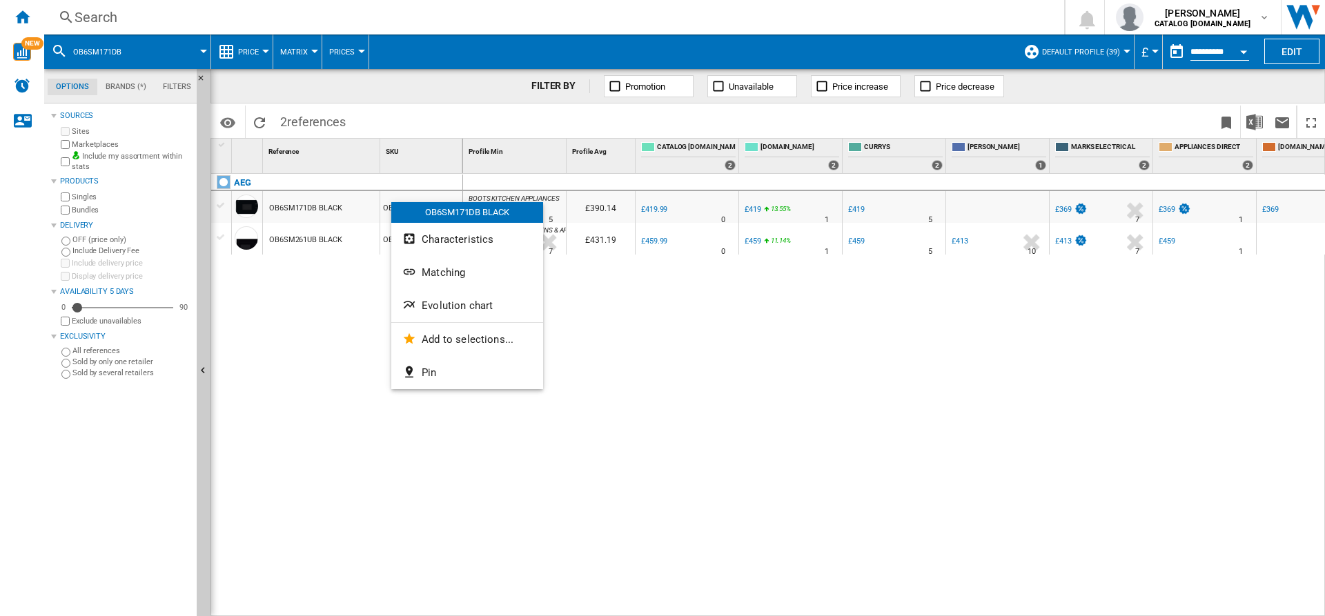
click at [329, 282] on div at bounding box center [662, 308] width 1325 height 616
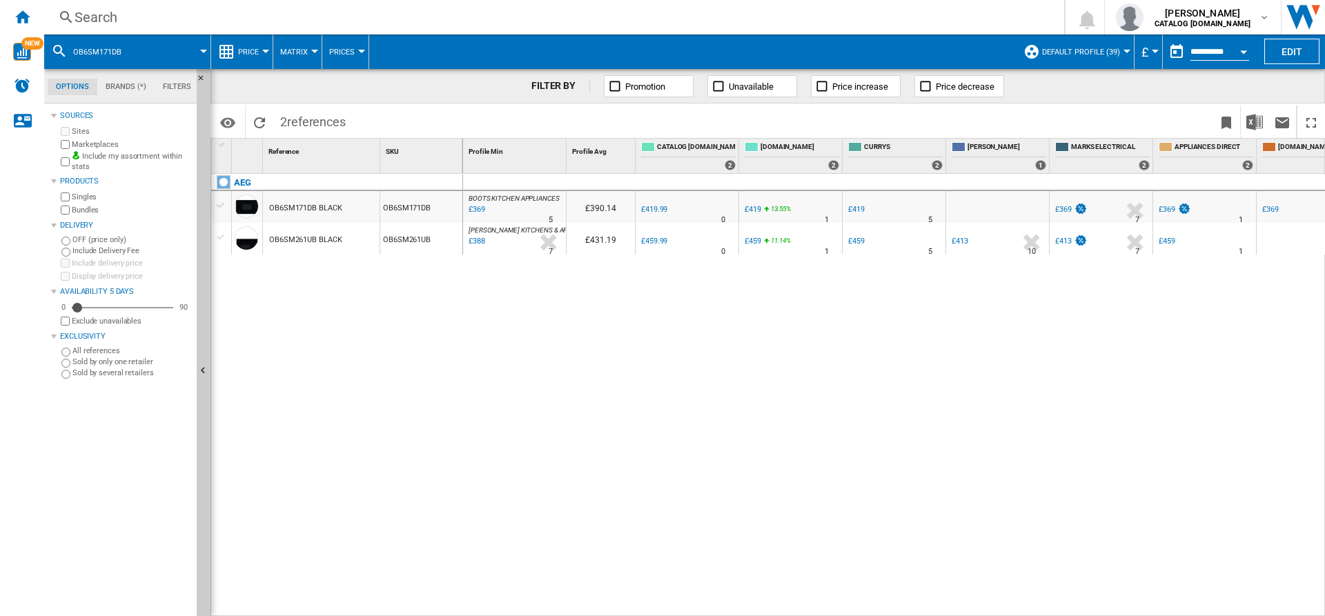
click at [331, 208] on div "OB6SM171DB BLACK" at bounding box center [305, 209] width 72 height 32
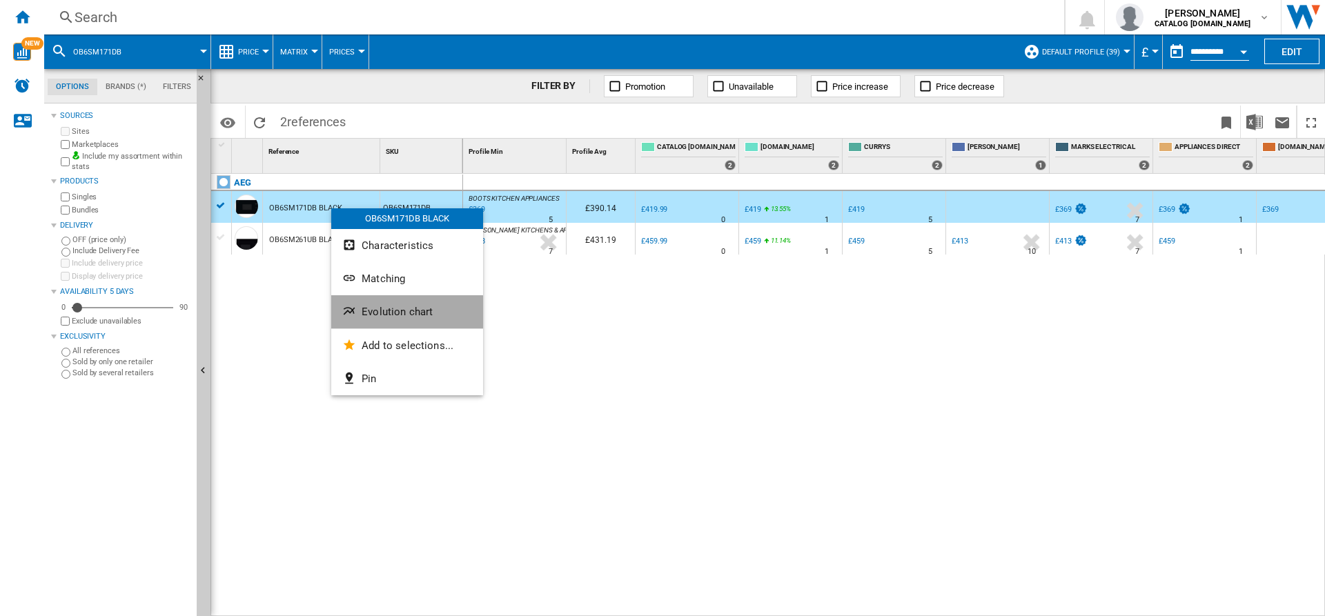
click at [400, 316] on span "Evolution chart" at bounding box center [397, 312] width 71 height 12
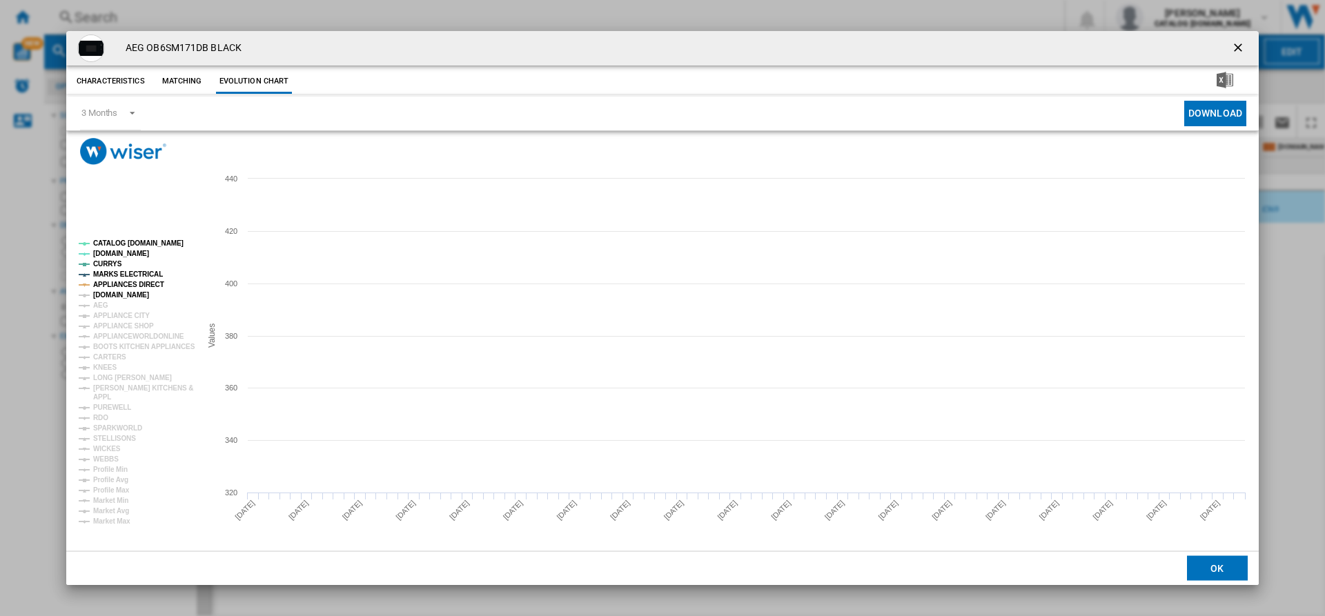
click at [118, 291] on tspan "[DOMAIN_NAME]" at bounding box center [121, 295] width 56 height 8
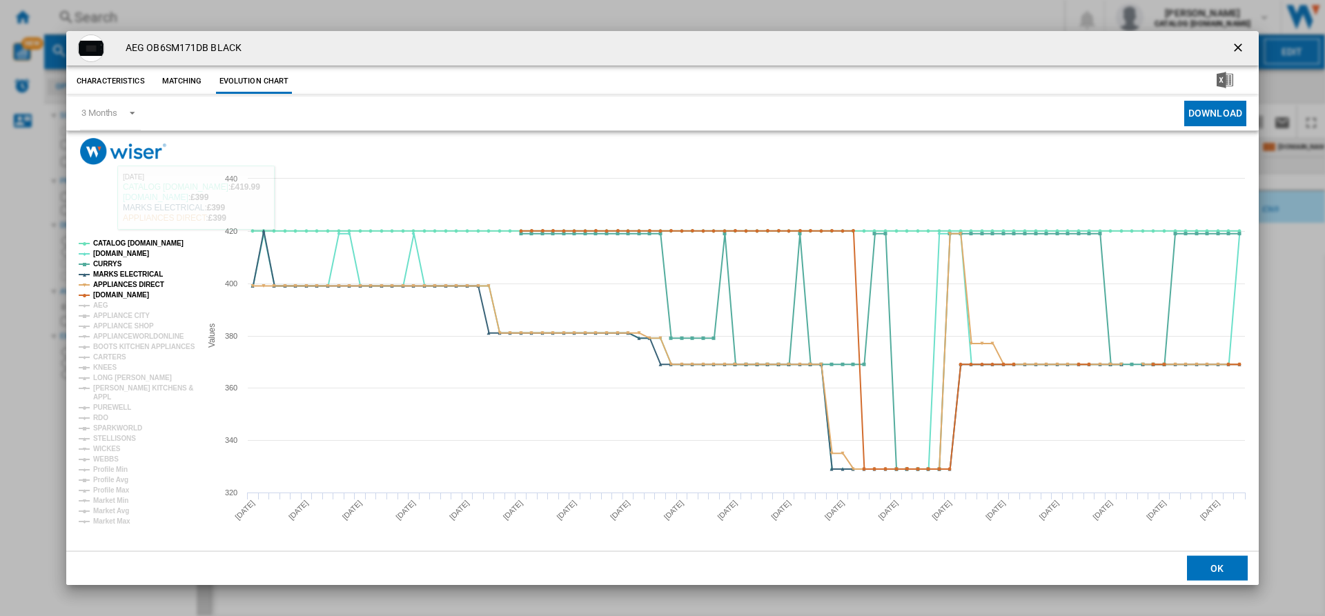
click at [213, 170] on rect "Product popup" at bounding box center [662, 358] width 1193 height 387
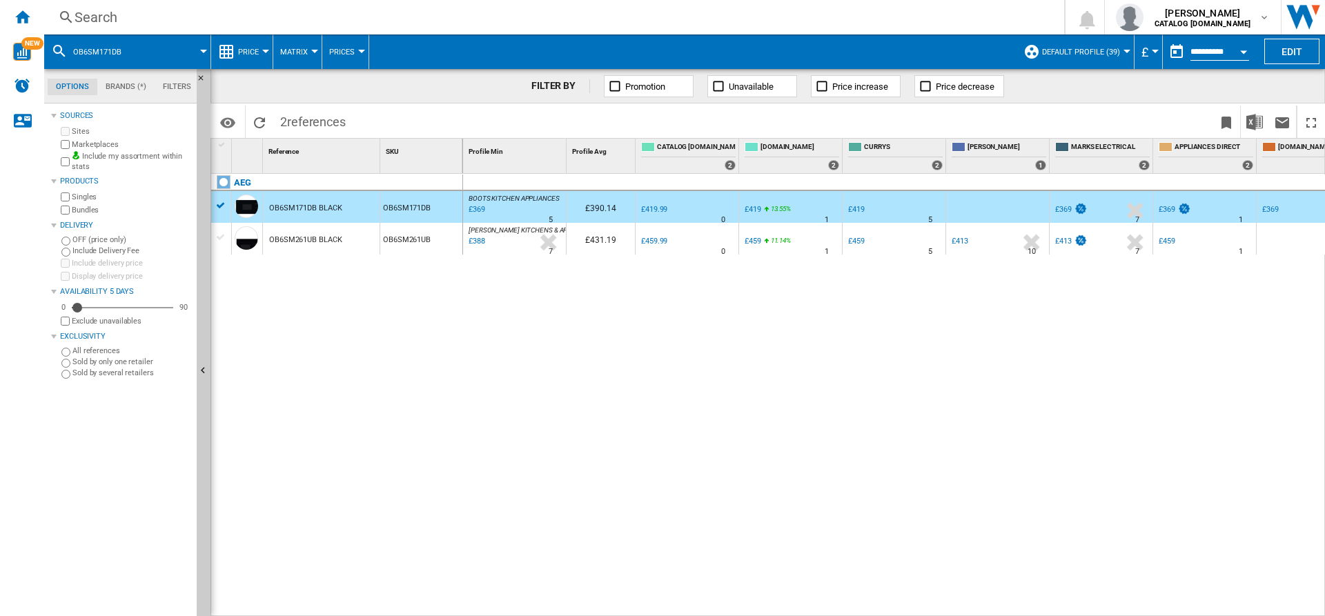
click at [79, 144] on label "Marketplaces" at bounding box center [131, 144] width 119 height 10
click at [300, 315] on div "AEG OB6SM171DB BLACK OB6SM171DB OB6SM261UB BLACK OB6SM261UB" at bounding box center [337, 392] width 252 height 436
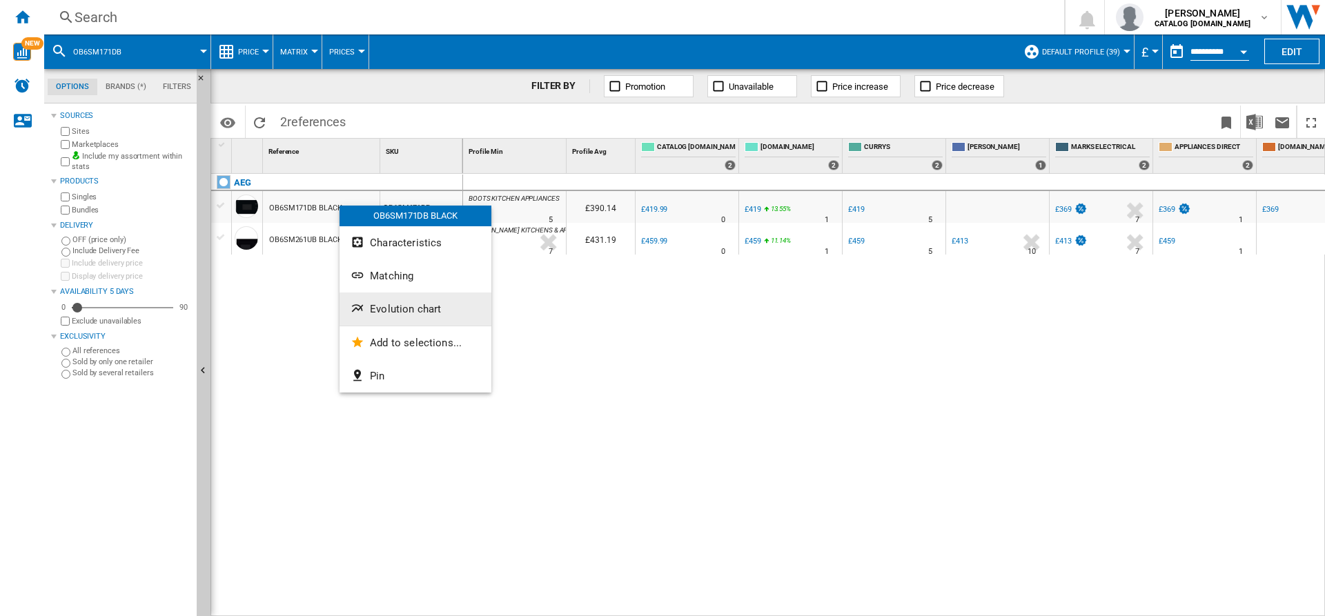
click at [402, 302] on button "Evolution chart" at bounding box center [416, 309] width 152 height 33
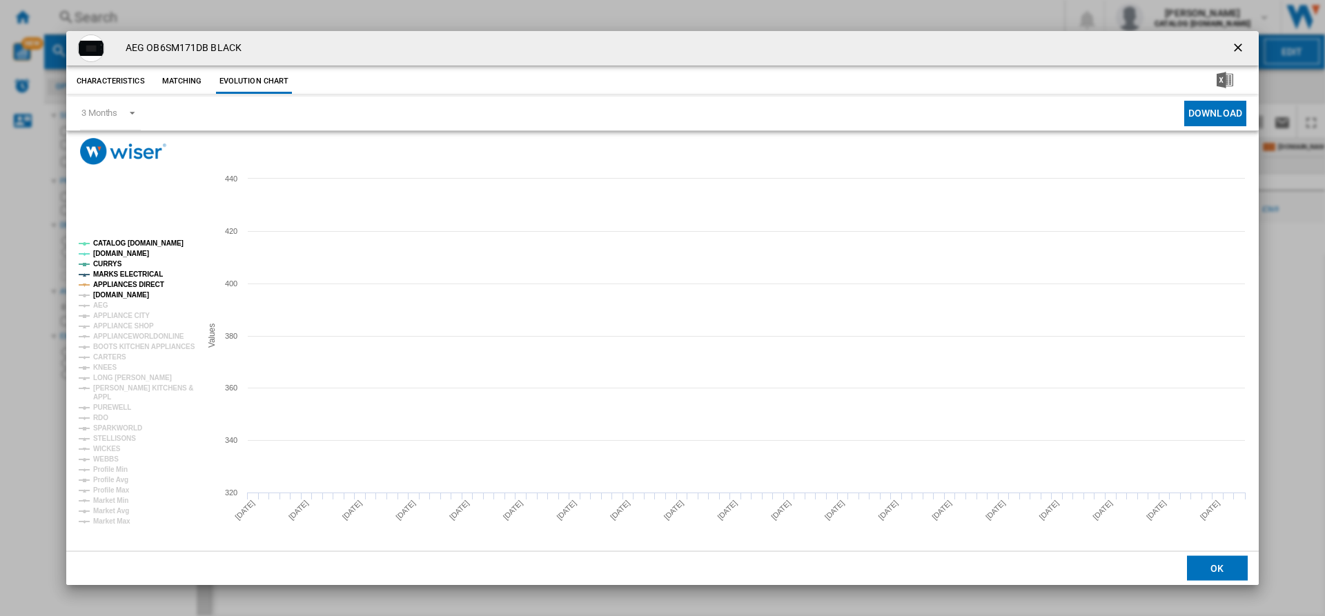
click at [123, 291] on tspan "[DOMAIN_NAME]" at bounding box center [121, 295] width 56 height 8
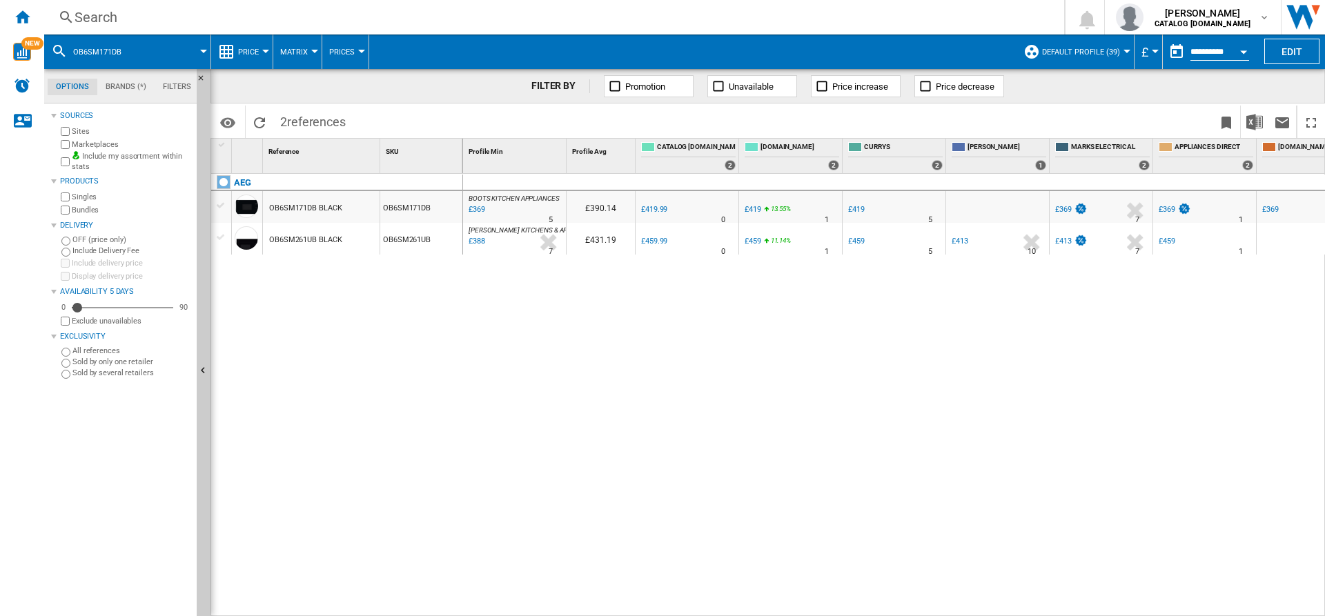
click at [447, 13] on div "Search" at bounding box center [552, 17] width 954 height 19
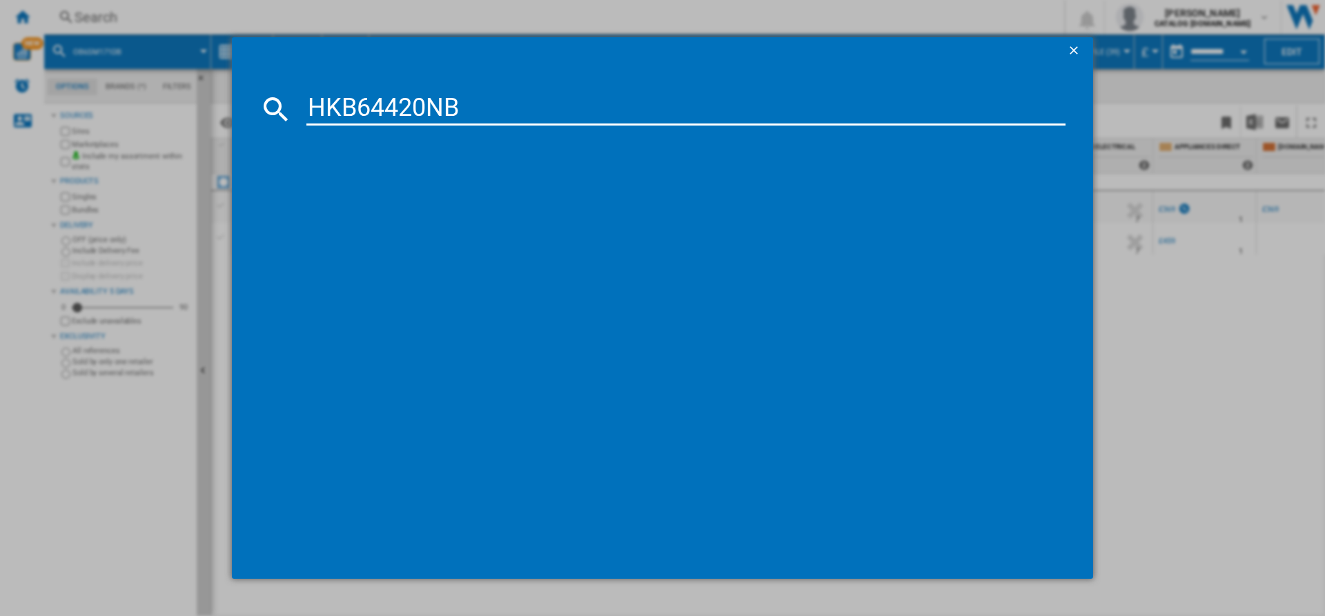
type input "HKB64420NB"
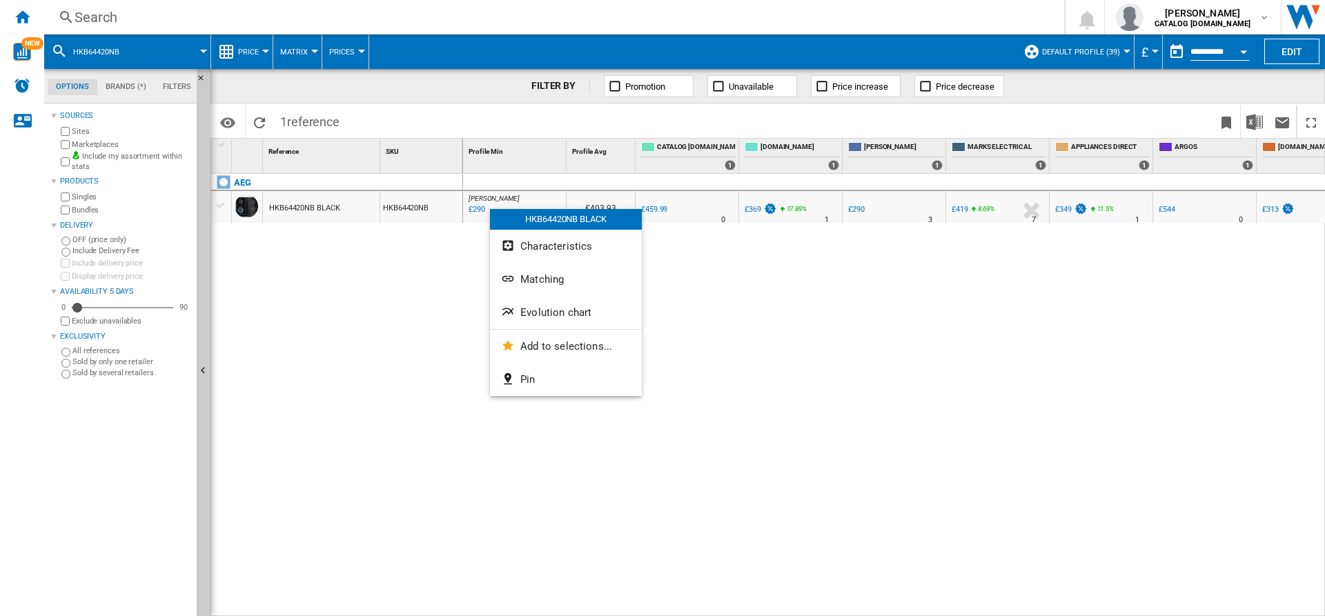
drag, startPoint x: 563, startPoint y: 309, endPoint x: 245, endPoint y: 260, distance: 321.2
click at [245, 260] on body "In order to access Insight, please log out and log in again OK NEW Search Searc…" at bounding box center [662, 308] width 1325 height 616
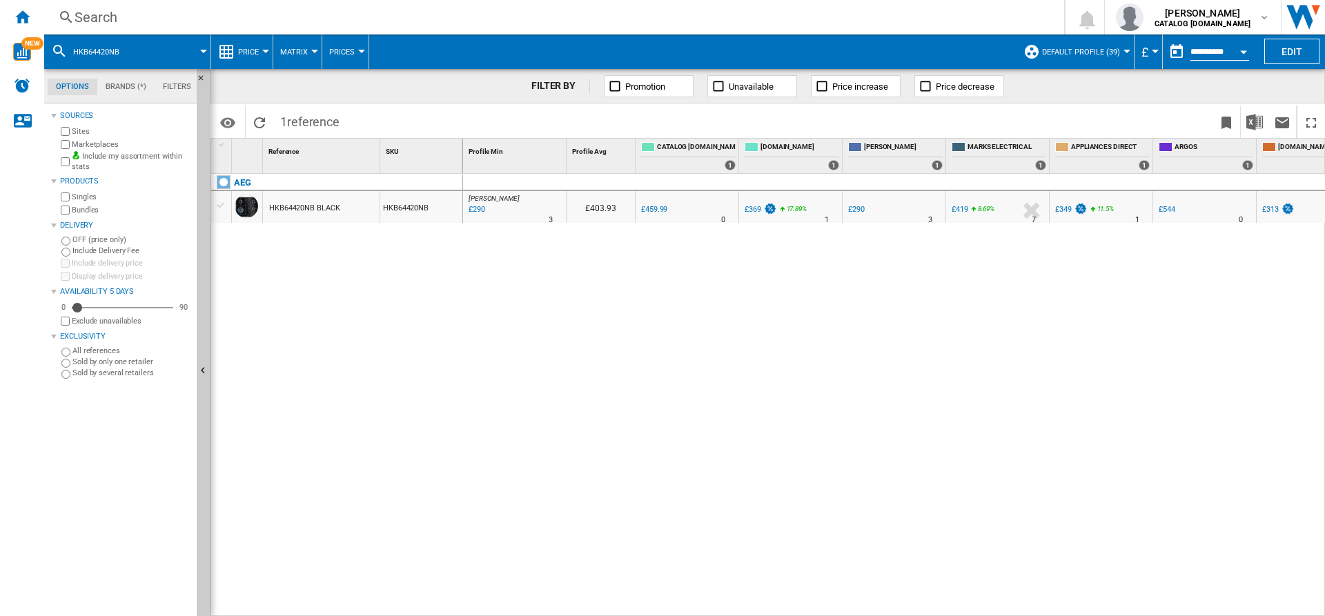
click at [245, 260] on div "AEG HKB64420NB BLACK HKB64420NB" at bounding box center [337, 392] width 252 height 436
click at [90, 146] on label "Marketplaces" at bounding box center [131, 144] width 119 height 10
click at [322, 325] on div "AEG HKB64420NB BLACK HKB64420NB" at bounding box center [337, 392] width 252 height 436
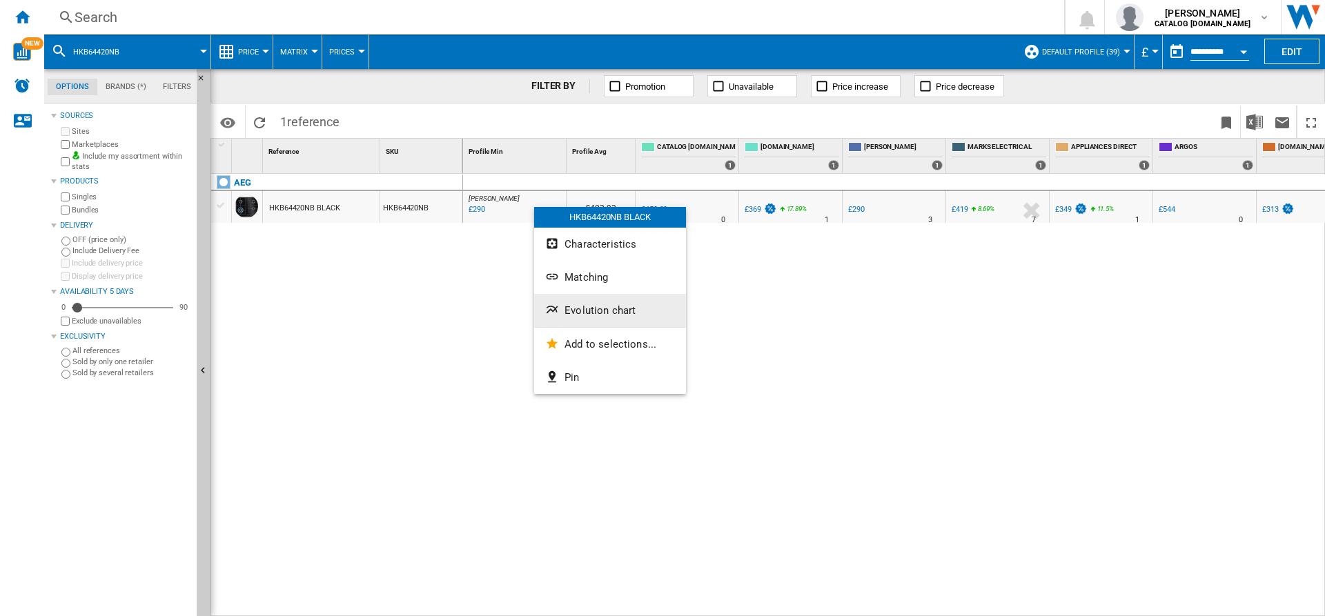
click at [574, 312] on span "Evolution chart" at bounding box center [600, 310] width 71 height 12
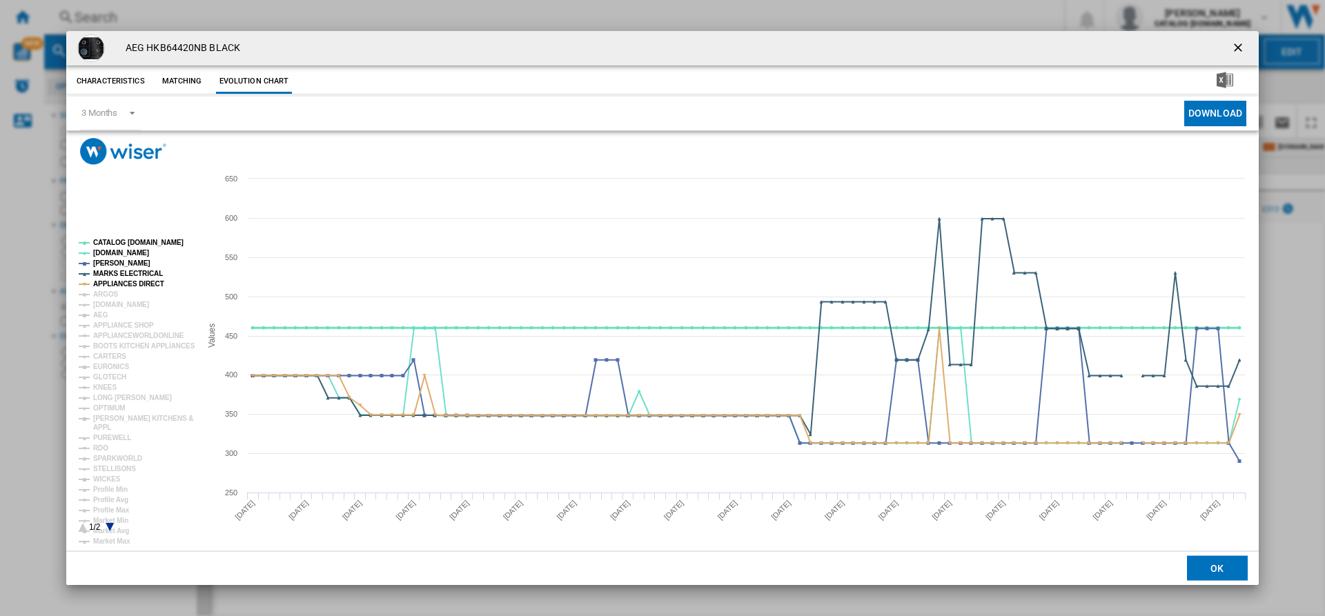
click at [128, 243] on tspan "CATALOG [DOMAIN_NAME]" at bounding box center [138, 243] width 90 height 8
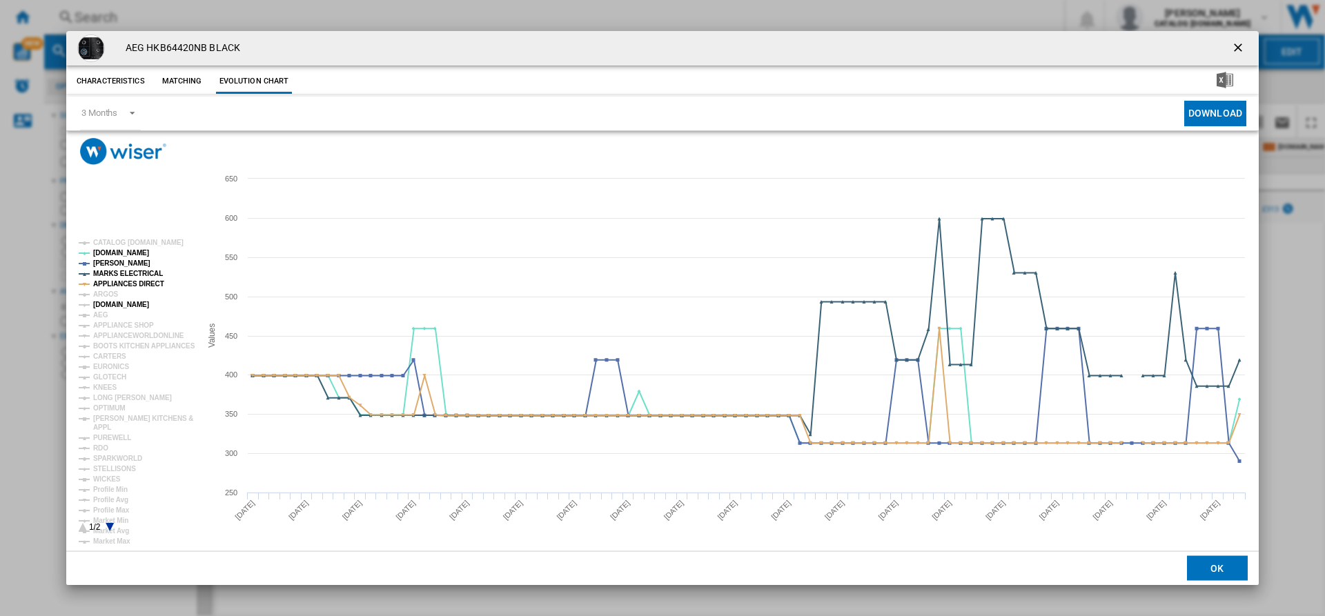
click at [132, 301] on tspan "[DOMAIN_NAME]" at bounding box center [121, 305] width 56 height 8
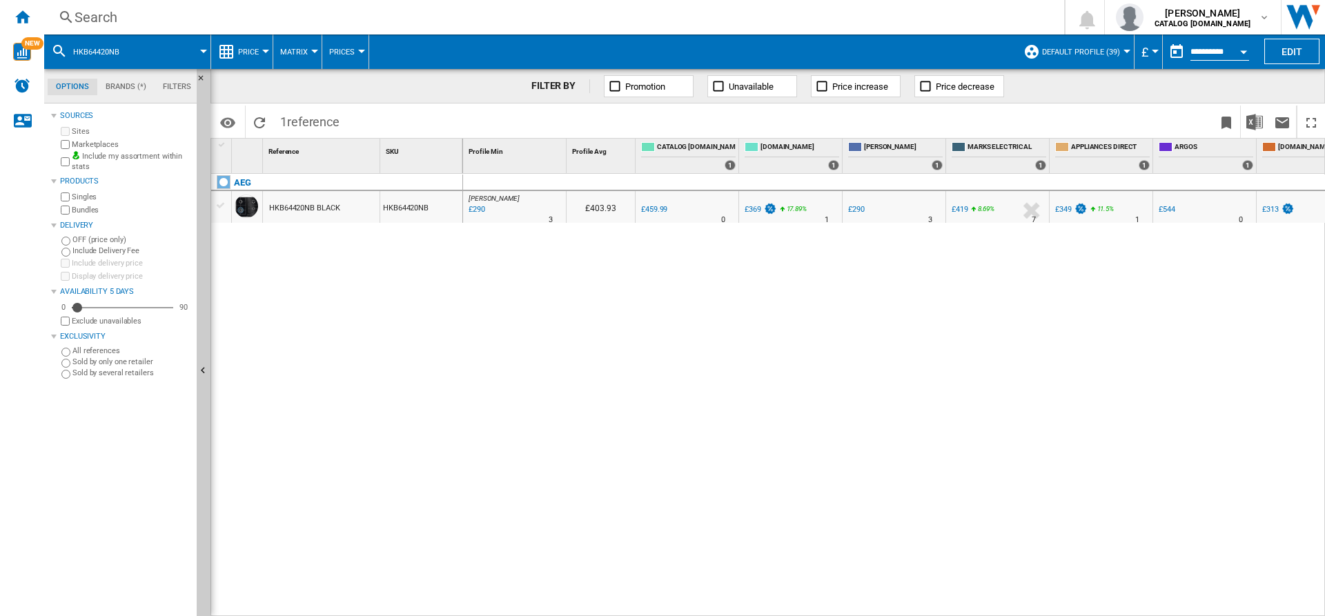
click at [309, 21] on div "Search" at bounding box center [552, 17] width 954 height 19
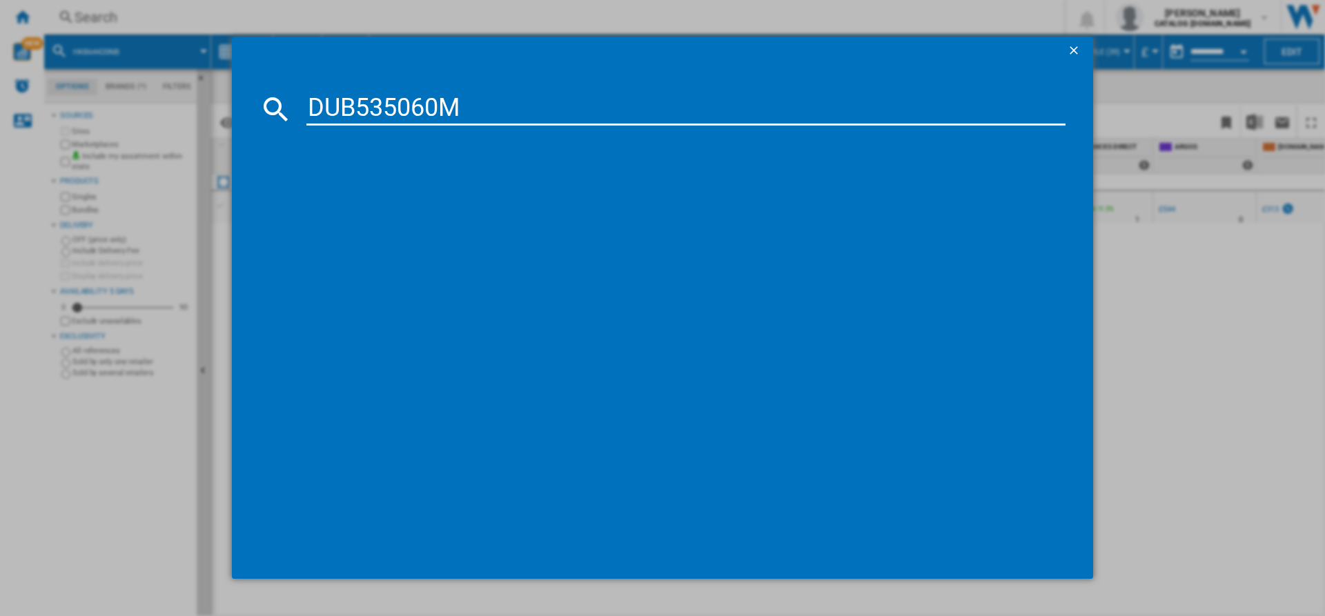
type input "DUB535060M"
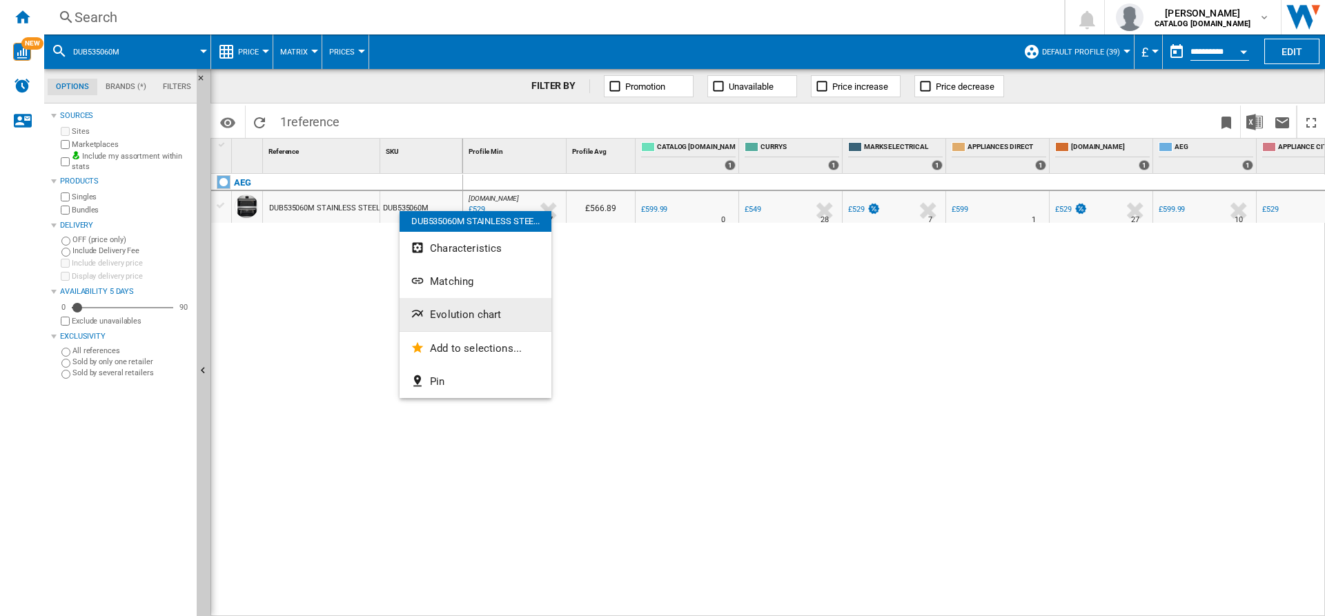
click at [446, 312] on span "Evolution chart" at bounding box center [465, 315] width 71 height 12
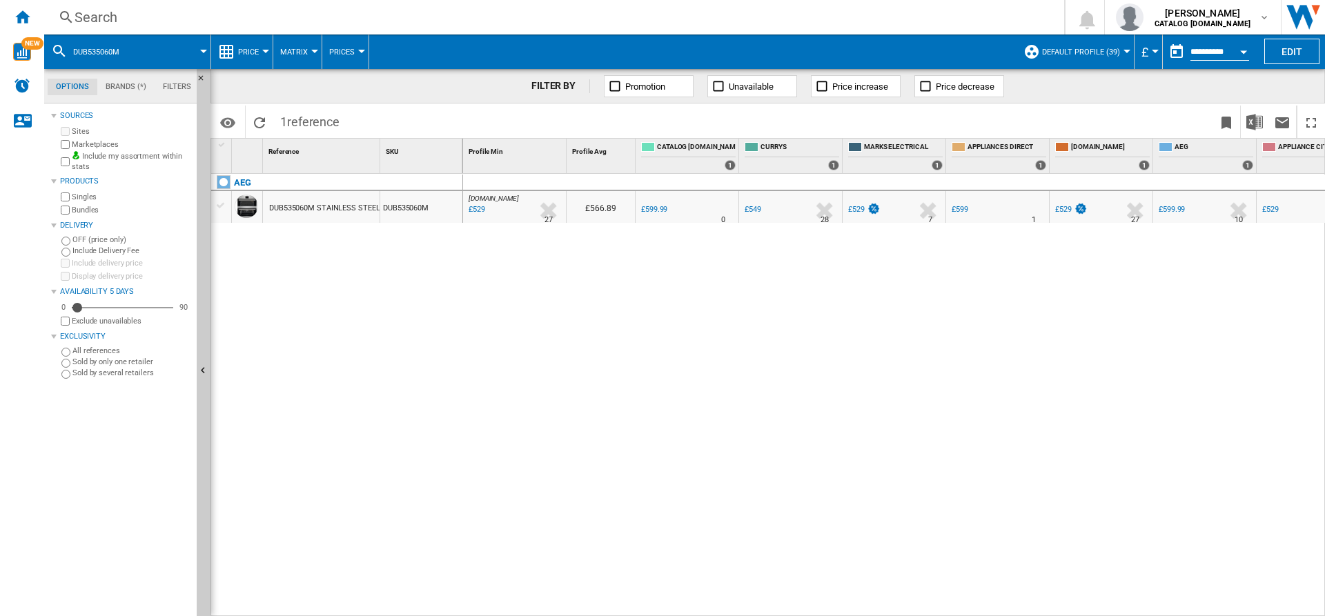
click at [418, 26] on div "Search" at bounding box center [552, 17] width 954 height 19
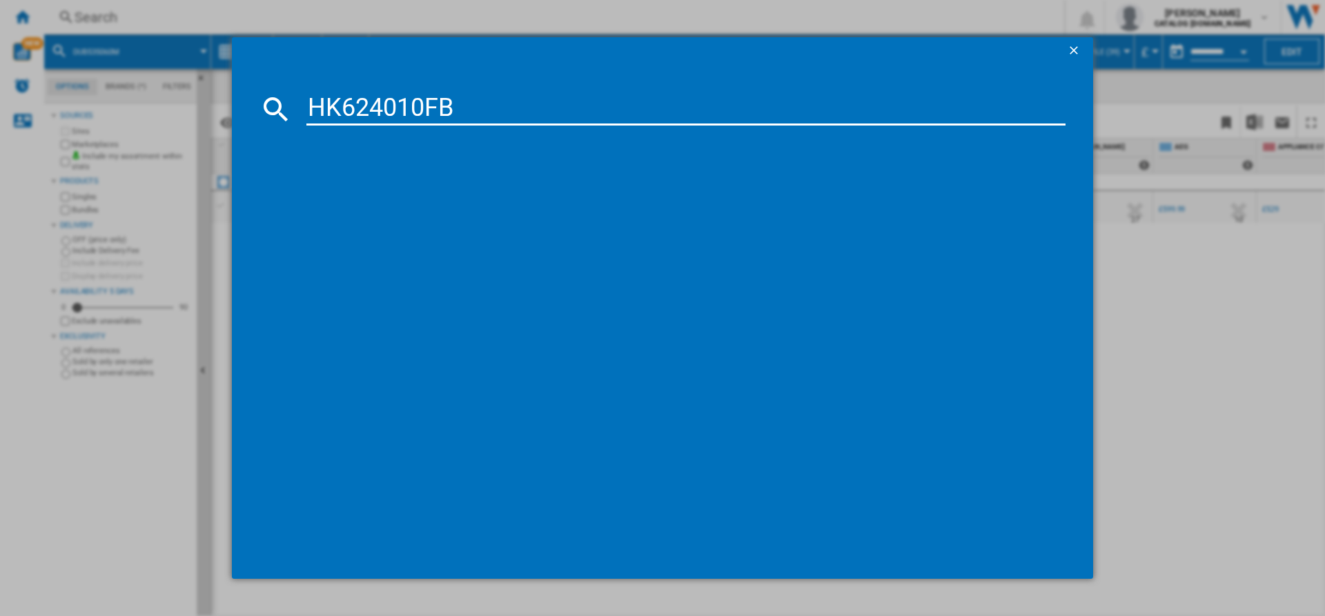
type input "HK624010FB"
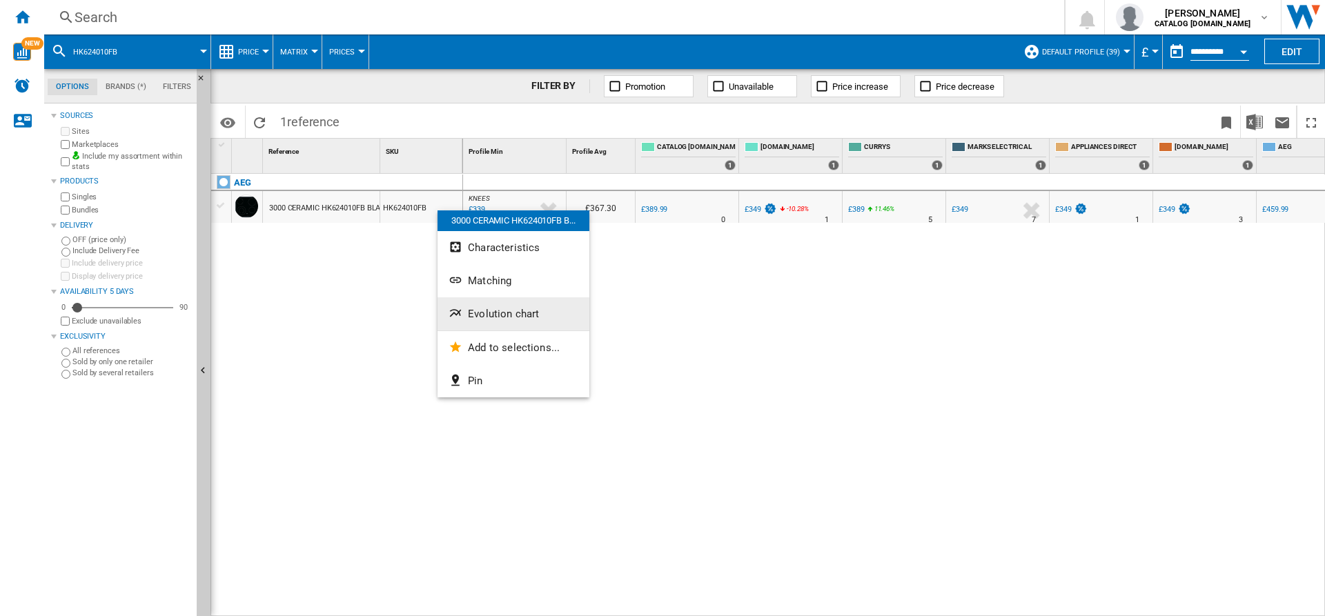
click at [512, 311] on span "Evolution chart" at bounding box center [503, 314] width 71 height 12
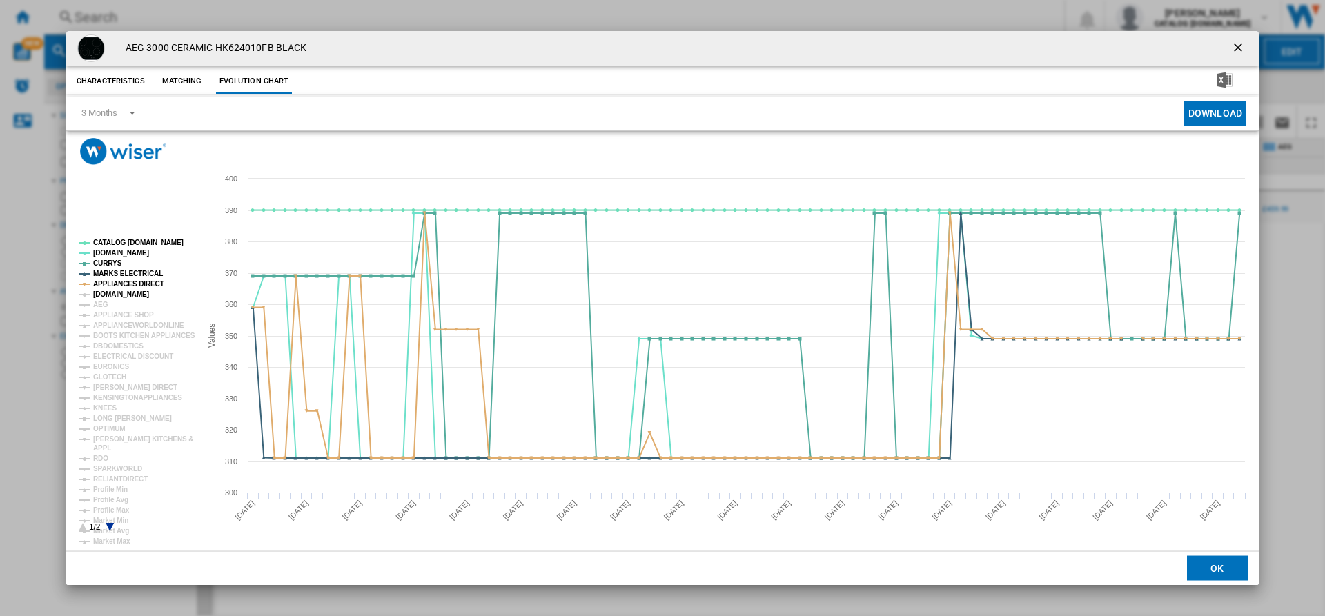
click at [106, 293] on tspan "[DOMAIN_NAME]" at bounding box center [121, 295] width 56 height 8
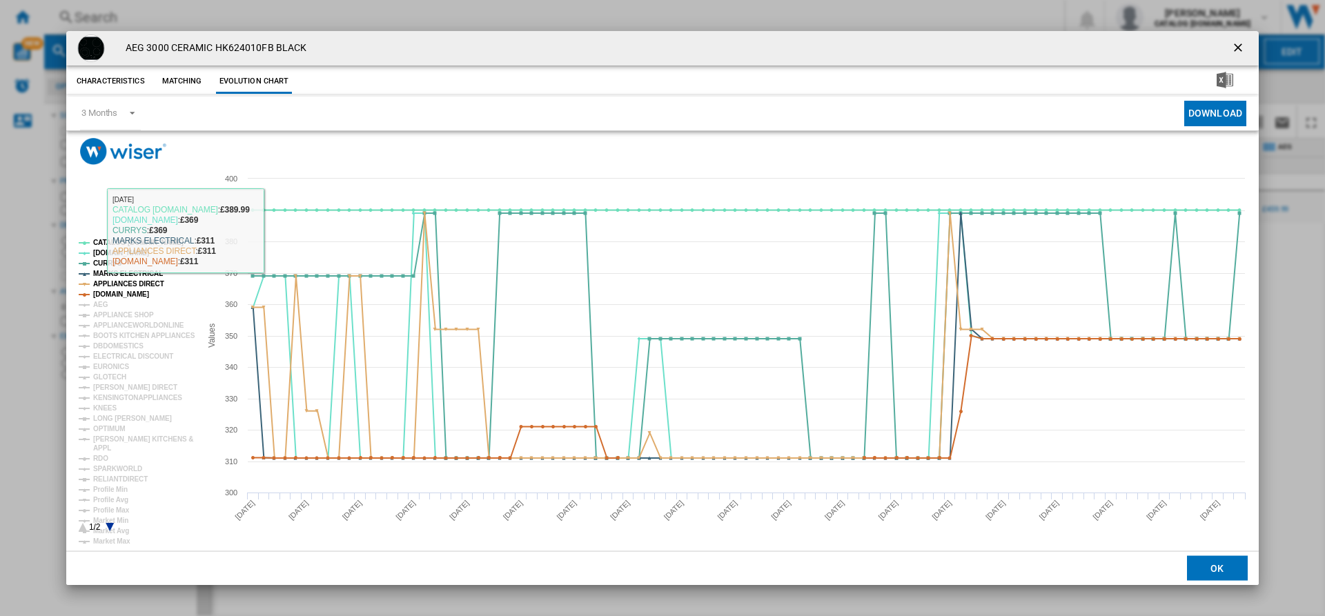
click at [237, 49] on h4 "AEG 3000 CERAMIC HK624010FB BLACK" at bounding box center [213, 48] width 188 height 14
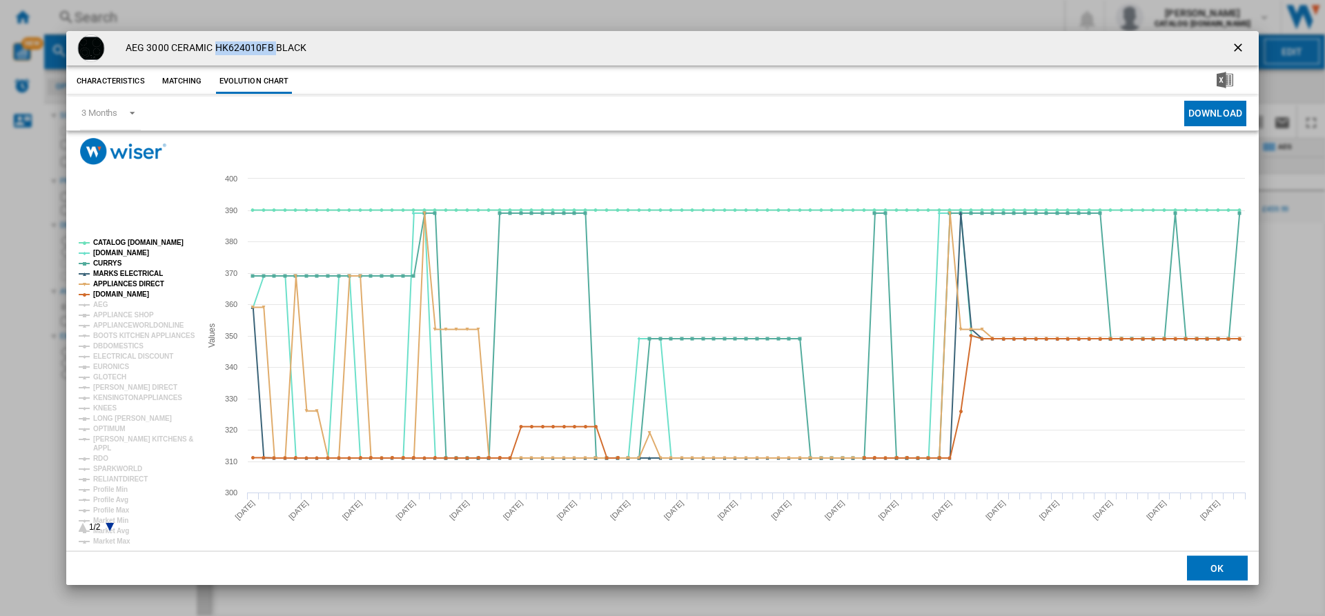
click at [237, 49] on h4 "AEG 3000 CERAMIC HK624010FB BLACK" at bounding box center [213, 48] width 188 height 14
copy h4 "HK624010FB"
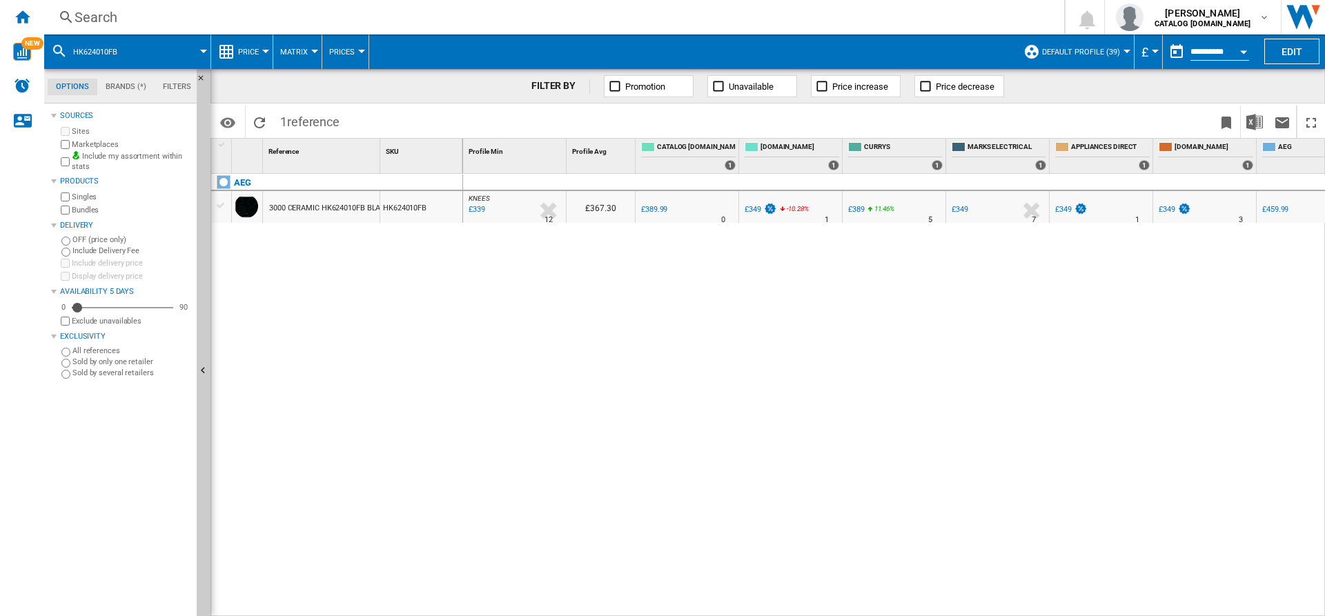
click at [110, 141] on label "Marketplaces" at bounding box center [131, 144] width 119 height 10
click at [344, 251] on div "AEG 3000 CERAMIC HK624010FB BLACK HK624010FB" at bounding box center [337, 392] width 252 height 436
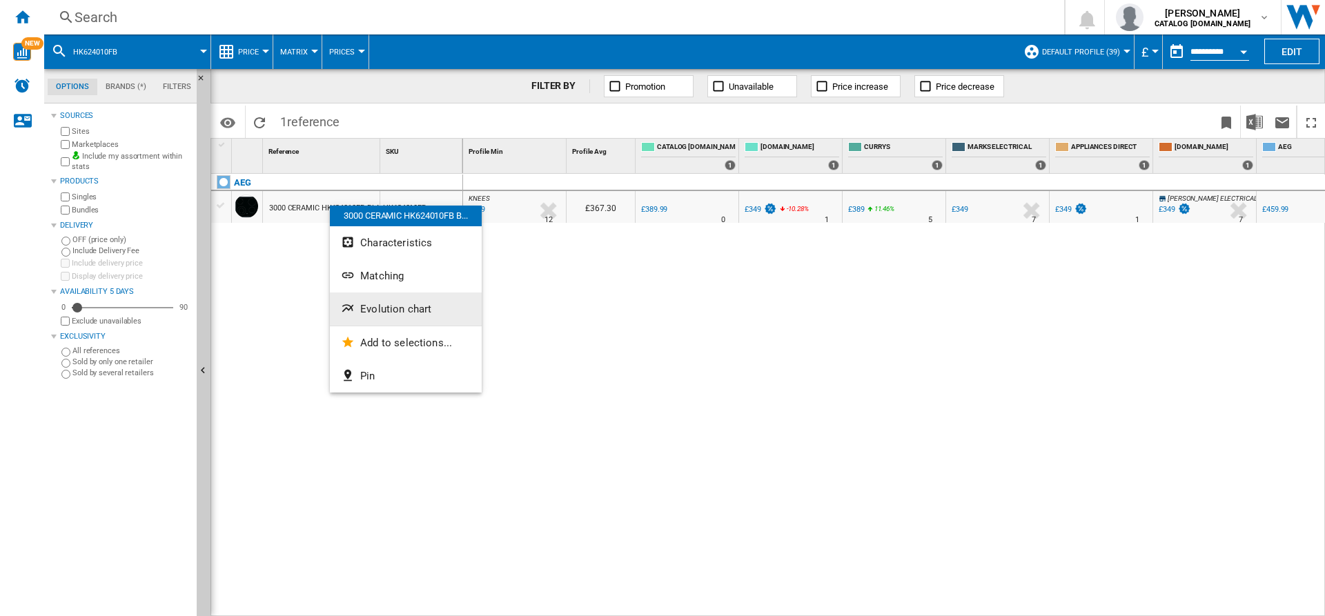
click at [386, 311] on span "Evolution chart" at bounding box center [395, 309] width 71 height 12
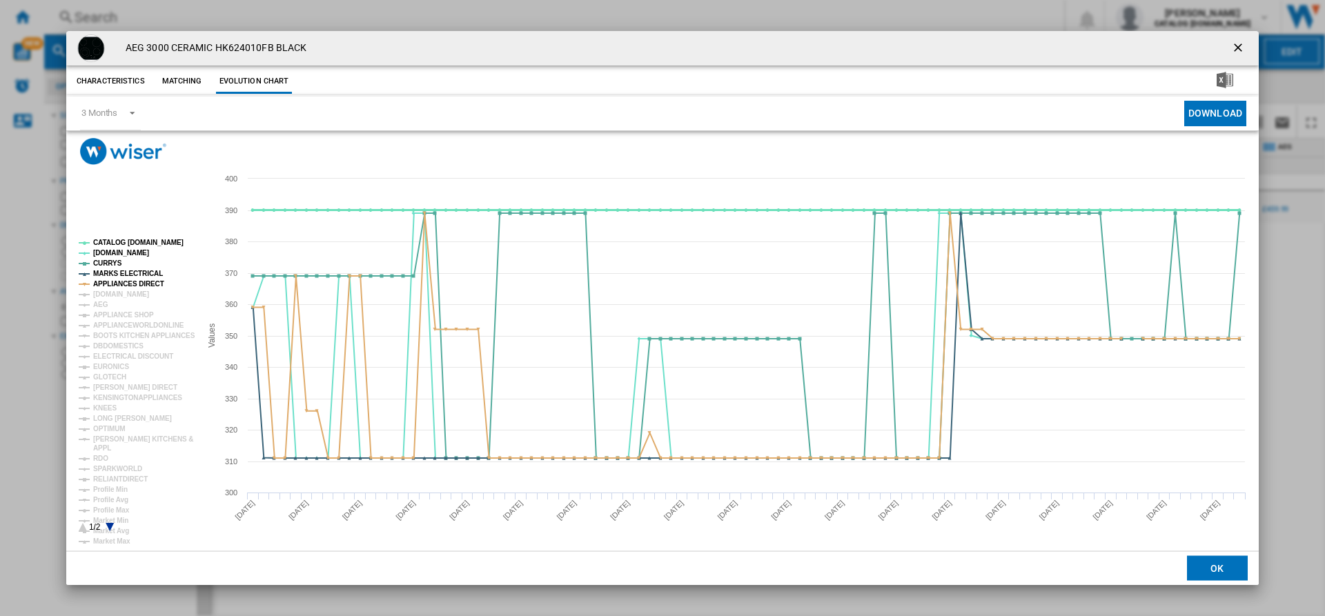
click at [115, 244] on tspan "CATALOG [DOMAIN_NAME]" at bounding box center [138, 243] width 90 height 8
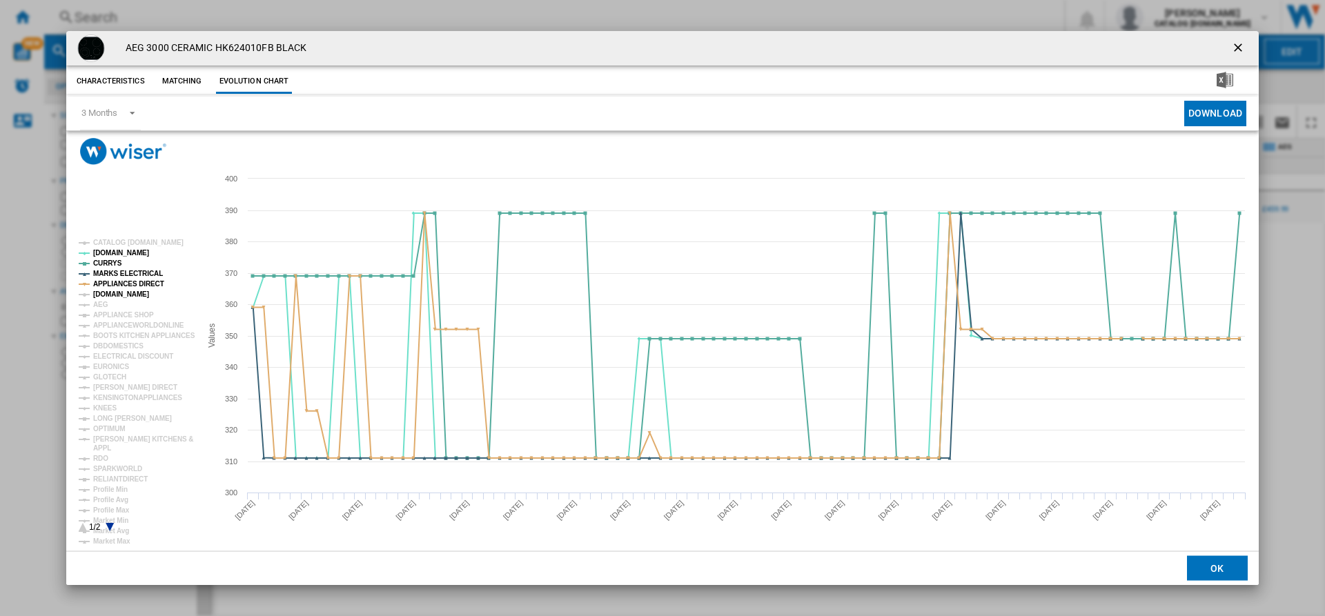
click at [113, 295] on tspan "[DOMAIN_NAME]" at bounding box center [121, 295] width 56 height 8
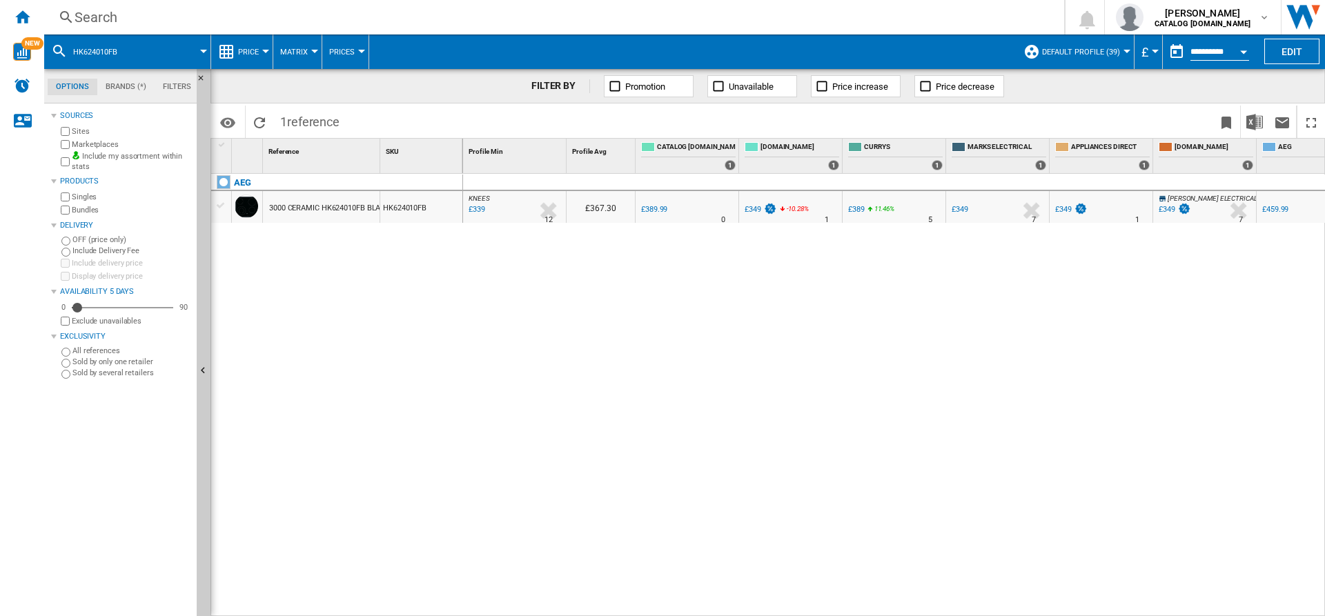
click at [396, 204] on div "HK624010FB" at bounding box center [421, 207] width 82 height 32
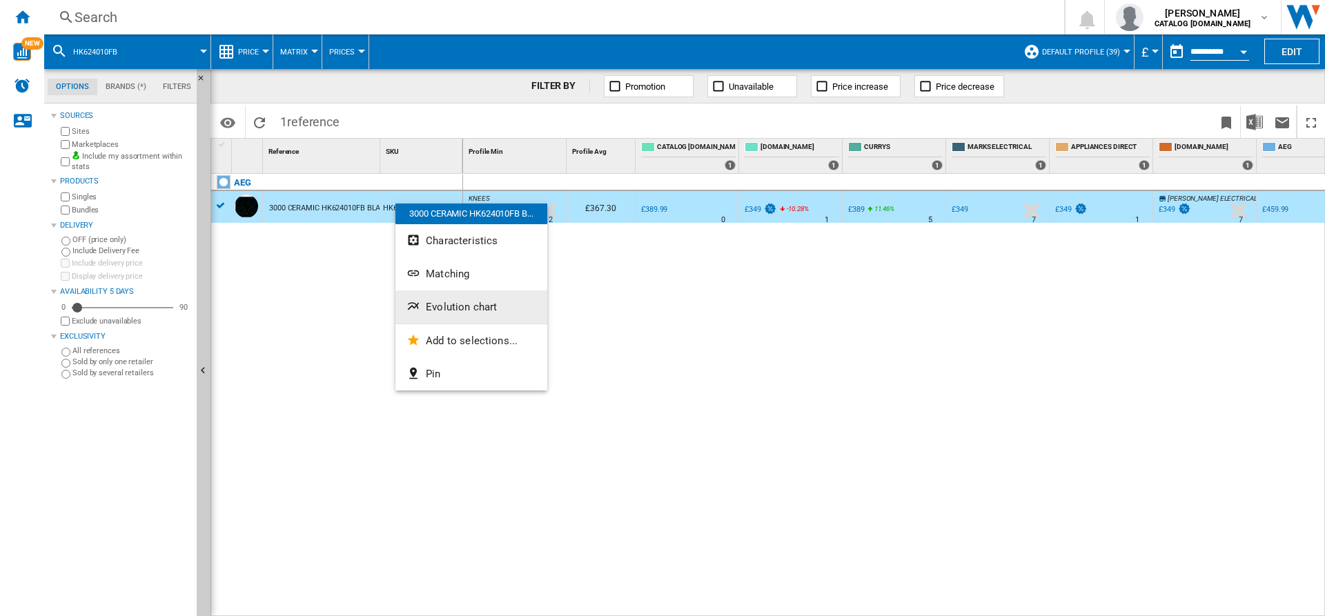
click at [457, 311] on span "Evolution chart" at bounding box center [461, 307] width 71 height 12
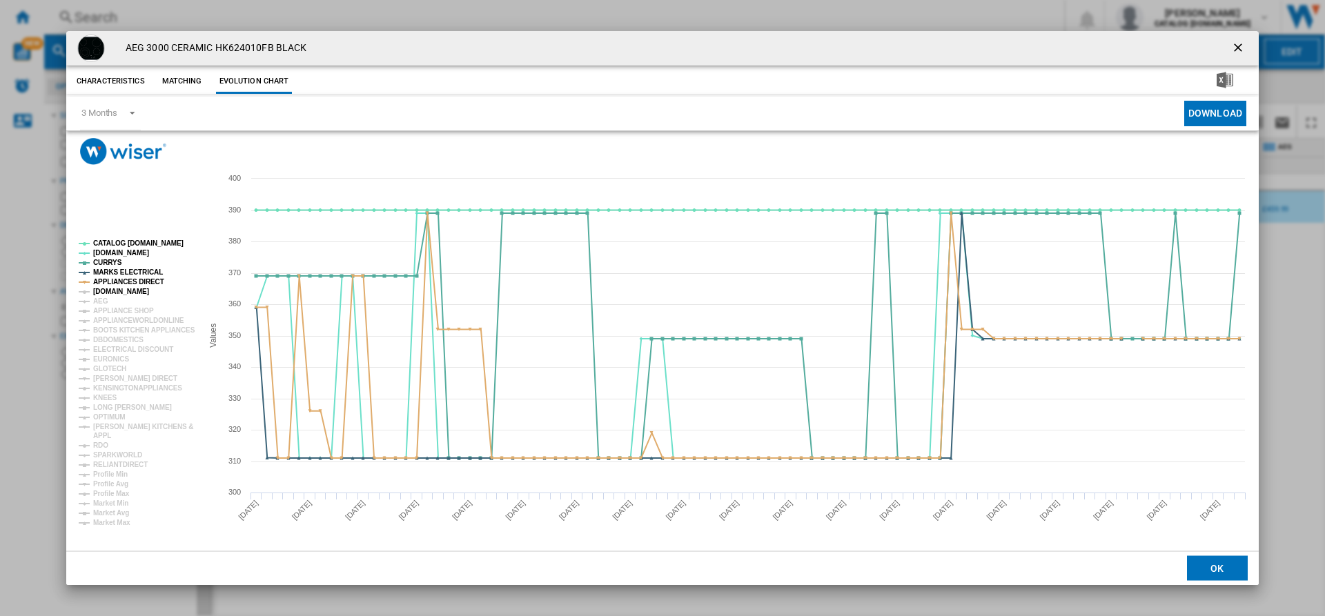
click at [118, 291] on tspan "[DOMAIN_NAME]" at bounding box center [121, 292] width 56 height 8
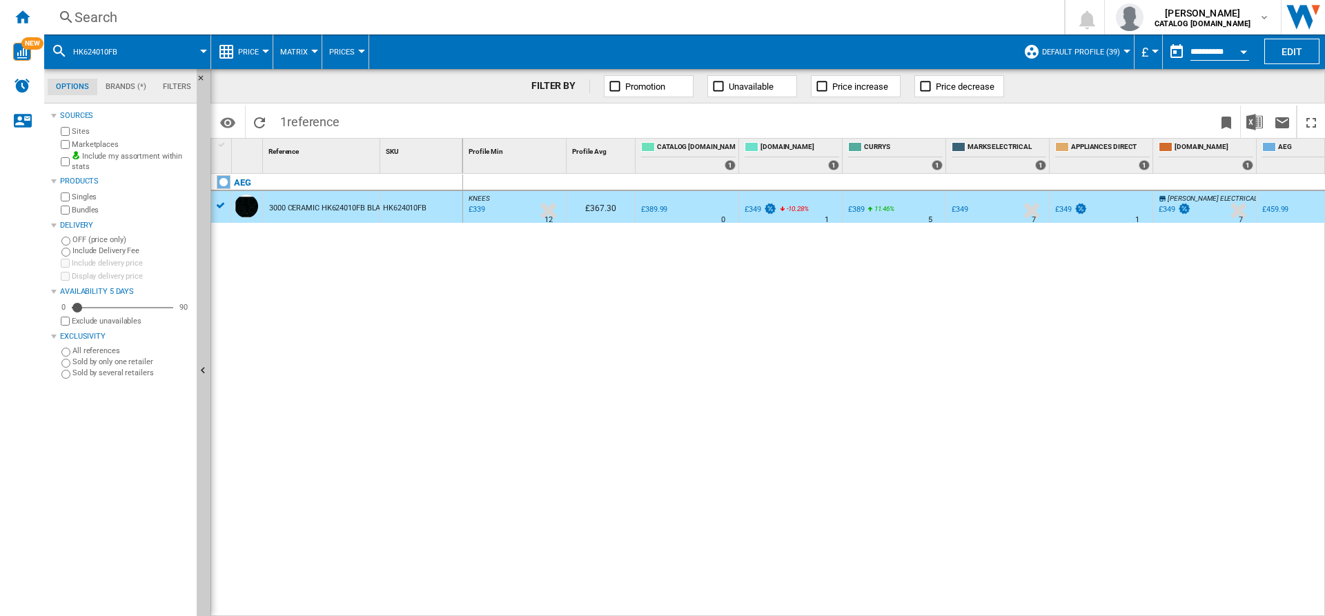
click at [309, 12] on div "Search" at bounding box center [552, 17] width 954 height 19
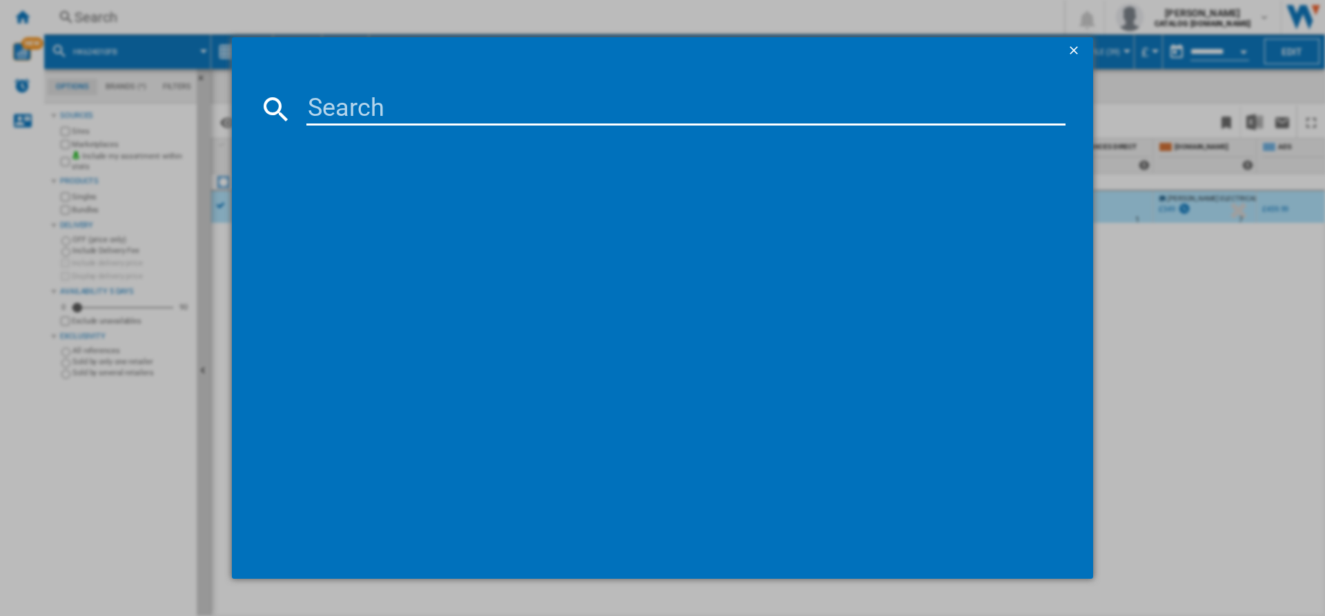
click at [359, 103] on input at bounding box center [686, 109] width 759 height 33
type input "FSB42607Z"
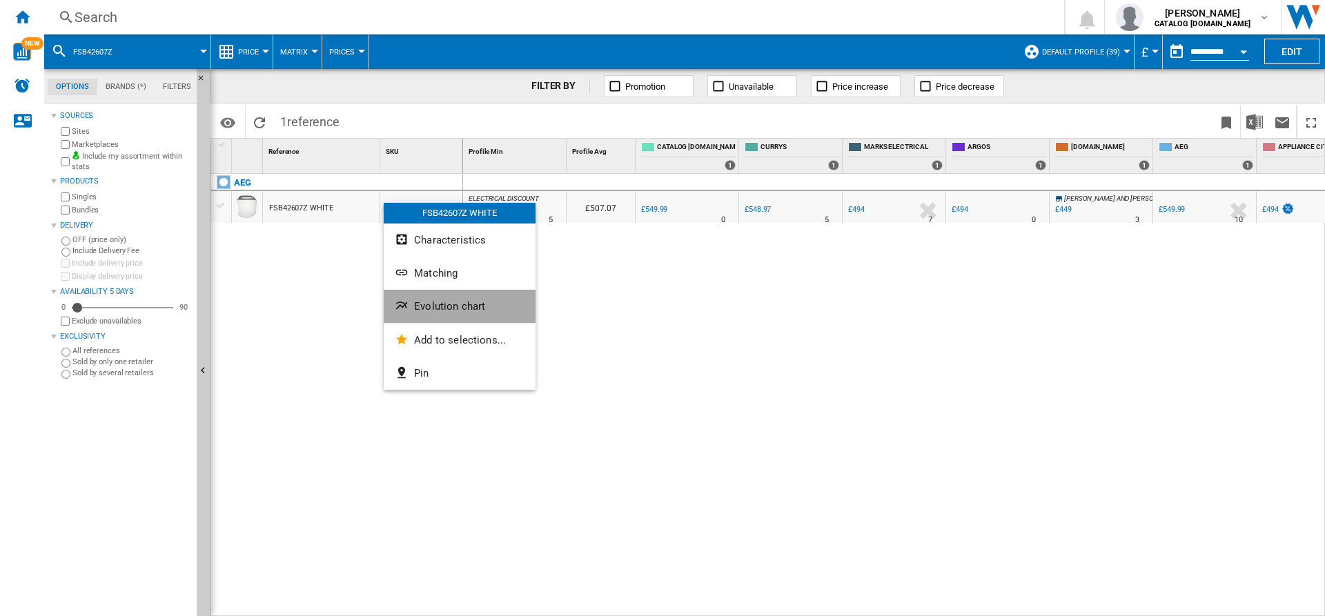
click at [453, 293] on button "Evolution chart" at bounding box center [460, 306] width 152 height 33
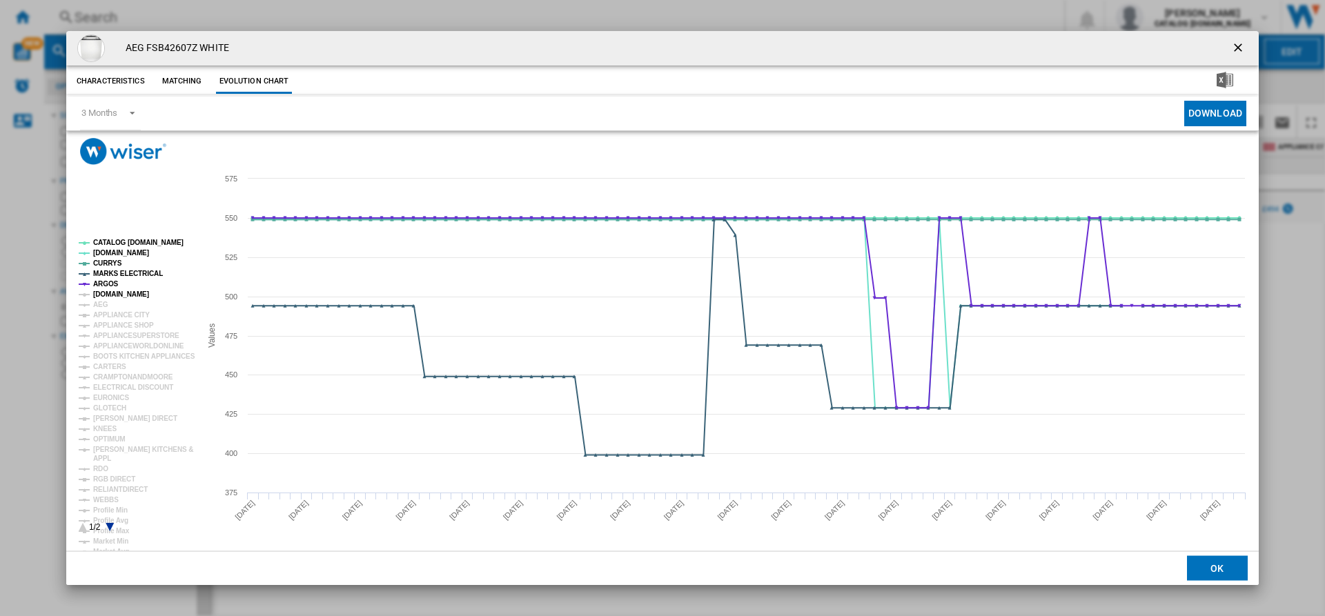
click at [119, 295] on tspan "[DOMAIN_NAME]" at bounding box center [121, 295] width 56 height 8
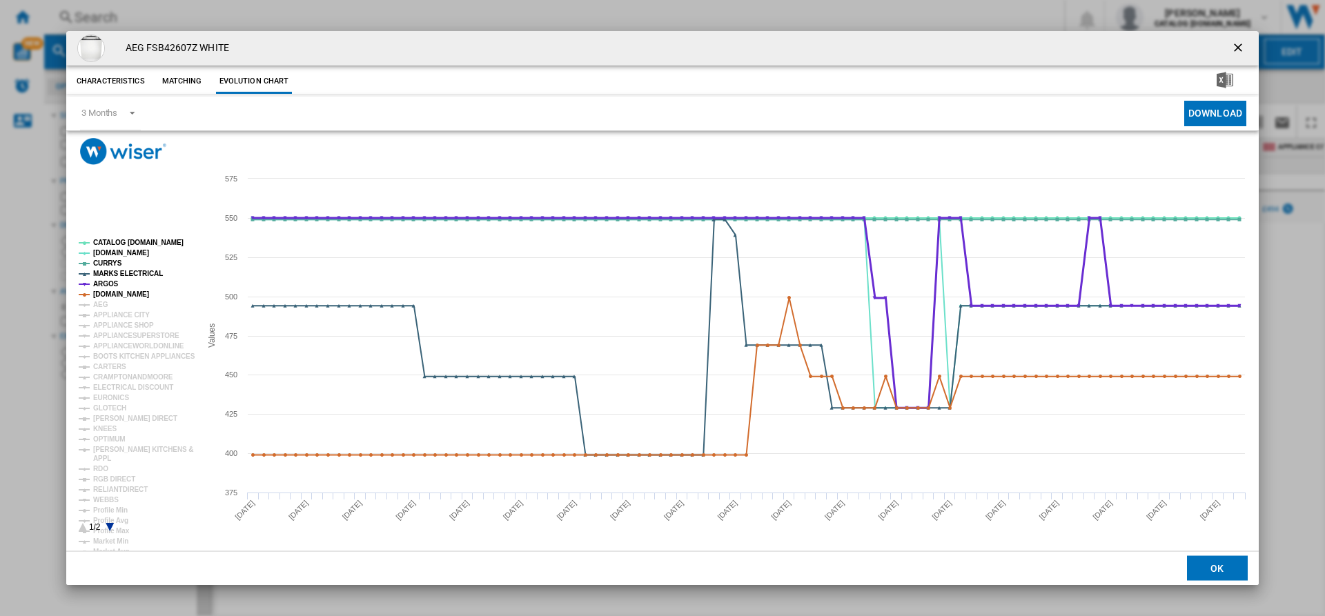
click at [104, 282] on tspan "ARGOS" at bounding box center [106, 284] width 26 height 8
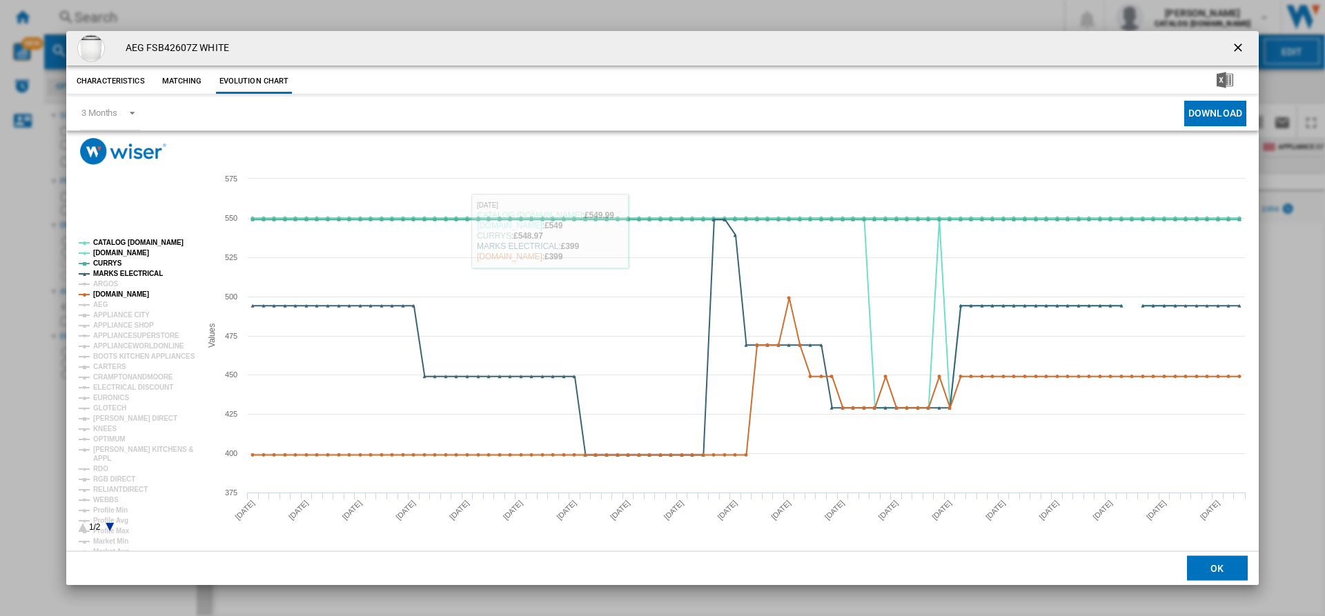
click at [1234, 38] on button "Product popup" at bounding box center [1240, 49] width 28 height 28
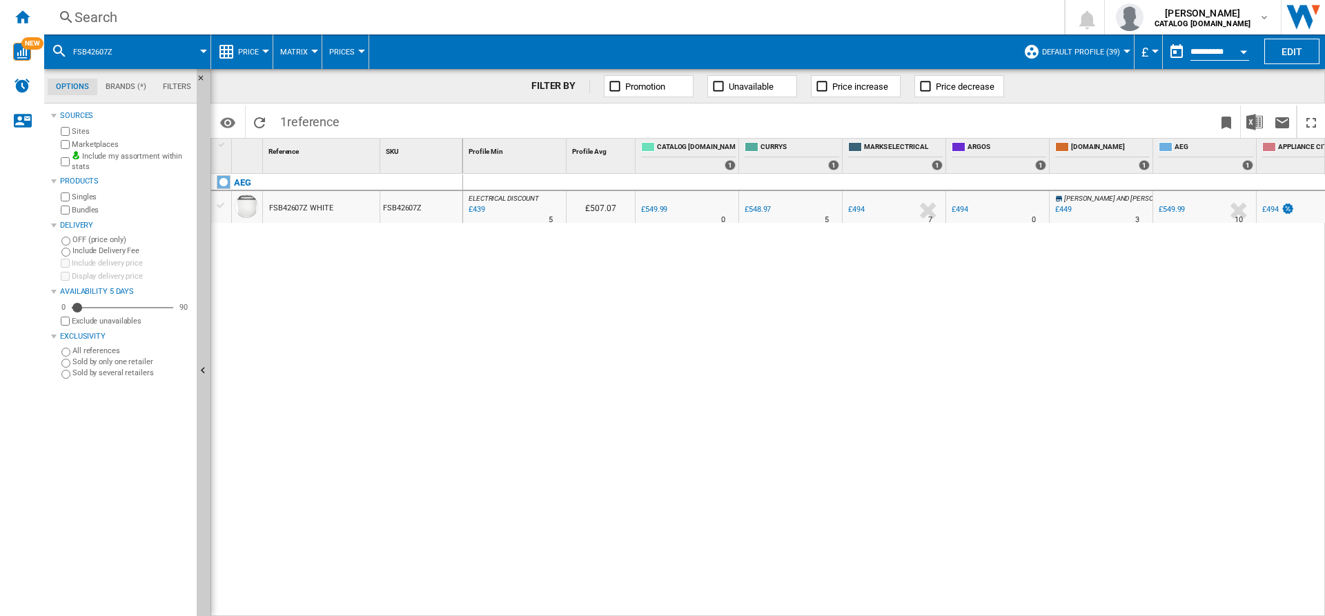
click at [75, 145] on label "Marketplaces" at bounding box center [131, 144] width 119 height 10
click at [400, 283] on div "AEG FSB42607Z WHITE FSB42607Z" at bounding box center [337, 392] width 252 height 436
click at [422, 206] on div "FSB42607Z" at bounding box center [421, 207] width 82 height 32
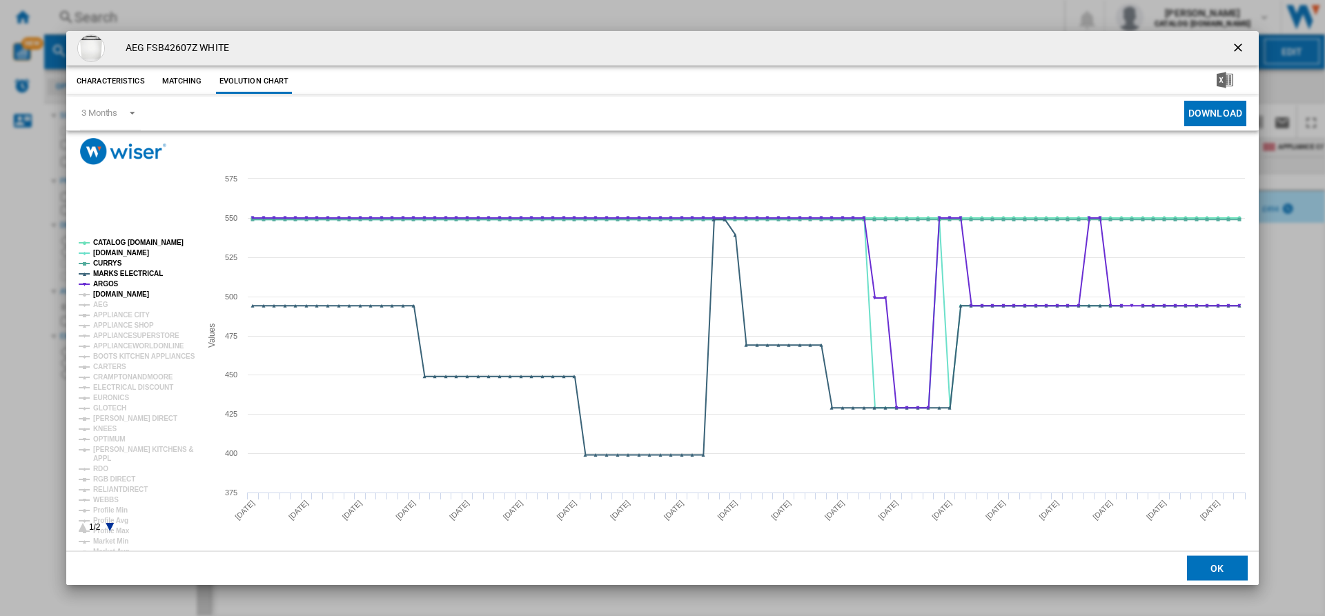
click at [117, 291] on tspan "[DOMAIN_NAME]" at bounding box center [121, 295] width 56 height 8
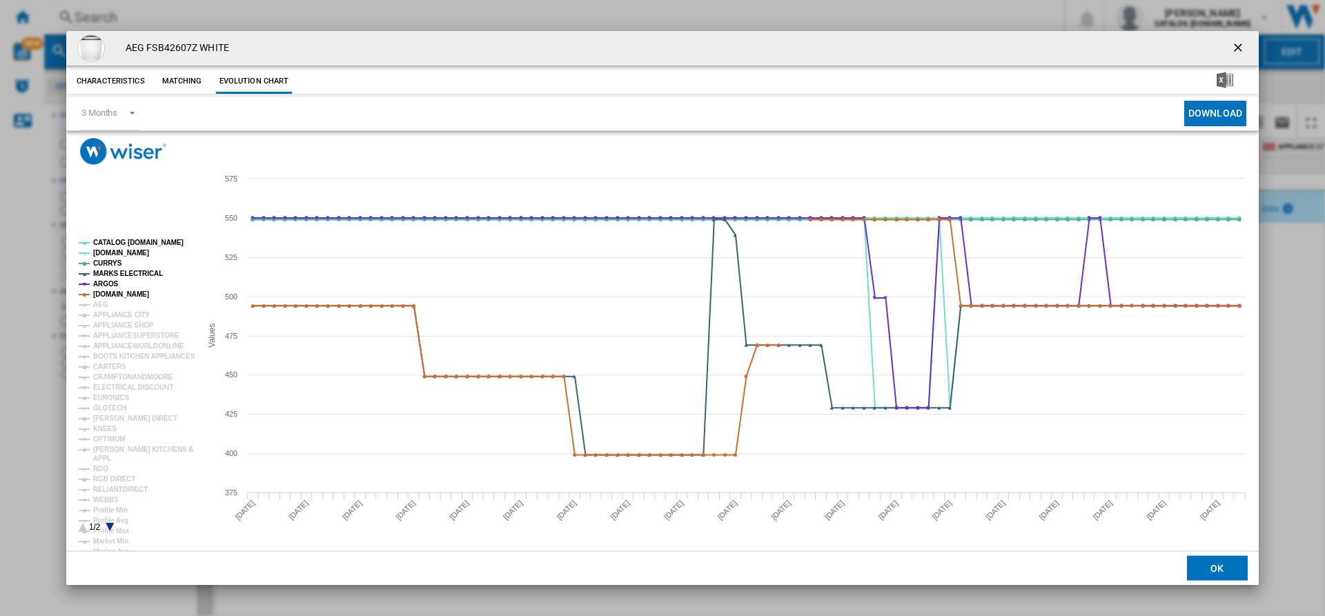
click at [395, 155] on div "Please wait... Created with Highcharts 5.0.14 Values 400 450 500 550 375 425 47…" at bounding box center [662, 341] width 1193 height 420
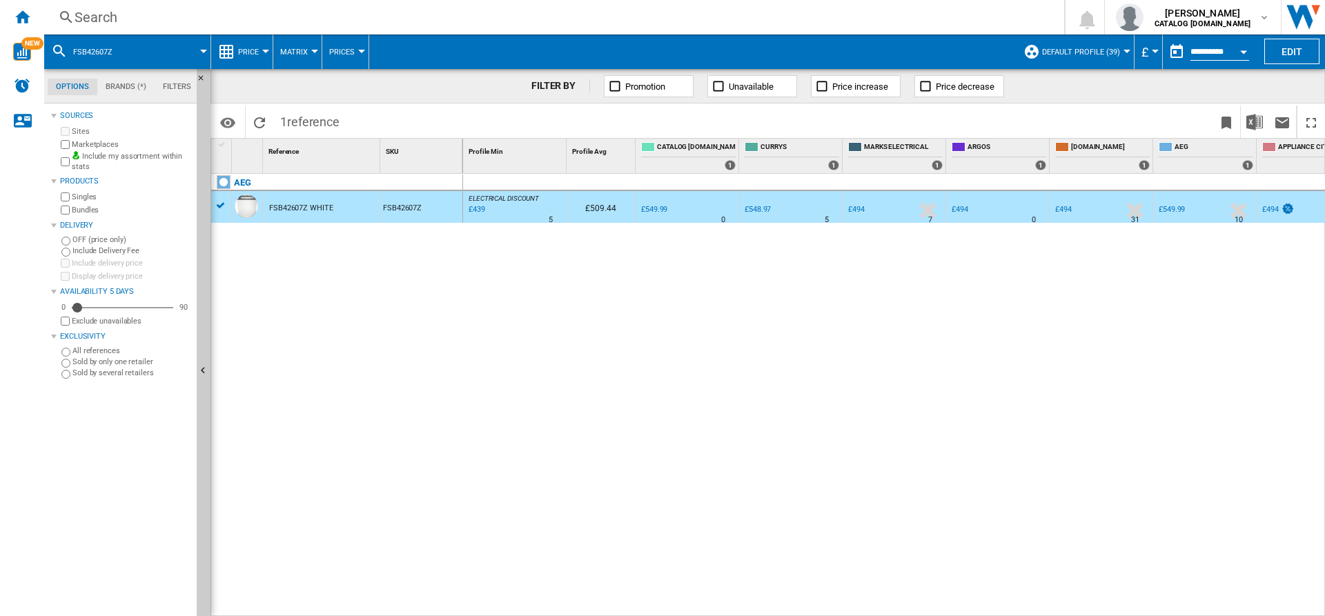
click at [324, 17] on div "Search" at bounding box center [552, 17] width 954 height 19
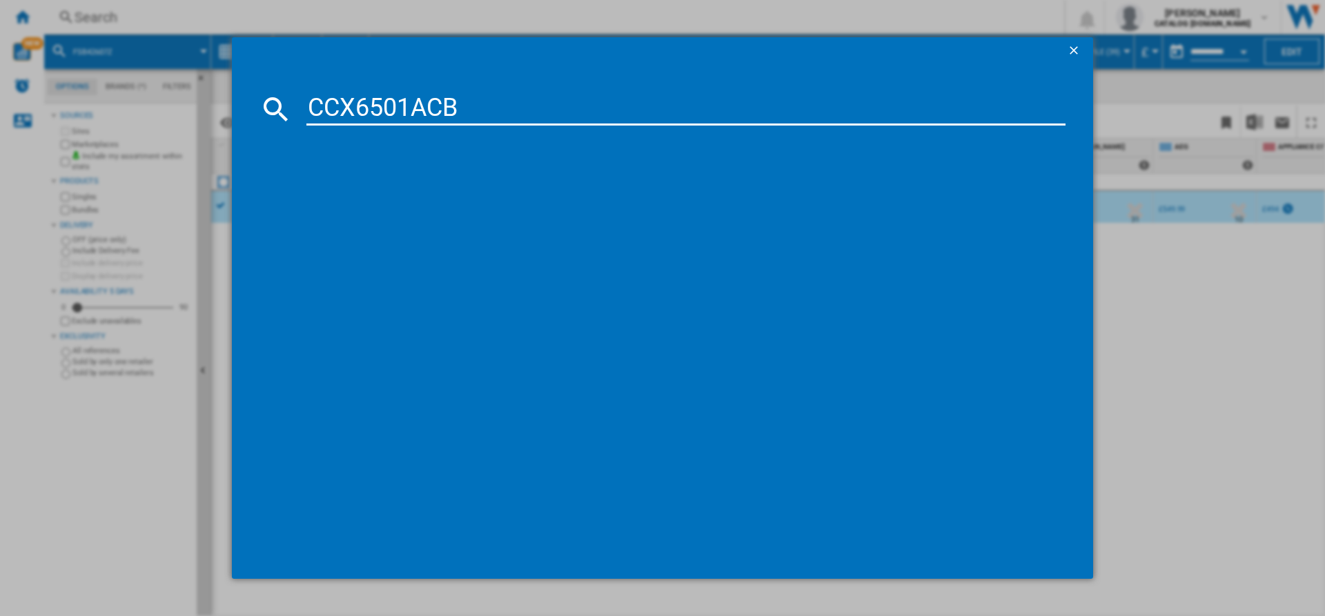
type input "CCX6501ACB"
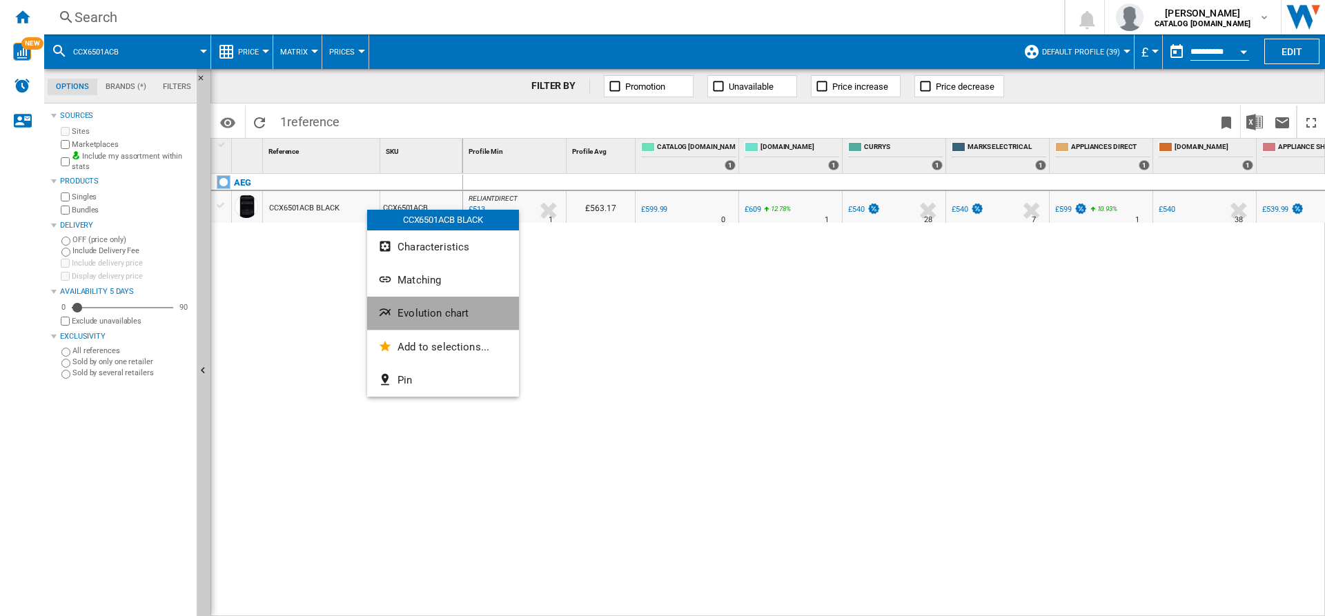
click at [428, 307] on button "Evolution chart" at bounding box center [443, 313] width 152 height 33
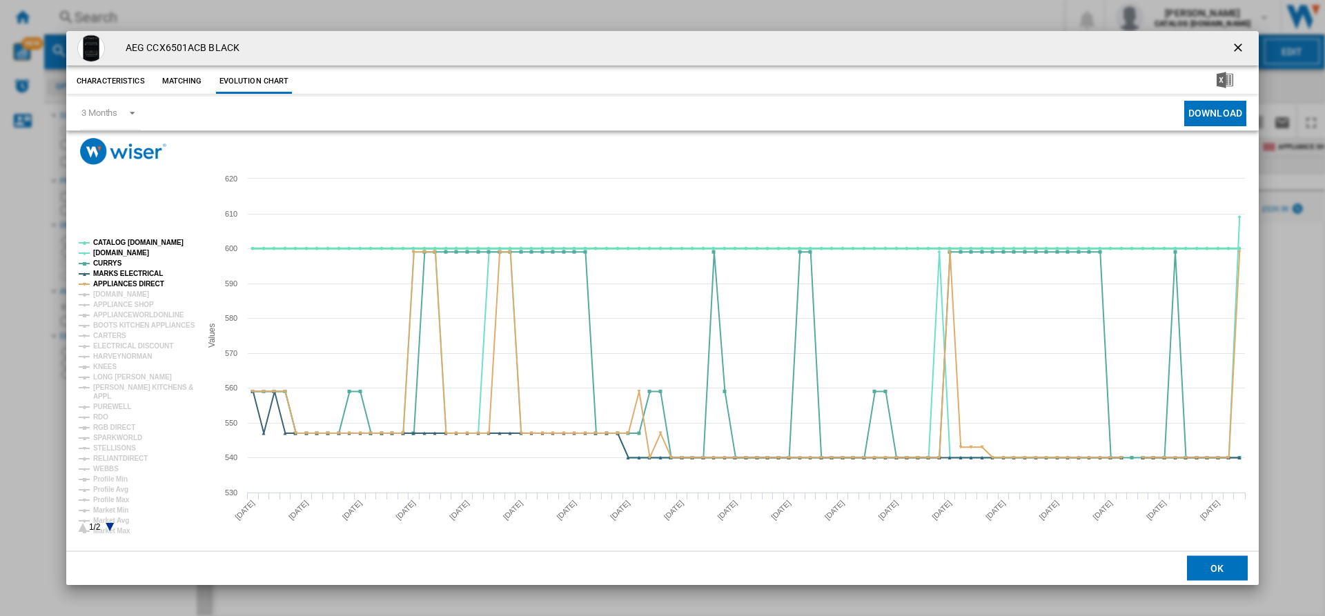
click at [126, 243] on tspan "CATALOG [DOMAIN_NAME]" at bounding box center [138, 243] width 90 height 8
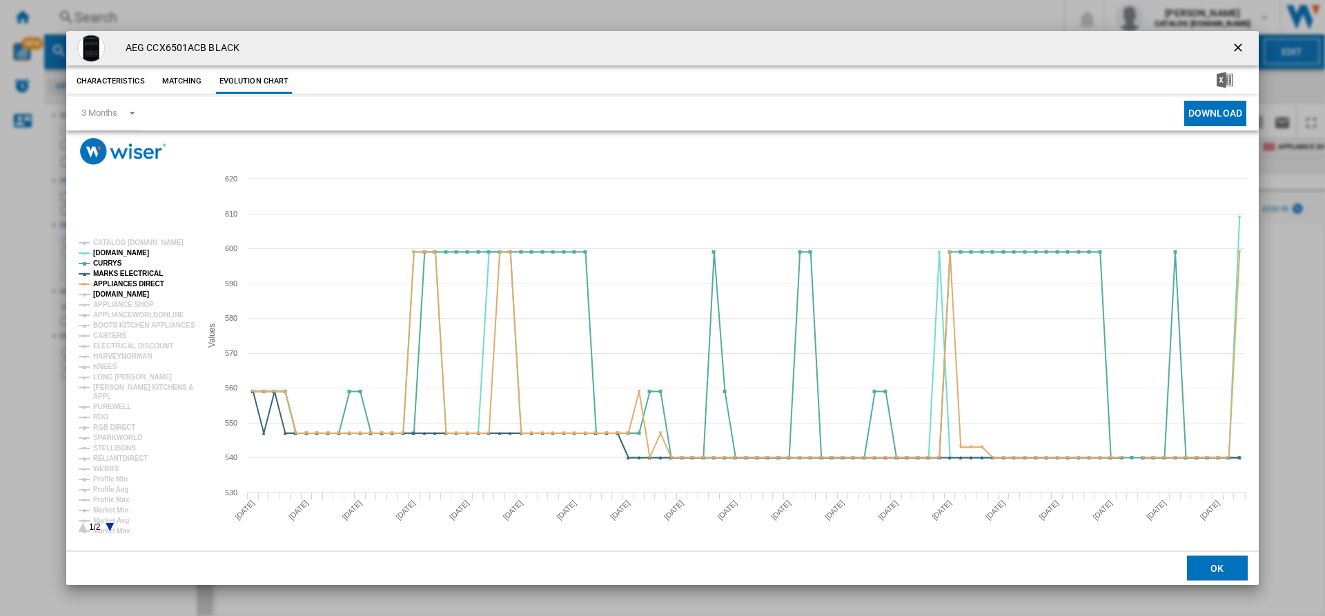
click at [119, 298] on tspan "[DOMAIN_NAME]" at bounding box center [121, 295] width 56 height 8
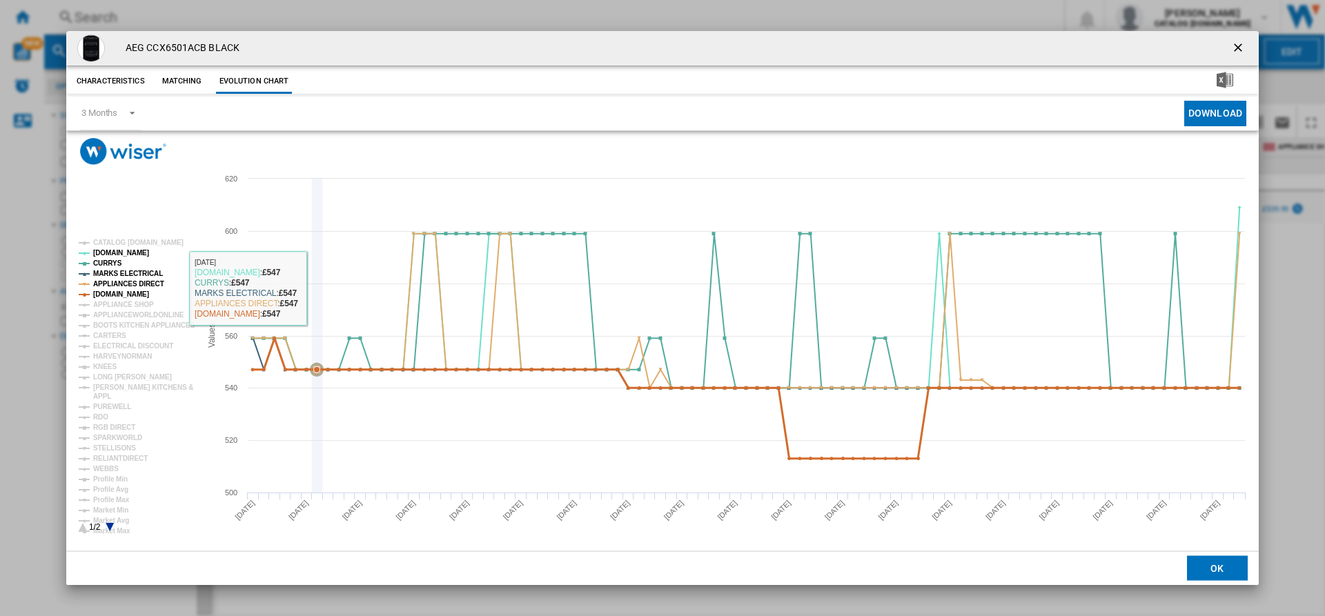
click at [318, 284] on icon "Product popup" at bounding box center [318, 336] width 0 height 314
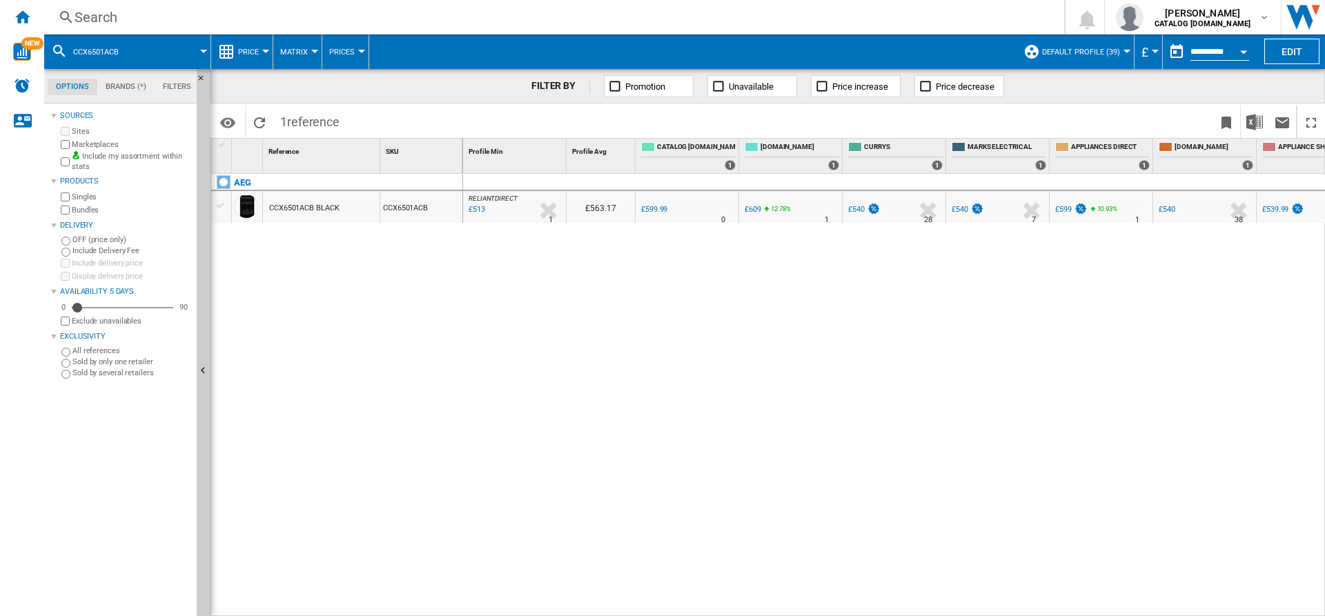
click at [322, 15] on div "Search" at bounding box center [552, 17] width 954 height 19
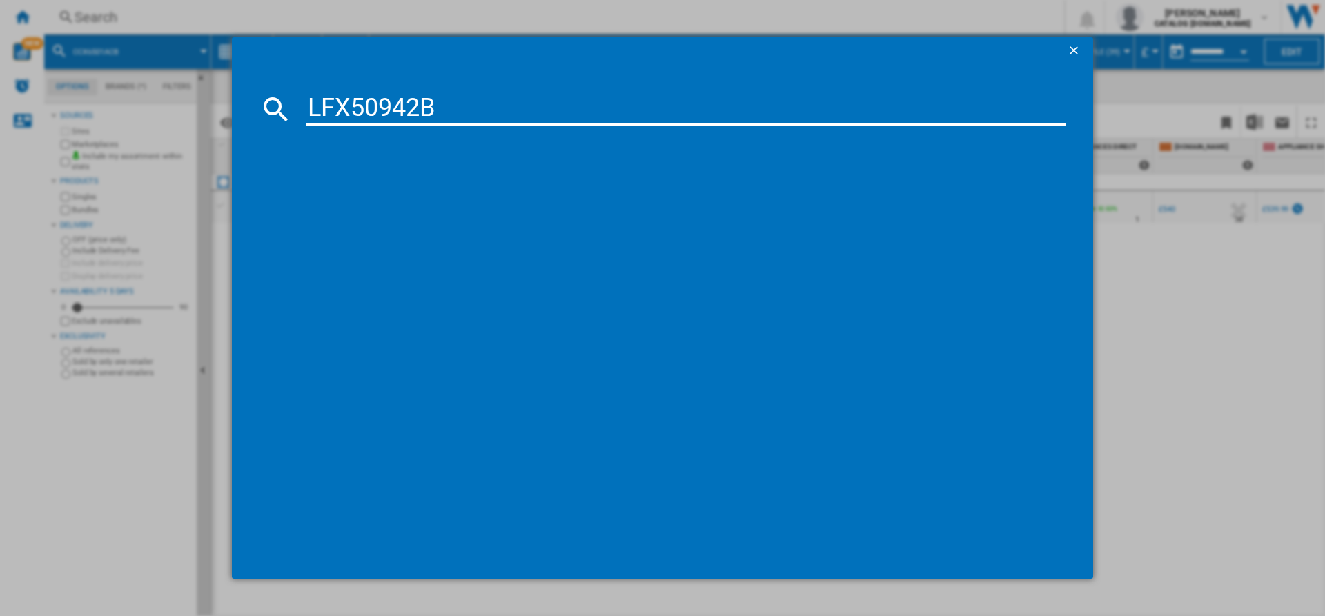
type input "LFX50942B"
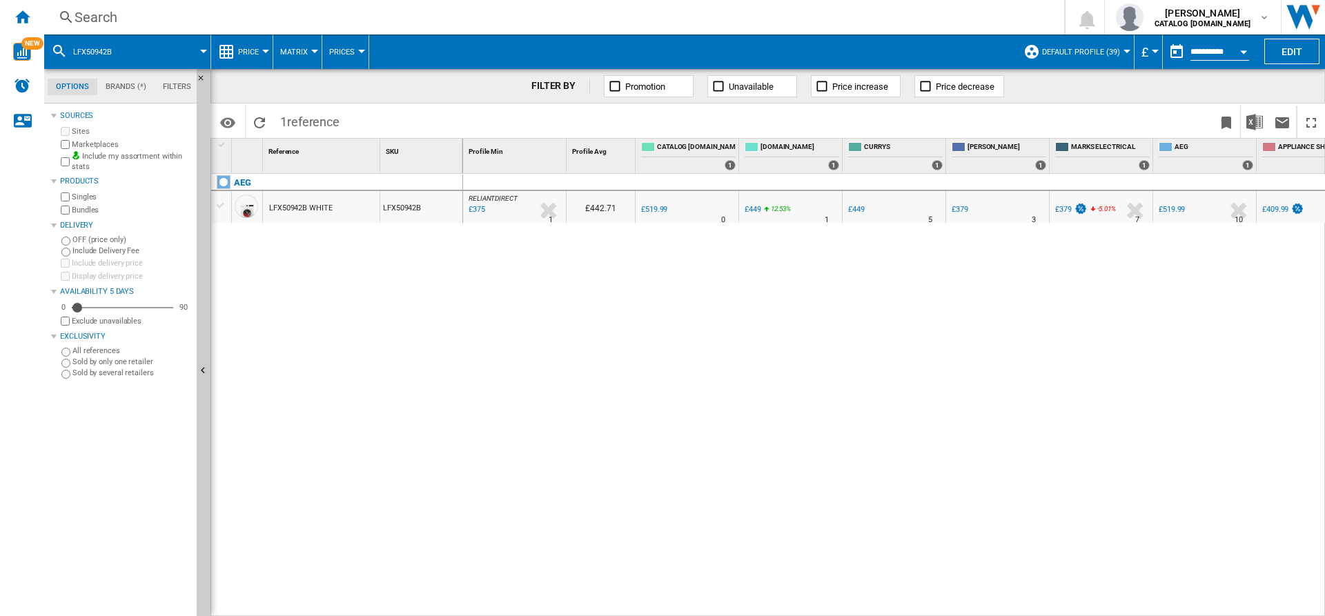
click at [298, 20] on div "Search" at bounding box center [552, 17] width 954 height 19
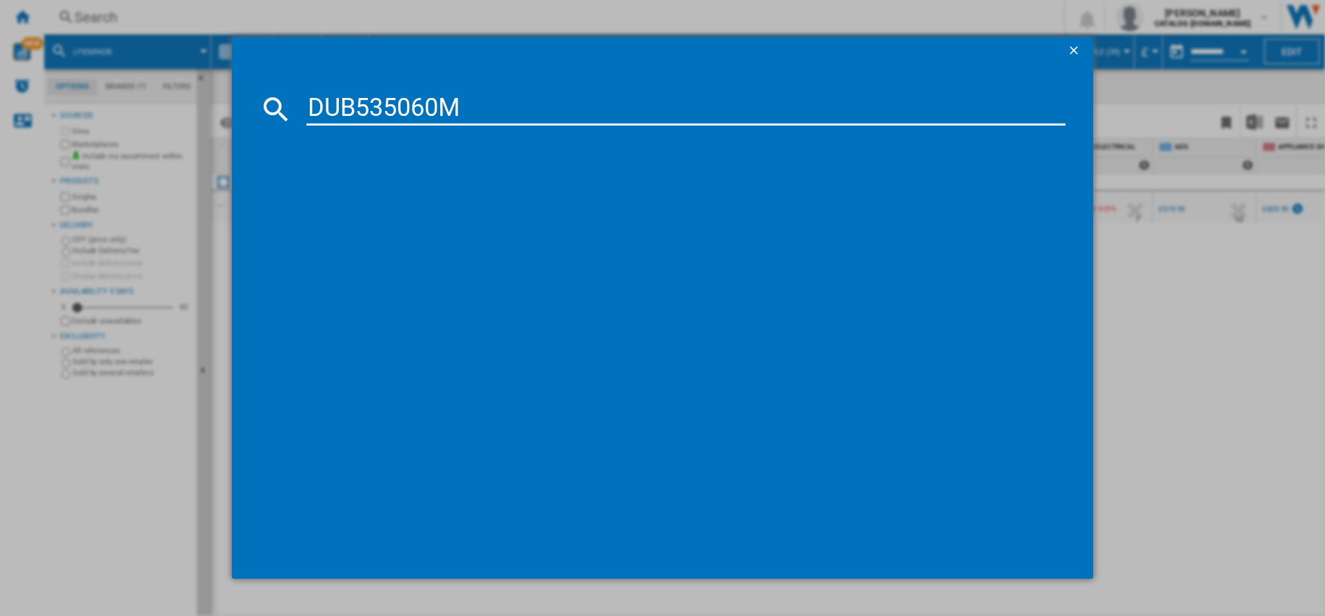
type input "DUB535060M"
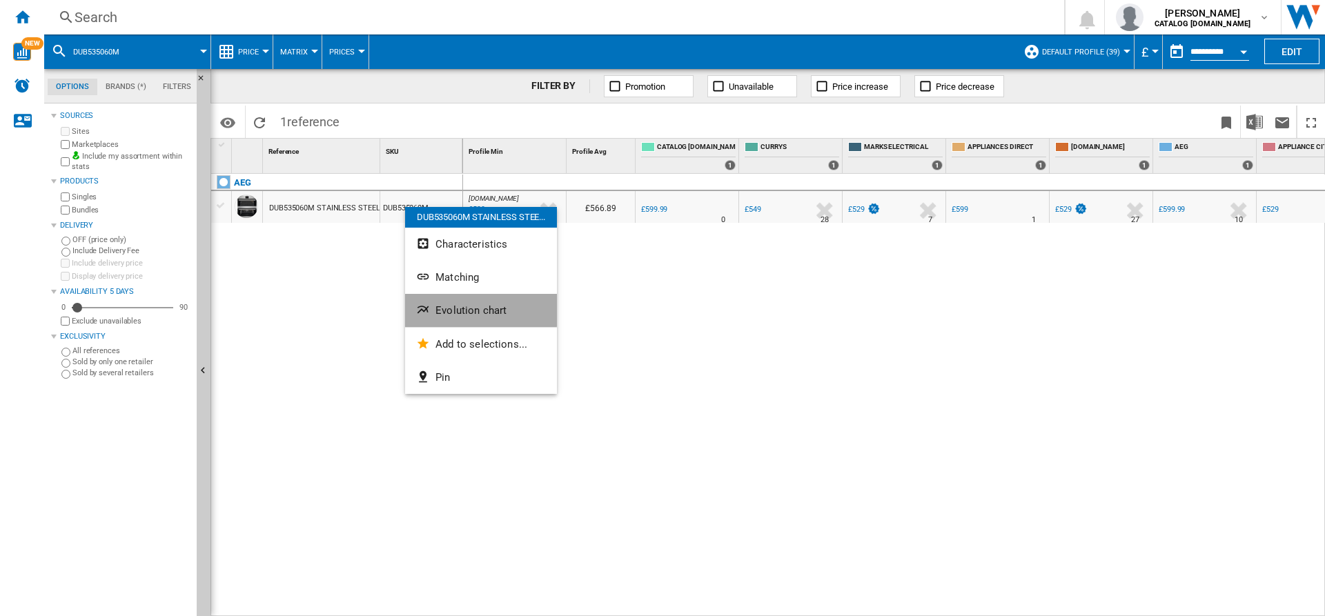
click at [459, 307] on span "Evolution chart" at bounding box center [471, 310] width 71 height 12
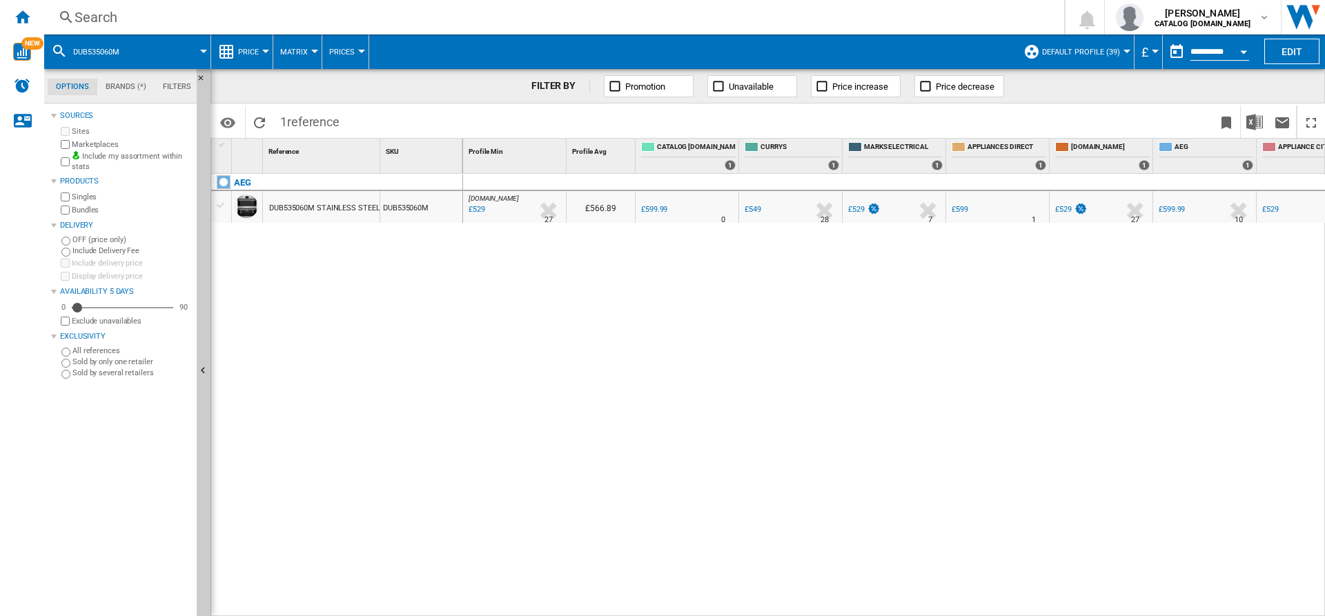
click at [399, 12] on div "Search" at bounding box center [552, 17] width 954 height 19
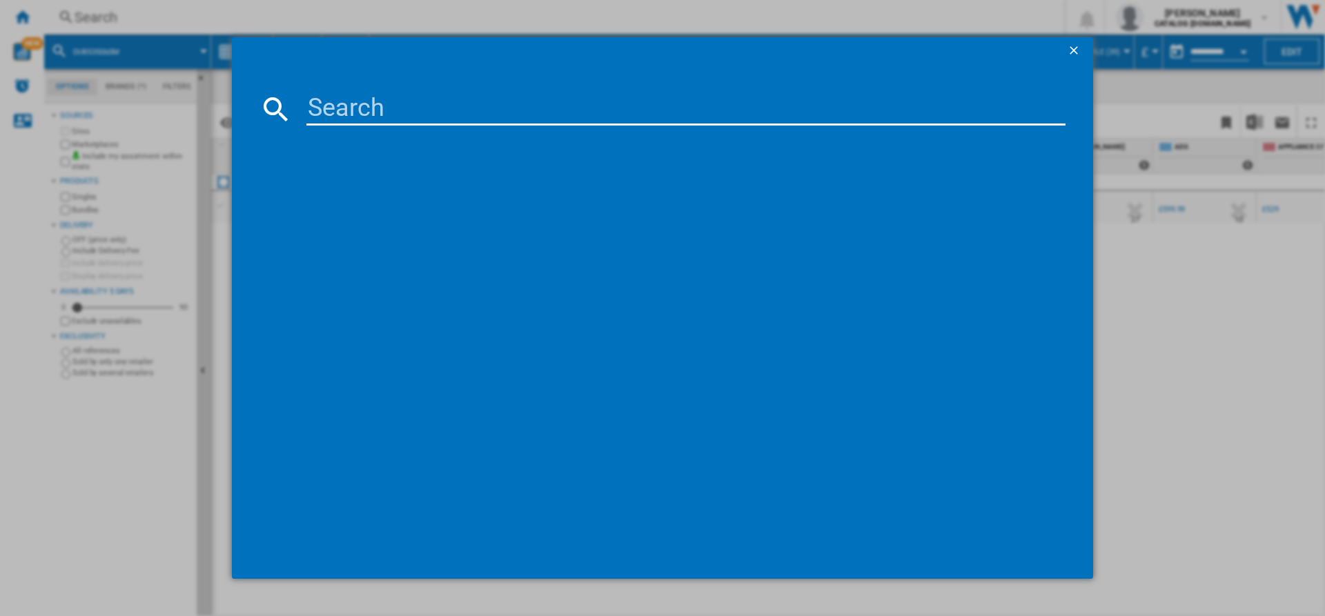
click at [384, 116] on input at bounding box center [686, 109] width 759 height 33
type input "LFX50942B"
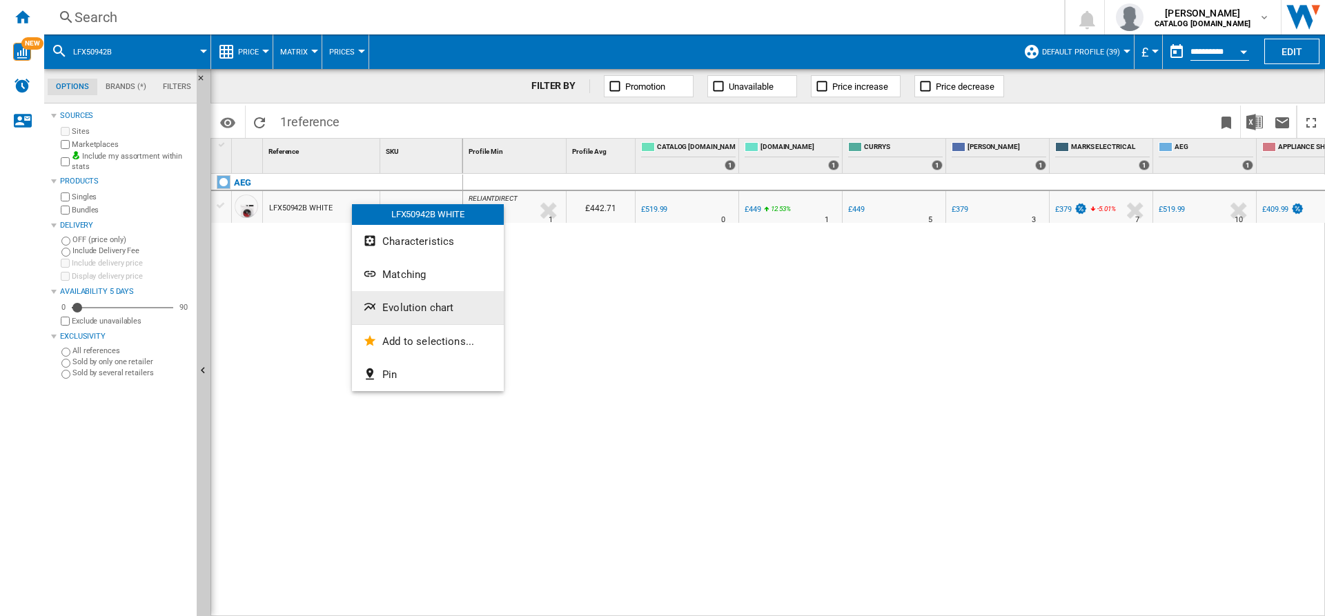
click at [398, 309] on span "Evolution chart" at bounding box center [417, 308] width 71 height 12
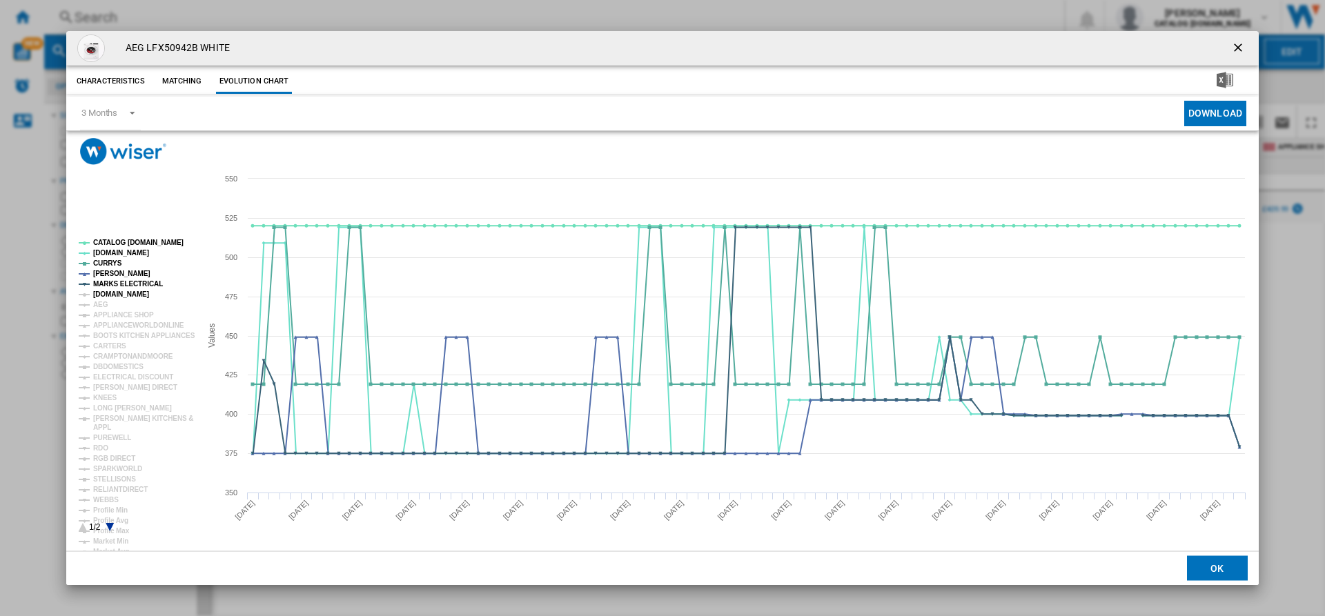
click at [114, 295] on tspan "[DOMAIN_NAME]" at bounding box center [121, 295] width 56 height 8
